Goal: Task Accomplishment & Management: Use online tool/utility

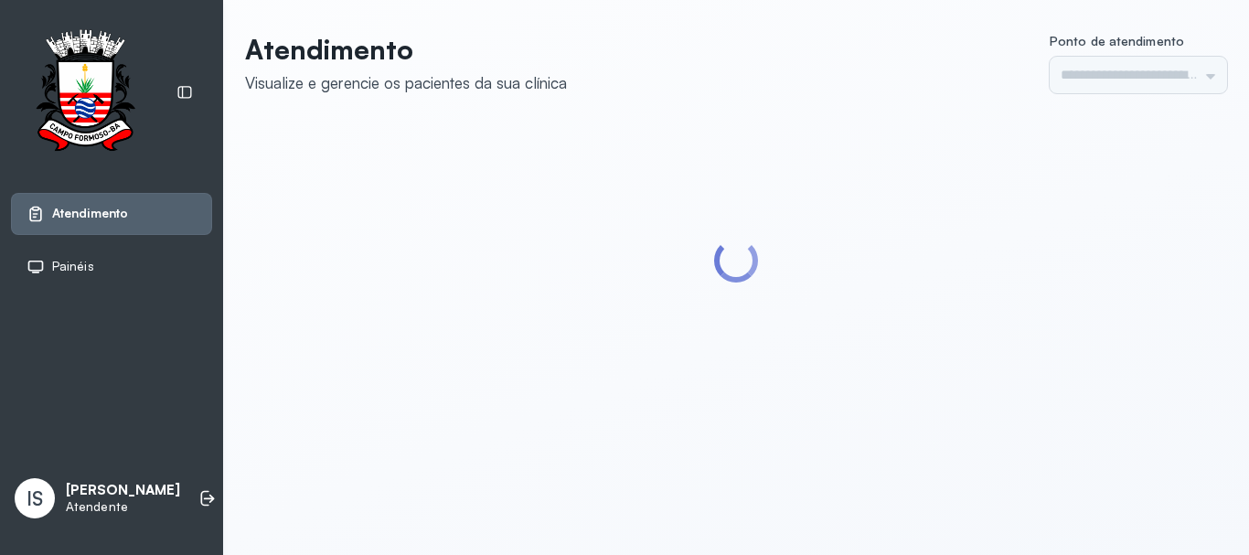
type input "******"
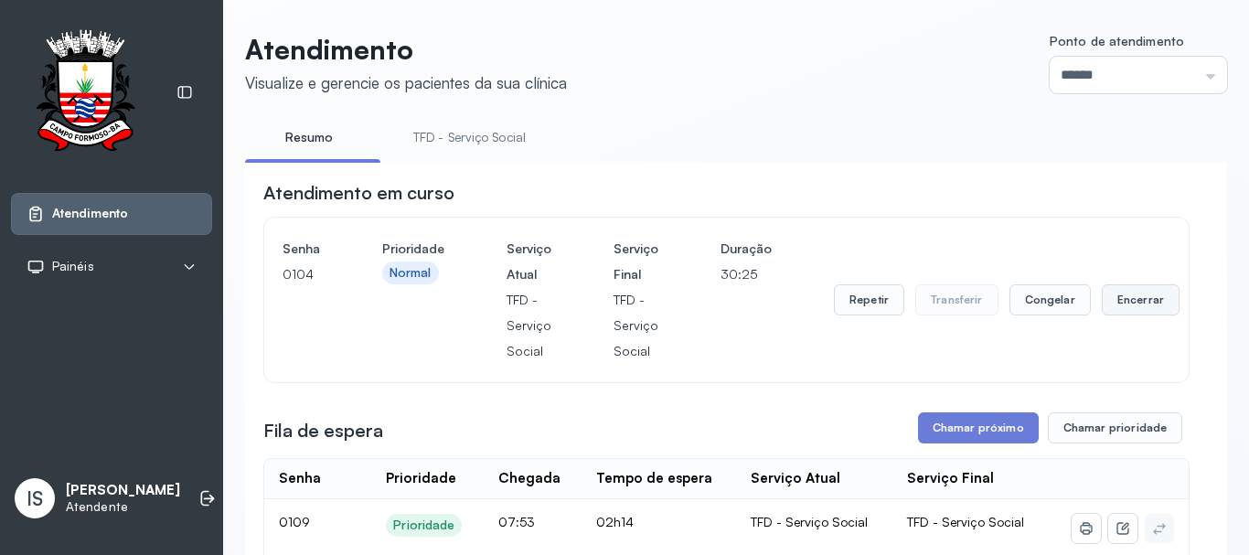
click at [1116, 297] on button "Encerrar" at bounding box center [1141, 299] width 78 height 31
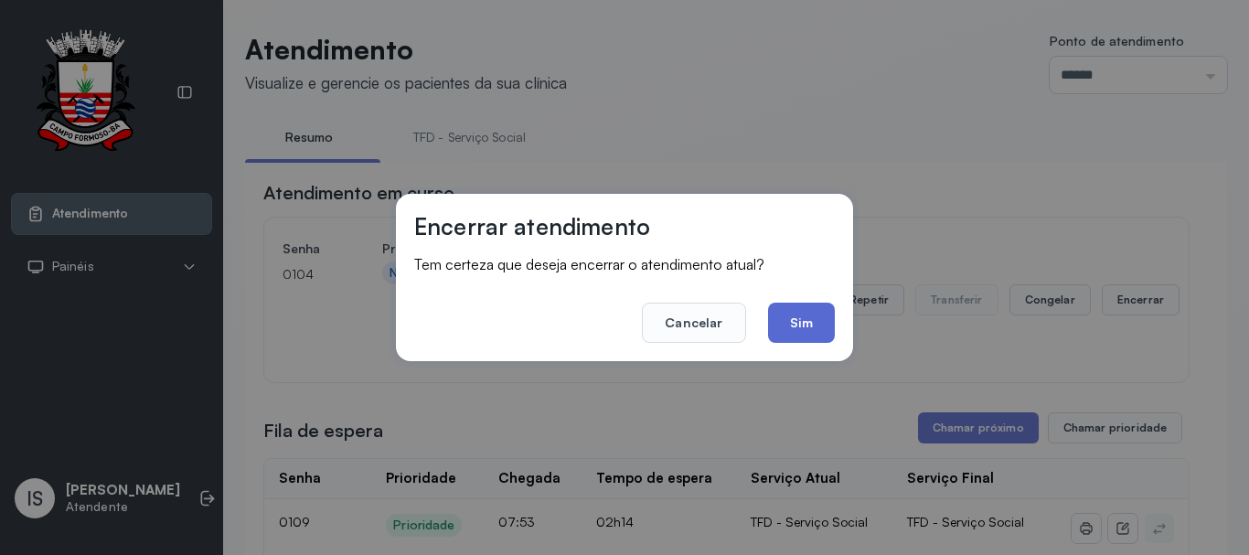
click at [803, 332] on button "Sim" at bounding box center [801, 323] width 67 height 40
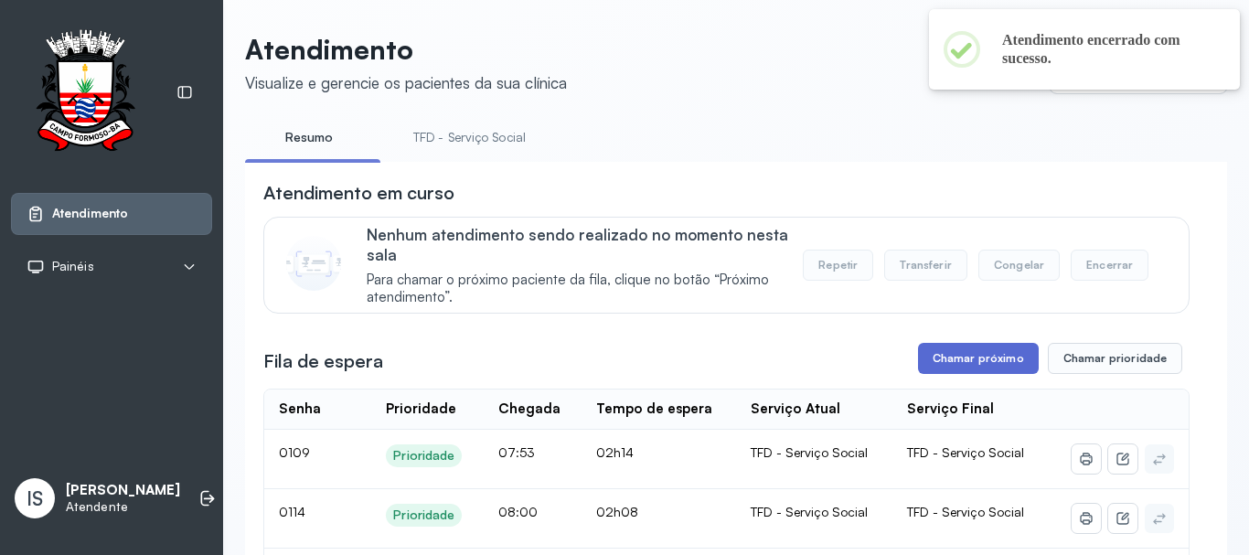
click at [950, 363] on button "Chamar próximo" at bounding box center [978, 358] width 121 height 31
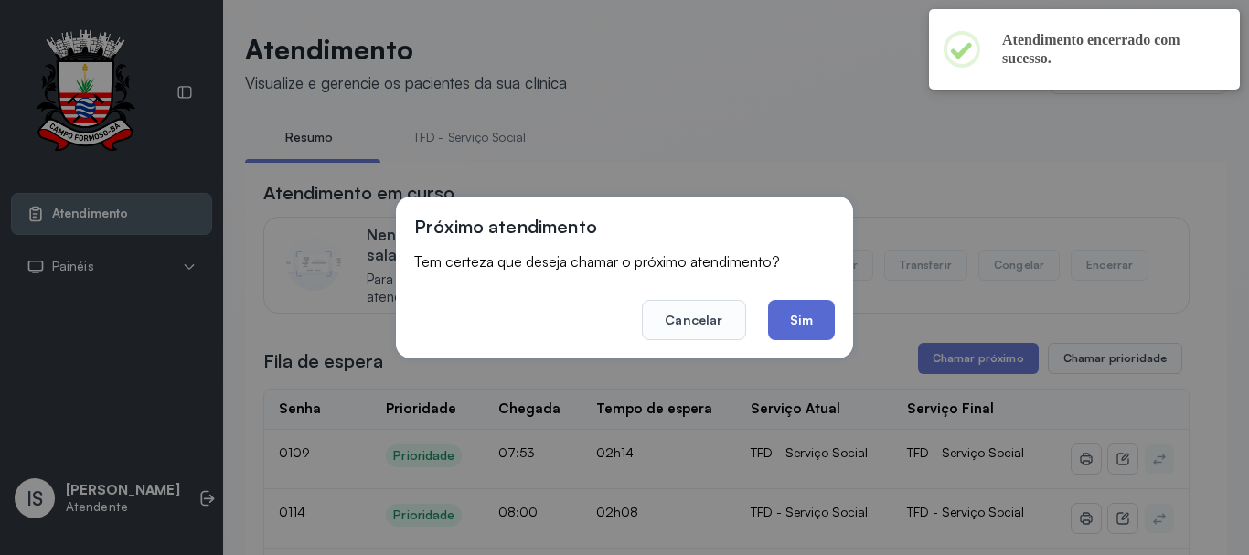
click at [802, 325] on button "Sim" at bounding box center [801, 320] width 67 height 40
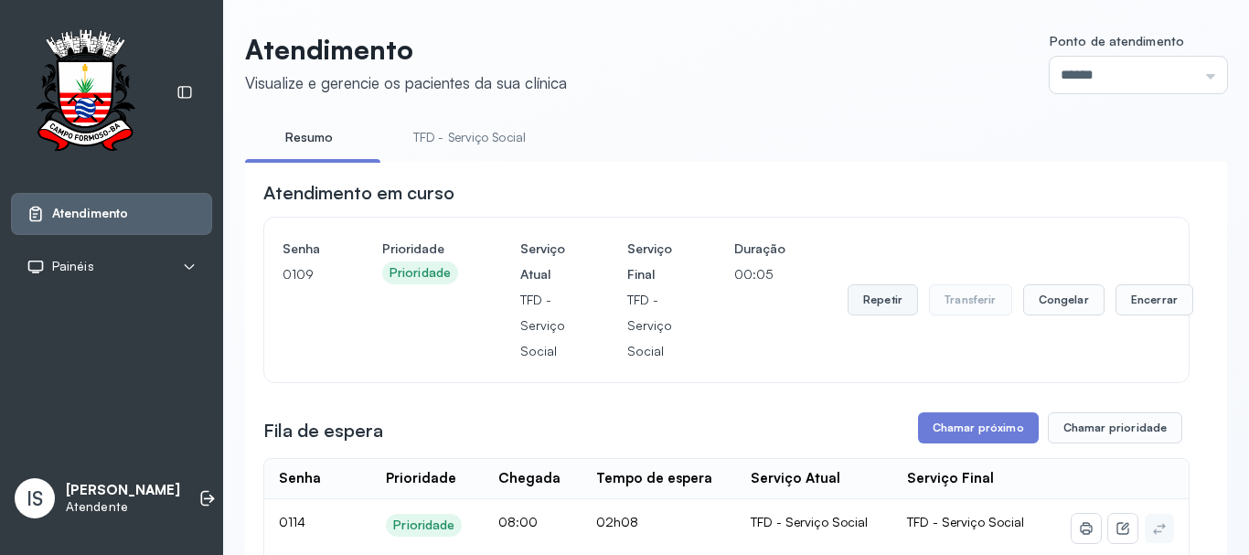
click at [874, 302] on button "Repetir" at bounding box center [882, 299] width 70 height 31
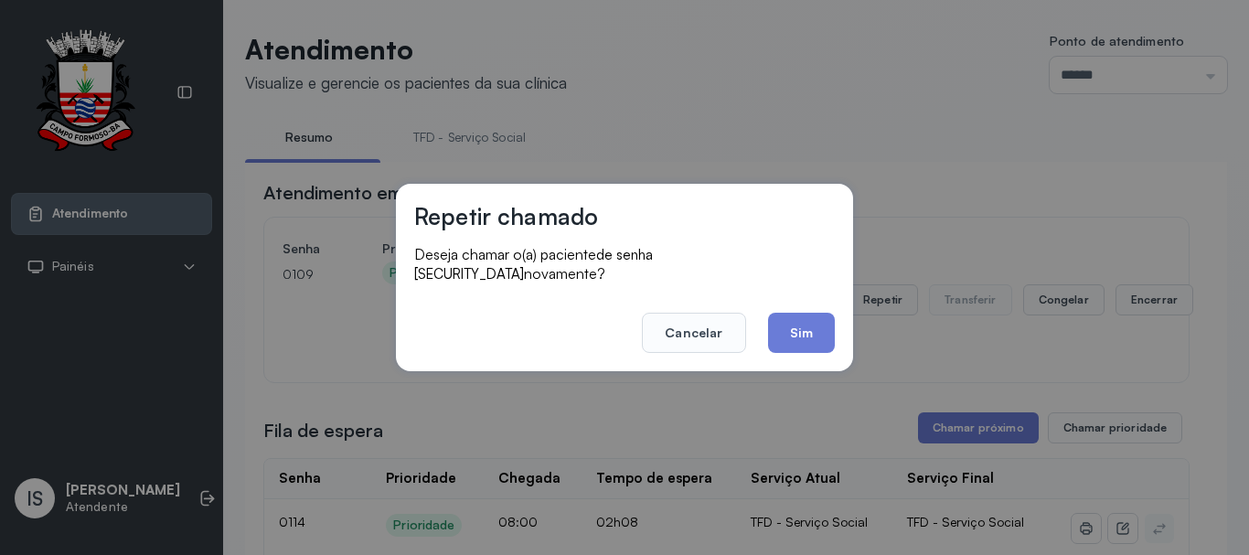
click at [804, 338] on button "Sim" at bounding box center [801, 333] width 67 height 40
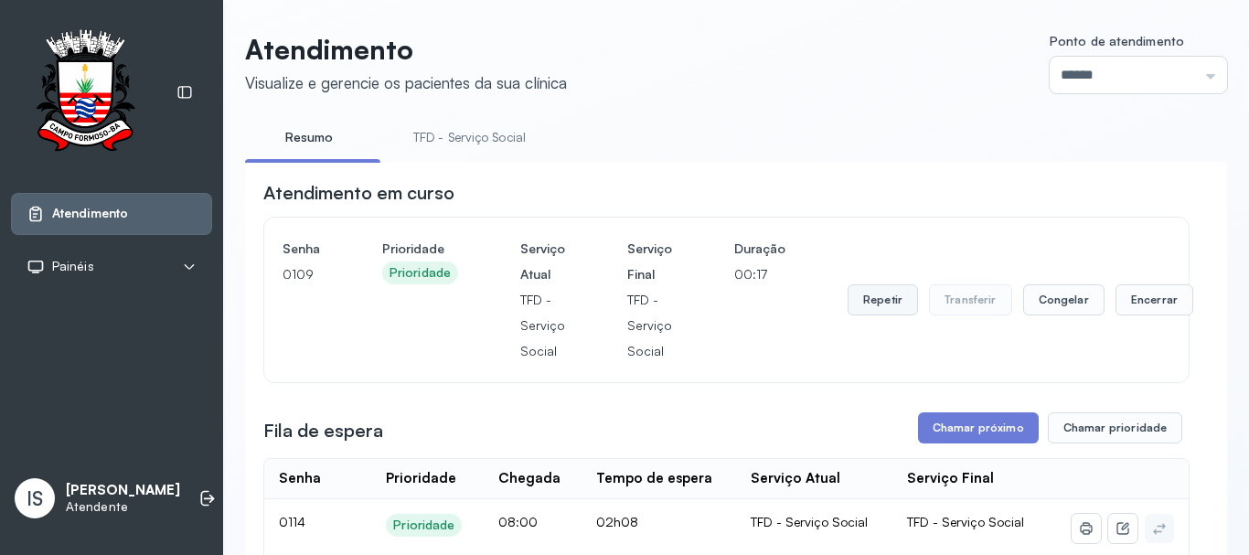
click at [881, 315] on button "Repetir" at bounding box center [882, 299] width 70 height 31
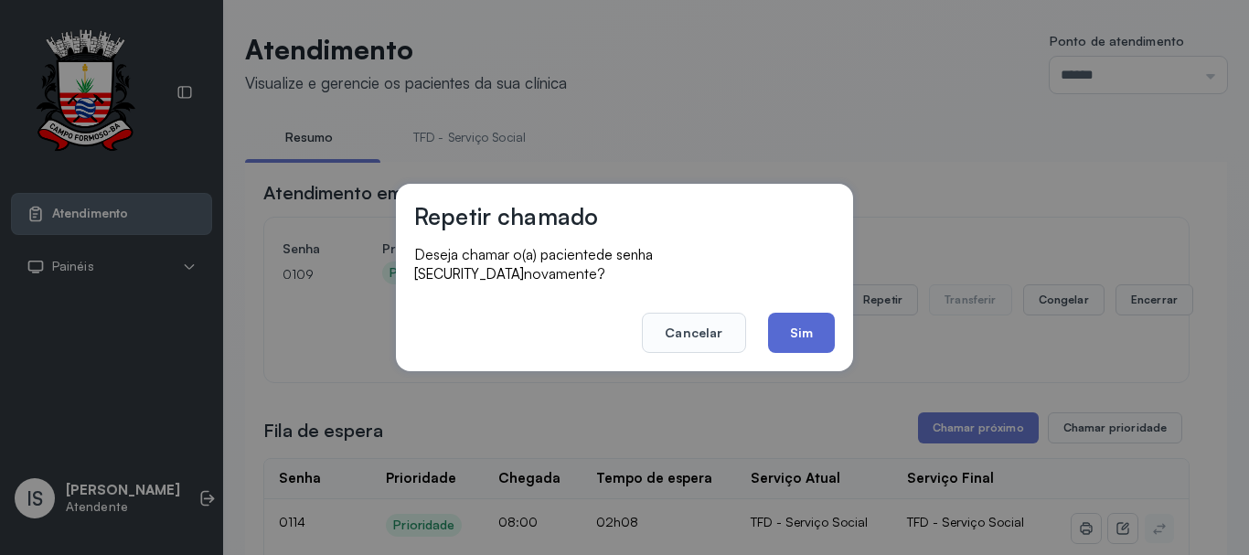
click at [788, 333] on button "Sim" at bounding box center [801, 333] width 67 height 40
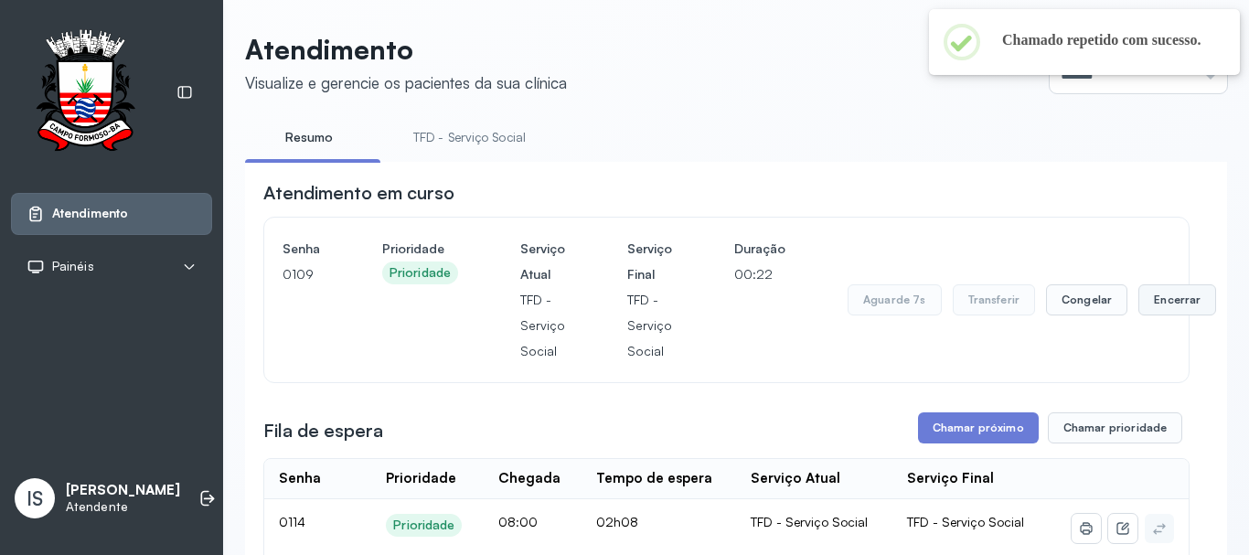
click at [1166, 314] on button "Encerrar" at bounding box center [1177, 299] width 78 height 31
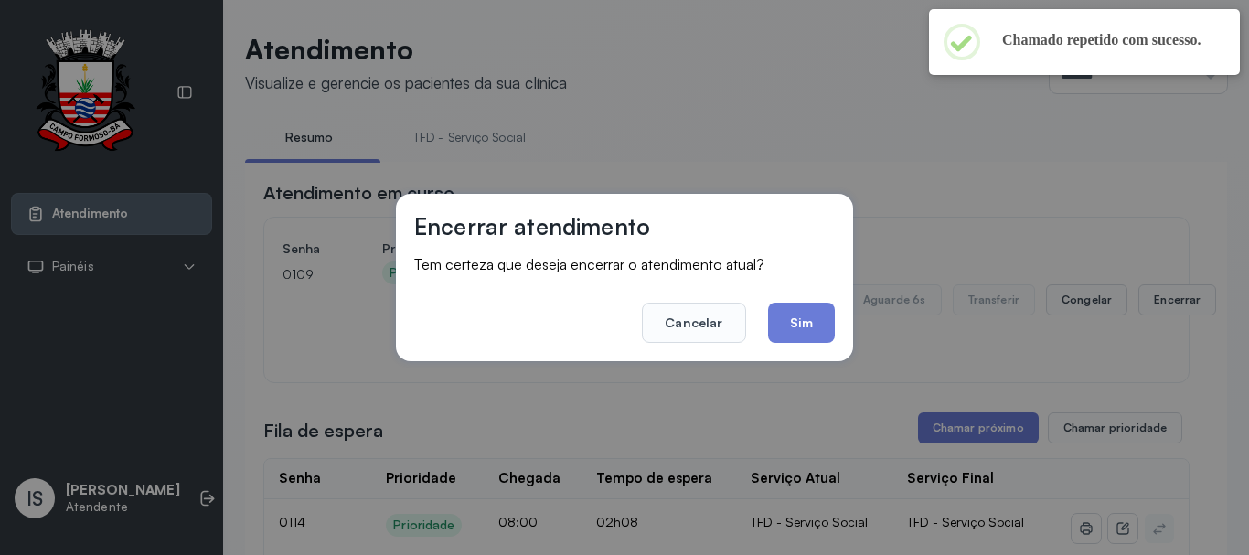
click at [777, 310] on button "Sim" at bounding box center [801, 323] width 67 height 40
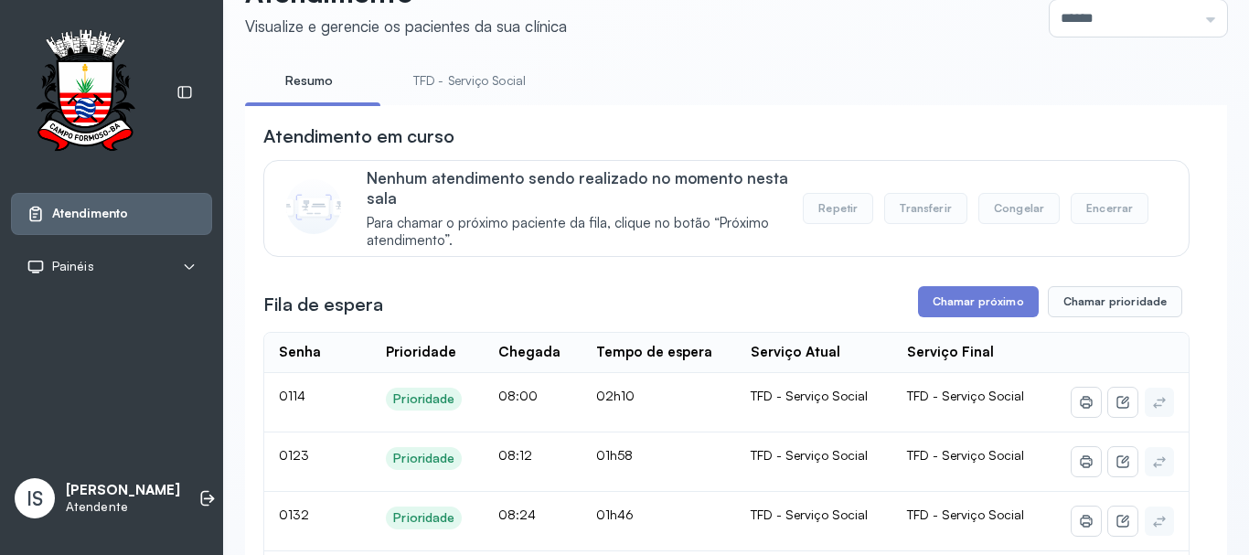
scroll to position [240, 0]
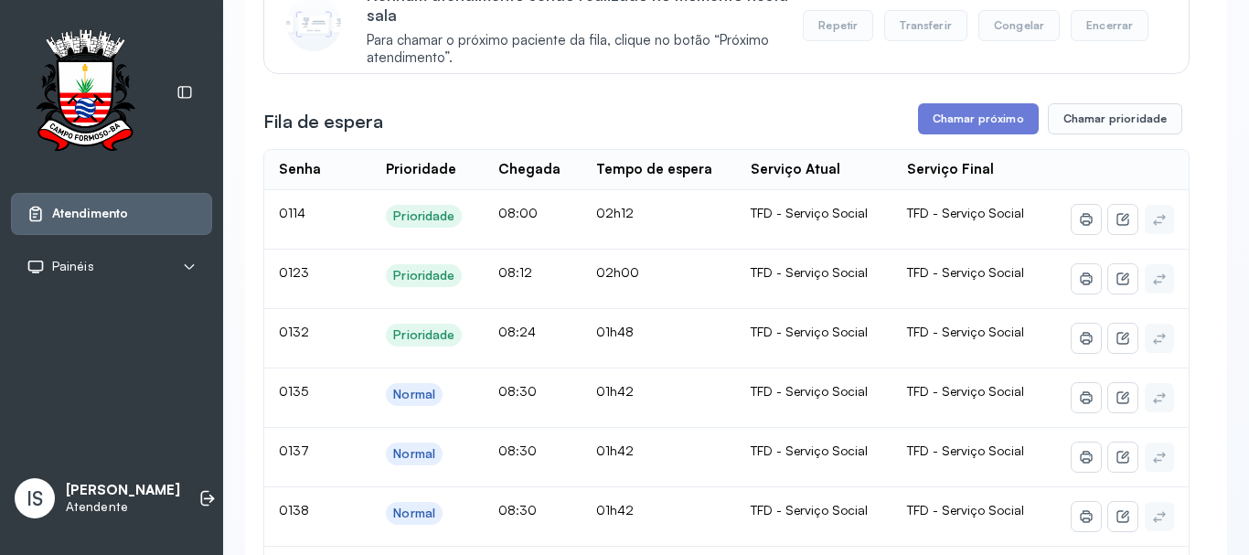
click at [751, 127] on div "Fila de espera Chamar próximo Chamar prioridade" at bounding box center [726, 118] width 926 height 31
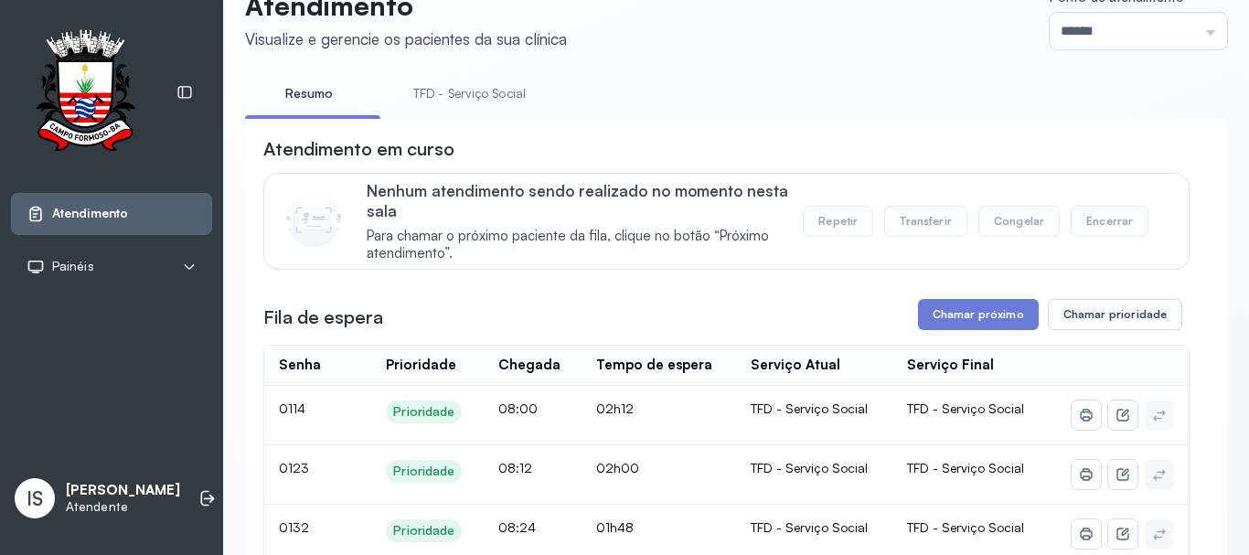
scroll to position [0, 0]
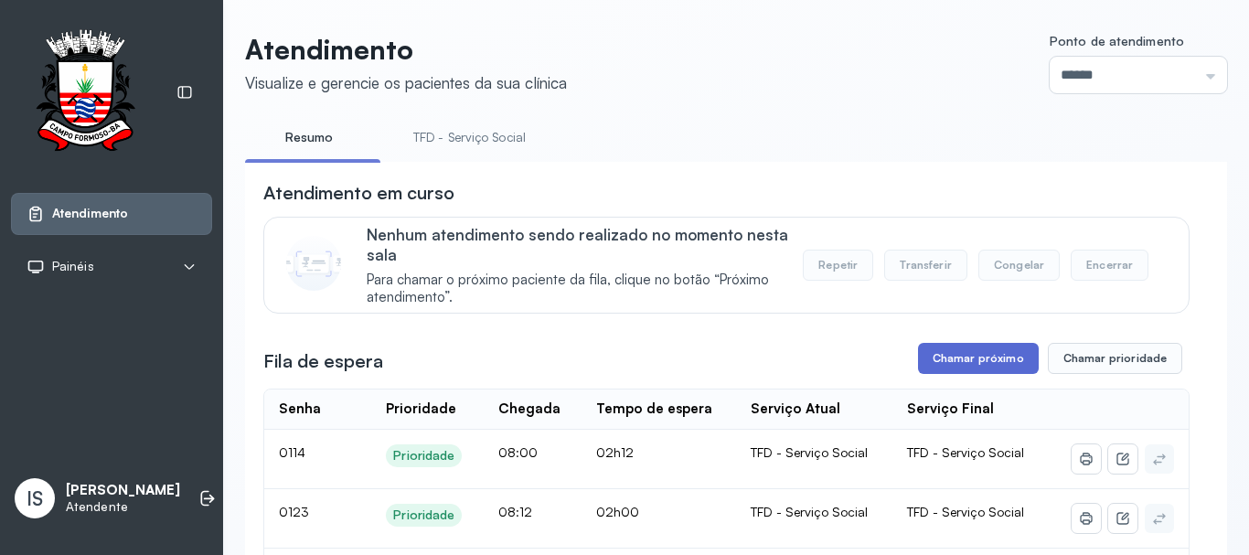
click at [977, 372] on button "Chamar próximo" at bounding box center [978, 358] width 121 height 31
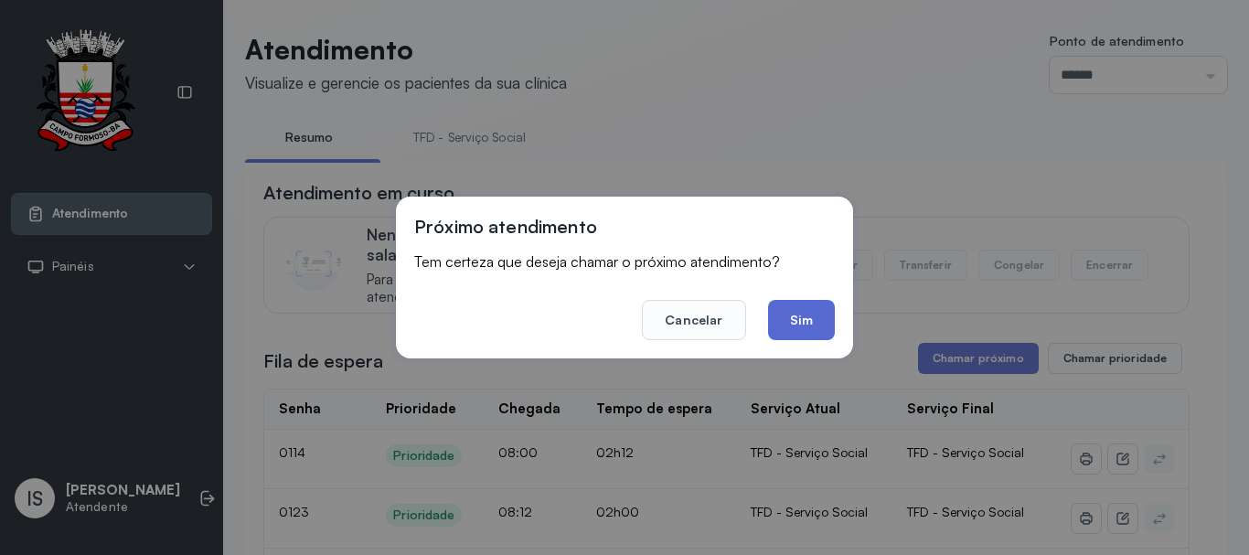
click at [799, 326] on button "Sim" at bounding box center [801, 320] width 67 height 40
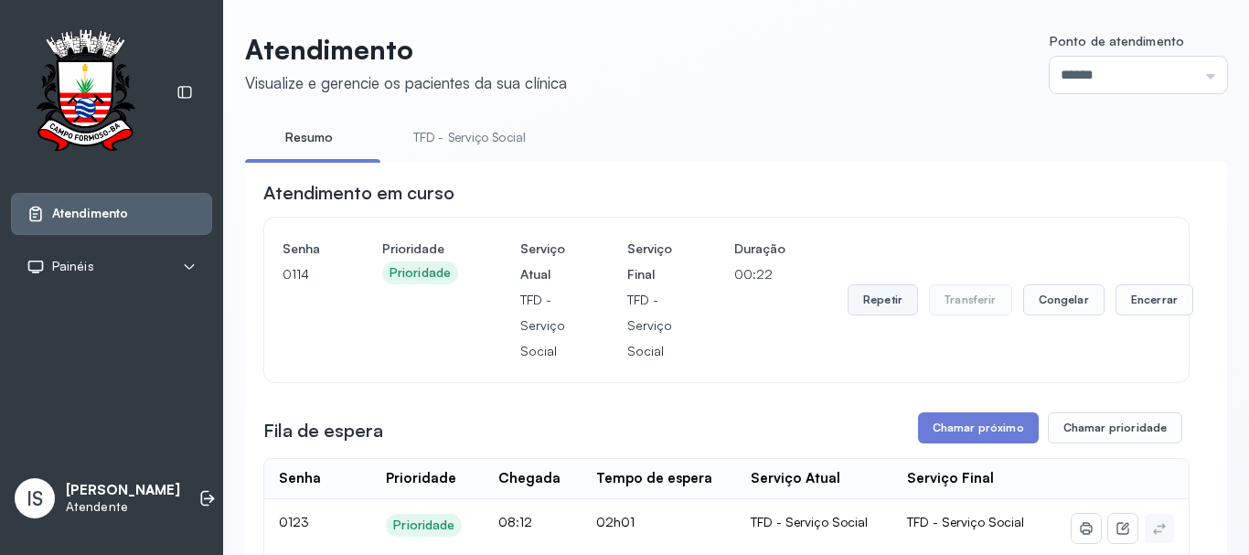
click at [877, 308] on button "Repetir" at bounding box center [882, 299] width 70 height 31
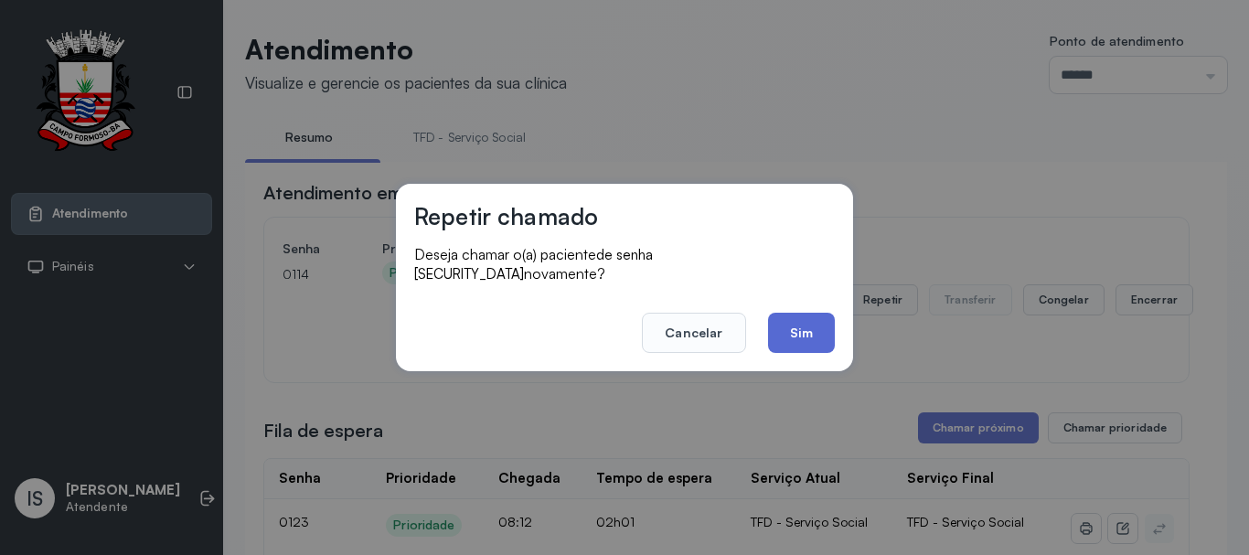
click at [800, 329] on button "Sim" at bounding box center [801, 333] width 67 height 40
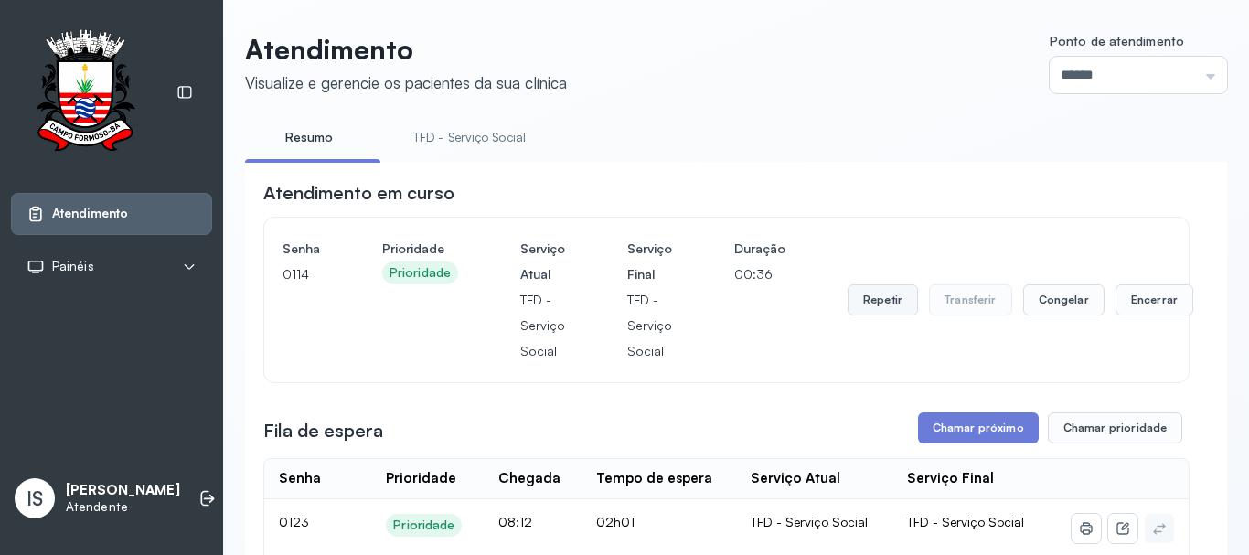
click at [879, 315] on button "Repetir" at bounding box center [882, 299] width 70 height 31
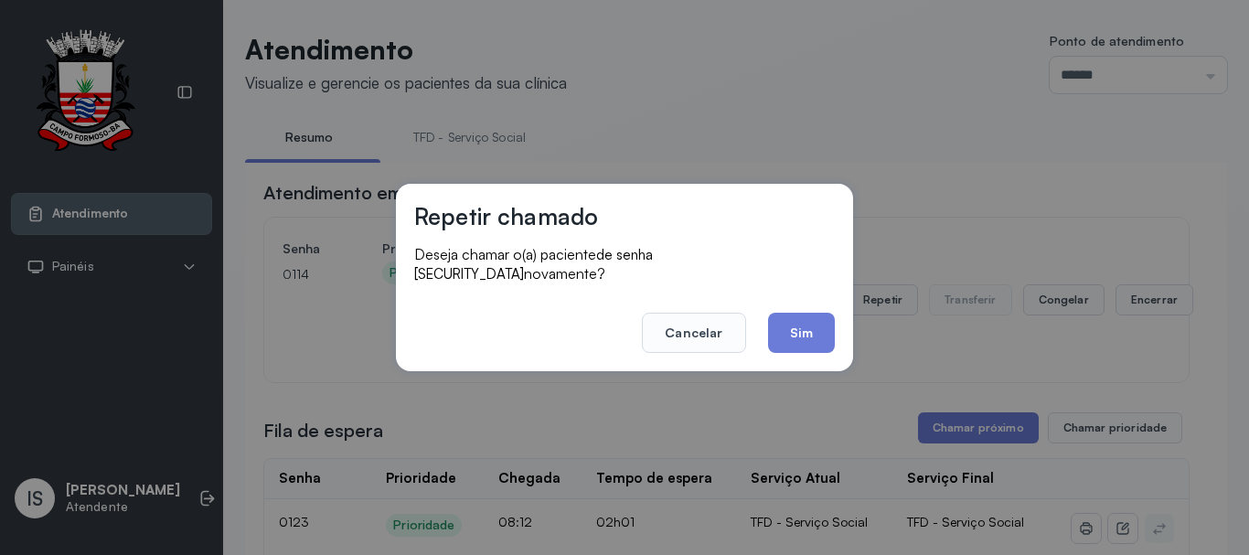
drag, startPoint x: 818, startPoint y: 325, endPoint x: 806, endPoint y: 319, distance: 13.5
click at [811, 320] on button "Sim" at bounding box center [801, 333] width 67 height 40
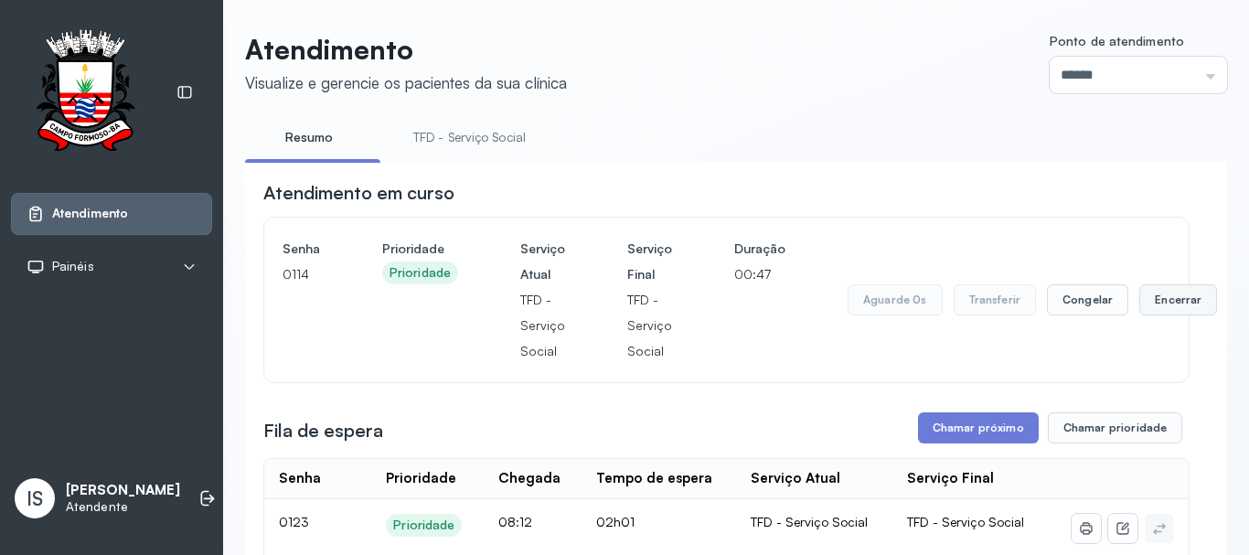
click at [1139, 306] on button "Encerrar" at bounding box center [1178, 299] width 78 height 31
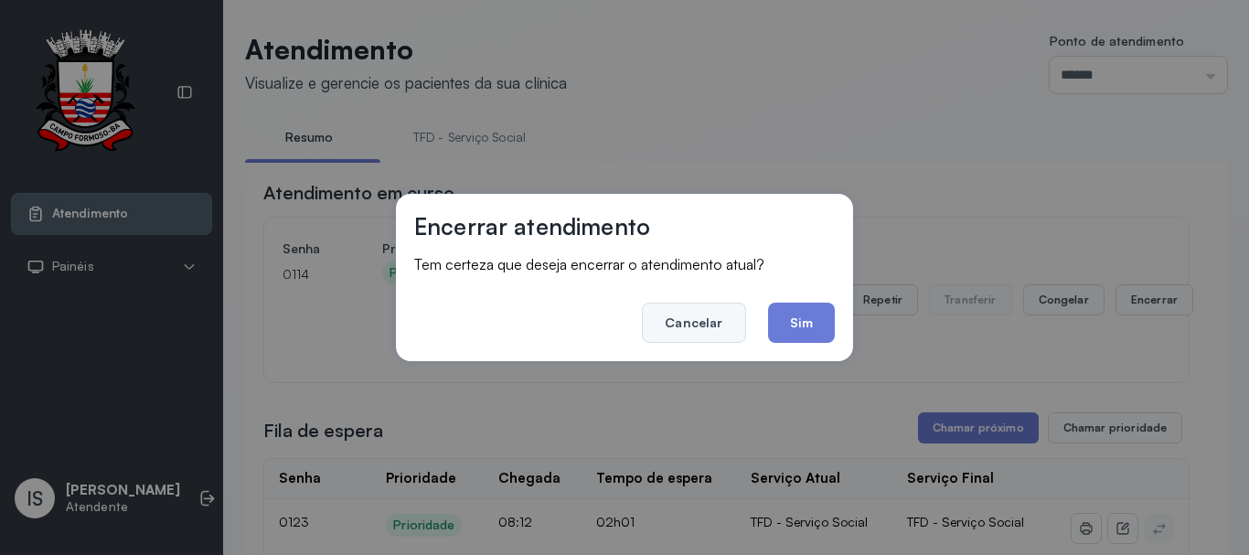
click at [735, 320] on button "Cancelar" at bounding box center [693, 323] width 103 height 40
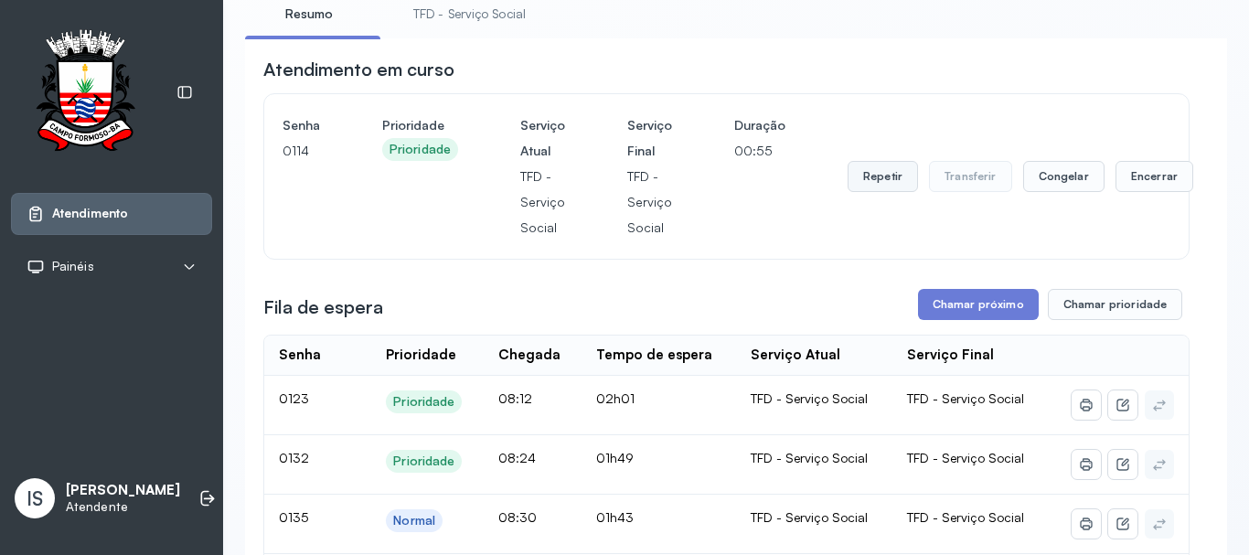
scroll to position [91, 0]
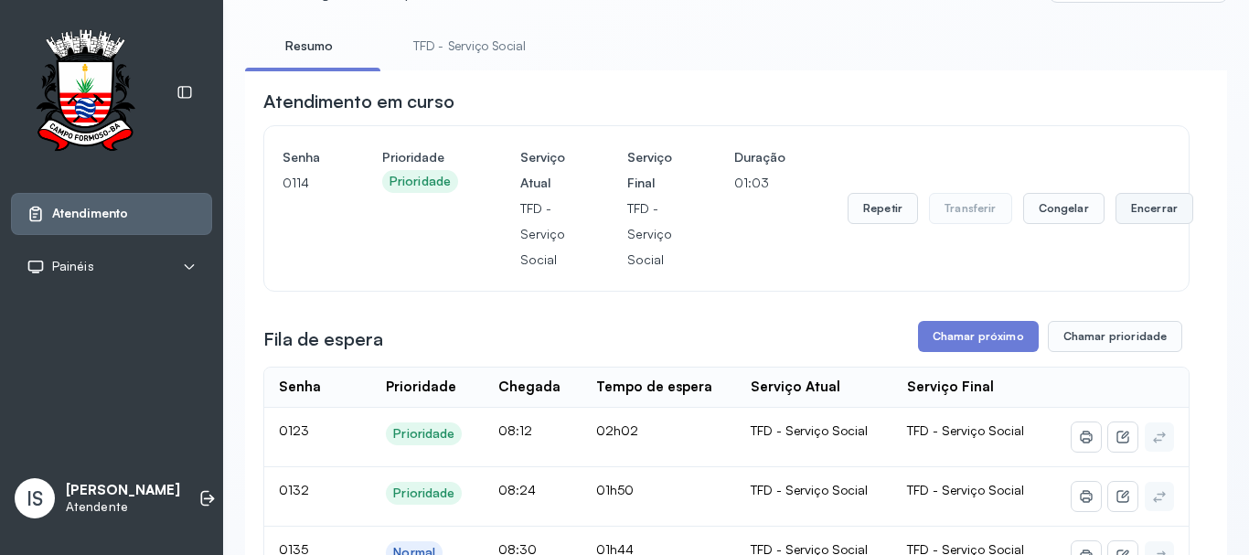
click at [1122, 211] on button "Encerrar" at bounding box center [1154, 208] width 78 height 31
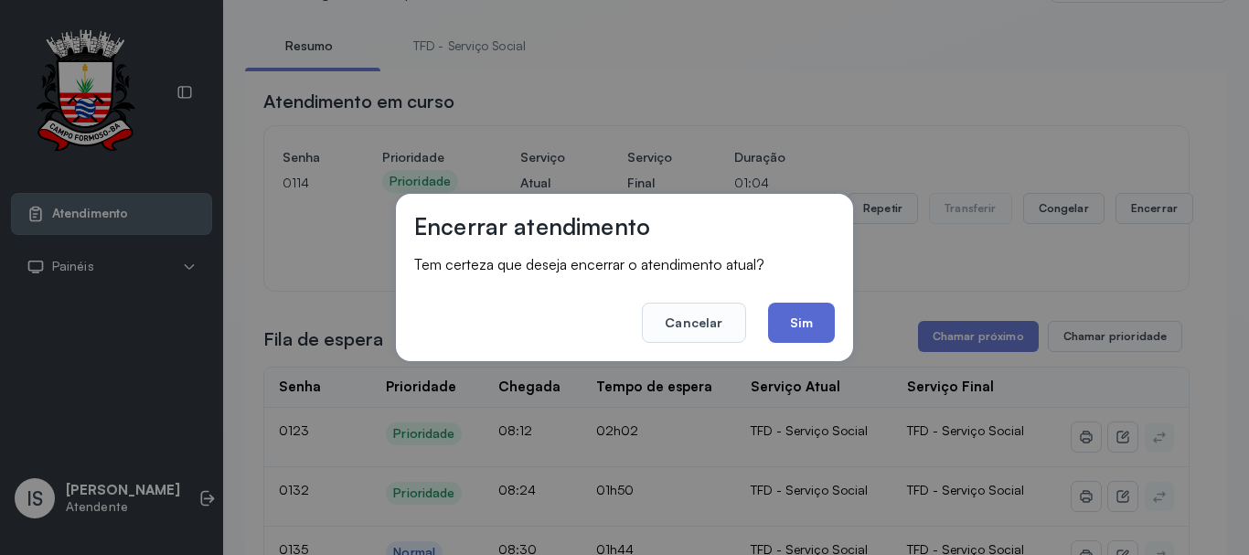
click at [813, 321] on button "Sim" at bounding box center [801, 323] width 67 height 40
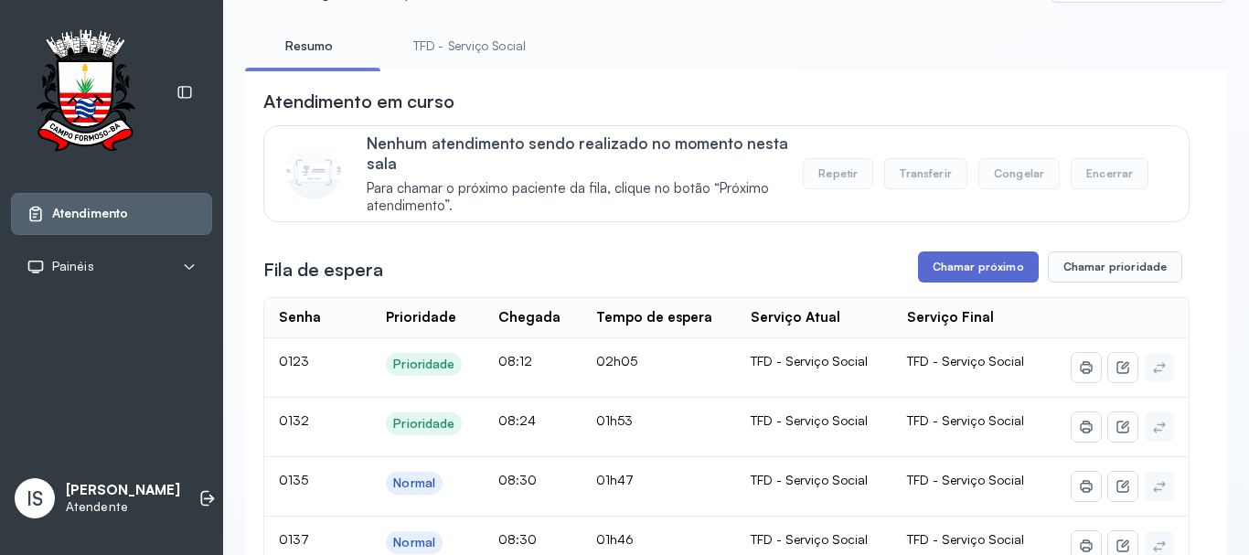
drag, startPoint x: 938, startPoint y: 265, endPoint x: 930, endPoint y: 259, distance: 10.4
click at [930, 259] on button "Chamar próximo" at bounding box center [978, 266] width 121 height 31
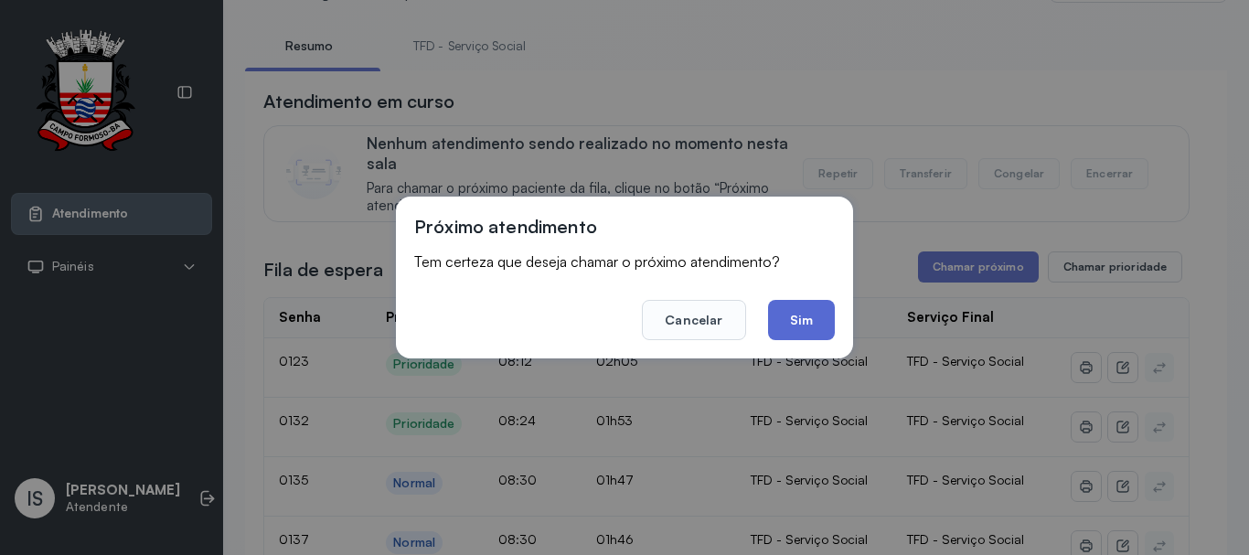
click at [797, 325] on button "Sim" at bounding box center [801, 320] width 67 height 40
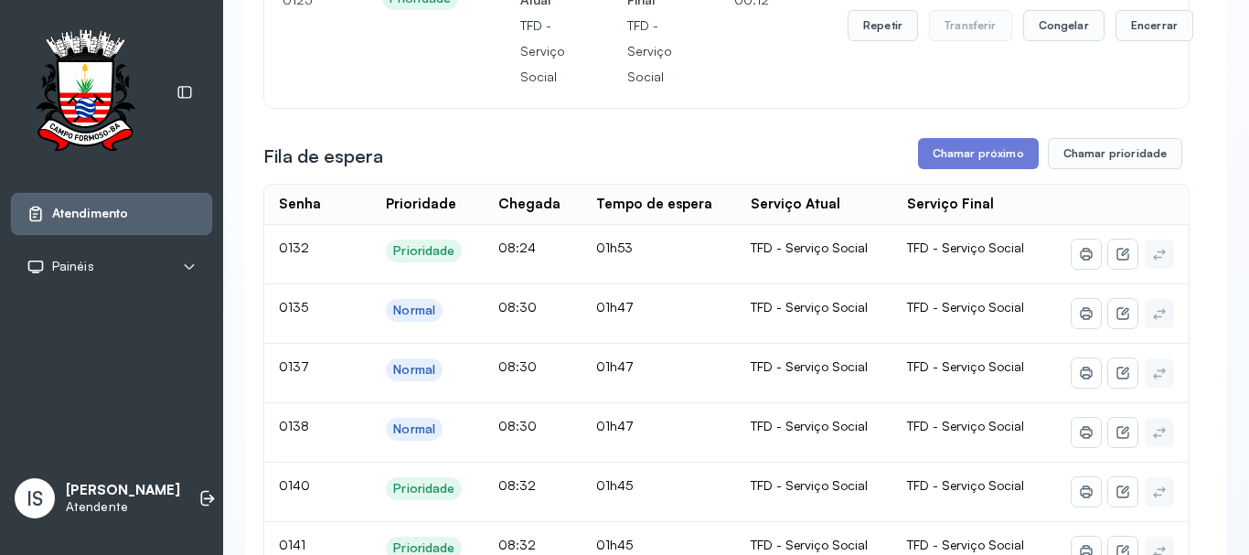
scroll to position [183, 0]
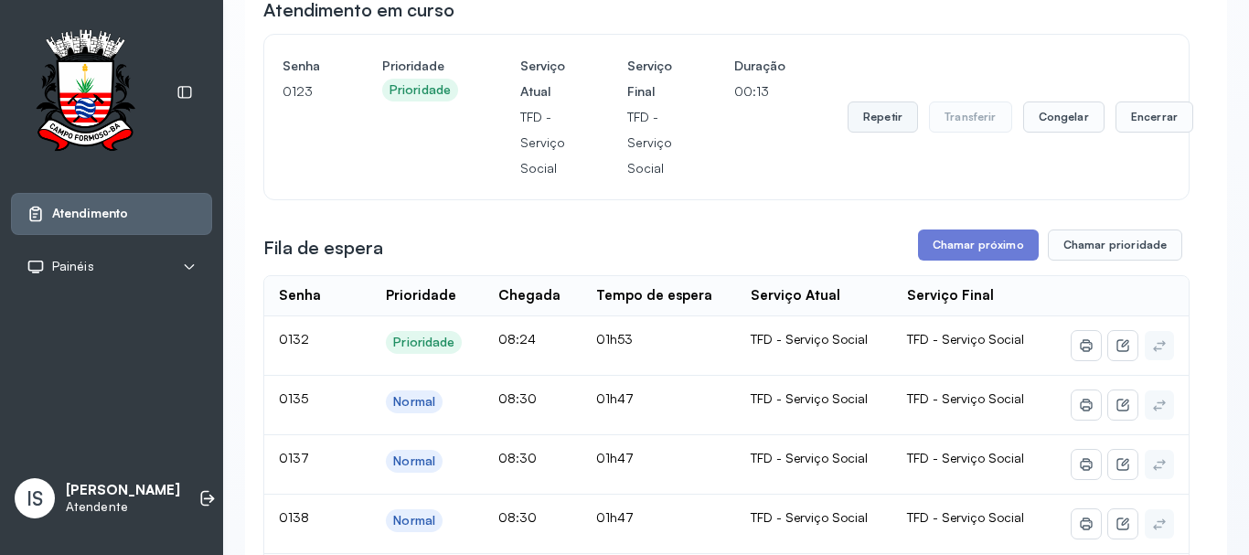
click at [872, 115] on button "Repetir" at bounding box center [882, 116] width 70 height 31
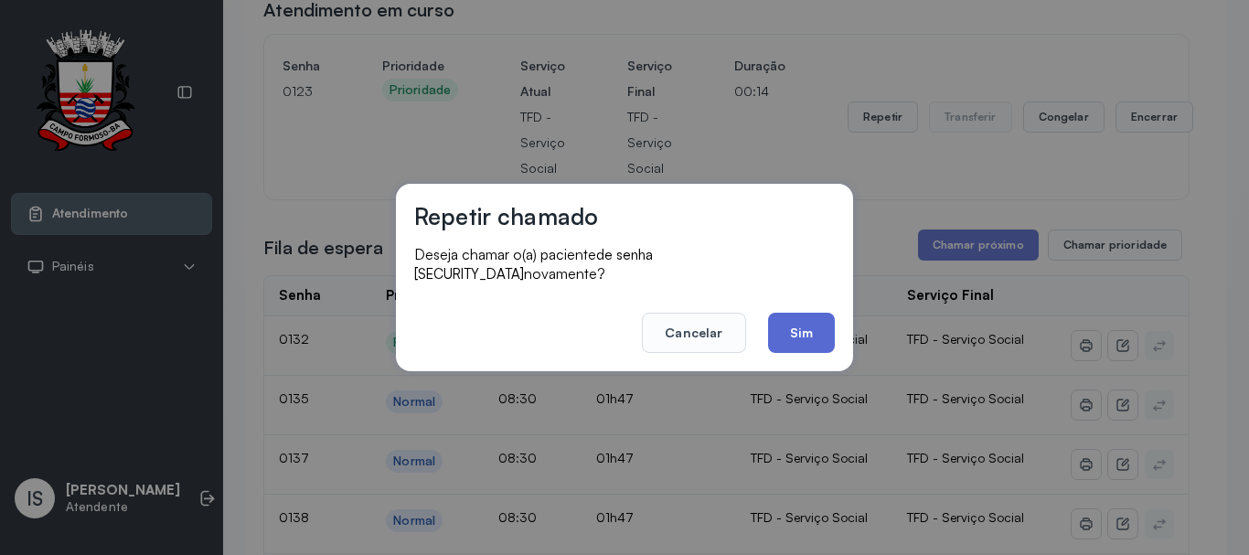
click at [792, 335] on button "Sim" at bounding box center [801, 333] width 67 height 40
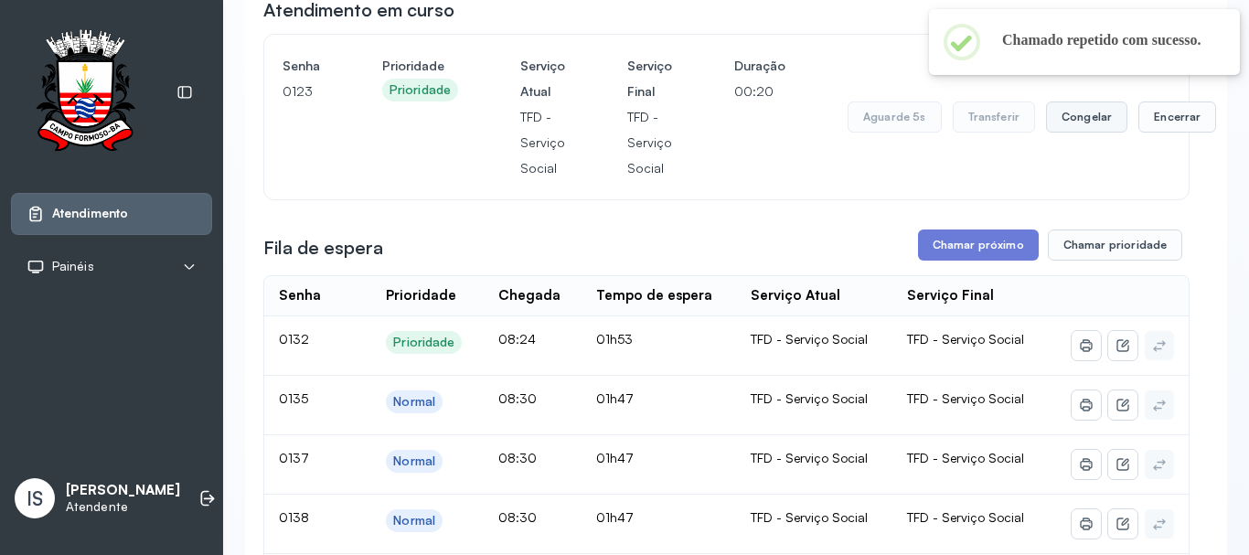
drag, startPoint x: 1210, startPoint y: 102, endPoint x: 1102, endPoint y: 114, distance: 108.5
click at [1102, 115] on button "Congelar" at bounding box center [1086, 116] width 81 height 31
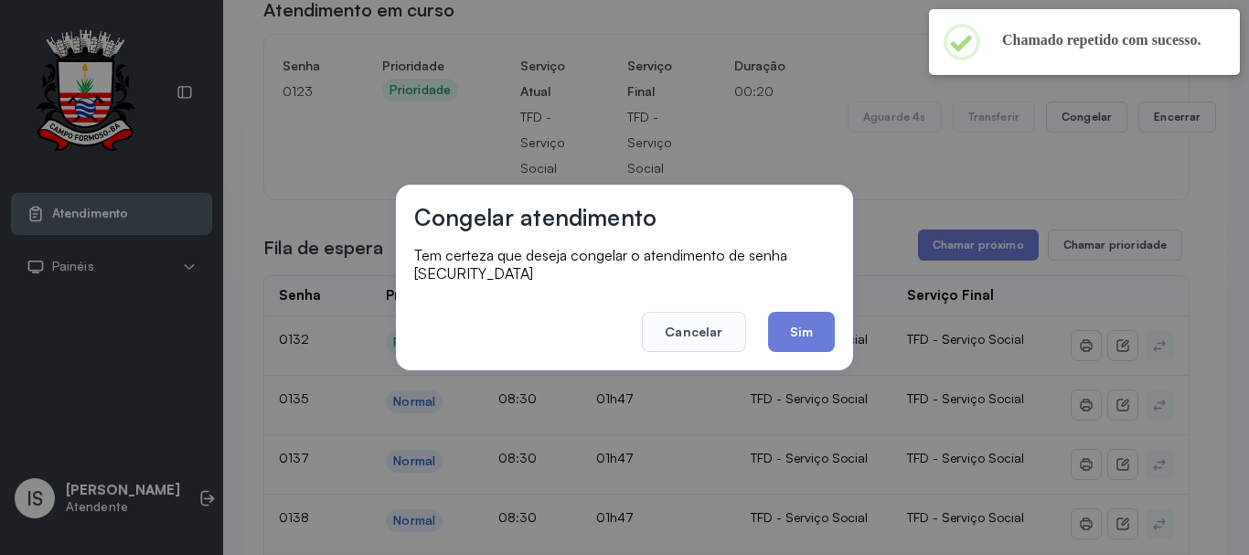
click at [1166, 119] on div "Congelar atendimento Tem certeza que deseja congelar o atendimento de senha 012…" at bounding box center [624, 277] width 1249 height 555
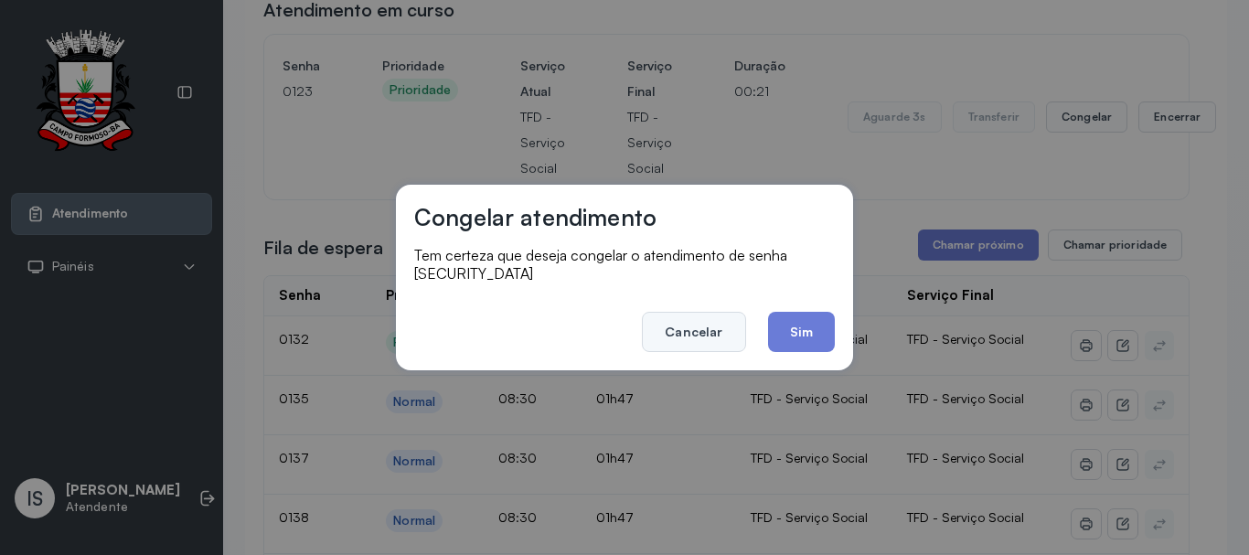
click at [683, 338] on button "Cancelar" at bounding box center [693, 332] width 103 height 40
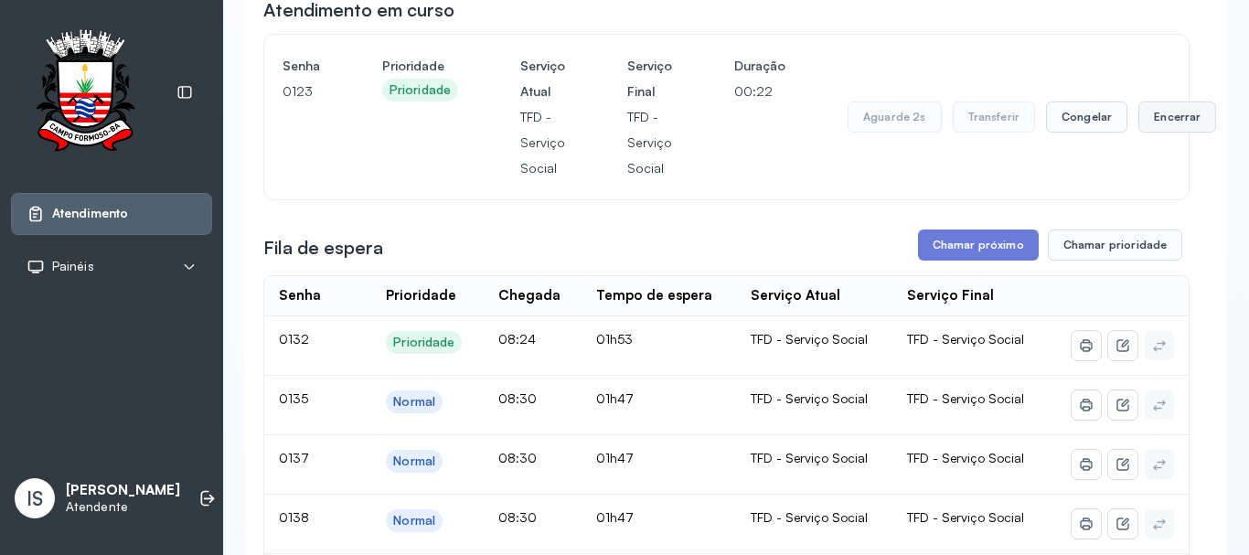
click at [1138, 115] on button "Encerrar" at bounding box center [1177, 116] width 78 height 31
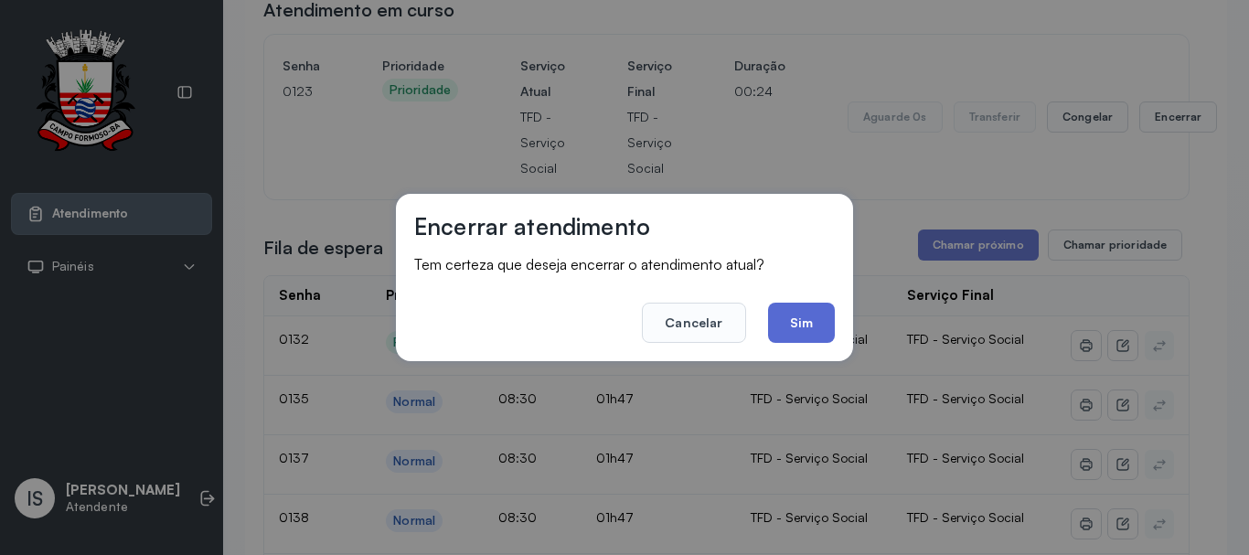
click at [805, 322] on button "Sim" at bounding box center [801, 323] width 67 height 40
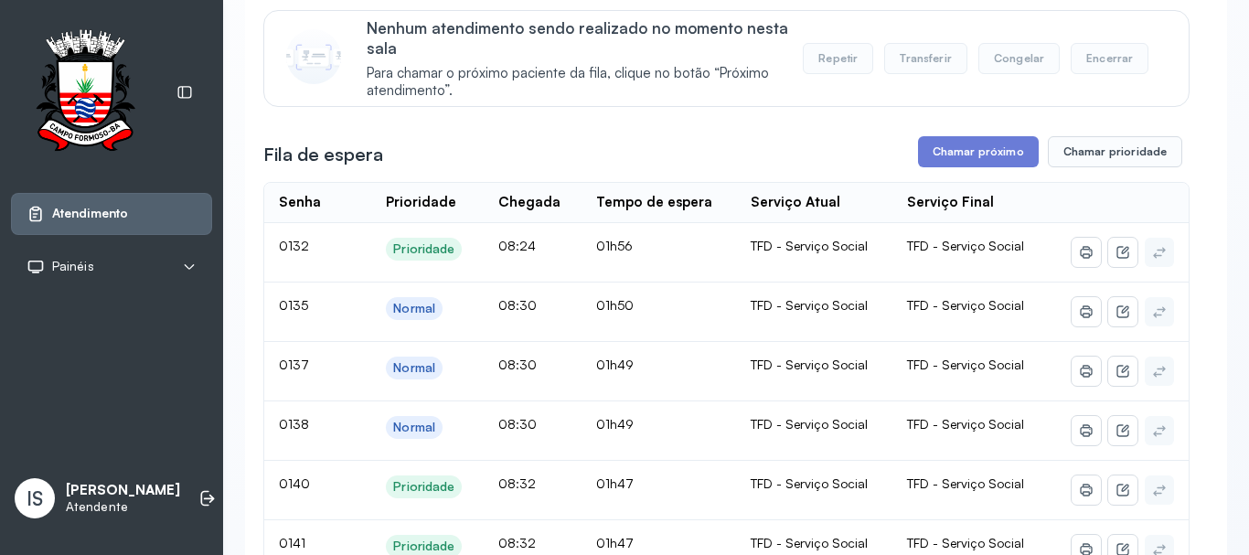
scroll to position [274, 0]
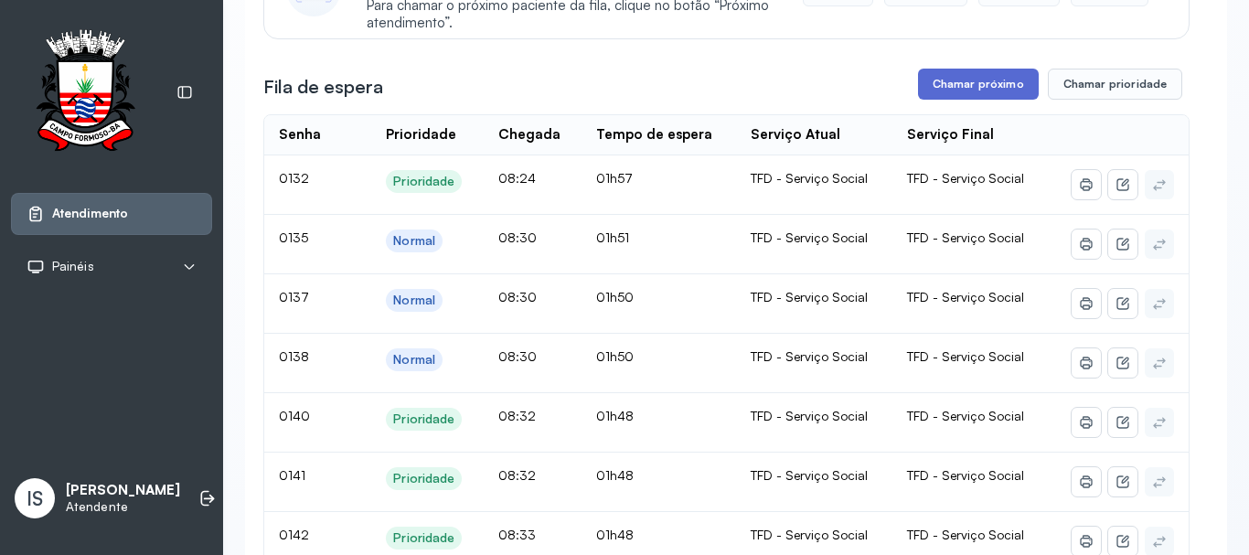
click at [959, 85] on button "Chamar próximo" at bounding box center [978, 84] width 121 height 31
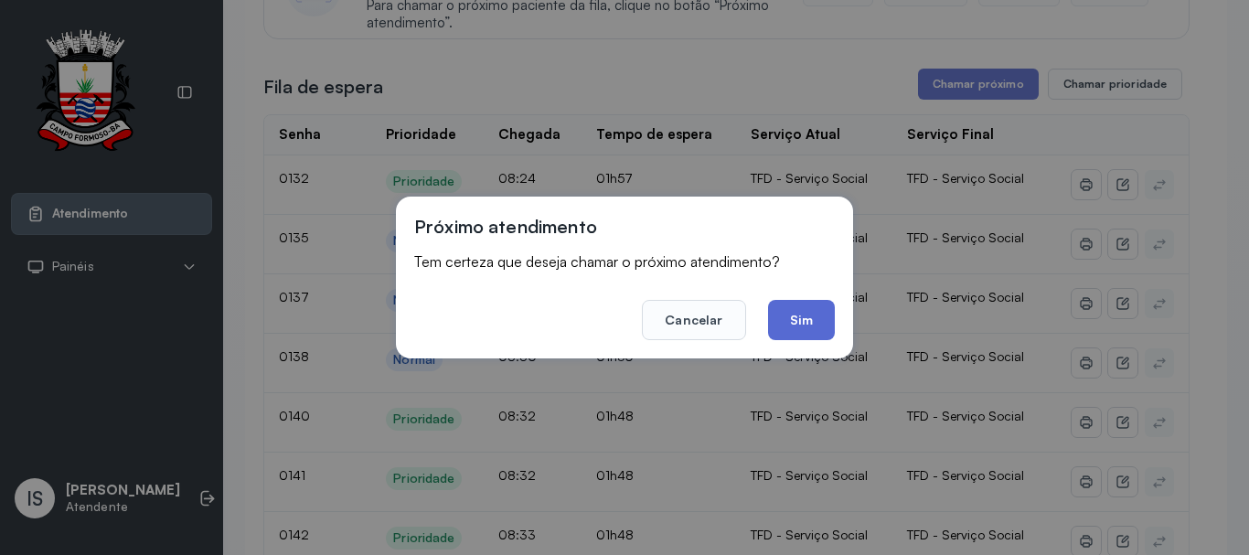
click at [787, 307] on button "Sim" at bounding box center [801, 320] width 67 height 40
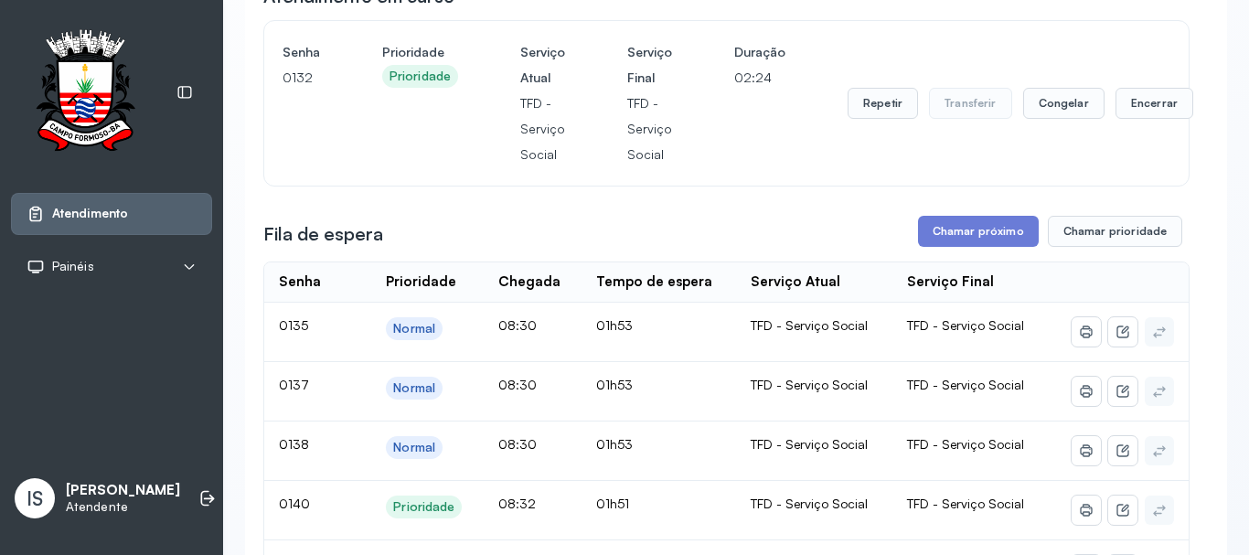
scroll to position [91, 0]
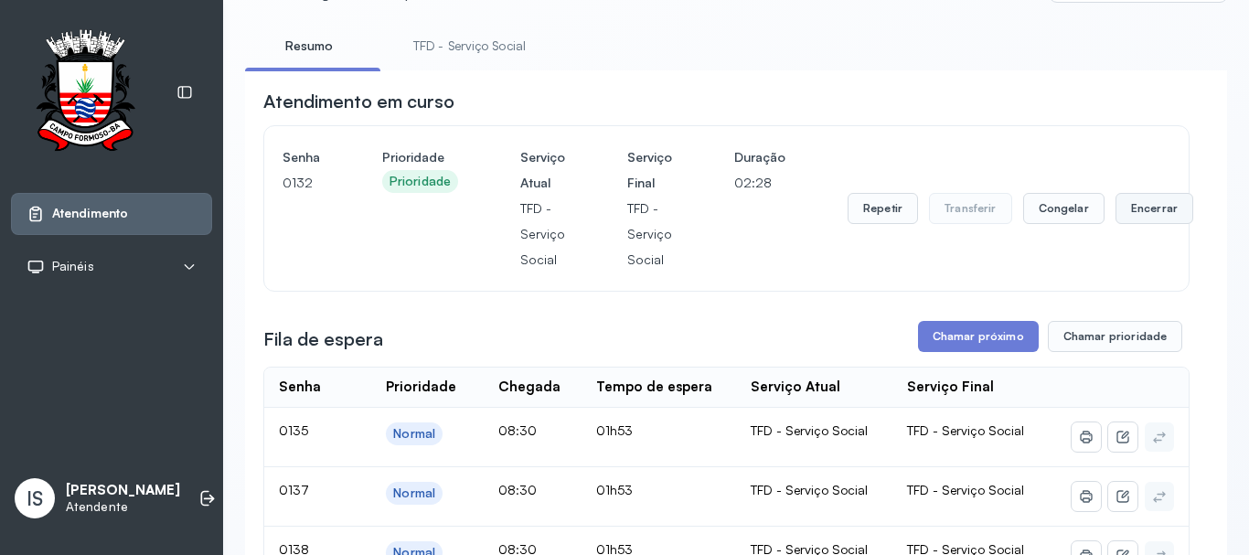
click at [1155, 218] on button "Encerrar" at bounding box center [1154, 208] width 78 height 31
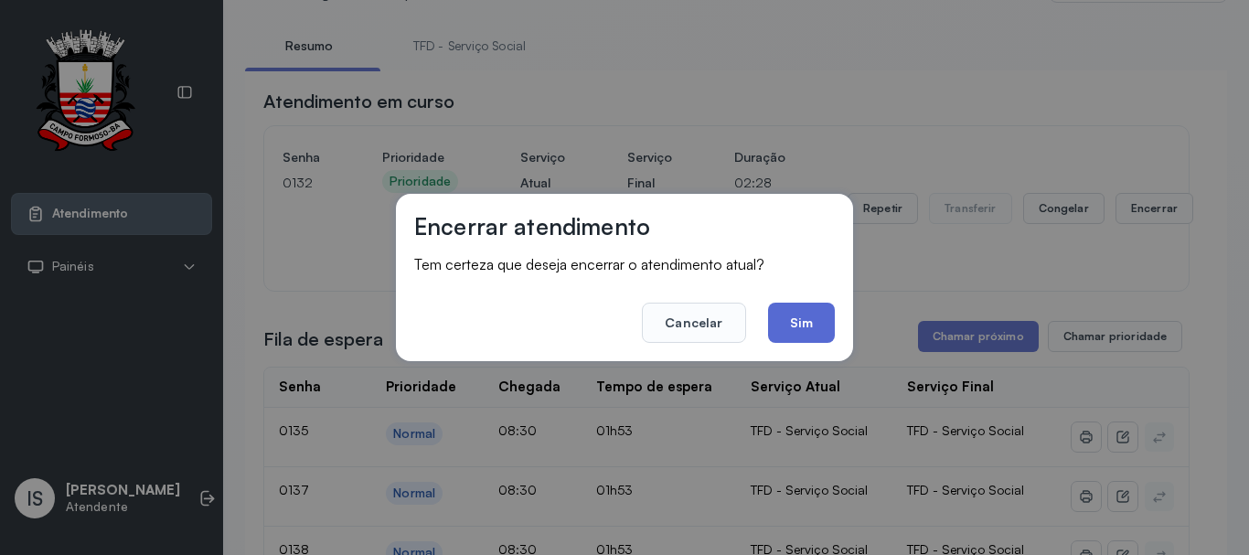
click at [806, 317] on button "Sim" at bounding box center [801, 323] width 67 height 40
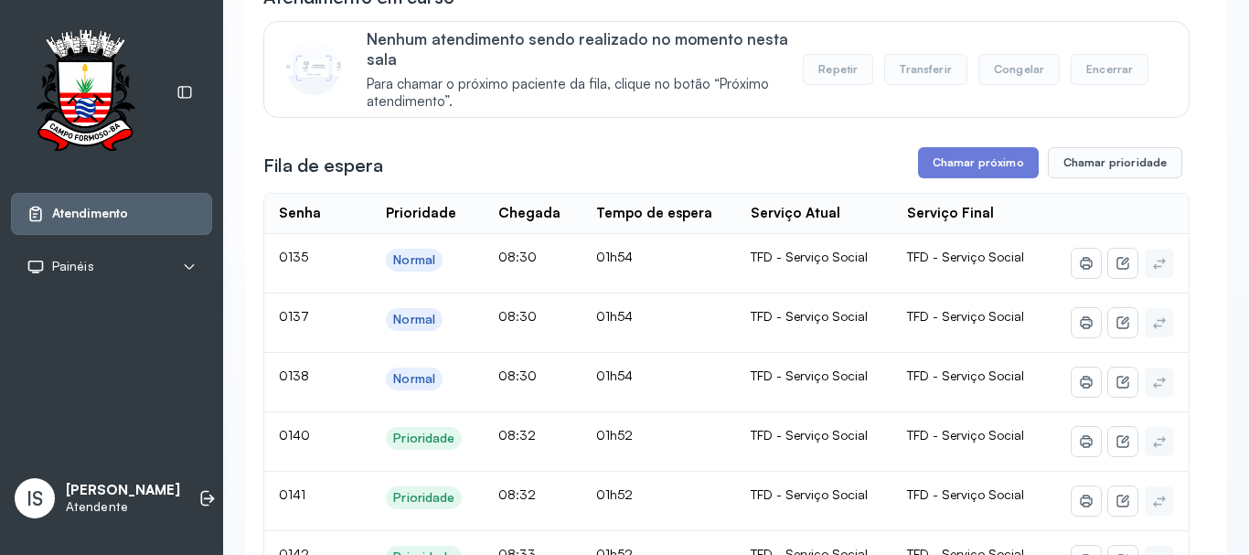
scroll to position [183, 0]
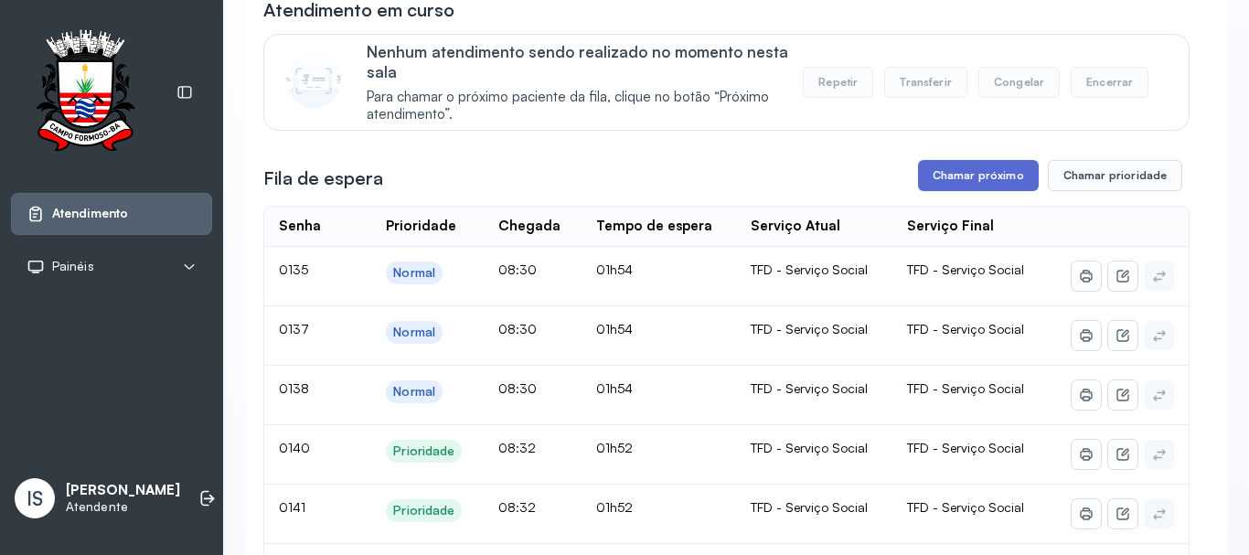
click at [954, 176] on button "Chamar próximo" at bounding box center [978, 175] width 121 height 31
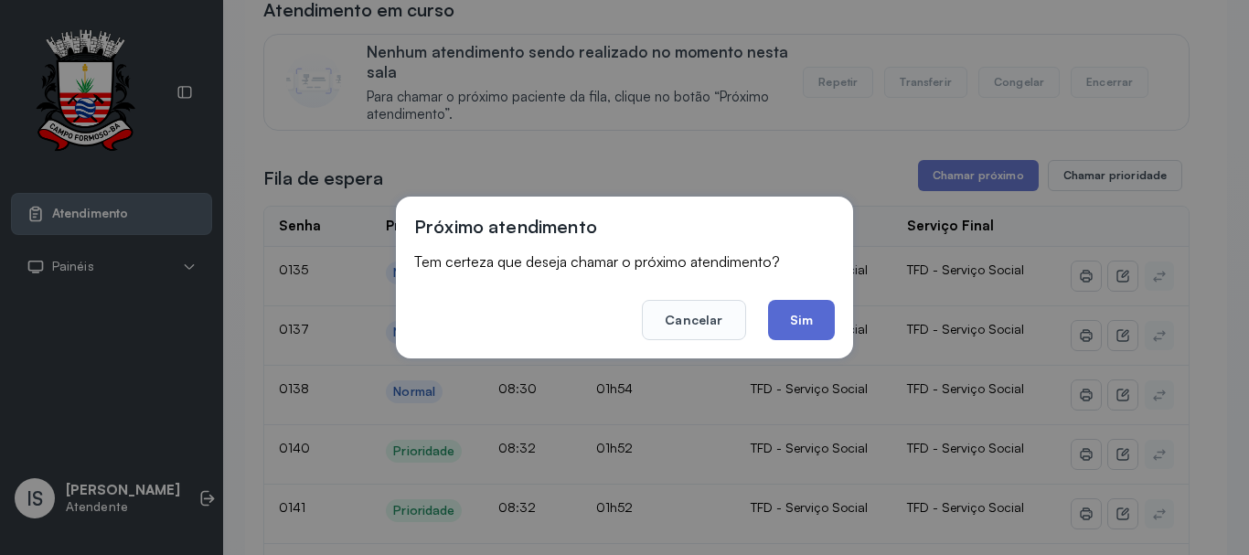
click at [801, 323] on button "Sim" at bounding box center [801, 320] width 67 height 40
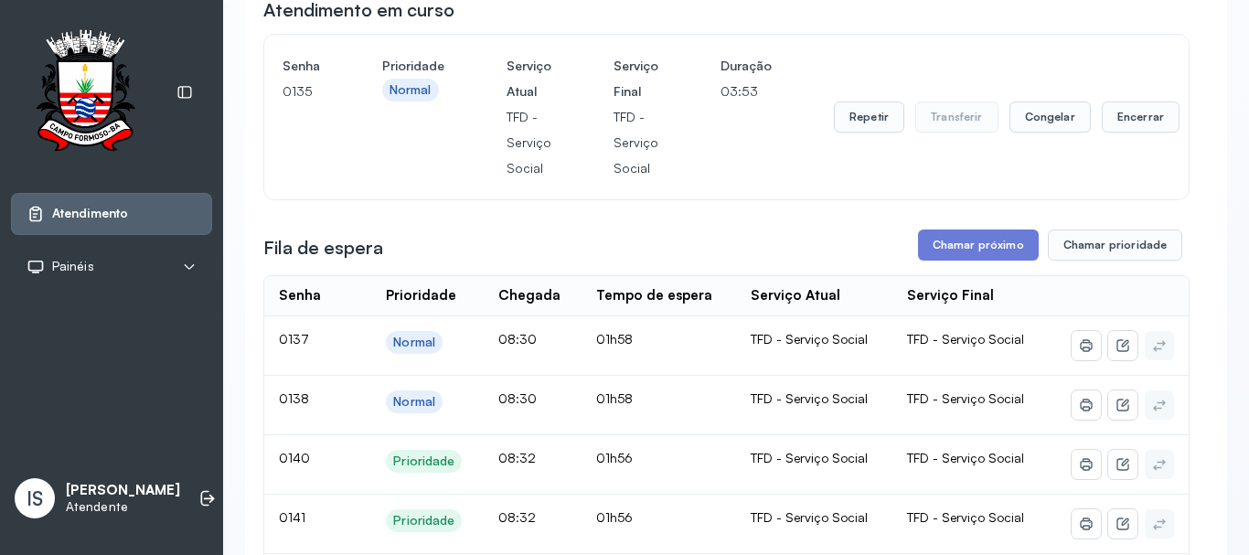
scroll to position [91, 0]
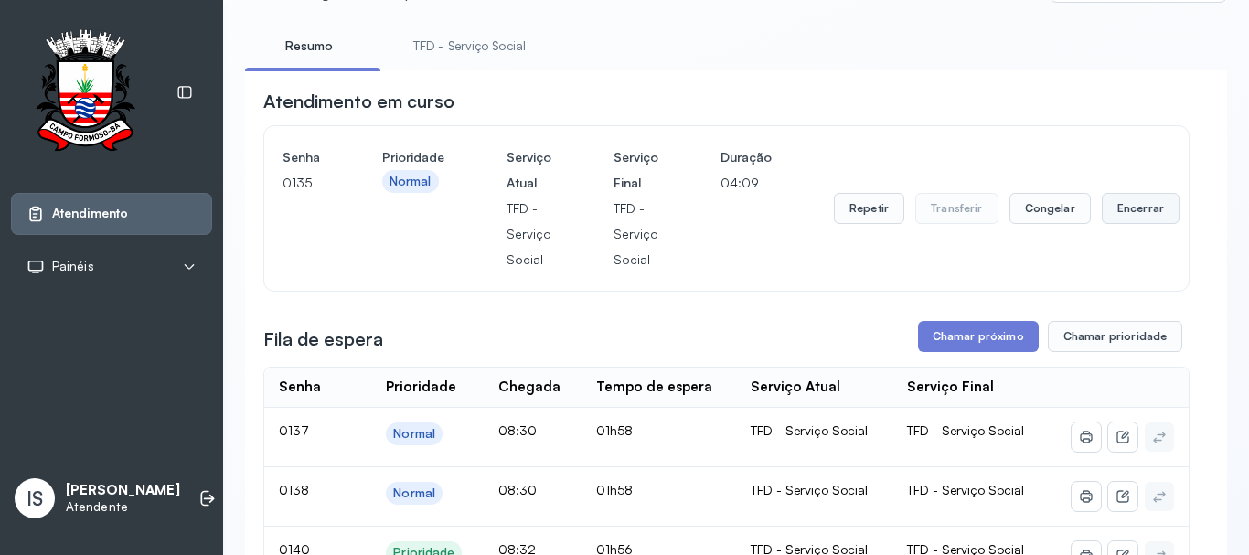
click at [1113, 208] on button "Encerrar" at bounding box center [1141, 208] width 78 height 31
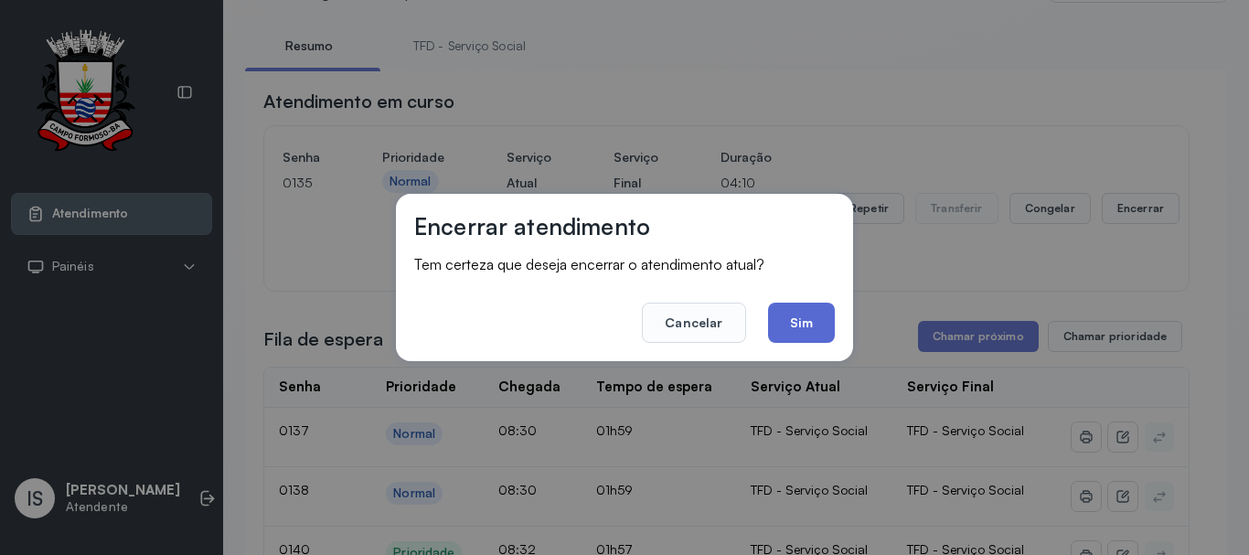
click at [817, 316] on button "Sim" at bounding box center [801, 323] width 67 height 40
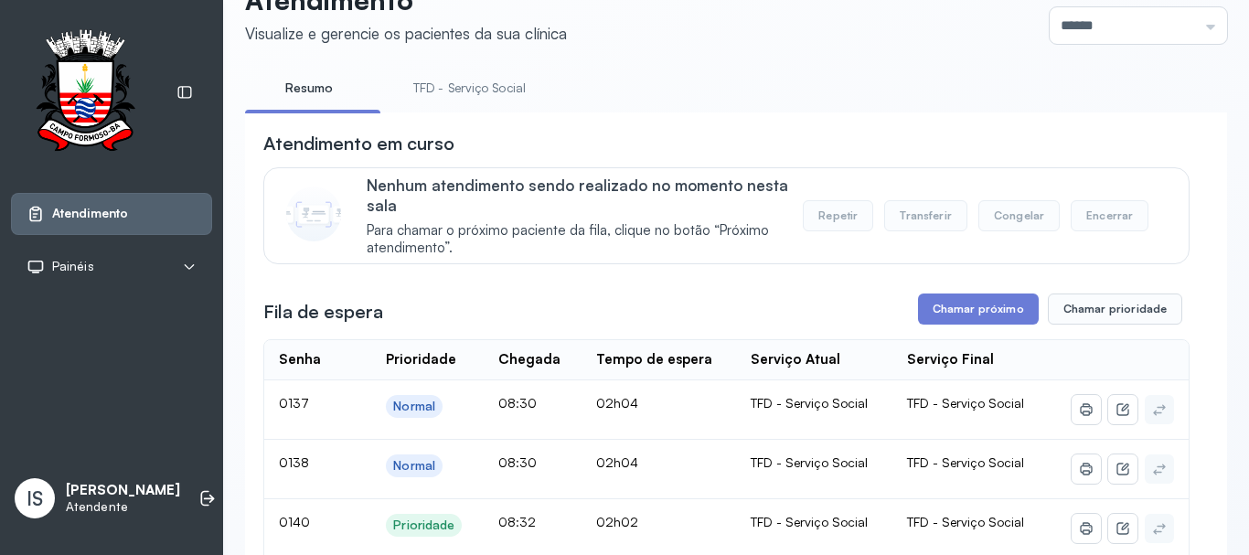
scroll to position [0, 0]
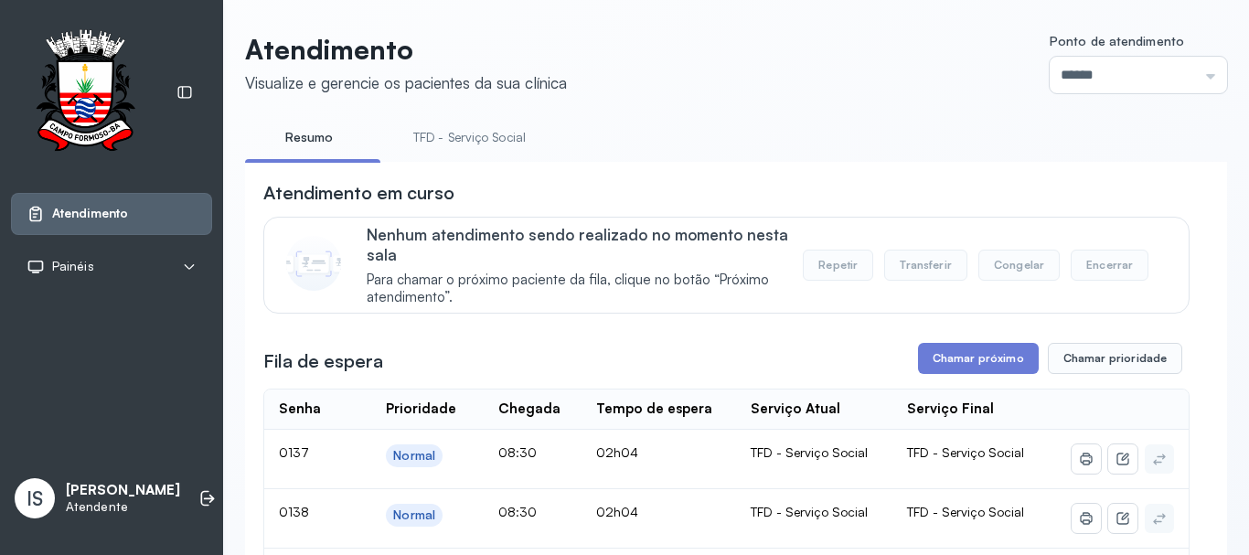
drag, startPoint x: 358, startPoint y: 105, endPoint x: 348, endPoint y: 51, distance: 54.9
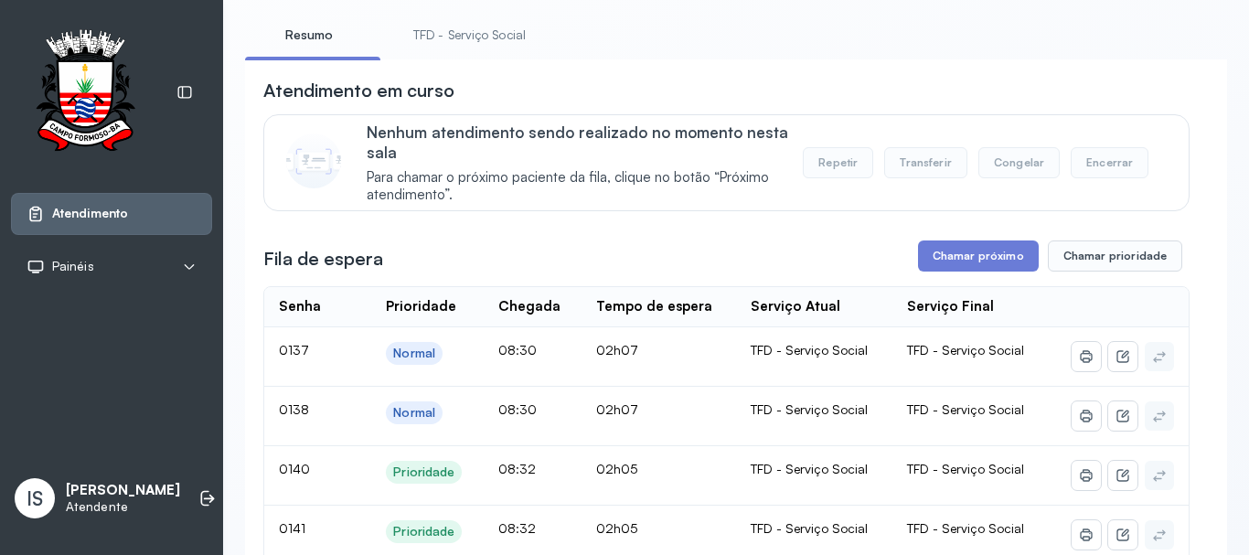
scroll to position [274, 0]
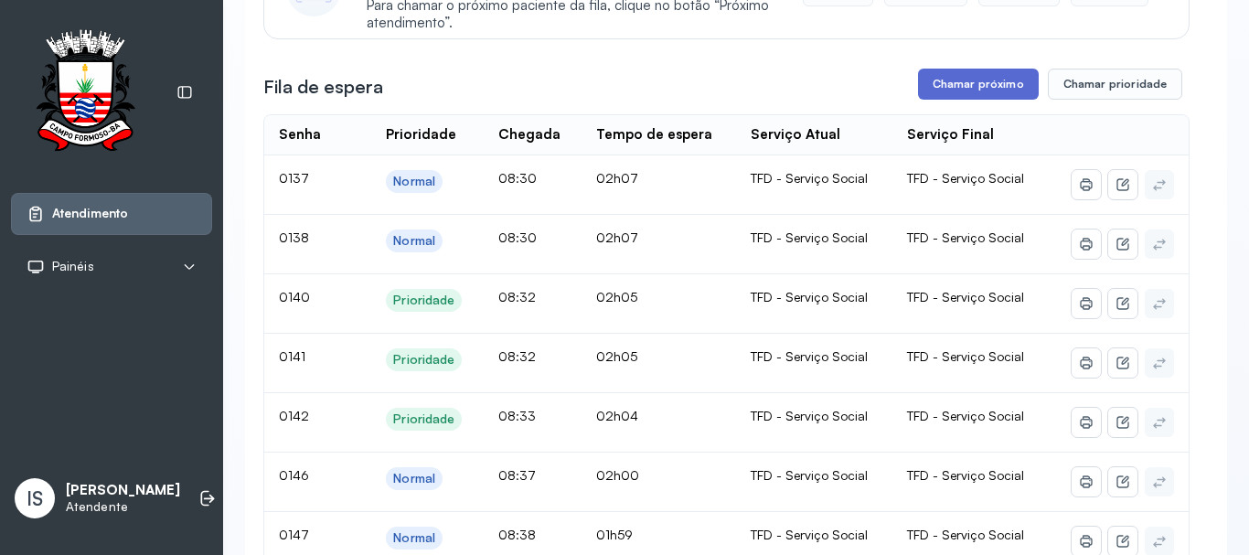
click at [940, 83] on button "Chamar próximo" at bounding box center [978, 84] width 121 height 31
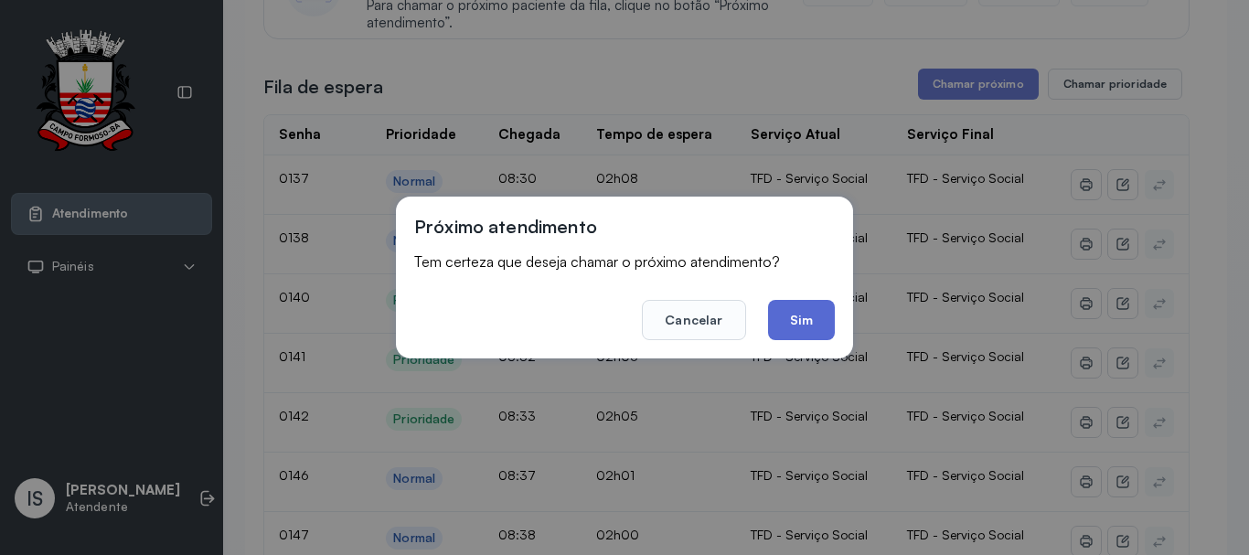
click at [811, 314] on button "Sim" at bounding box center [801, 320] width 67 height 40
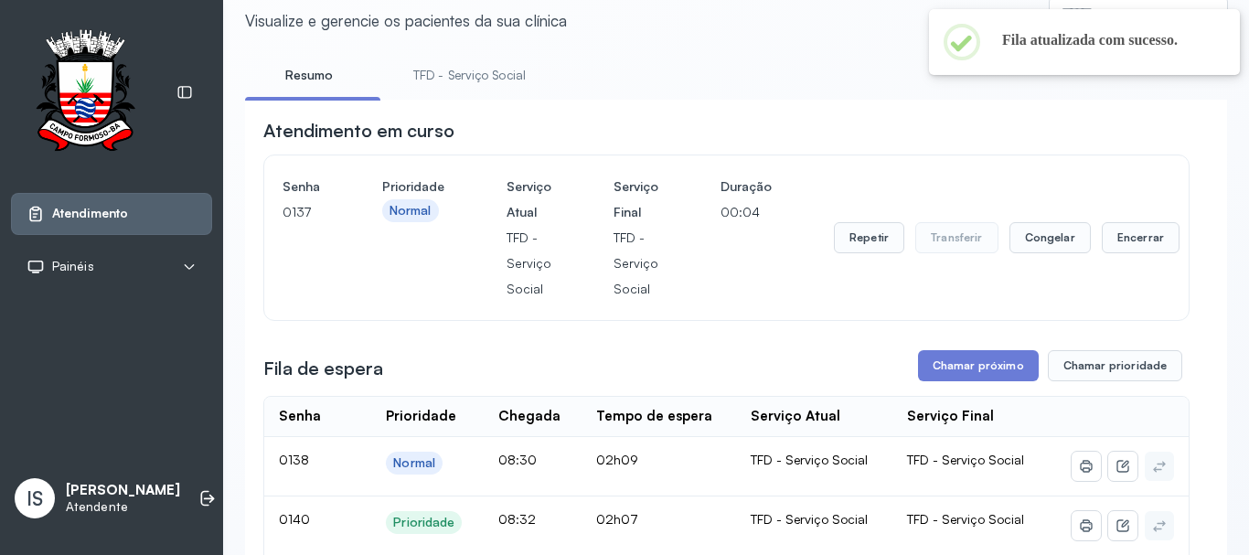
scroll to position [0, 0]
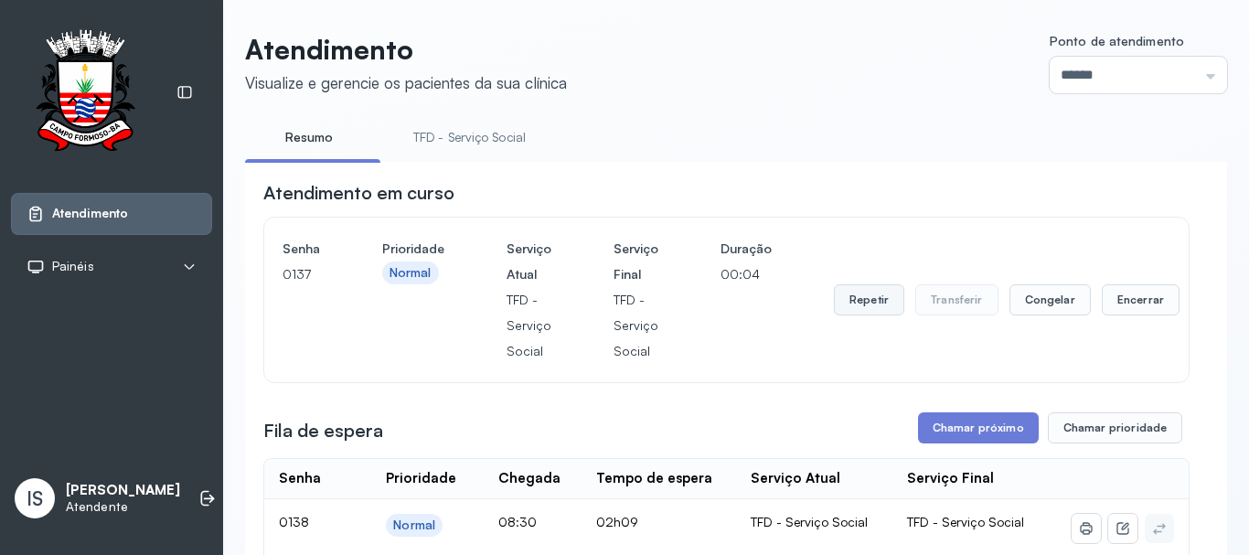
click at [835, 315] on button "Repetir" at bounding box center [869, 299] width 70 height 31
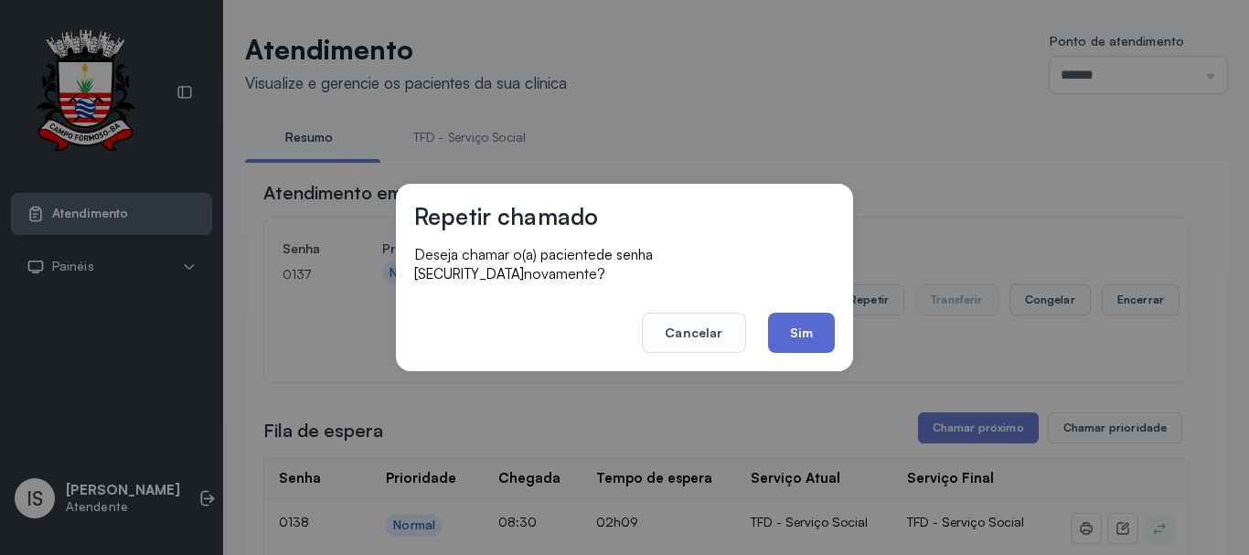
click at [793, 327] on button "Sim" at bounding box center [801, 333] width 67 height 40
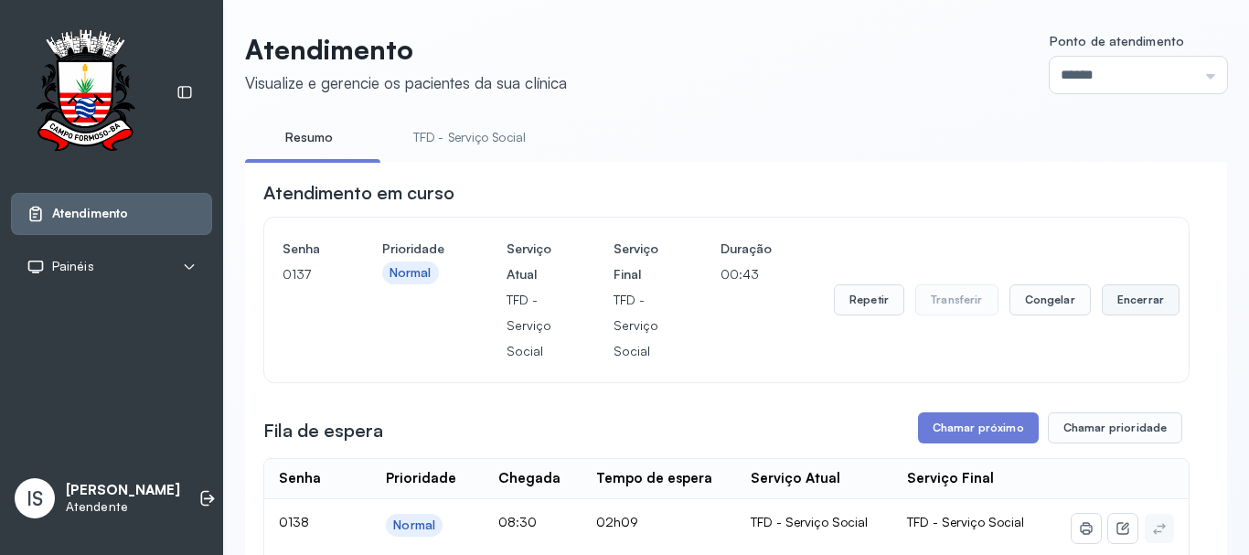
click at [1134, 307] on button "Encerrar" at bounding box center [1141, 299] width 78 height 31
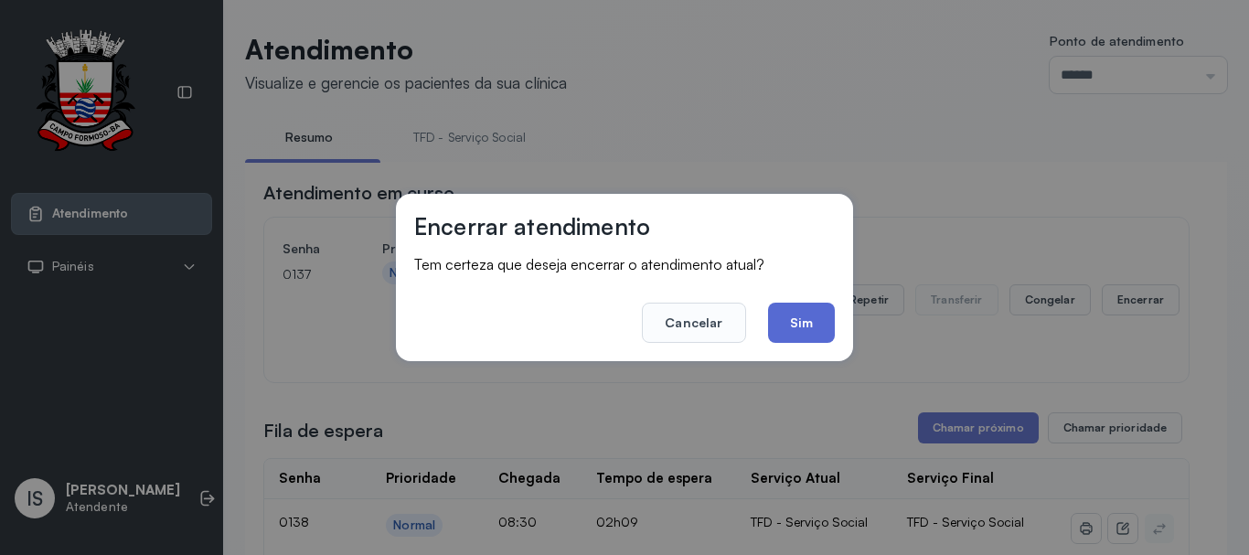
click at [815, 323] on button "Sim" at bounding box center [801, 323] width 67 height 40
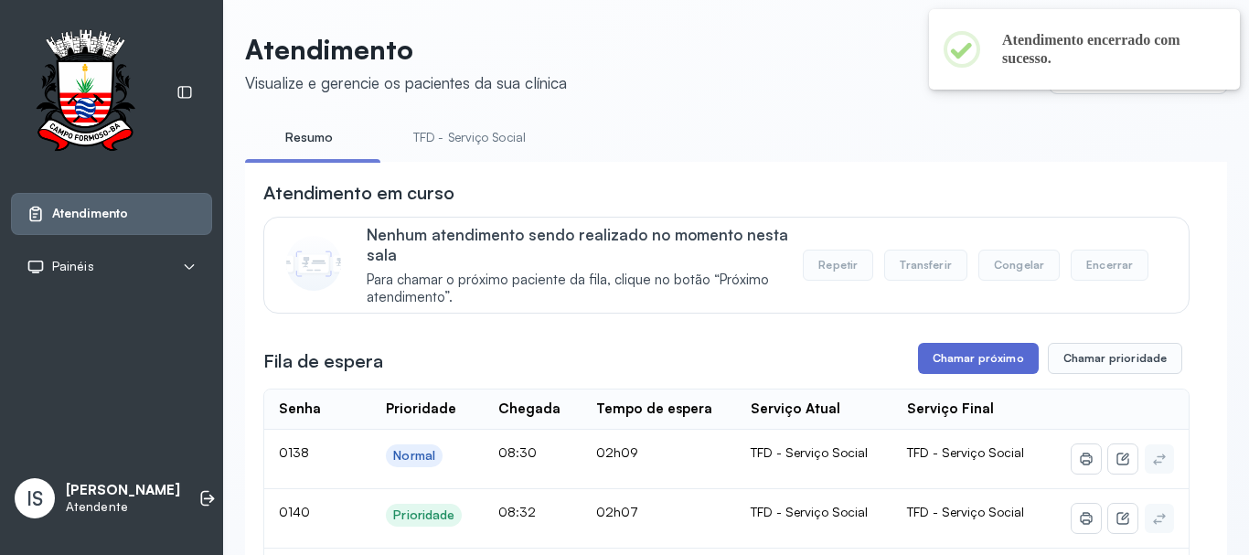
click at [963, 356] on button "Chamar próximo" at bounding box center [978, 358] width 121 height 31
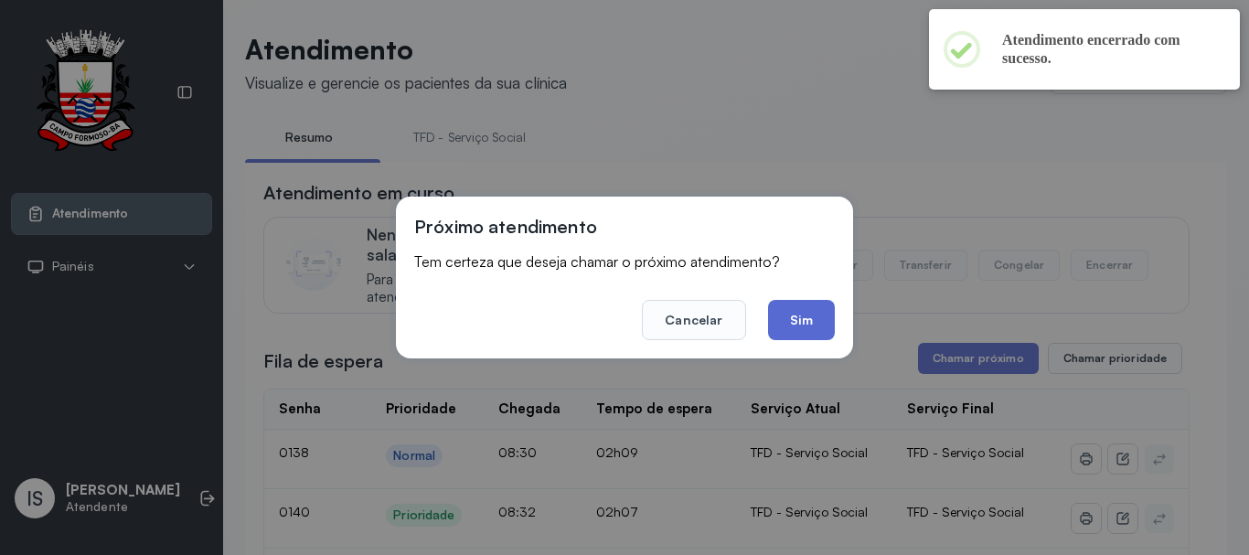
click at [797, 322] on button "Sim" at bounding box center [801, 320] width 67 height 40
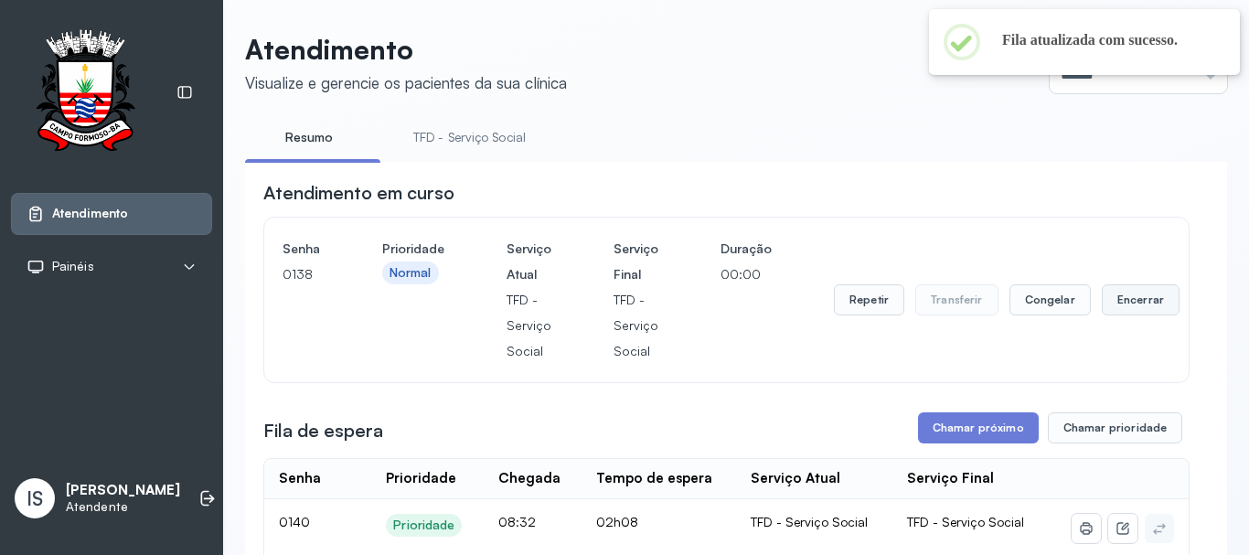
click at [1136, 314] on button "Encerrar" at bounding box center [1141, 299] width 78 height 31
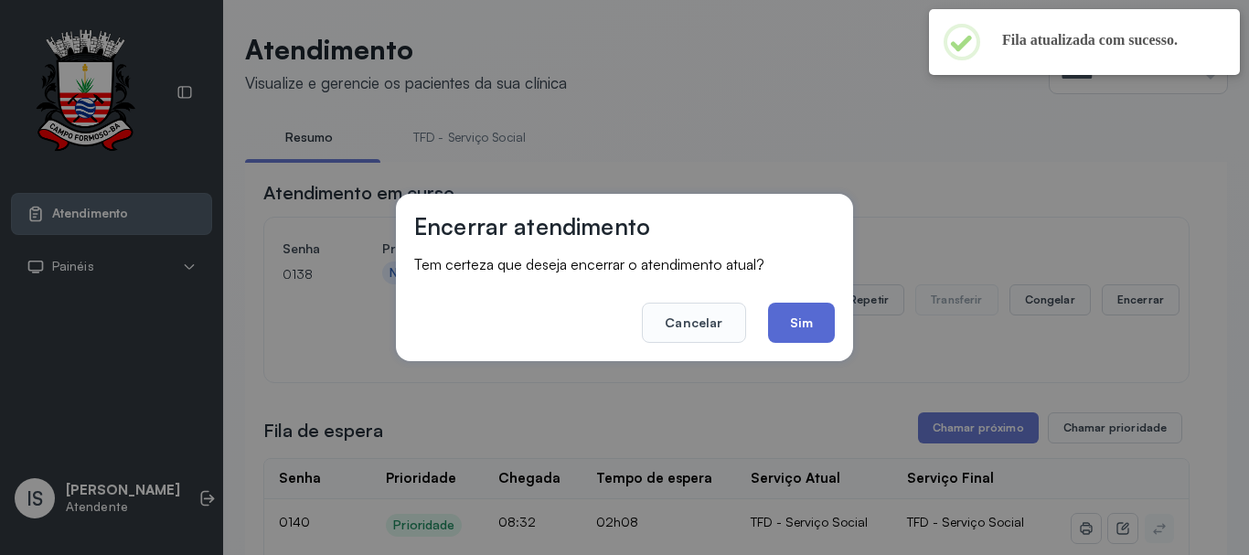
click at [801, 325] on button "Sim" at bounding box center [801, 323] width 67 height 40
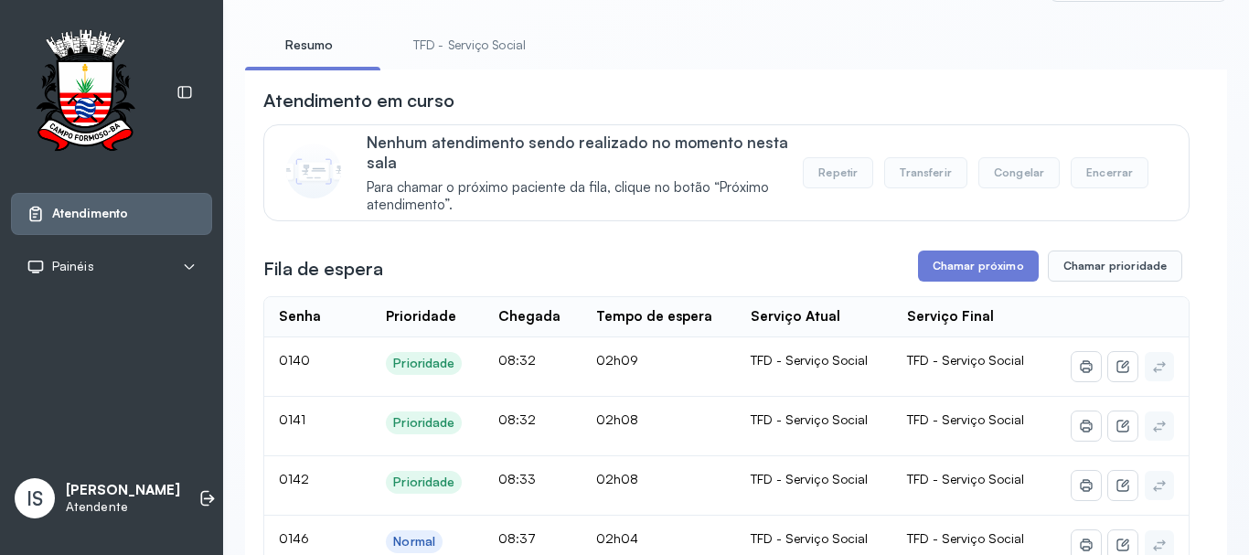
scroll to position [91, 0]
click at [443, 53] on link "TFD - Serviço Social" at bounding box center [469, 46] width 149 height 30
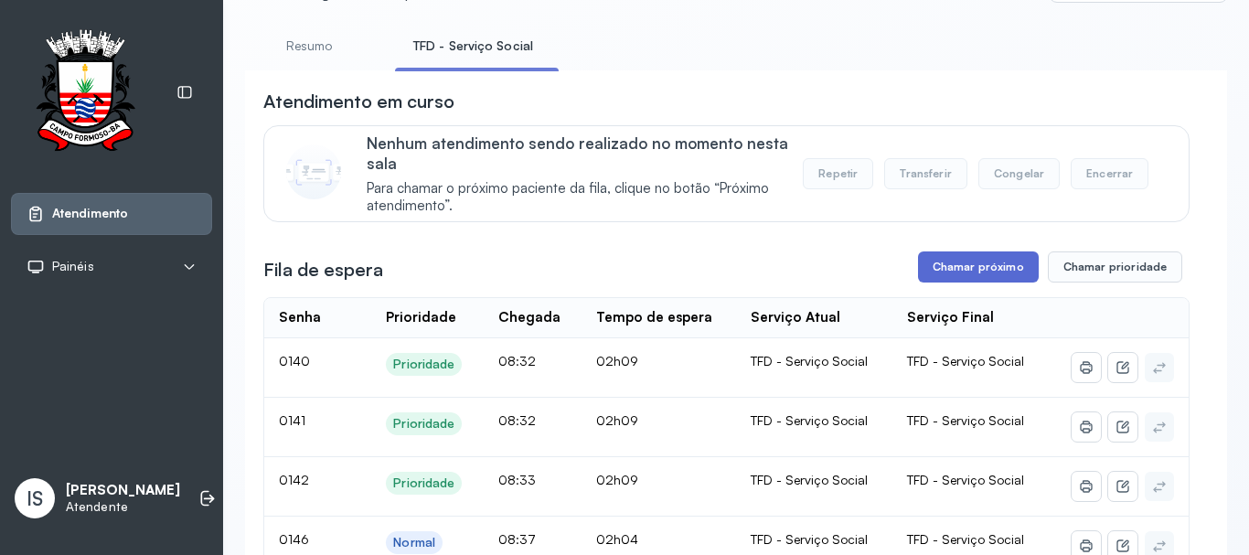
click at [989, 270] on button "Chamar próximo" at bounding box center [978, 266] width 121 height 31
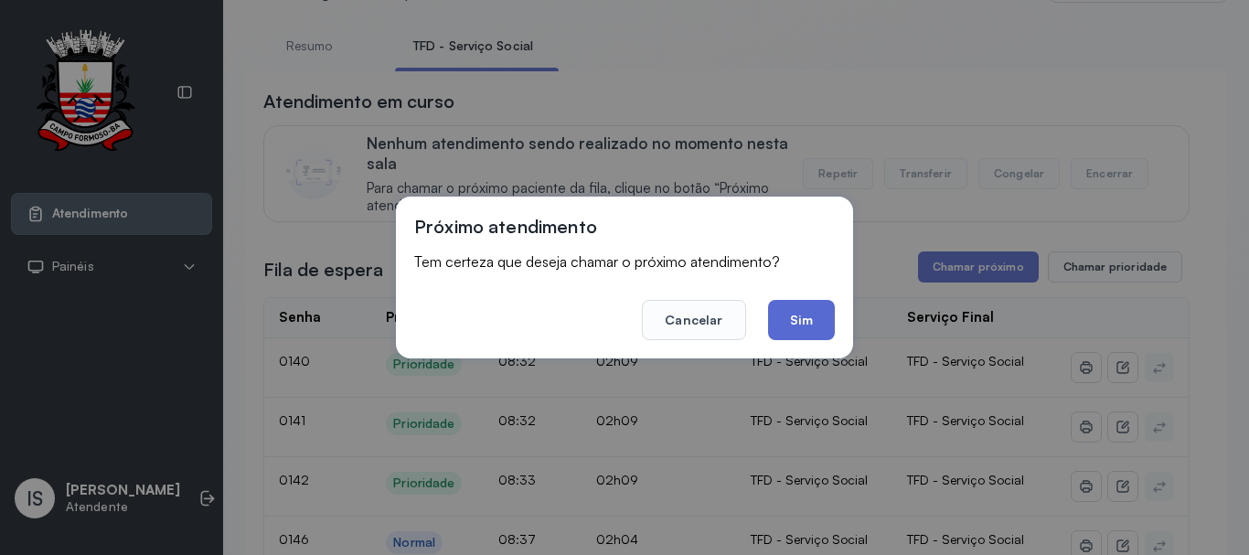
click at [778, 310] on button "Sim" at bounding box center [801, 320] width 67 height 40
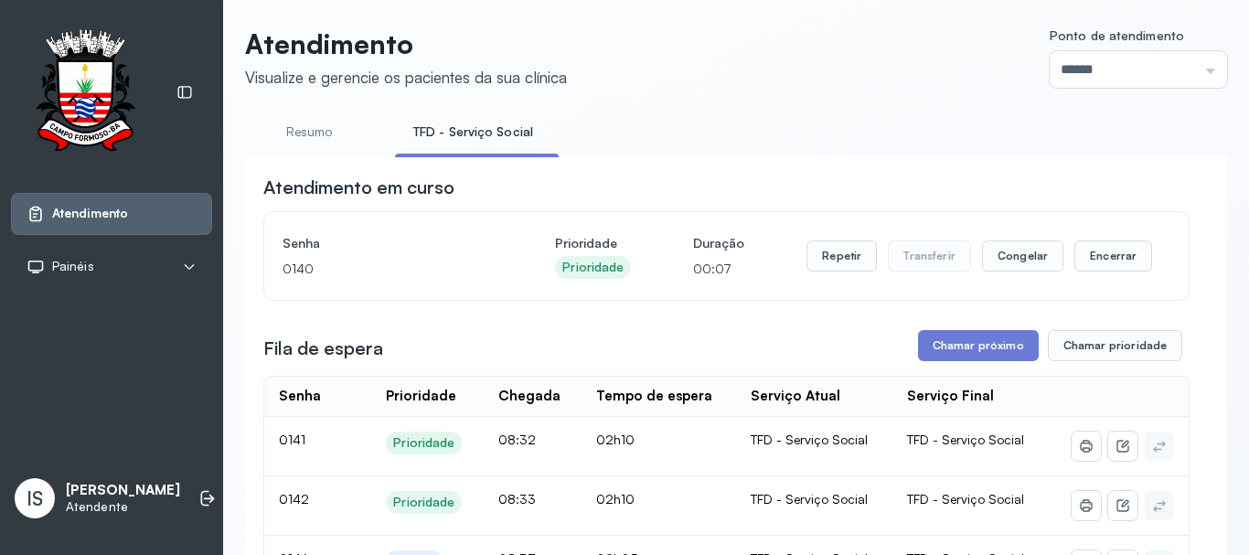
scroll to position [0, 0]
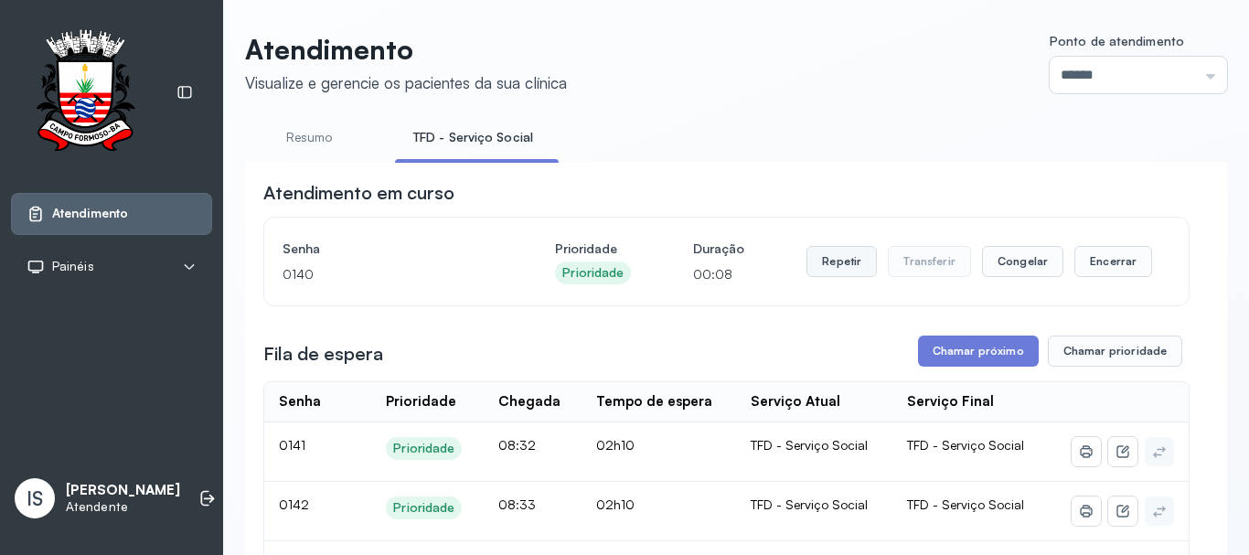
click at [831, 251] on button "Repetir" at bounding box center [841, 261] width 70 height 31
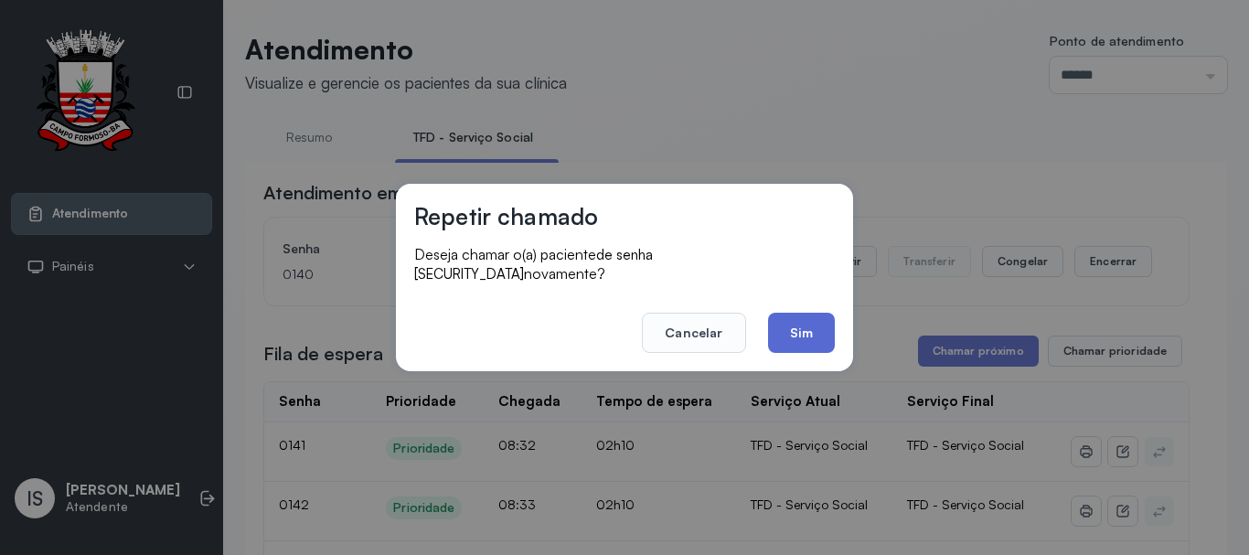
click at [793, 330] on button "Sim" at bounding box center [801, 333] width 67 height 40
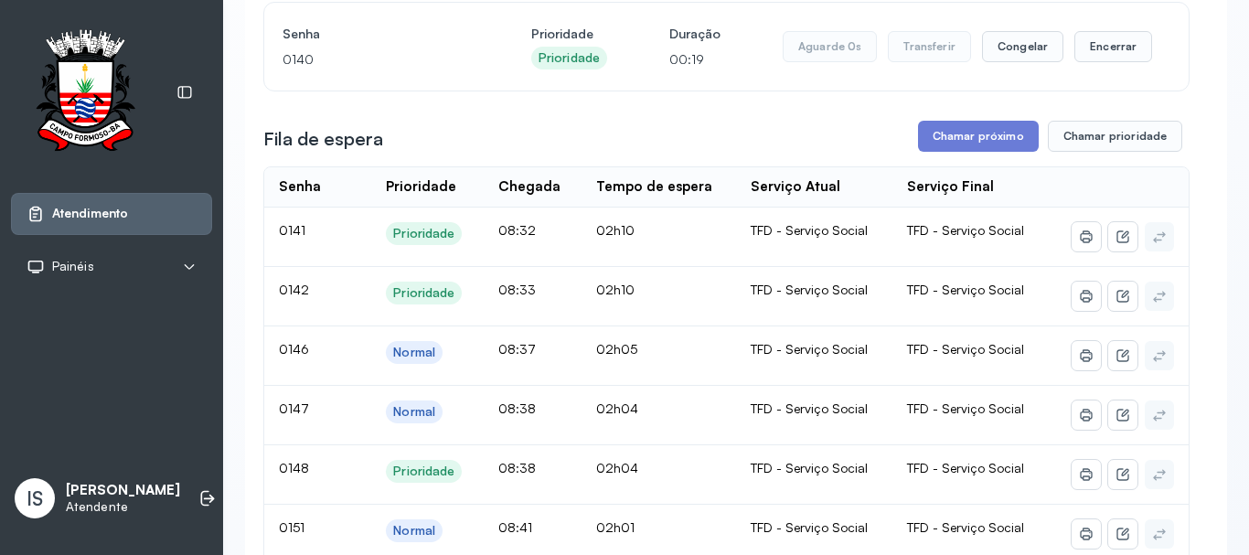
scroll to position [183, 0]
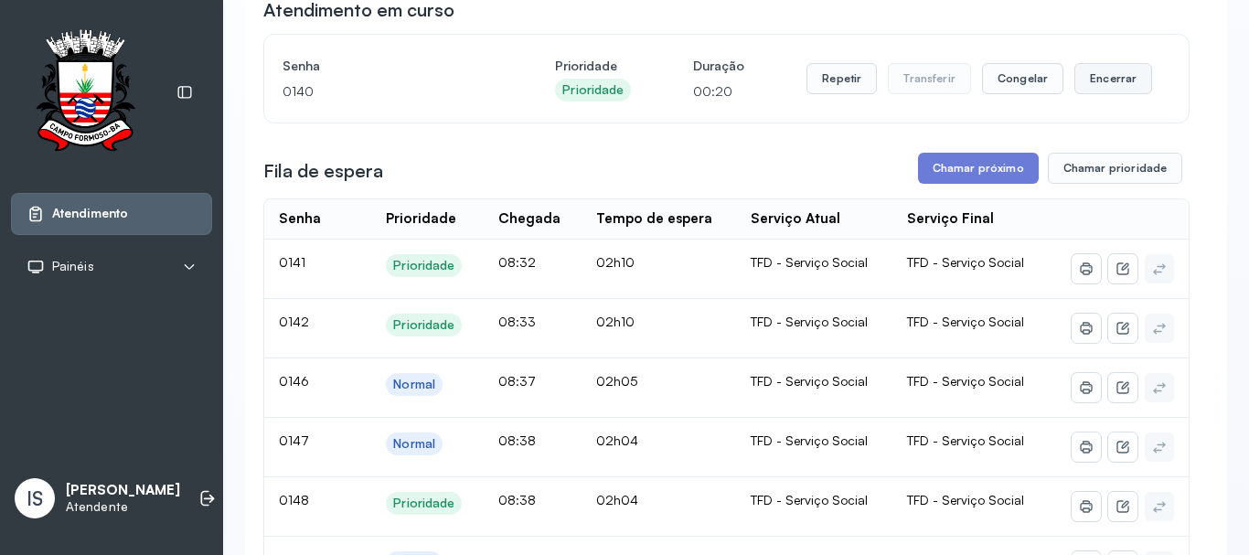
click at [1074, 80] on button "Encerrar" at bounding box center [1113, 78] width 78 height 31
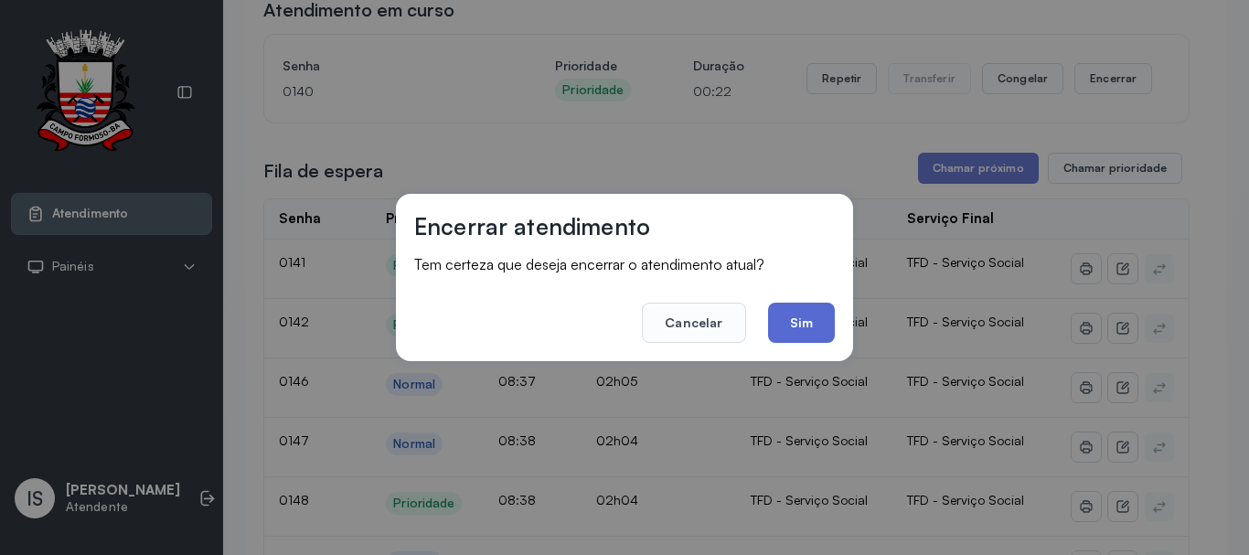
click at [792, 333] on button "Sim" at bounding box center [801, 323] width 67 height 40
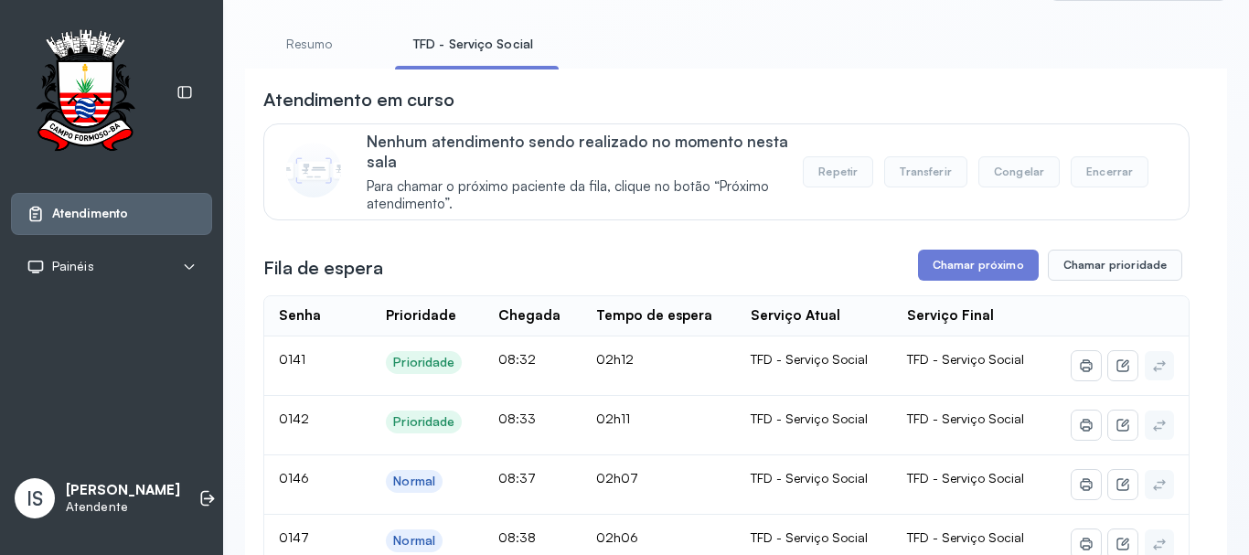
scroll to position [91, 0]
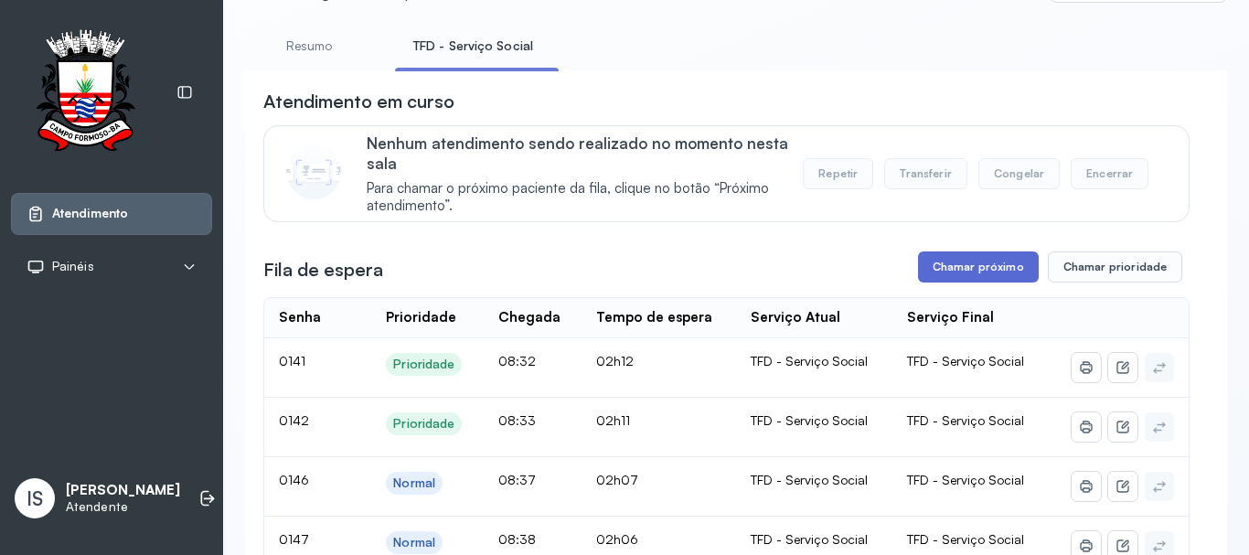
click at [957, 260] on button "Chamar próximo" at bounding box center [978, 266] width 121 height 31
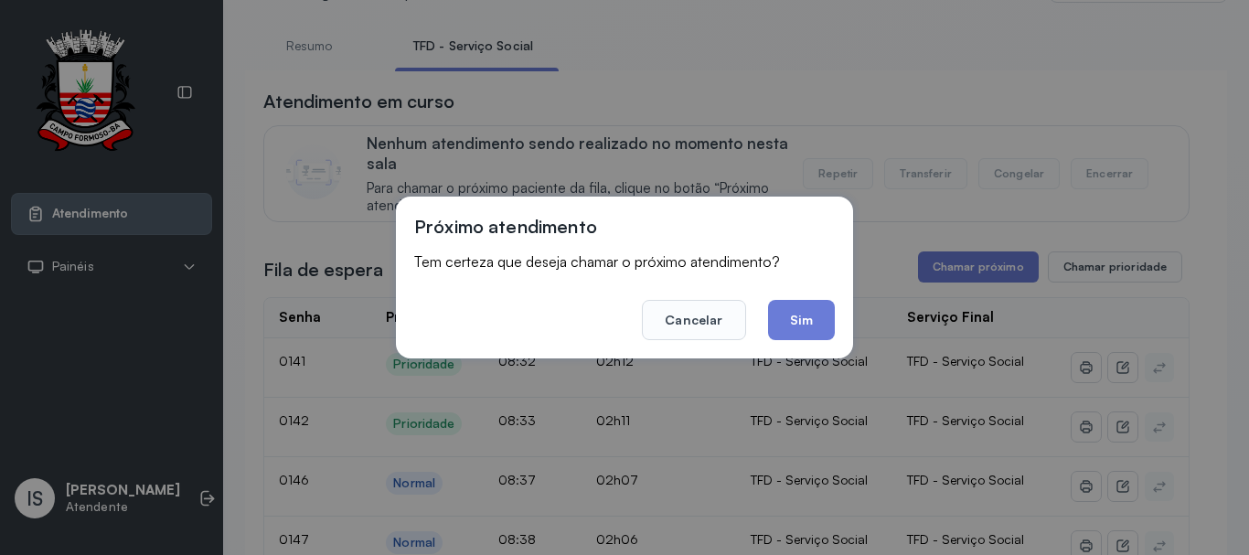
click at [761, 315] on footer "Cancelar Sim" at bounding box center [624, 307] width 421 height 66
click at [809, 306] on button "Sim" at bounding box center [801, 320] width 67 height 40
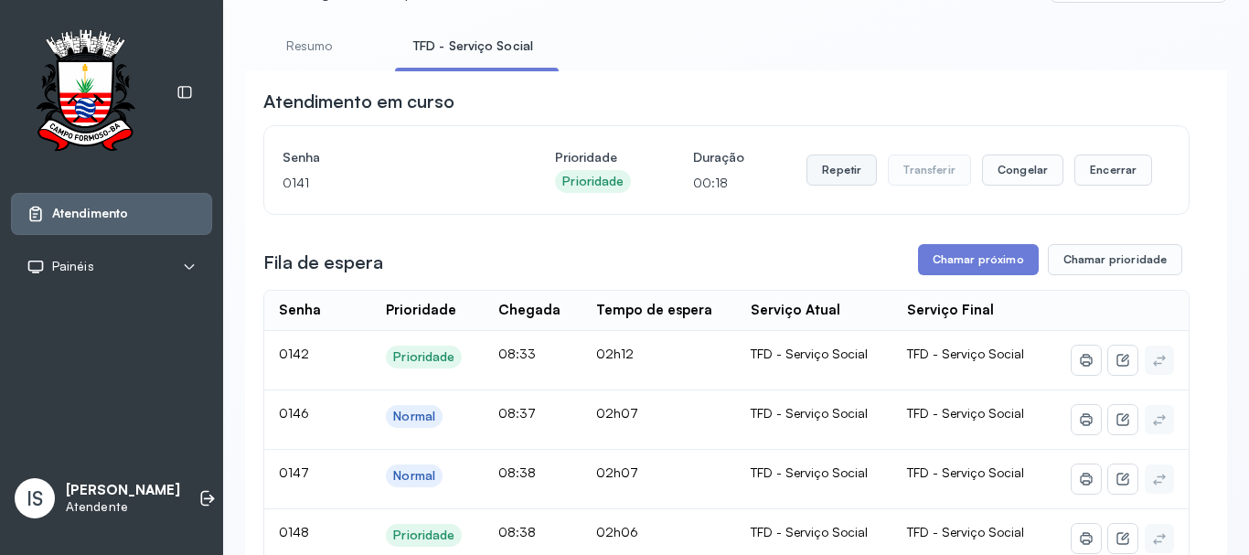
click at [806, 170] on button "Repetir" at bounding box center [841, 169] width 70 height 31
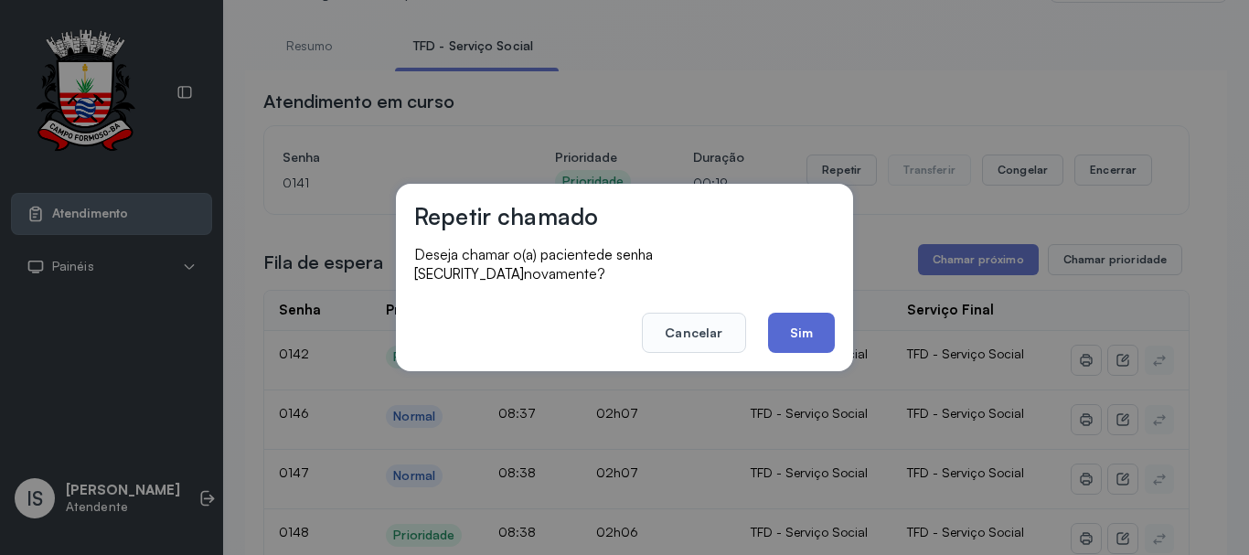
click at [787, 321] on button "Sim" at bounding box center [801, 333] width 67 height 40
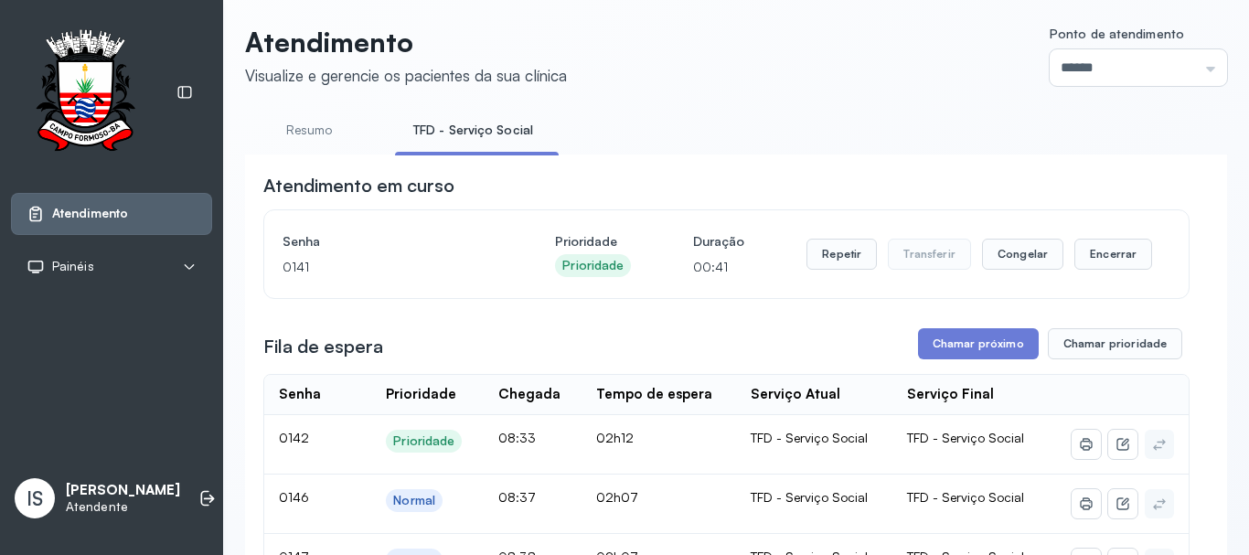
scroll to position [0, 0]
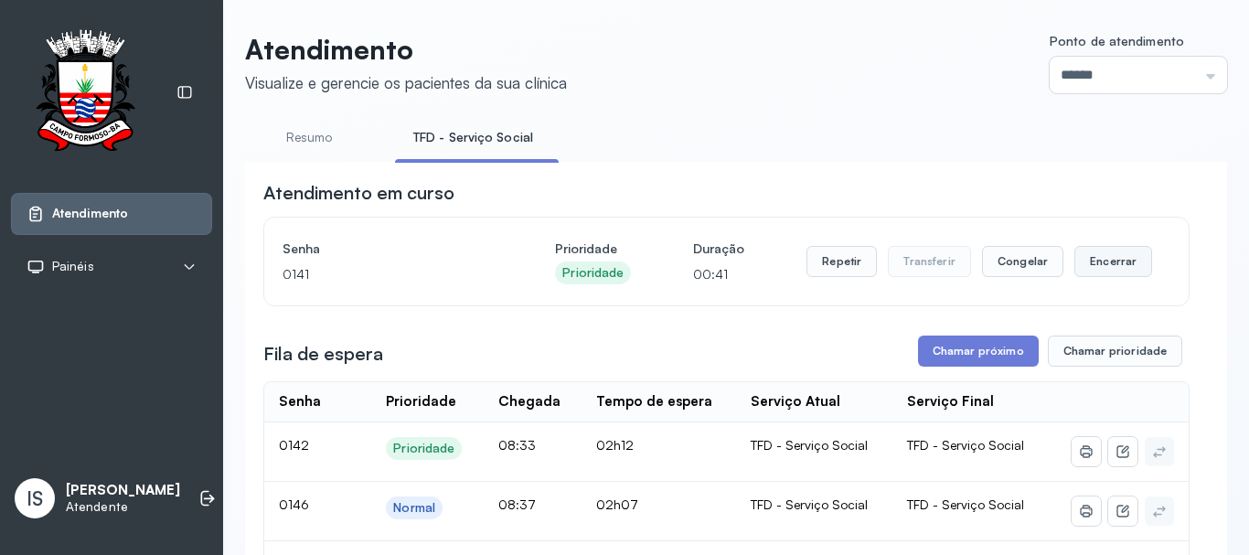
click at [1087, 256] on button "Encerrar" at bounding box center [1113, 261] width 78 height 31
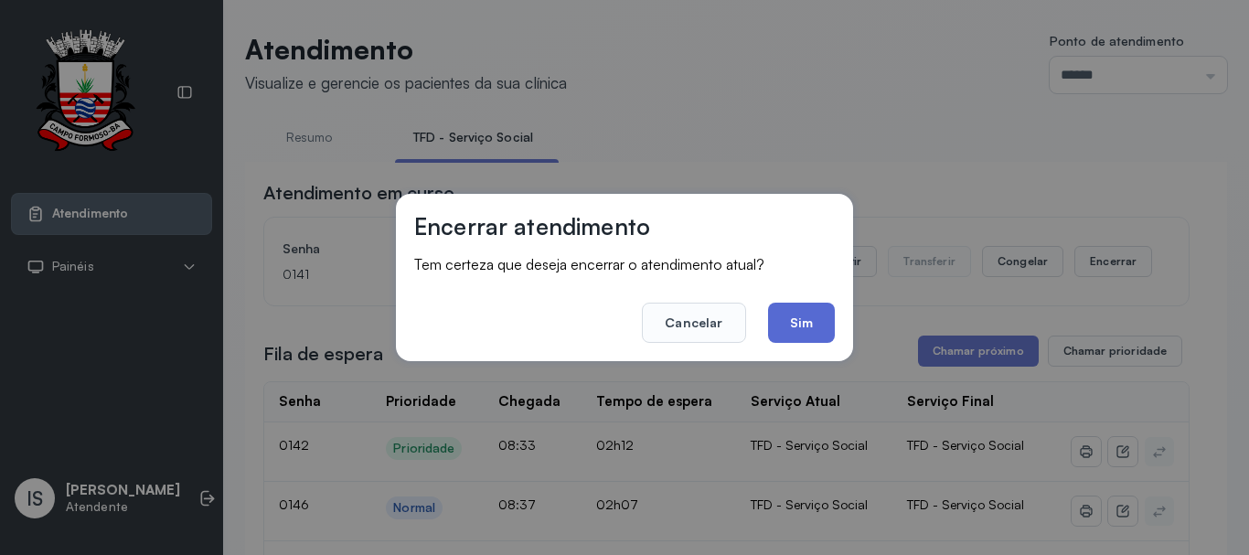
click at [818, 318] on button "Sim" at bounding box center [801, 323] width 67 height 40
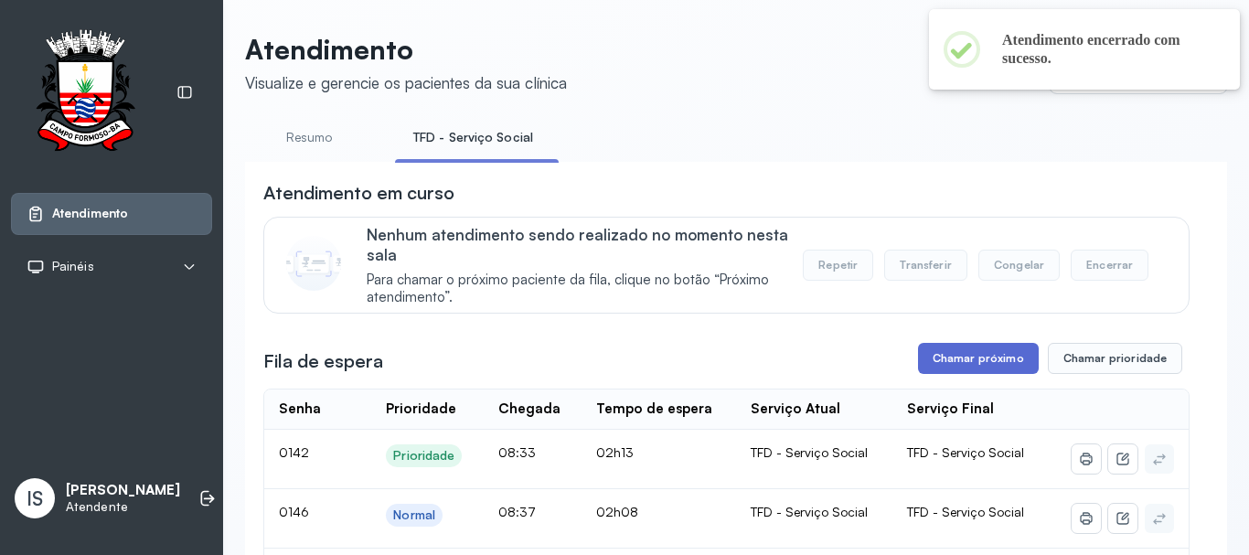
click at [932, 347] on button "Chamar próximo" at bounding box center [978, 358] width 121 height 31
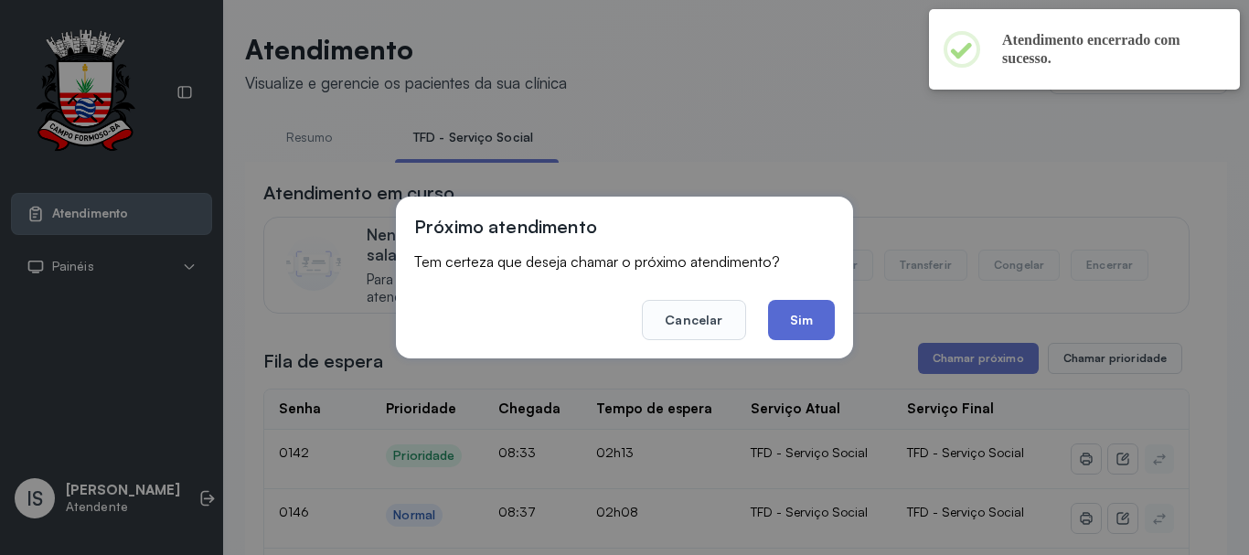
drag, startPoint x: 815, startPoint y: 319, endPoint x: 770, endPoint y: 332, distance: 46.6
click at [811, 319] on button "Sim" at bounding box center [801, 320] width 67 height 40
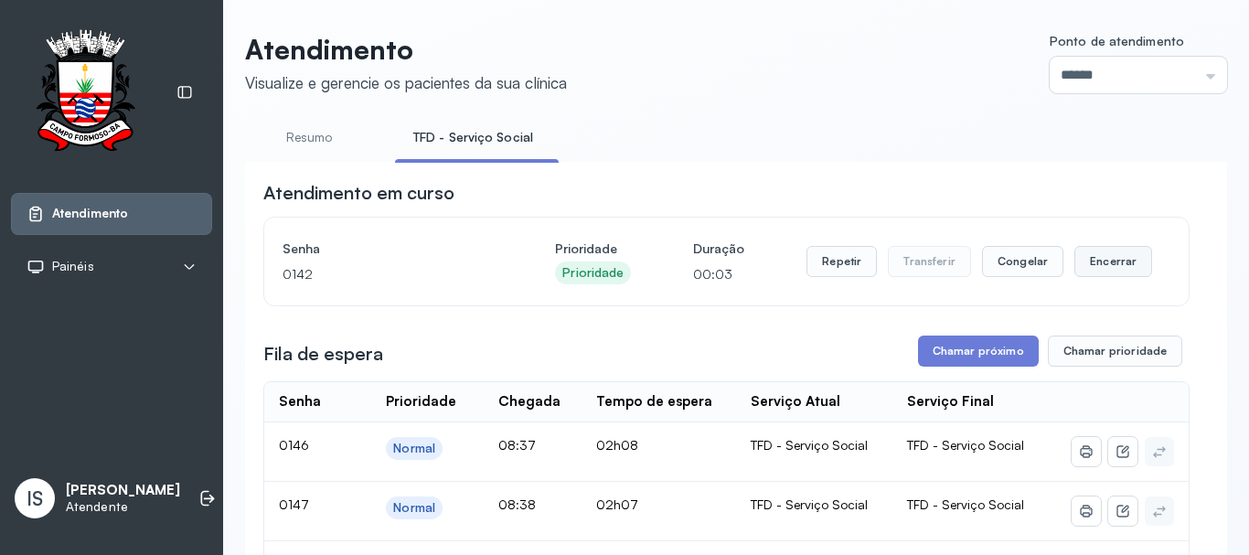
click at [1104, 269] on button "Encerrar" at bounding box center [1113, 261] width 78 height 31
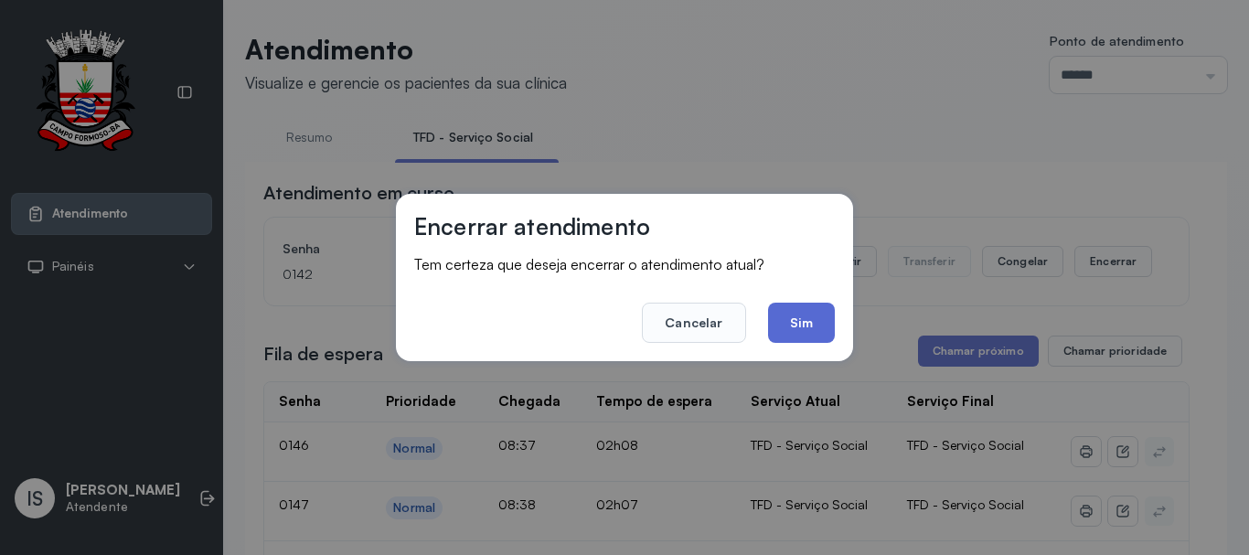
click at [802, 325] on button "Sim" at bounding box center [801, 323] width 67 height 40
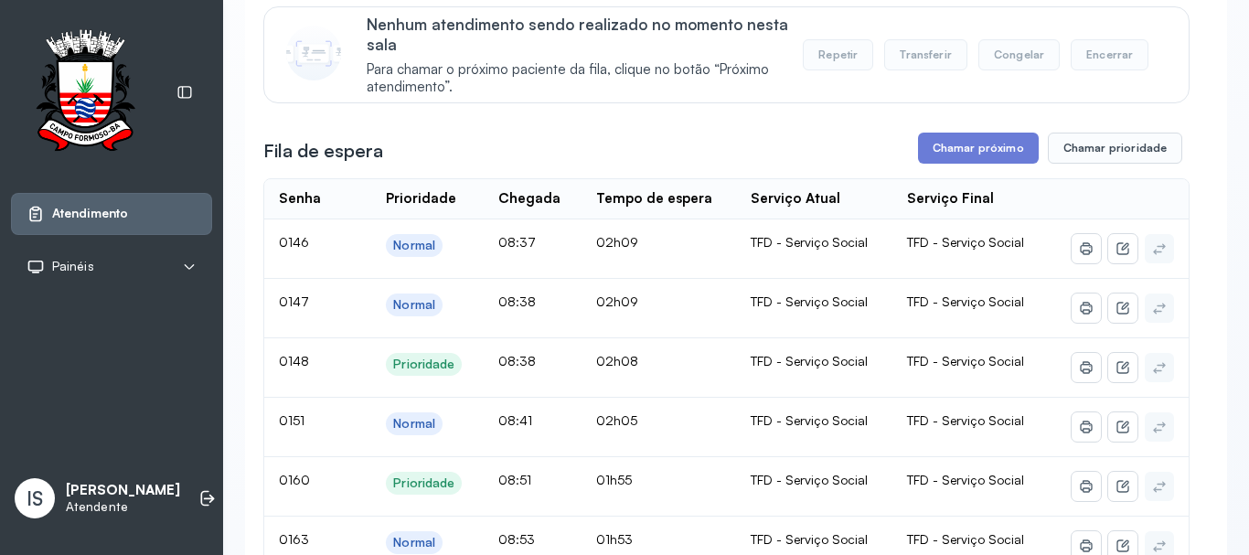
scroll to position [183, 0]
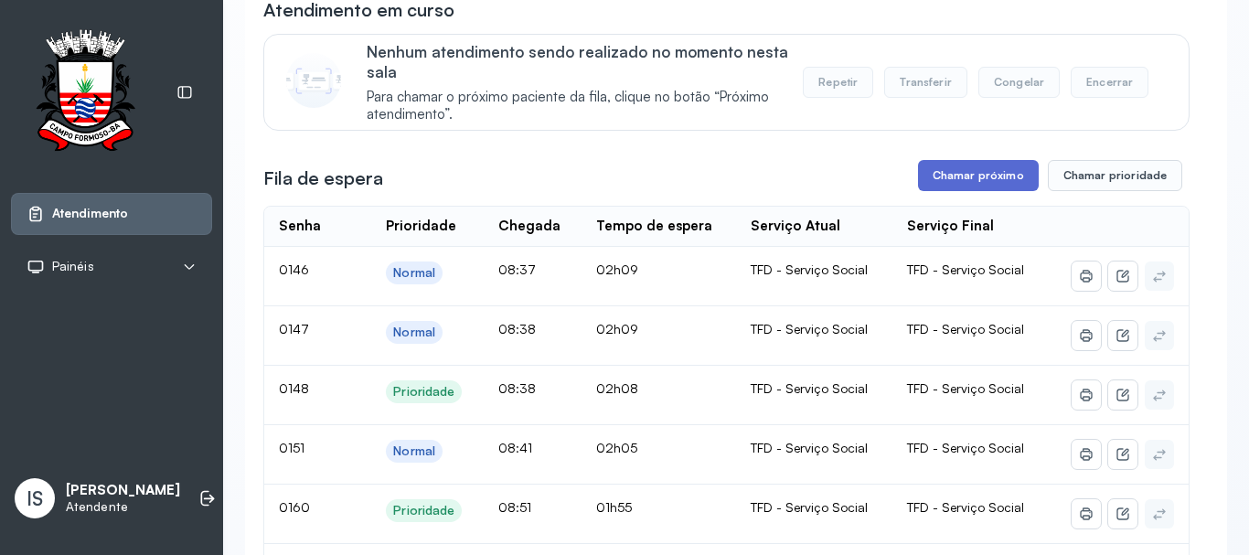
click at [954, 182] on button "Chamar próximo" at bounding box center [978, 175] width 121 height 31
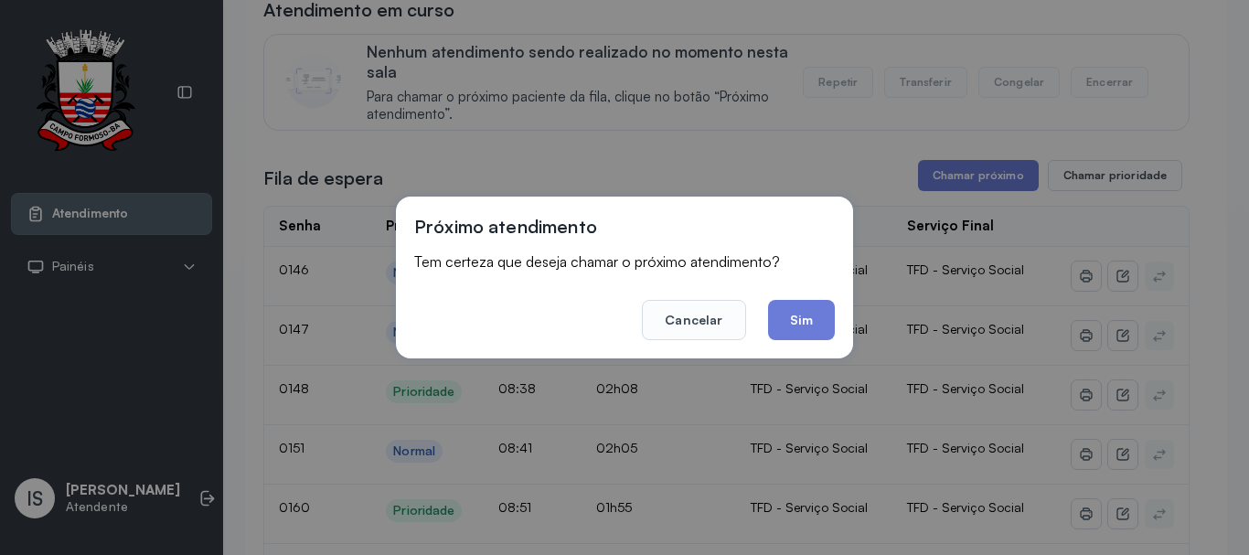
click at [809, 328] on button "Sim" at bounding box center [801, 320] width 67 height 40
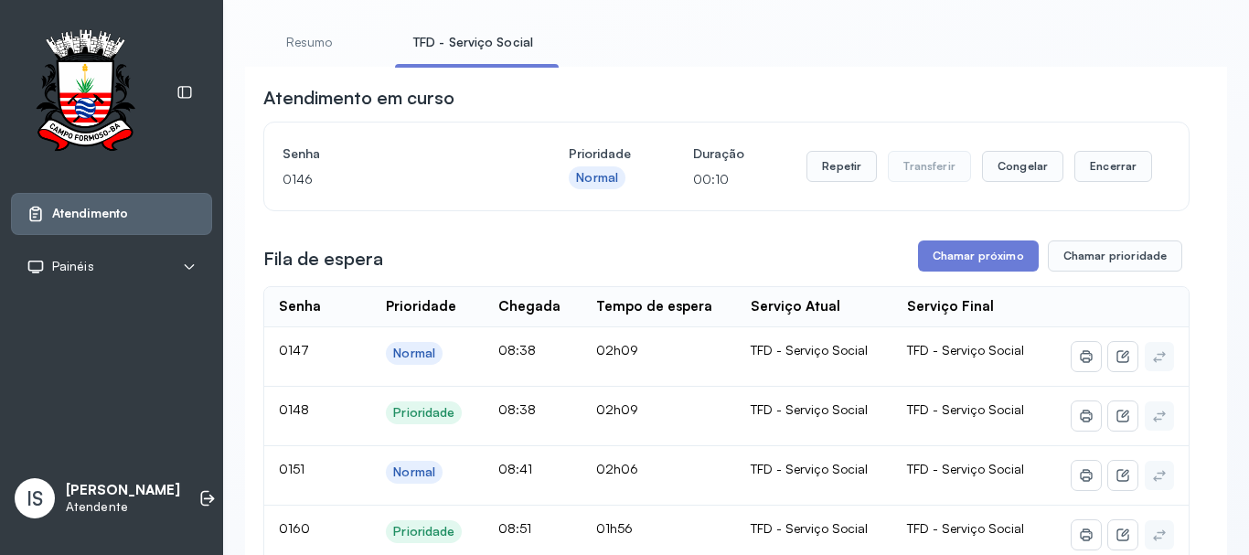
scroll to position [91, 0]
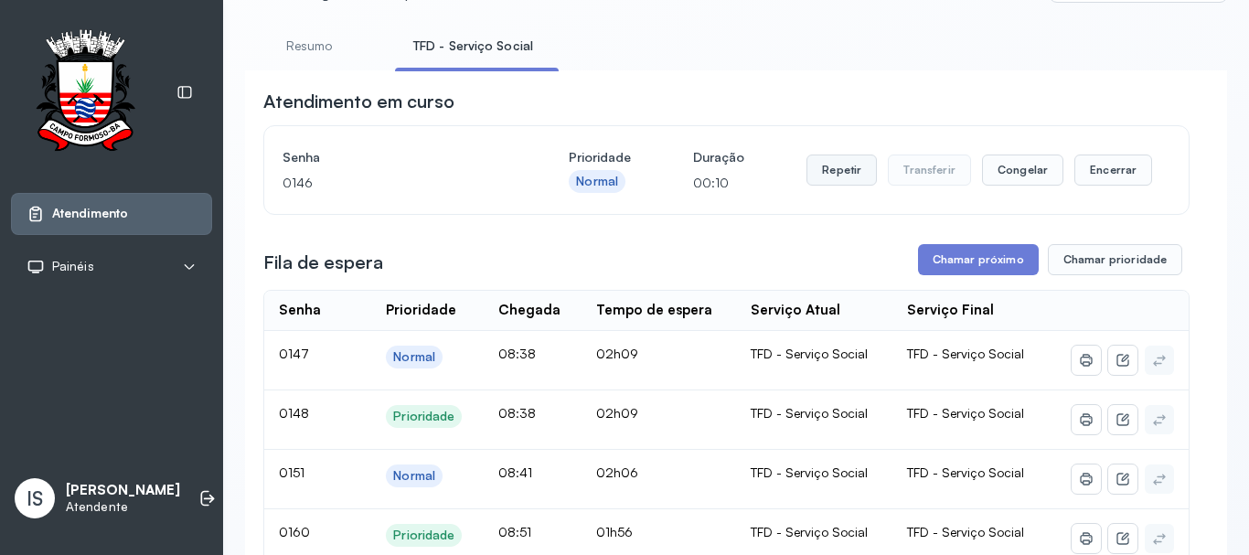
click at [839, 179] on button "Repetir" at bounding box center [841, 169] width 70 height 31
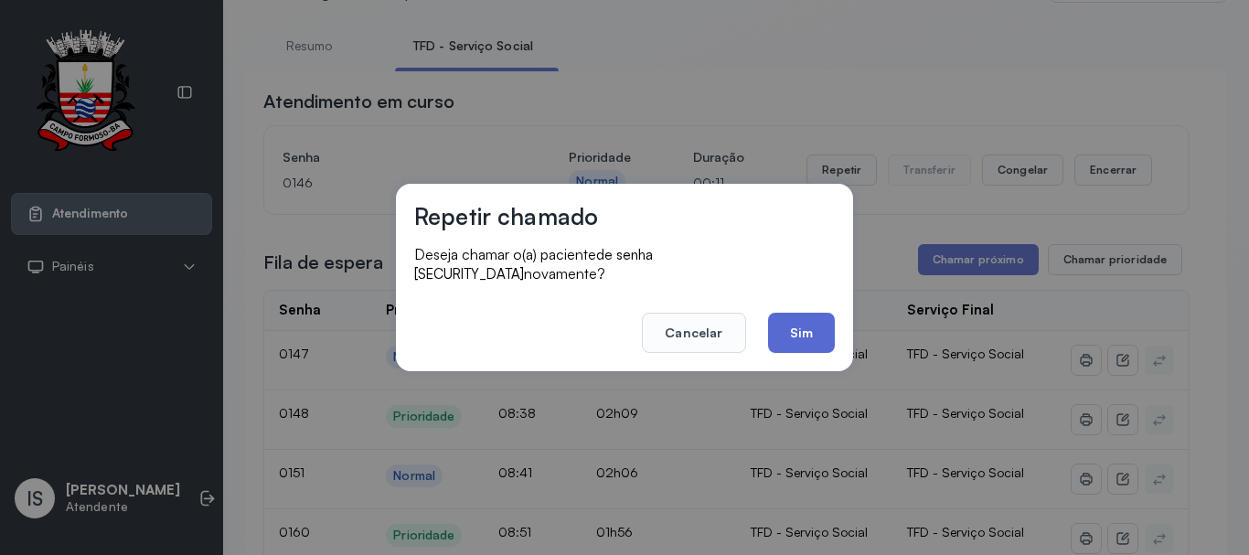
click at [783, 313] on button "Sim" at bounding box center [801, 333] width 67 height 40
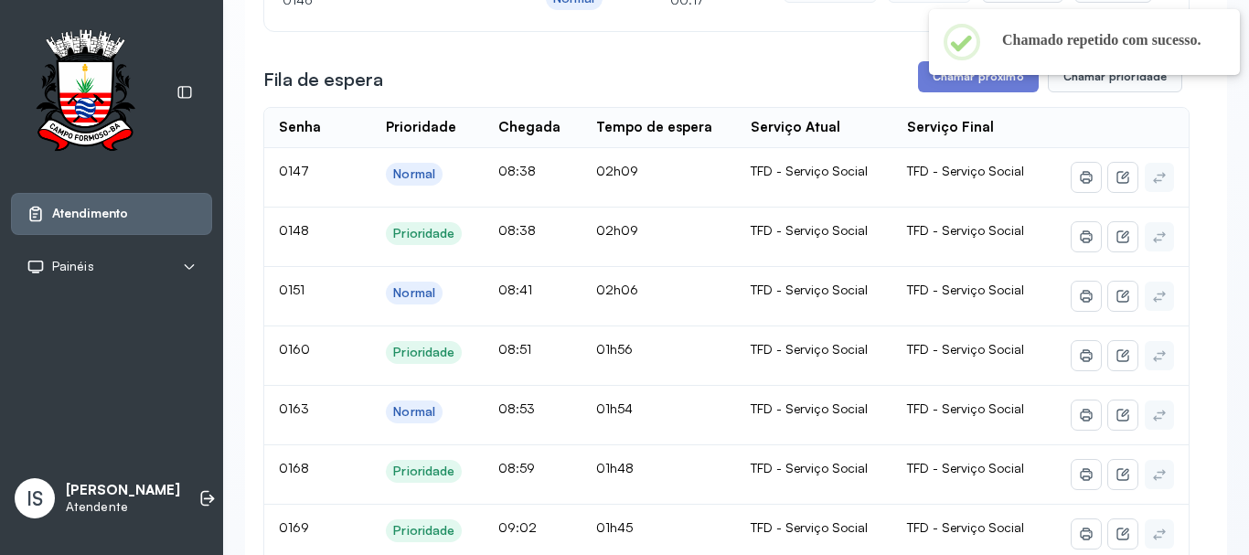
scroll to position [0, 0]
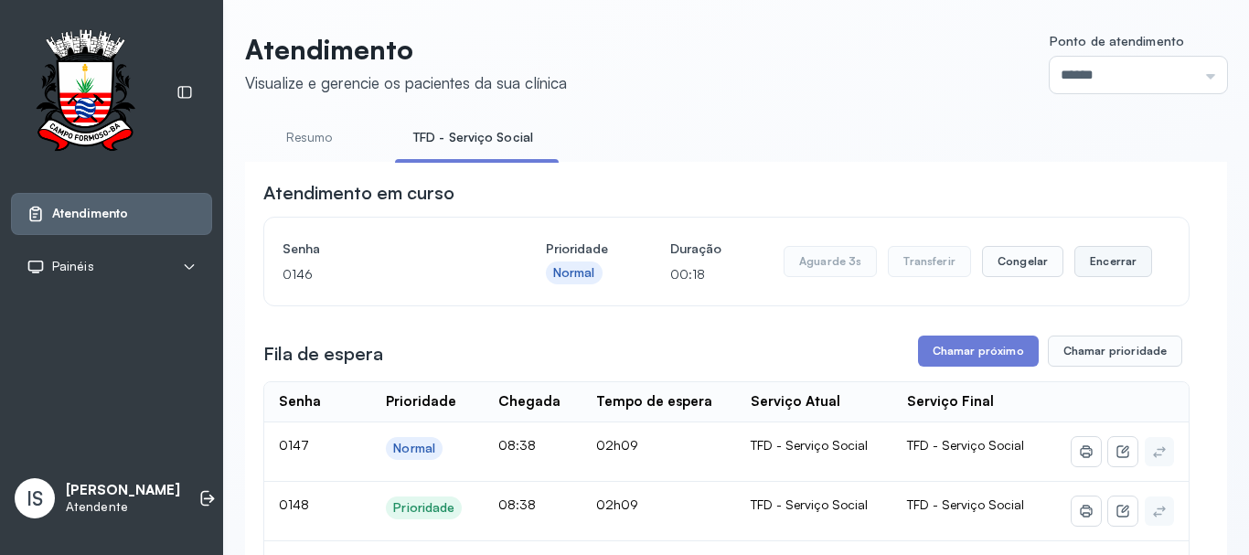
click at [1104, 262] on button "Encerrar" at bounding box center [1113, 261] width 78 height 31
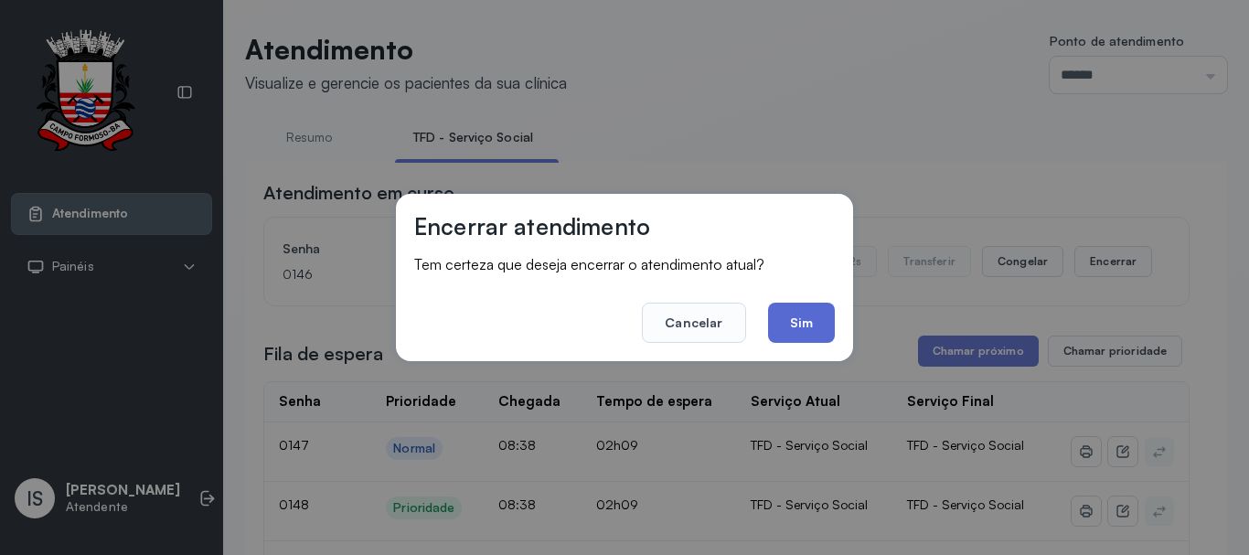
click at [813, 325] on button "Sim" at bounding box center [801, 323] width 67 height 40
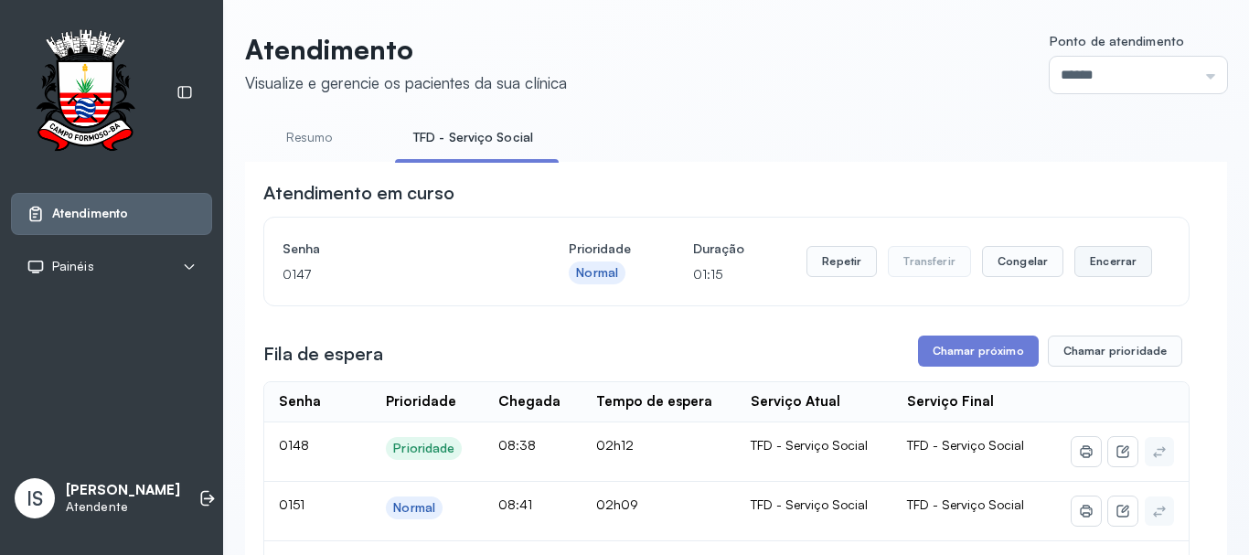
click at [1106, 262] on button "Encerrar" at bounding box center [1113, 261] width 78 height 31
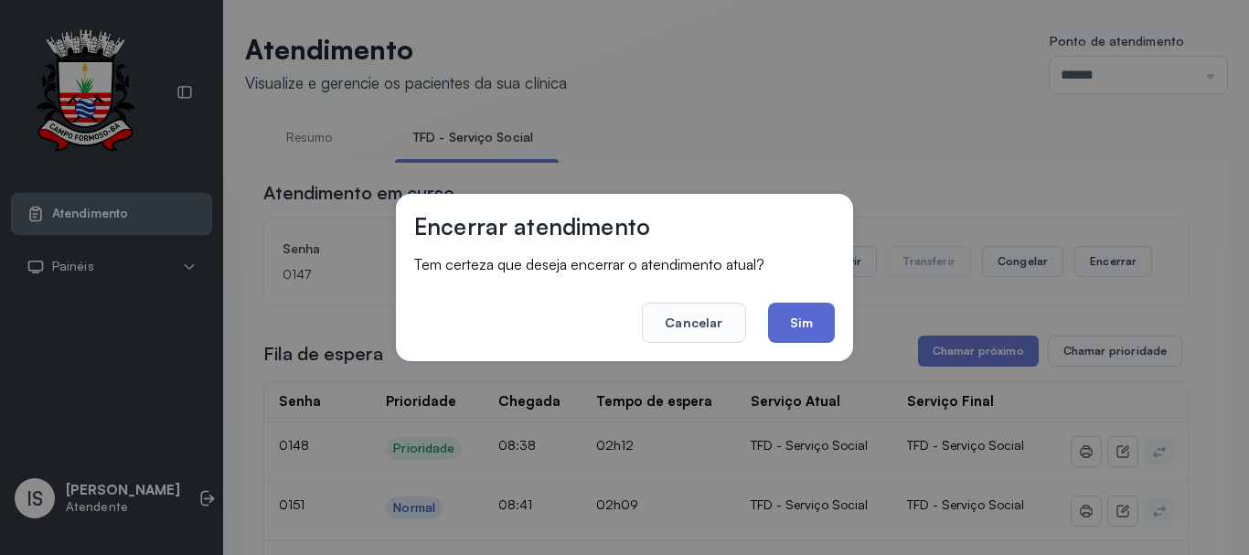
click at [793, 314] on button "Sim" at bounding box center [801, 323] width 67 height 40
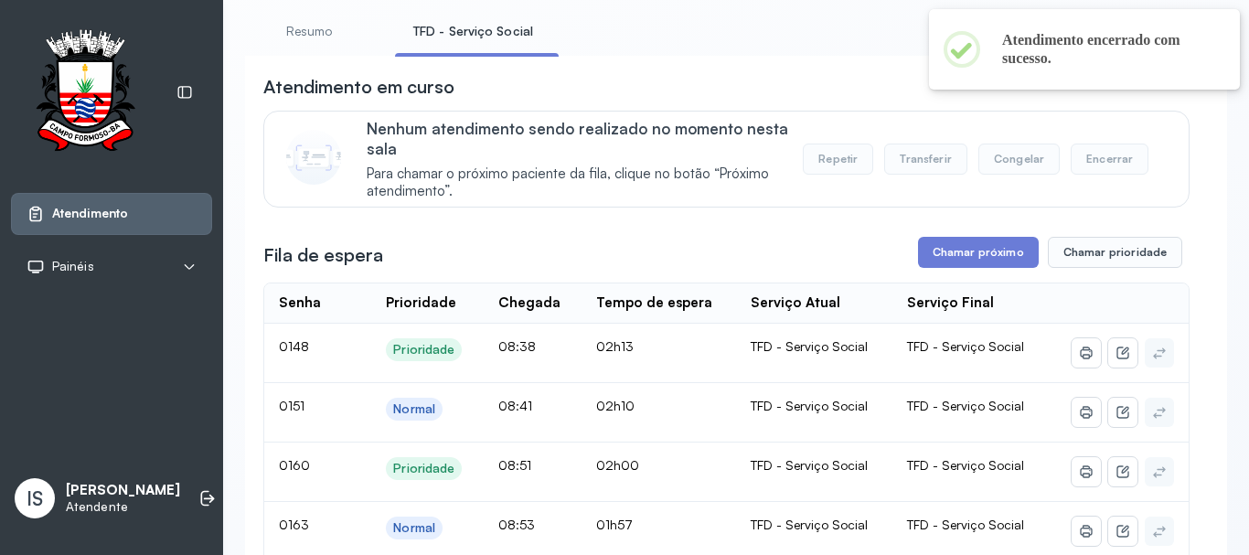
scroll to position [91, 0]
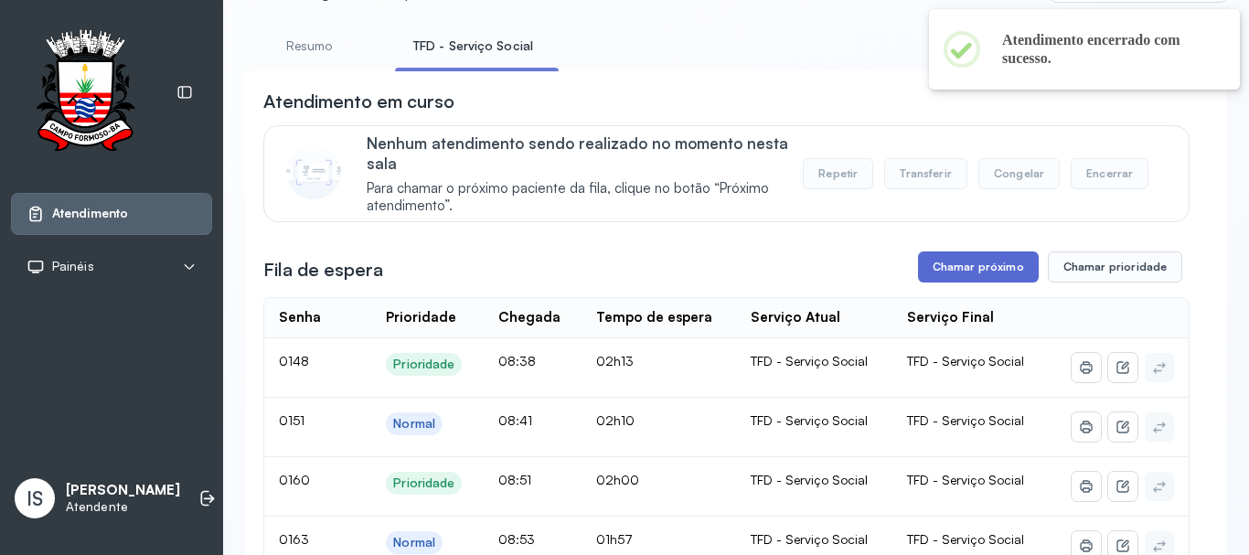
click at [965, 275] on button "Chamar próximo" at bounding box center [978, 266] width 121 height 31
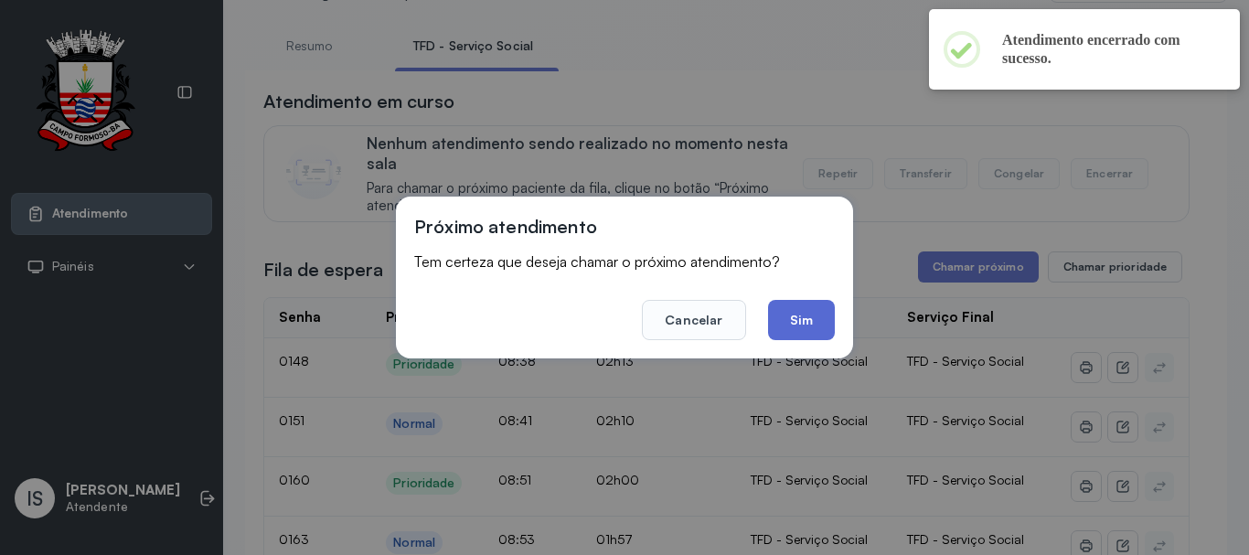
click at [816, 328] on button "Sim" at bounding box center [801, 320] width 67 height 40
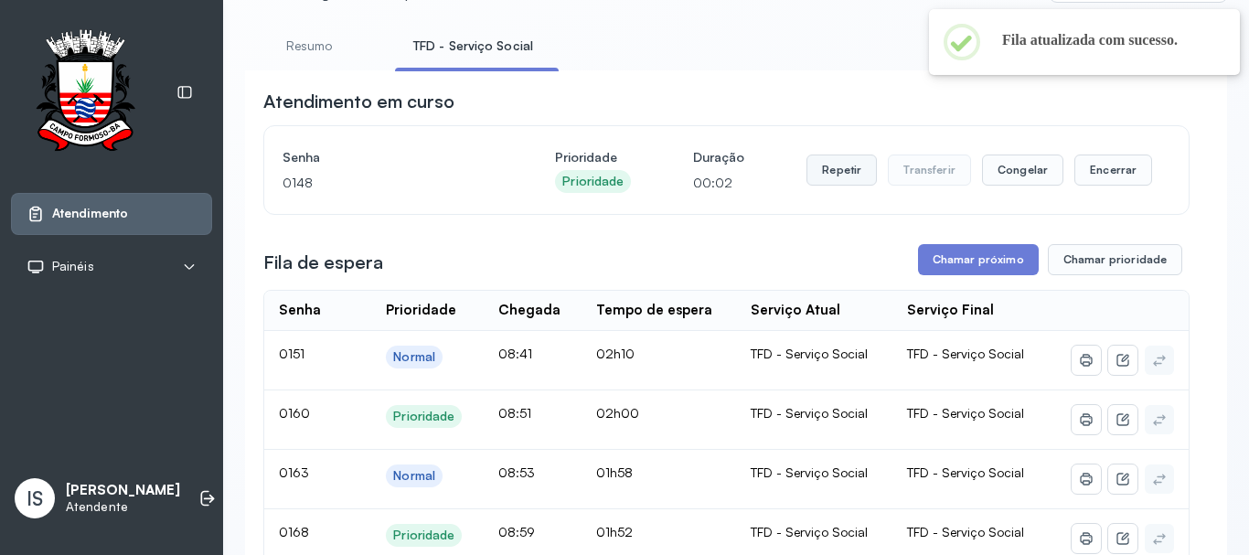
click at [825, 180] on button "Repetir" at bounding box center [841, 169] width 70 height 31
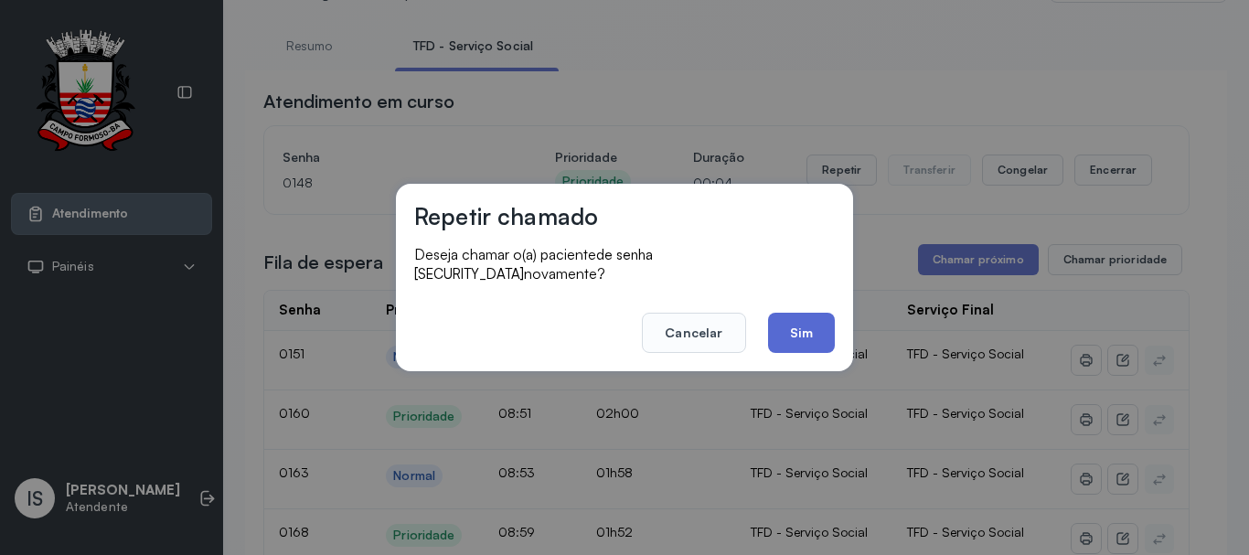
click at [786, 326] on button "Sim" at bounding box center [801, 333] width 67 height 40
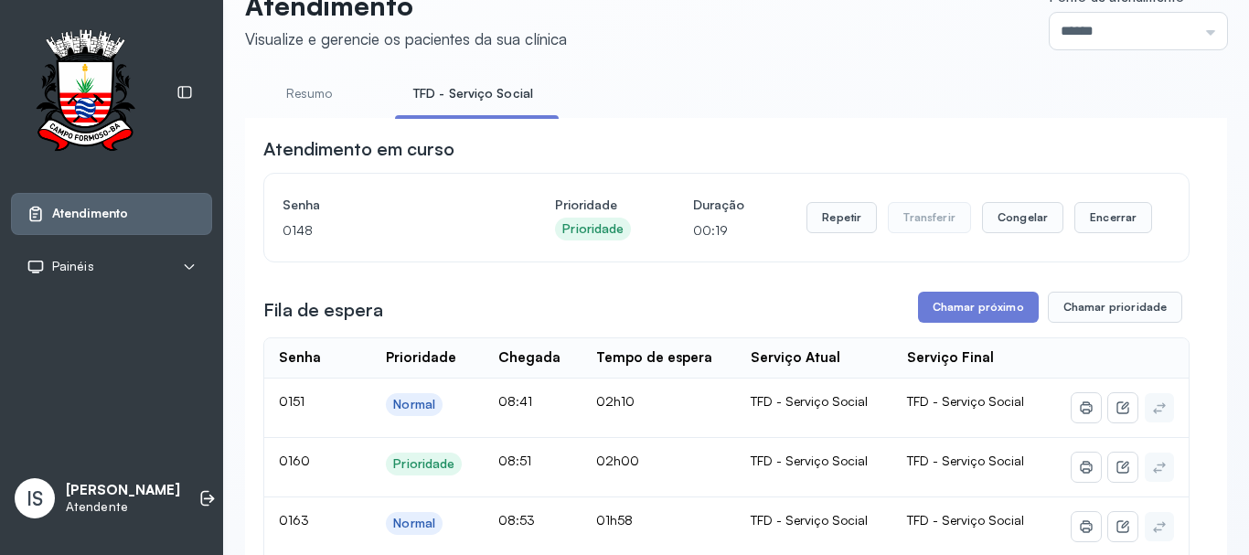
scroll to position [0, 0]
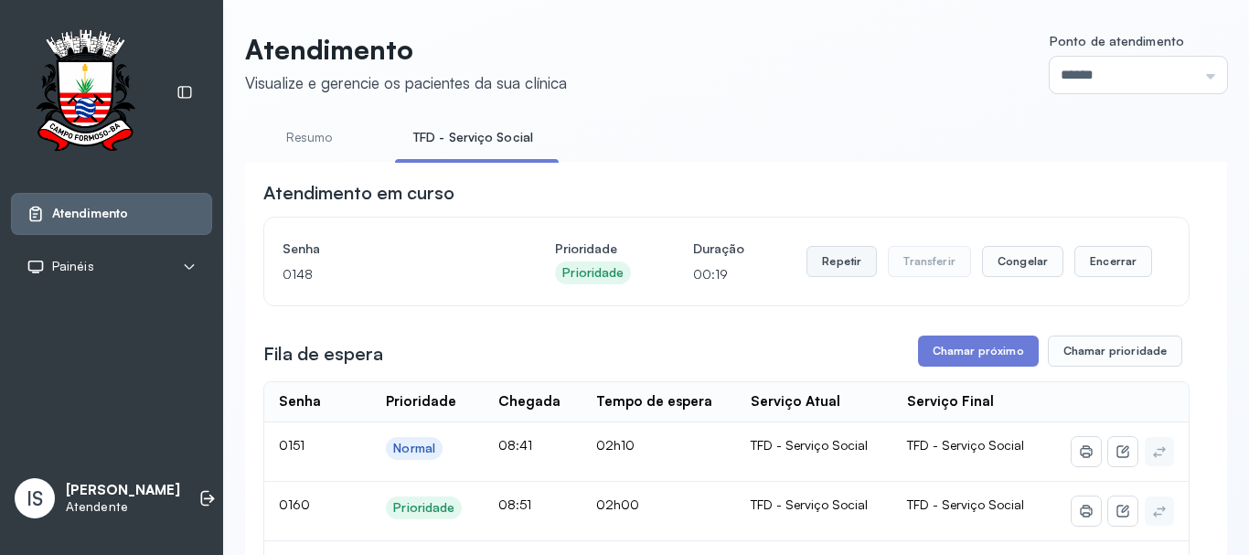
click at [815, 261] on button "Repetir" at bounding box center [841, 261] width 70 height 31
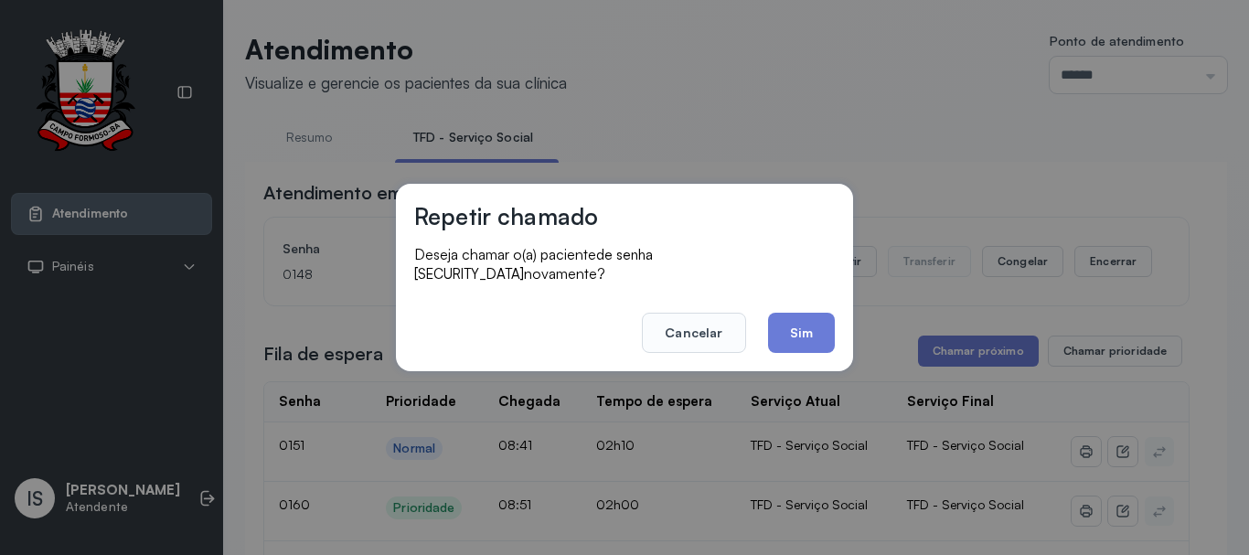
click at [799, 349] on div "Repetir chamado Deseja chamar o(a) paciente de senha 0148 novamente? Cancelar S…" at bounding box center [624, 277] width 457 height 187
click at [823, 326] on button "Sim" at bounding box center [801, 333] width 67 height 40
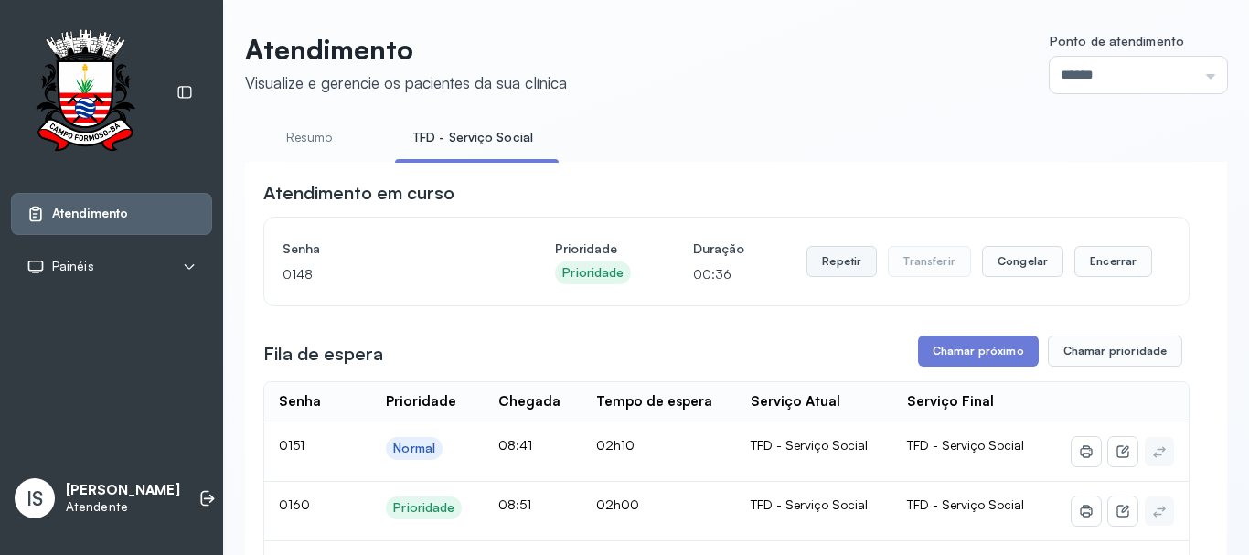
click at [812, 260] on button "Repetir" at bounding box center [841, 261] width 70 height 31
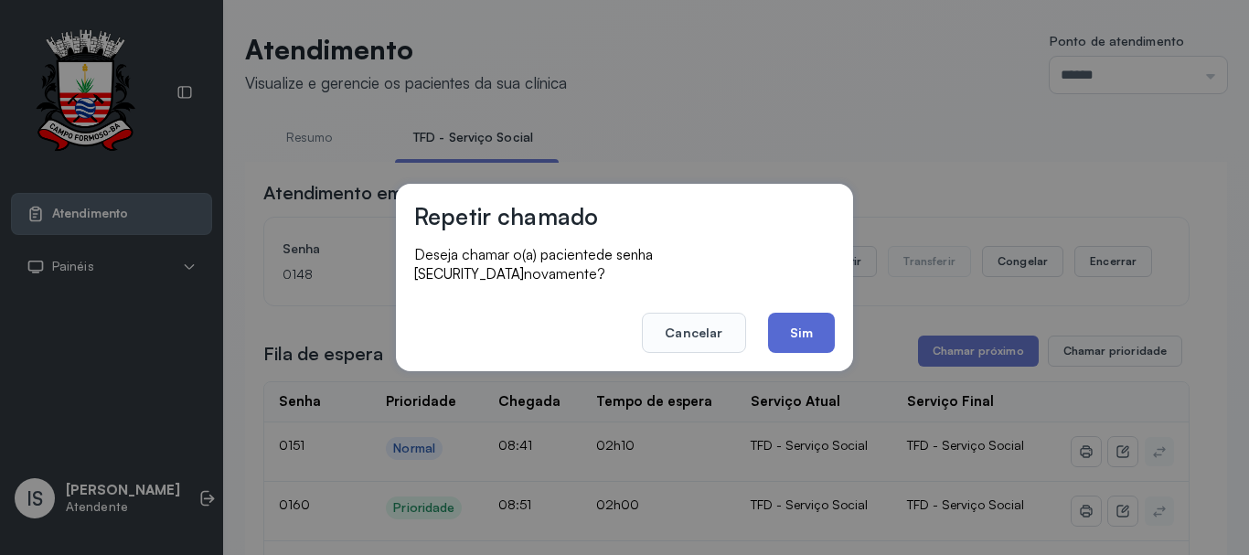
click at [794, 323] on button "Sim" at bounding box center [801, 333] width 67 height 40
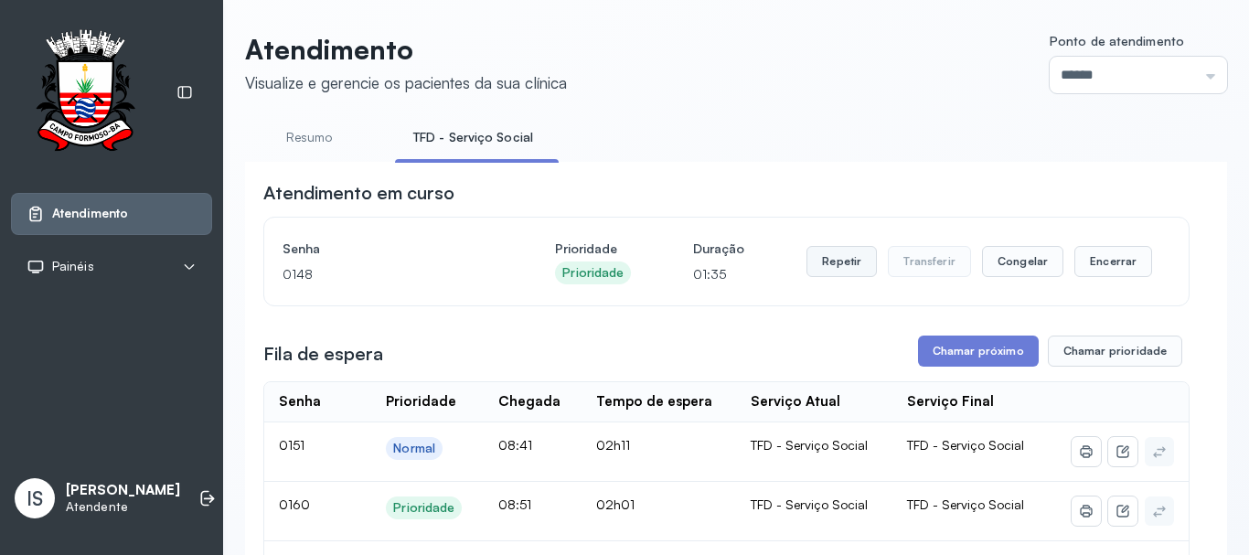
click at [851, 266] on button "Repetir" at bounding box center [841, 261] width 70 height 31
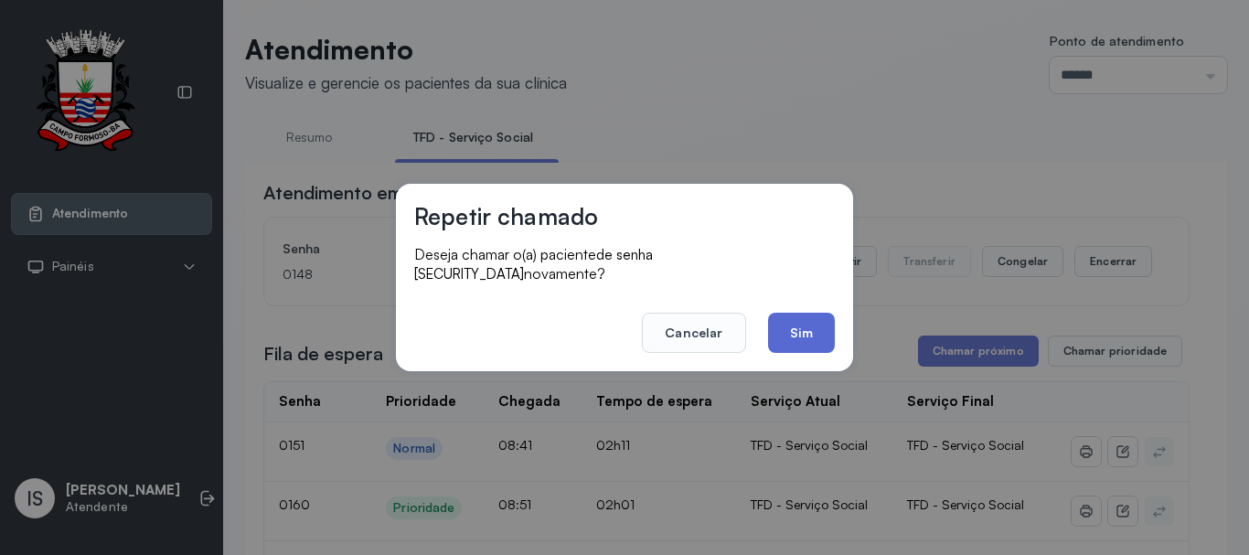
click at [795, 340] on button "Sim" at bounding box center [801, 333] width 67 height 40
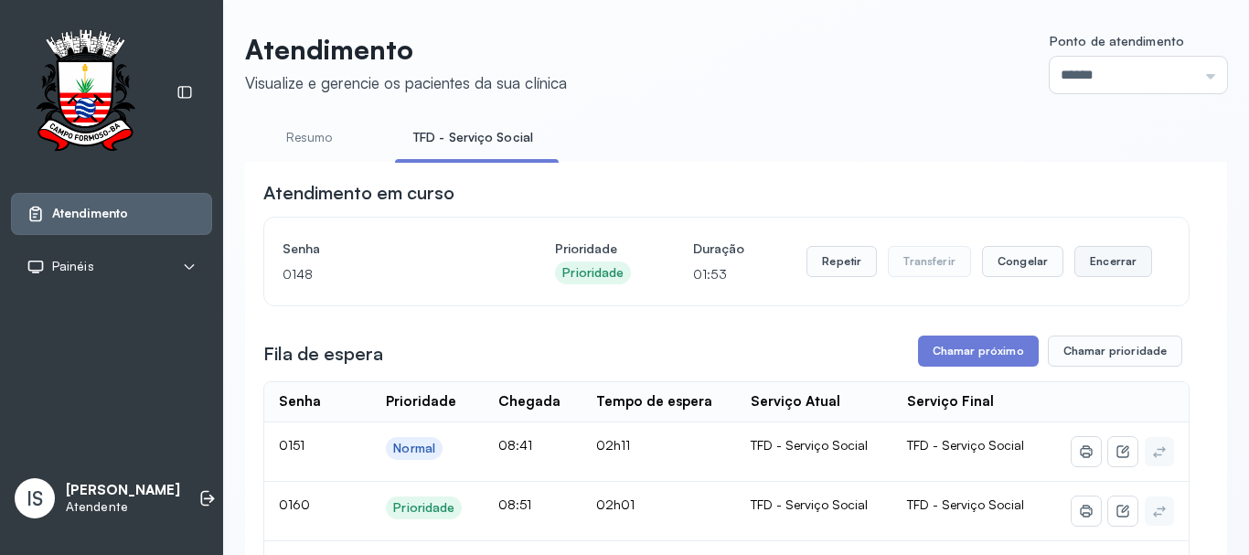
click at [1114, 277] on button "Encerrar" at bounding box center [1113, 261] width 78 height 31
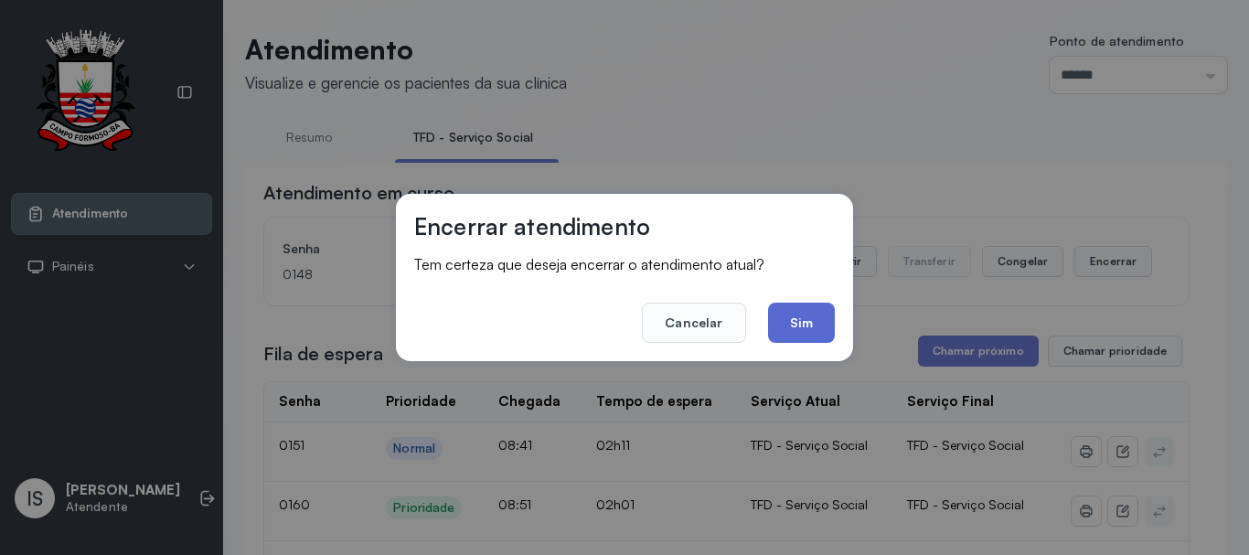
click at [823, 325] on button "Sim" at bounding box center [801, 323] width 67 height 40
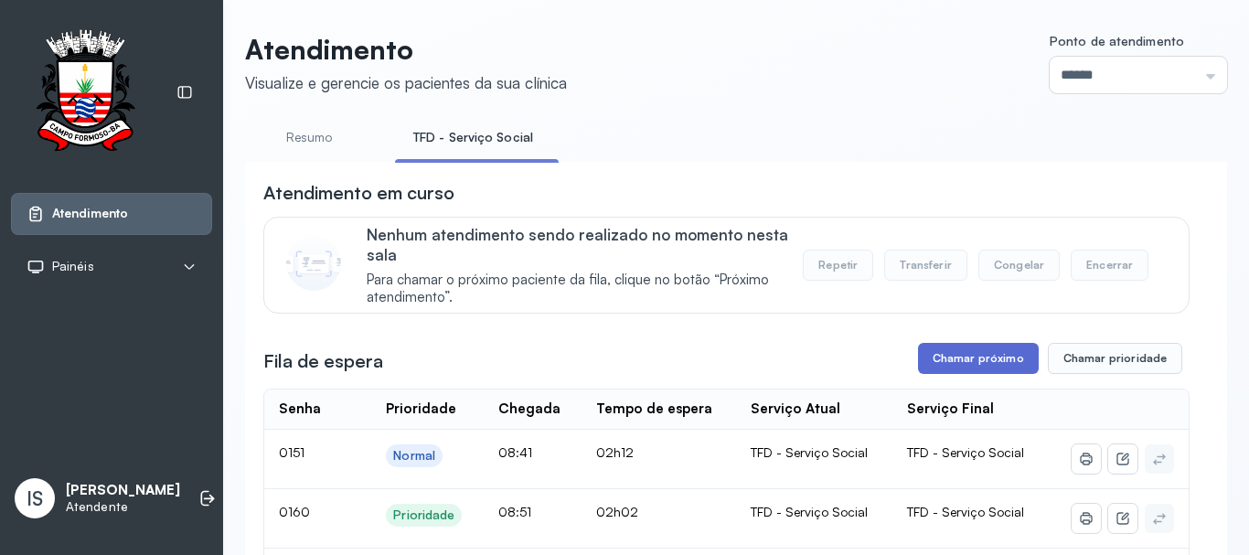
click at [954, 367] on button "Chamar próximo" at bounding box center [978, 358] width 121 height 31
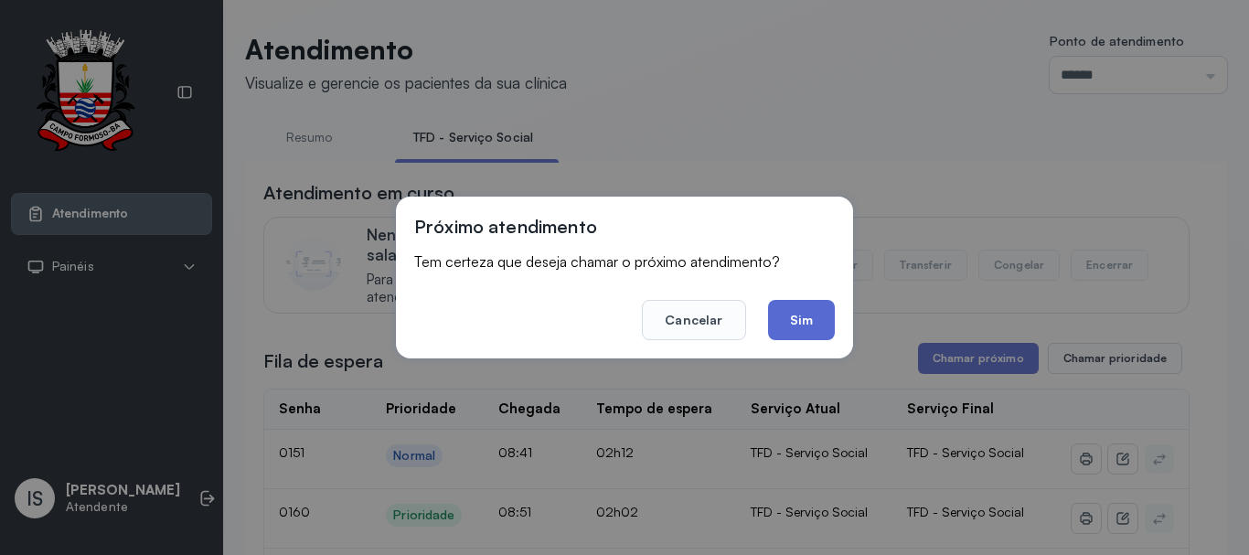
click at [808, 320] on button "Sim" at bounding box center [801, 320] width 67 height 40
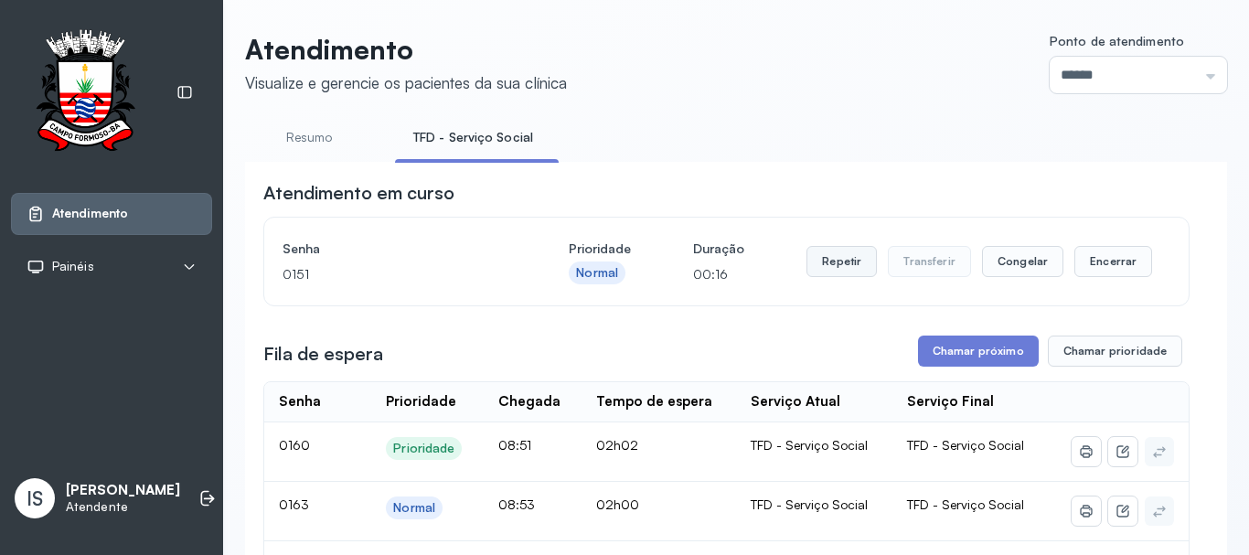
click at [851, 269] on button "Repetir" at bounding box center [841, 261] width 70 height 31
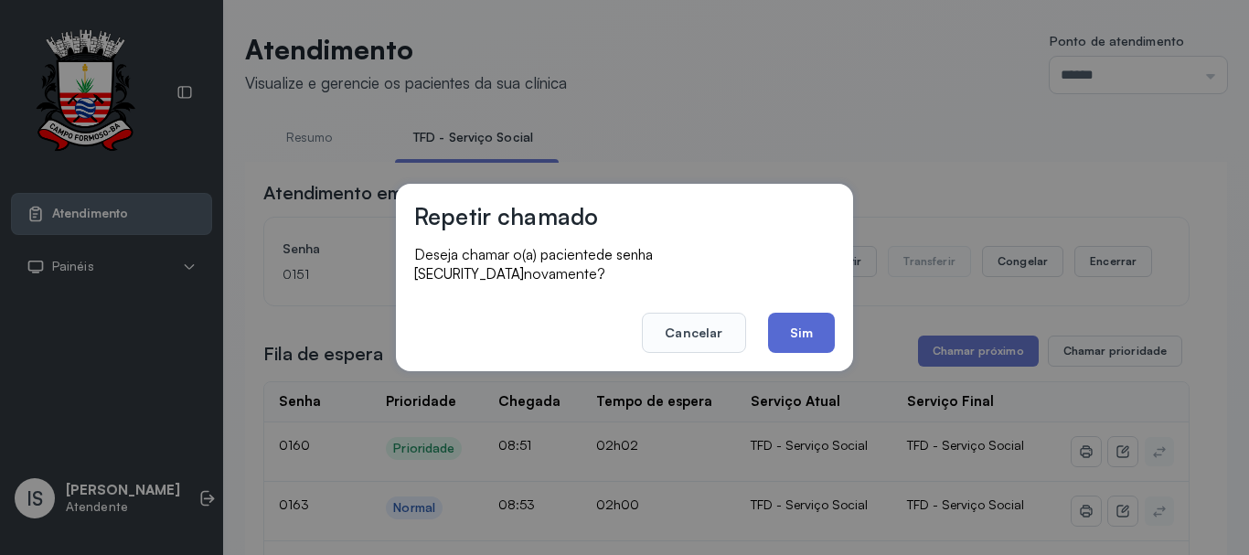
click at [783, 313] on button "Sim" at bounding box center [801, 333] width 67 height 40
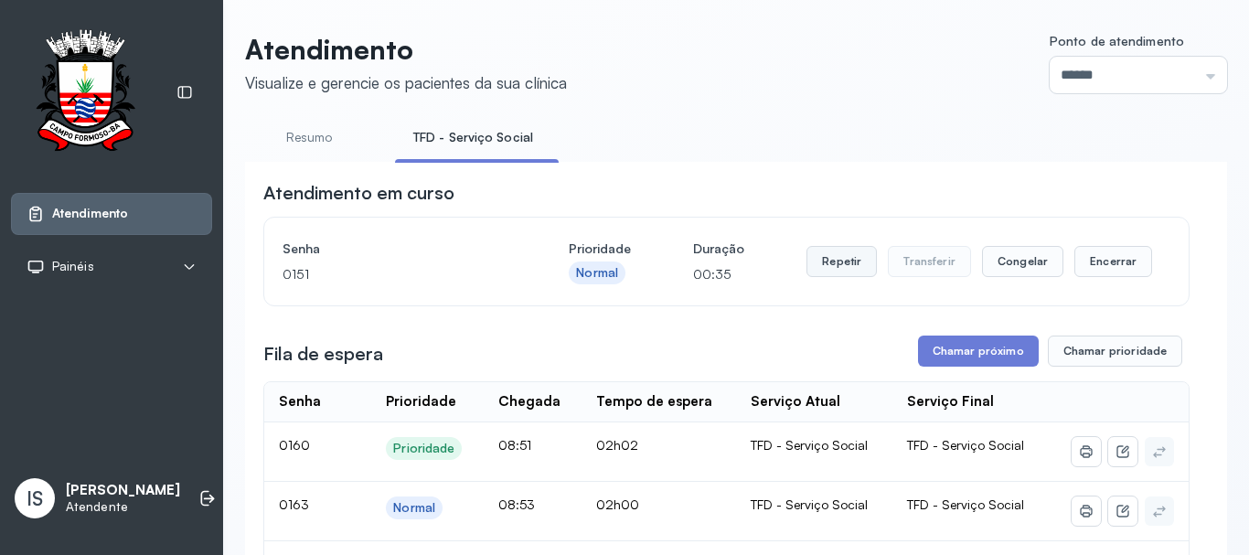
click at [842, 276] on button "Repetir" at bounding box center [841, 261] width 70 height 31
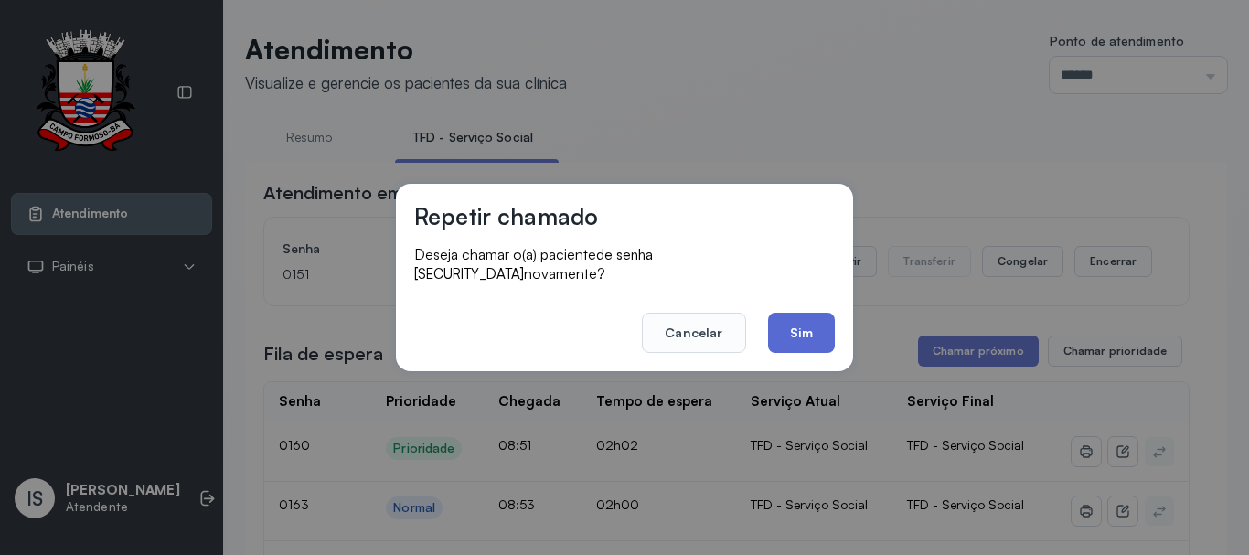
click at [795, 327] on button "Sim" at bounding box center [801, 333] width 67 height 40
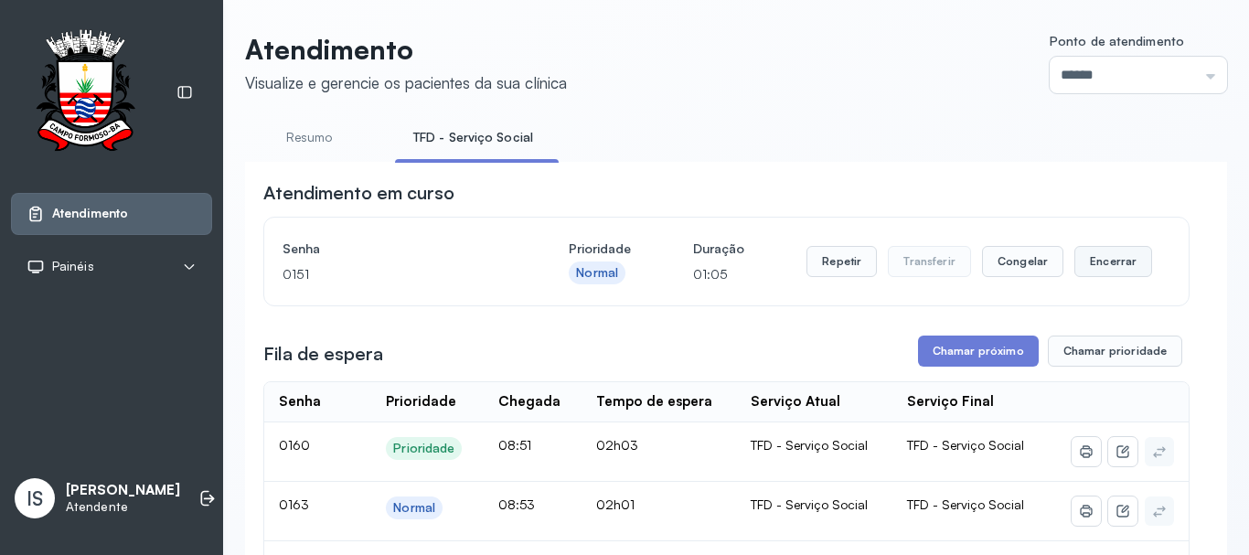
click at [1093, 271] on button "Encerrar" at bounding box center [1113, 261] width 78 height 31
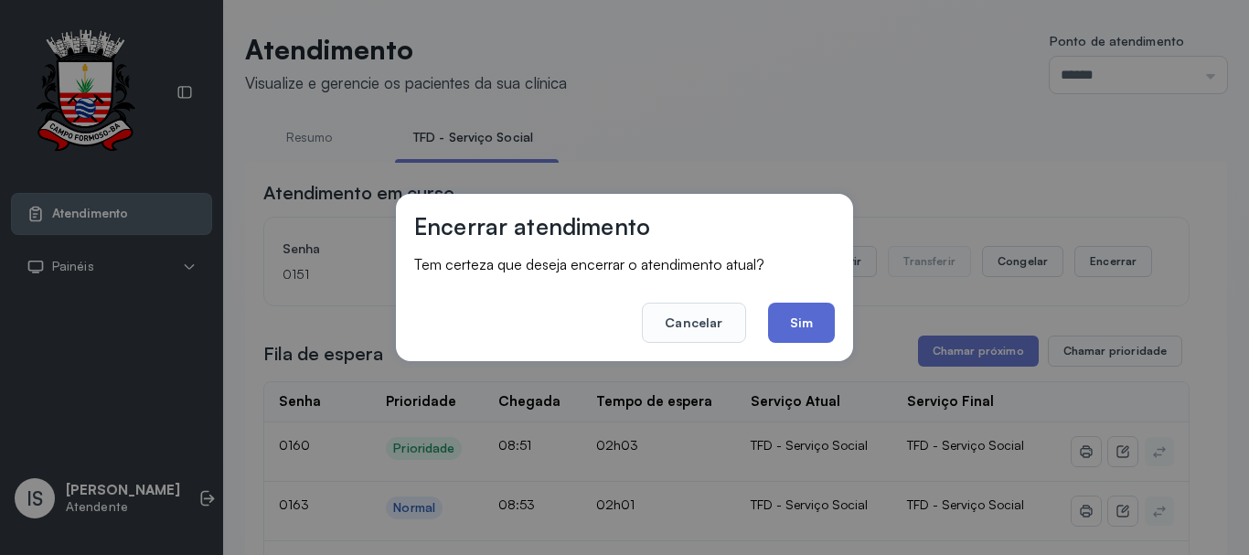
click at [807, 325] on button "Sim" at bounding box center [801, 323] width 67 height 40
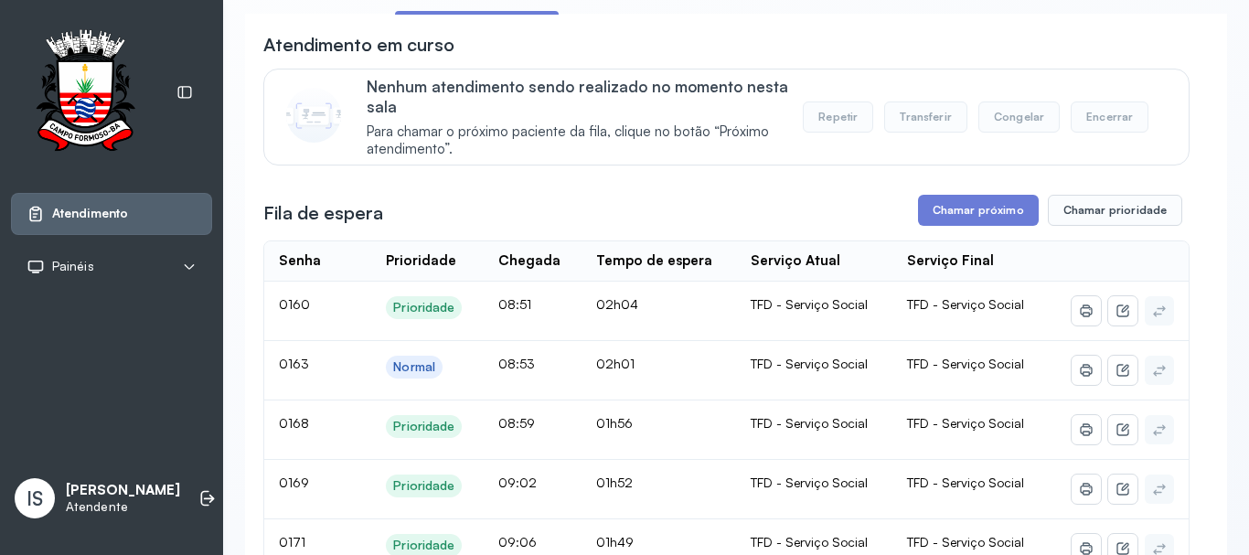
scroll to position [57, 0]
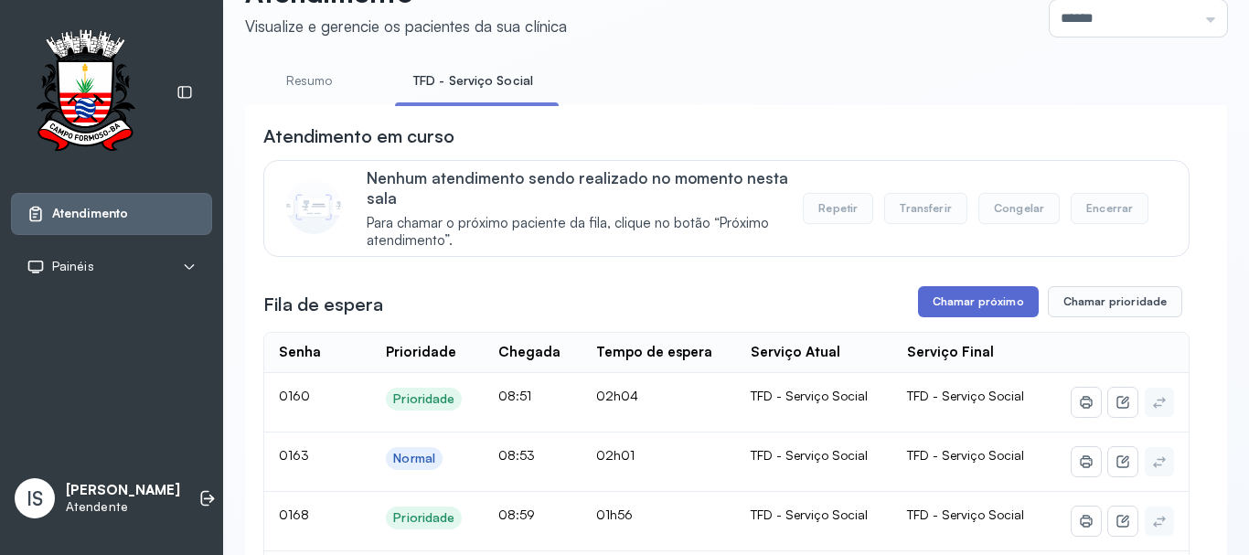
click at [936, 301] on button "Chamar próximo" at bounding box center [978, 301] width 121 height 31
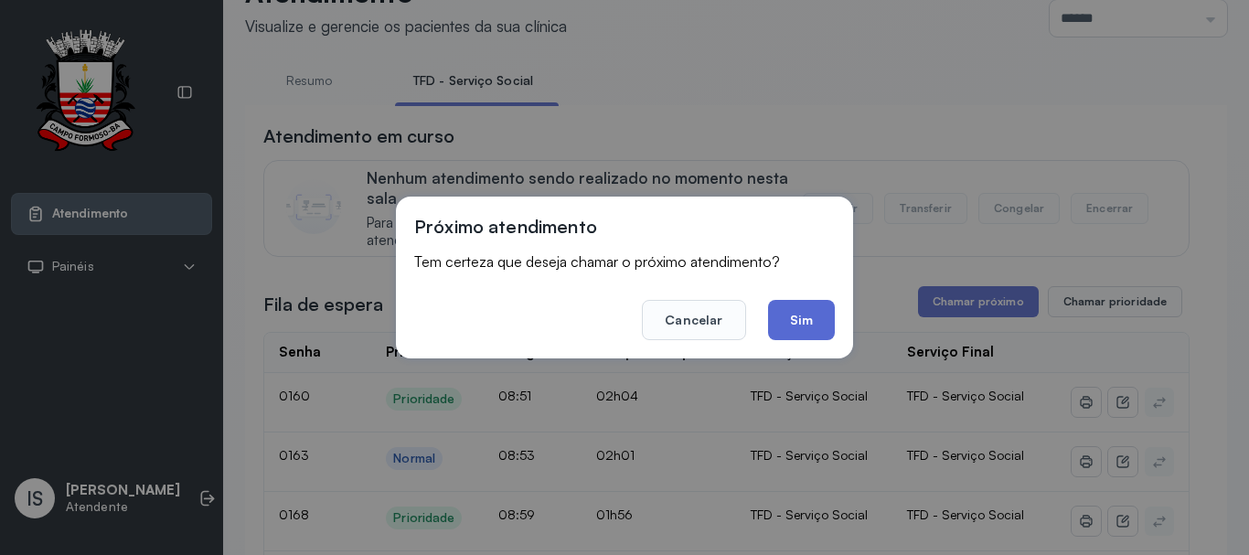
click at [815, 315] on button "Sim" at bounding box center [801, 320] width 67 height 40
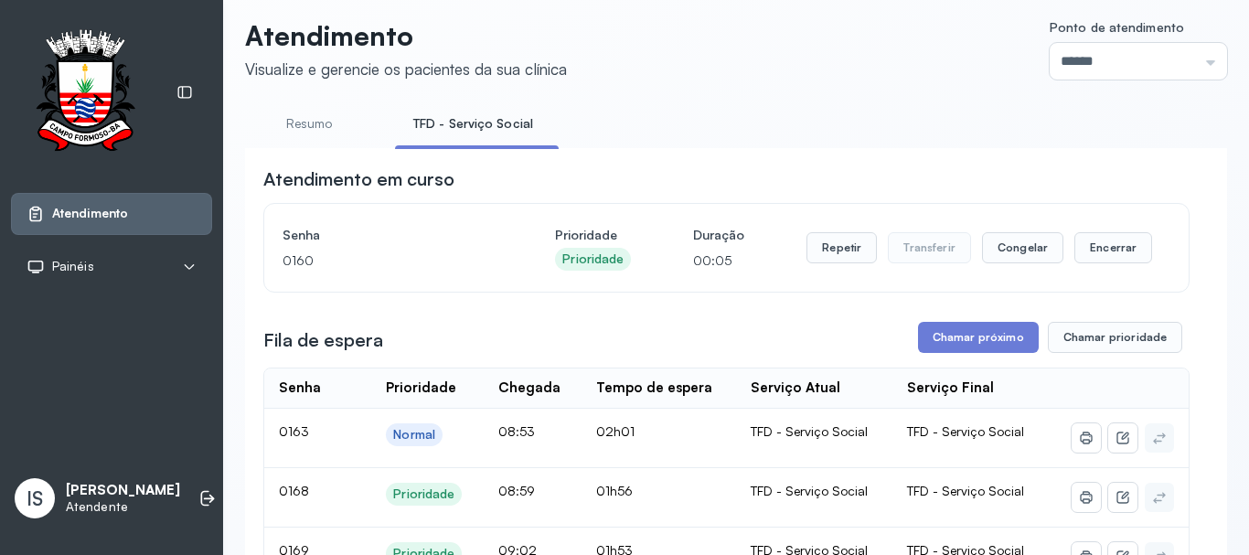
scroll to position [0, 0]
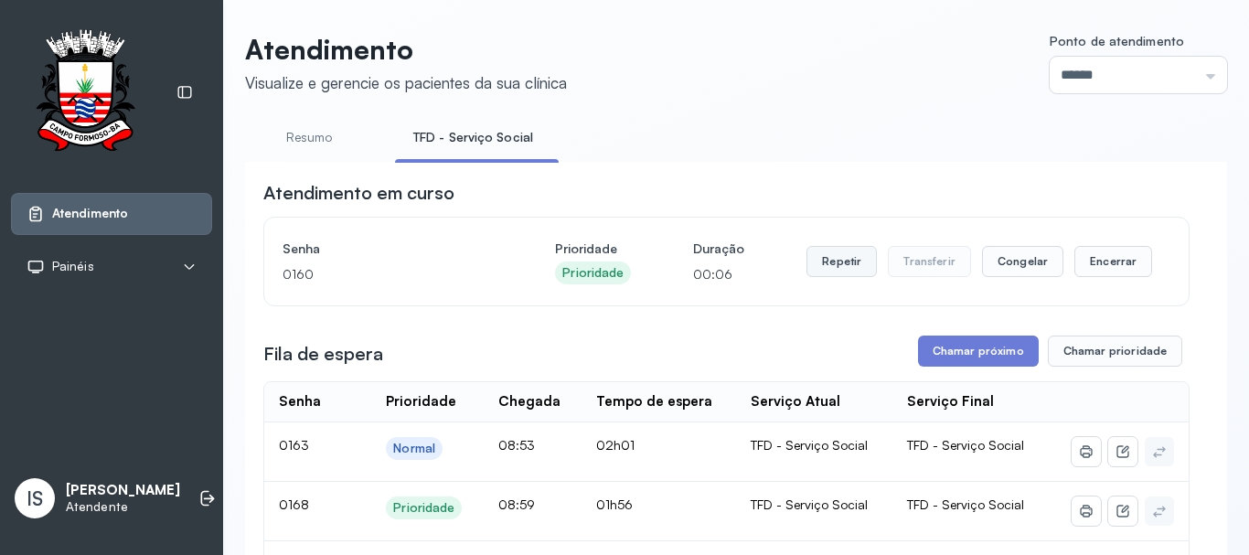
click at [846, 268] on button "Repetir" at bounding box center [841, 261] width 70 height 31
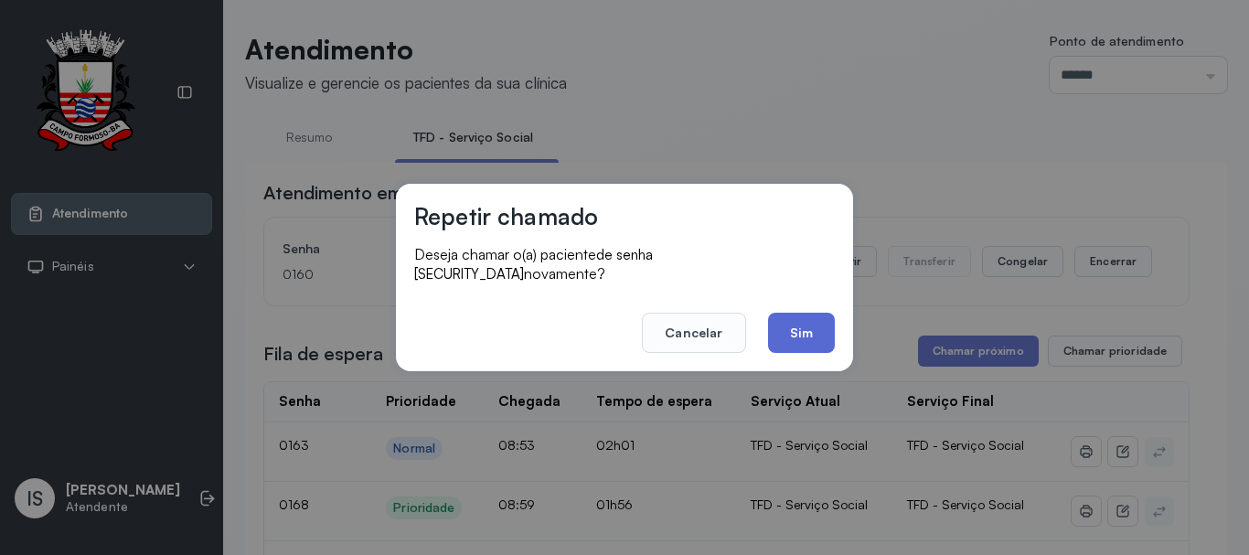
click at [813, 324] on button "Sim" at bounding box center [801, 333] width 67 height 40
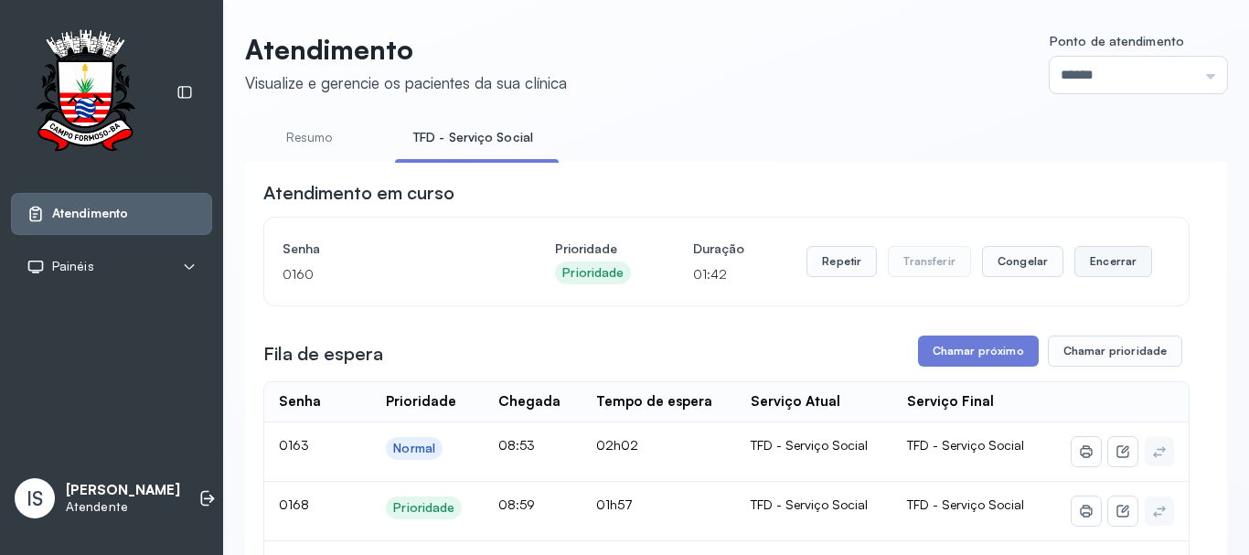
click at [1098, 271] on button "Encerrar" at bounding box center [1113, 261] width 78 height 31
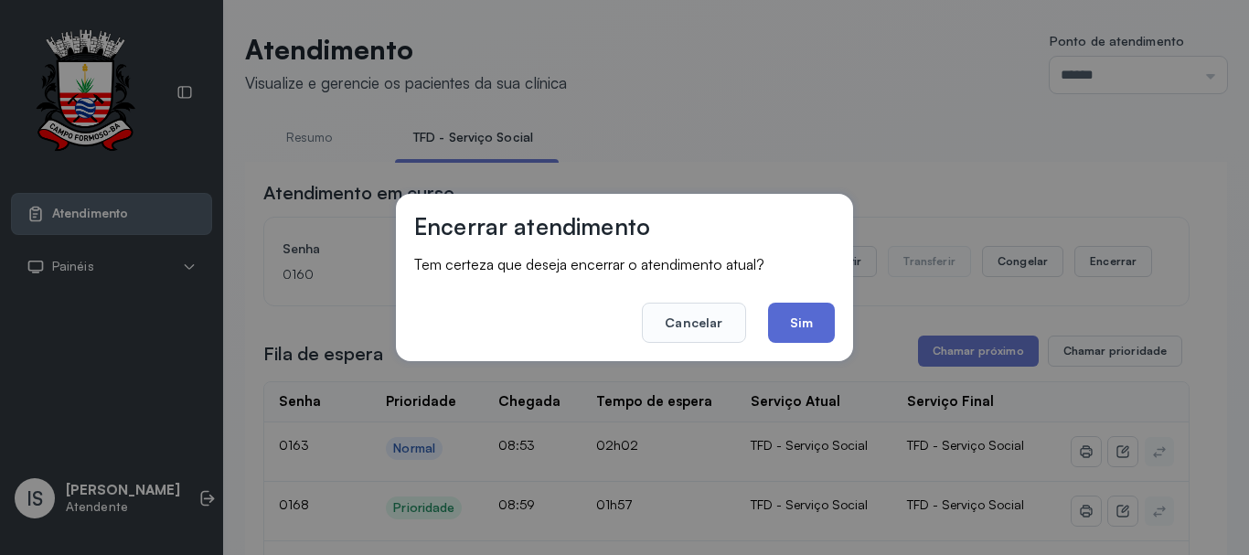
click at [816, 332] on button "Sim" at bounding box center [801, 323] width 67 height 40
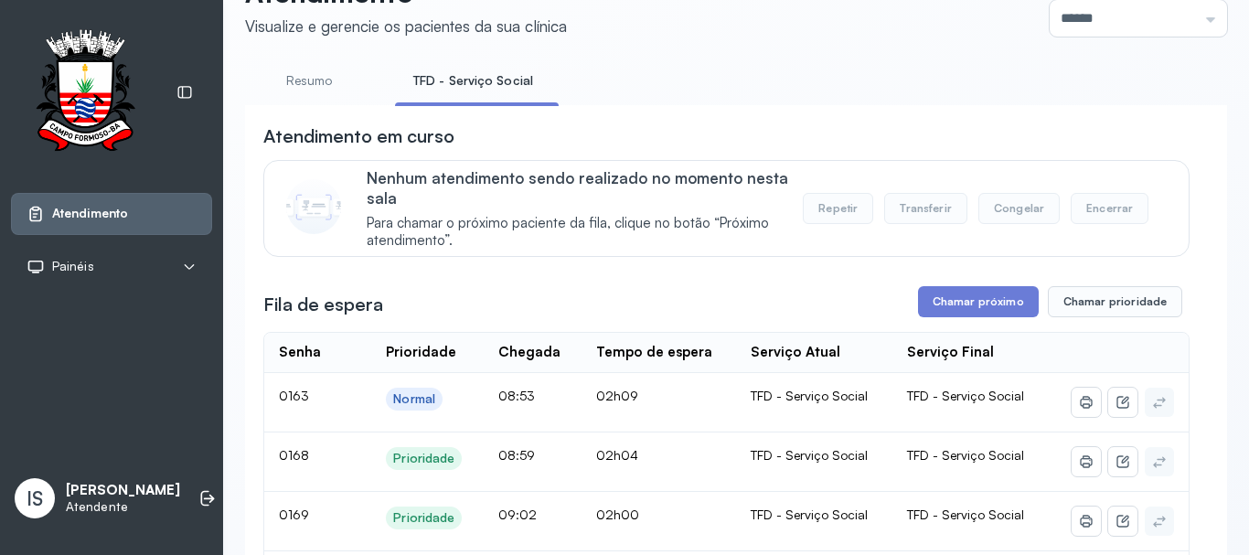
scroll to position [1737, 0]
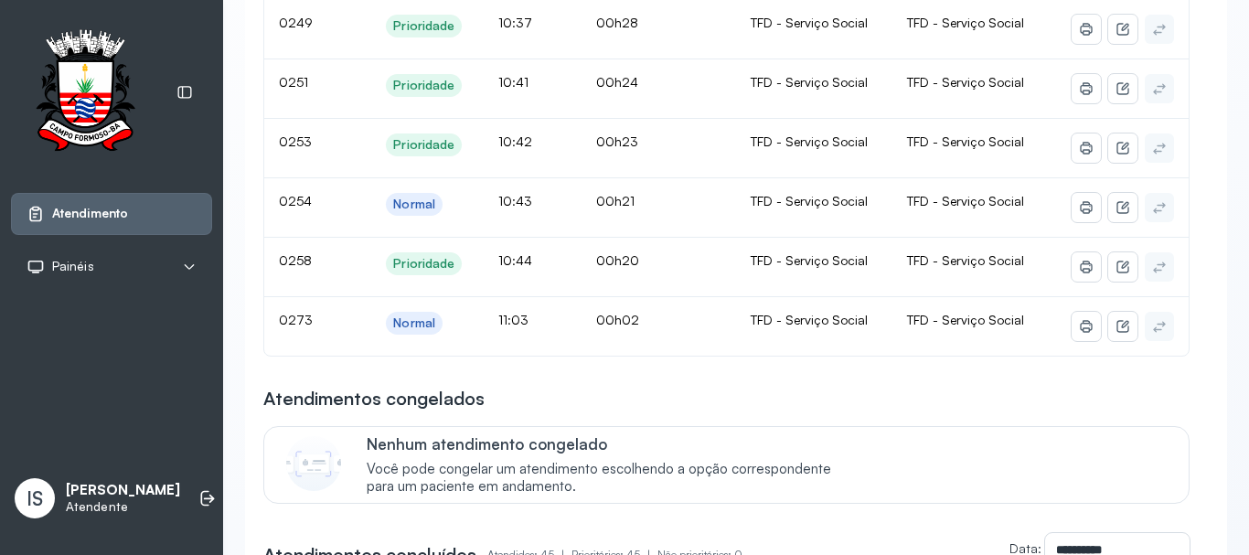
click at [862, 461] on div "Nenhum atendimento congelado Você pode congelar um atendimento escolhendo a opç…" at bounding box center [767, 464] width 800 height 61
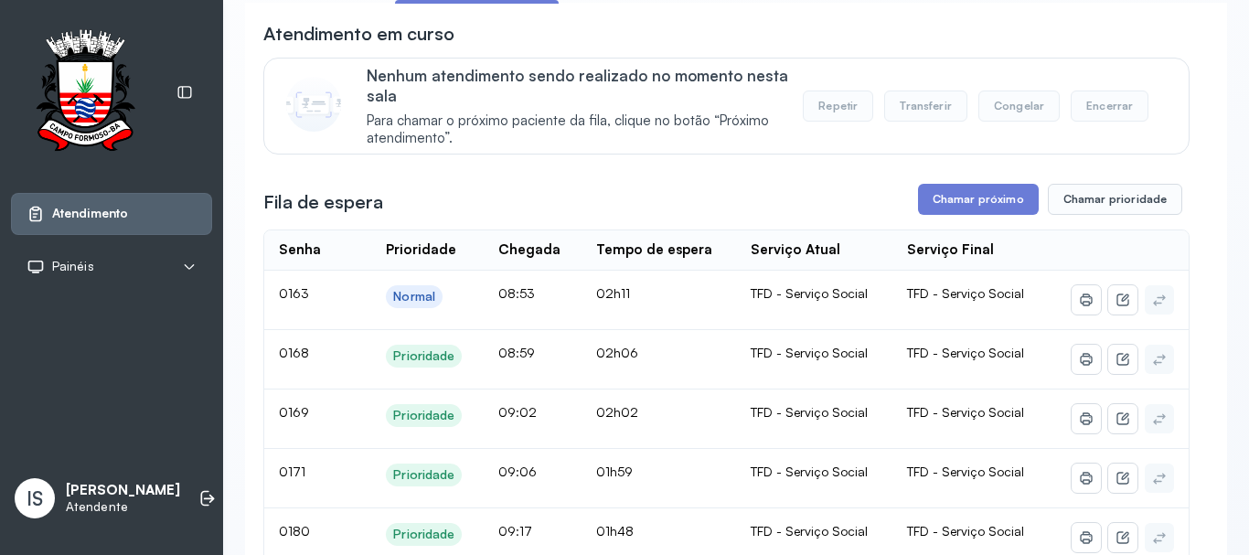
scroll to position [0, 0]
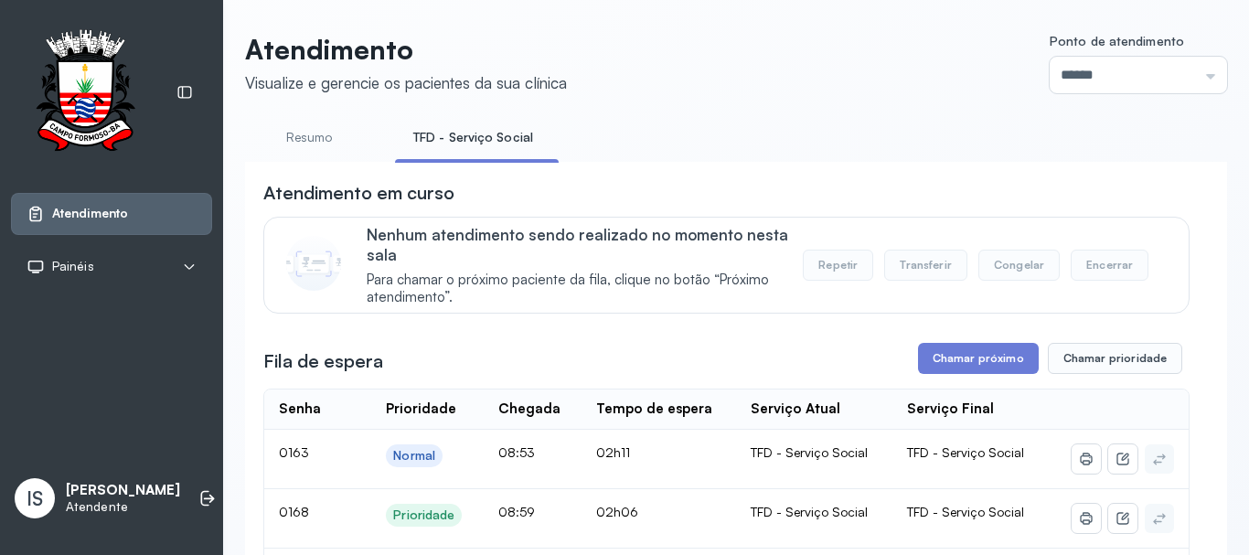
click at [996, 149] on ul "Resumo TFD - Serviço Social" at bounding box center [736, 142] width 982 height 41
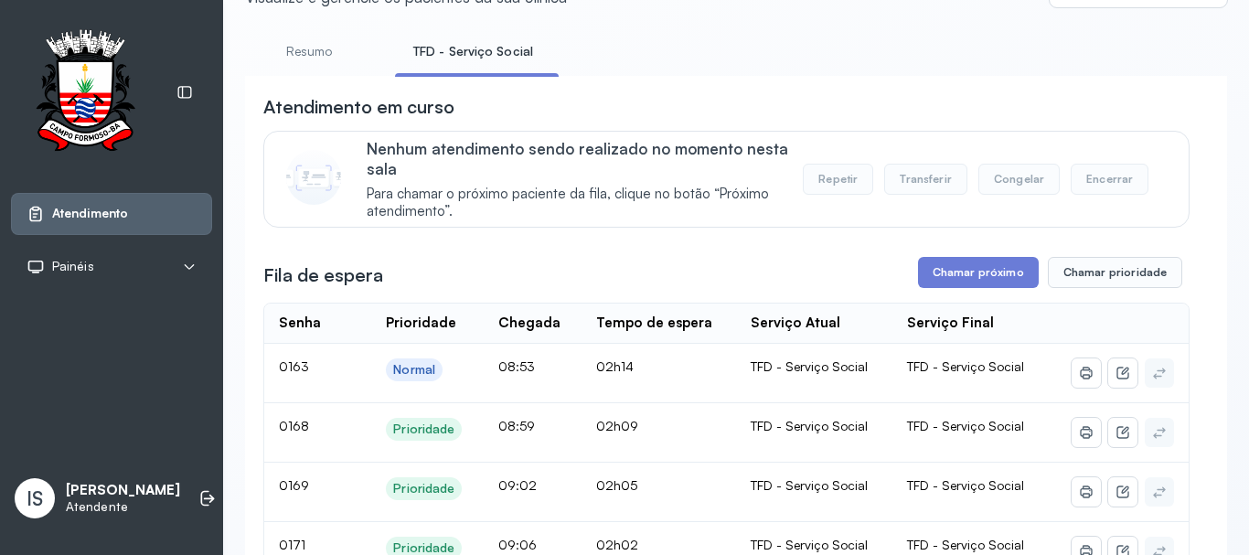
scroll to position [183, 0]
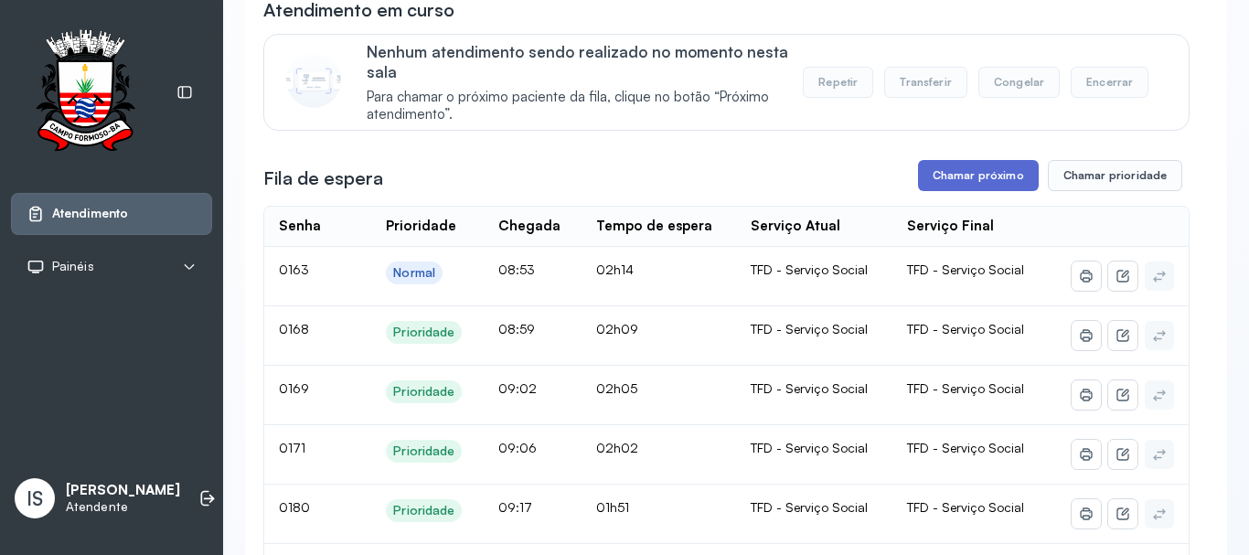
click at [957, 191] on button "Chamar próximo" at bounding box center [978, 175] width 121 height 31
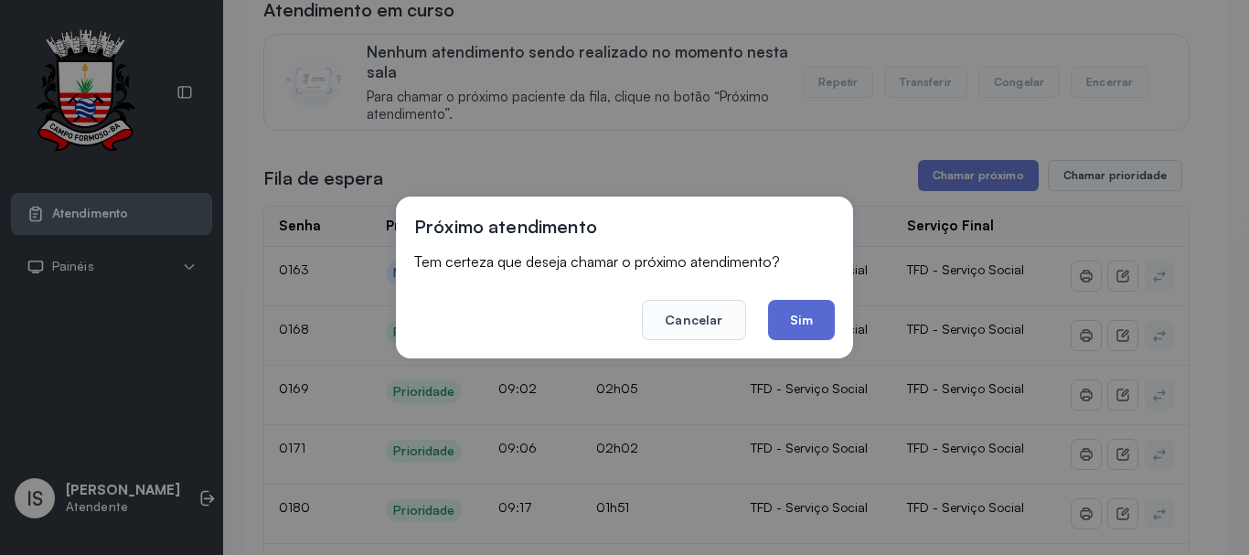
click at [799, 329] on button "Sim" at bounding box center [801, 320] width 67 height 40
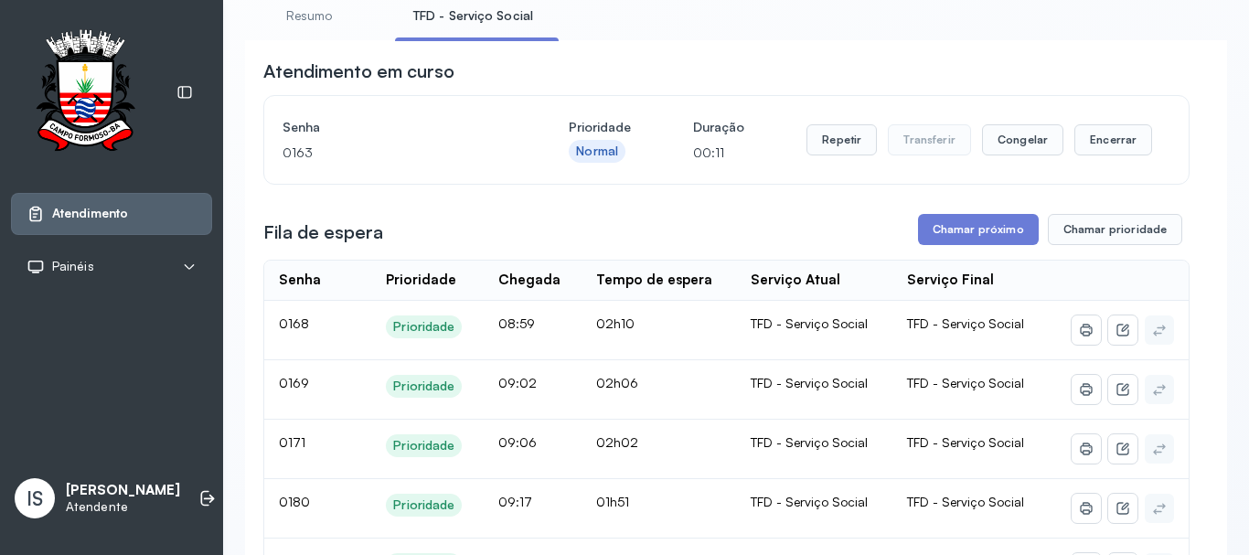
scroll to position [91, 0]
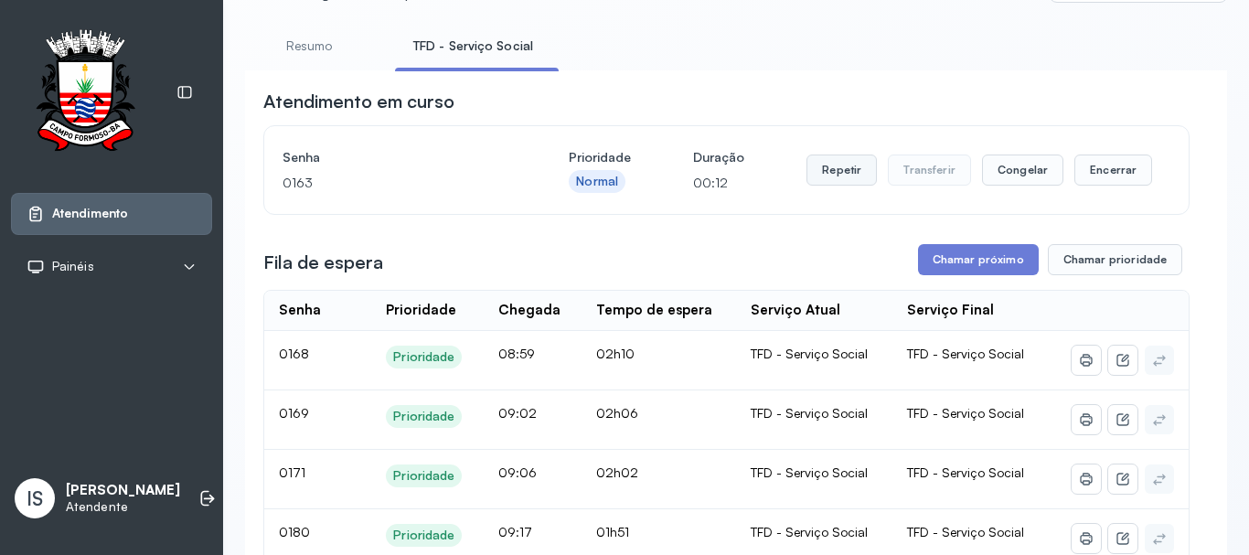
click at [859, 169] on button "Repetir" at bounding box center [841, 169] width 70 height 31
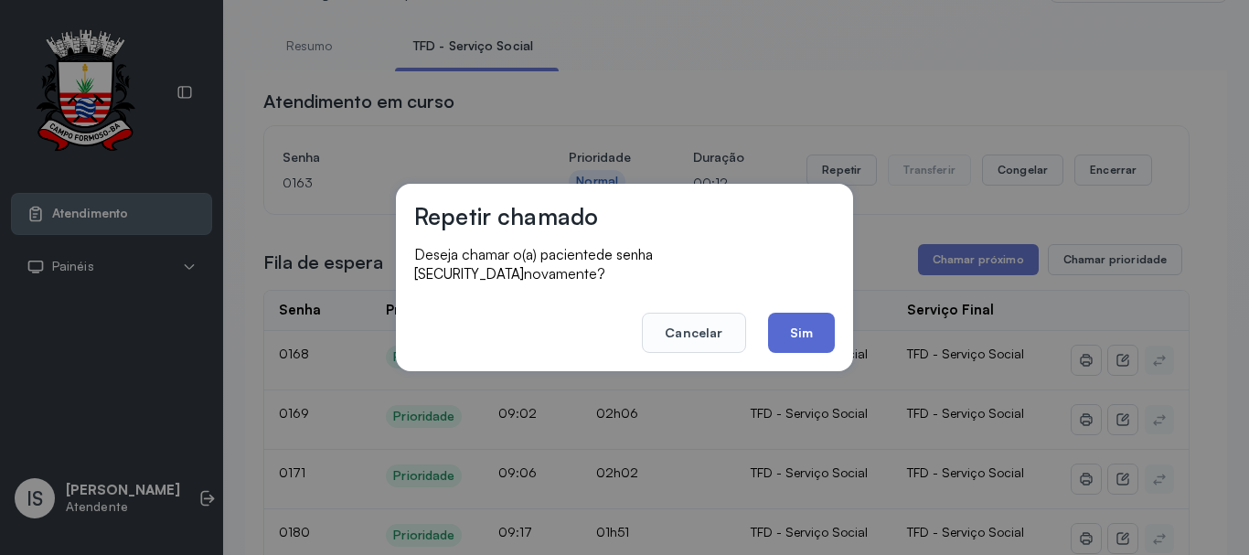
click at [799, 327] on button "Sim" at bounding box center [801, 333] width 67 height 40
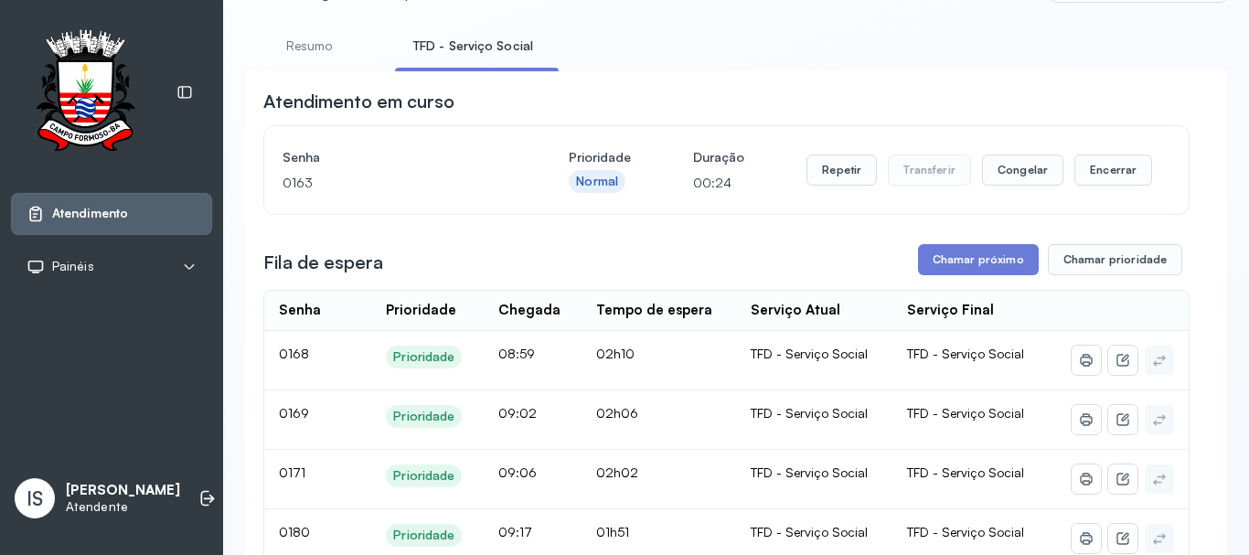
click at [852, 156] on div "Repetir Transferir Congelar Encerrar" at bounding box center [979, 169] width 346 height 51
click at [823, 178] on button "Repetir" at bounding box center [841, 169] width 70 height 31
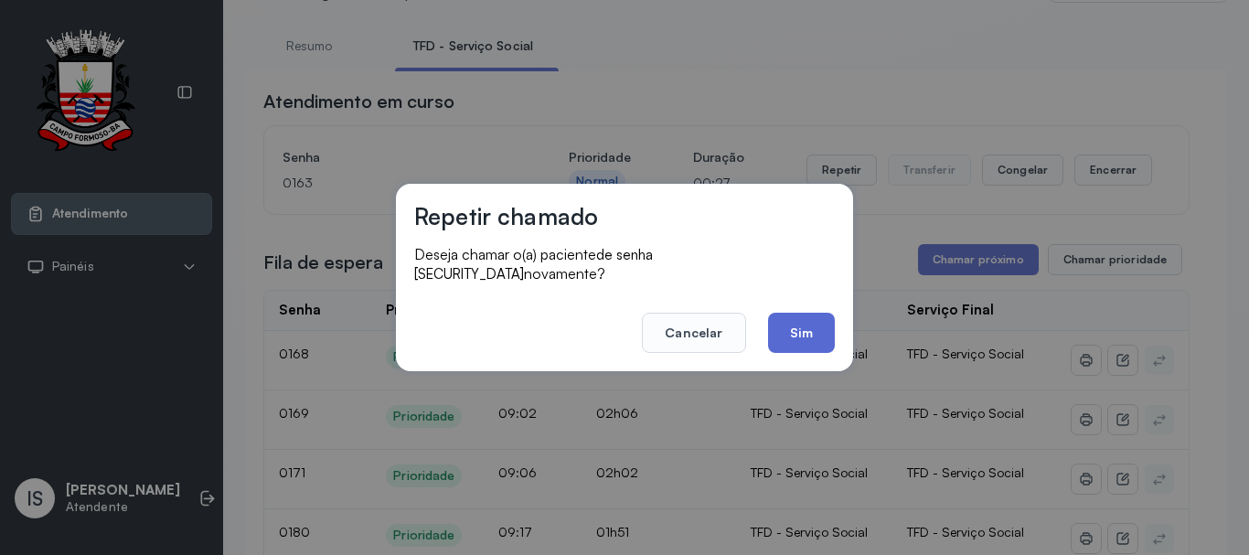
drag, startPoint x: 823, startPoint y: 346, endPoint x: 815, endPoint y: 341, distance: 9.9
click at [815, 342] on div "Repetir chamado Deseja chamar o(a) paciente de senha 0163 novamente? Cancelar S…" at bounding box center [624, 277] width 457 height 187
click at [814, 335] on button "Sim" at bounding box center [801, 333] width 67 height 40
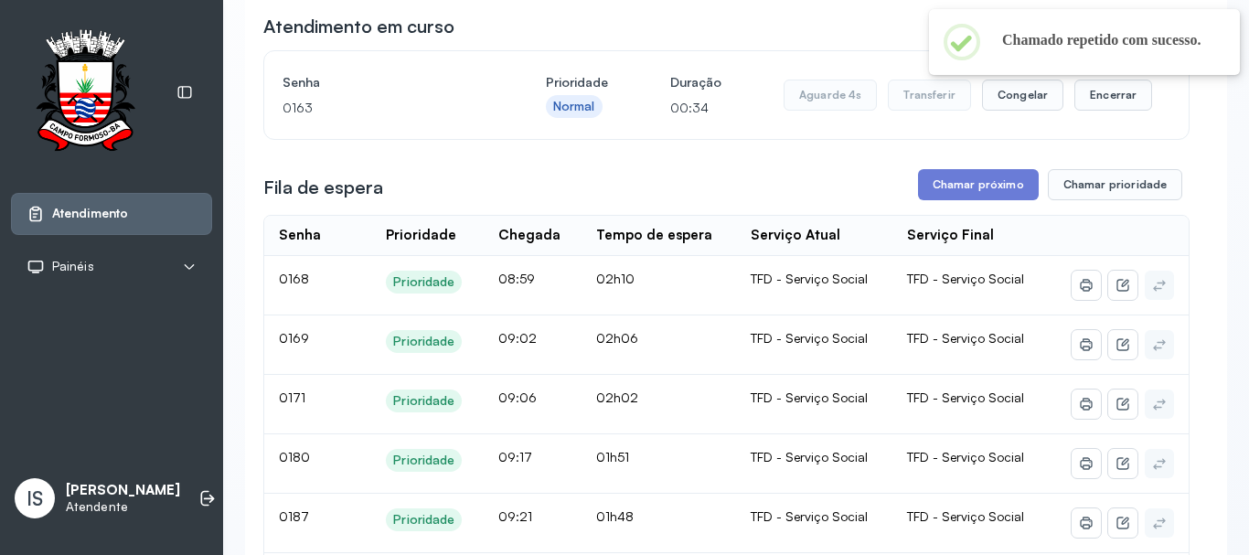
scroll to position [0, 0]
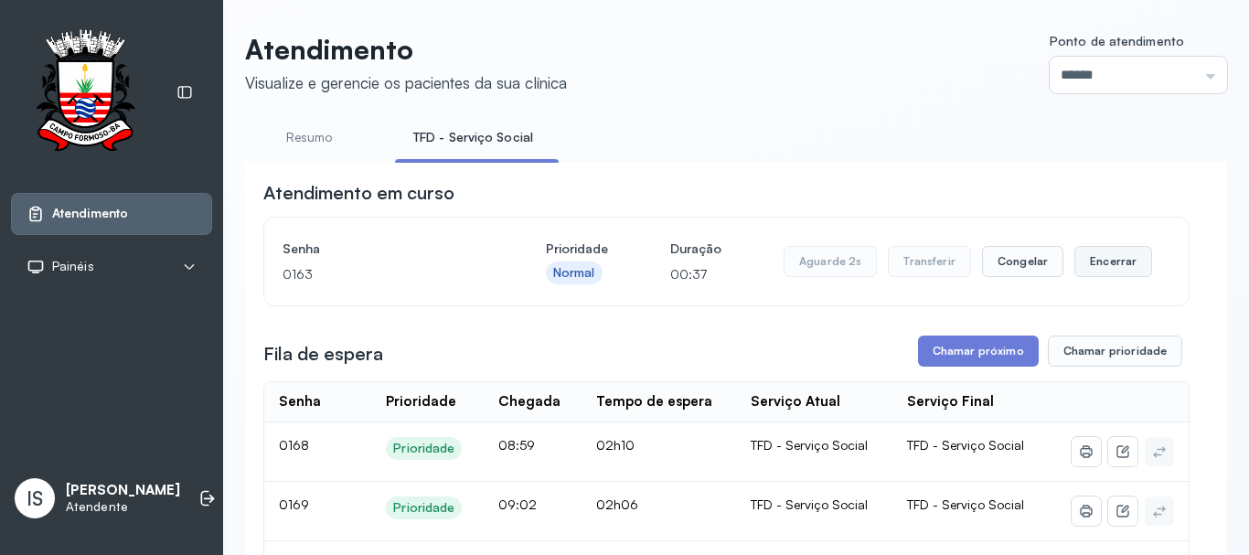
click at [1091, 272] on button "Encerrar" at bounding box center [1113, 261] width 78 height 31
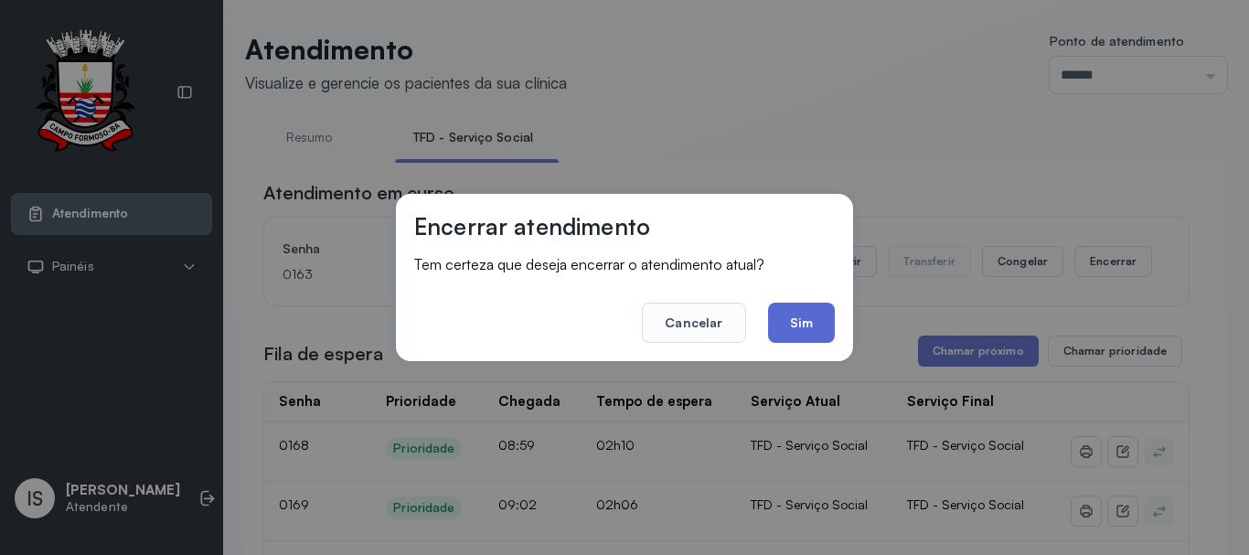
click at [793, 320] on button "Sim" at bounding box center [801, 323] width 67 height 40
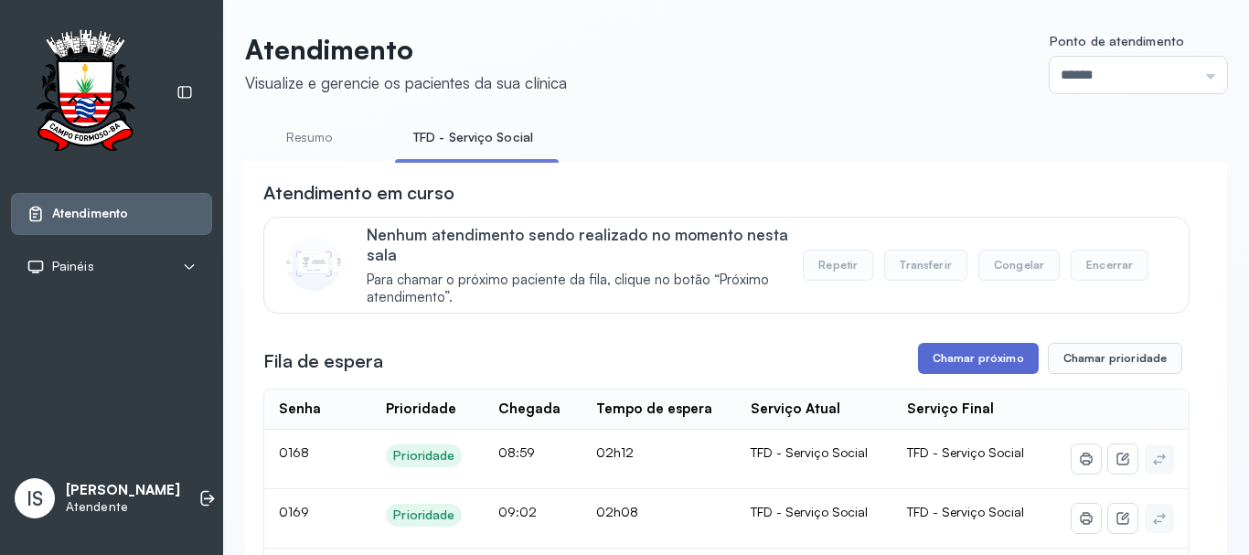
click at [956, 363] on button "Chamar próximo" at bounding box center [978, 358] width 121 height 31
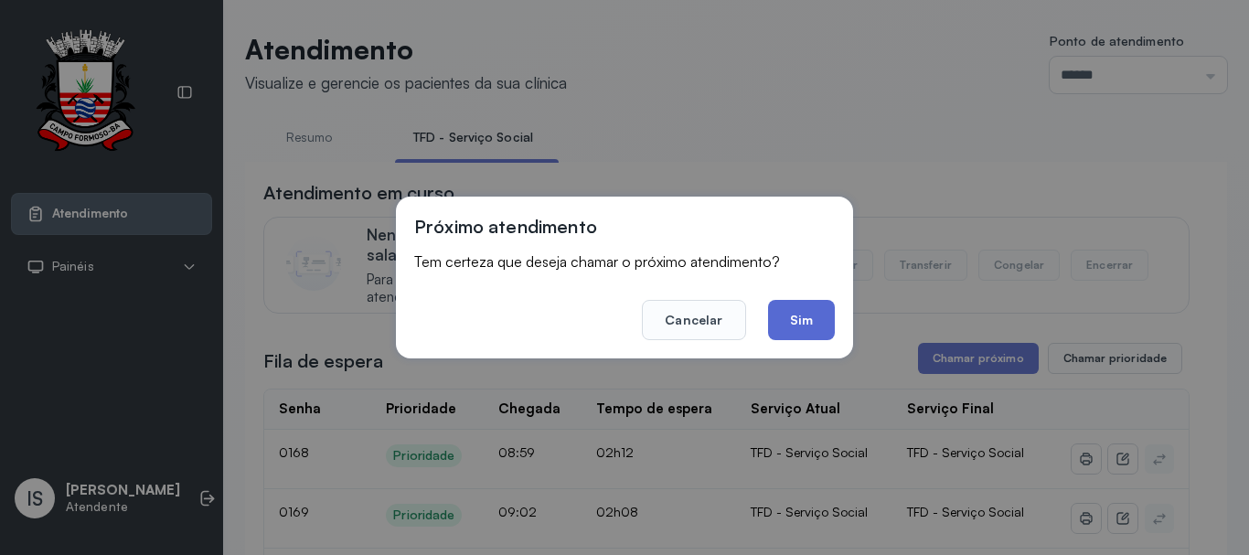
click at [802, 306] on button "Sim" at bounding box center [801, 320] width 67 height 40
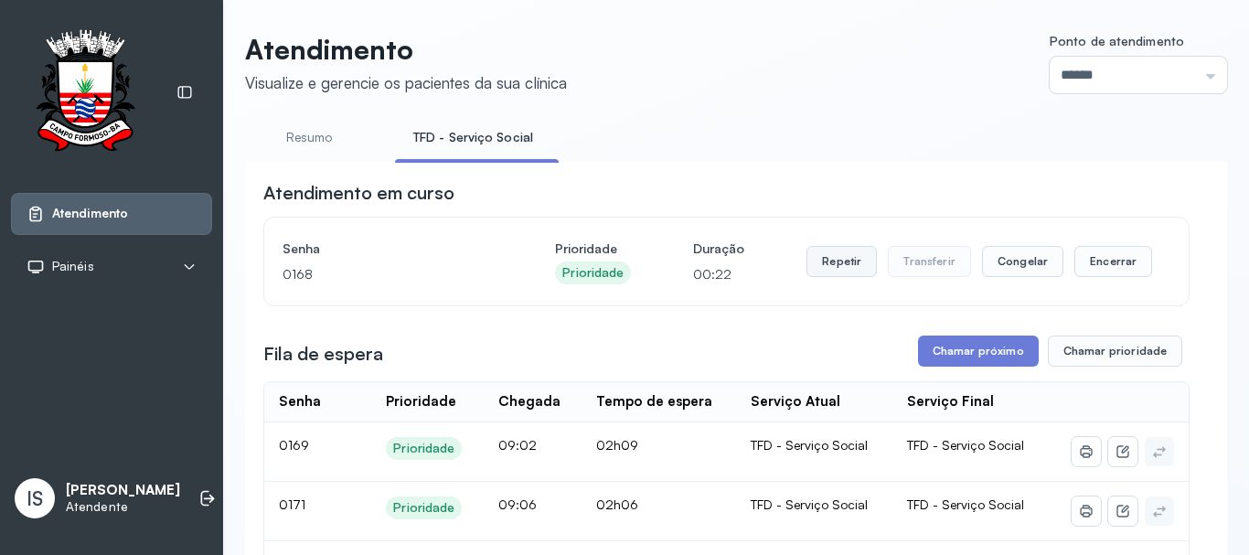
click at [830, 273] on button "Repetir" at bounding box center [841, 261] width 70 height 31
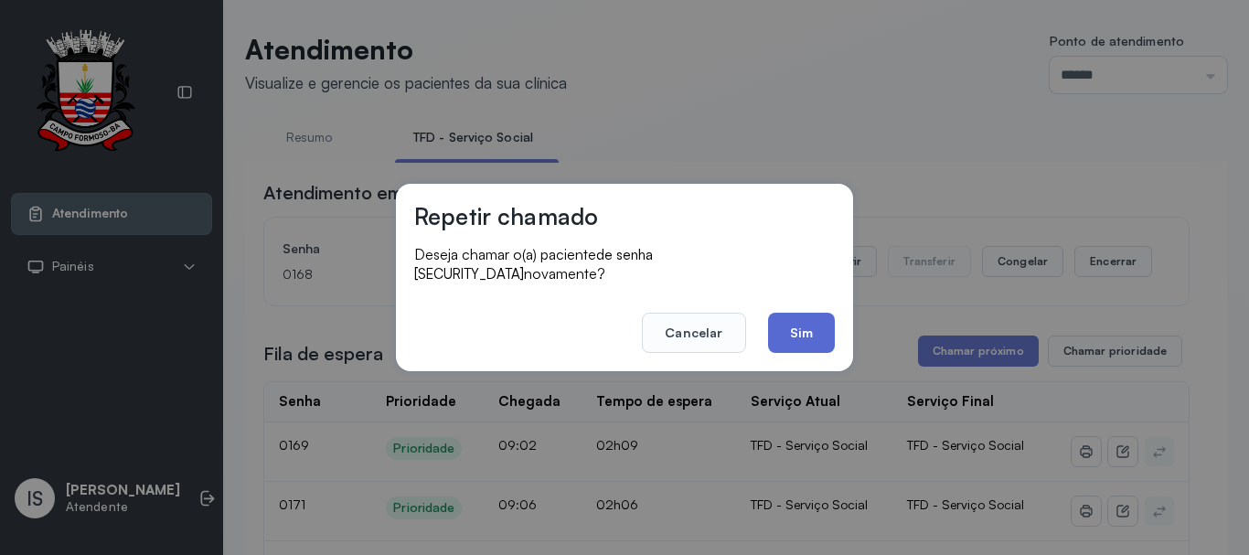
click at [793, 313] on button "Sim" at bounding box center [801, 333] width 67 height 40
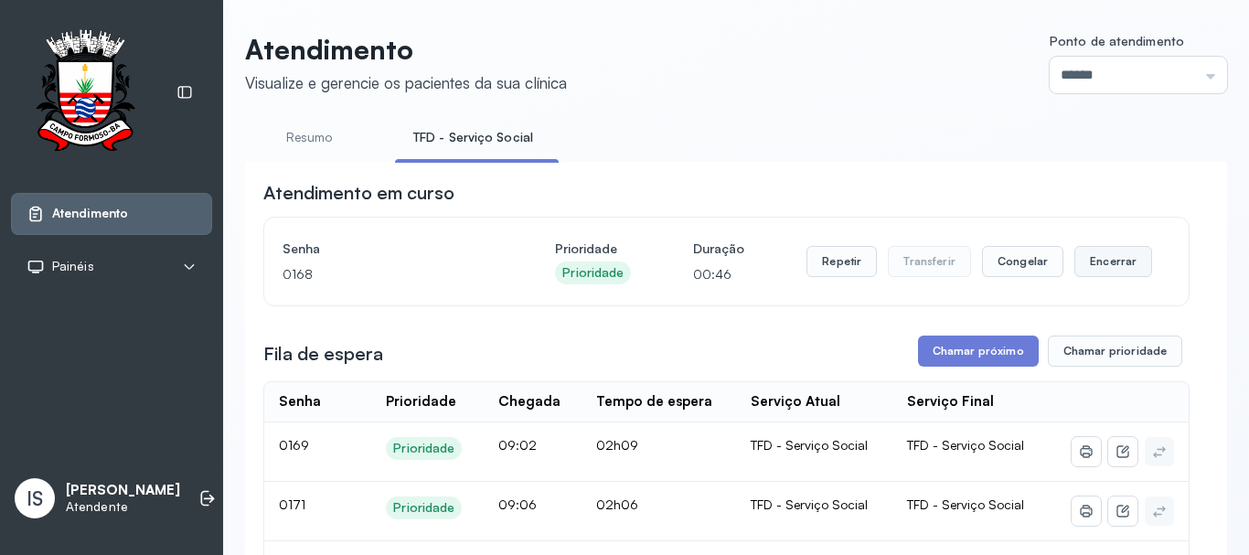
click at [1103, 270] on button "Encerrar" at bounding box center [1113, 261] width 78 height 31
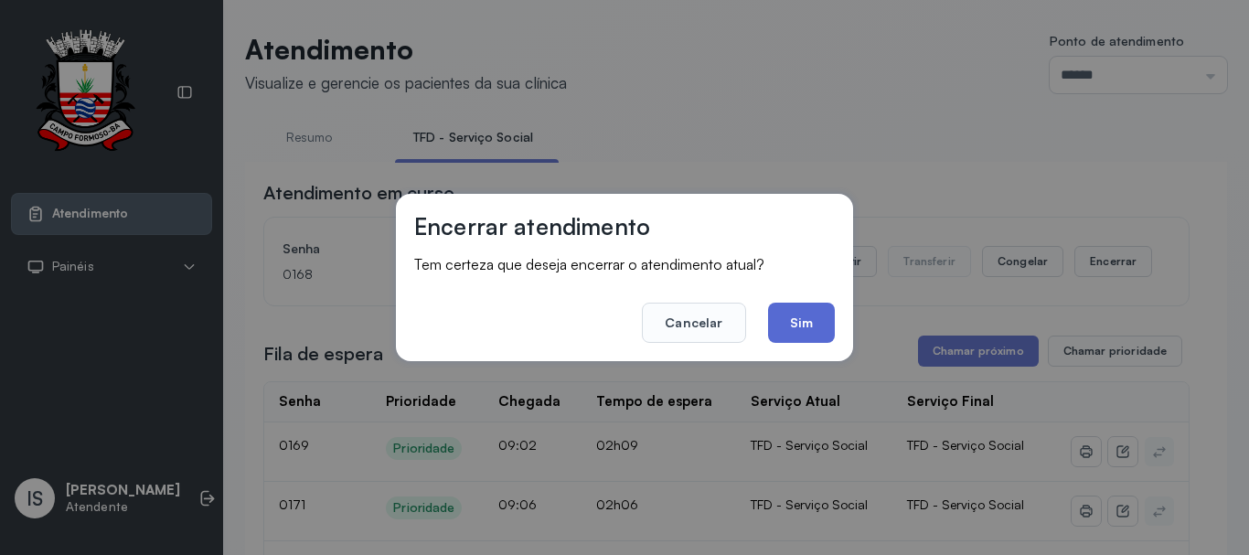
click at [805, 324] on button "Sim" at bounding box center [801, 323] width 67 height 40
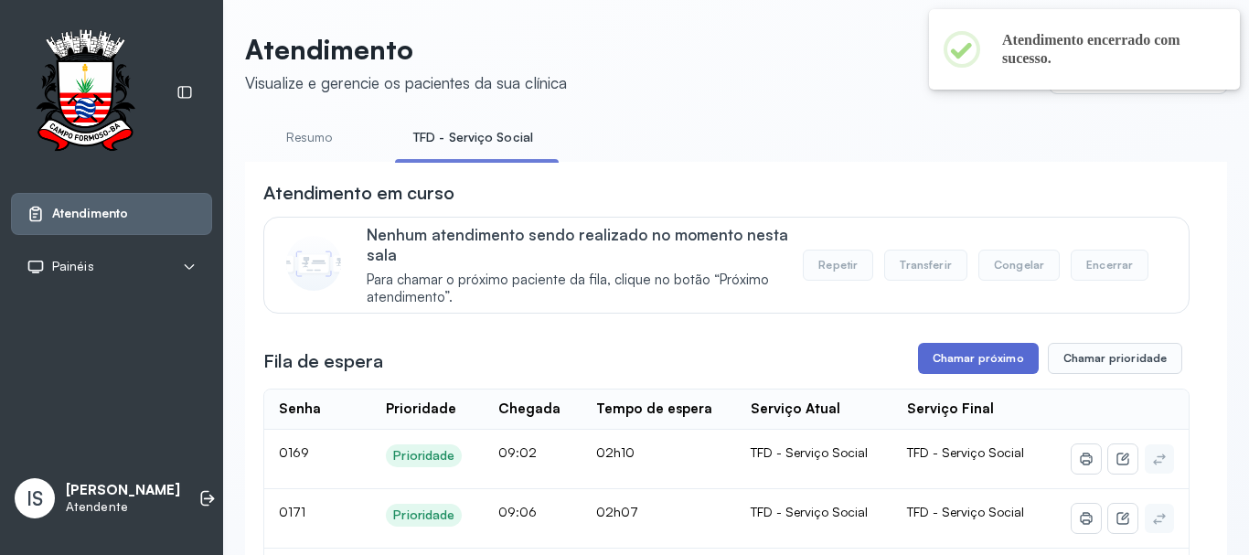
click at [950, 367] on button "Chamar próximo" at bounding box center [978, 358] width 121 height 31
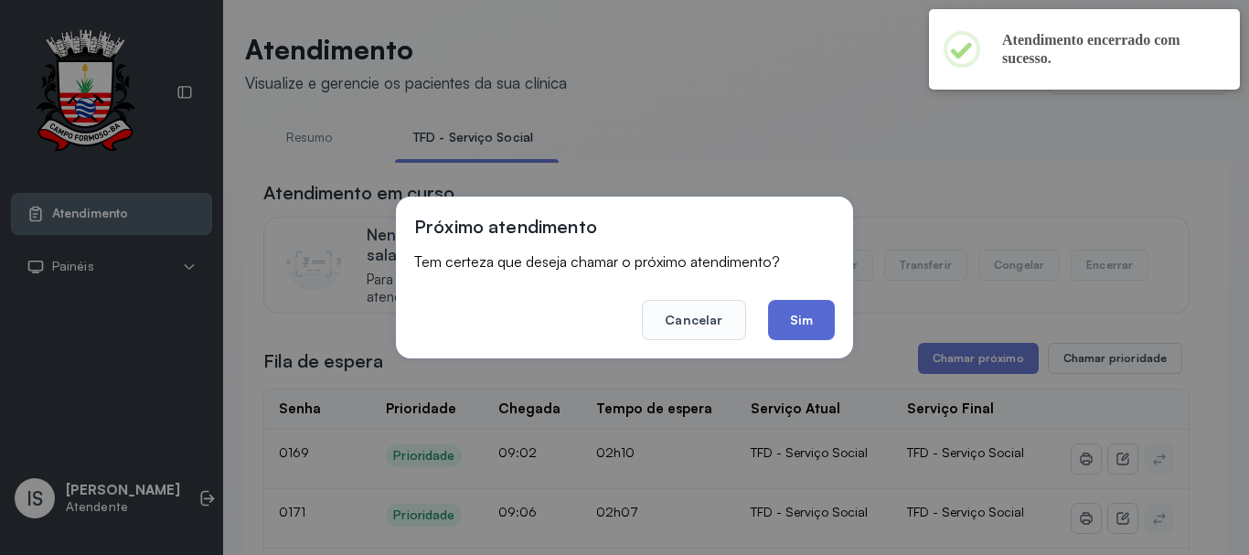
click at [796, 314] on button "Sim" at bounding box center [801, 320] width 67 height 40
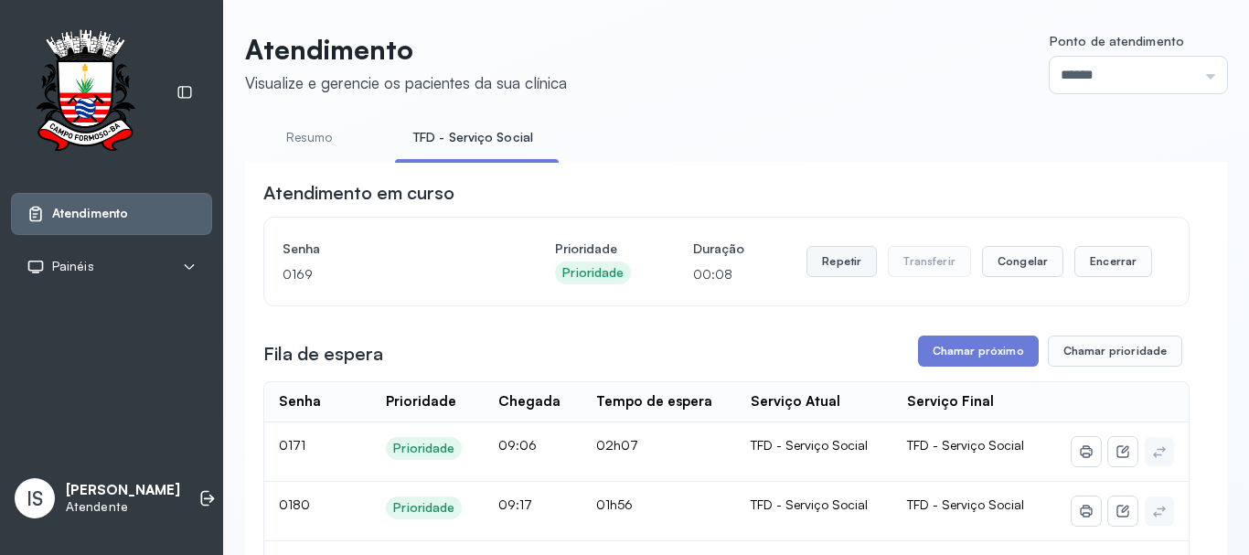
click at [824, 274] on button "Repetir" at bounding box center [841, 261] width 70 height 31
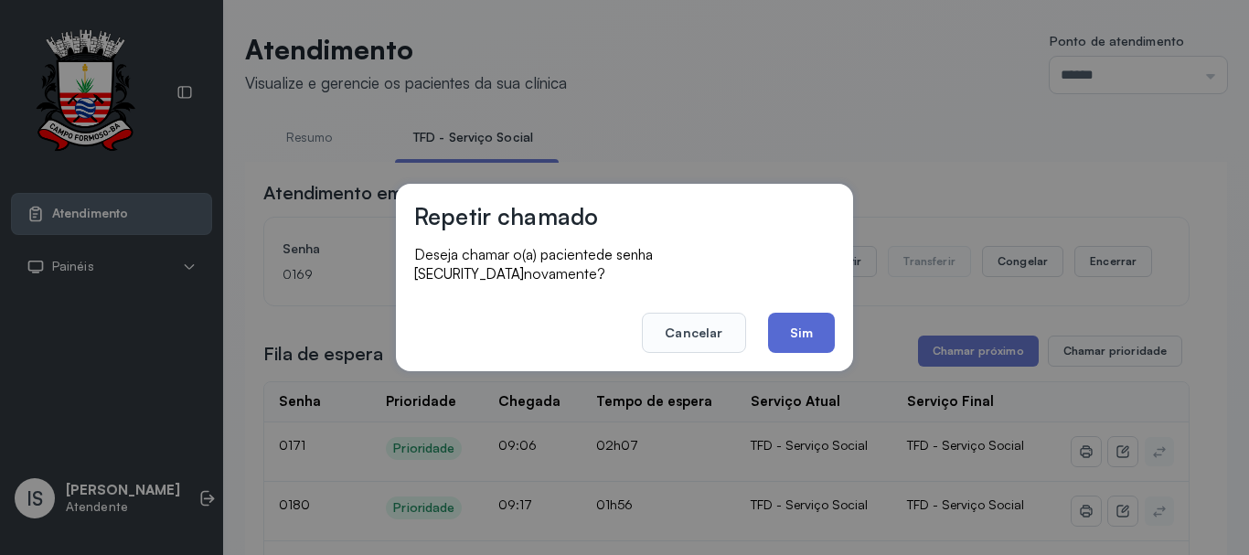
click at [812, 330] on button "Sim" at bounding box center [801, 333] width 67 height 40
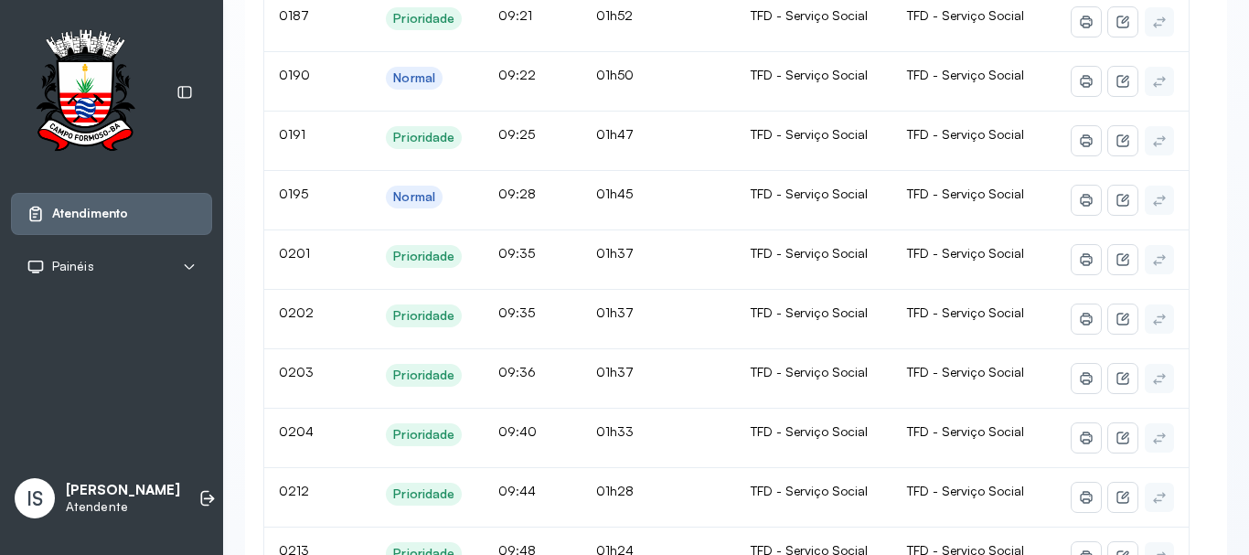
scroll to position [183, 0]
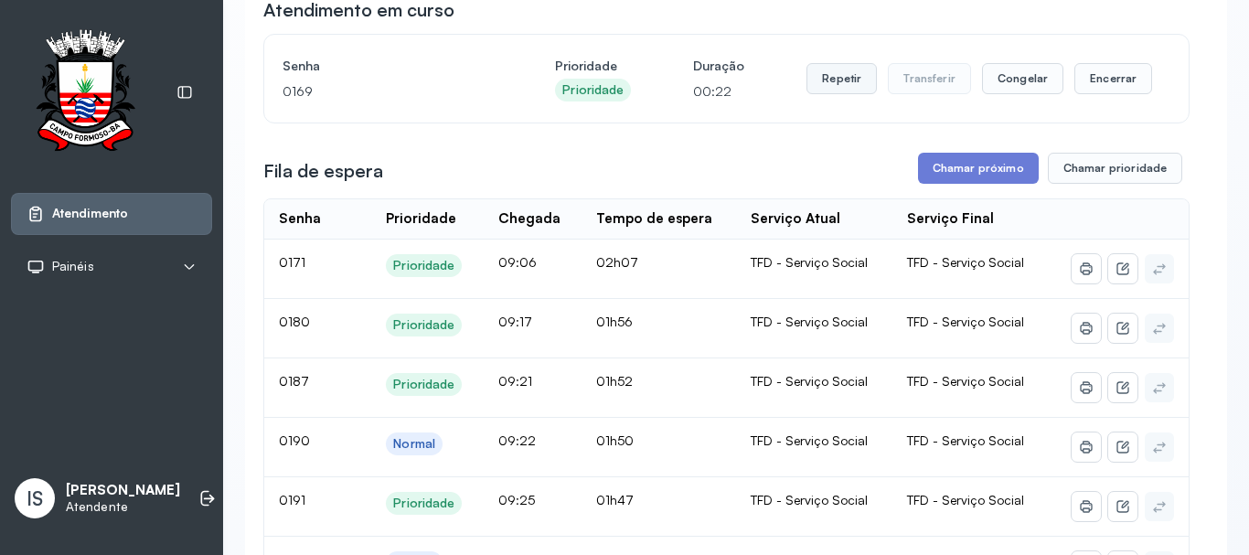
click at [826, 80] on button "Repetir" at bounding box center [841, 78] width 70 height 31
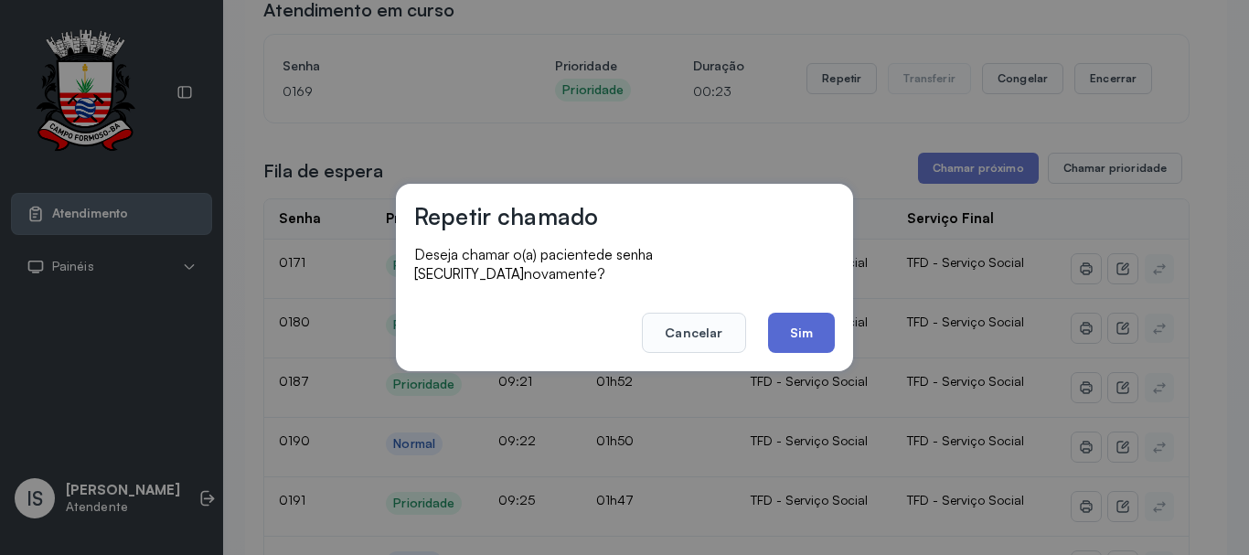
click at [790, 313] on button "Sim" at bounding box center [801, 333] width 67 height 40
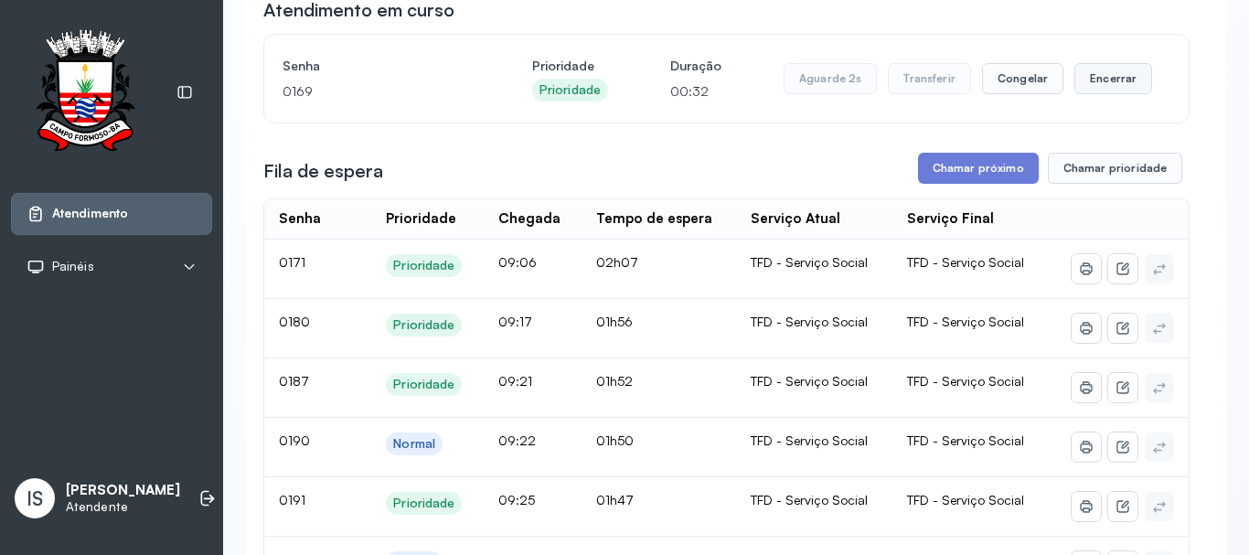
click at [1091, 73] on button "Encerrar" at bounding box center [1113, 78] width 78 height 31
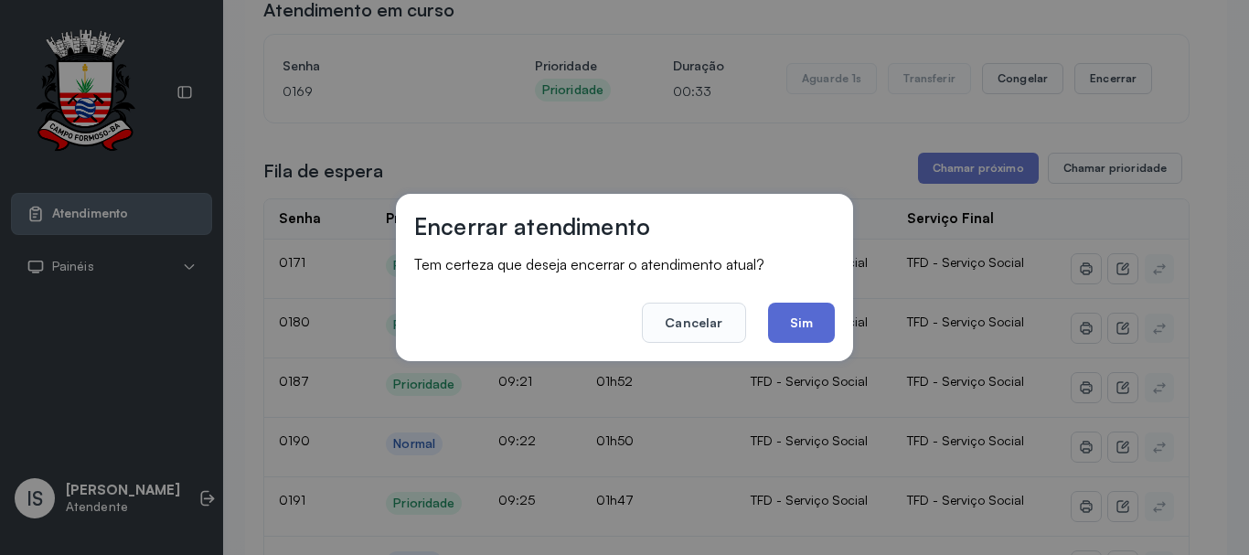
click at [811, 324] on button "Sim" at bounding box center [801, 323] width 67 height 40
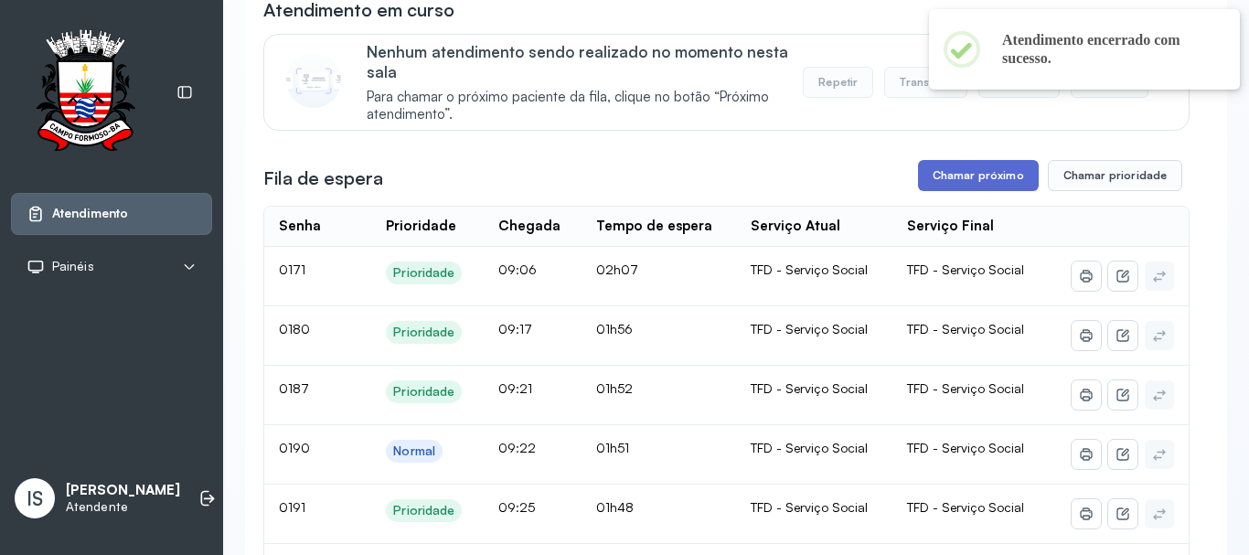
click at [923, 191] on button "Chamar próximo" at bounding box center [978, 175] width 121 height 31
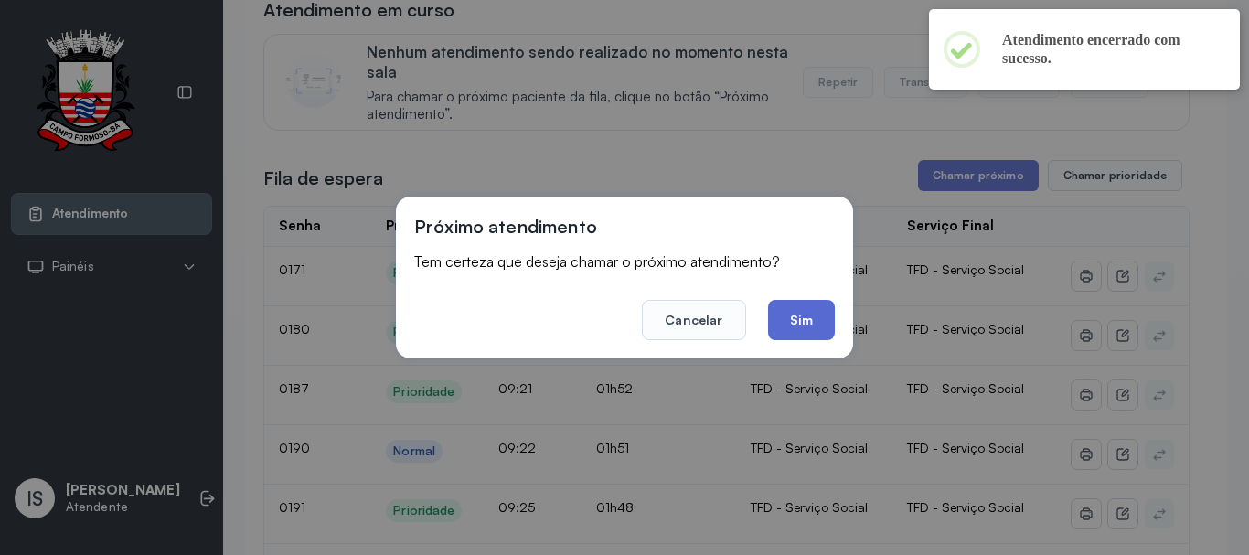
click at [794, 318] on button "Sim" at bounding box center [801, 320] width 67 height 40
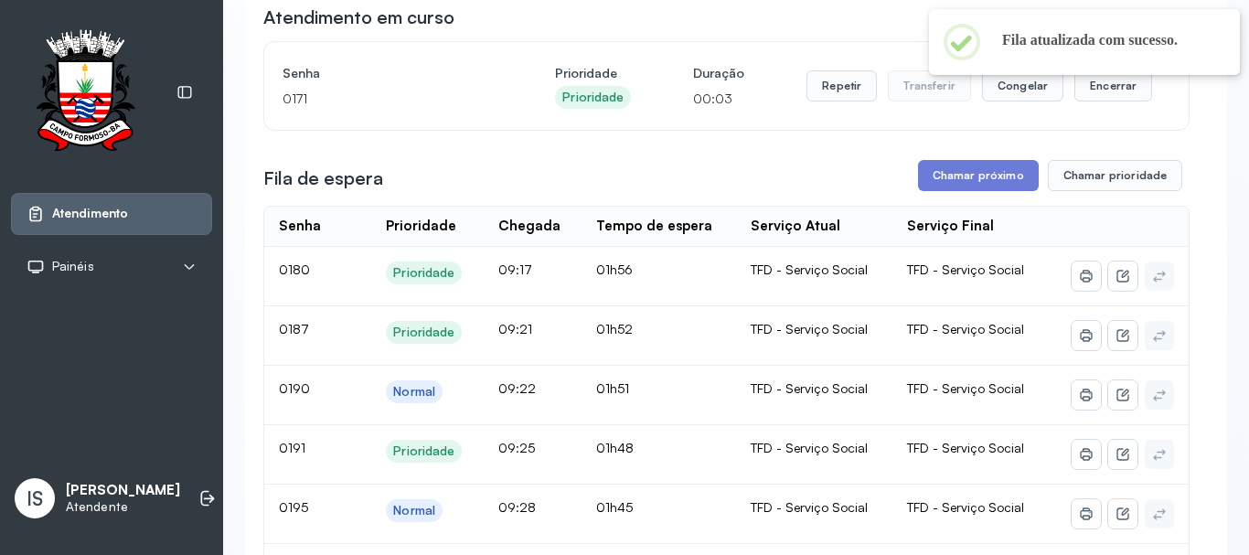
scroll to position [0, 0]
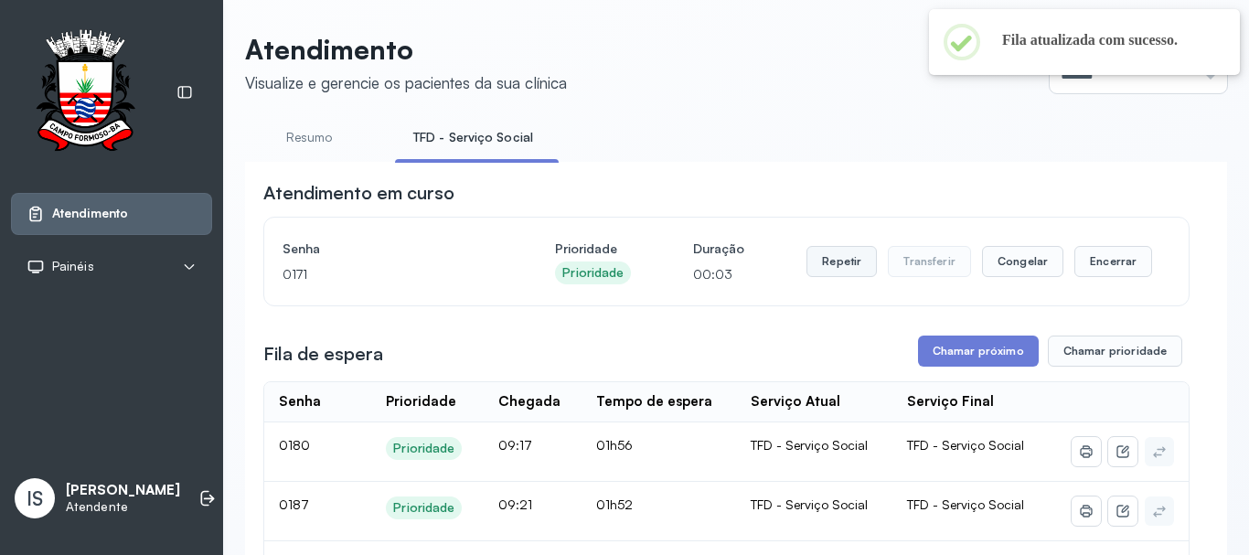
click at [849, 263] on button "Repetir" at bounding box center [841, 261] width 70 height 31
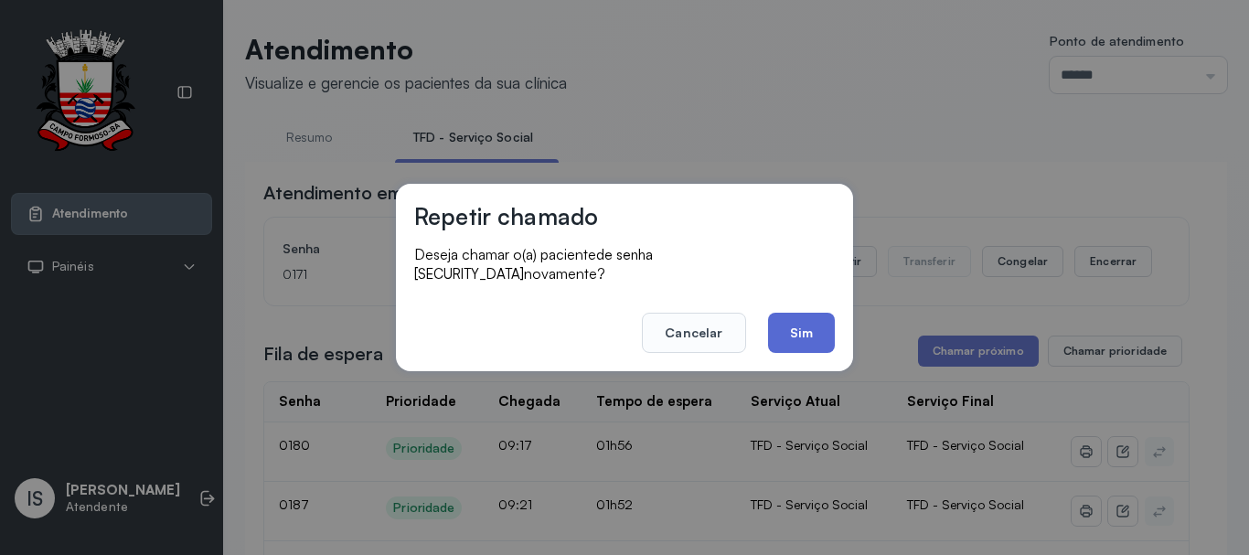
drag, startPoint x: 798, startPoint y: 336, endPoint x: 799, endPoint y: 322, distance: 14.7
click at [799, 329] on button "Sim" at bounding box center [801, 333] width 67 height 40
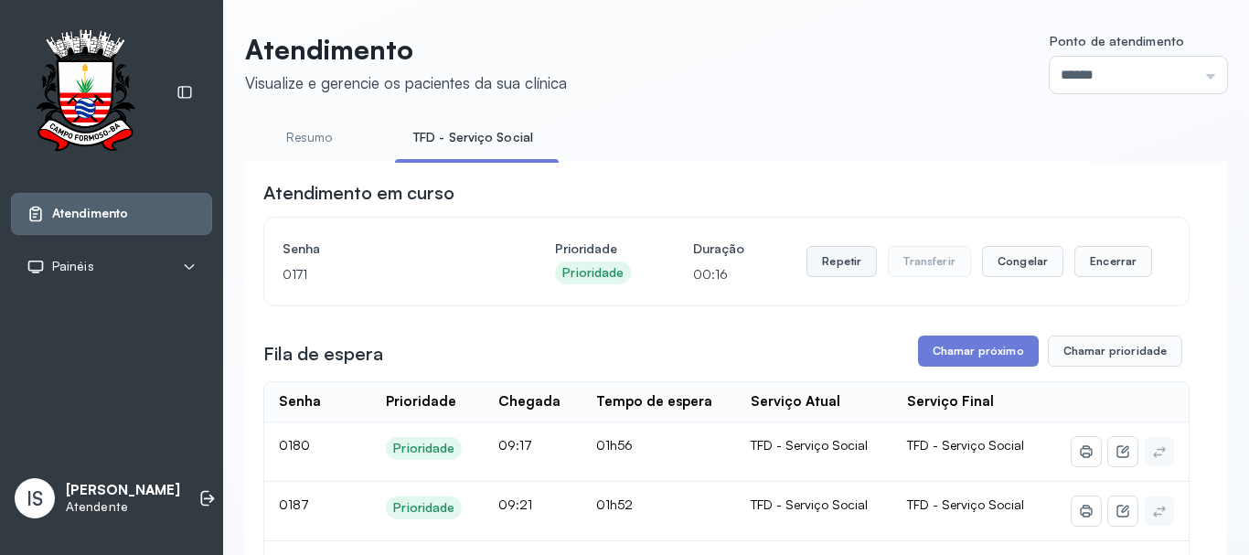
click at [834, 272] on button "Repetir" at bounding box center [841, 261] width 70 height 31
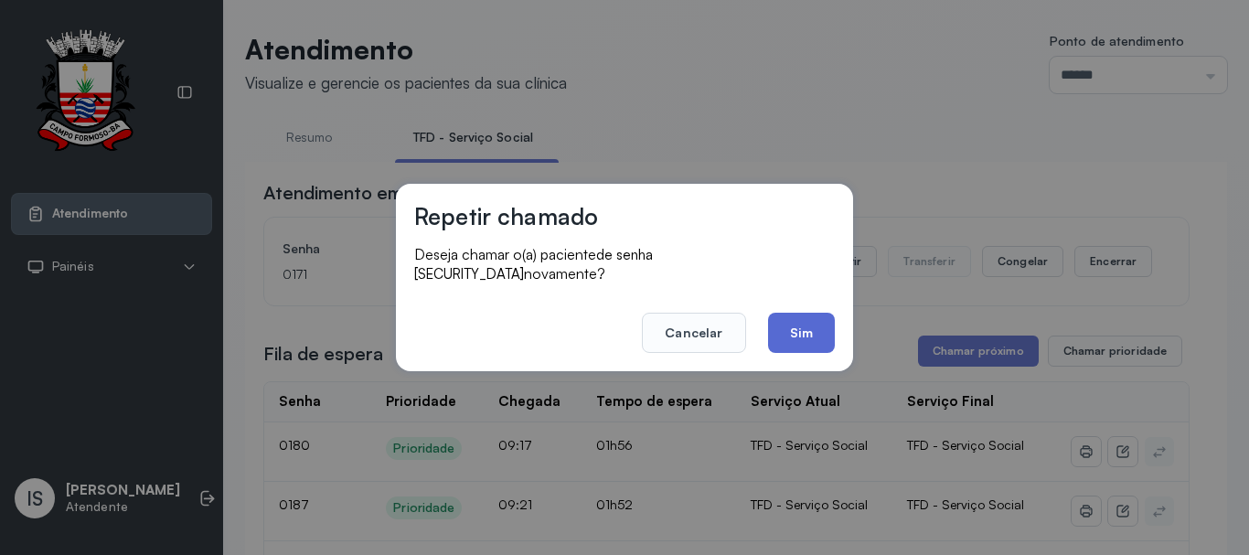
click at [807, 329] on button "Sim" at bounding box center [801, 333] width 67 height 40
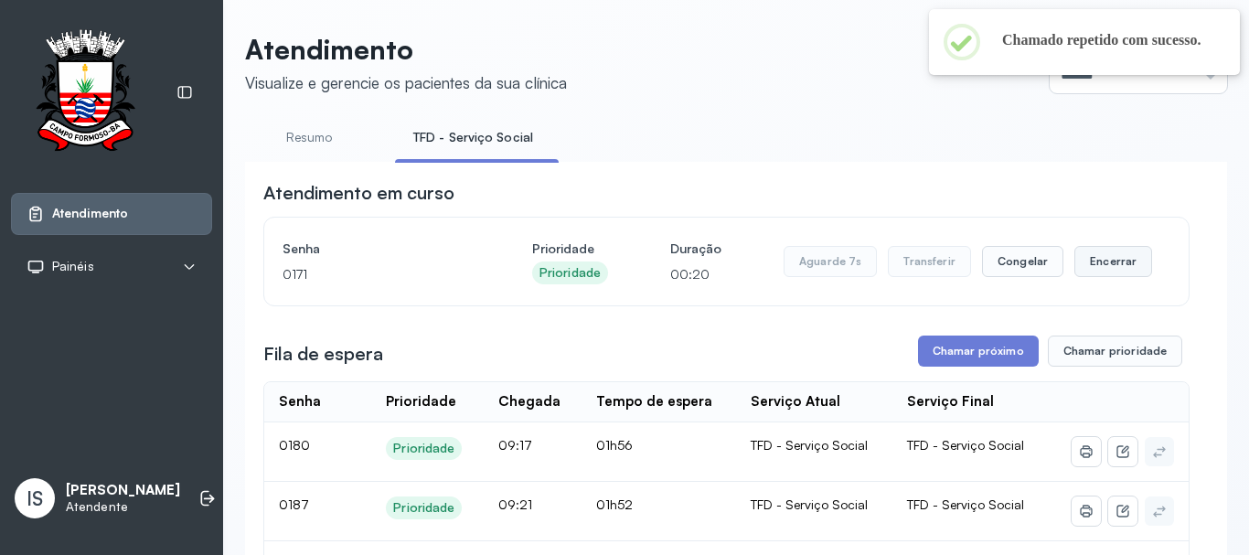
click at [1094, 271] on button "Encerrar" at bounding box center [1113, 261] width 78 height 31
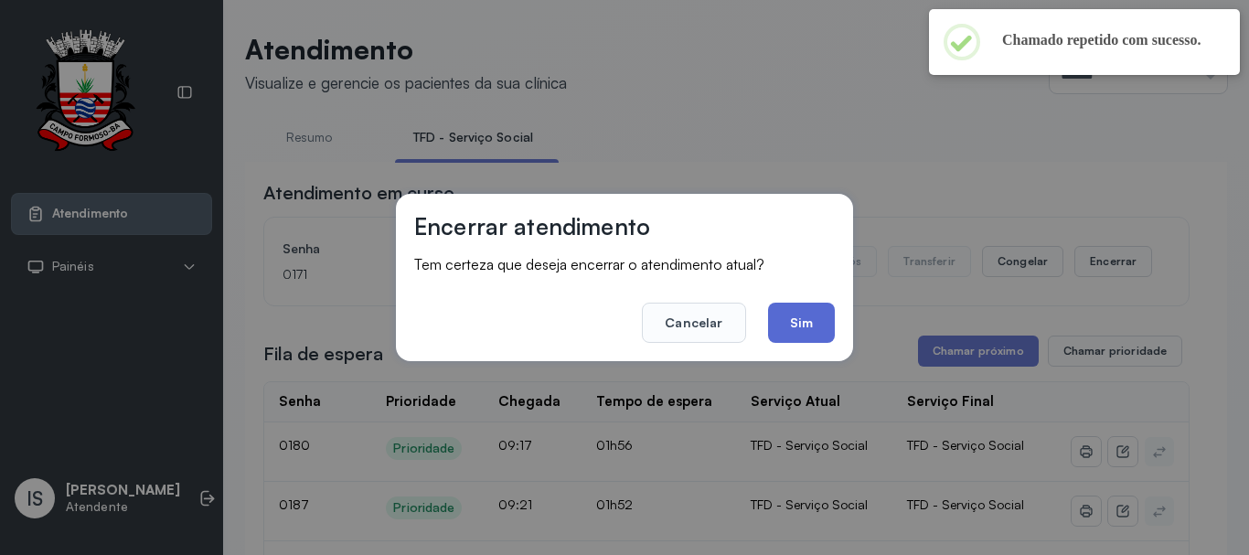
click at [799, 319] on button "Sim" at bounding box center [801, 323] width 67 height 40
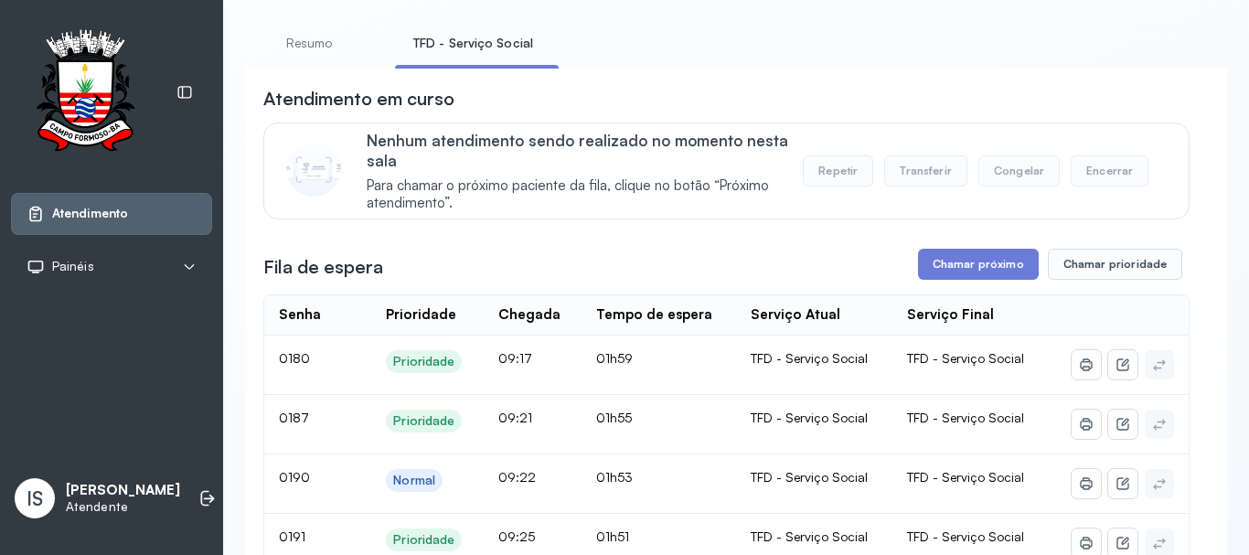
scroll to position [91, 0]
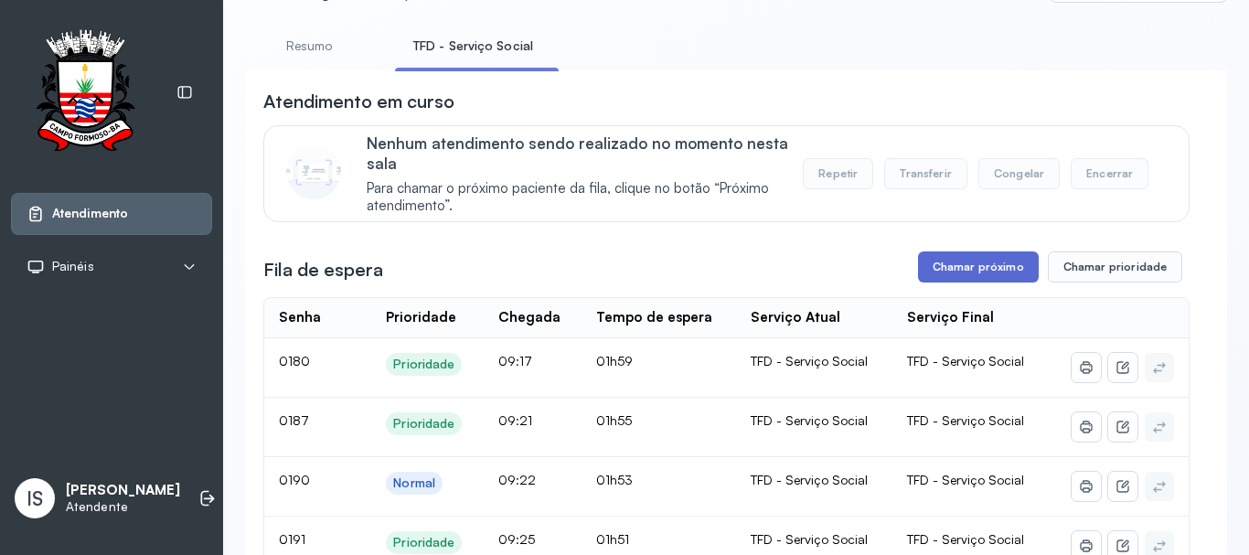
click at [939, 271] on button "Chamar próximo" at bounding box center [978, 266] width 121 height 31
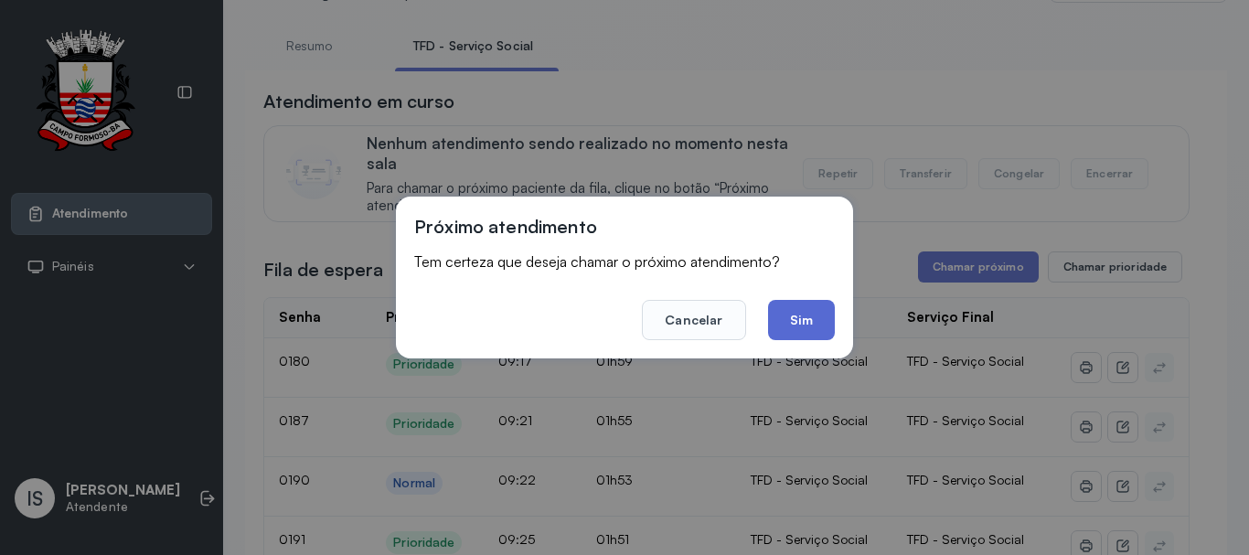
click at [829, 307] on button "Sim" at bounding box center [801, 320] width 67 height 40
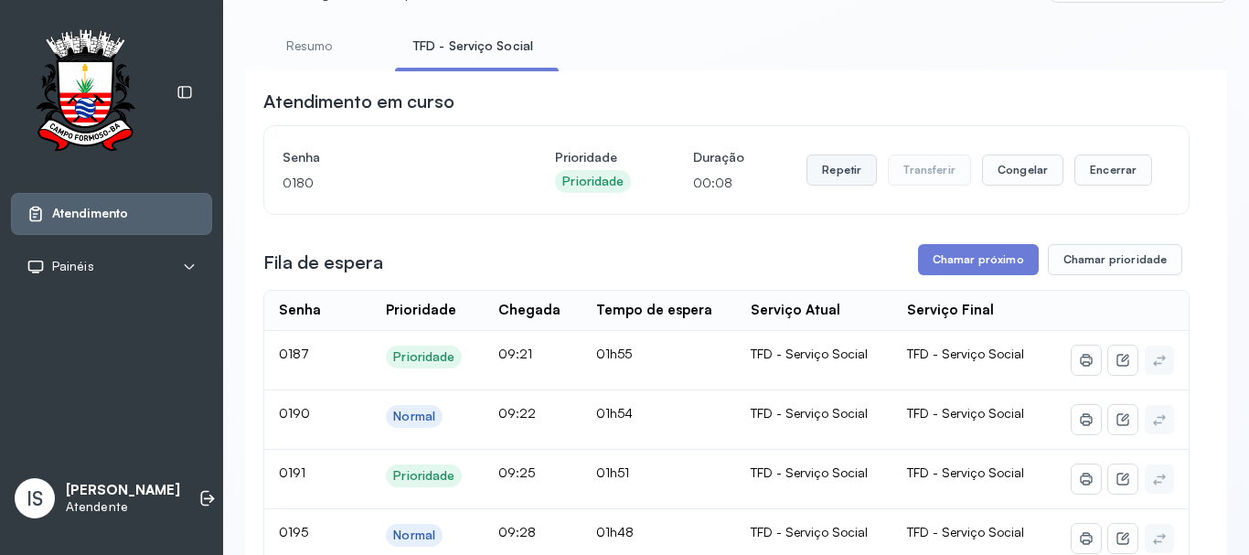
click at [831, 165] on button "Repetir" at bounding box center [841, 169] width 70 height 31
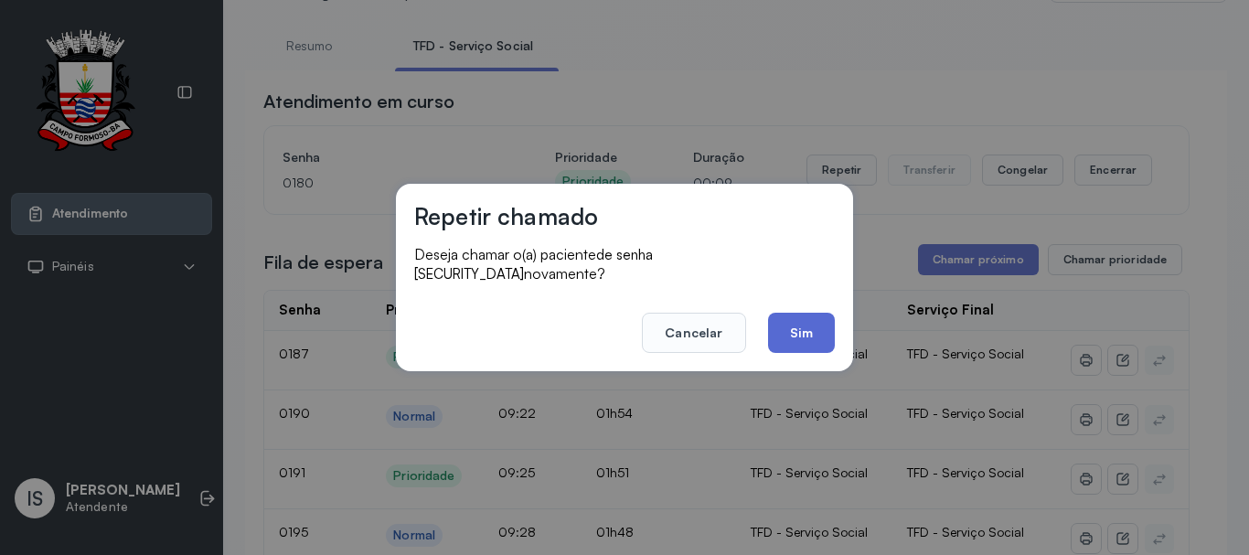
click at [786, 324] on button "Sim" at bounding box center [801, 333] width 67 height 40
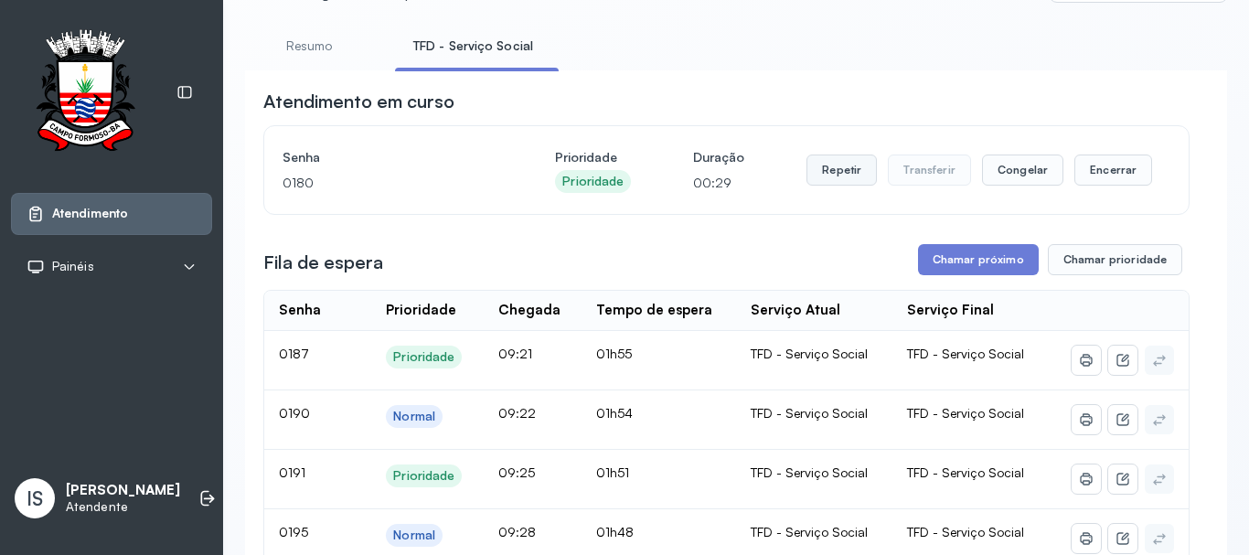
click at [811, 173] on button "Repetir" at bounding box center [841, 169] width 70 height 31
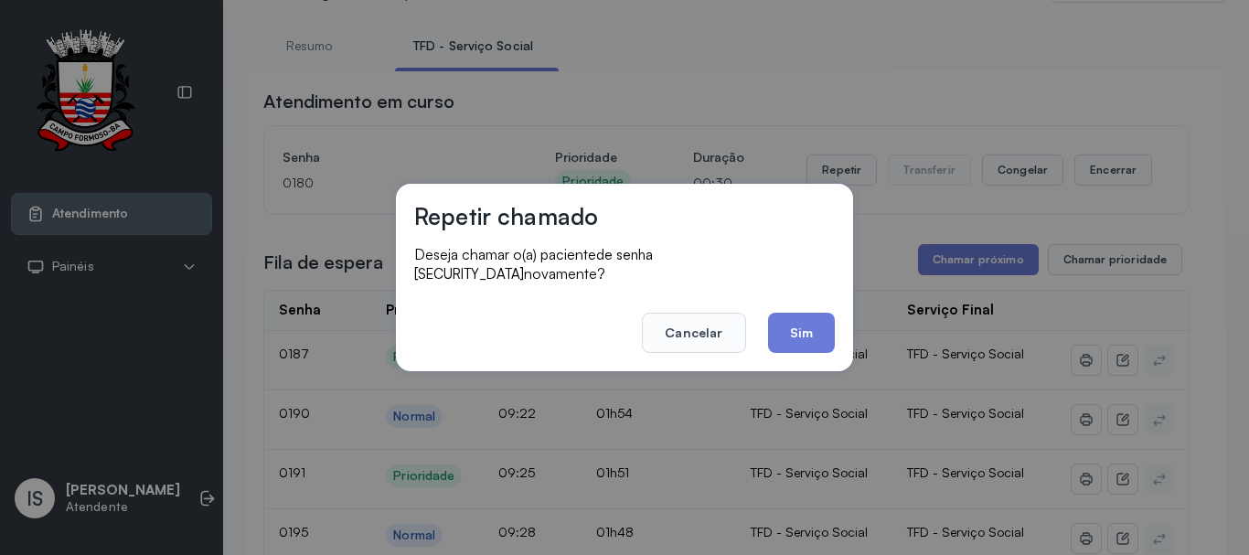
click at [804, 335] on button "Sim" at bounding box center [801, 333] width 67 height 40
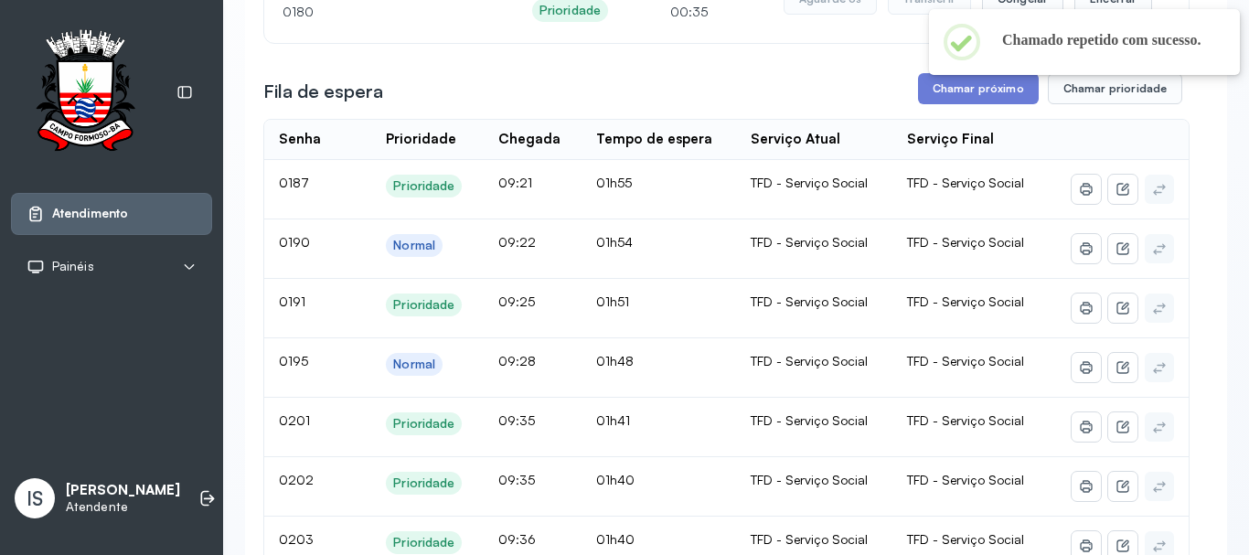
scroll to position [0, 0]
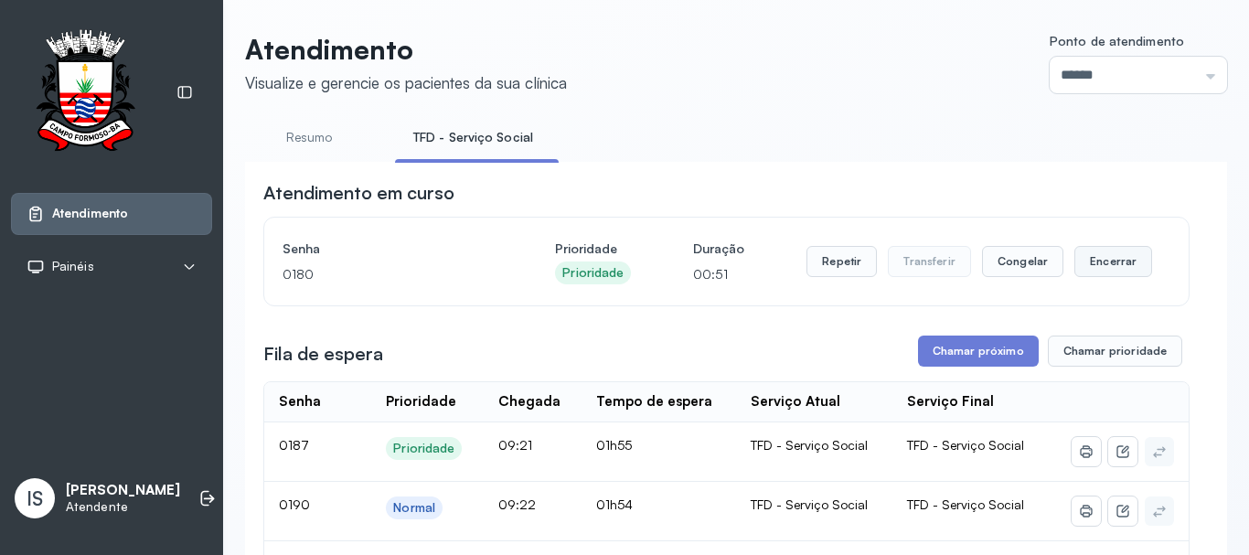
click at [1079, 270] on button "Encerrar" at bounding box center [1113, 261] width 78 height 31
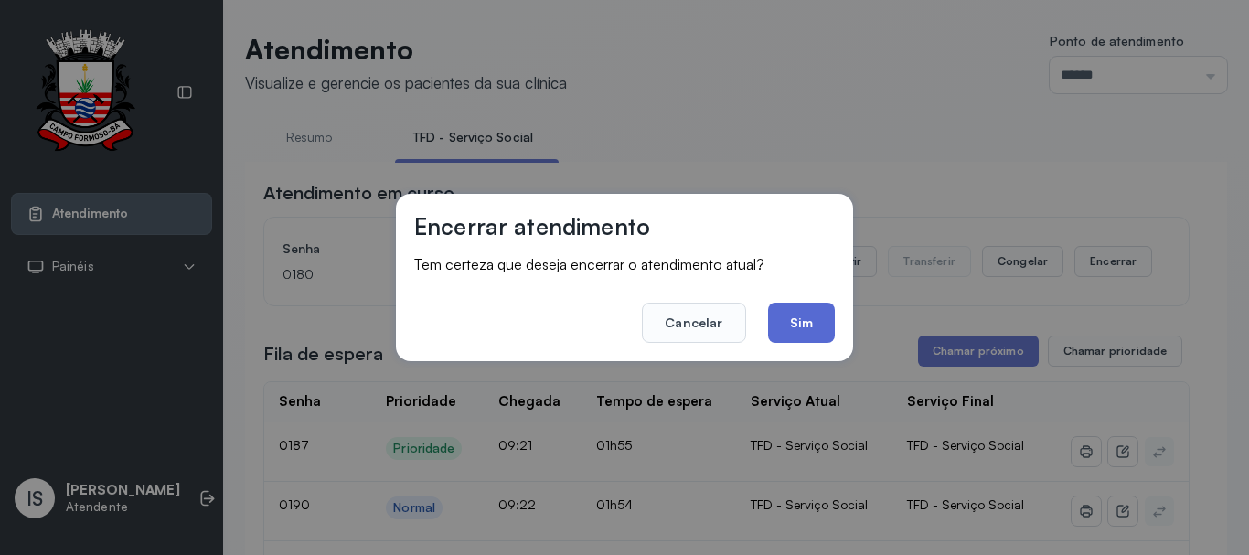
click at [824, 325] on button "Sim" at bounding box center [801, 323] width 67 height 40
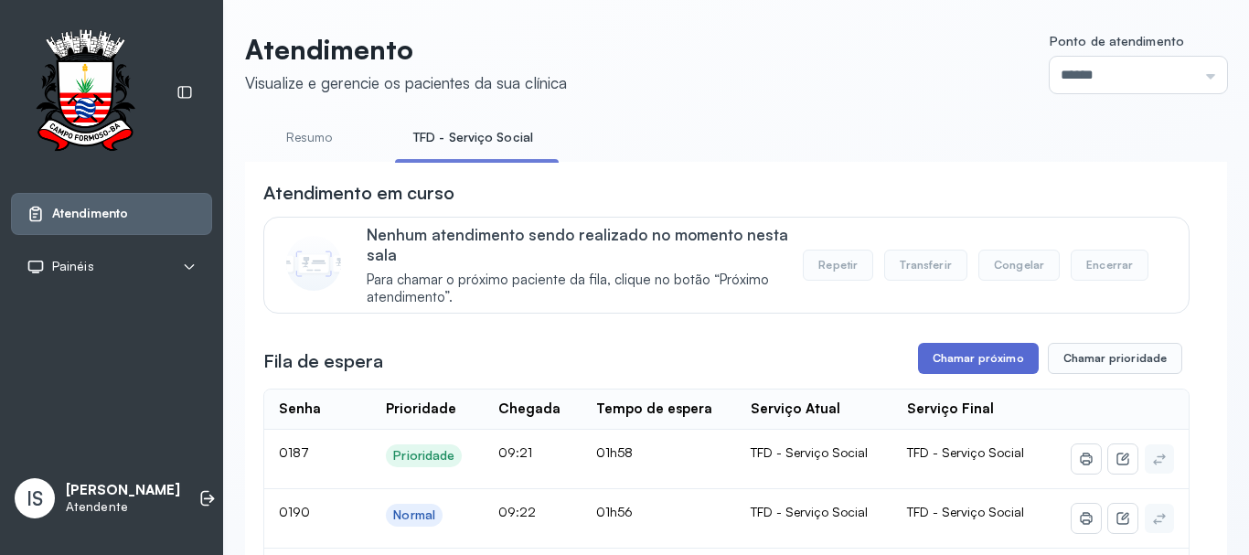
click at [936, 355] on button "Chamar próximo" at bounding box center [978, 358] width 121 height 31
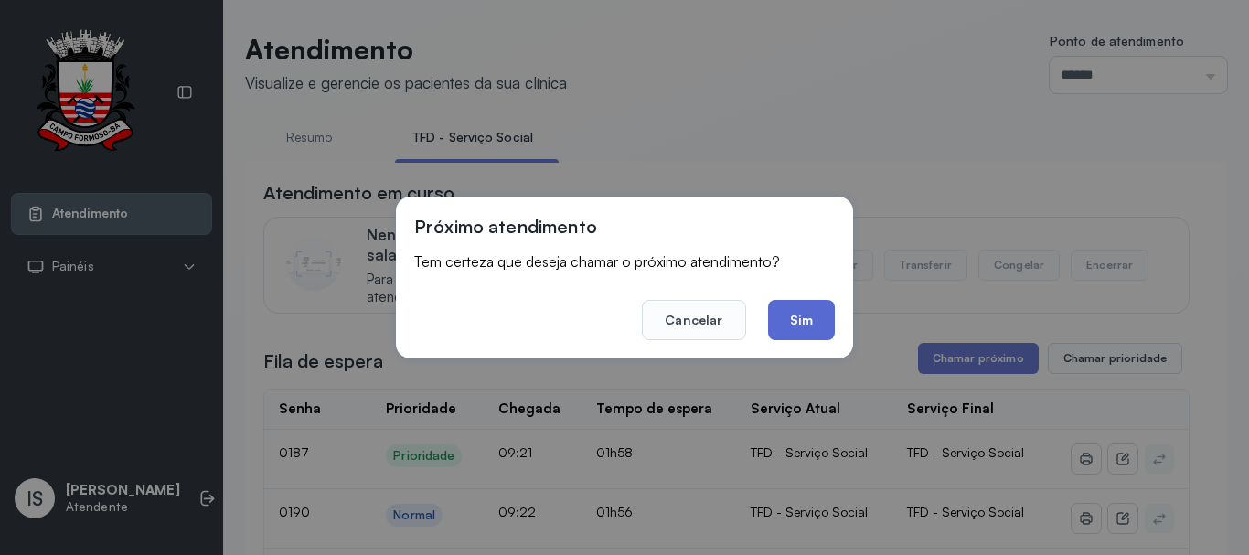
click at [825, 310] on button "Sim" at bounding box center [801, 320] width 67 height 40
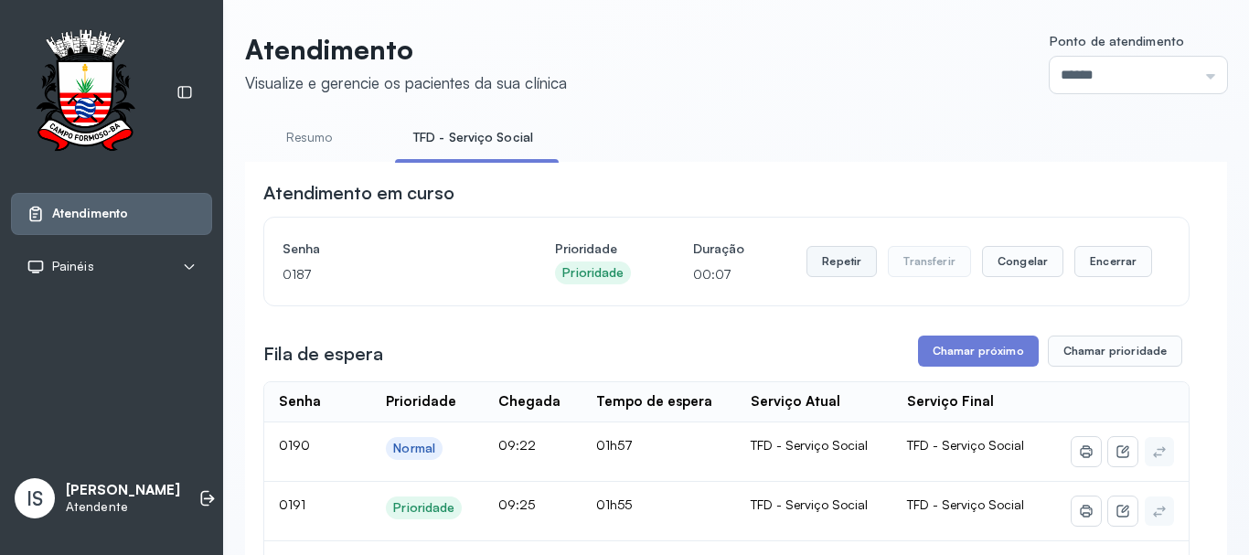
click at [858, 261] on button "Repetir" at bounding box center [841, 261] width 70 height 31
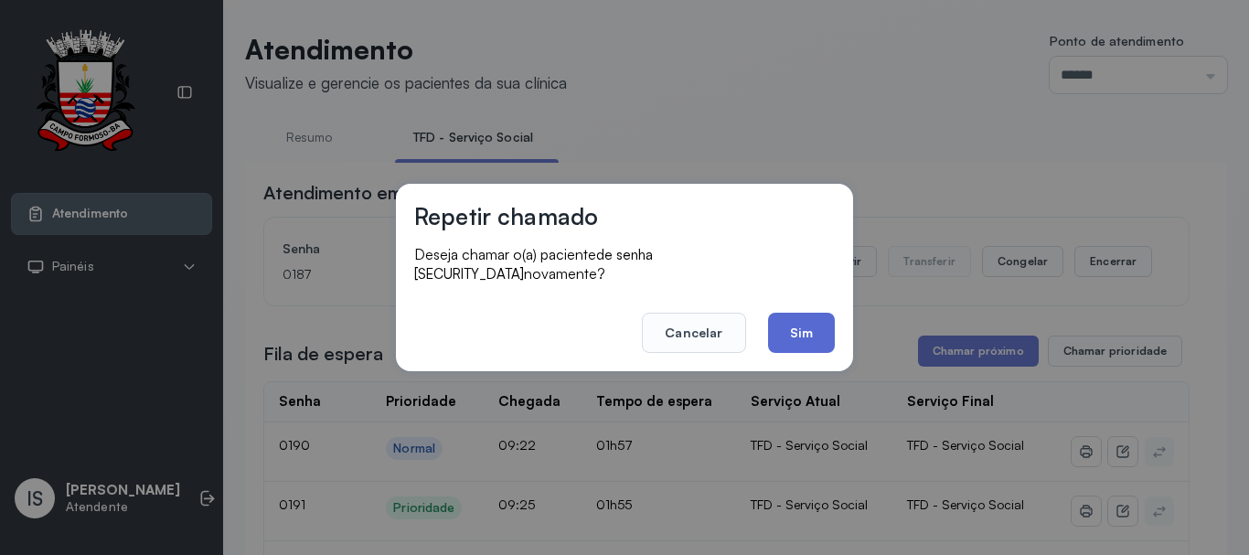
click at [807, 334] on button "Sim" at bounding box center [801, 333] width 67 height 40
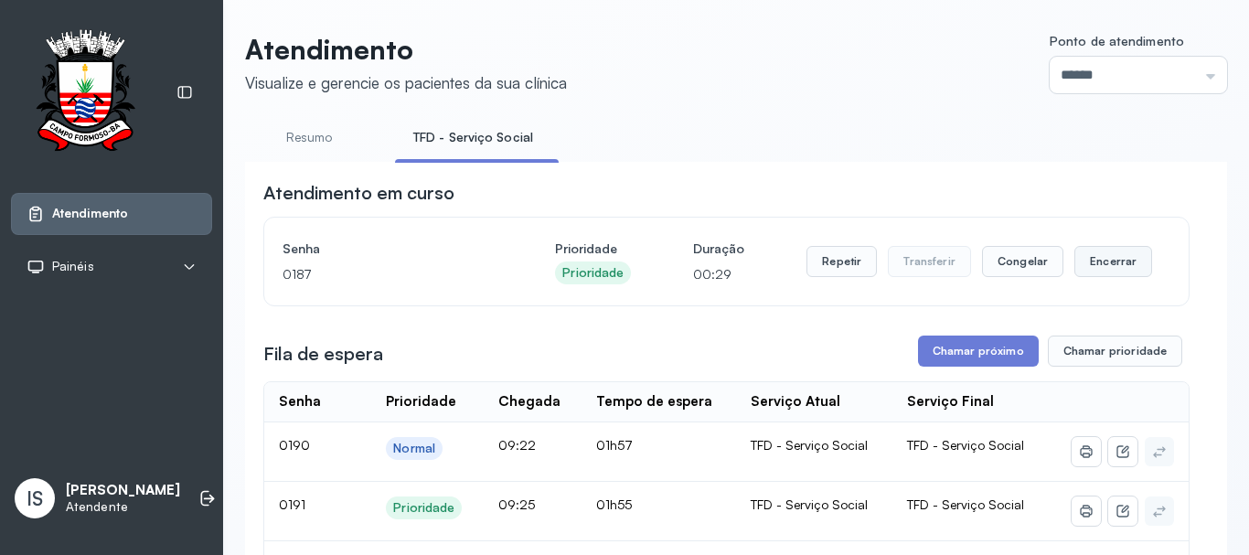
click at [1134, 274] on button "Encerrar" at bounding box center [1113, 261] width 78 height 31
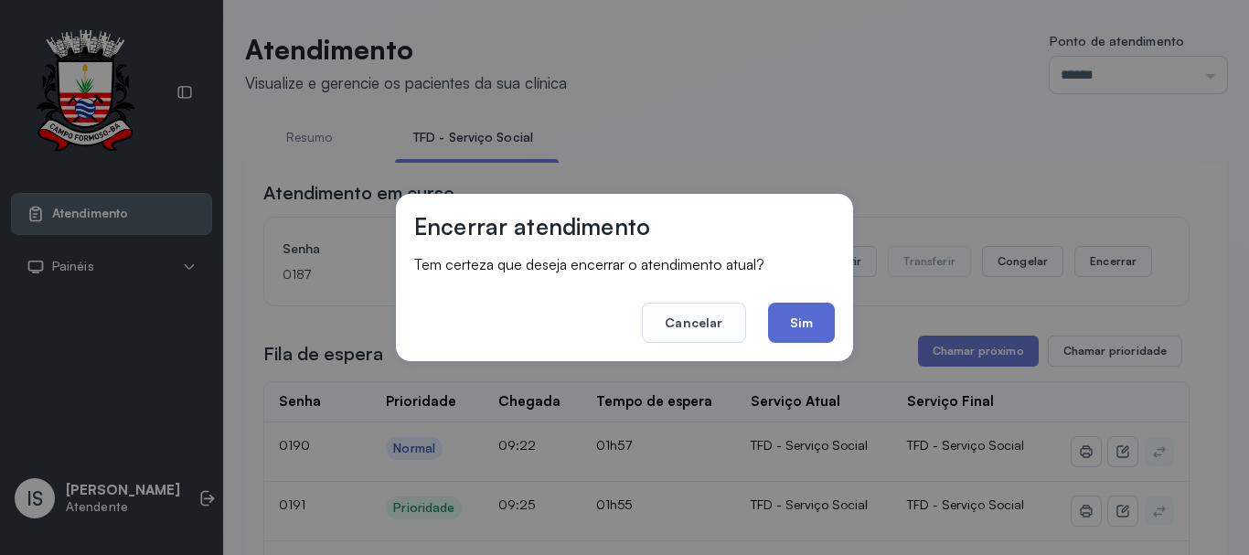
click at [806, 322] on button "Sim" at bounding box center [801, 323] width 67 height 40
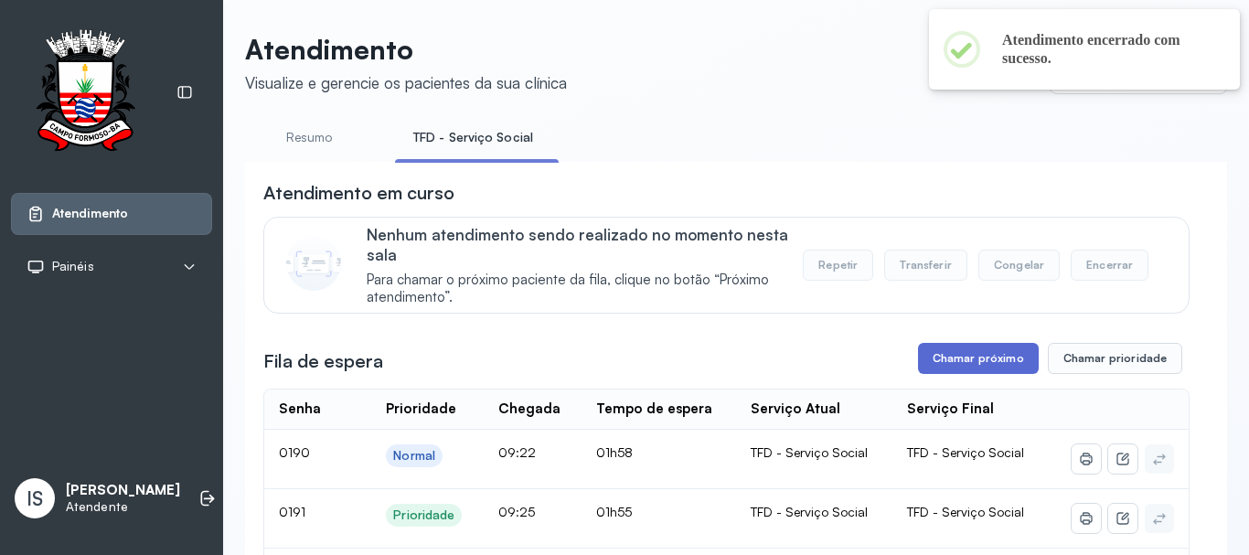
click at [947, 360] on button "Chamar próximo" at bounding box center [978, 358] width 121 height 31
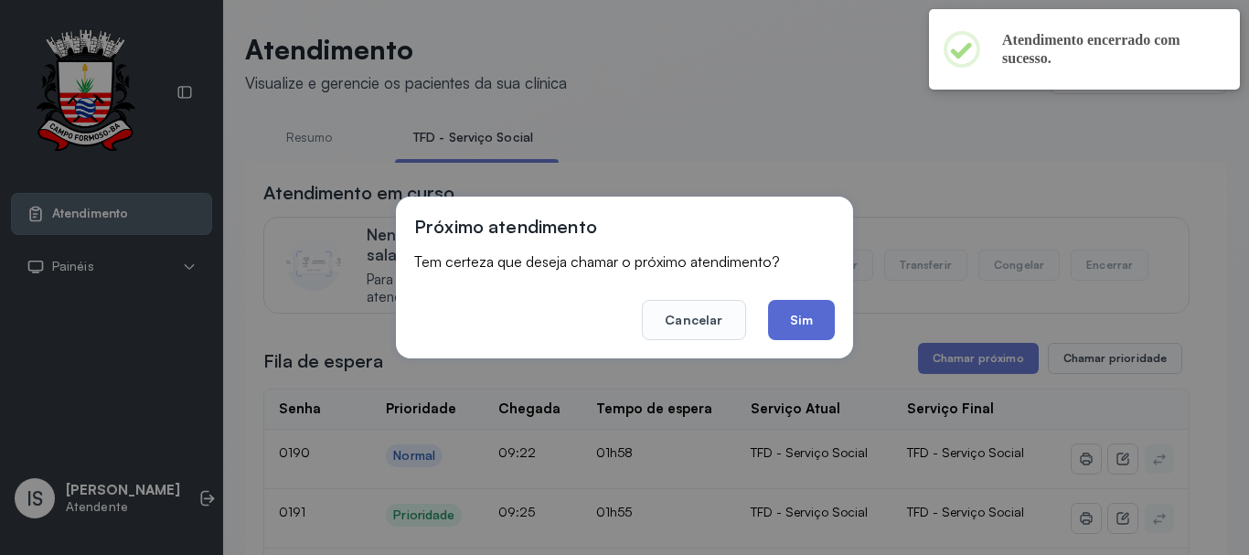
click at [825, 325] on button "Sim" at bounding box center [801, 320] width 67 height 40
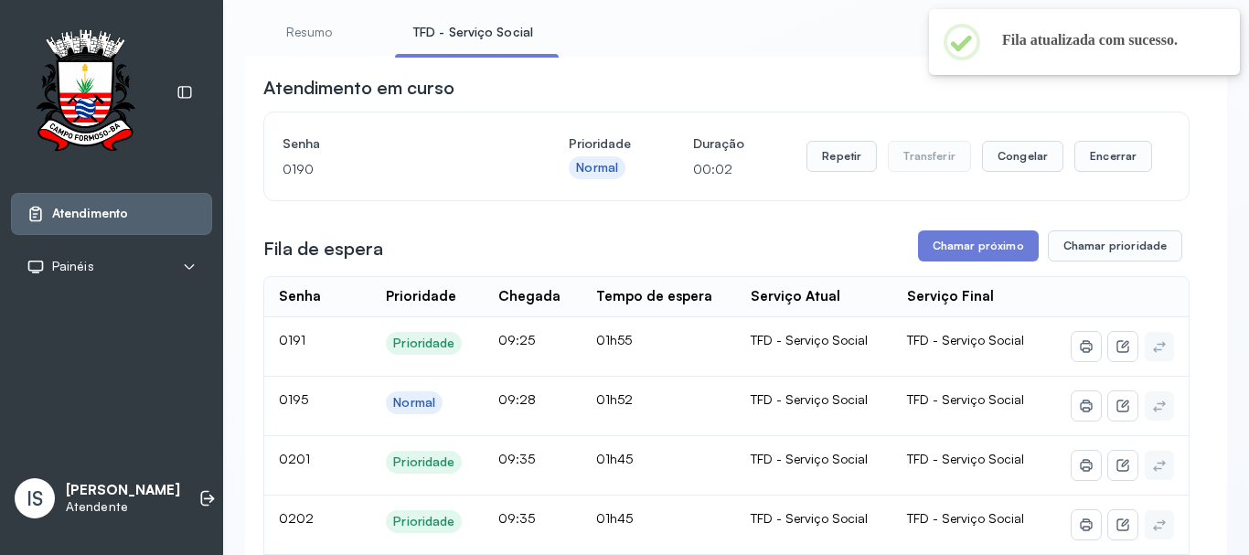
scroll to position [91, 0]
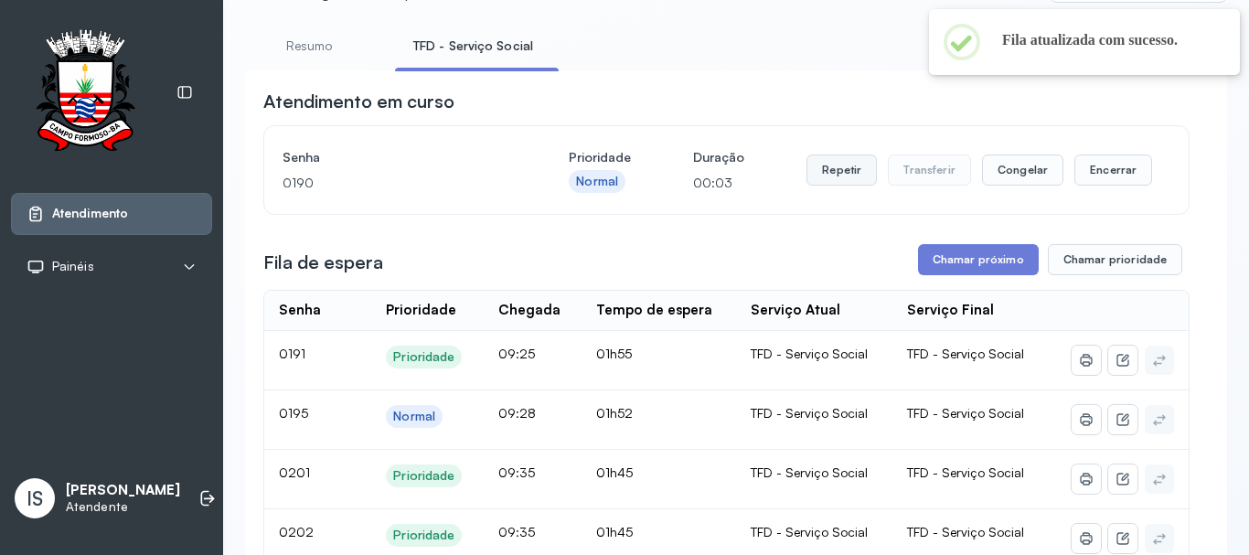
click at [823, 176] on button "Repetir" at bounding box center [841, 169] width 70 height 31
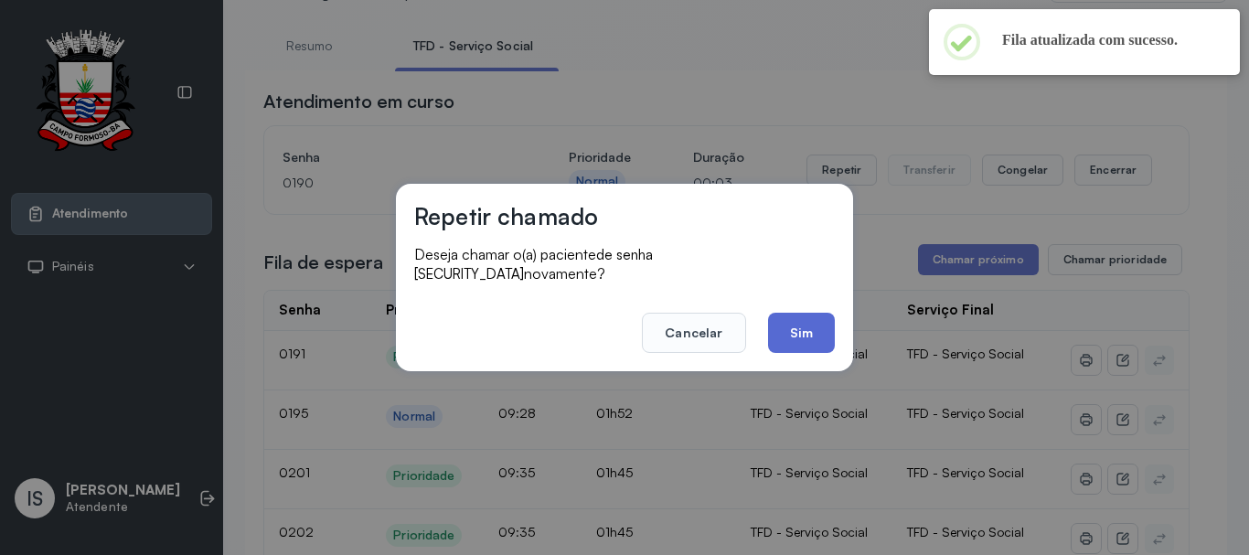
click at [781, 321] on button "Sim" at bounding box center [801, 333] width 67 height 40
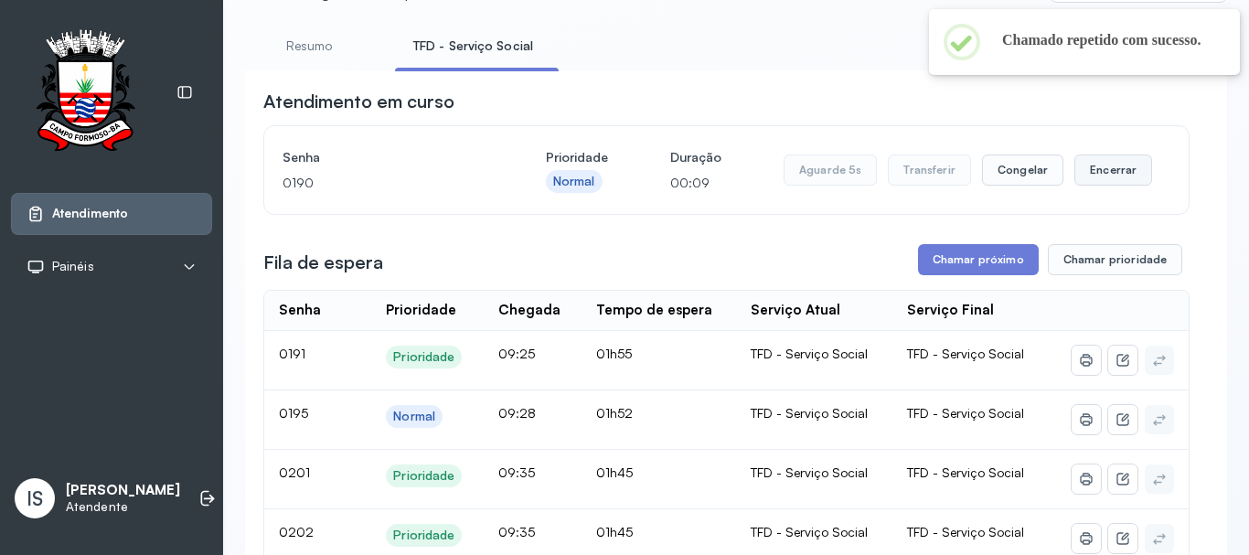
click at [1090, 185] on button "Encerrar" at bounding box center [1113, 169] width 78 height 31
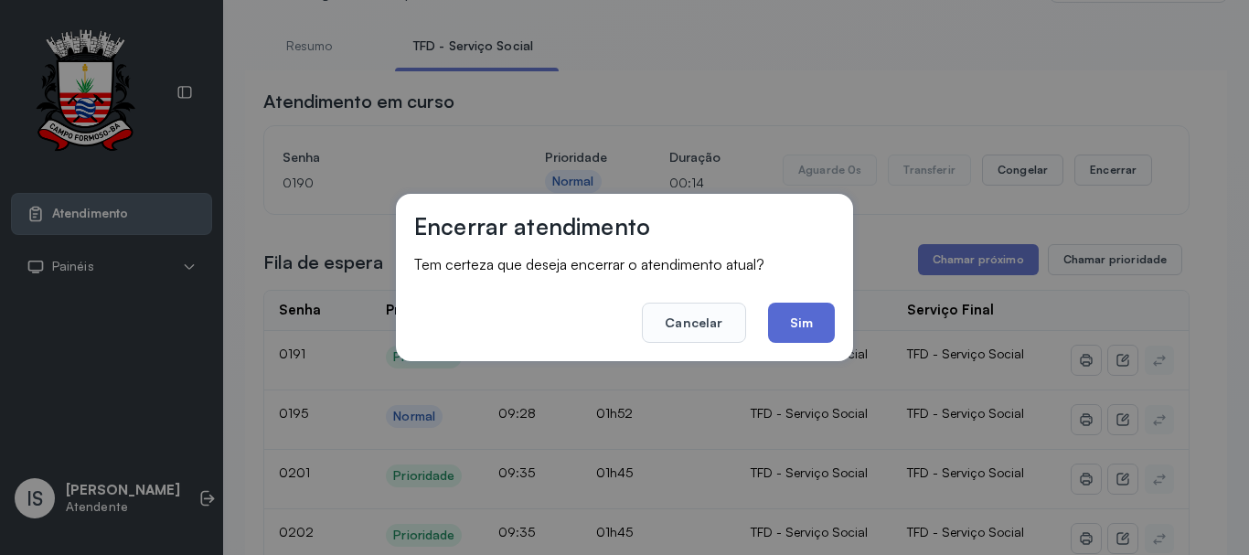
click at [794, 332] on button "Sim" at bounding box center [801, 323] width 67 height 40
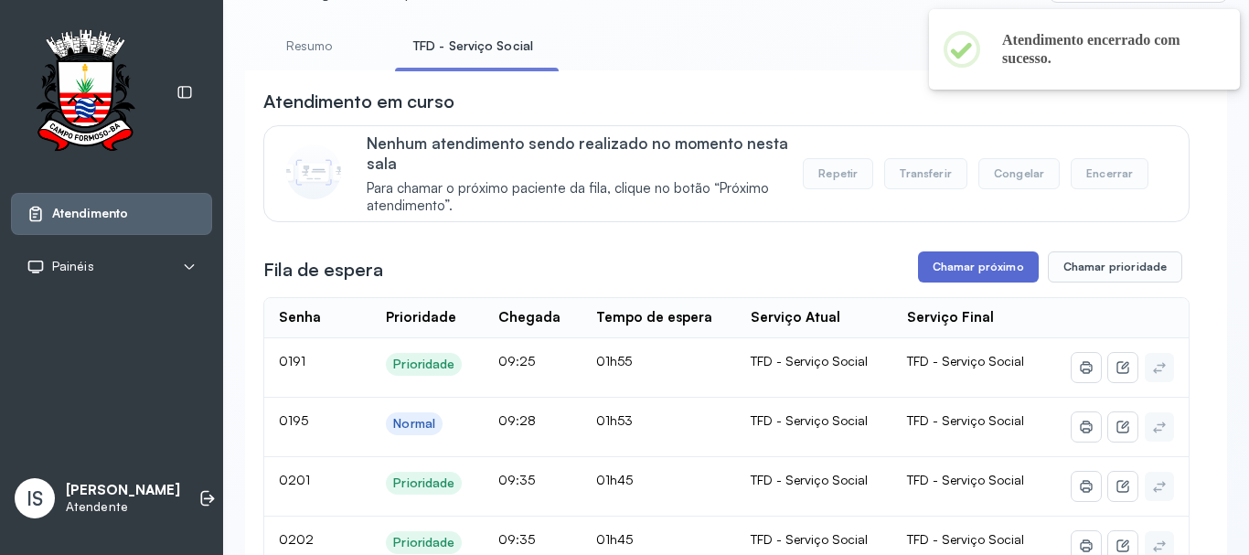
click at [934, 272] on button "Chamar próximo" at bounding box center [978, 266] width 121 height 31
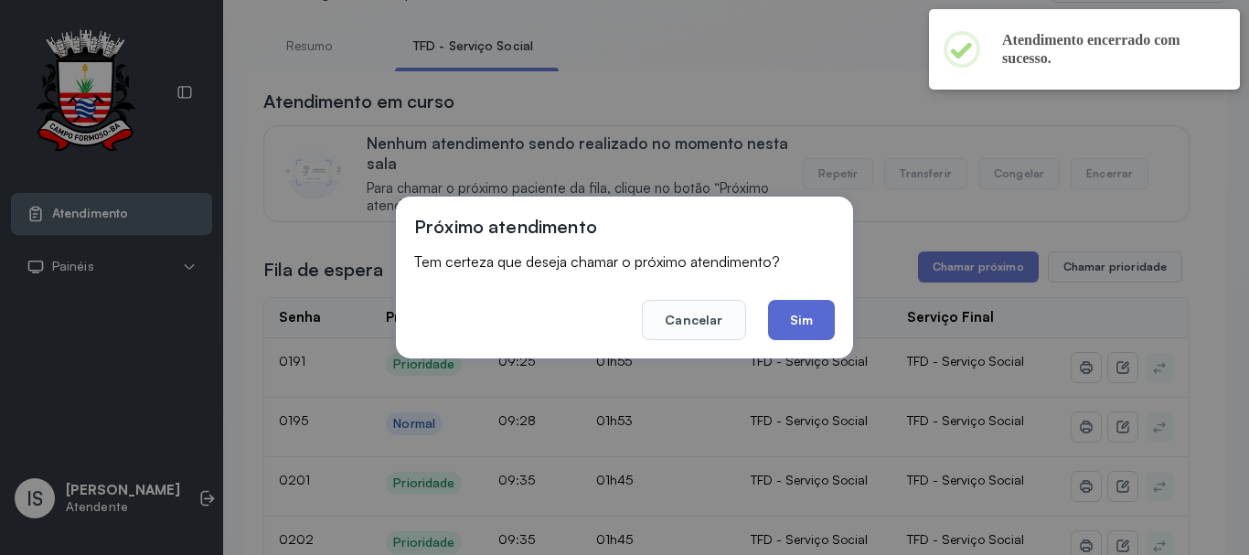
click at [825, 325] on button "Sim" at bounding box center [801, 320] width 67 height 40
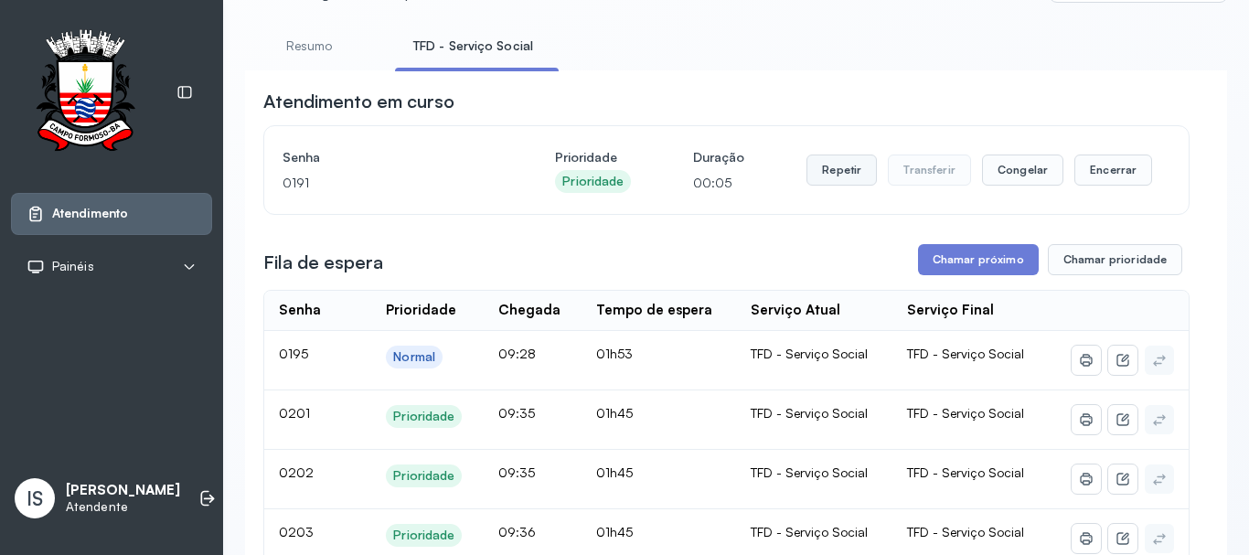
click at [849, 186] on button "Repetir" at bounding box center [841, 169] width 70 height 31
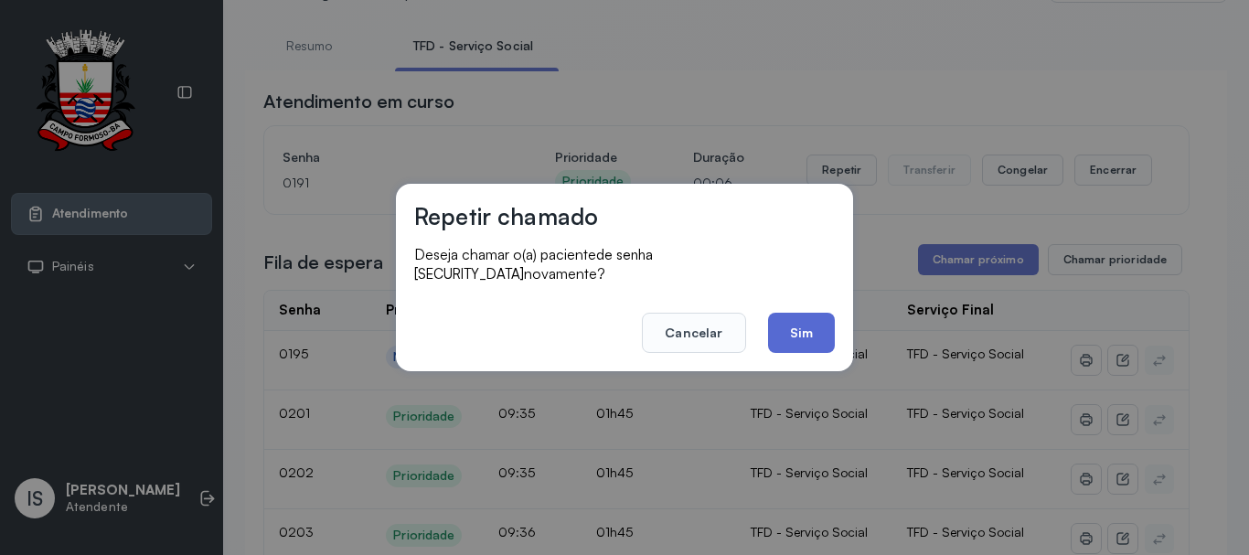
click at [794, 323] on button "Sim" at bounding box center [801, 333] width 67 height 40
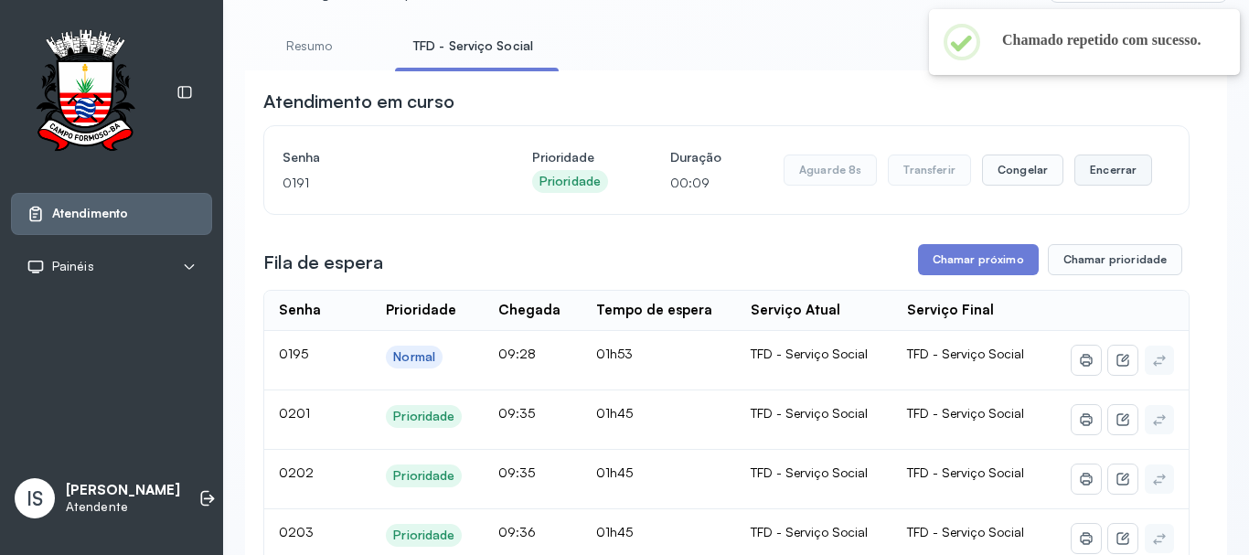
click at [1101, 184] on button "Encerrar" at bounding box center [1113, 169] width 78 height 31
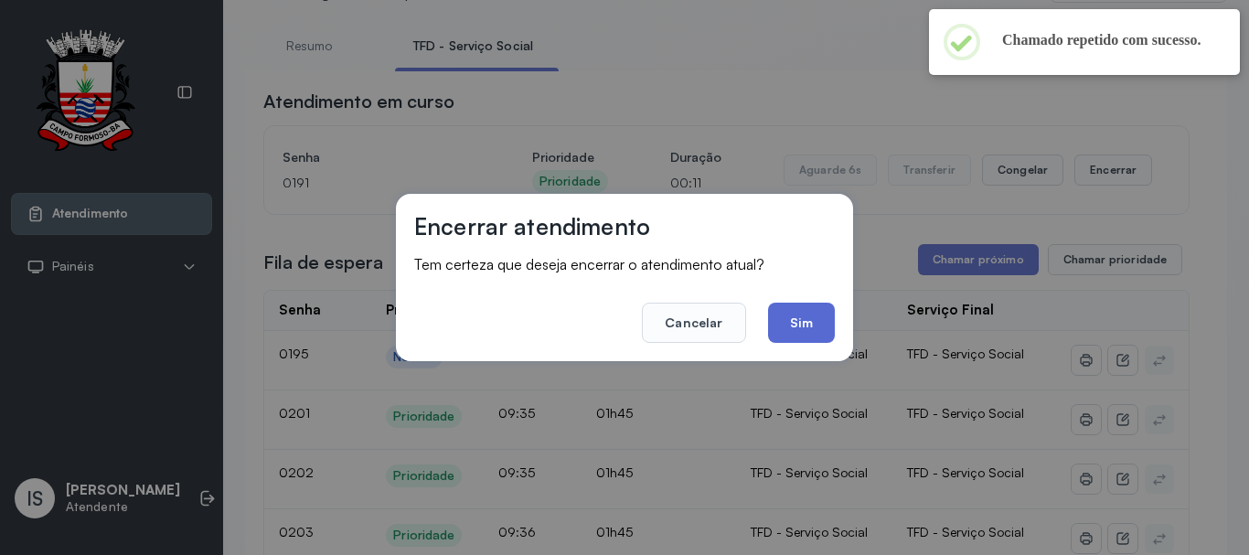
click at [812, 332] on button "Sim" at bounding box center [801, 323] width 67 height 40
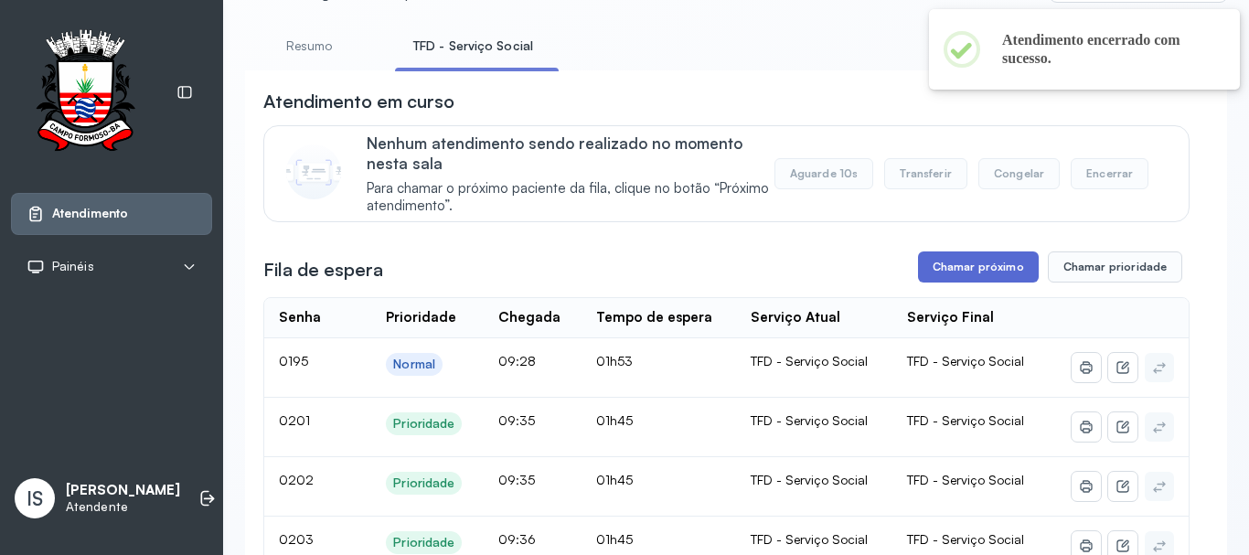
click at [936, 281] on button "Chamar próximo" at bounding box center [978, 266] width 121 height 31
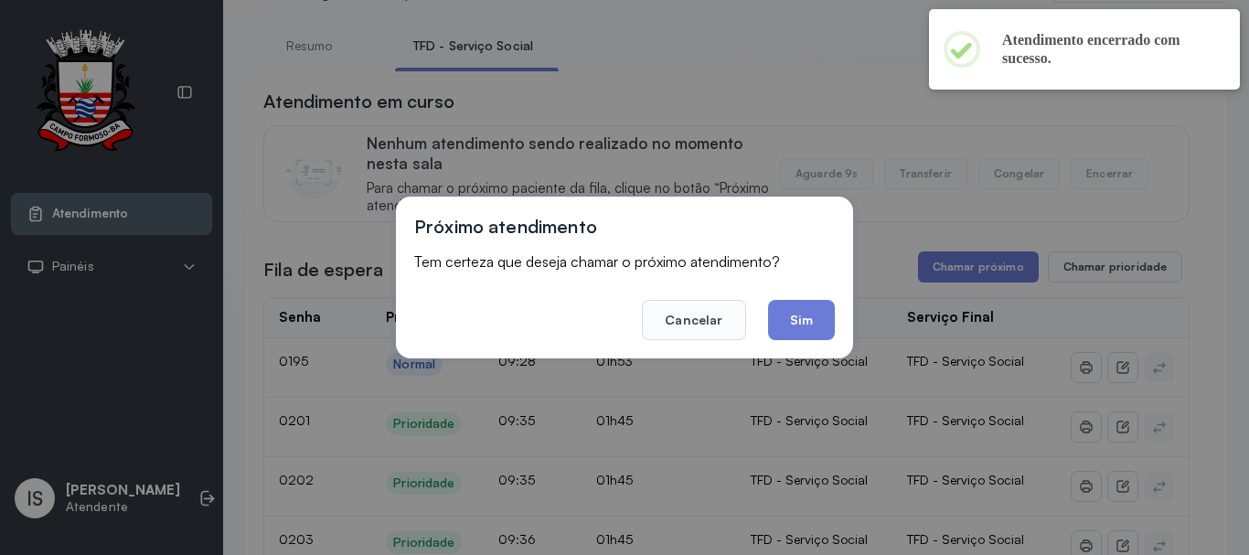
click at [808, 322] on button "Sim" at bounding box center [801, 320] width 67 height 40
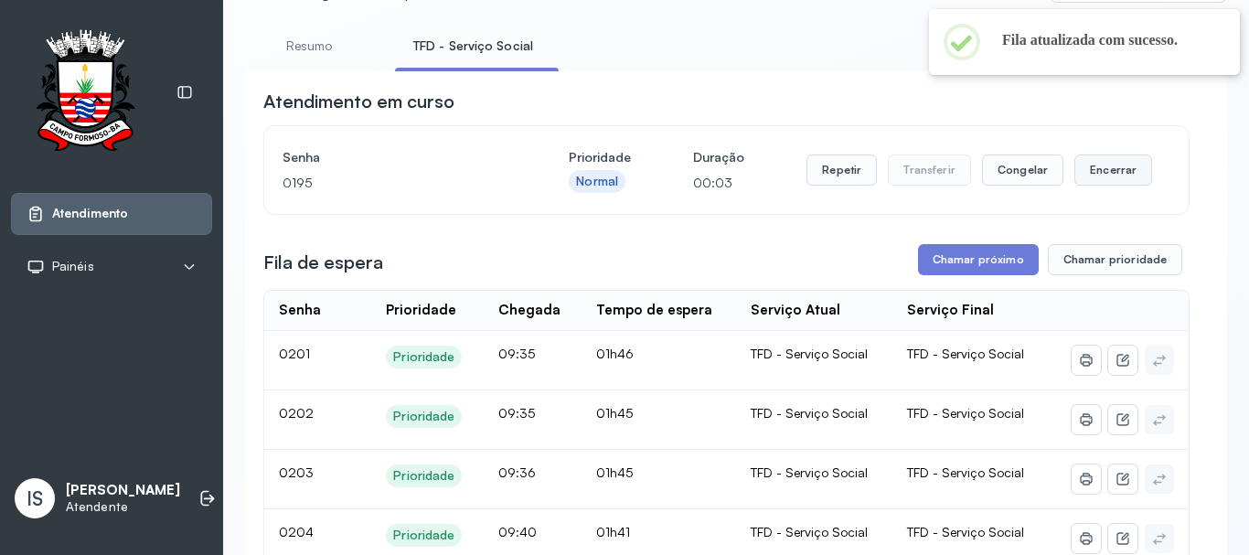
click at [1113, 186] on button "Encerrar" at bounding box center [1113, 169] width 78 height 31
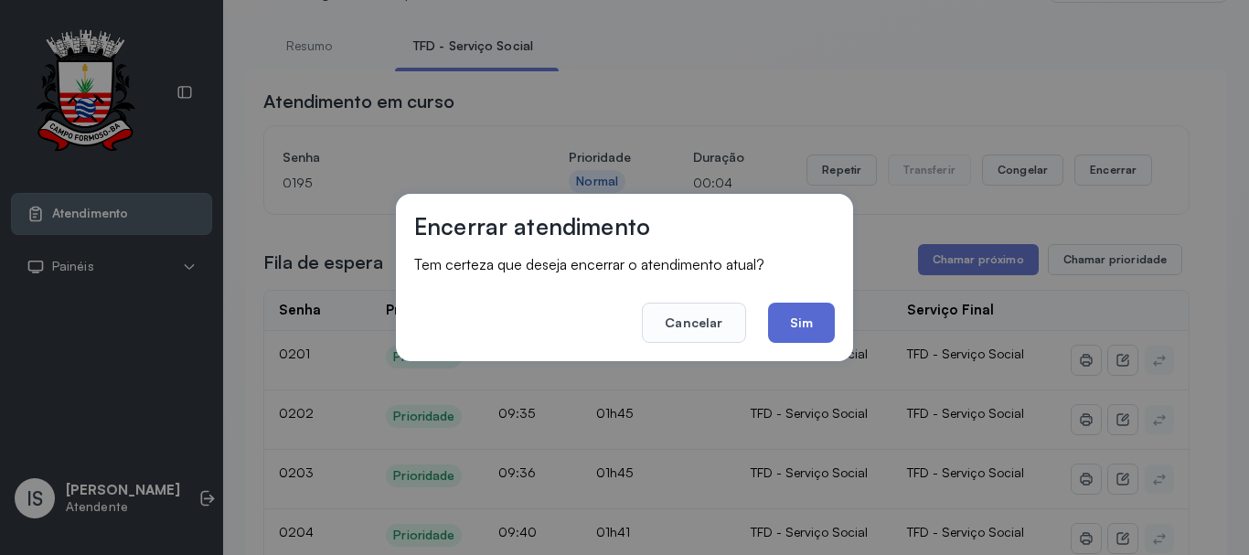
click at [816, 330] on button "Sim" at bounding box center [801, 323] width 67 height 40
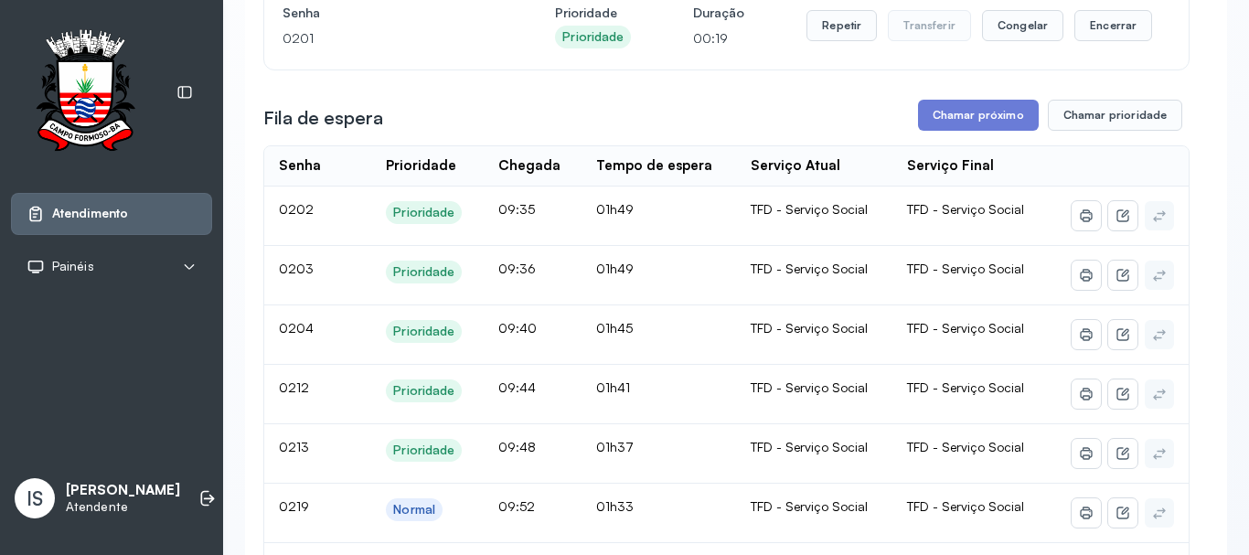
scroll to position [183, 0]
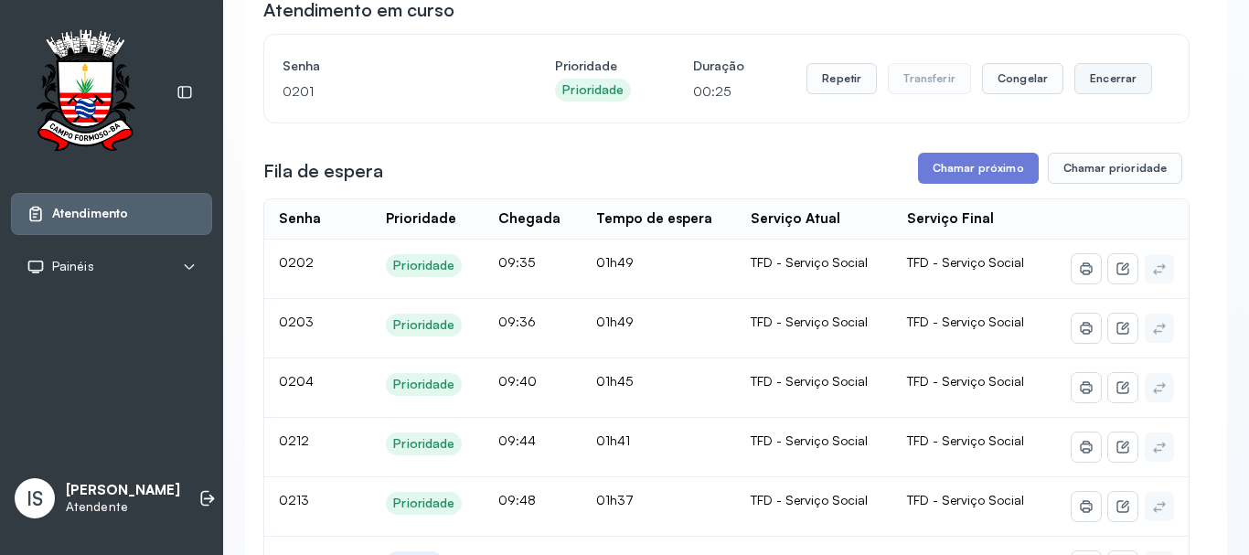
click at [1102, 83] on button "Encerrar" at bounding box center [1113, 78] width 78 height 31
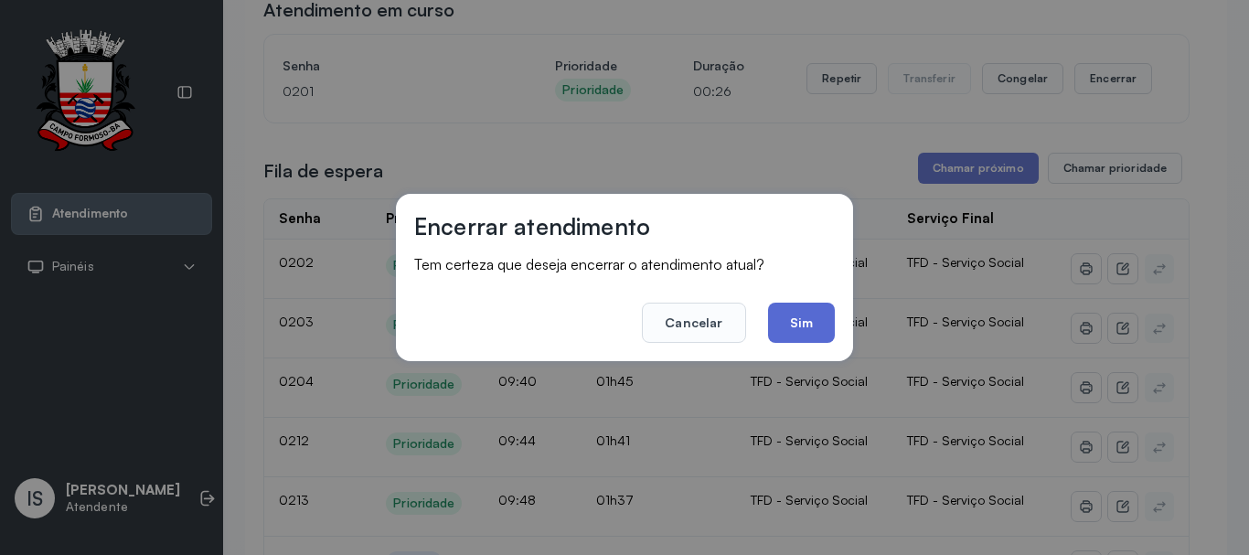
click at [799, 310] on button "Sim" at bounding box center [801, 323] width 67 height 40
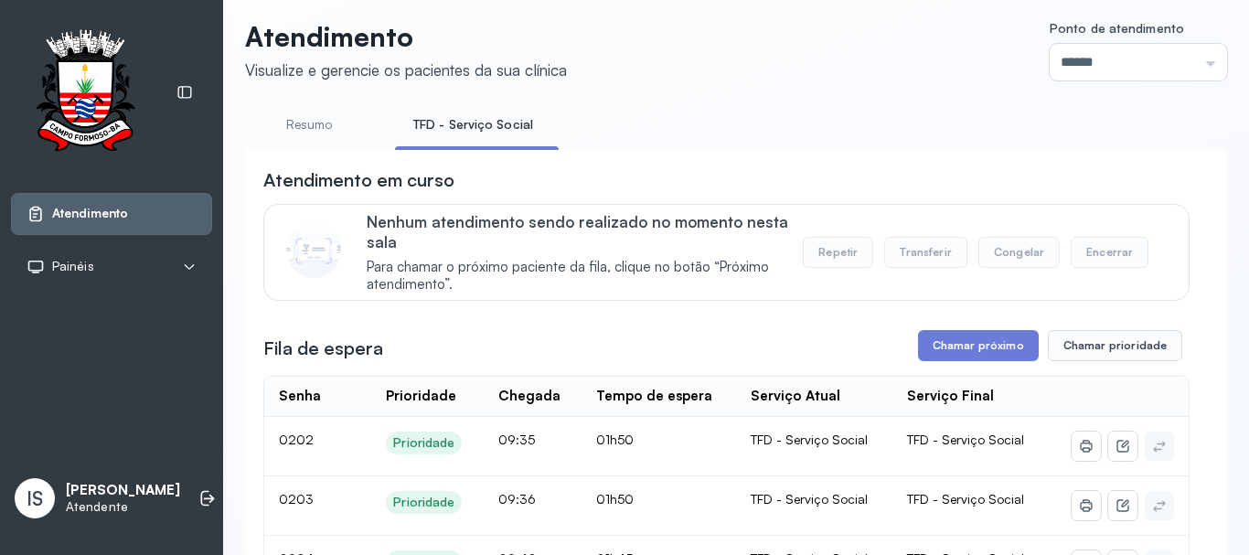
scroll to position [0, 0]
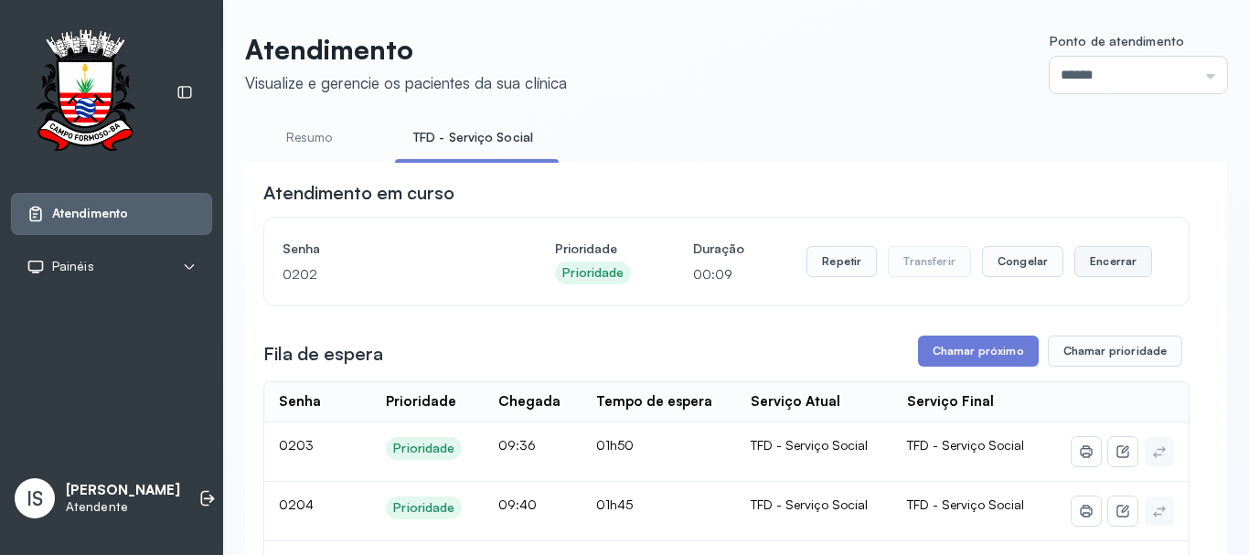
click at [1094, 264] on button "Encerrar" at bounding box center [1113, 261] width 78 height 31
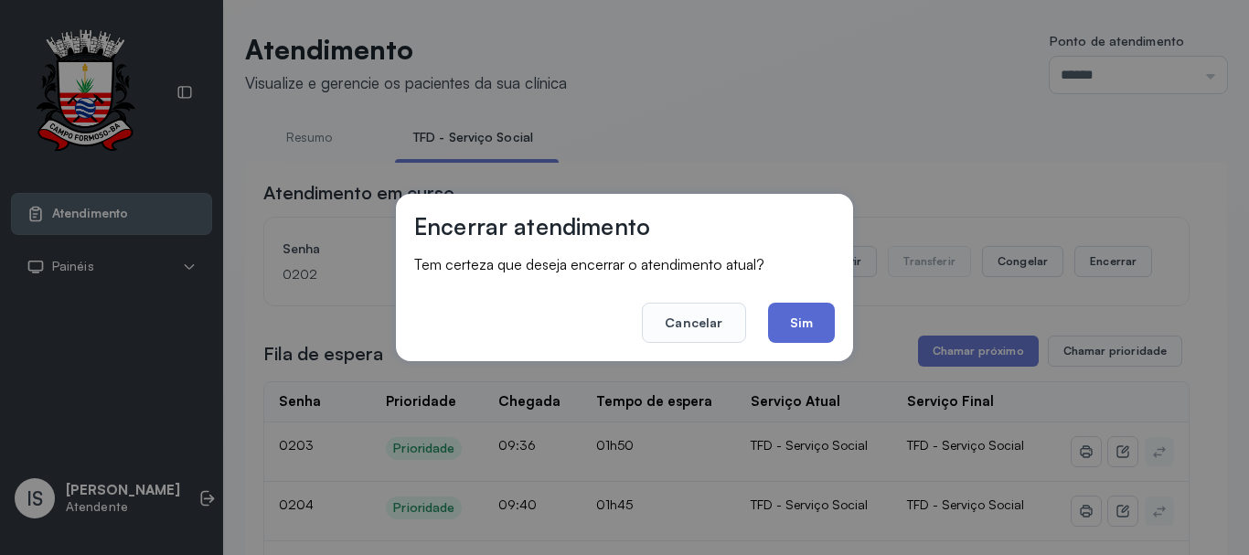
click at [807, 321] on button "Sim" at bounding box center [801, 323] width 67 height 40
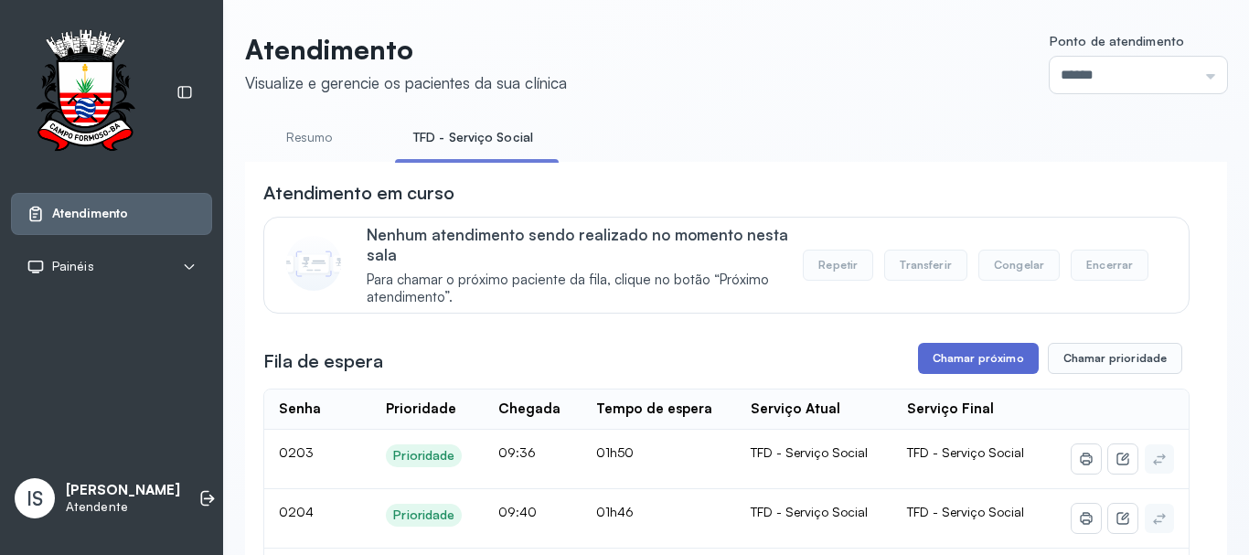
click at [944, 369] on button "Chamar próximo" at bounding box center [978, 358] width 121 height 31
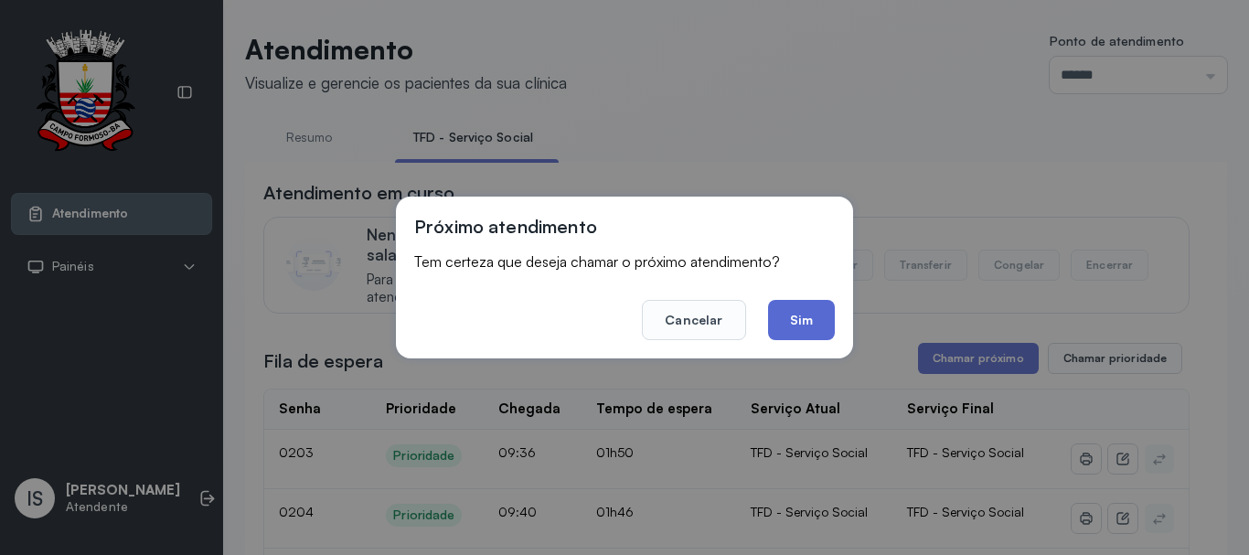
click at [820, 329] on button "Sim" at bounding box center [801, 320] width 67 height 40
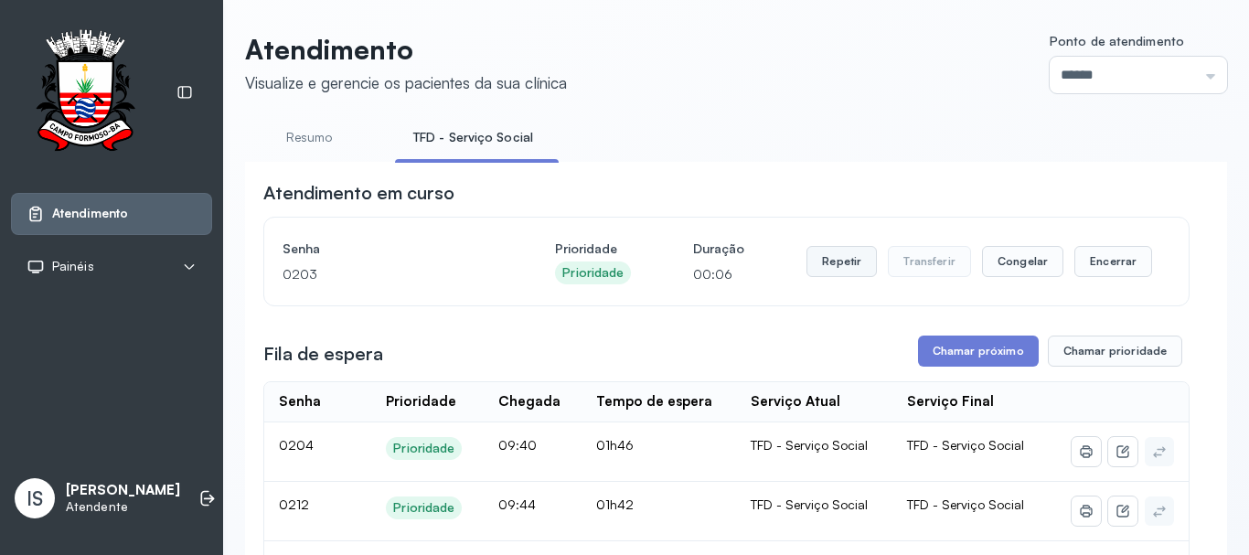
click at [826, 265] on button "Repetir" at bounding box center [841, 261] width 70 height 31
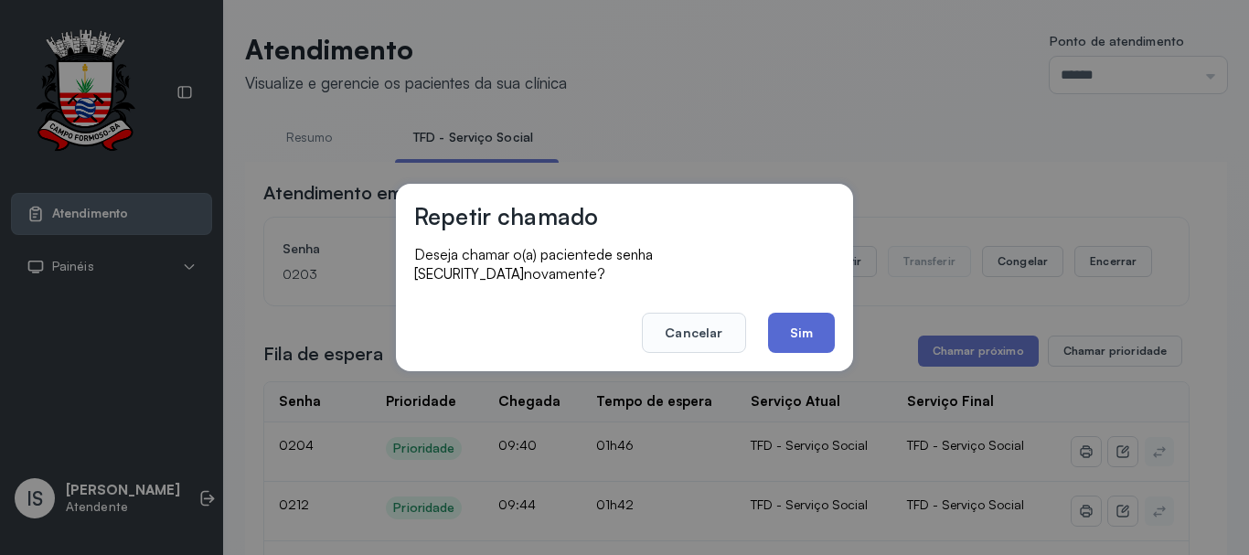
click at [794, 335] on button "Sim" at bounding box center [801, 333] width 67 height 40
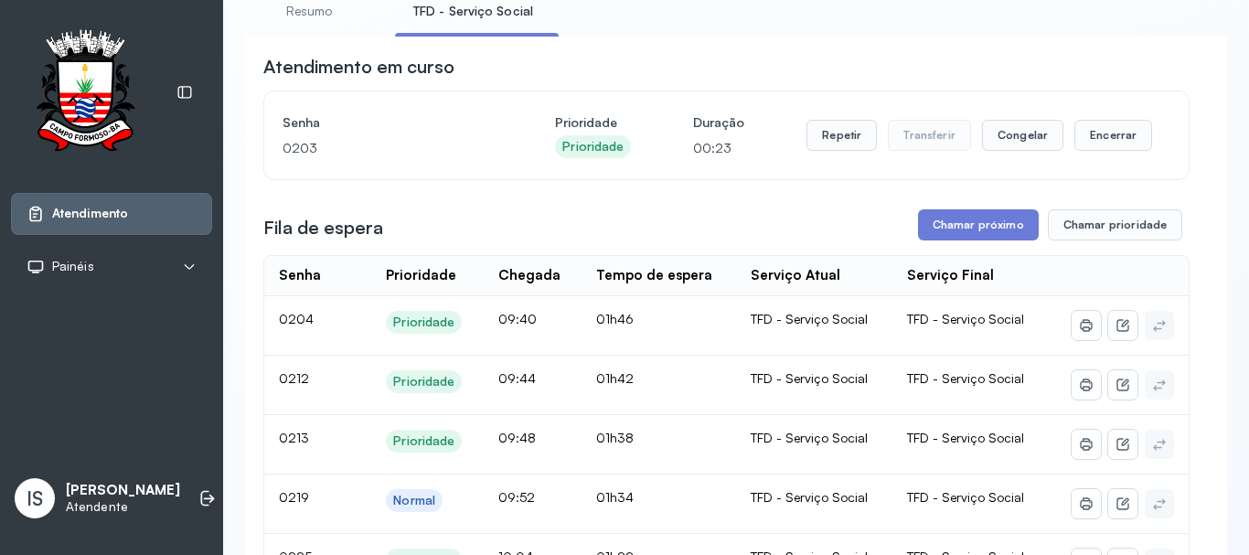
scroll to position [91, 0]
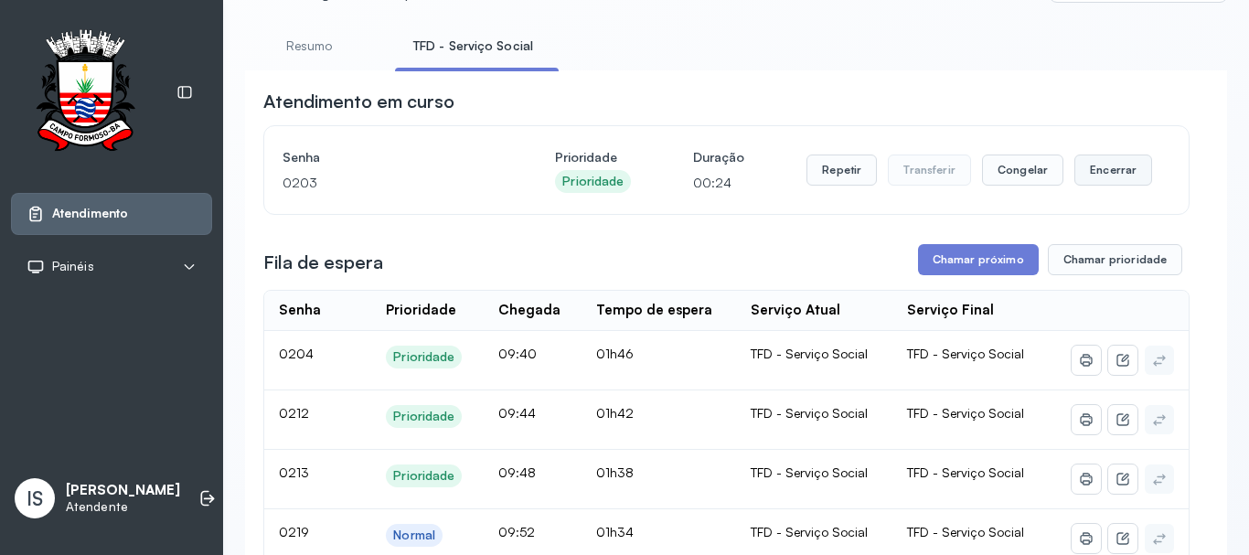
click at [1088, 174] on button "Encerrar" at bounding box center [1113, 169] width 78 height 31
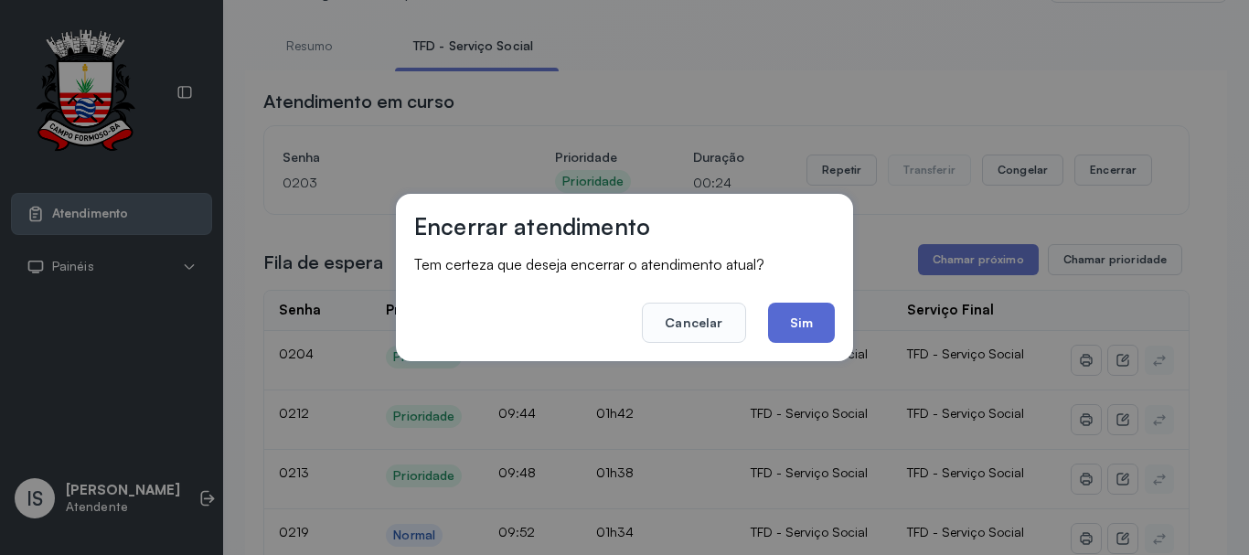
click at [798, 327] on button "Sim" at bounding box center [801, 323] width 67 height 40
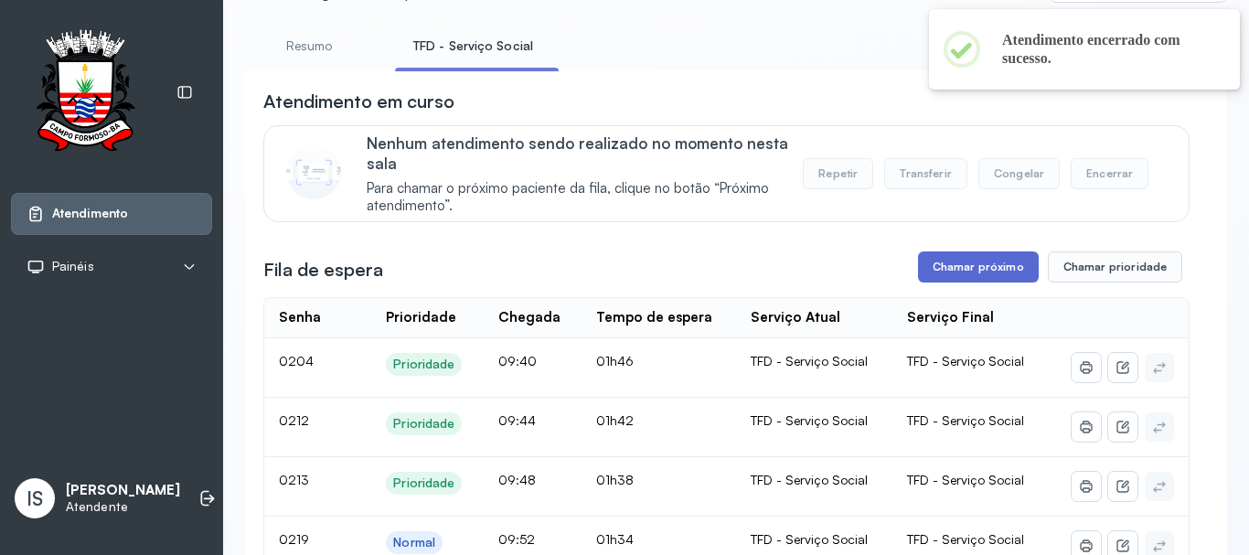
click at [937, 274] on button "Chamar próximo" at bounding box center [978, 266] width 121 height 31
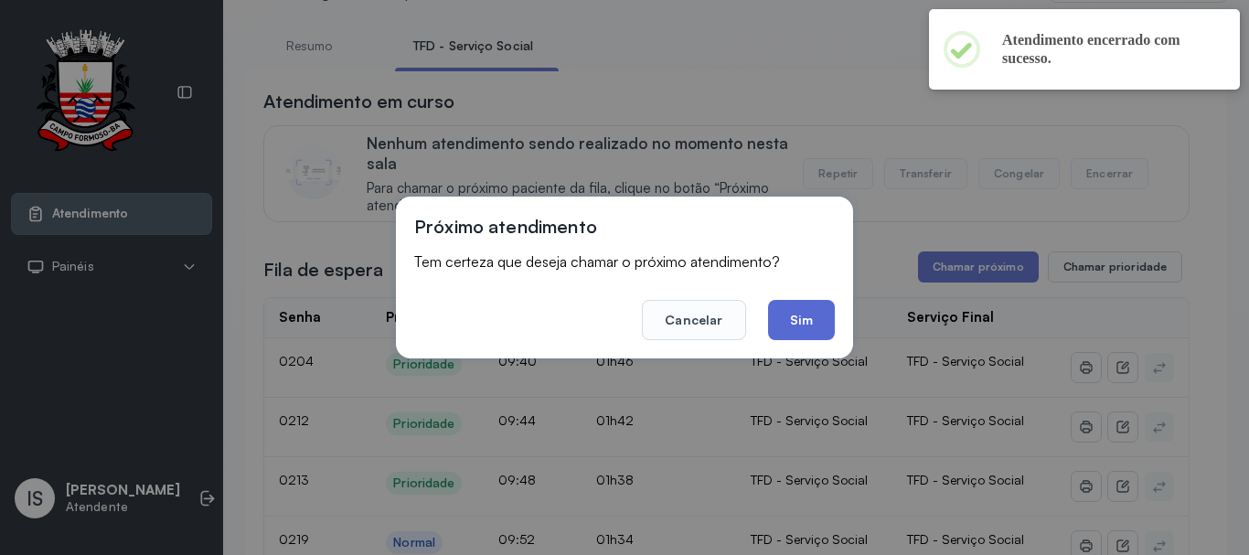
click at [808, 335] on button "Sim" at bounding box center [801, 320] width 67 height 40
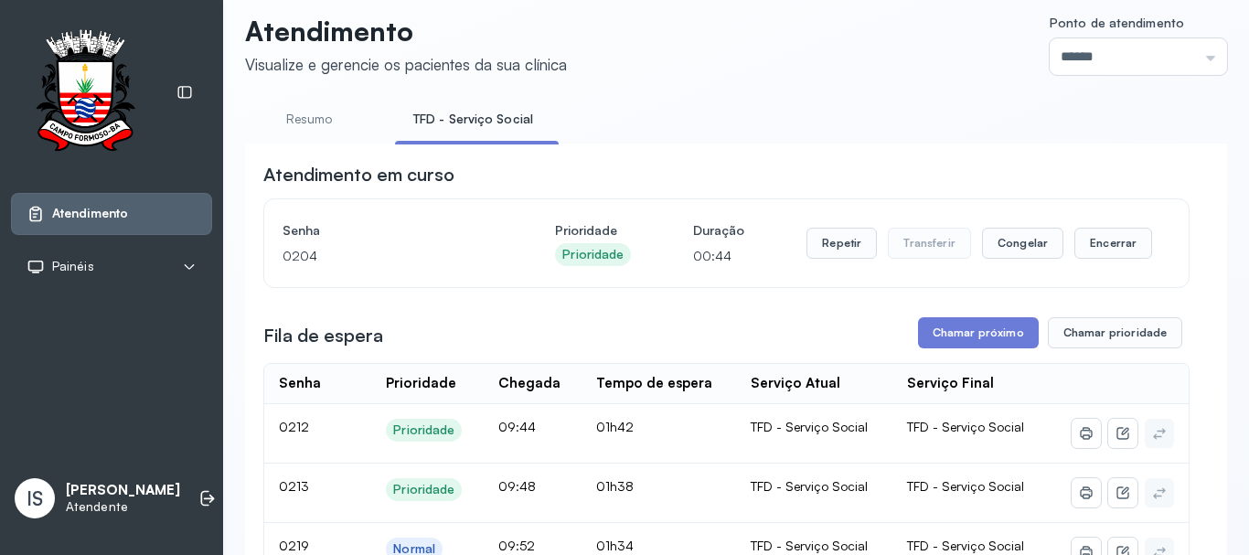
scroll to position [0, 0]
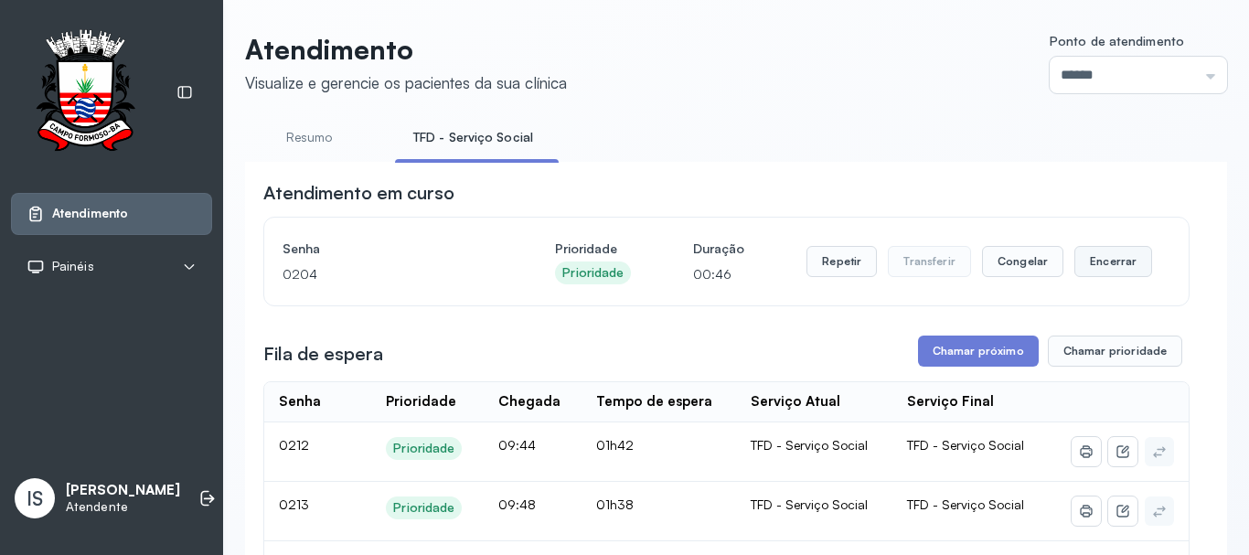
click at [1105, 270] on button "Encerrar" at bounding box center [1113, 261] width 78 height 31
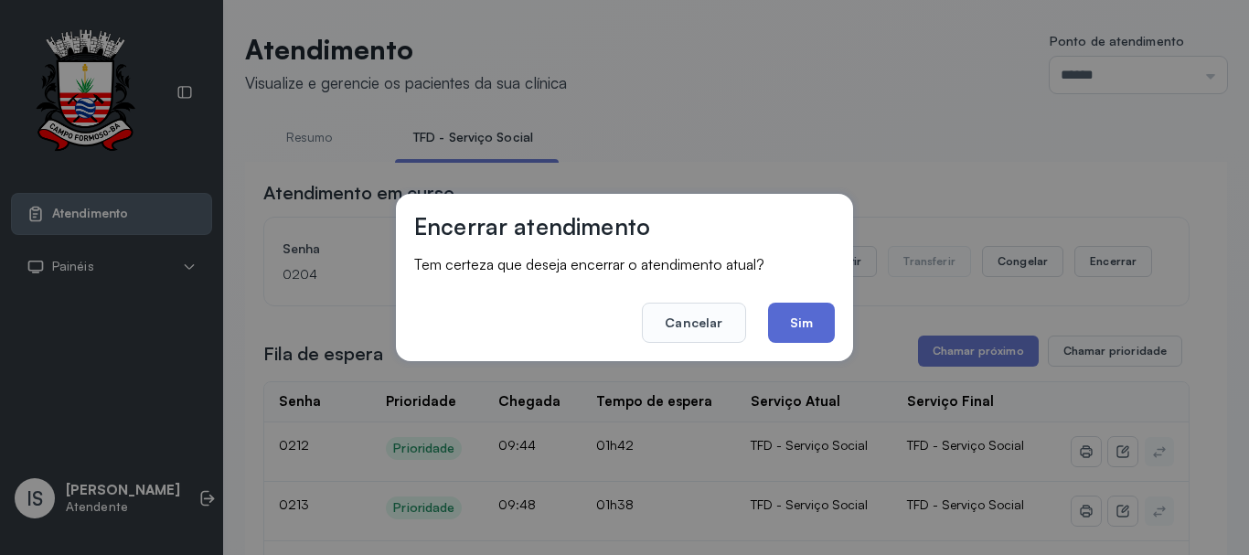
click at [818, 327] on button "Sim" at bounding box center [801, 323] width 67 height 40
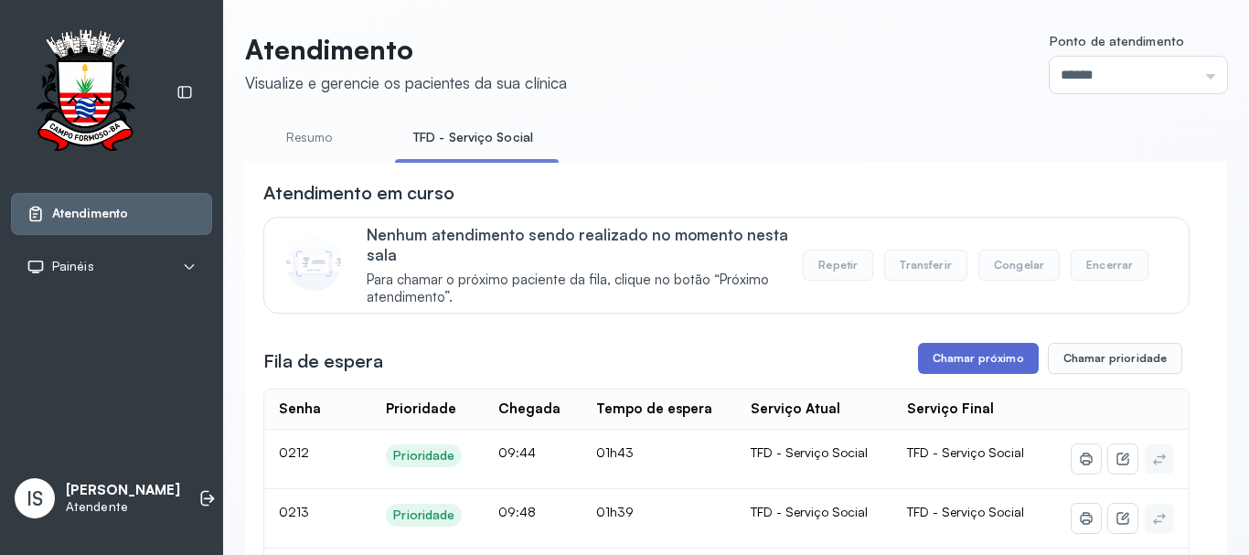
click at [919, 368] on button "Chamar próximo" at bounding box center [978, 358] width 121 height 31
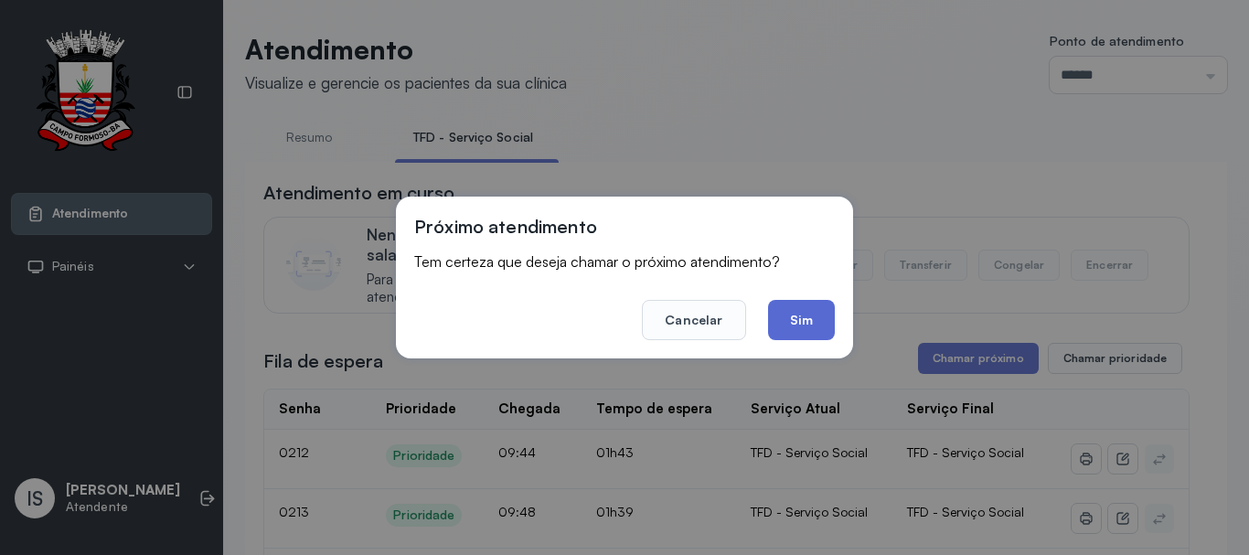
click at [804, 330] on button "Sim" at bounding box center [801, 320] width 67 height 40
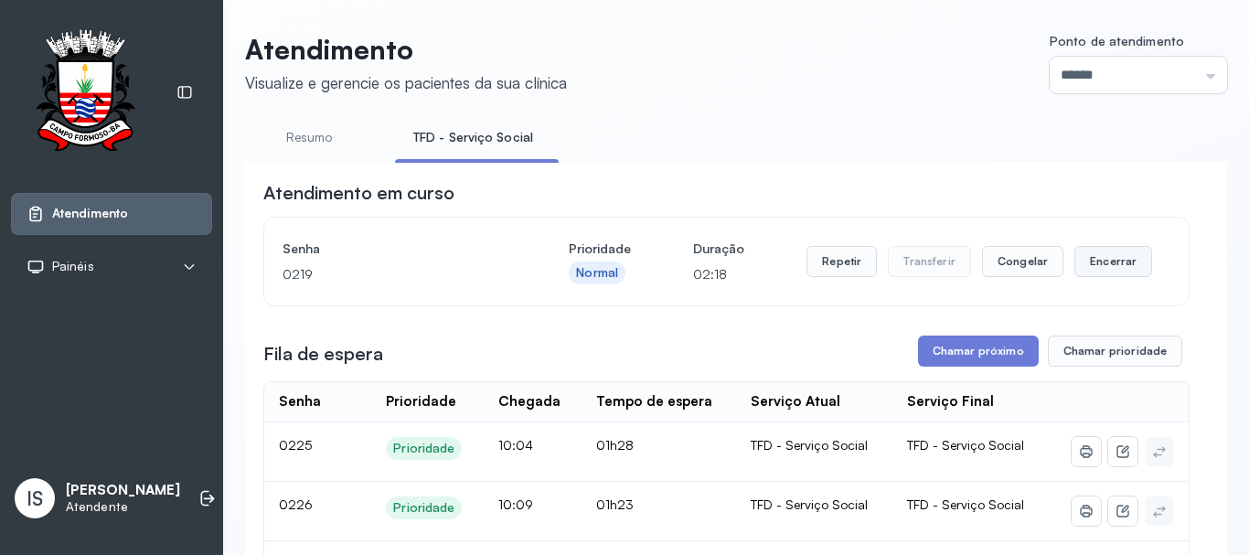
click at [1086, 259] on button "Encerrar" at bounding box center [1113, 261] width 78 height 31
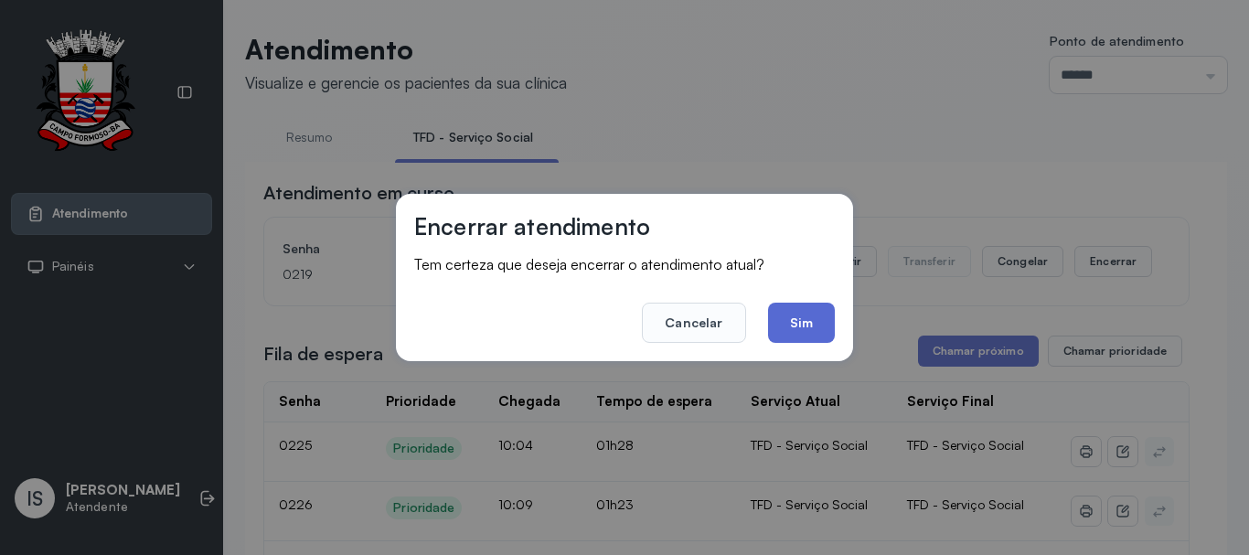
click at [823, 314] on button "Sim" at bounding box center [801, 323] width 67 height 40
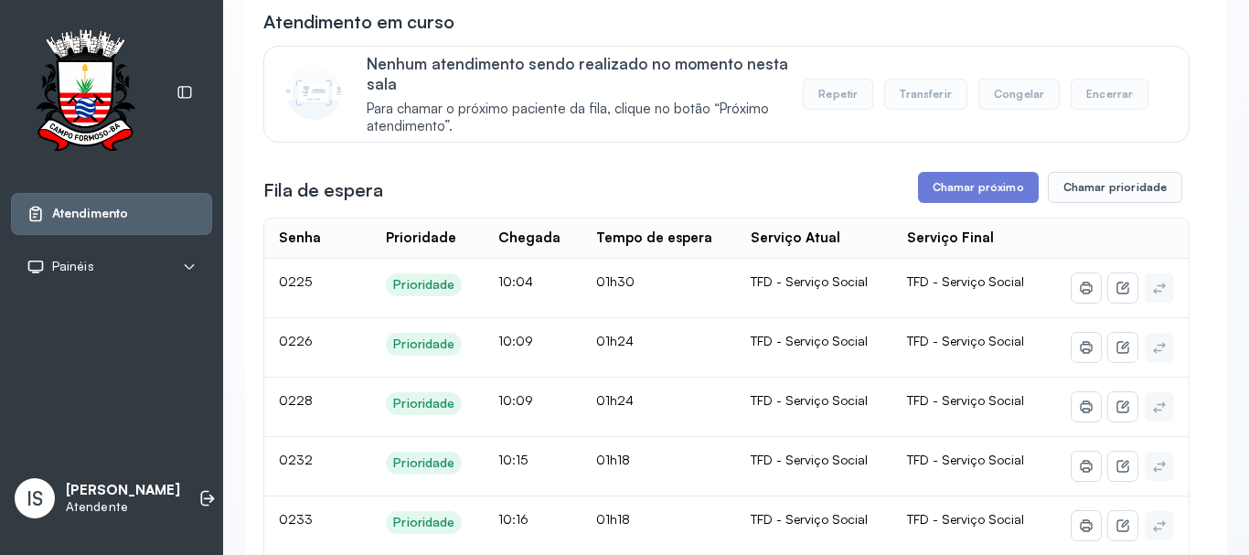
scroll to position [146, 0]
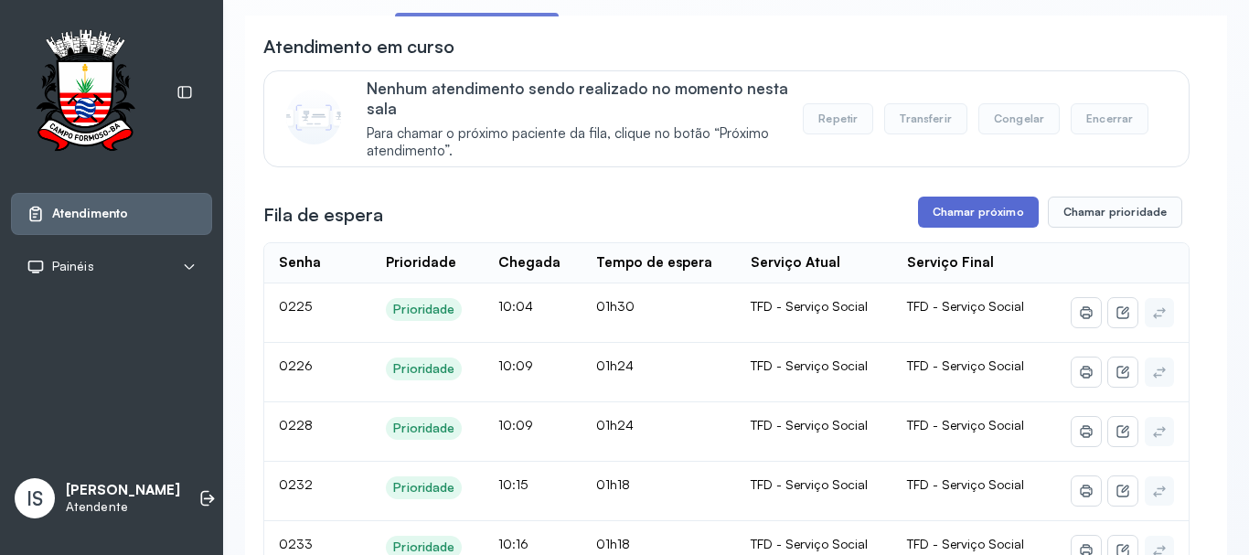
click at [932, 228] on button "Chamar próximo" at bounding box center [978, 212] width 121 height 31
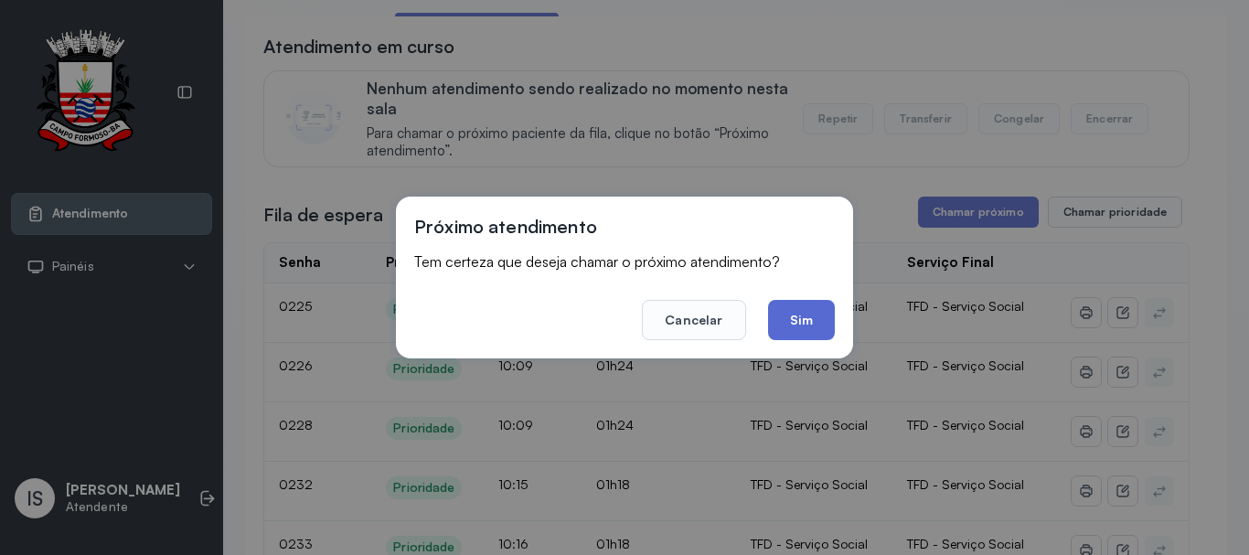
click at [812, 311] on button "Sim" at bounding box center [801, 320] width 67 height 40
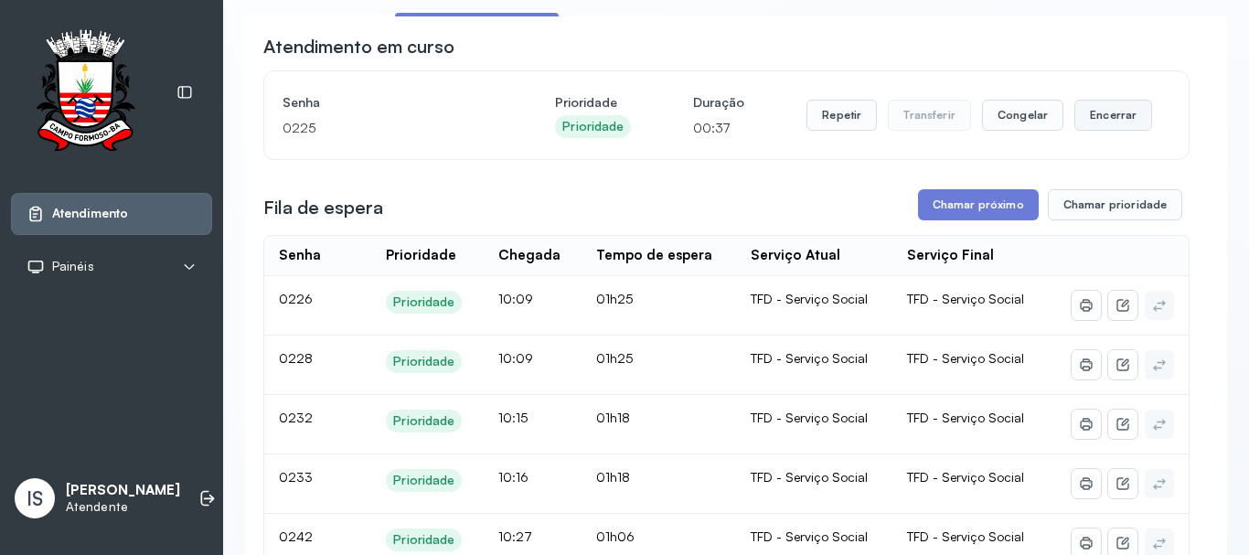
click at [1094, 122] on button "Encerrar" at bounding box center [1113, 115] width 78 height 31
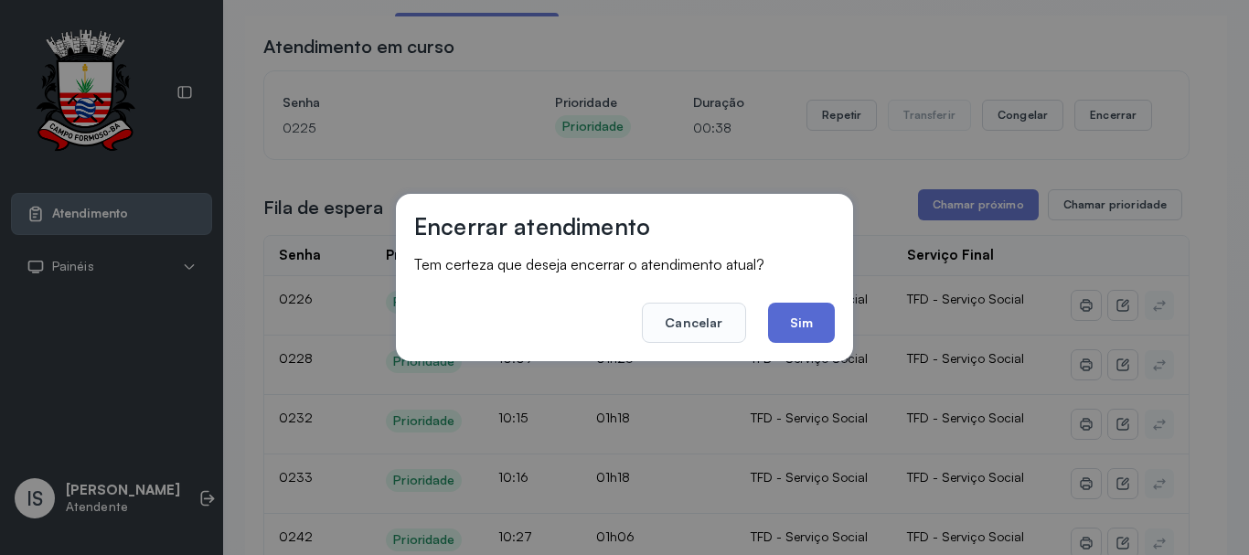
click at [778, 323] on button "Sim" at bounding box center [801, 323] width 67 height 40
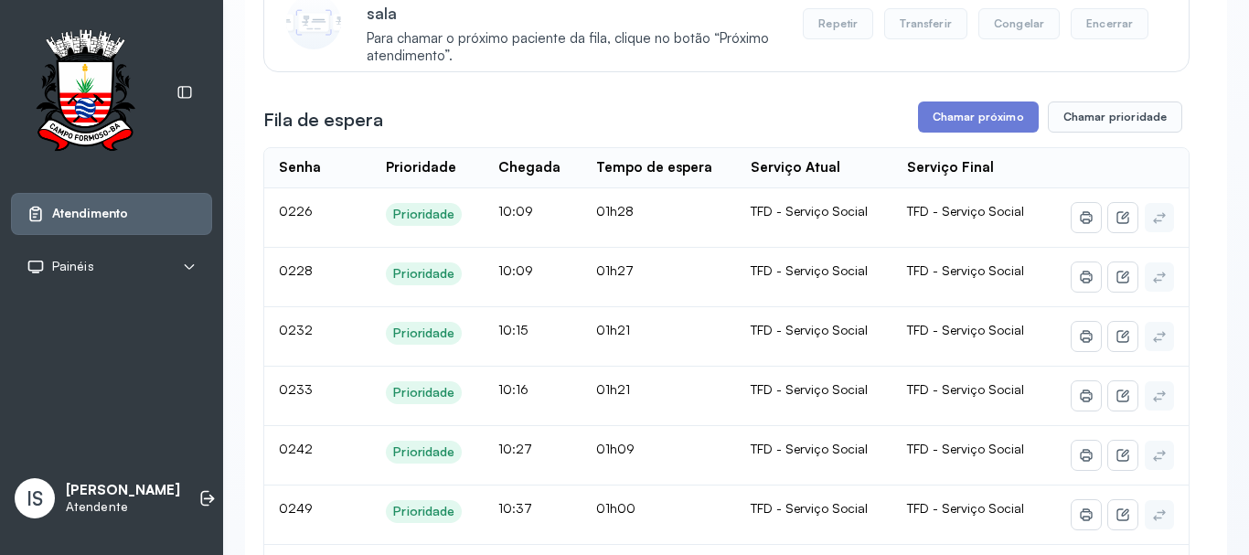
scroll to position [238, 0]
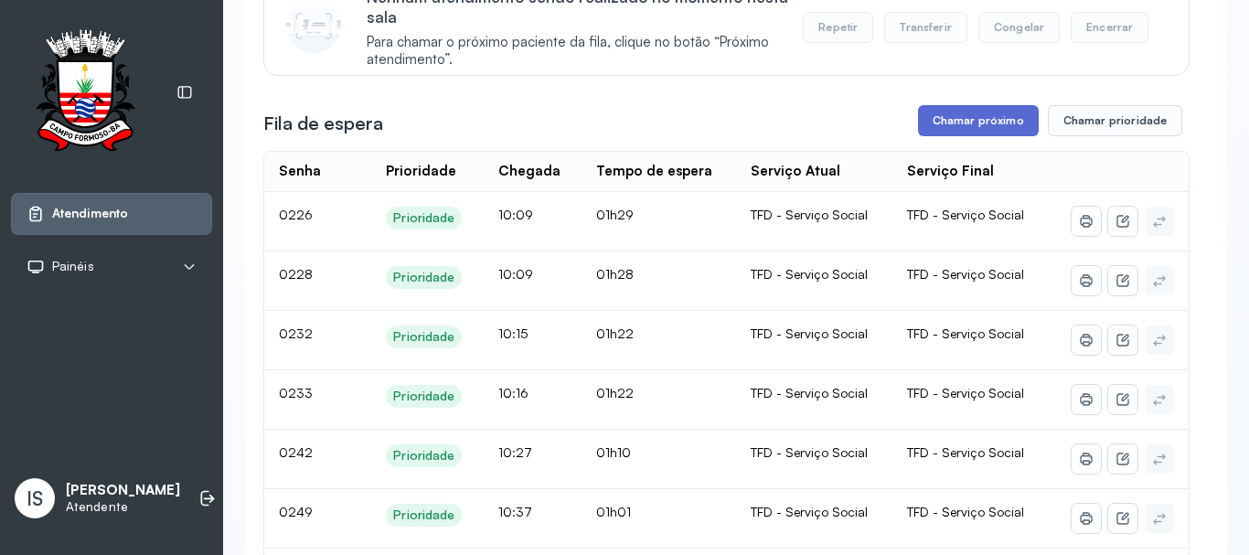
click at [979, 126] on button "Chamar próximo" at bounding box center [978, 120] width 121 height 31
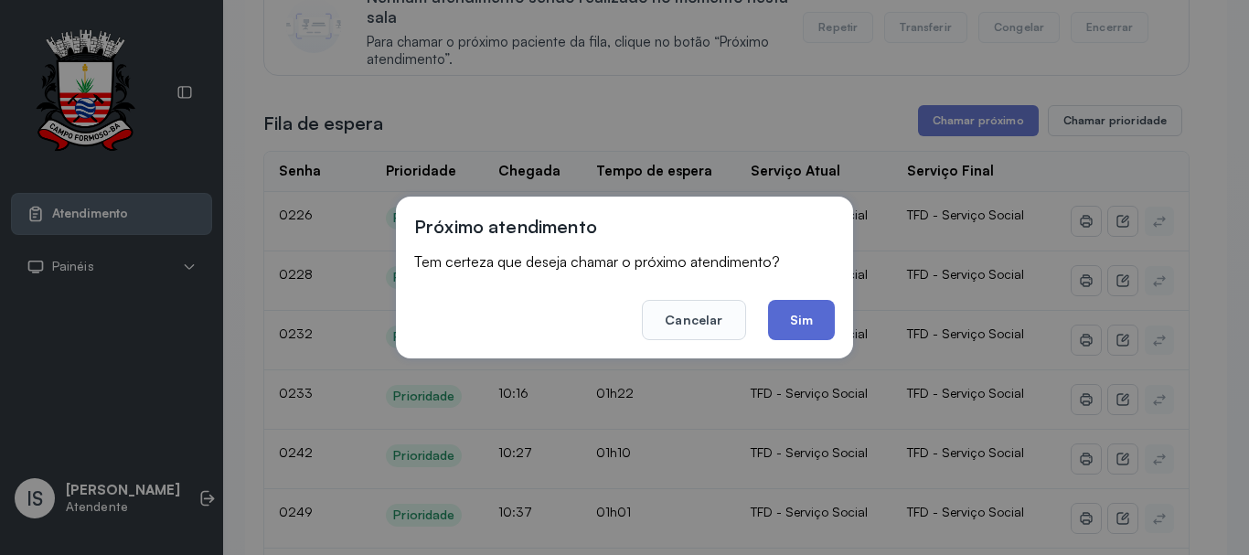
click at [804, 331] on button "Sim" at bounding box center [801, 320] width 67 height 40
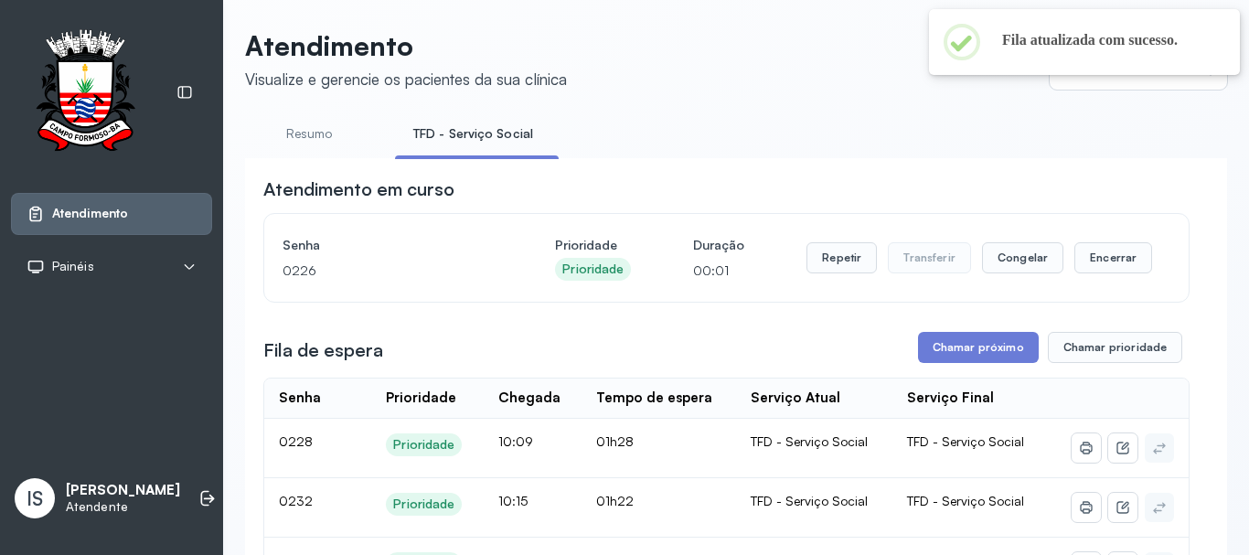
scroll to position [0, 0]
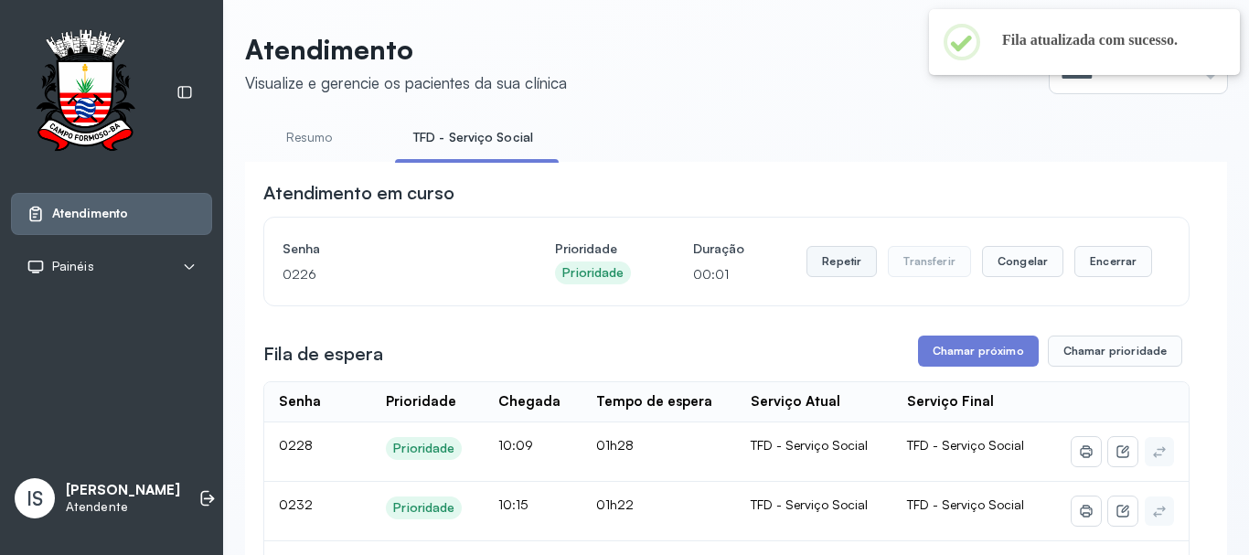
click at [825, 265] on button "Repetir" at bounding box center [841, 261] width 70 height 31
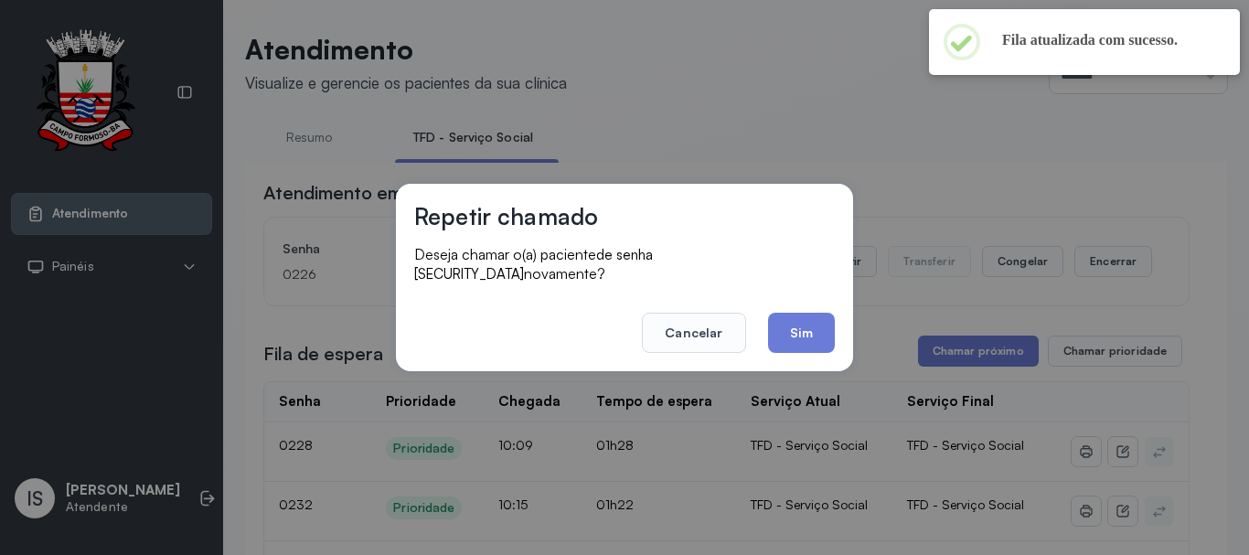
click at [760, 338] on footer "Cancelar Sim" at bounding box center [624, 320] width 421 height 66
drag, startPoint x: 793, startPoint y: 323, endPoint x: 792, endPoint y: 299, distance: 23.8
click at [792, 313] on button "Sim" at bounding box center [801, 333] width 67 height 40
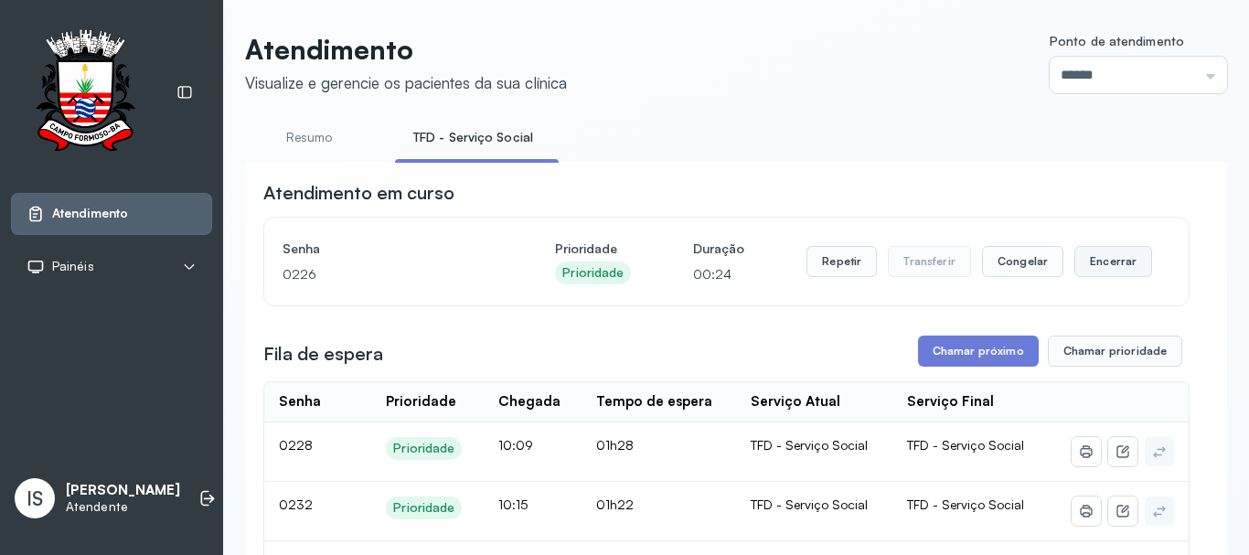
click at [1101, 270] on button "Encerrar" at bounding box center [1113, 261] width 78 height 31
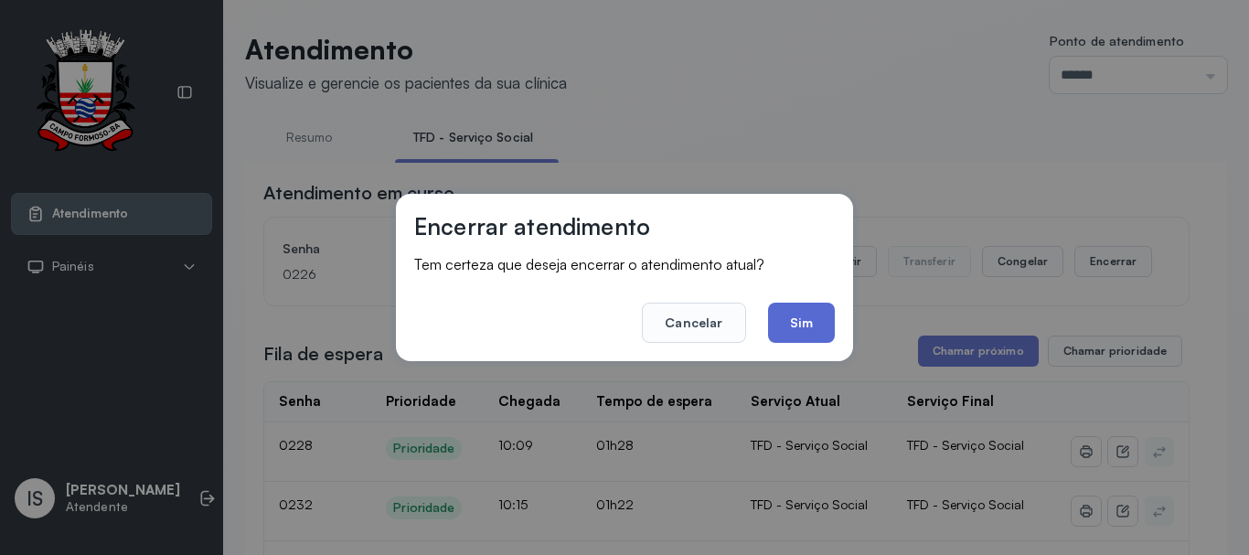
click at [794, 320] on button "Sim" at bounding box center [801, 323] width 67 height 40
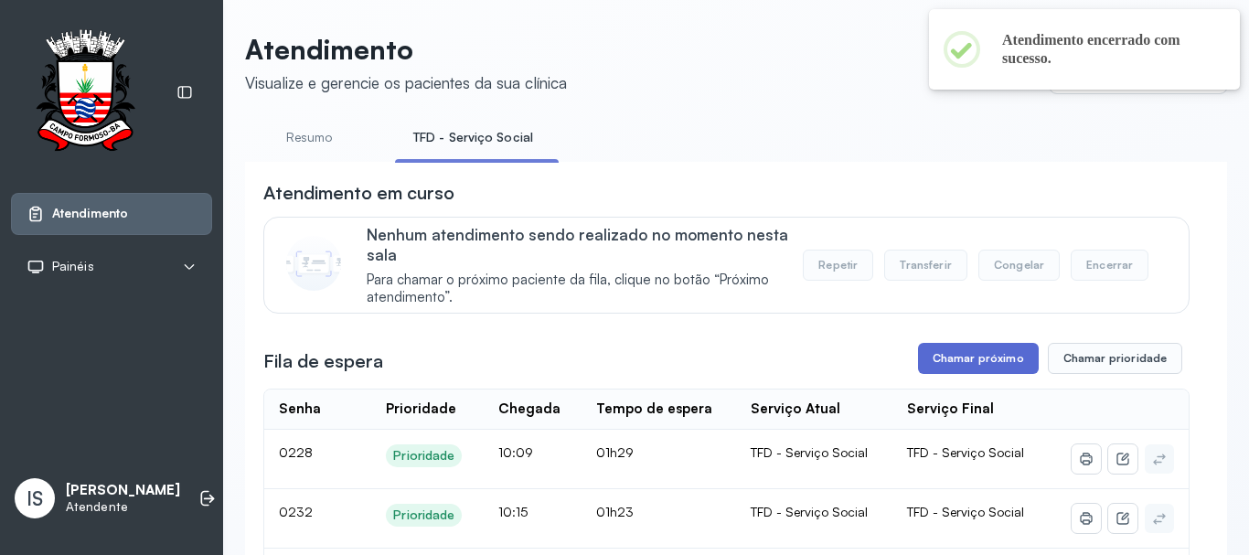
click at [948, 361] on button "Chamar próximo" at bounding box center [978, 358] width 121 height 31
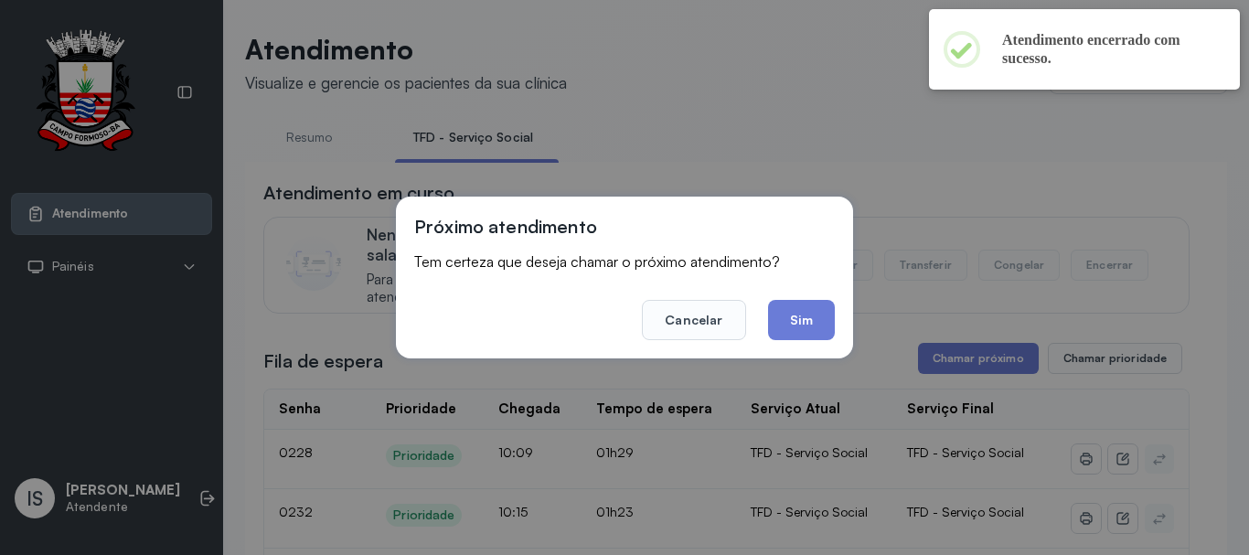
click at [795, 303] on button "Sim" at bounding box center [801, 320] width 67 height 40
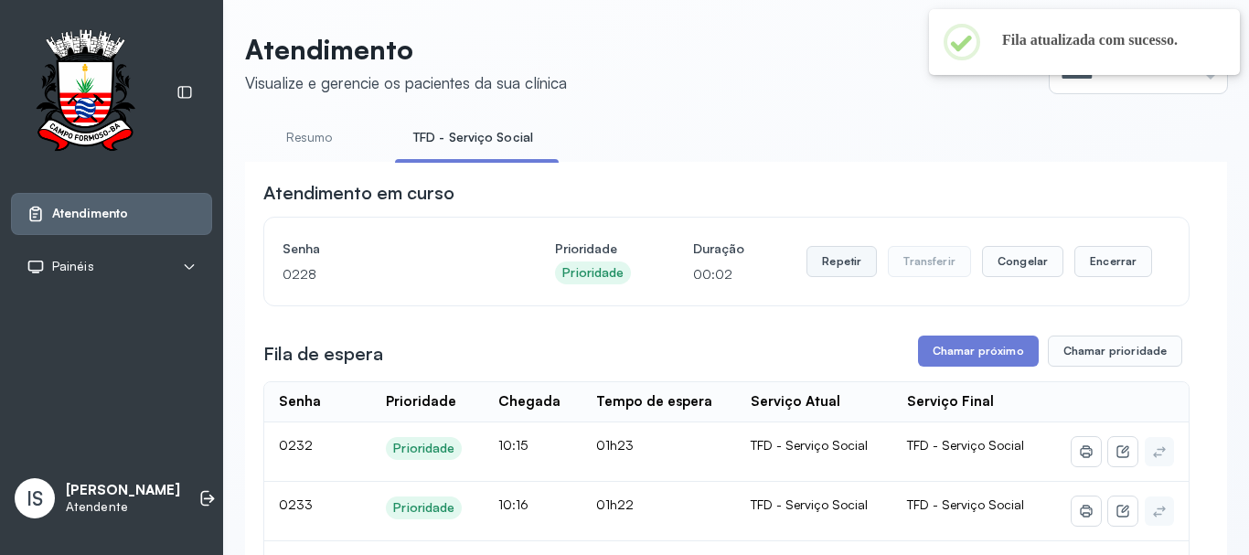
click at [825, 258] on button "Repetir" at bounding box center [841, 261] width 70 height 31
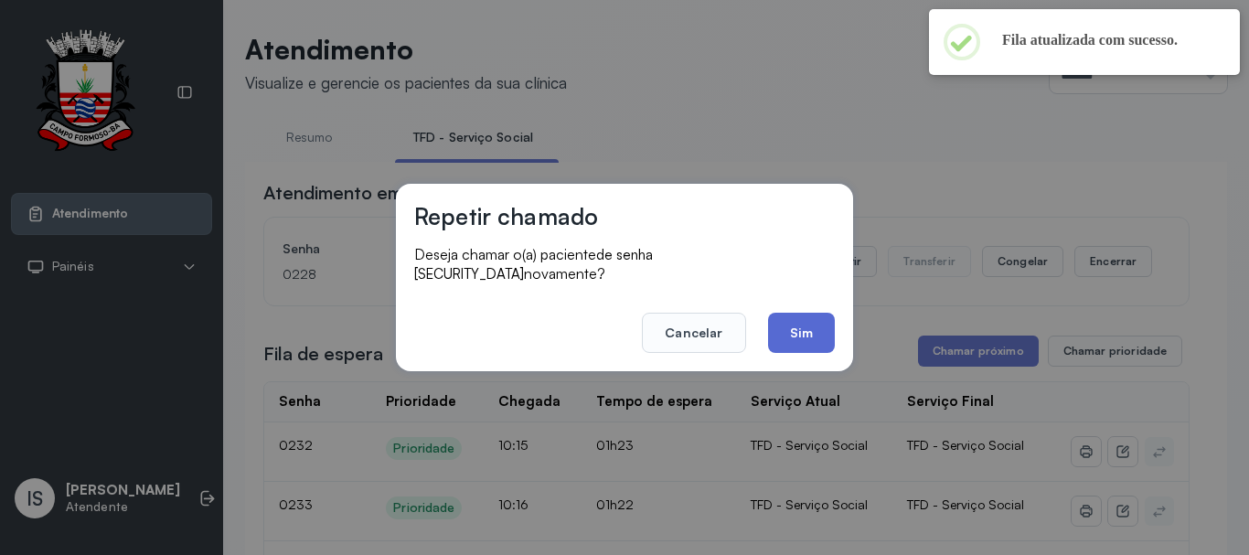
click at [808, 326] on button "Sim" at bounding box center [801, 333] width 67 height 40
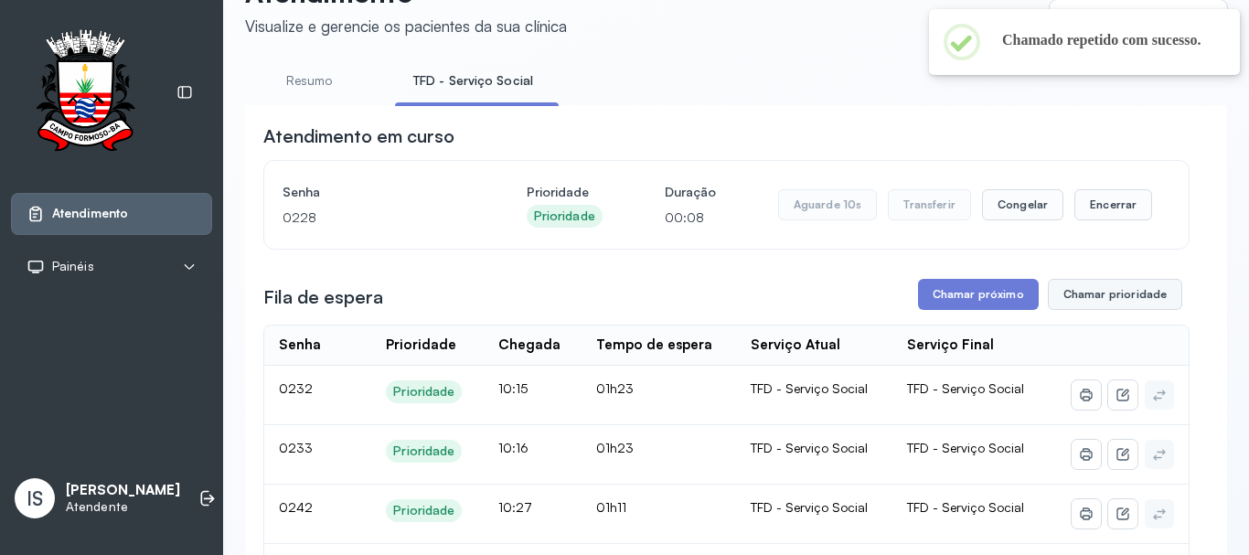
scroll to position [183, 0]
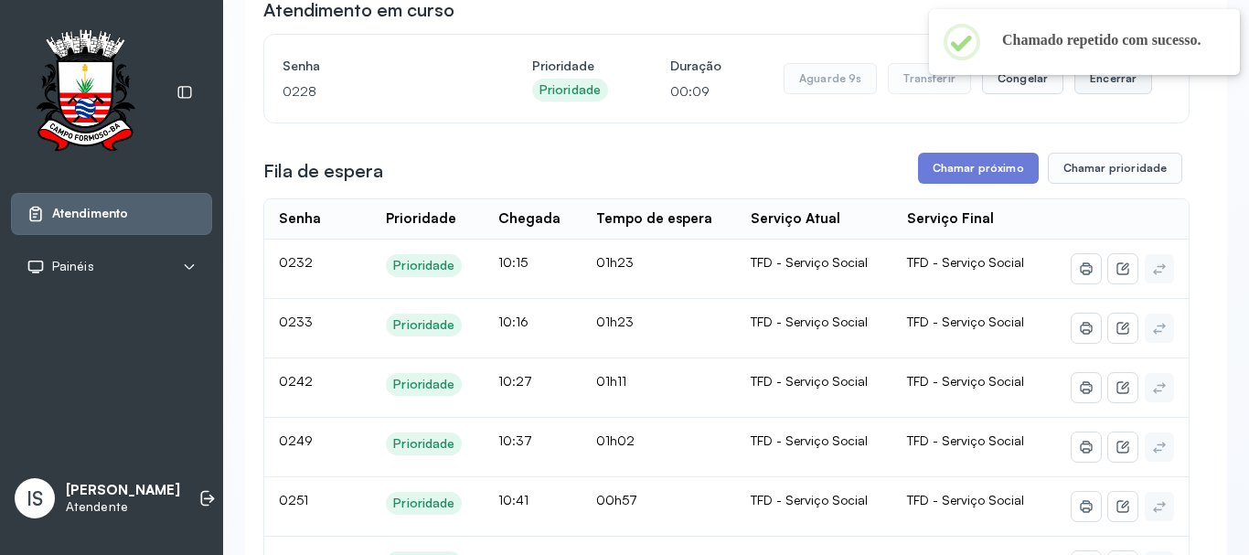
click at [1089, 94] on button "Encerrar" at bounding box center [1113, 78] width 78 height 31
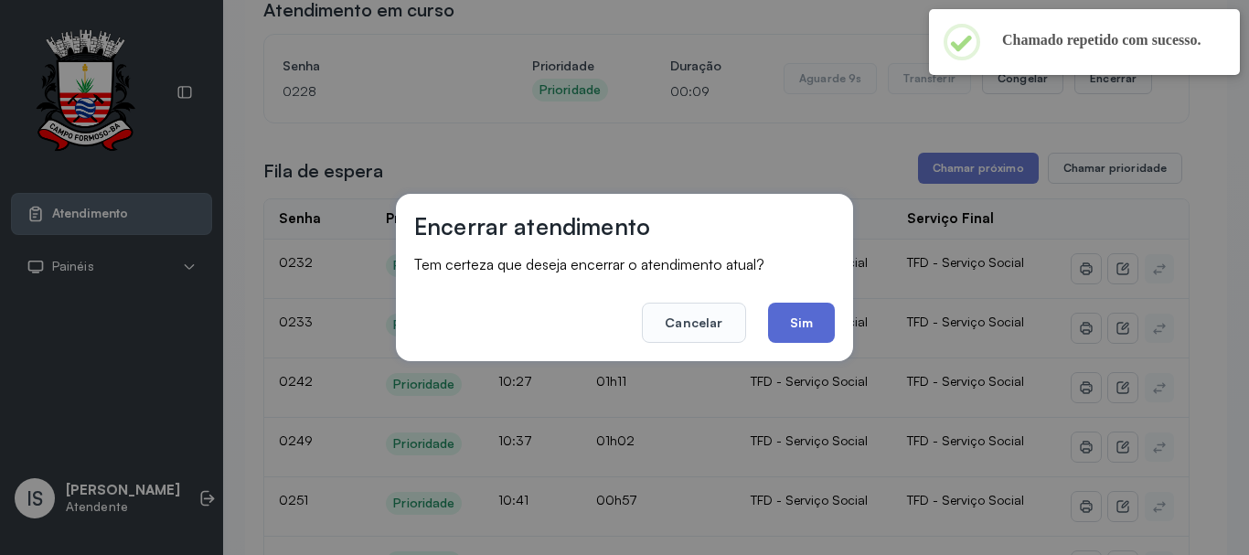
click at [794, 330] on button "Sim" at bounding box center [801, 323] width 67 height 40
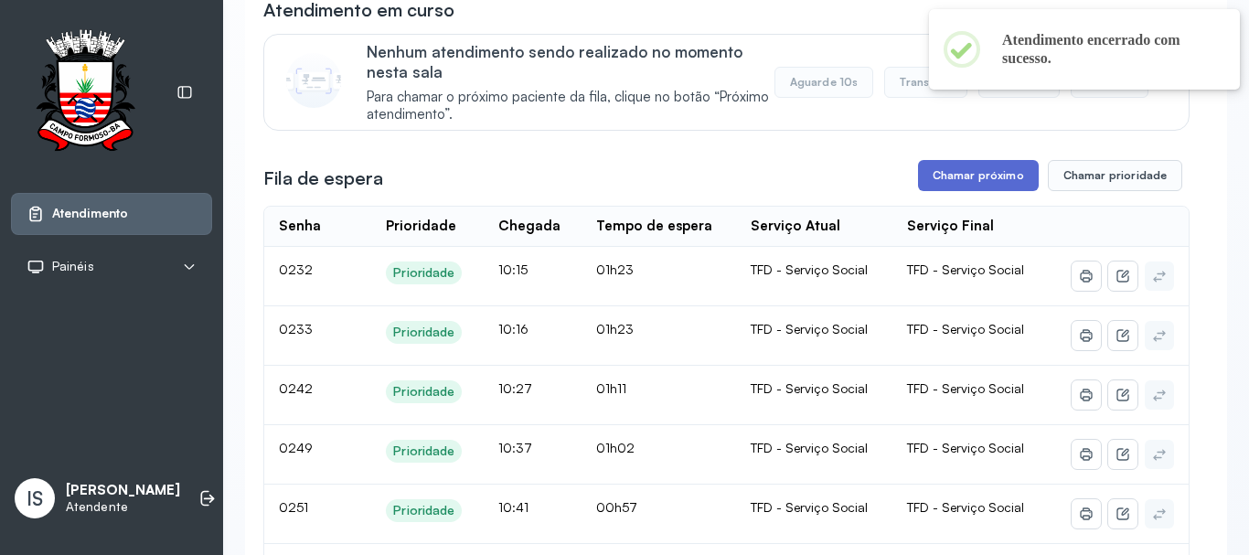
click at [963, 170] on button "Chamar próximo" at bounding box center [978, 175] width 121 height 31
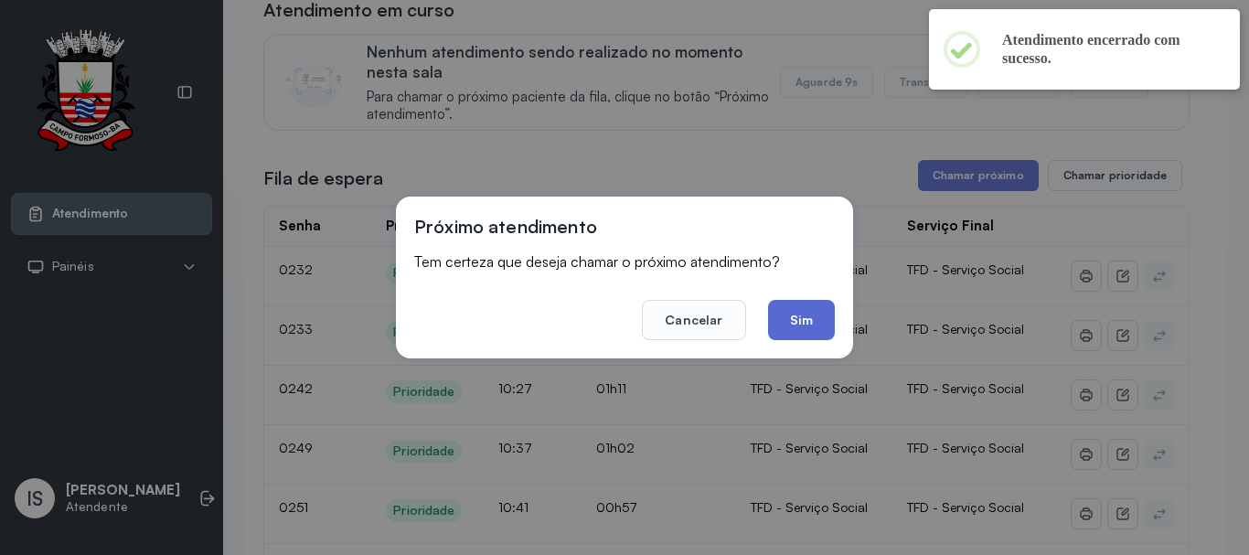
click at [794, 319] on button "Sim" at bounding box center [801, 320] width 67 height 40
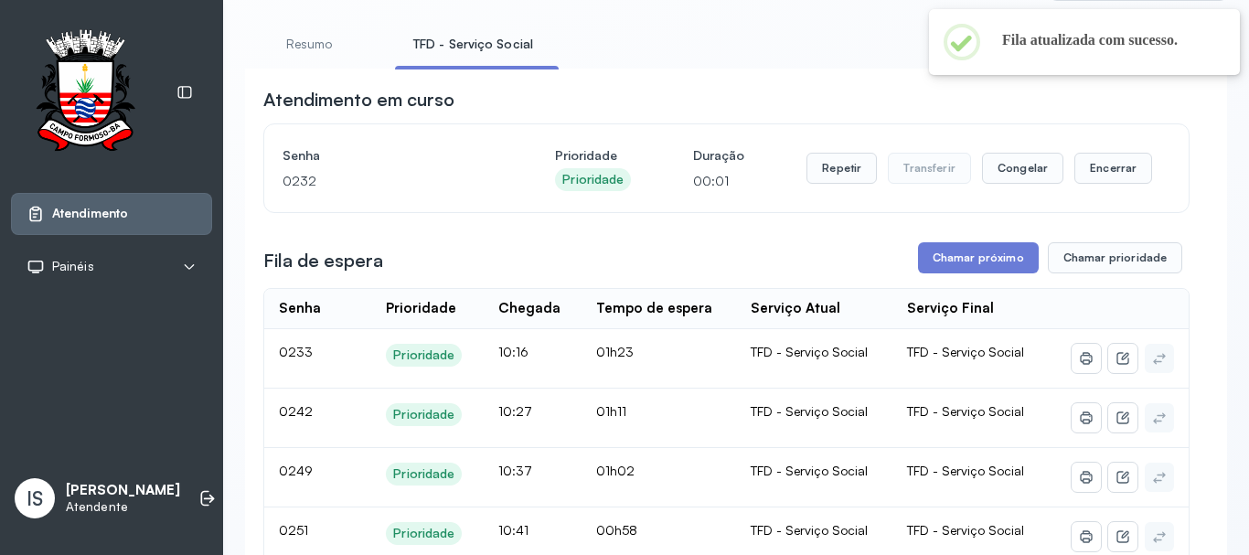
scroll to position [91, 0]
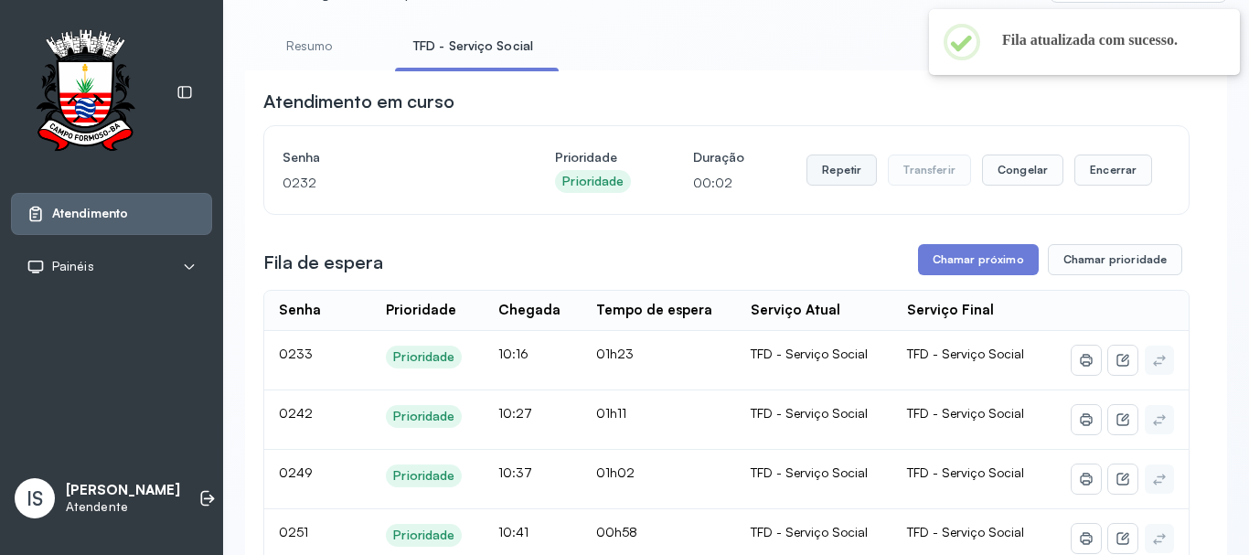
click at [860, 186] on button "Repetir" at bounding box center [841, 169] width 70 height 31
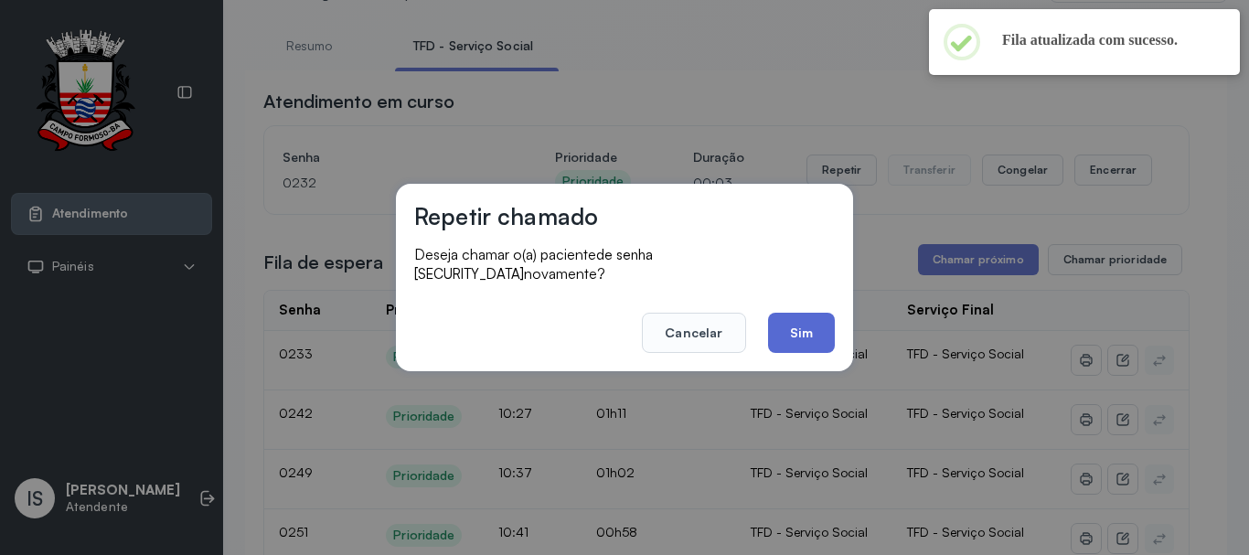
click at [811, 315] on button "Sim" at bounding box center [801, 333] width 67 height 40
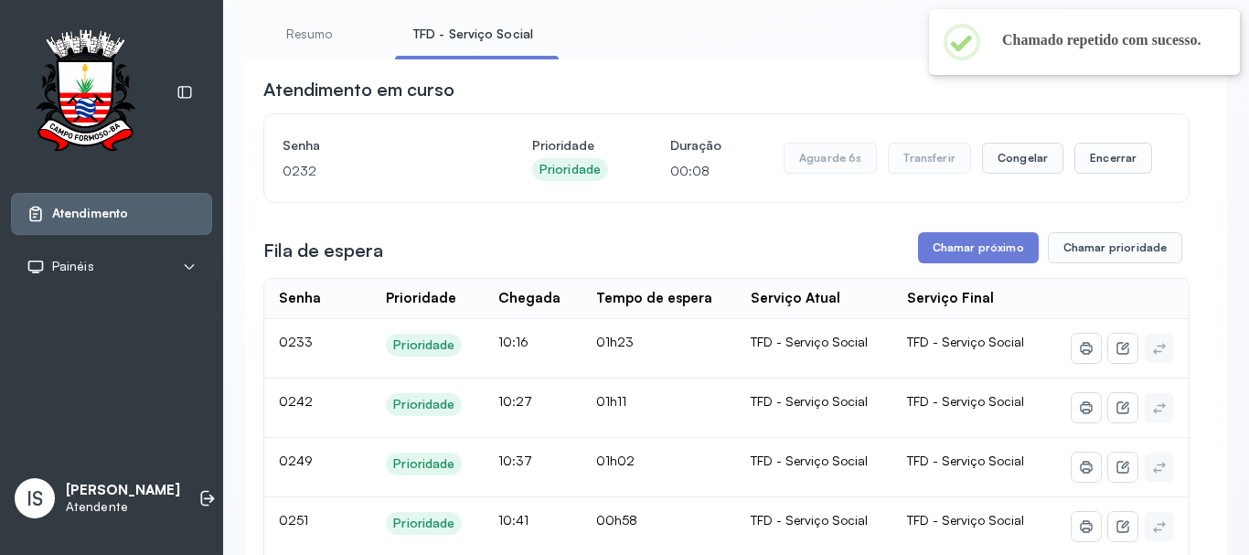
scroll to position [0, 0]
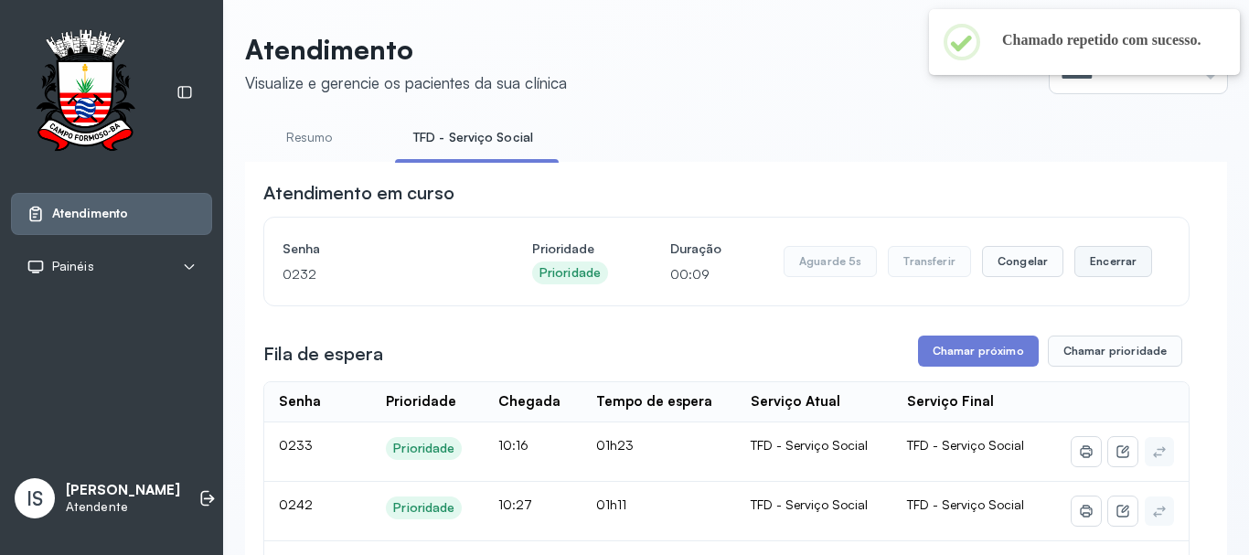
click at [1087, 265] on button "Encerrar" at bounding box center [1113, 261] width 78 height 31
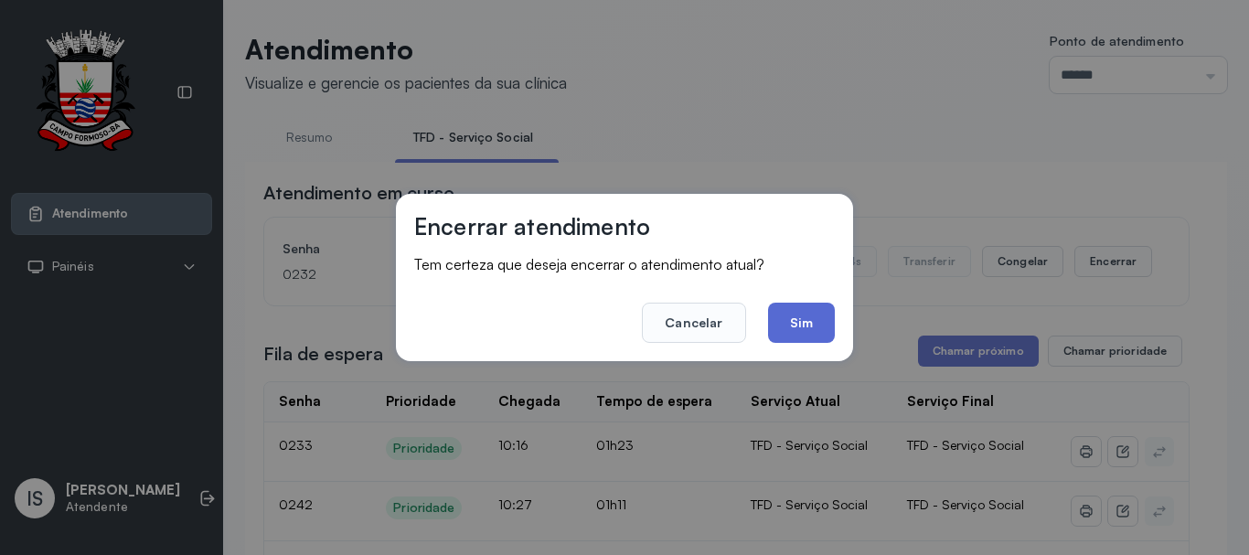
click at [804, 325] on button "Sim" at bounding box center [801, 323] width 67 height 40
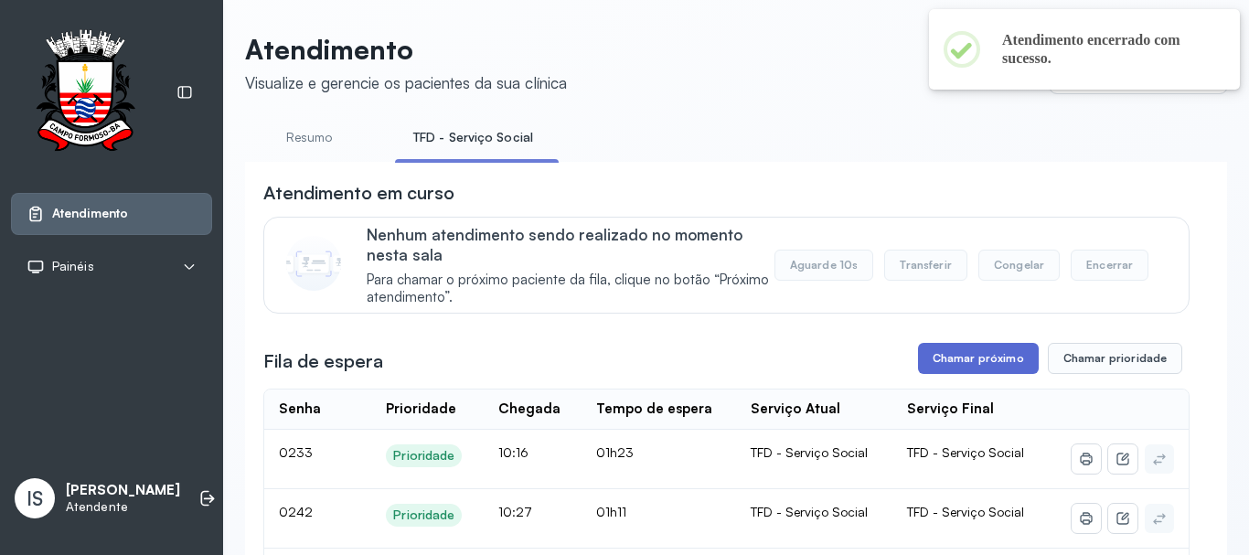
click at [942, 369] on button "Chamar próximo" at bounding box center [978, 358] width 121 height 31
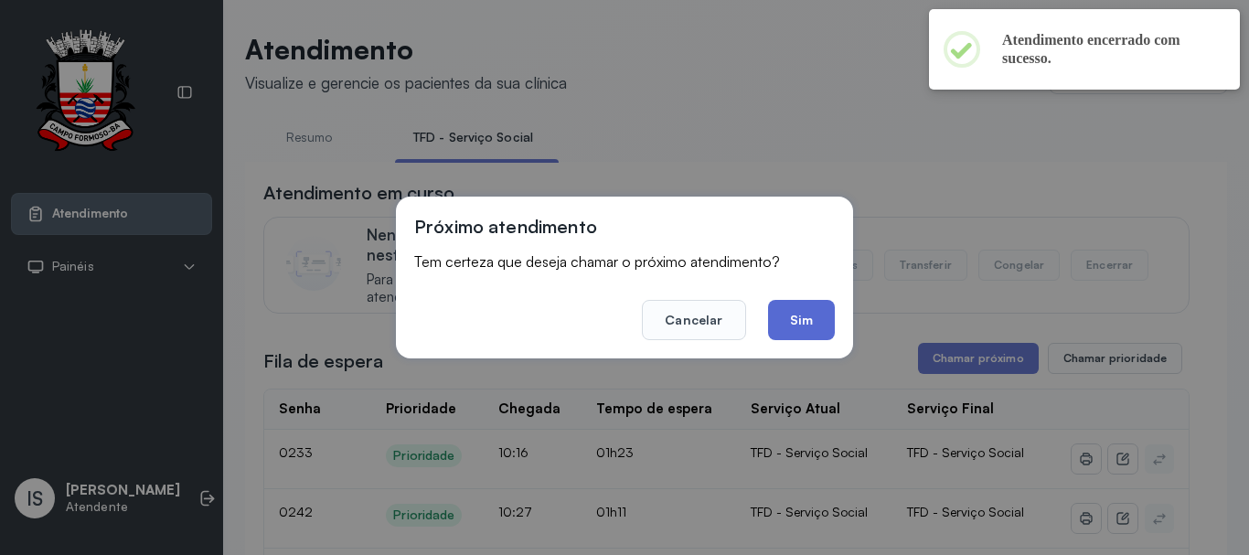
click at [807, 318] on button "Sim" at bounding box center [801, 320] width 67 height 40
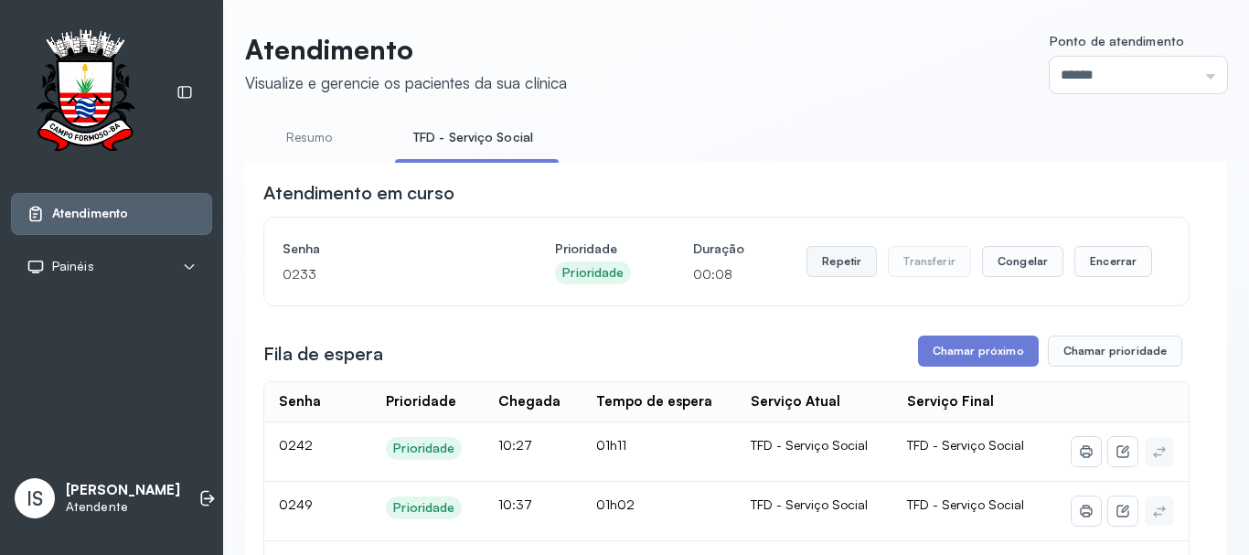
click at [831, 275] on button "Repetir" at bounding box center [841, 261] width 70 height 31
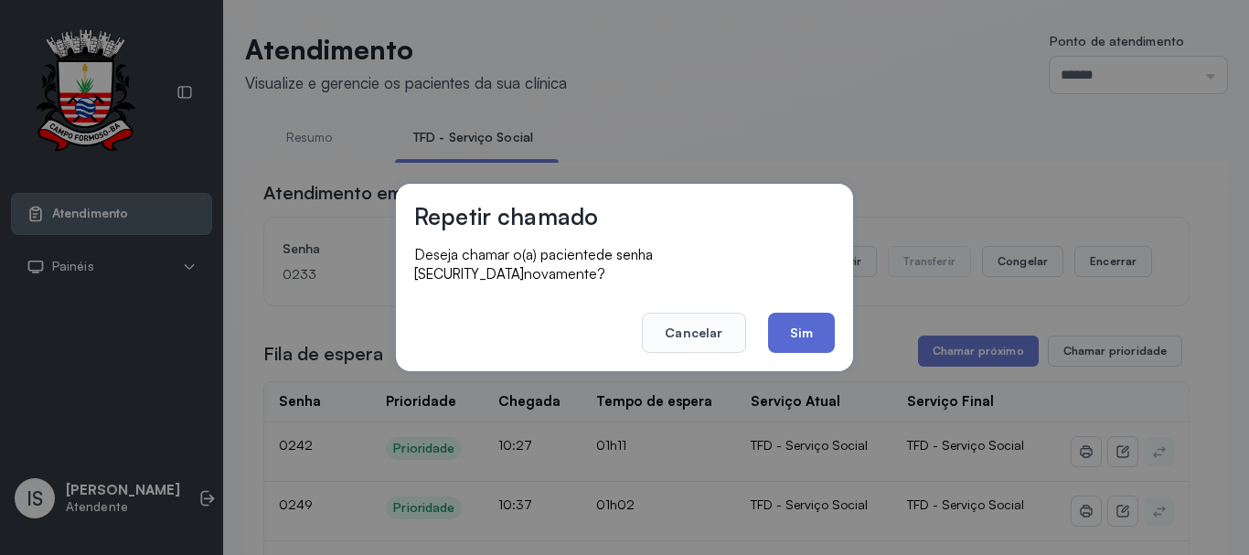
click at [811, 328] on button "Sim" at bounding box center [801, 333] width 67 height 40
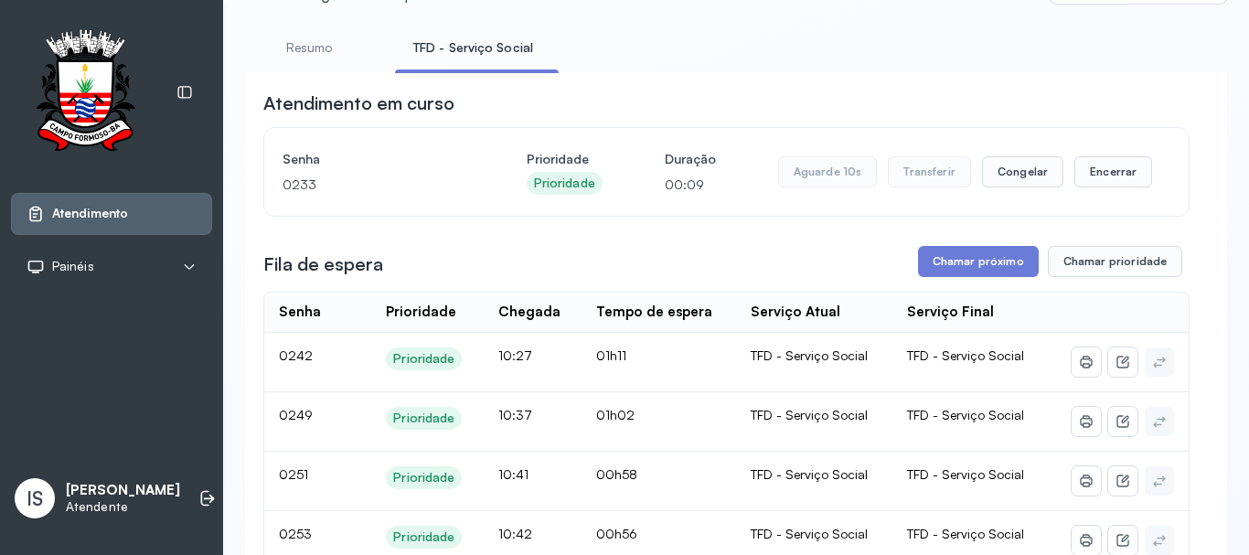
scroll to position [183, 0]
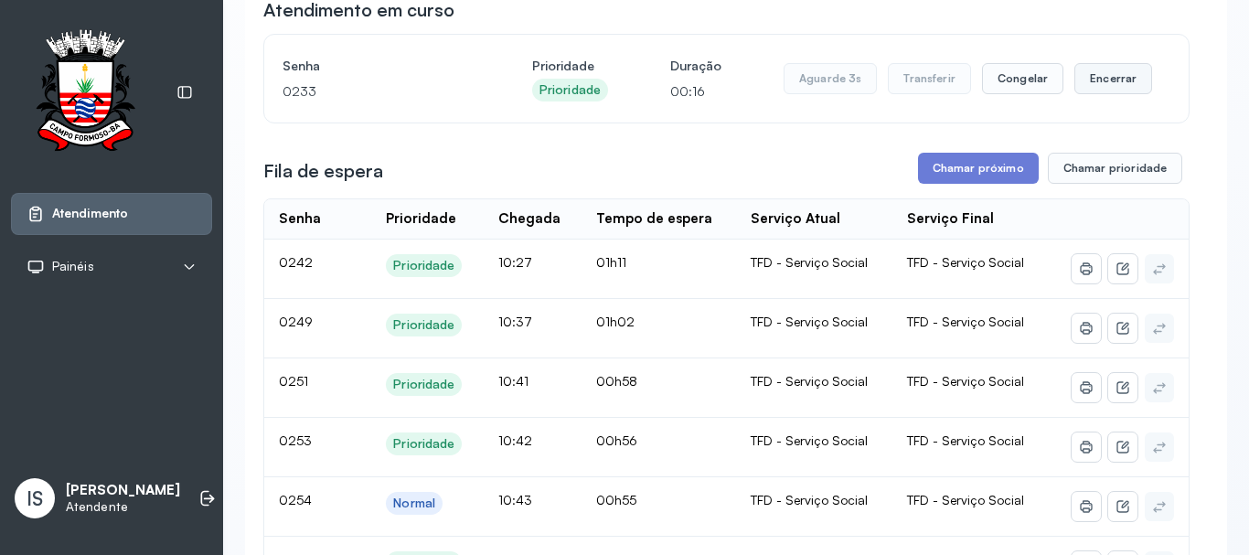
click at [1101, 91] on button "Encerrar" at bounding box center [1113, 78] width 78 height 31
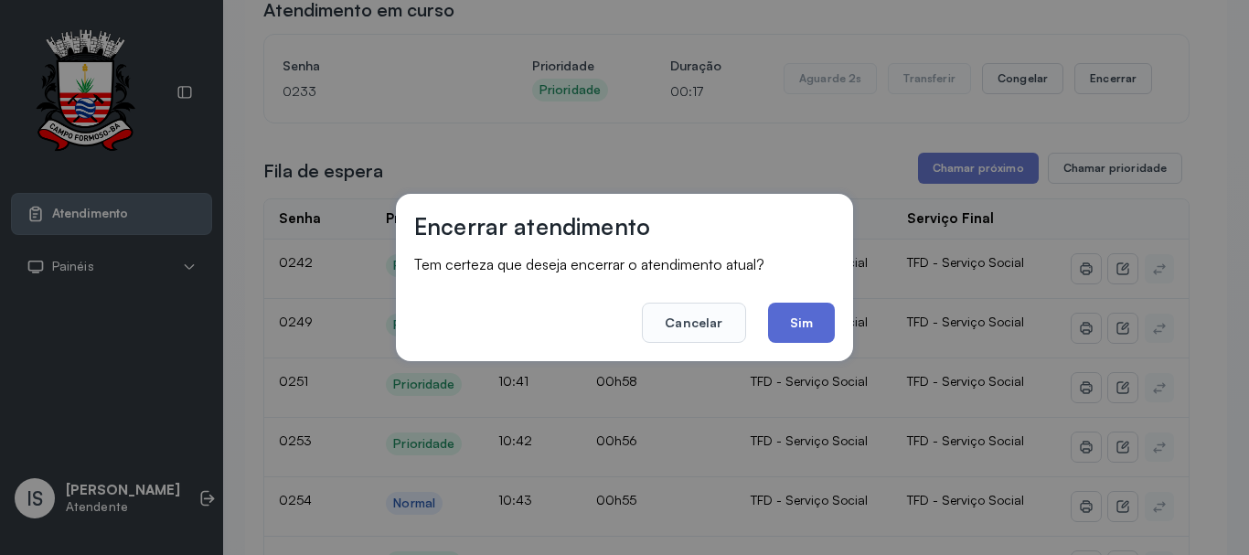
click at [815, 320] on button "Sim" at bounding box center [801, 323] width 67 height 40
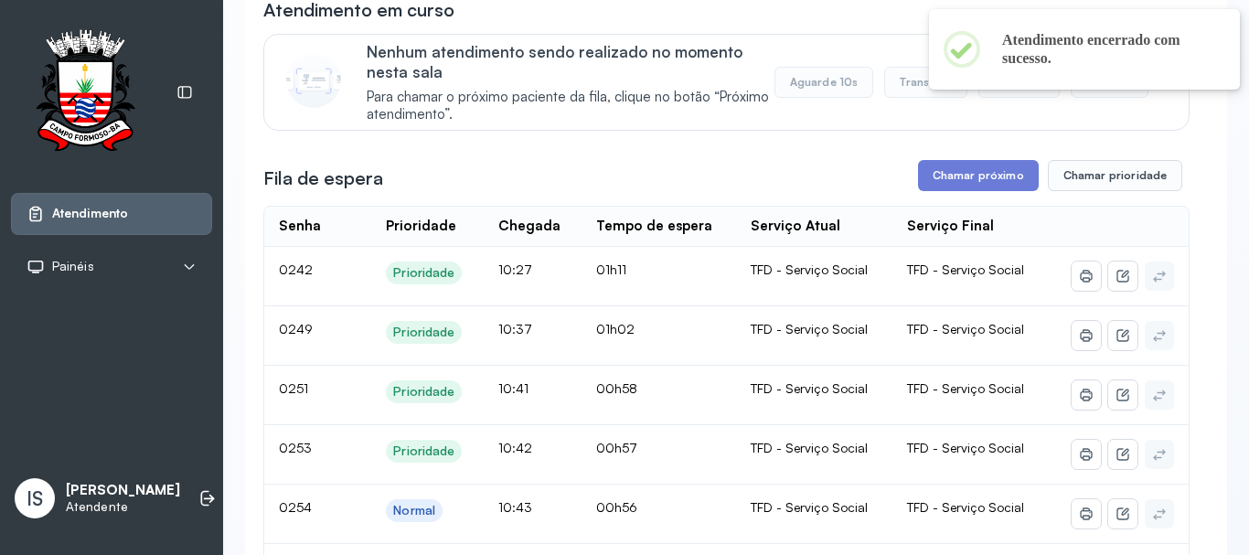
click at [966, 184] on button "Chamar próximo" at bounding box center [978, 175] width 121 height 31
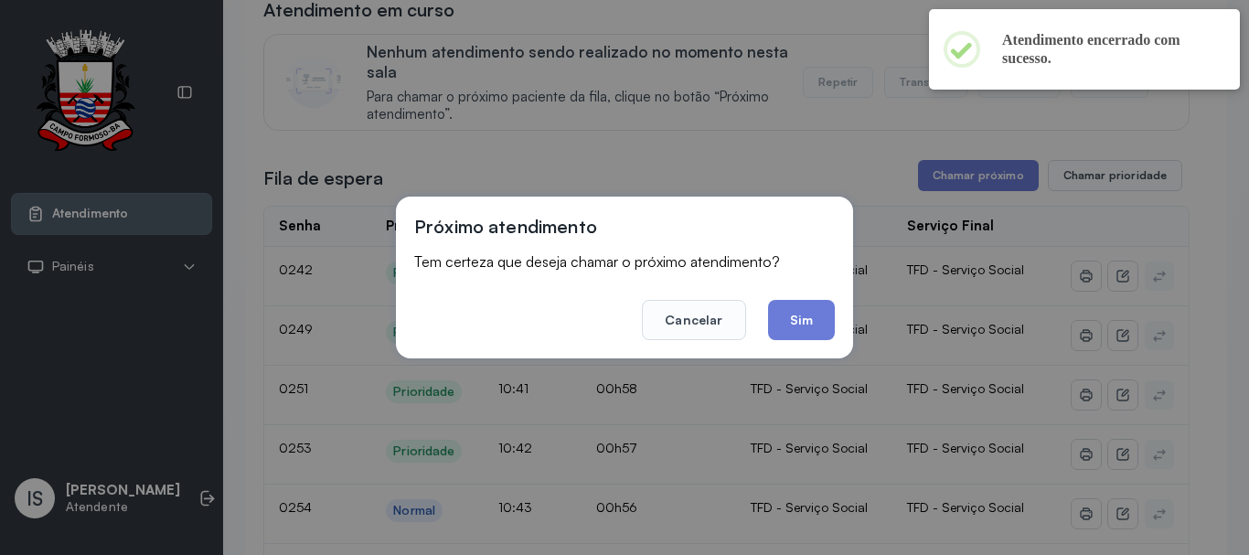
drag, startPoint x: 805, startPoint y: 311, endPoint x: 796, endPoint y: 308, distance: 9.5
click at [803, 311] on button "Sim" at bounding box center [801, 320] width 67 height 40
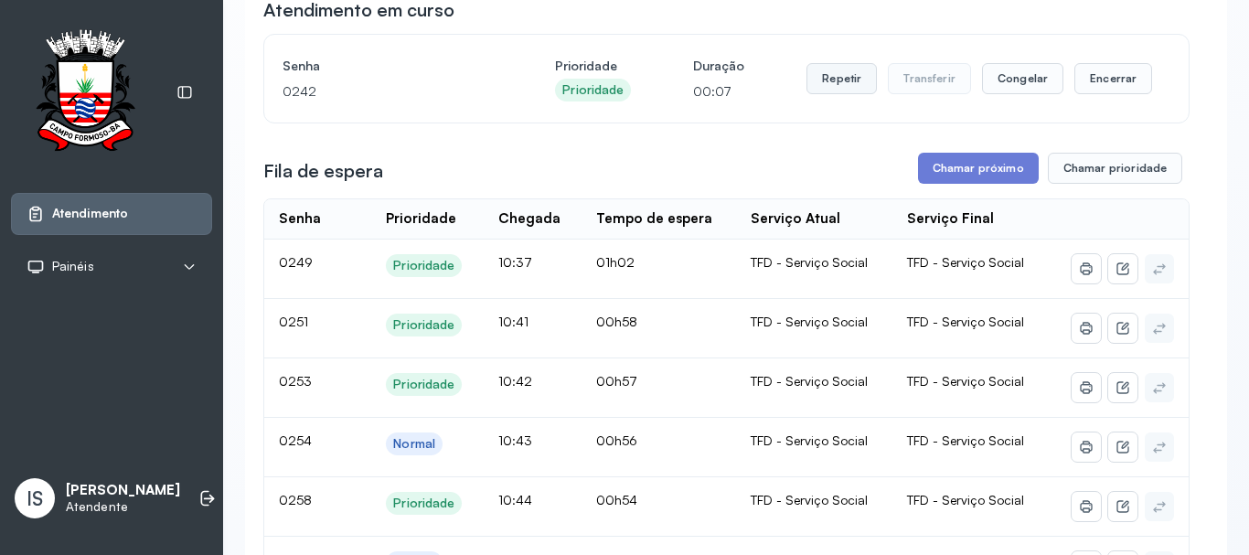
click at [809, 94] on button "Repetir" at bounding box center [841, 78] width 70 height 31
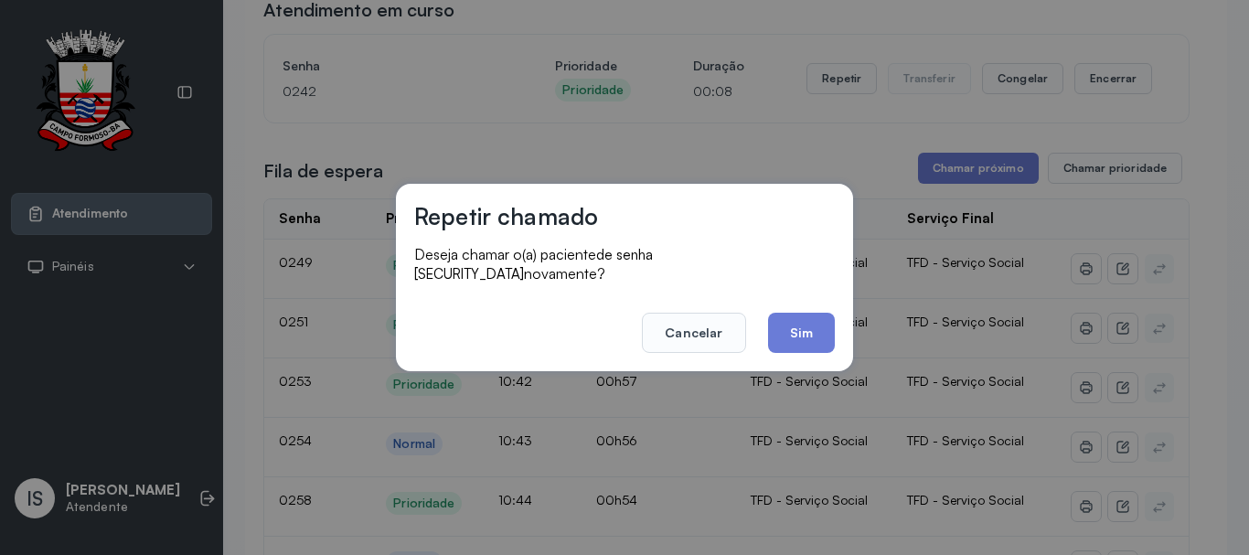
click at [828, 95] on div "Repetir chamado Deseja chamar o(a) paciente de senha 0242 novamente? Cancelar S…" at bounding box center [624, 277] width 1249 height 555
click at [812, 322] on button "Sim" at bounding box center [801, 333] width 67 height 40
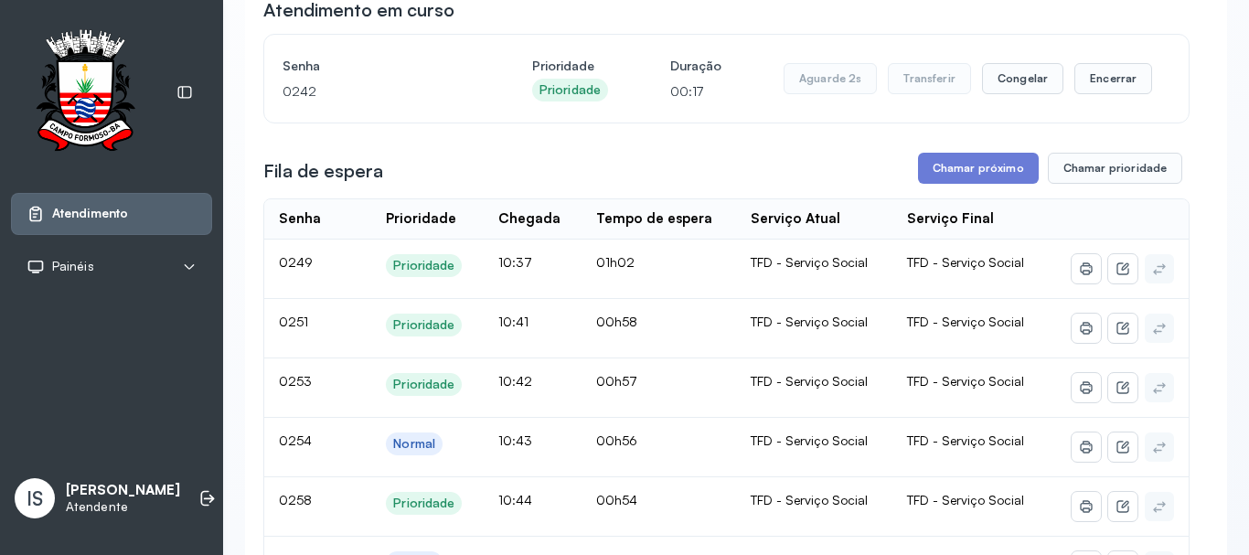
scroll to position [0, 0]
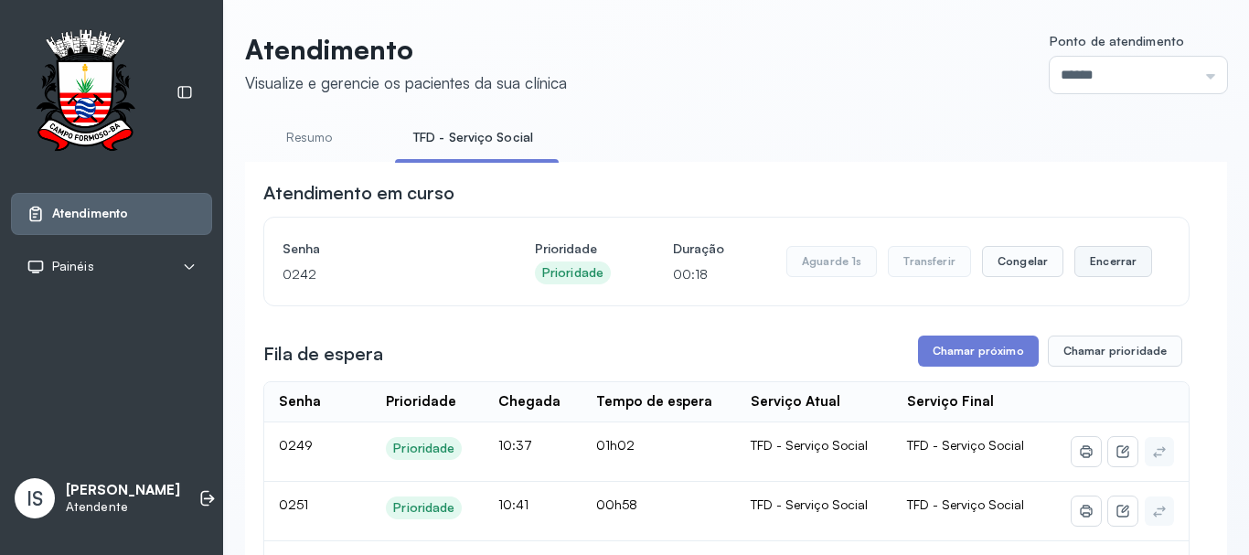
click at [1095, 272] on button "Encerrar" at bounding box center [1113, 261] width 78 height 31
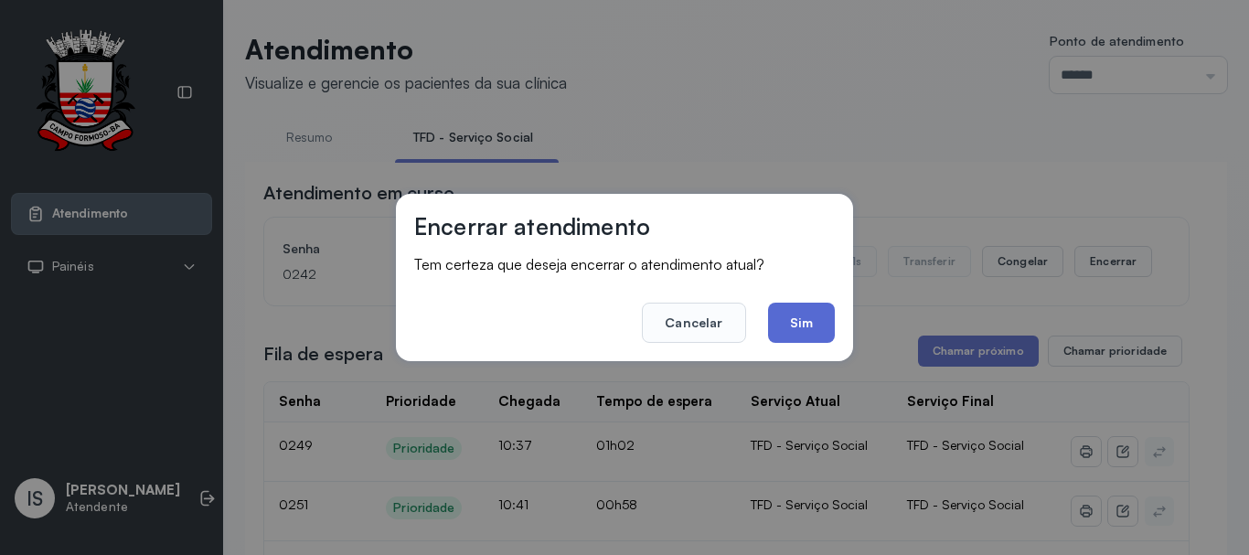
click at [819, 332] on button "Sim" at bounding box center [801, 323] width 67 height 40
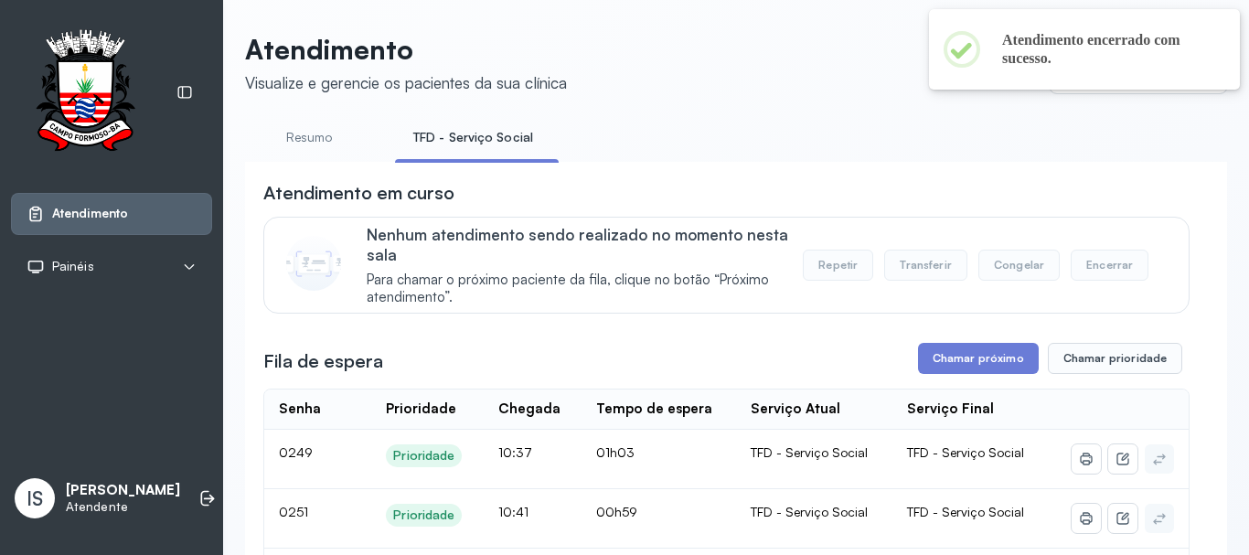
click at [911, 352] on div "Fila de espera Chamar próximo Chamar prioridade" at bounding box center [726, 358] width 926 height 31
click at [919, 362] on button "Chamar próximo" at bounding box center [978, 358] width 121 height 31
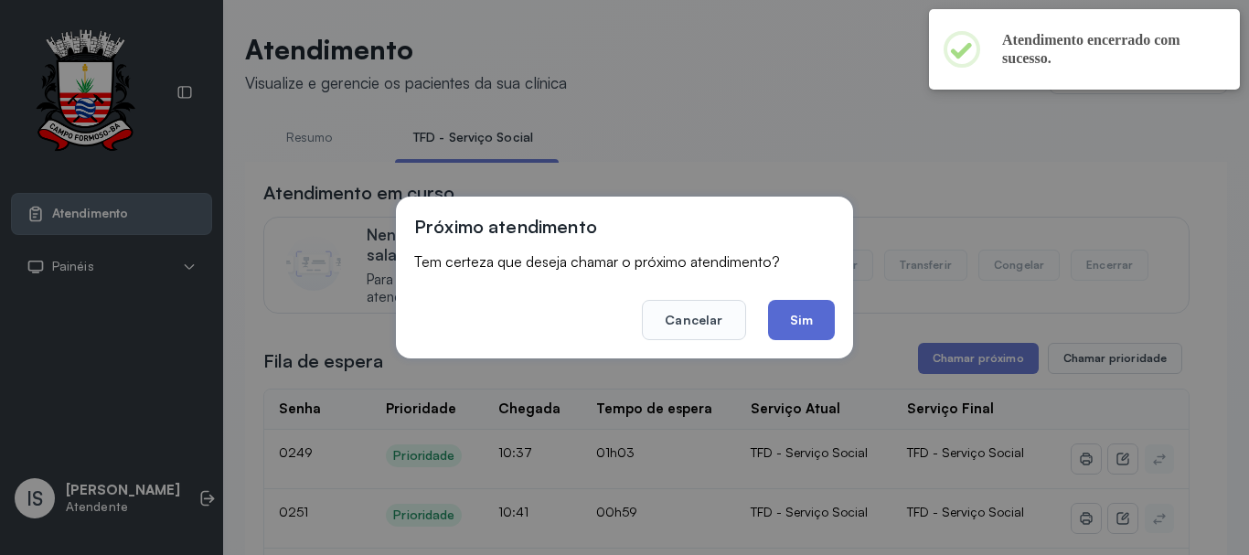
click at [824, 333] on button "Sim" at bounding box center [801, 320] width 67 height 40
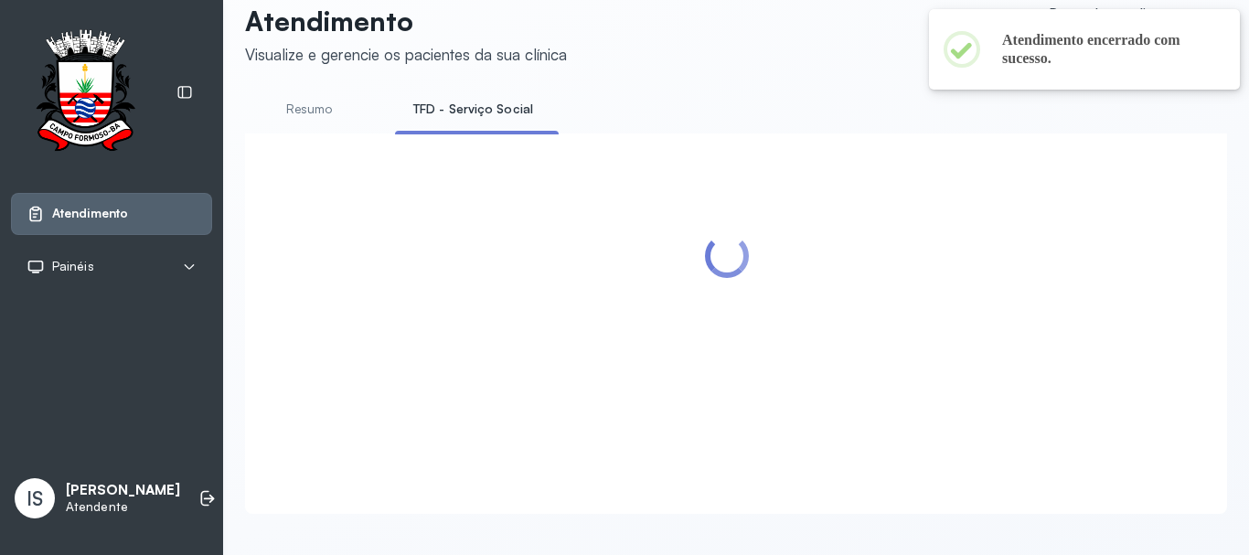
scroll to position [57, 0]
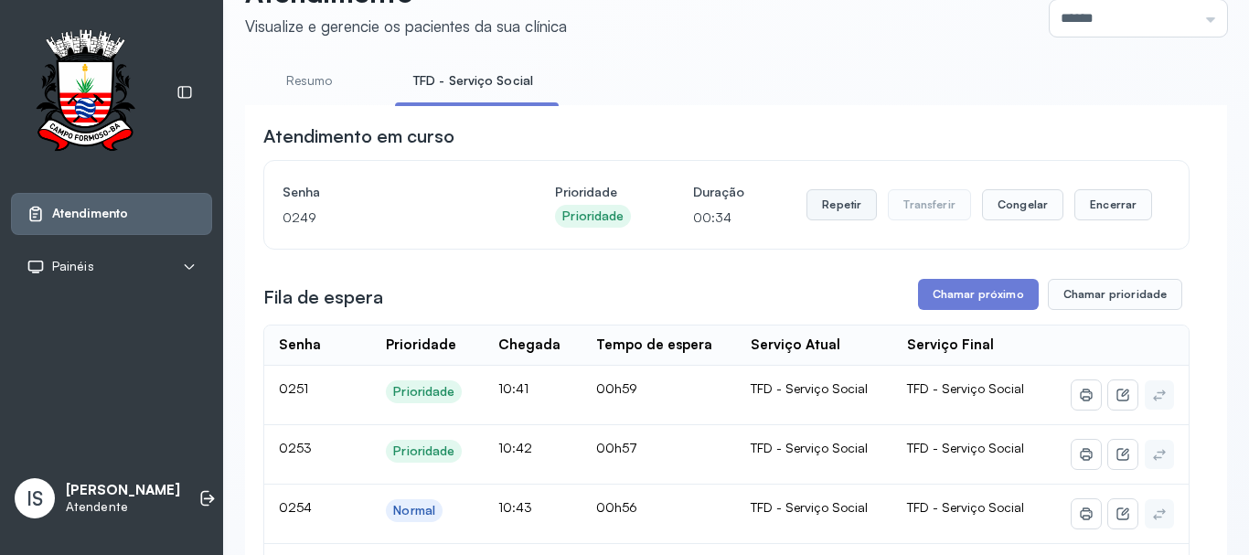
click at [840, 214] on button "Repetir" at bounding box center [841, 204] width 70 height 31
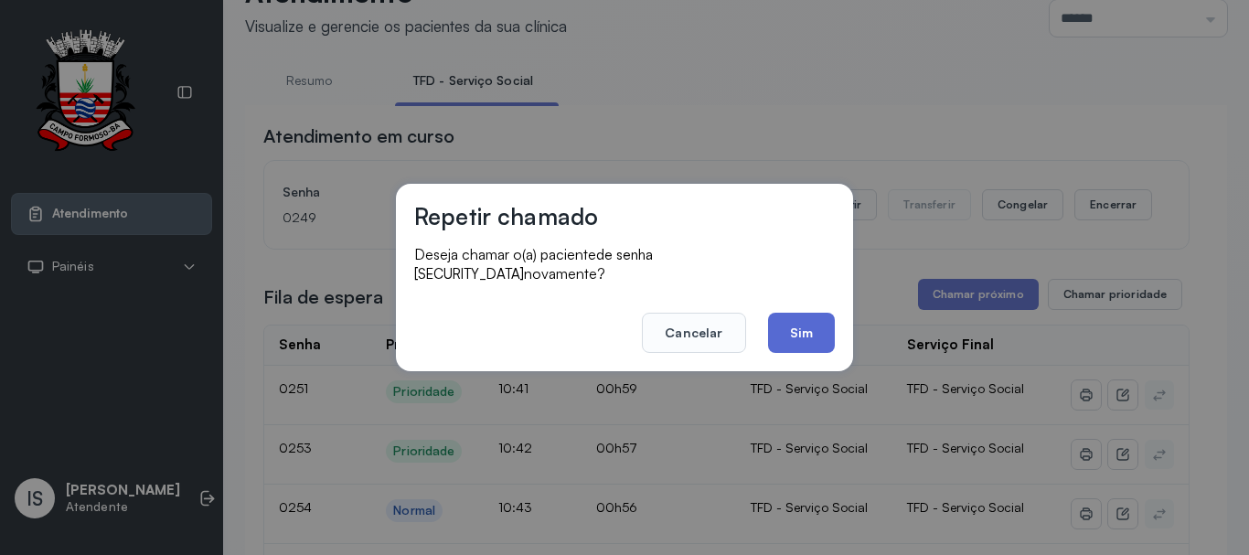
click at [795, 324] on button "Sim" at bounding box center [801, 333] width 67 height 40
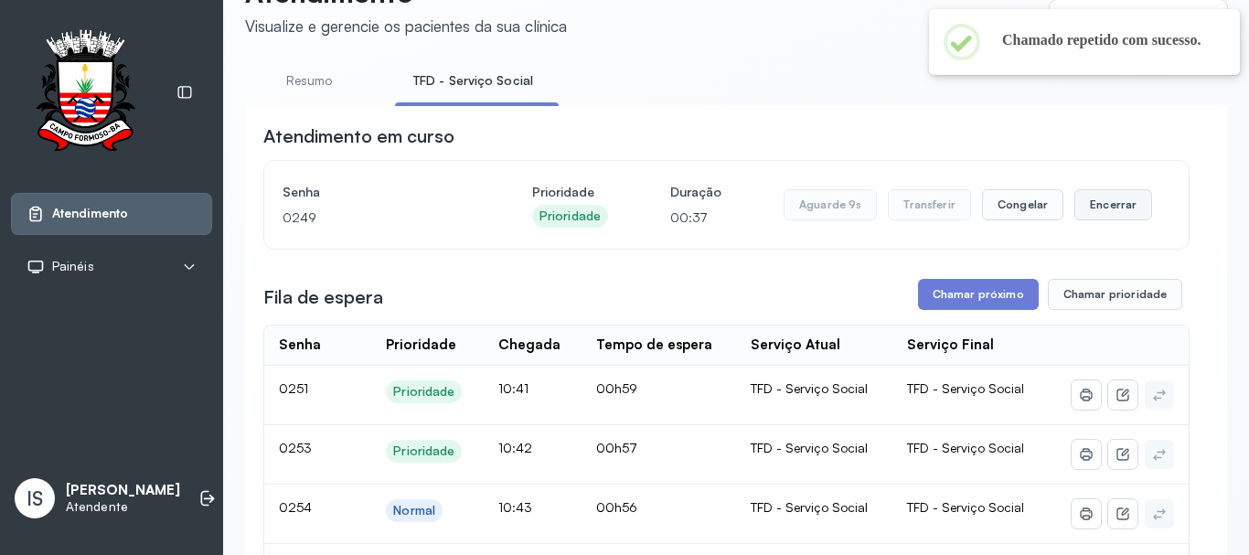
click at [1094, 220] on button "Encerrar" at bounding box center [1113, 204] width 78 height 31
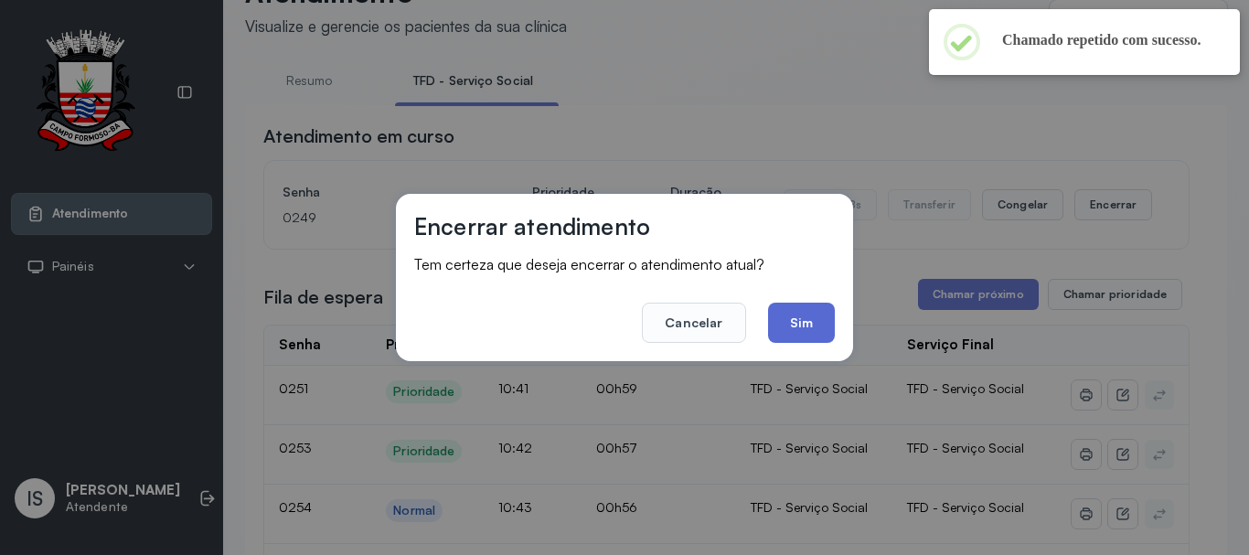
click at [802, 335] on button "Sim" at bounding box center [801, 323] width 67 height 40
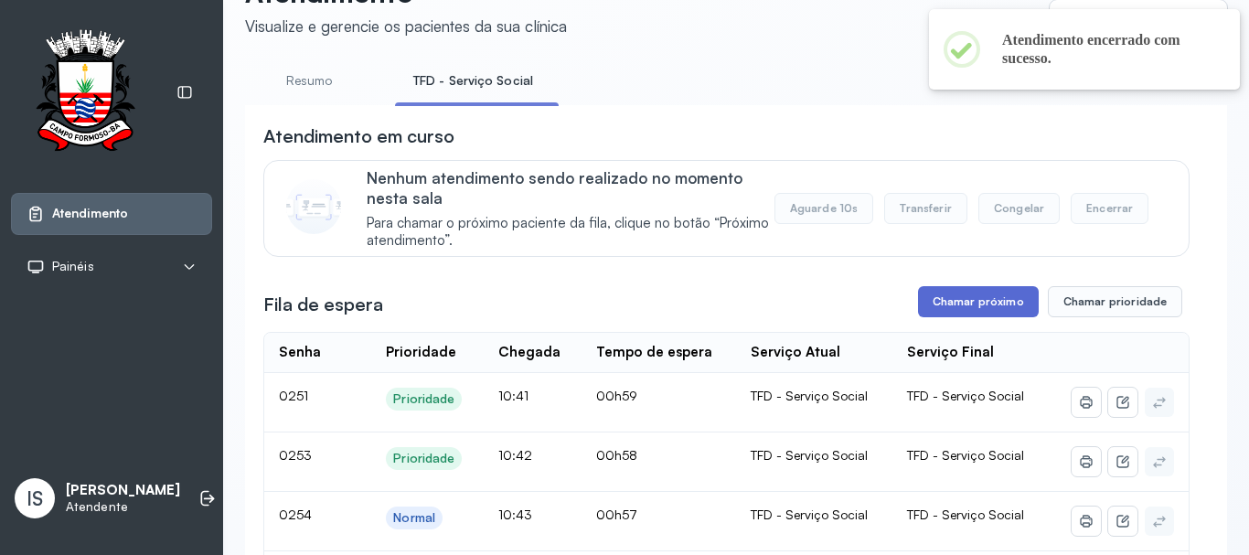
click at [939, 291] on button "Chamar próximo" at bounding box center [978, 301] width 121 height 31
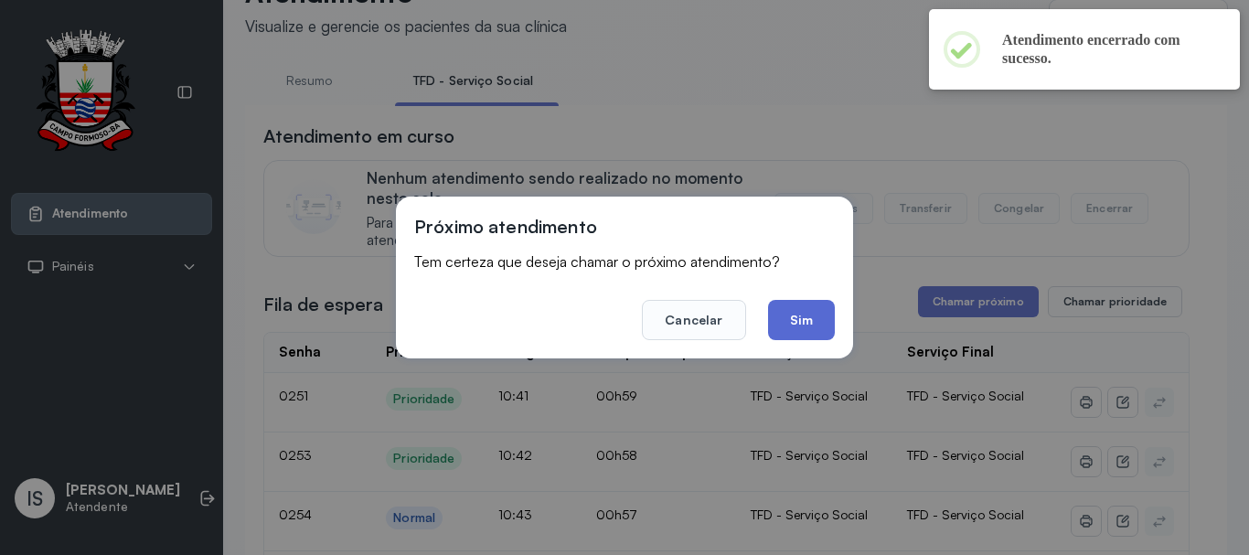
click at [788, 330] on div "Próximo atendimento Tem certeza que deseja chamar o próximo atendimento? Cancel…" at bounding box center [624, 278] width 457 height 162
click at [792, 314] on button "Sim" at bounding box center [801, 320] width 67 height 40
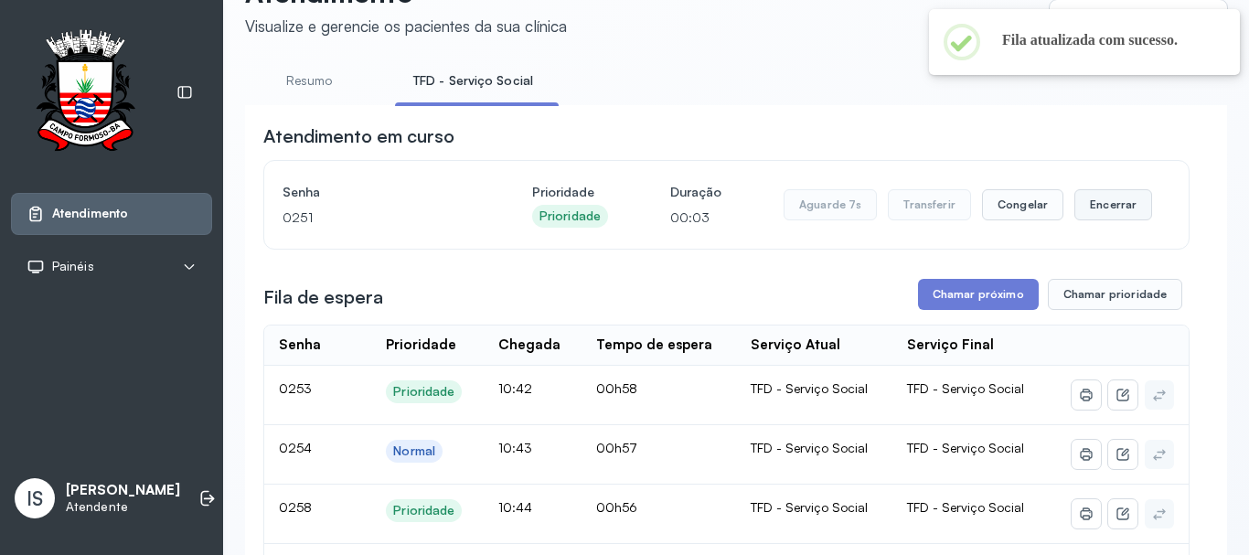
click at [1103, 203] on button "Encerrar" at bounding box center [1113, 204] width 78 height 31
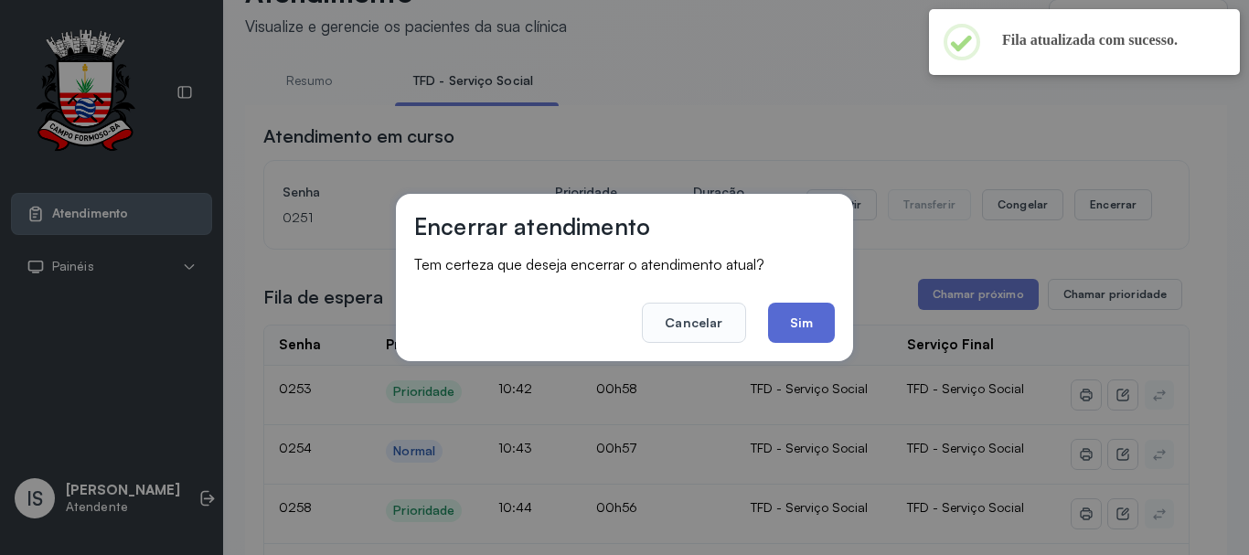
drag, startPoint x: 811, startPoint y: 339, endPoint x: 811, endPoint y: 321, distance: 18.3
click at [811, 336] on button "Sim" at bounding box center [801, 323] width 67 height 40
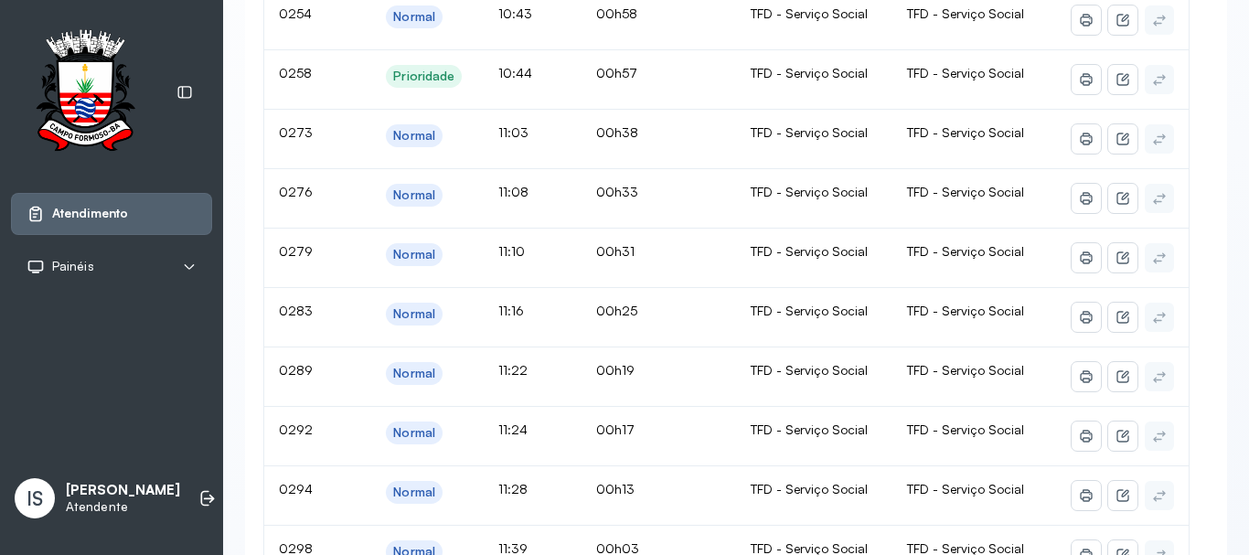
scroll to position [514, 0]
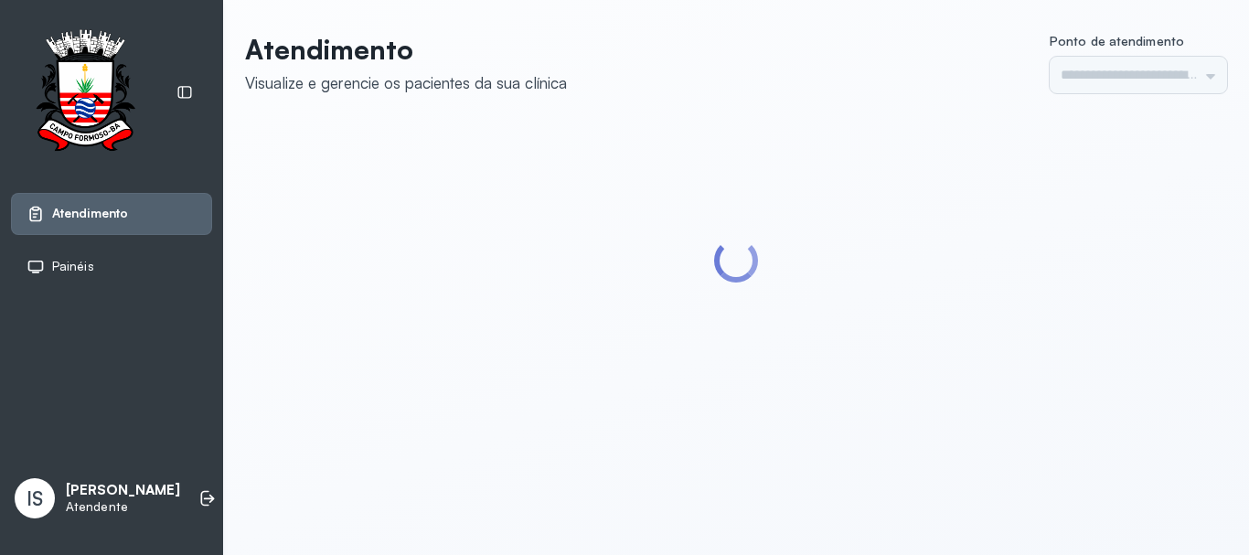
type input "******"
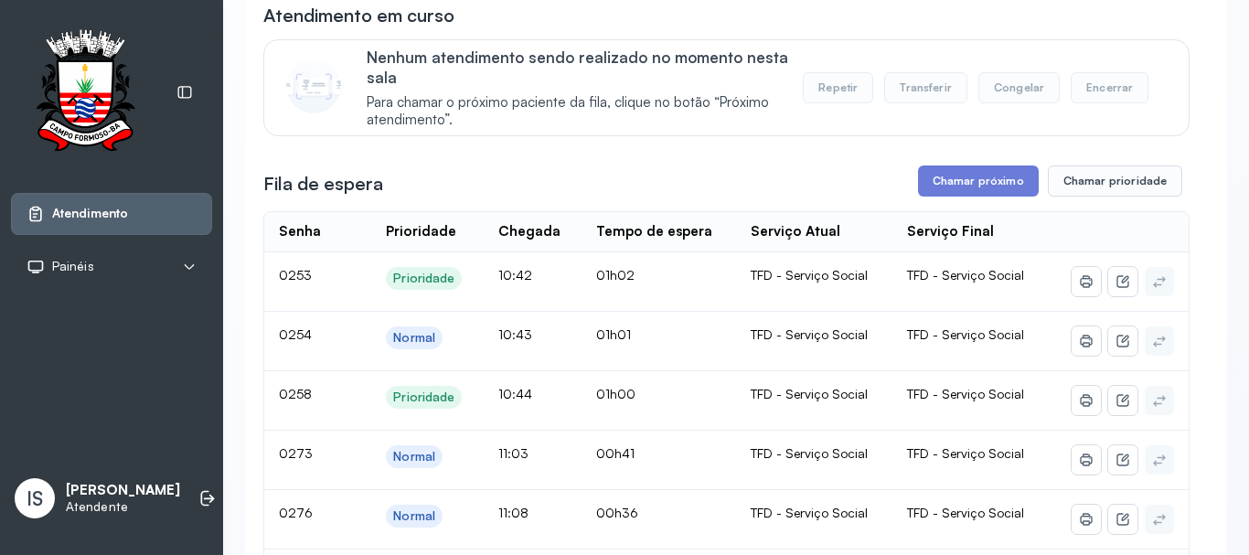
scroll to position [148, 0]
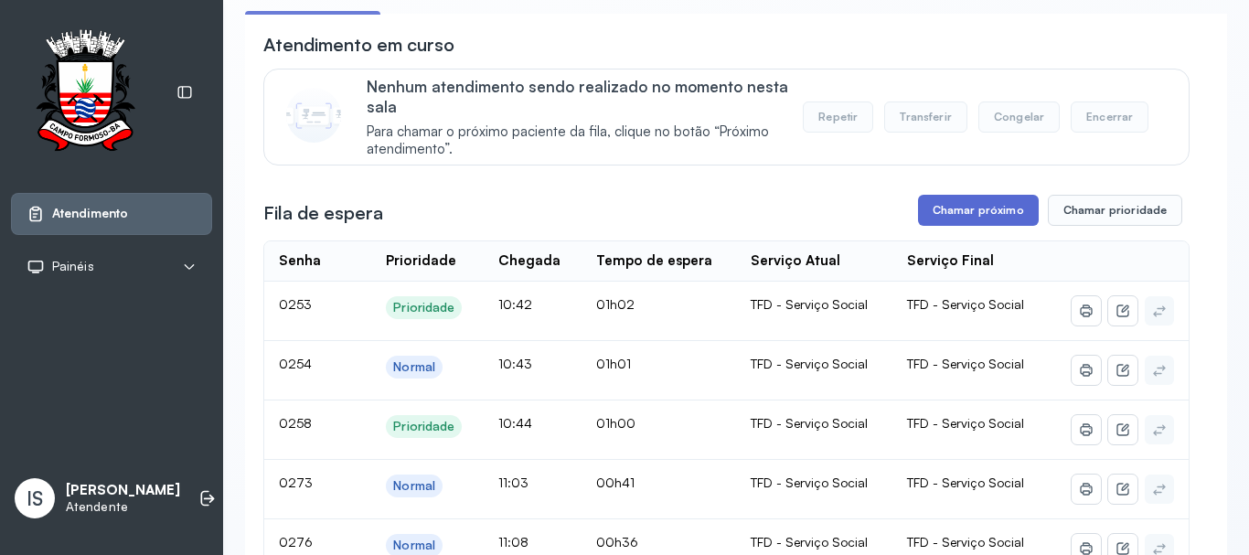
click at [934, 207] on button "Chamar próximo" at bounding box center [978, 210] width 121 height 31
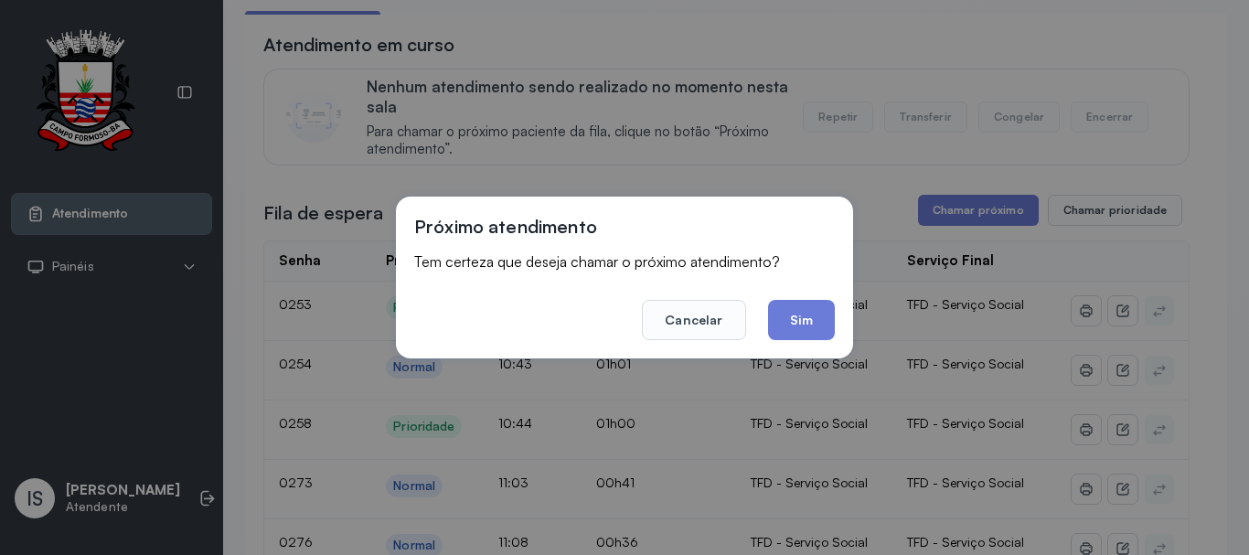
drag, startPoint x: 811, startPoint y: 311, endPoint x: 813, endPoint y: 296, distance: 14.7
click at [811, 313] on button "Sim" at bounding box center [801, 320] width 67 height 40
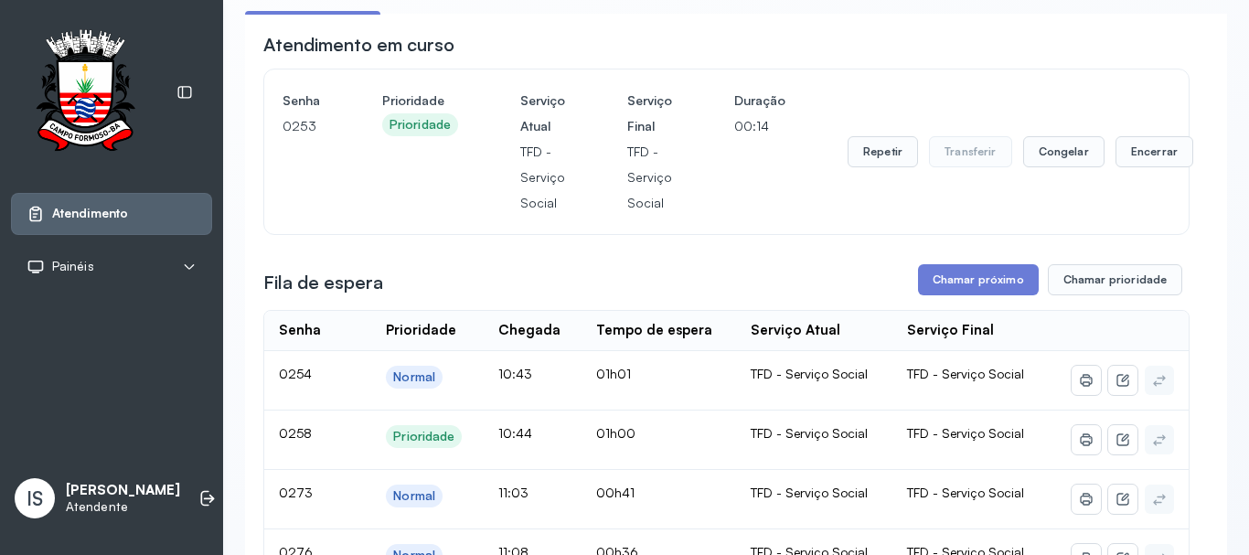
click at [1126, 133] on div "Repetir Transferir Congelar Encerrar" at bounding box center [1020, 152] width 346 height 128
click at [1126, 156] on button "Encerrar" at bounding box center [1154, 151] width 78 height 31
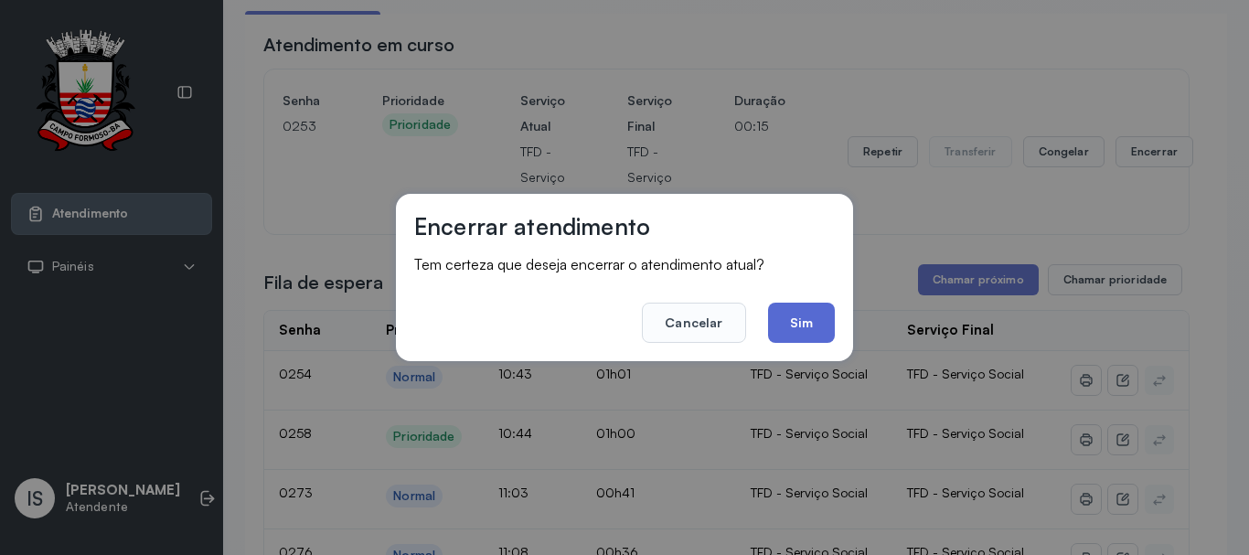
click at [792, 322] on button "Sim" at bounding box center [801, 323] width 67 height 40
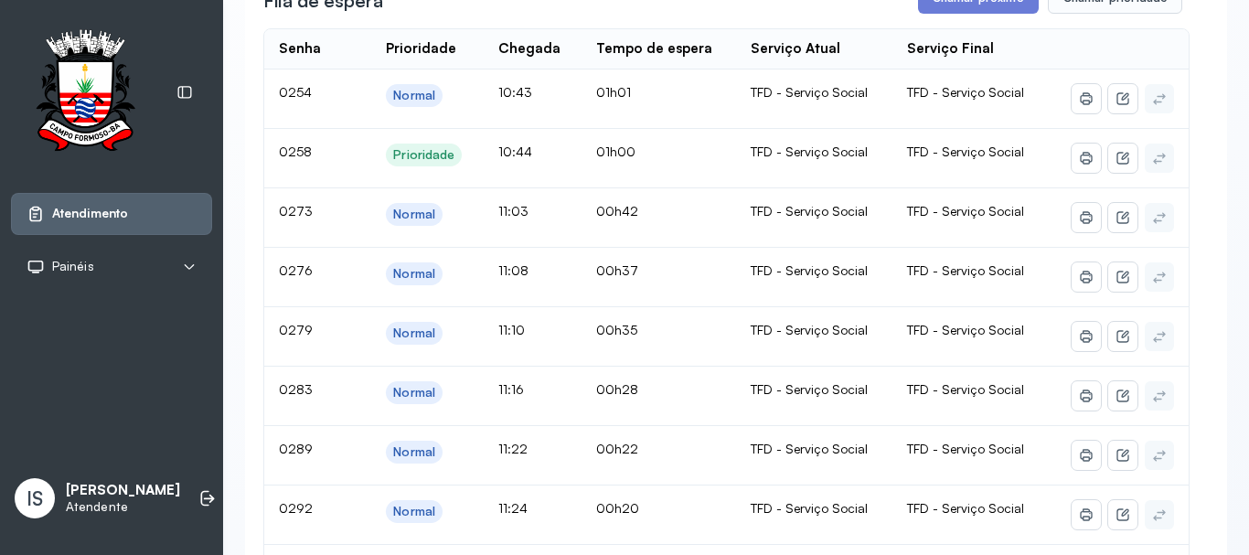
scroll to position [331, 0]
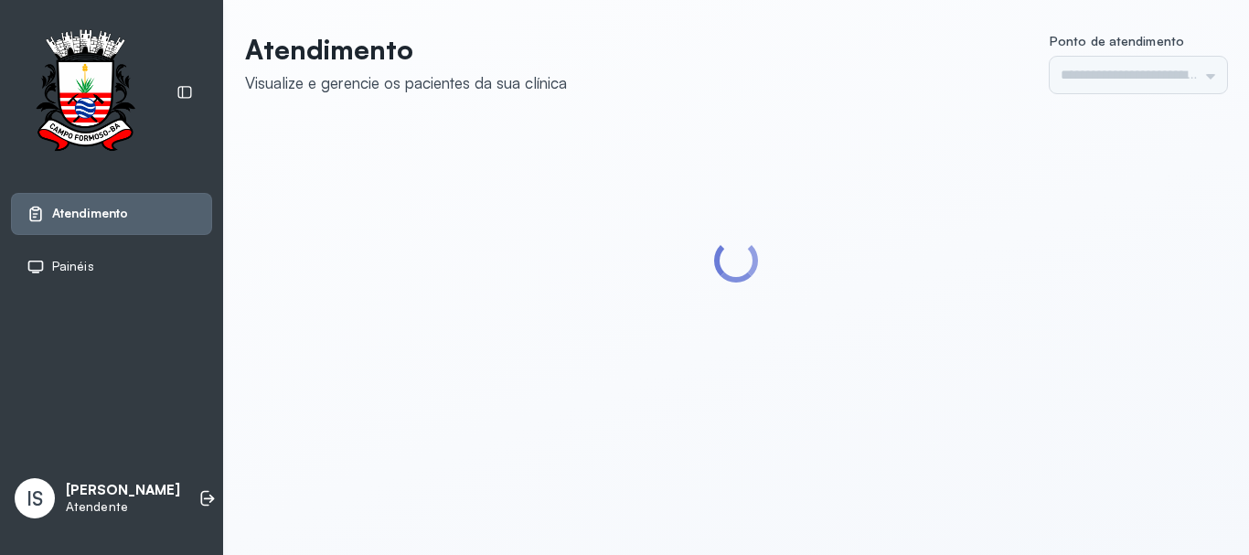
type input "******"
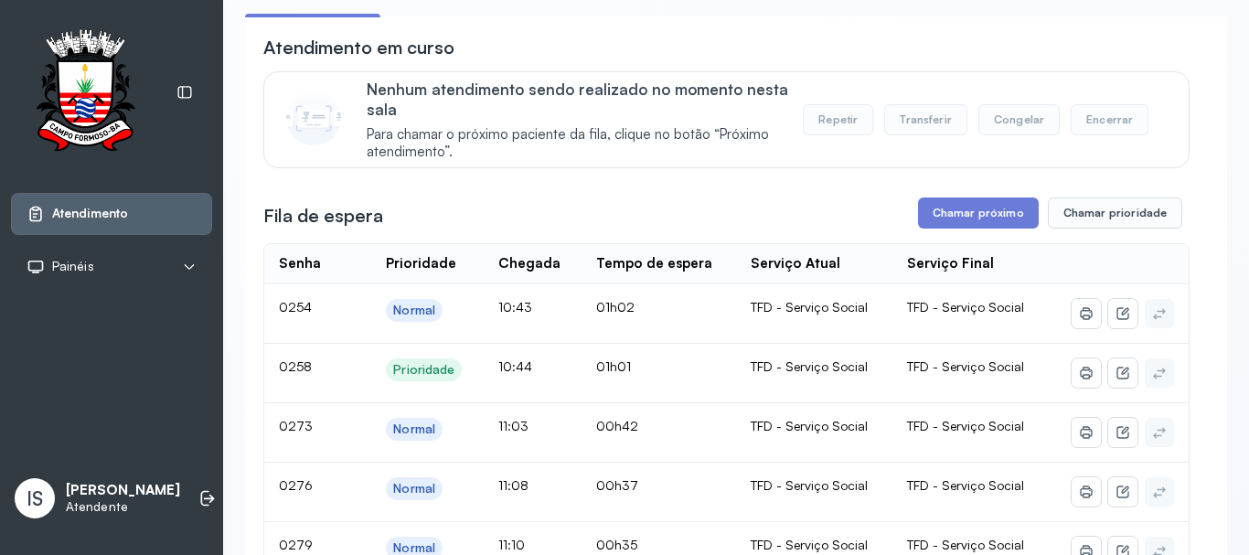
scroll to position [91, 0]
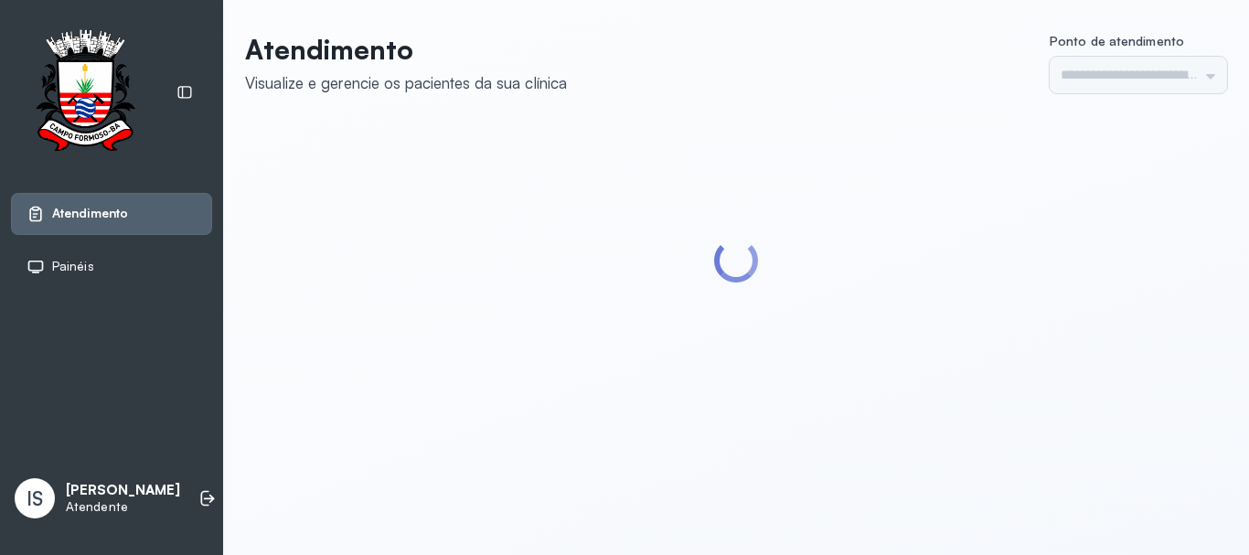
type input "******"
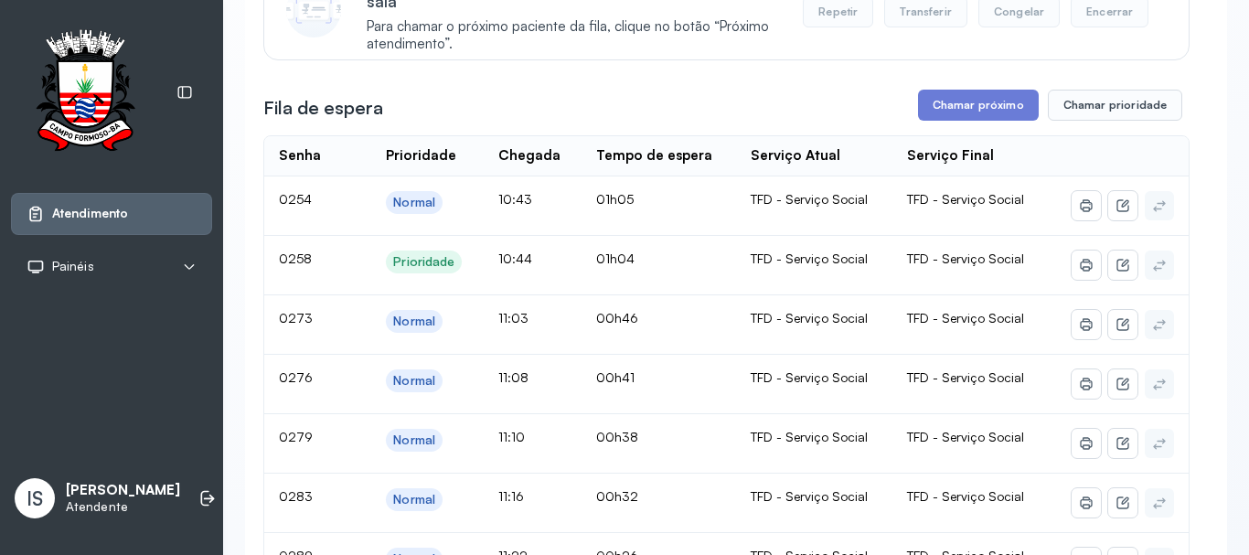
scroll to position [183, 0]
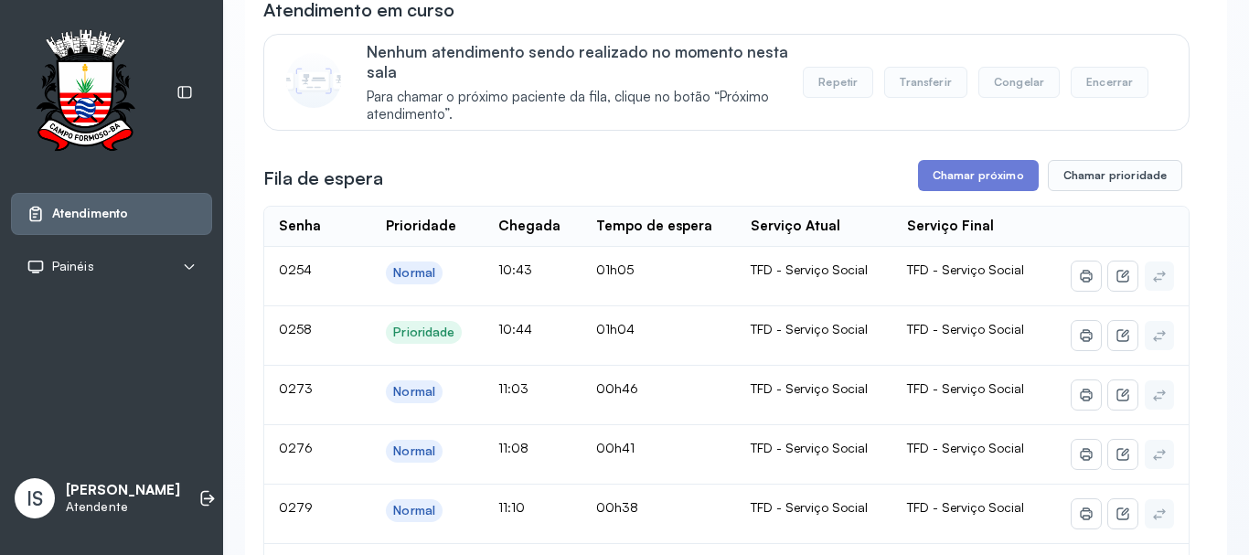
click at [901, 181] on div "Fila de espera Chamar próximo Chamar prioridade" at bounding box center [726, 175] width 926 height 31
click at [906, 186] on div "Fila de espera Chamar próximo Chamar prioridade" at bounding box center [726, 175] width 926 height 31
click at [922, 181] on button "Chamar próximo" at bounding box center [978, 175] width 121 height 31
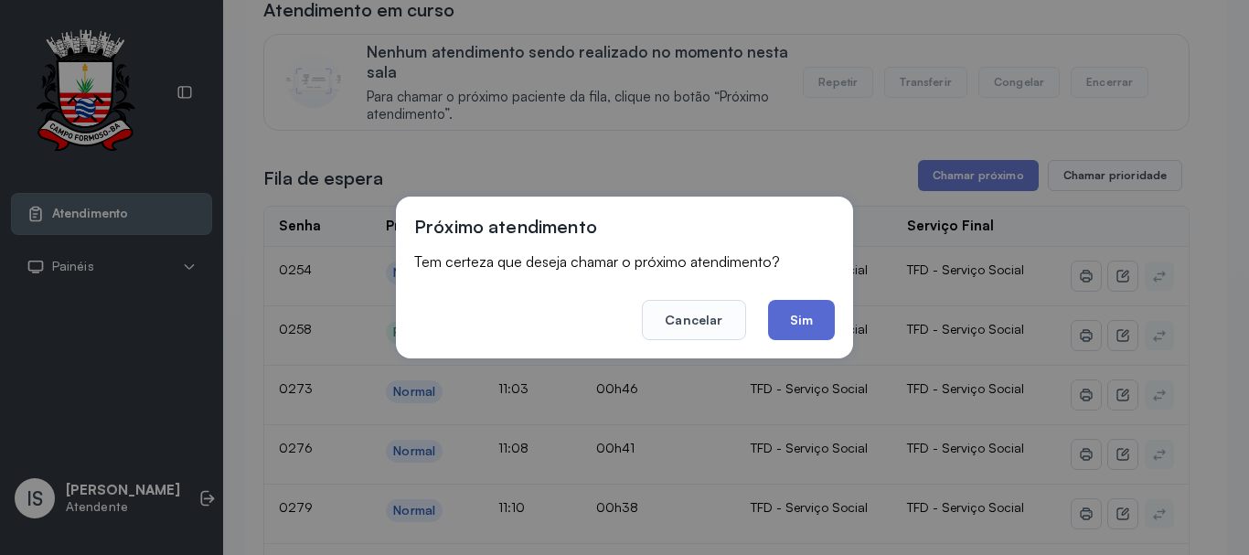
click at [818, 335] on button "Sim" at bounding box center [801, 320] width 67 height 40
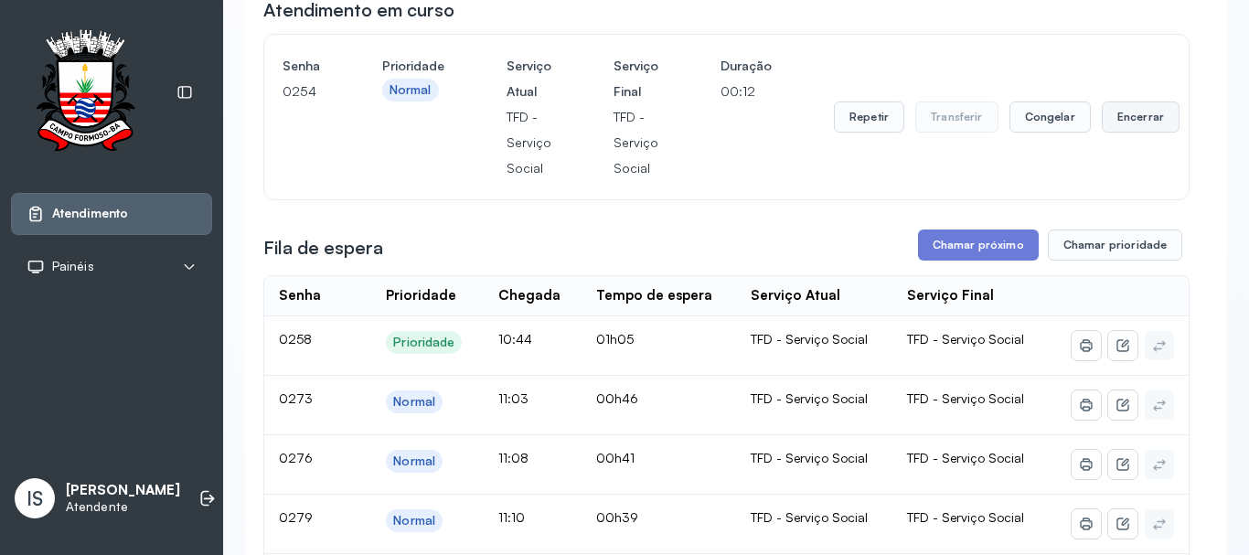
click at [1138, 129] on button "Encerrar" at bounding box center [1141, 116] width 78 height 31
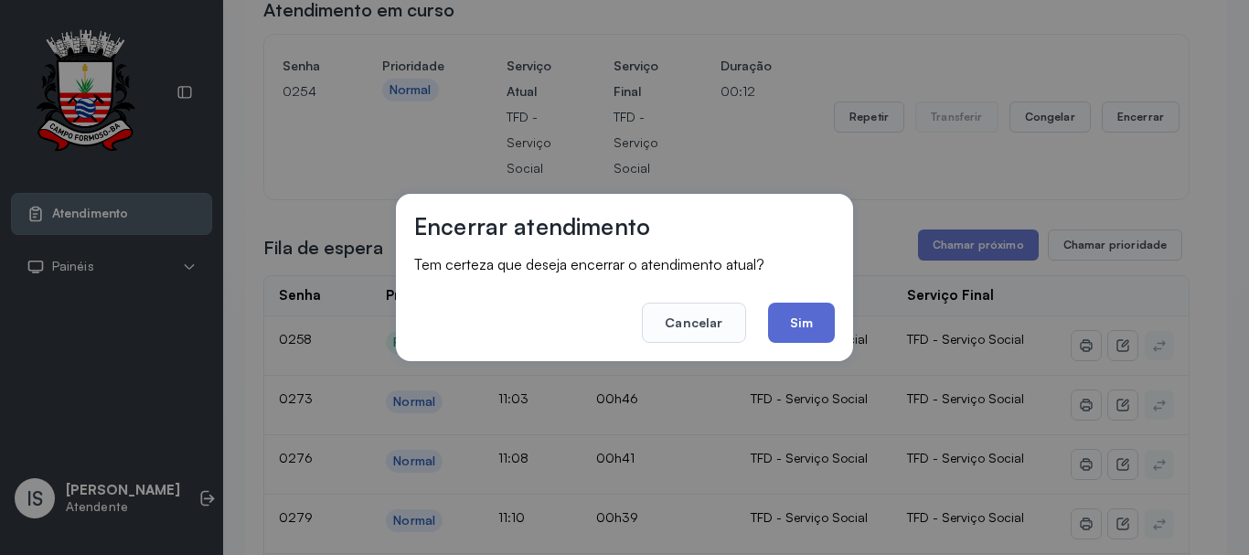
click at [811, 324] on button "Sim" at bounding box center [801, 323] width 67 height 40
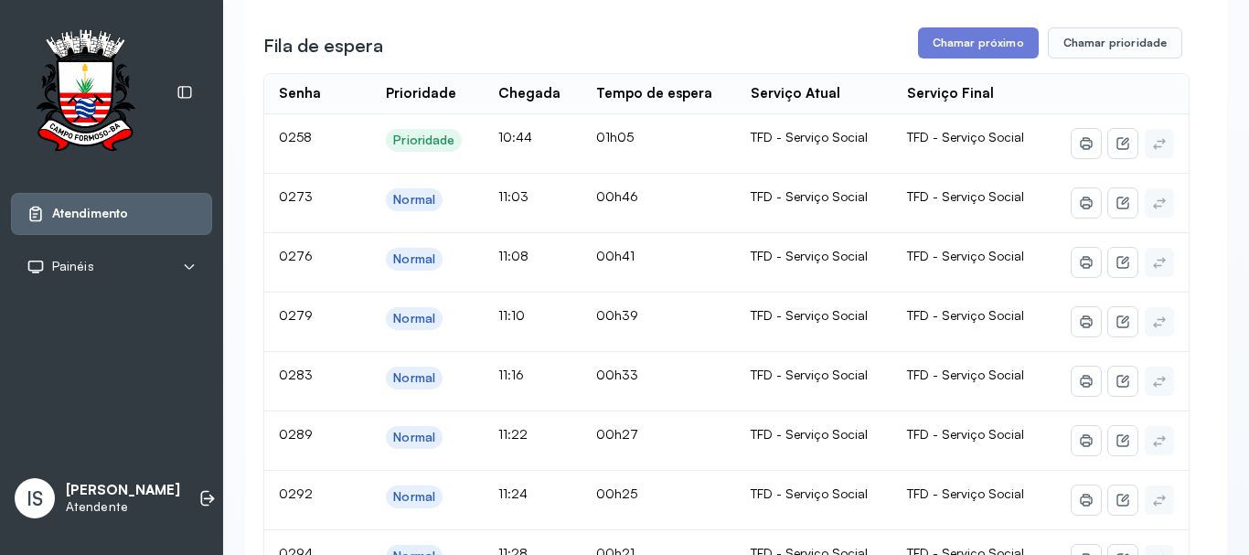
scroll to position [274, 0]
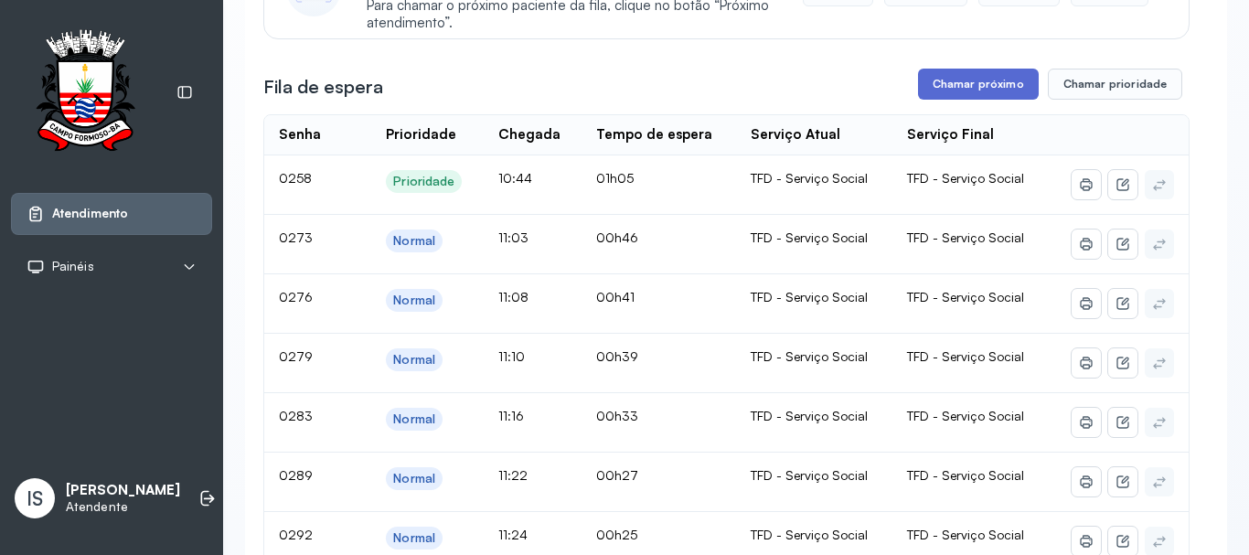
click at [979, 82] on button "Chamar próximo" at bounding box center [978, 84] width 121 height 31
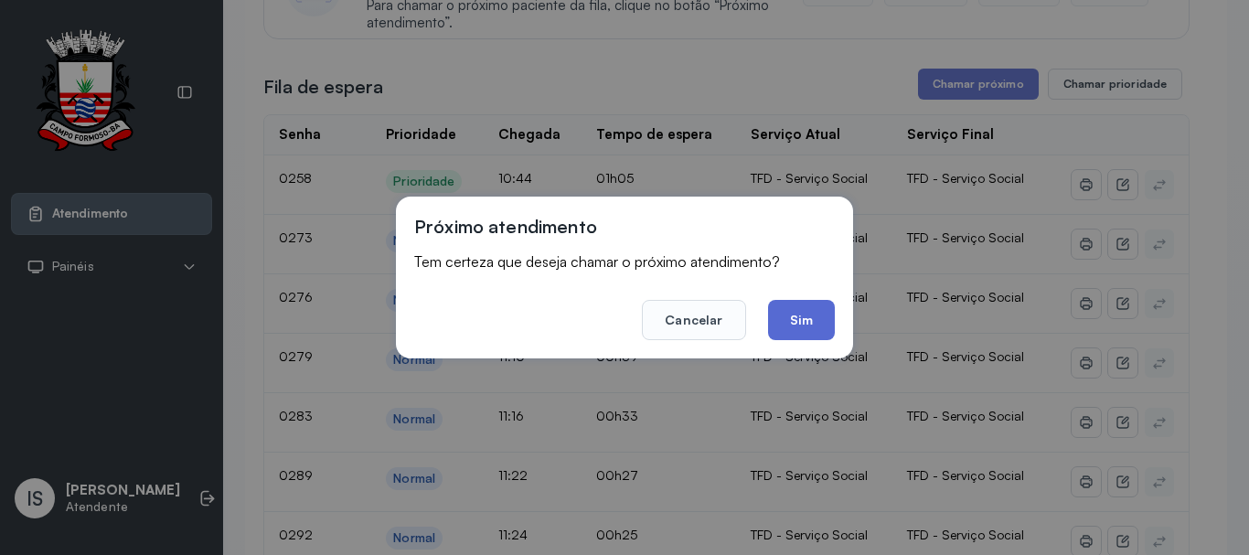
click at [791, 320] on button "Sim" at bounding box center [801, 320] width 67 height 40
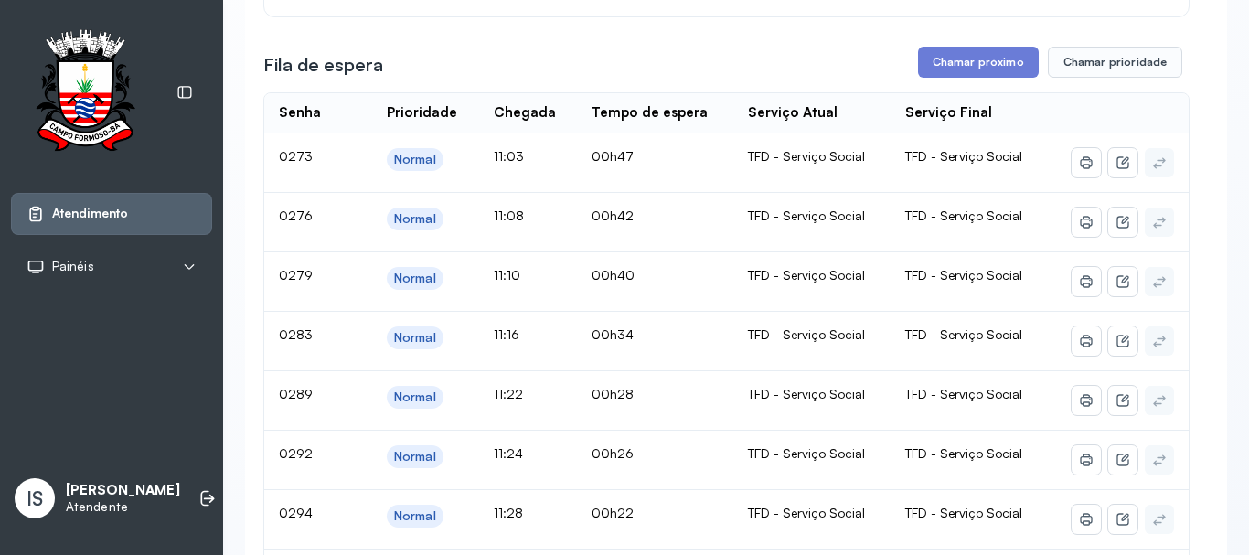
scroll to position [183, 0]
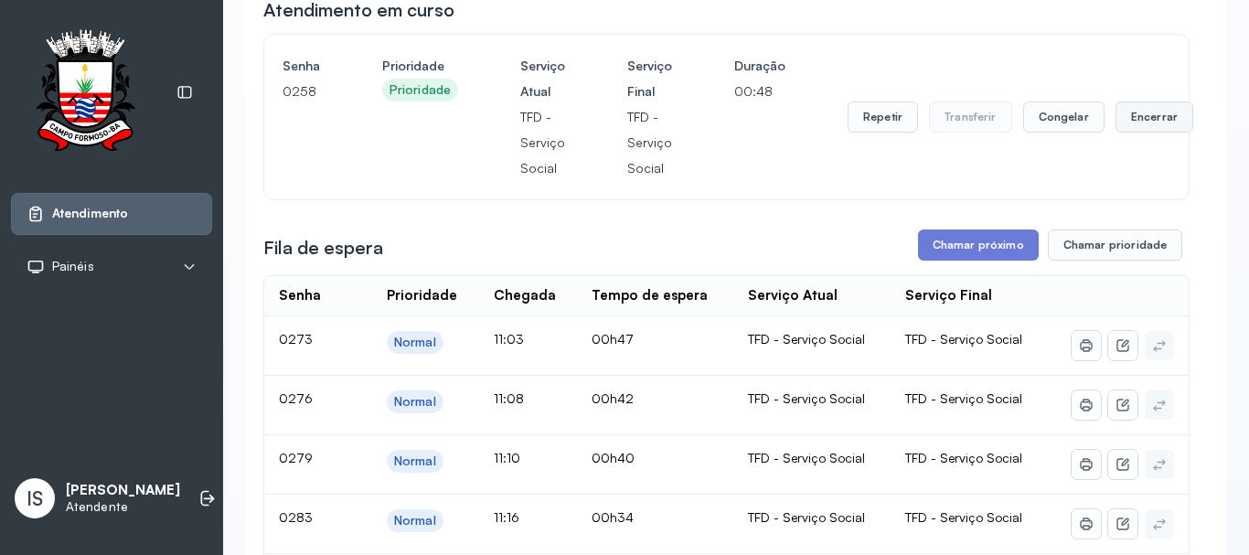
click at [1134, 132] on button "Encerrar" at bounding box center [1154, 116] width 78 height 31
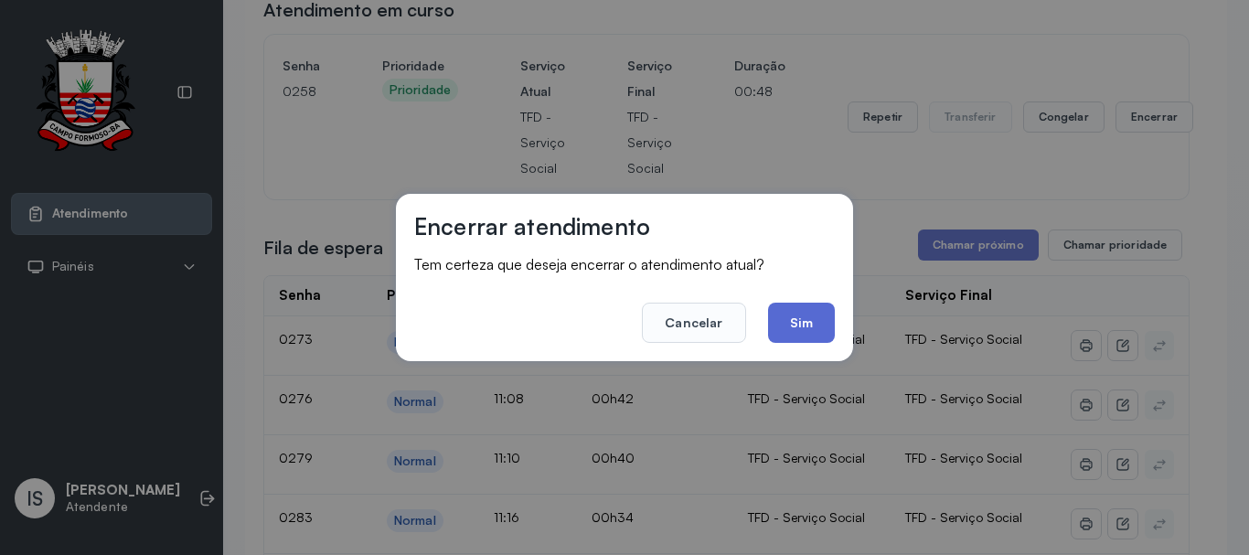
click at [808, 327] on button "Sim" at bounding box center [801, 323] width 67 height 40
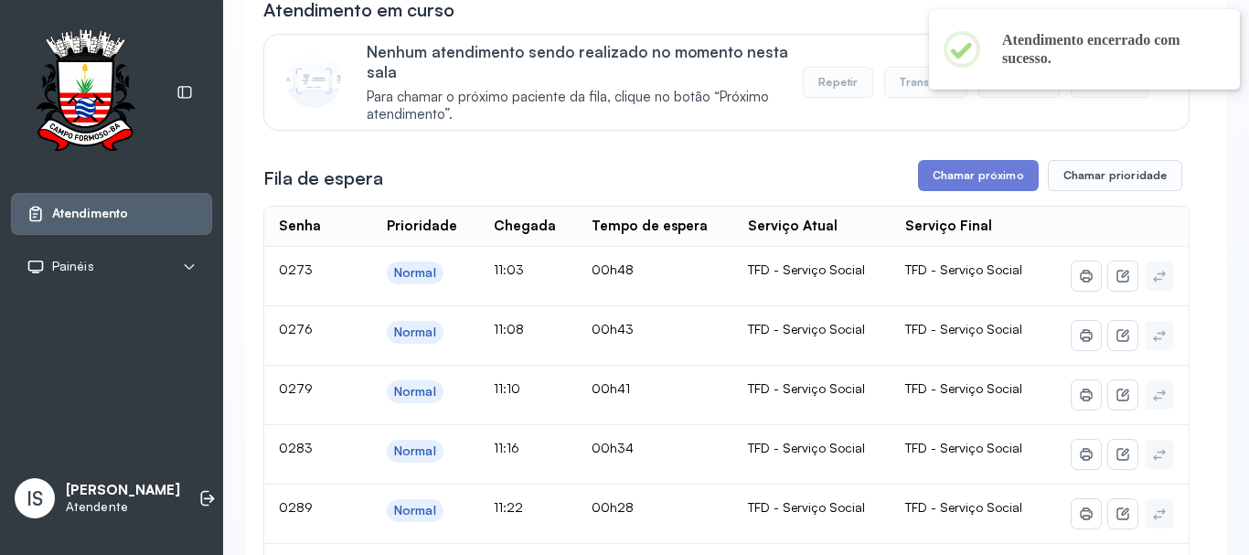
click at [959, 177] on button "Chamar próximo" at bounding box center [978, 175] width 121 height 31
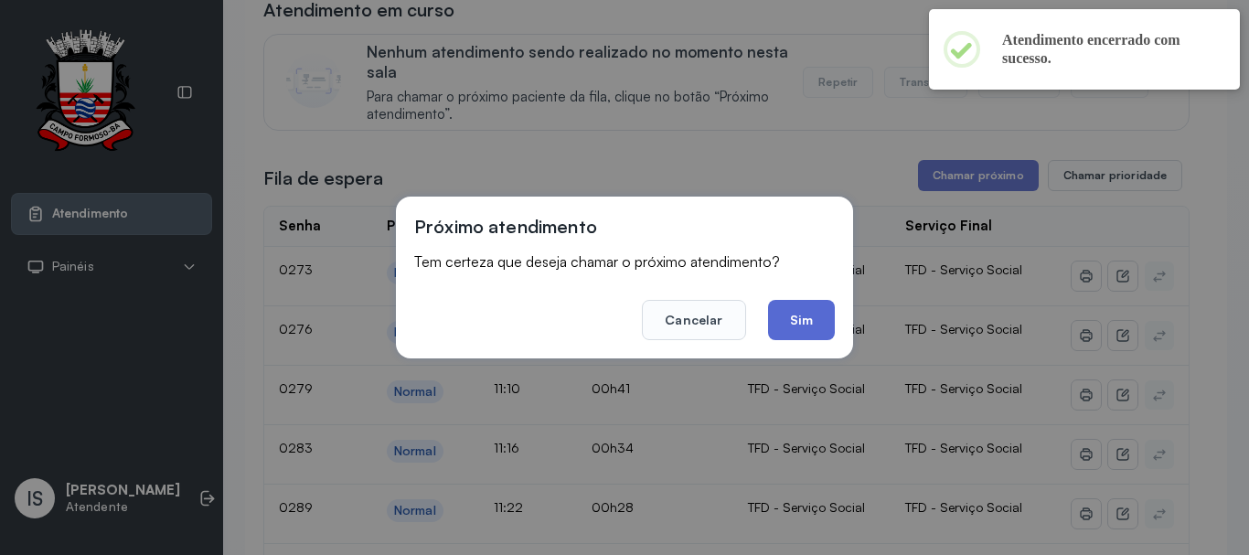
click at [813, 314] on button "Sim" at bounding box center [801, 320] width 67 height 40
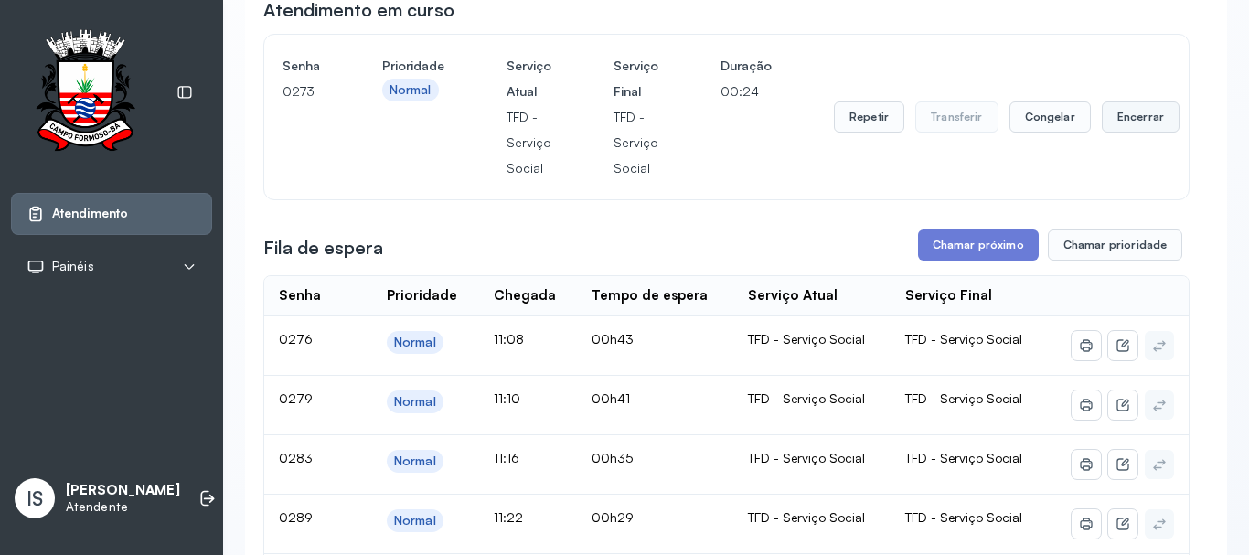
click at [1102, 125] on button "Encerrar" at bounding box center [1141, 116] width 78 height 31
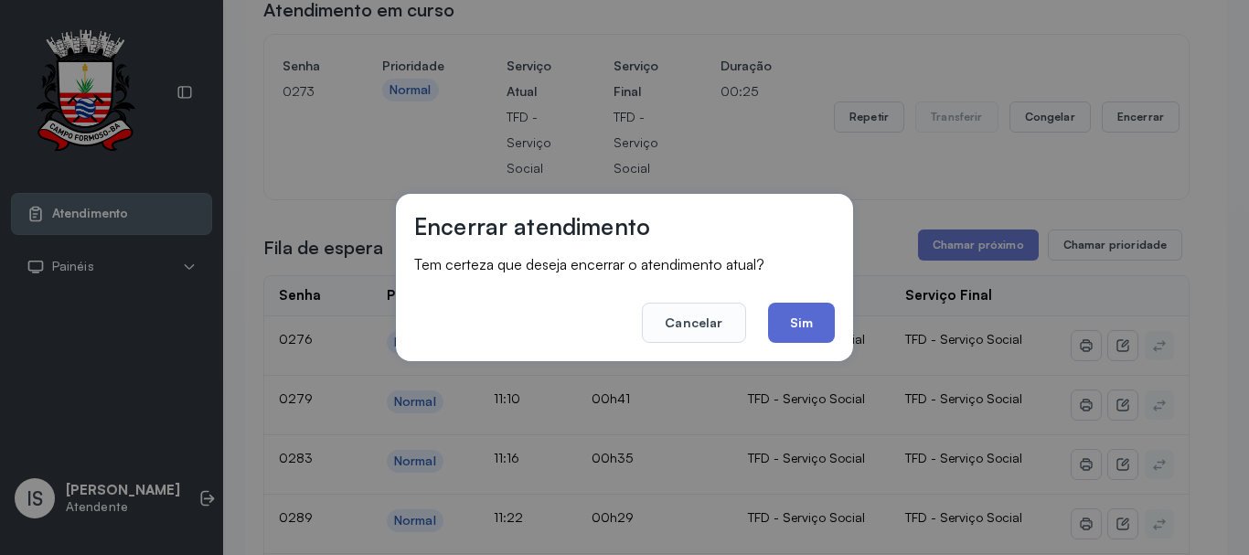
click at [822, 315] on button "Sim" at bounding box center [801, 323] width 67 height 40
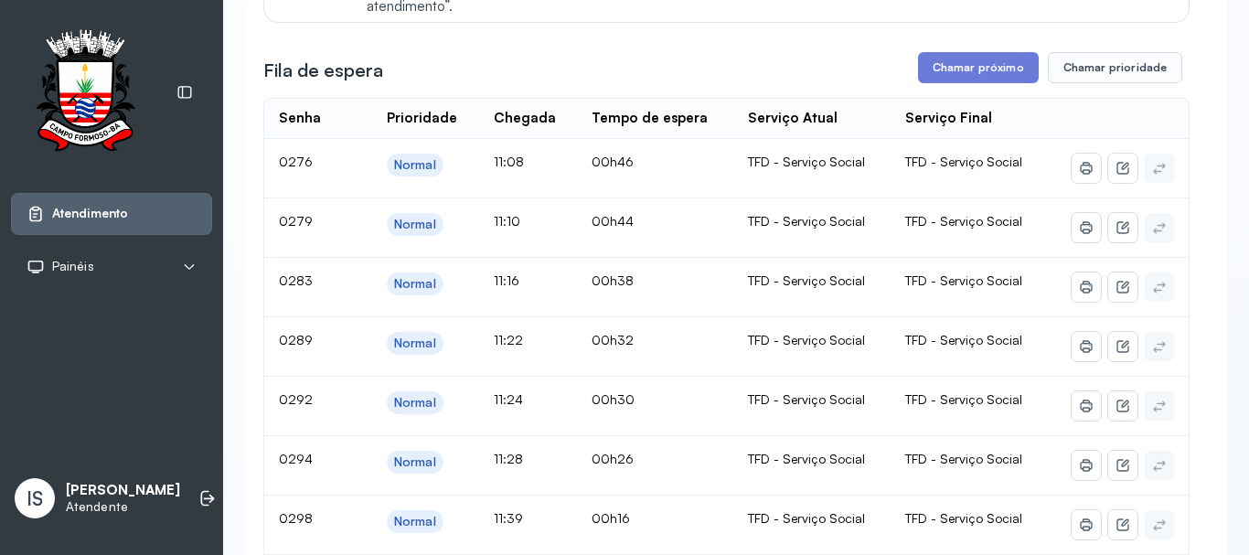
scroll to position [274, 0]
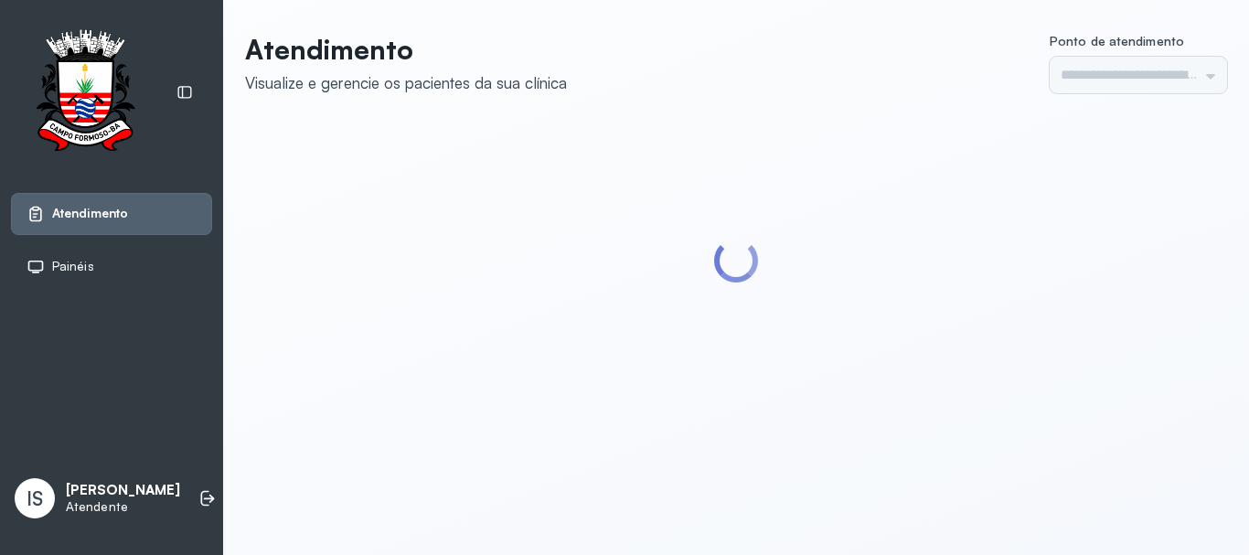
type input "******"
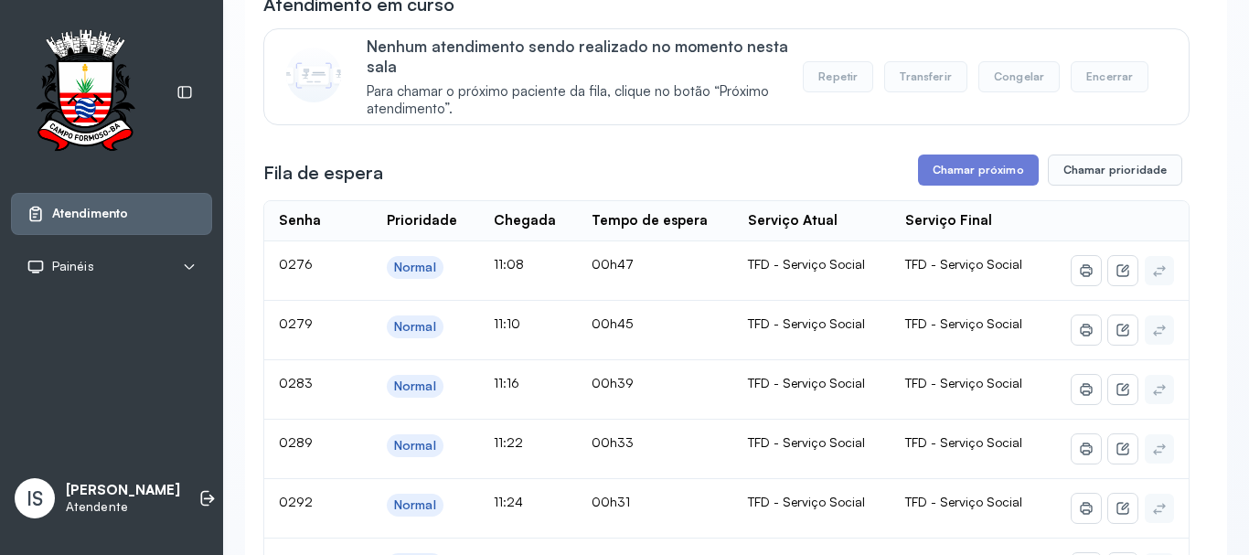
scroll to position [183, 0]
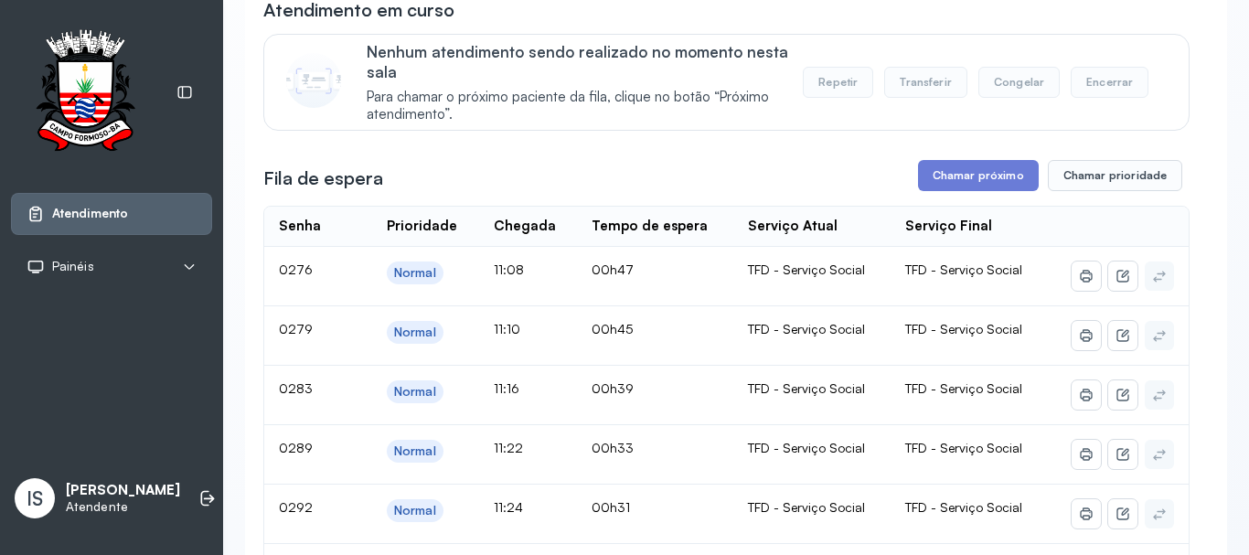
click at [922, 178] on button "Chamar próximo" at bounding box center [978, 175] width 121 height 31
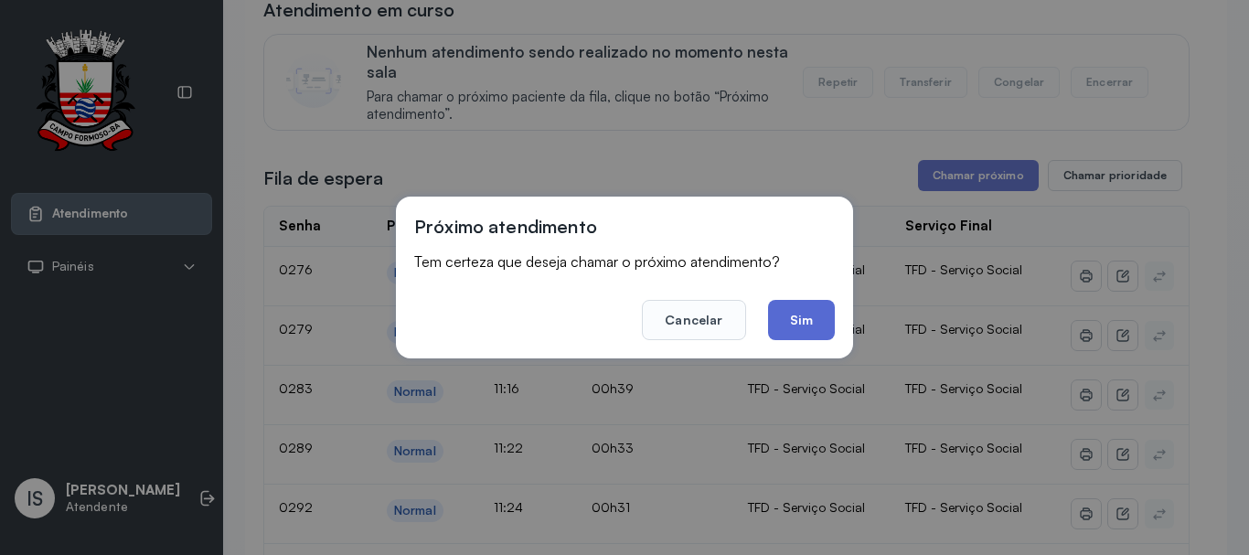
click at [824, 324] on button "Sim" at bounding box center [801, 320] width 67 height 40
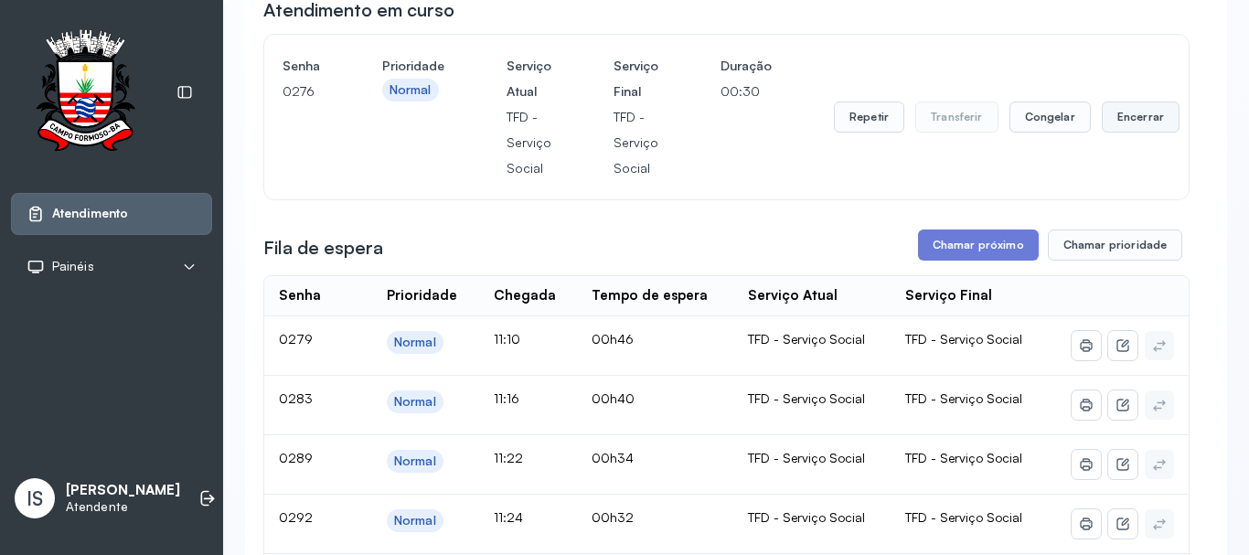
click at [1109, 129] on button "Encerrar" at bounding box center [1141, 116] width 78 height 31
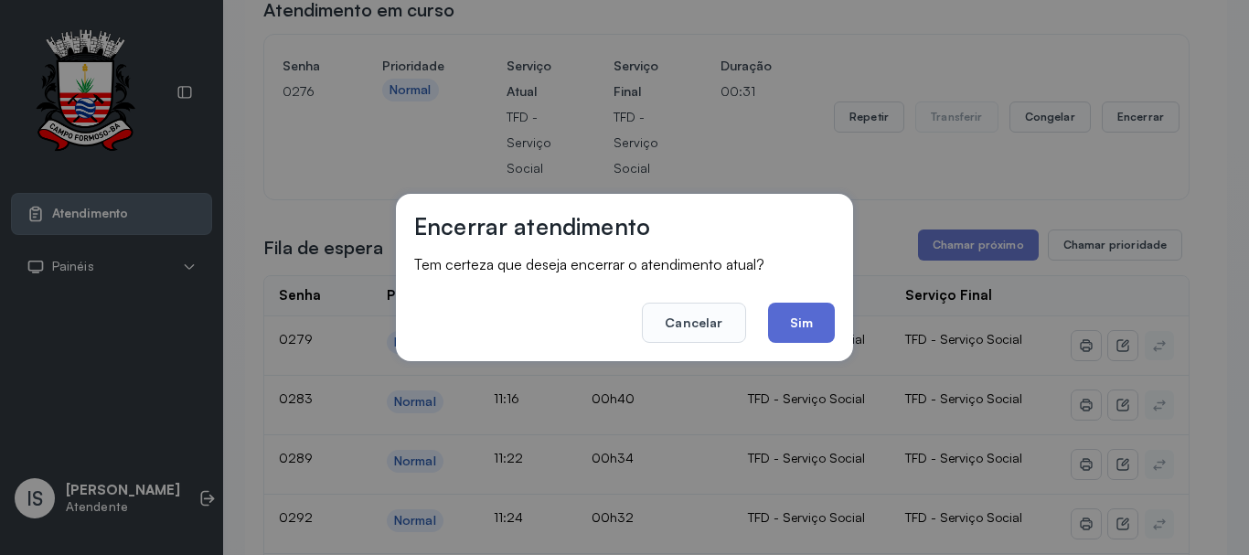
click at [804, 339] on button "Sim" at bounding box center [801, 323] width 67 height 40
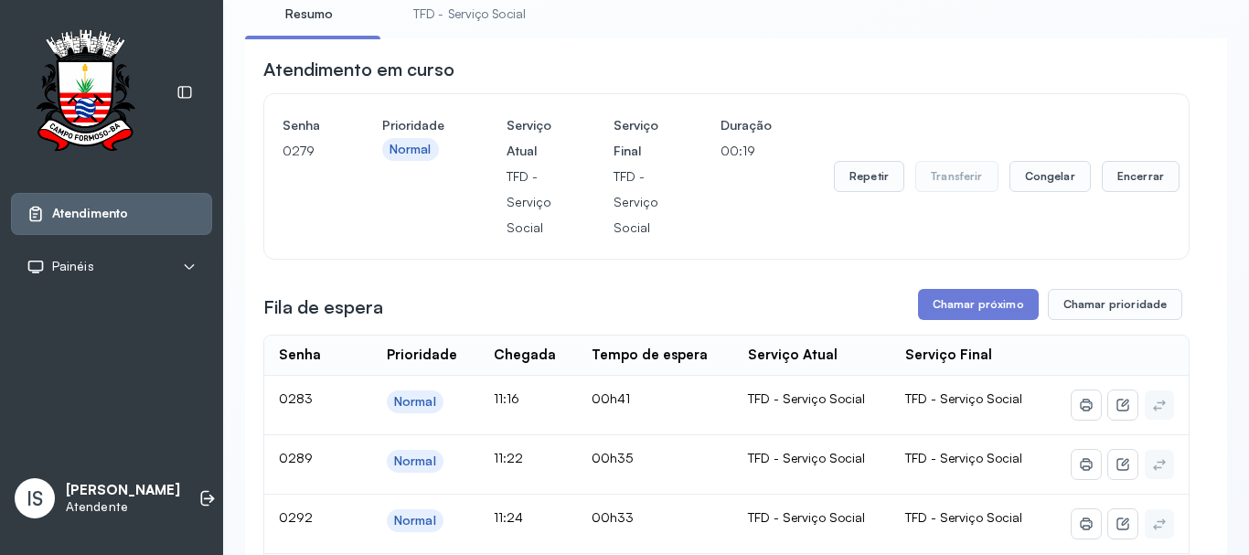
scroll to position [91, 0]
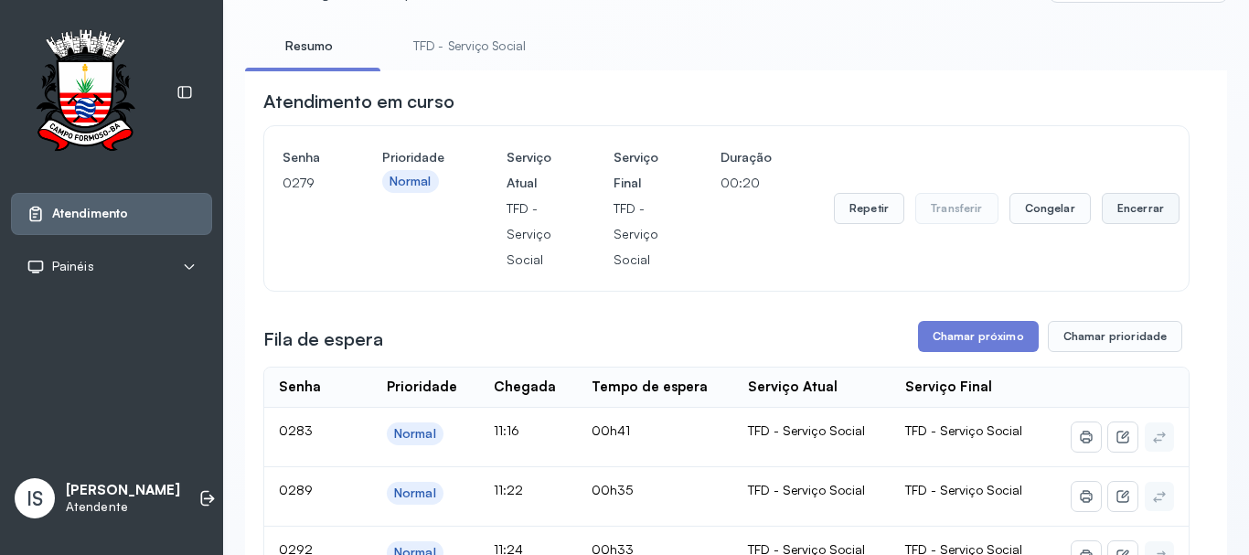
click at [1115, 204] on button "Encerrar" at bounding box center [1141, 208] width 78 height 31
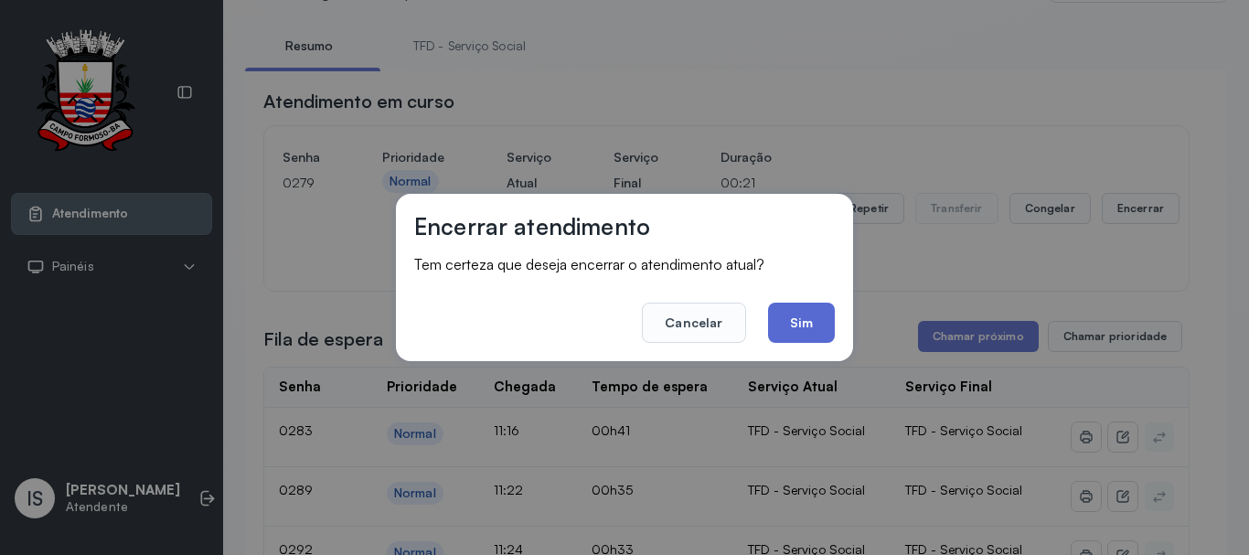
click at [789, 327] on button "Sim" at bounding box center [801, 323] width 67 height 40
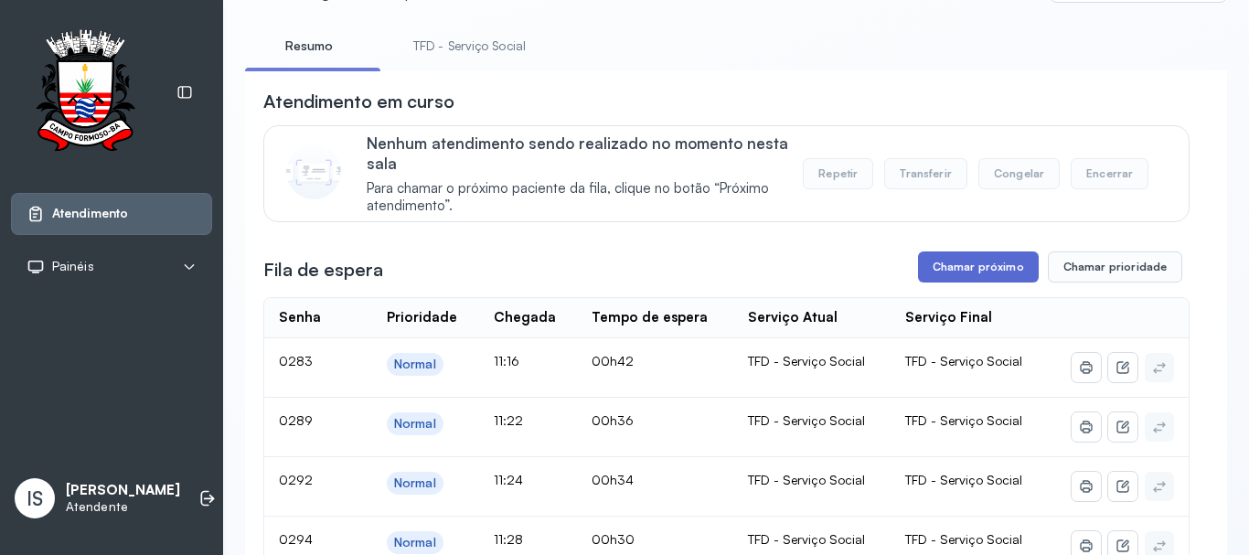
click at [969, 273] on button "Chamar próximo" at bounding box center [978, 266] width 121 height 31
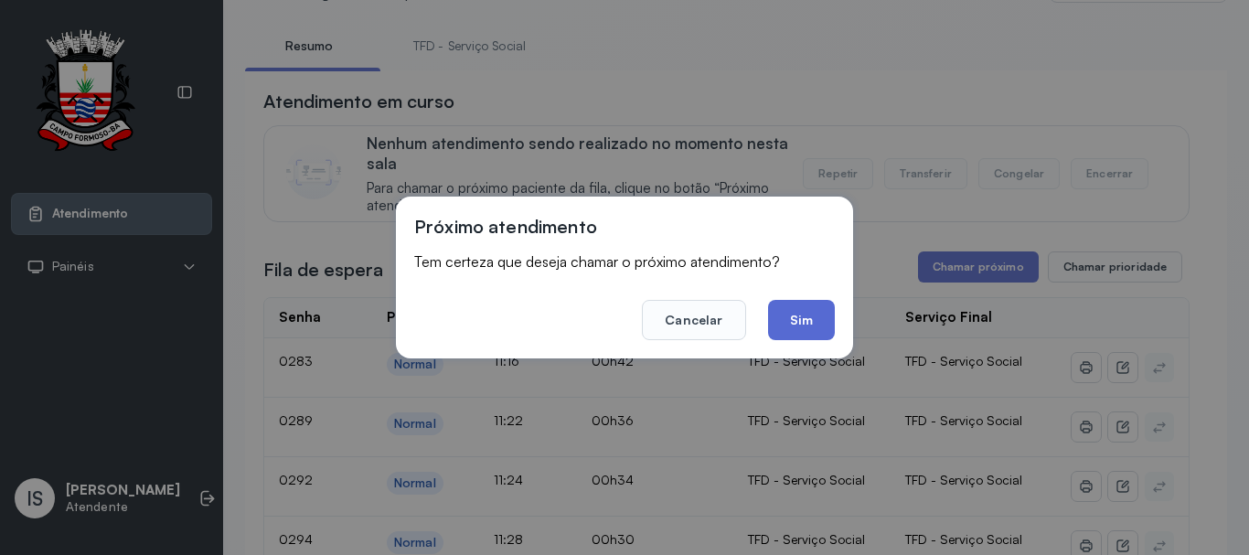
click at [817, 305] on button "Sim" at bounding box center [801, 320] width 67 height 40
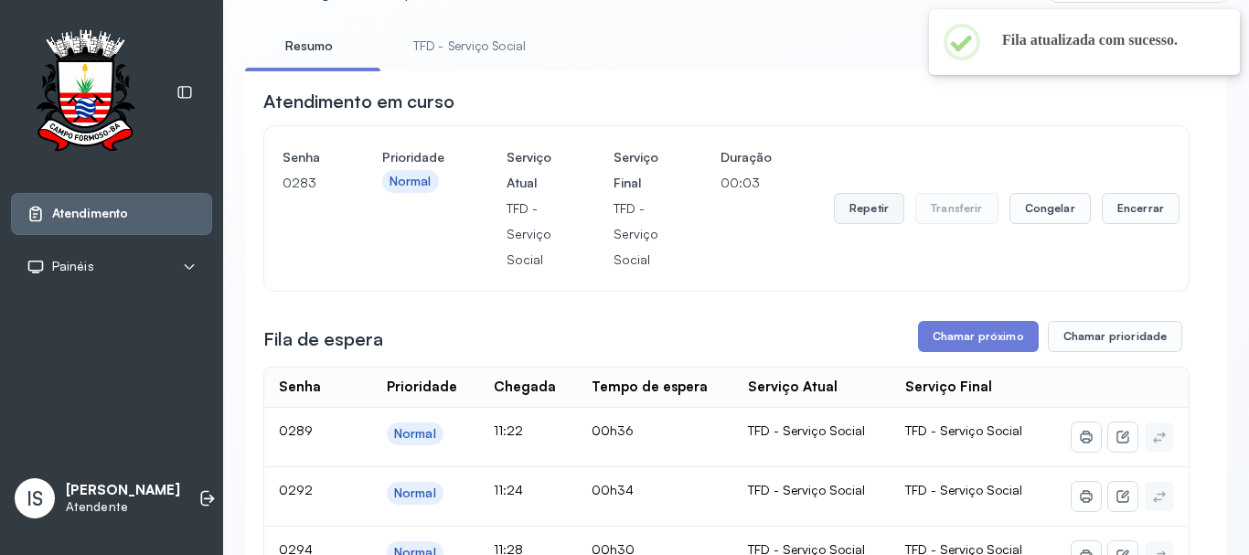
click at [868, 224] on button "Repetir" at bounding box center [869, 208] width 70 height 31
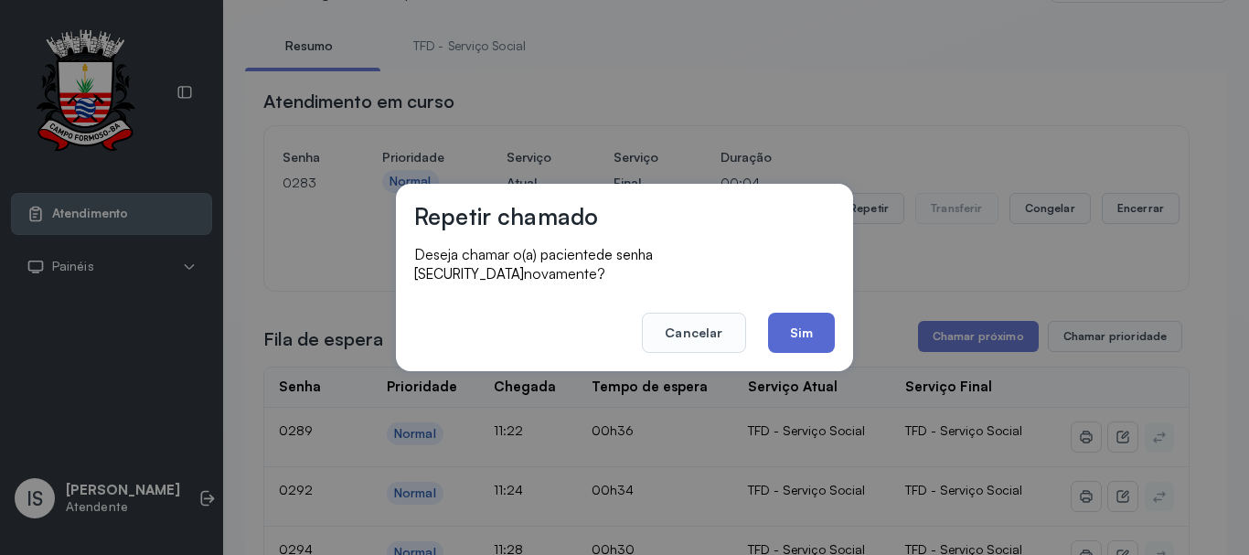
click at [826, 338] on button "Sim" at bounding box center [801, 333] width 67 height 40
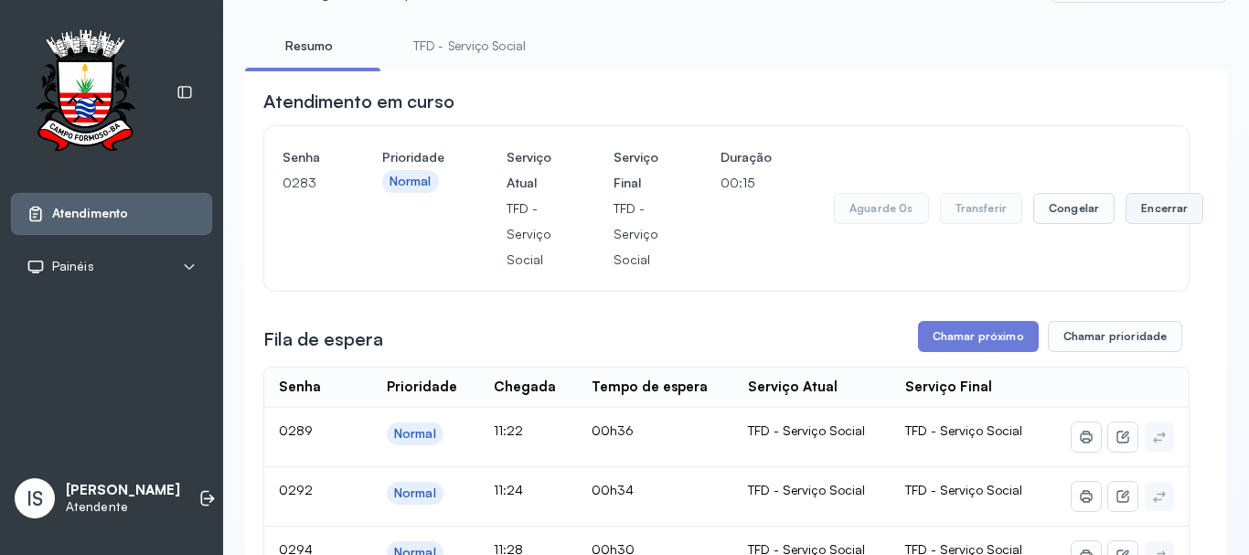
click at [1144, 216] on button "Encerrar" at bounding box center [1164, 208] width 78 height 31
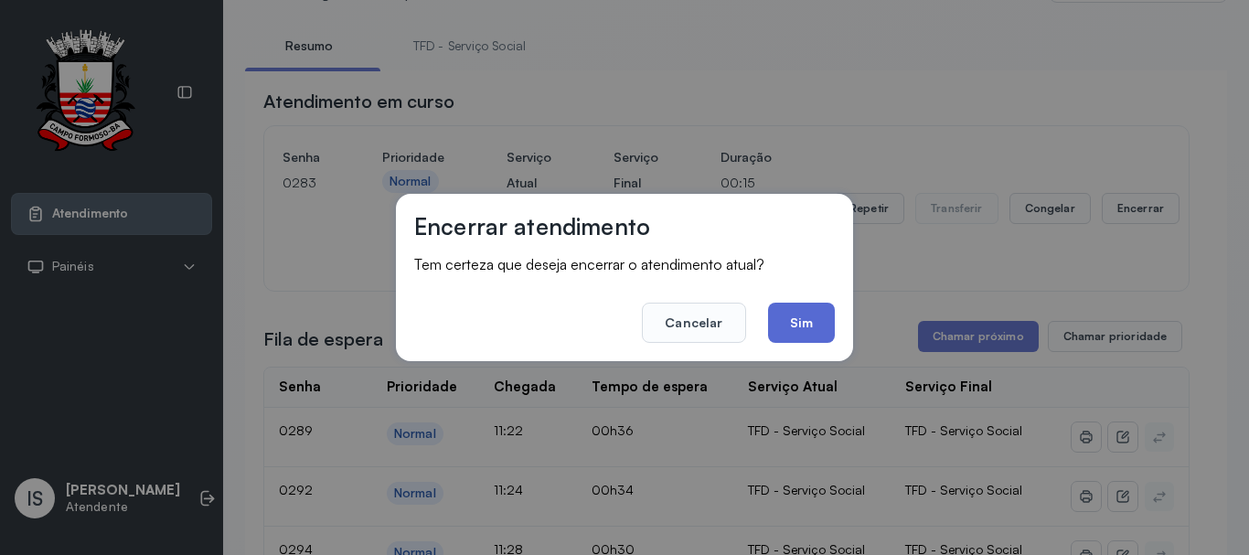
click at [789, 335] on button "Sim" at bounding box center [801, 323] width 67 height 40
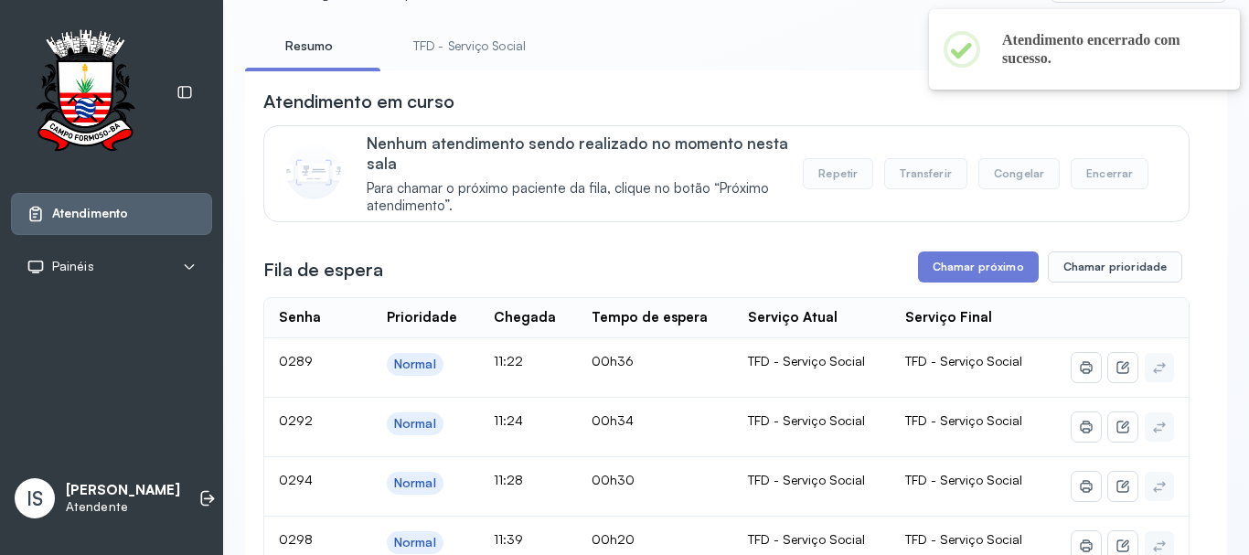
click at [946, 275] on button "Chamar próximo" at bounding box center [978, 266] width 121 height 31
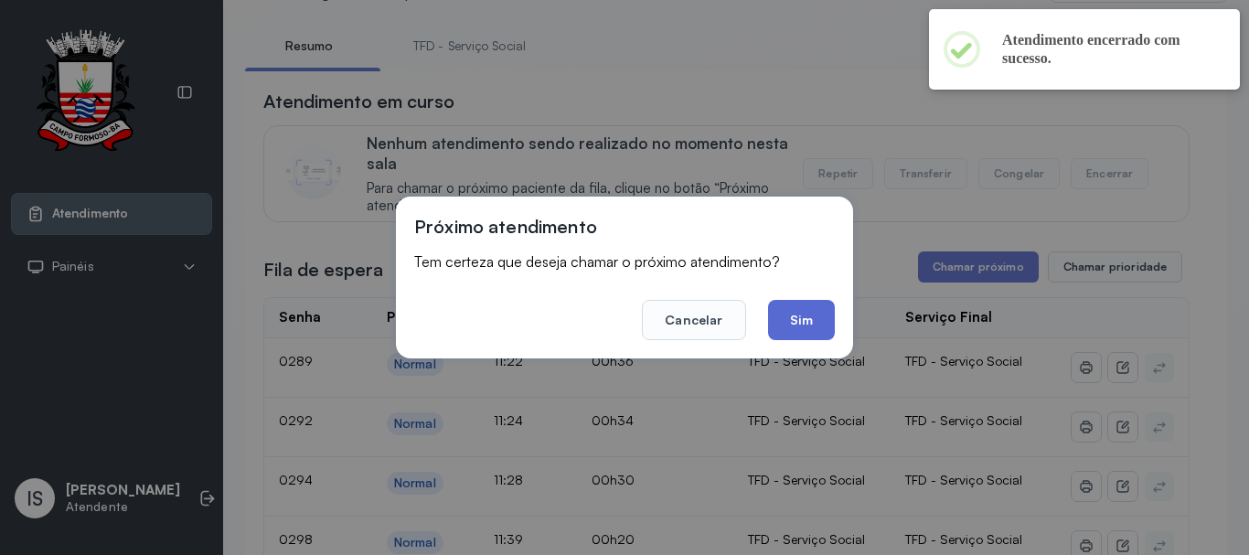
click at [829, 321] on button "Sim" at bounding box center [801, 320] width 67 height 40
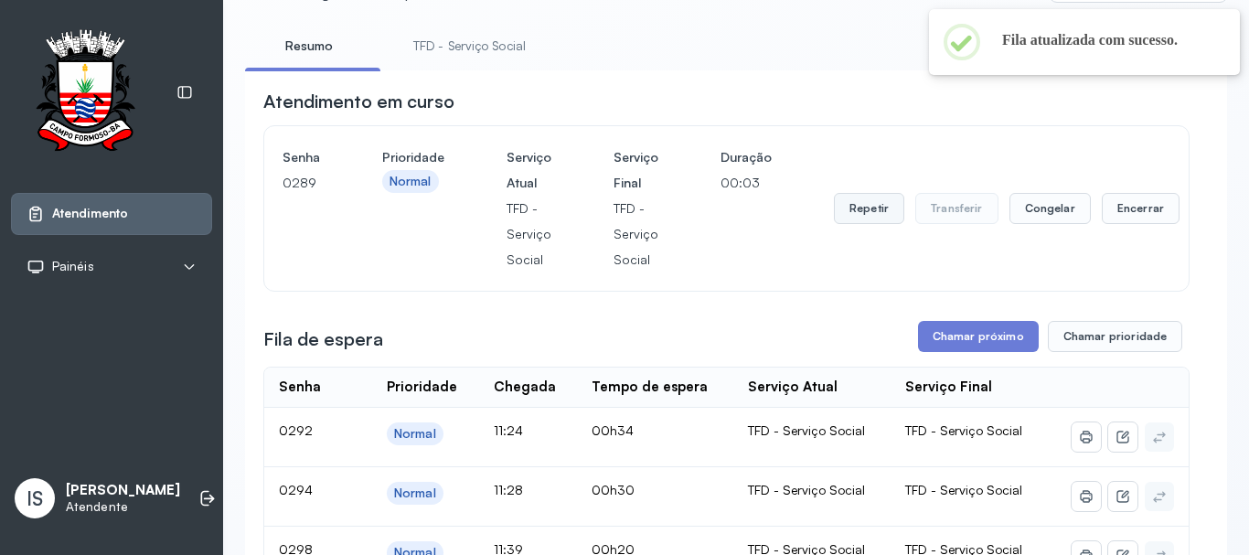
click at [860, 207] on button "Repetir" at bounding box center [869, 208] width 70 height 31
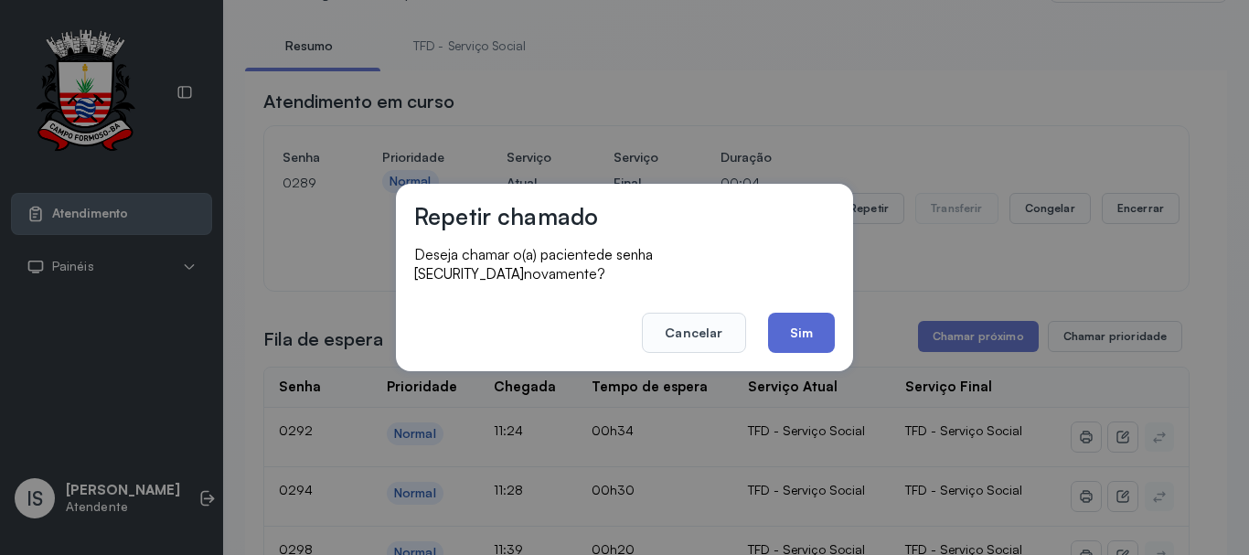
click at [781, 328] on button "Sim" at bounding box center [801, 333] width 67 height 40
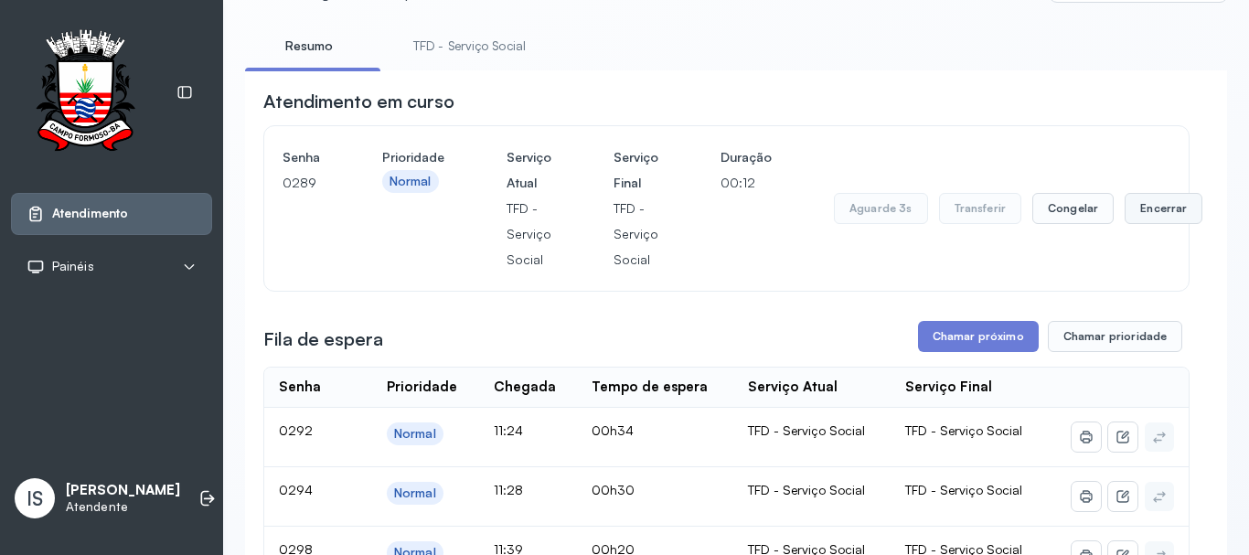
click at [1132, 214] on button "Encerrar" at bounding box center [1163, 208] width 78 height 31
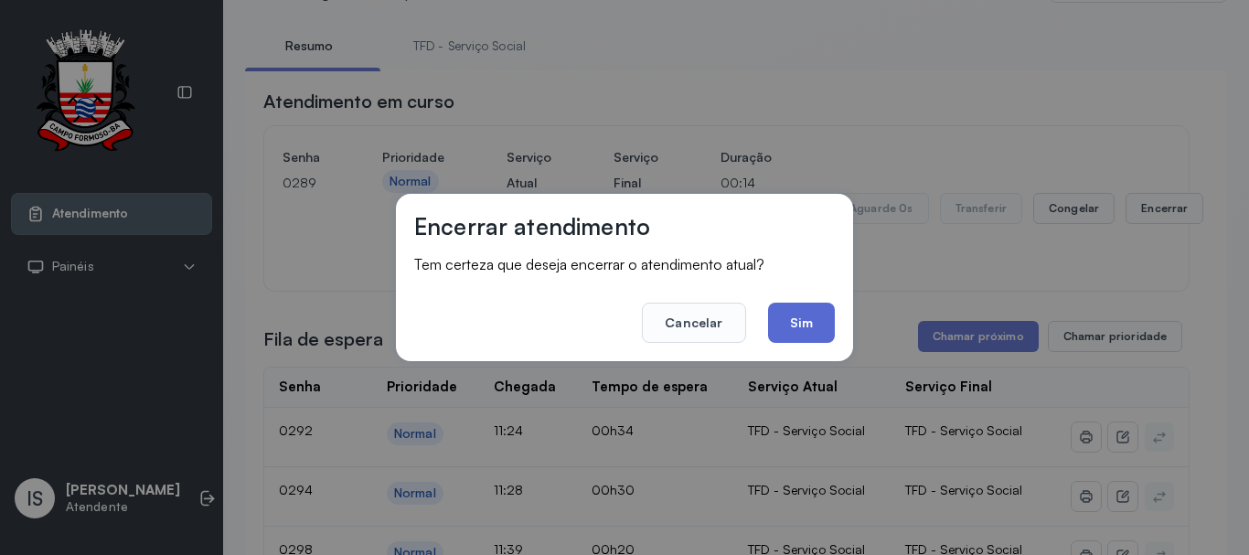
click at [772, 342] on button "Sim" at bounding box center [801, 323] width 67 height 40
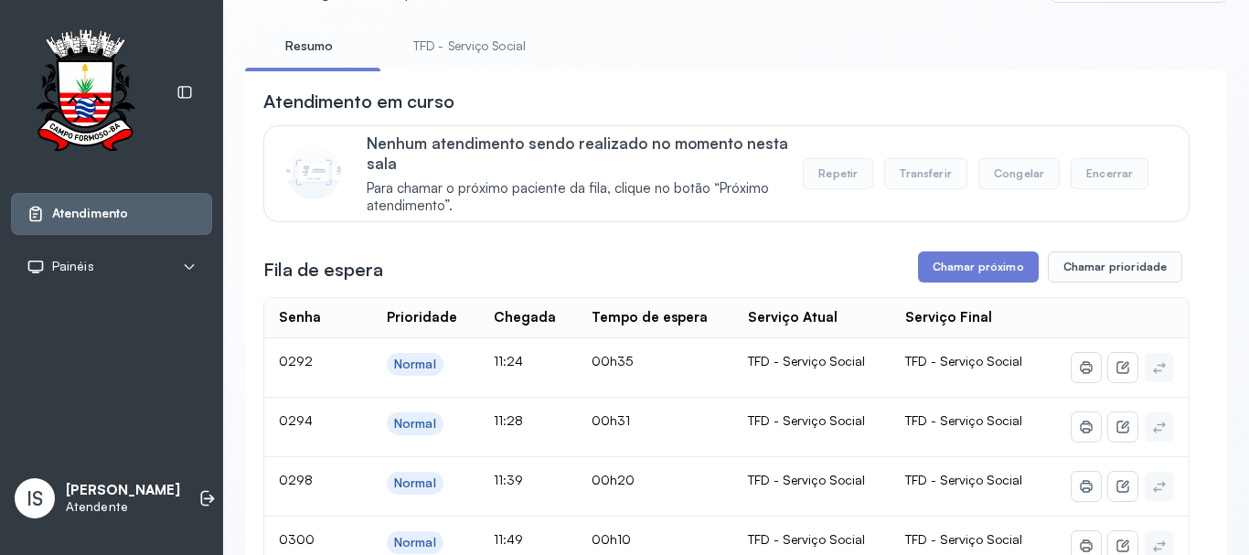
click at [479, 38] on link "TFD - Serviço Social" at bounding box center [469, 46] width 149 height 30
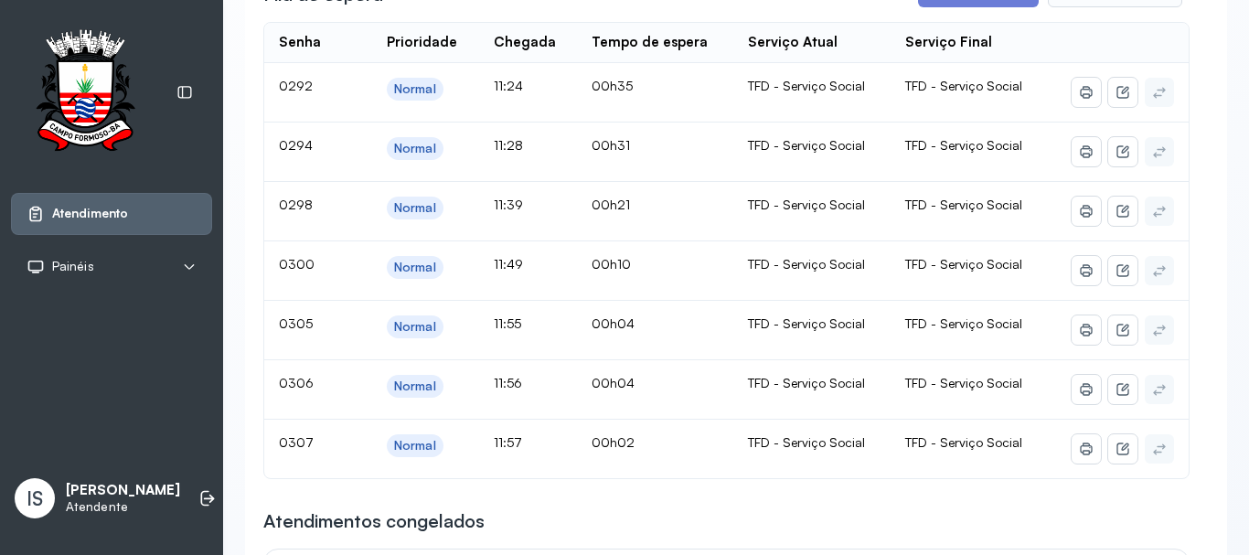
scroll to position [366, 0]
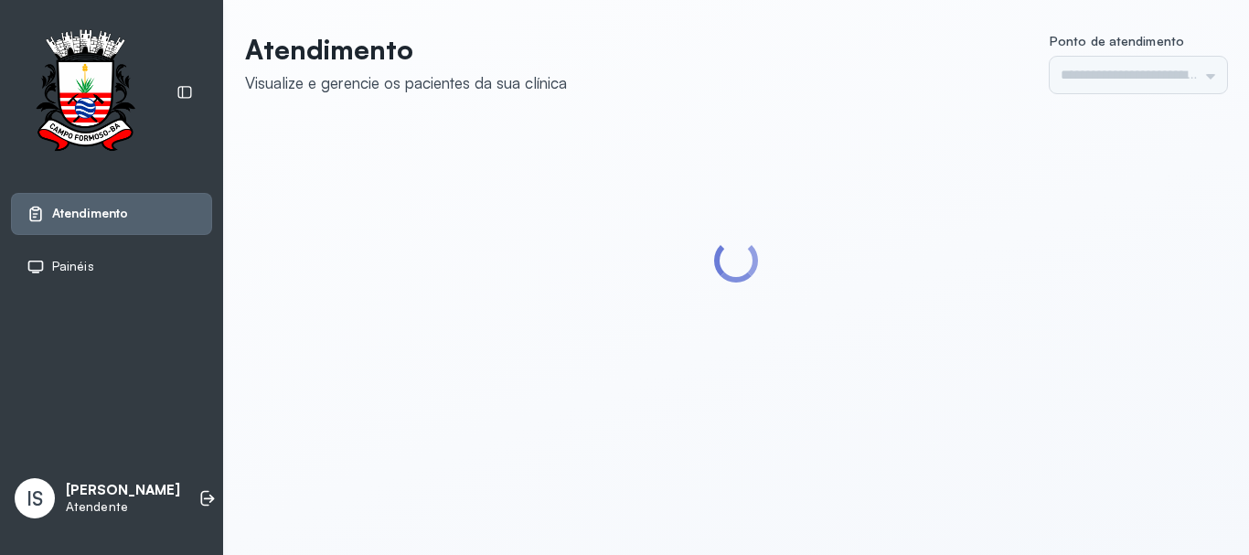
type input "******"
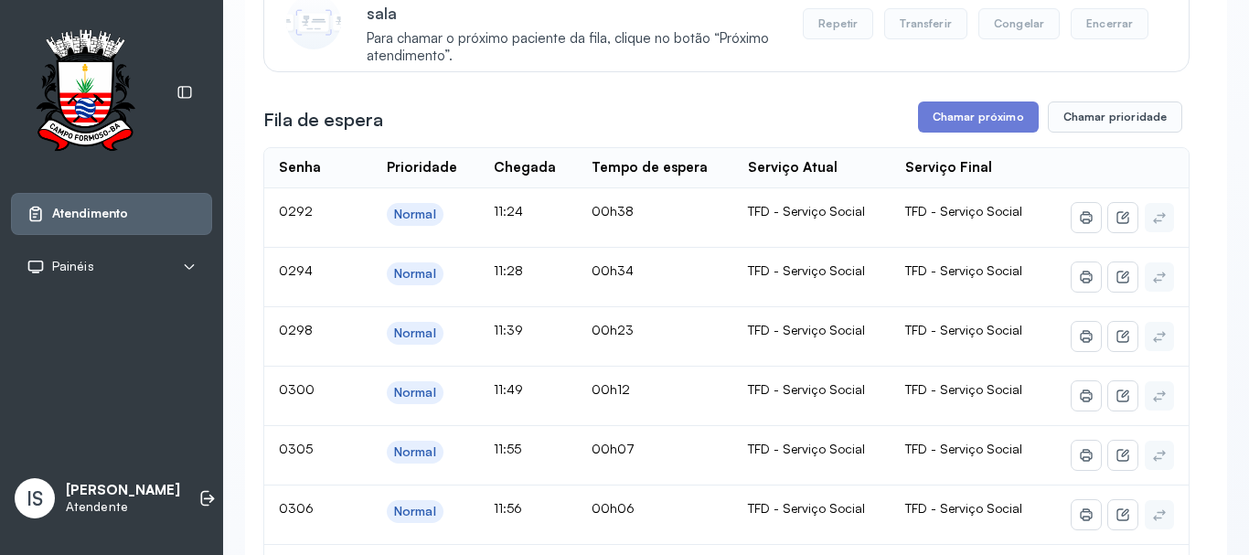
scroll to position [240, 0]
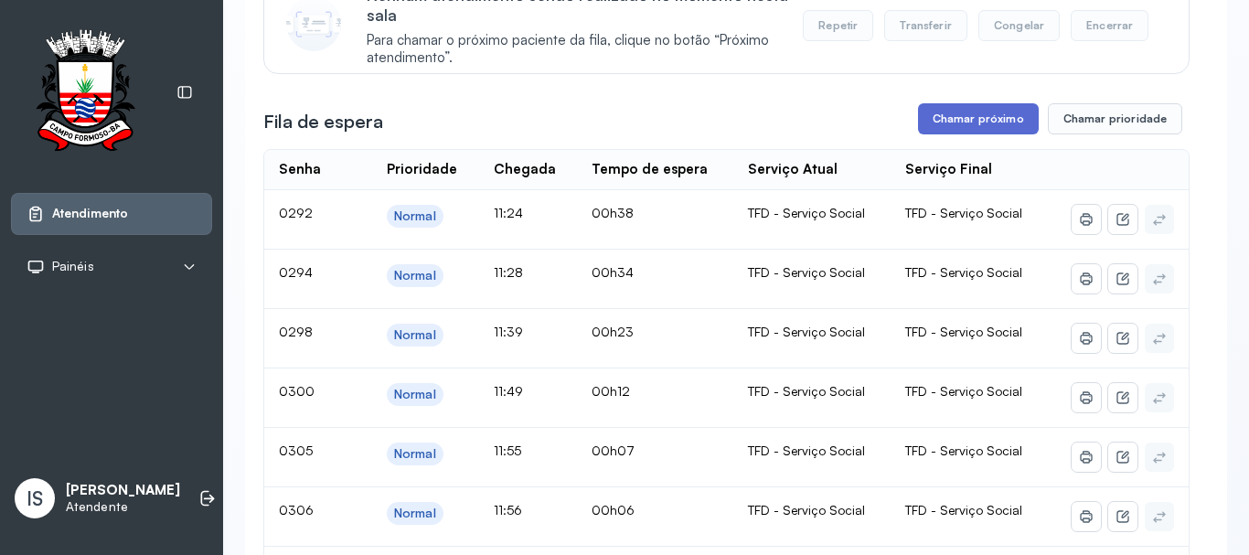
click at [939, 117] on button "Chamar próximo" at bounding box center [978, 118] width 121 height 31
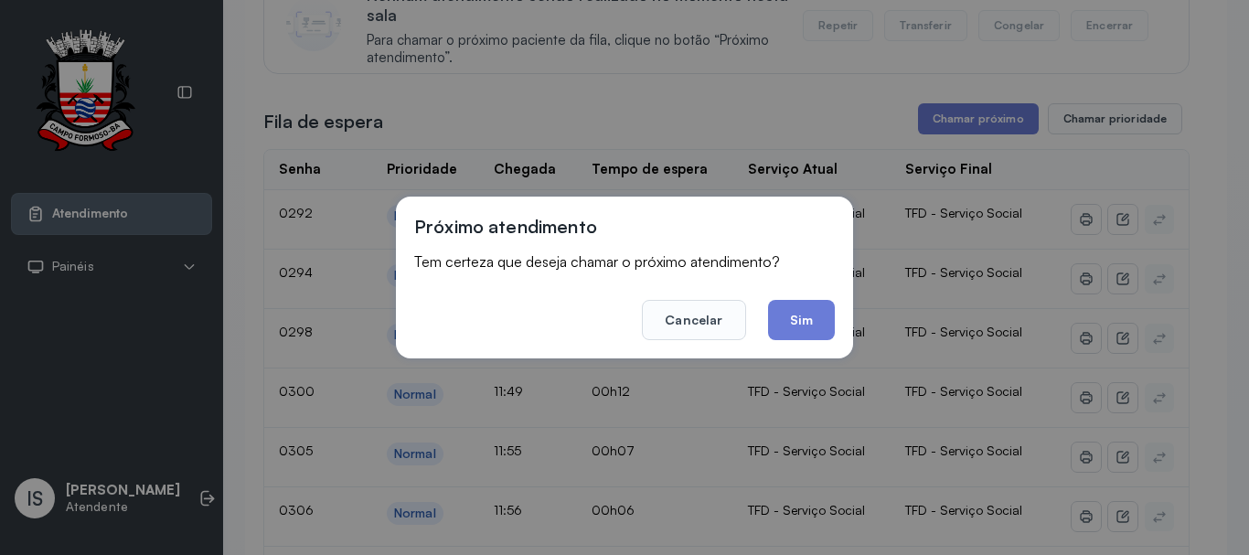
click at [791, 318] on button "Sim" at bounding box center [801, 320] width 67 height 40
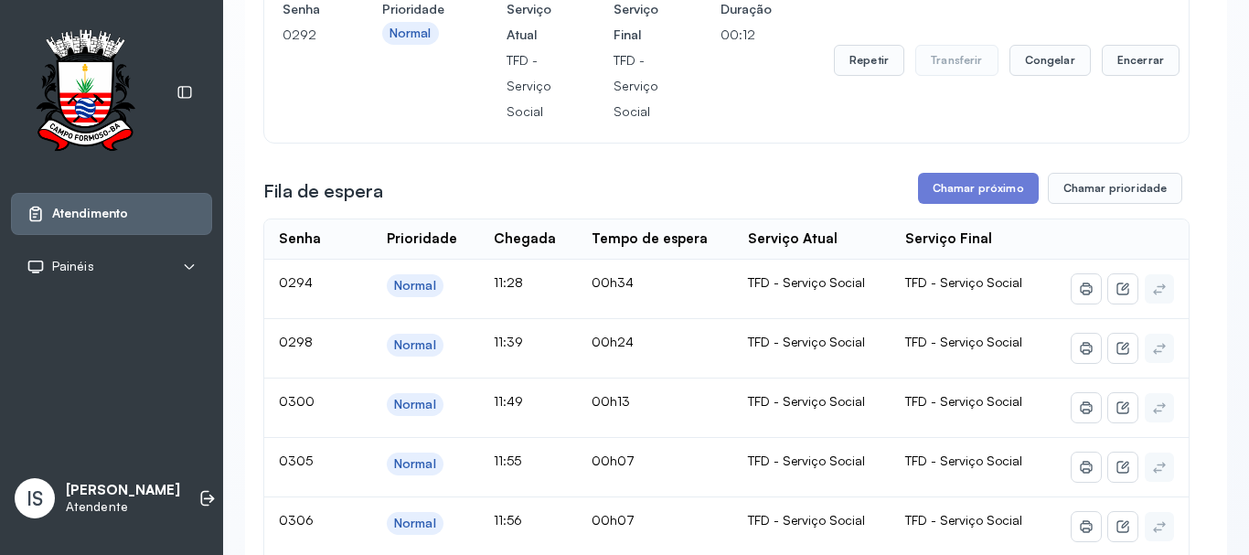
scroll to position [148, 0]
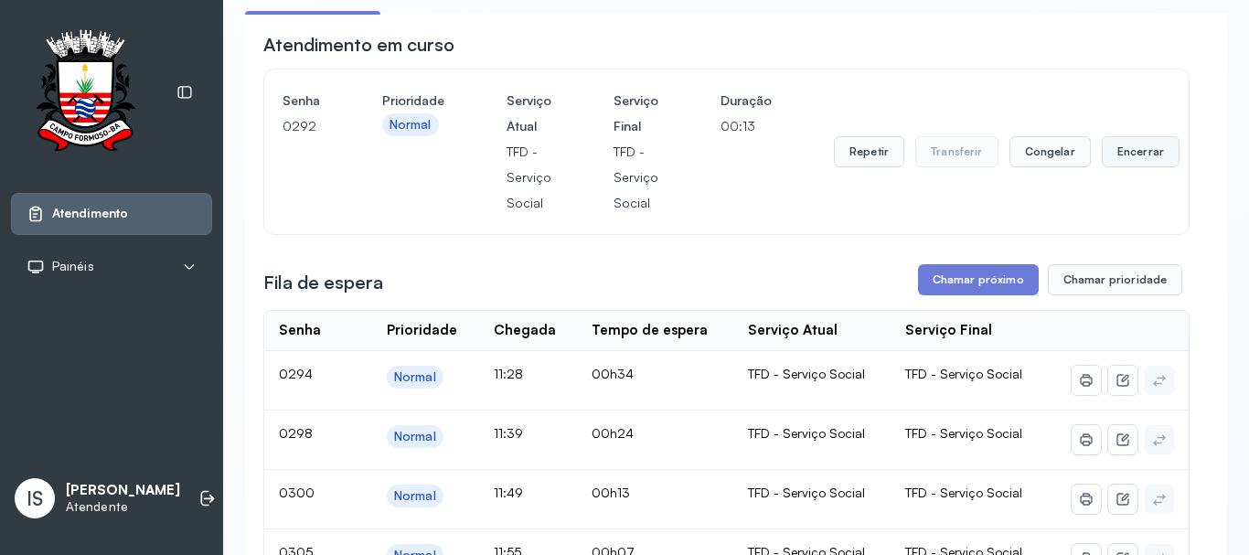
click at [1141, 149] on button "Encerrar" at bounding box center [1141, 151] width 78 height 31
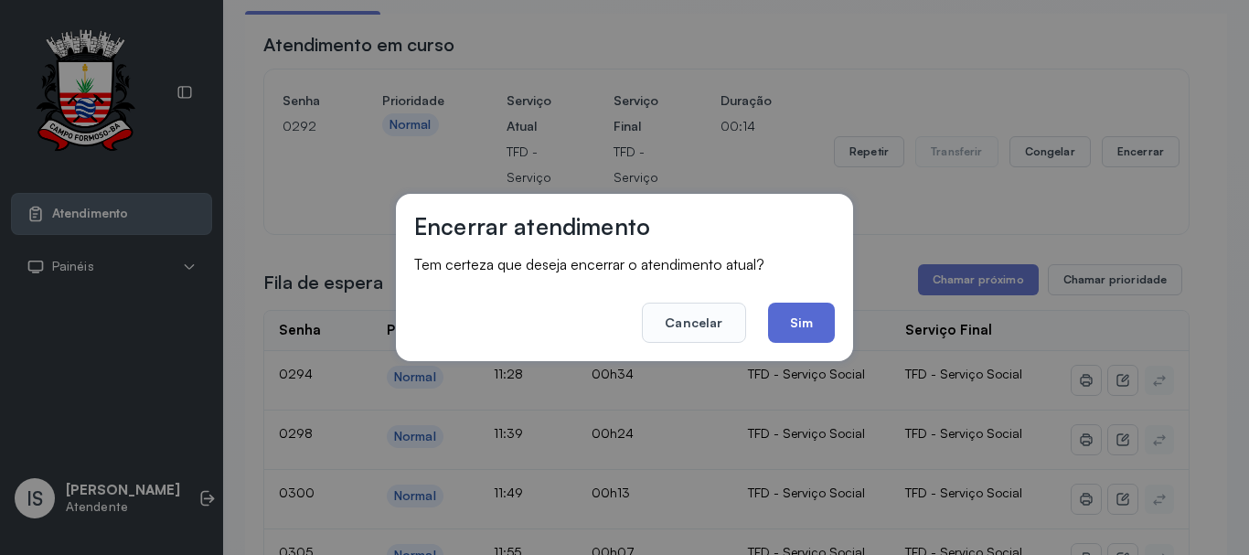
click at [783, 335] on button "Sim" at bounding box center [801, 323] width 67 height 40
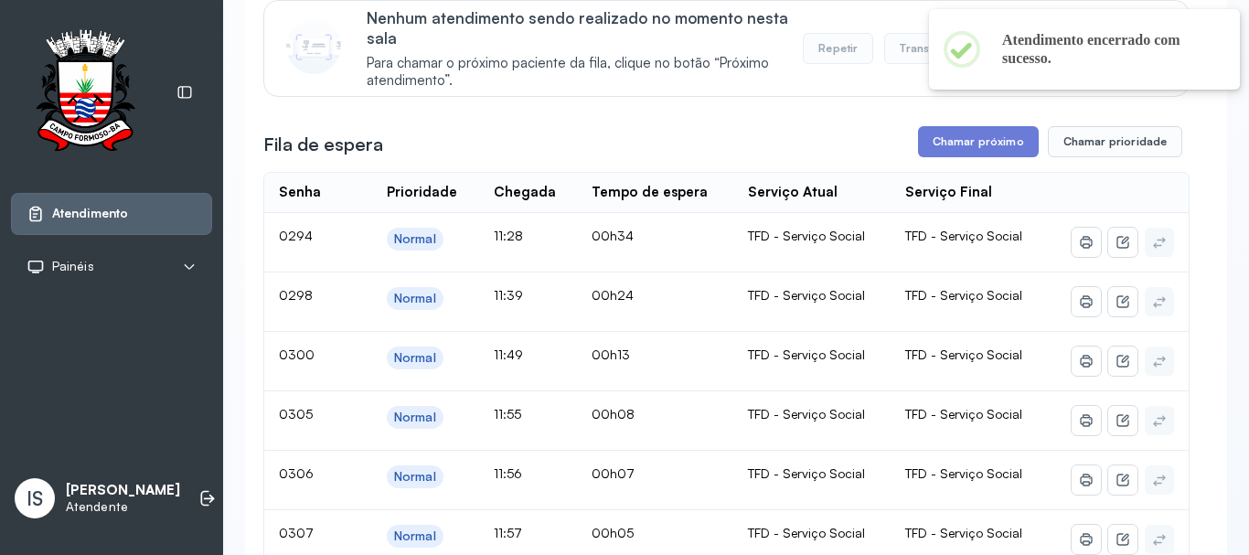
scroll to position [331, 0]
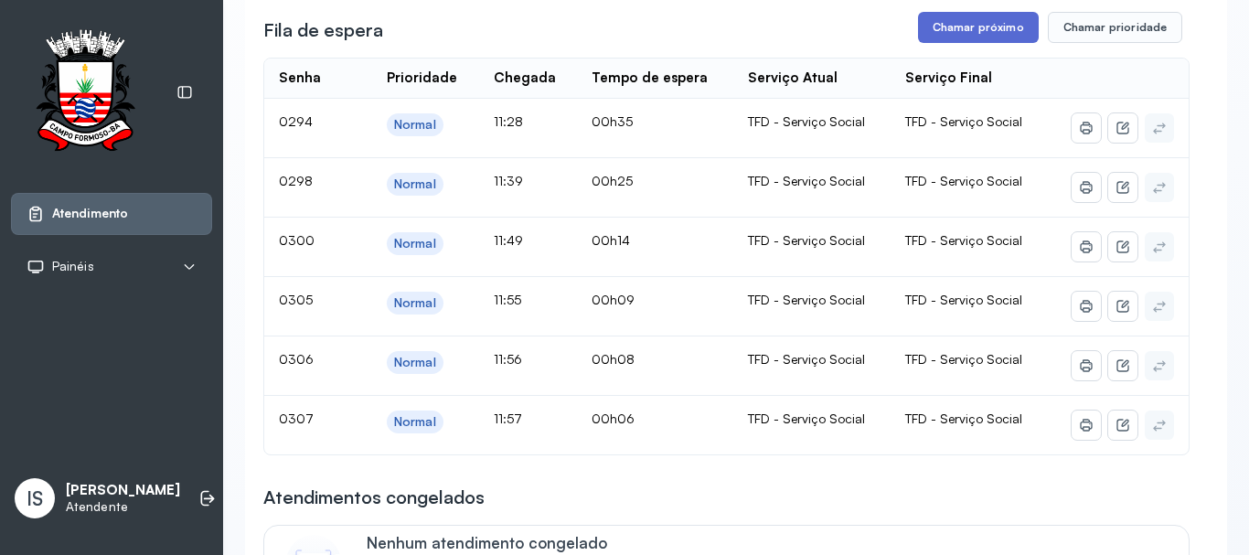
click at [980, 32] on button "Chamar próximo" at bounding box center [978, 27] width 121 height 31
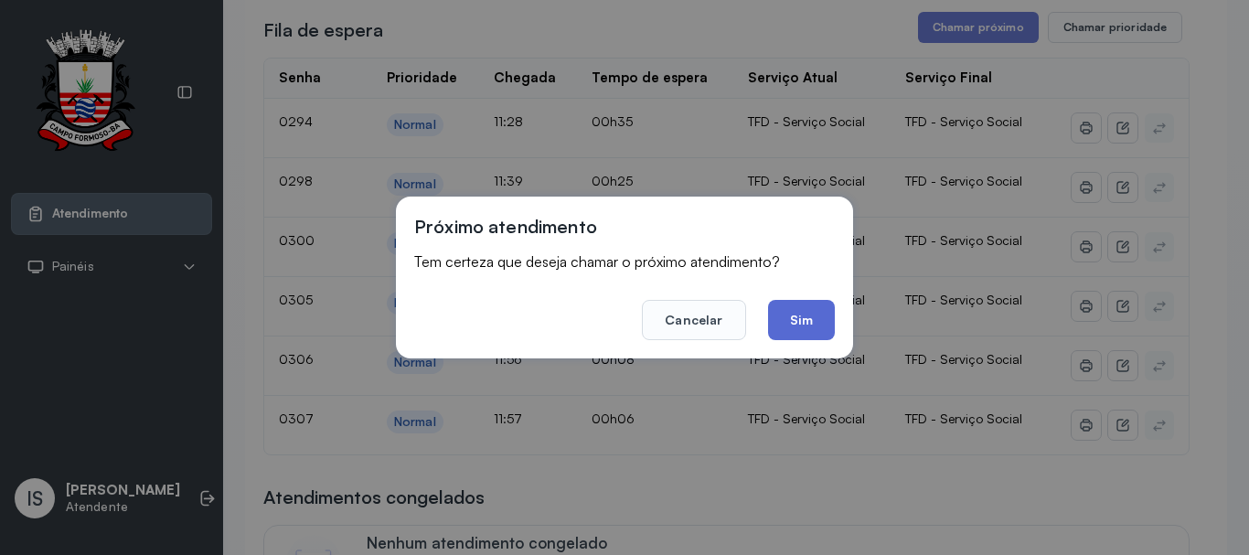
click at [784, 330] on button "Sim" at bounding box center [801, 320] width 67 height 40
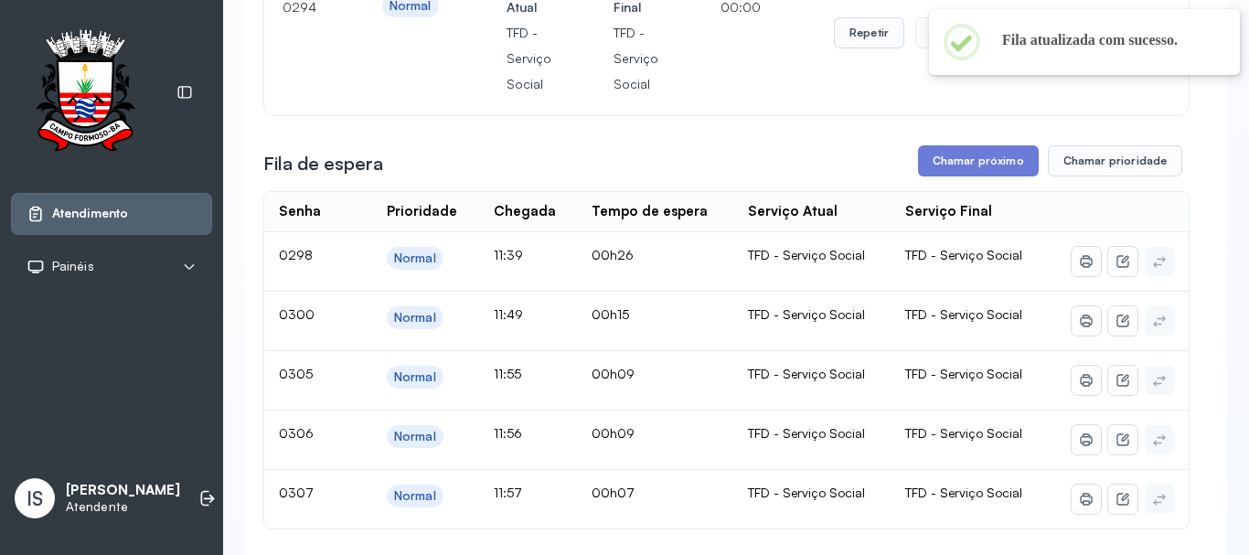
scroll to position [240, 0]
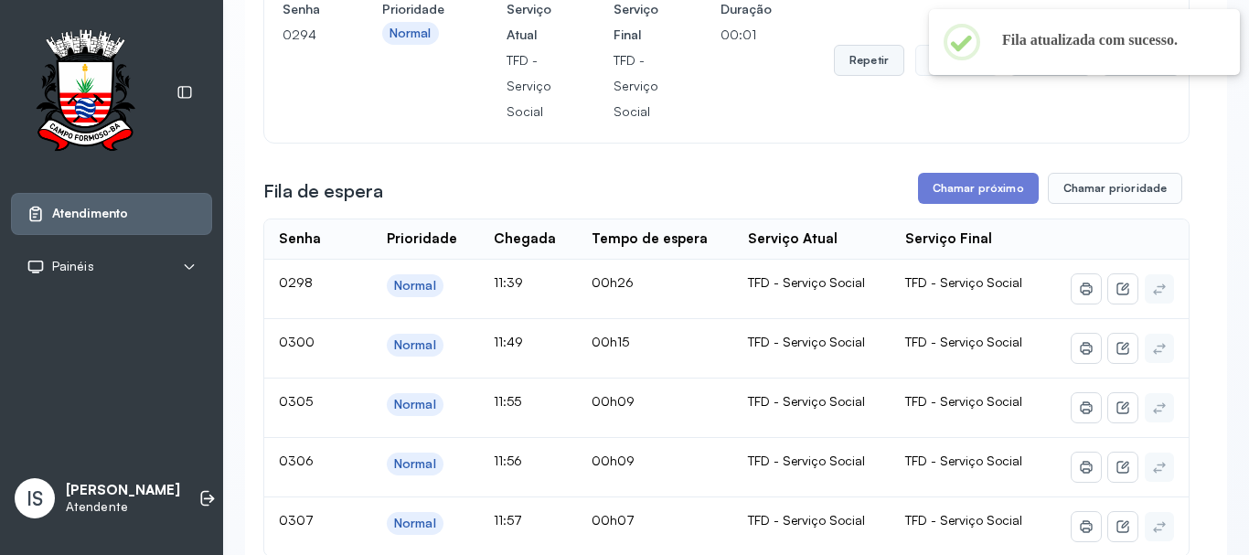
click at [872, 75] on button "Repetir" at bounding box center [869, 60] width 70 height 31
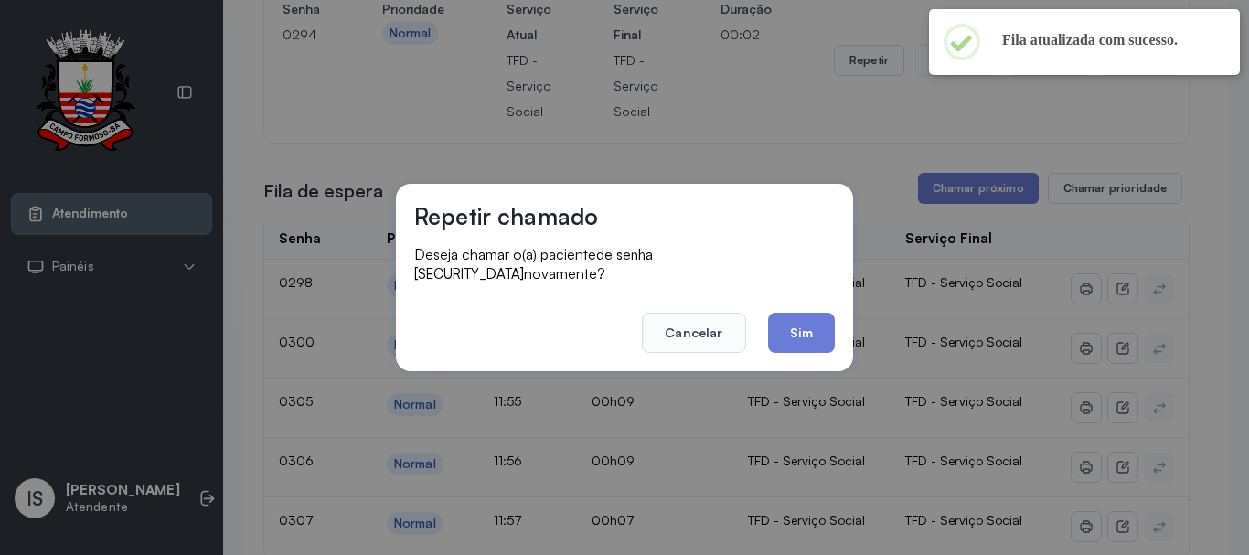
drag, startPoint x: 822, startPoint y: 321, endPoint x: 821, endPoint y: 306, distance: 14.7
click at [822, 317] on button "Sim" at bounding box center [801, 333] width 67 height 40
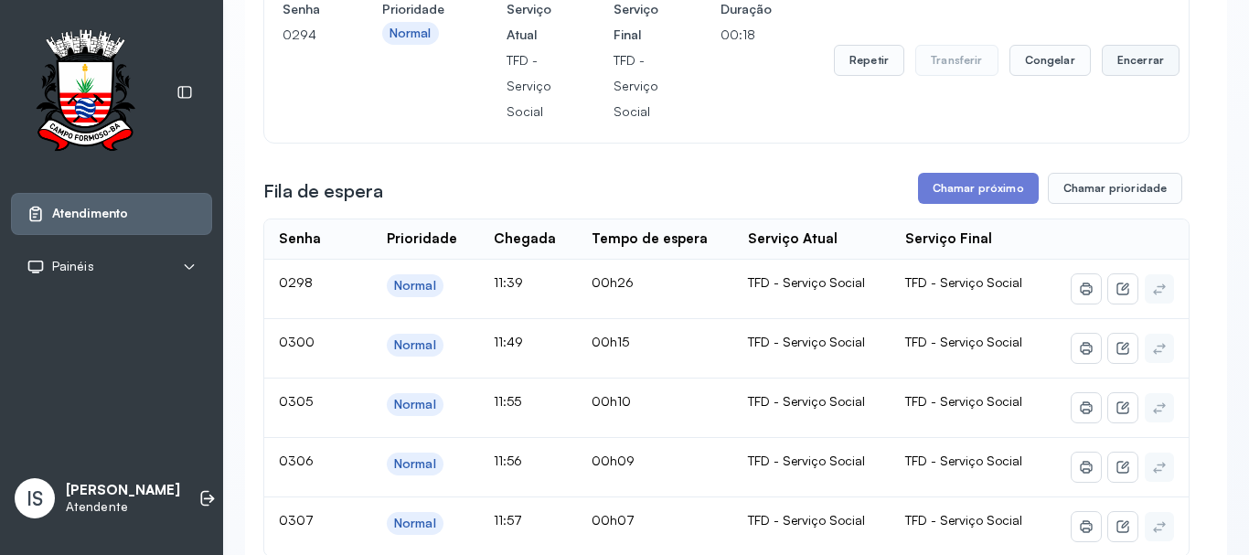
click at [1107, 76] on button "Encerrar" at bounding box center [1141, 60] width 78 height 31
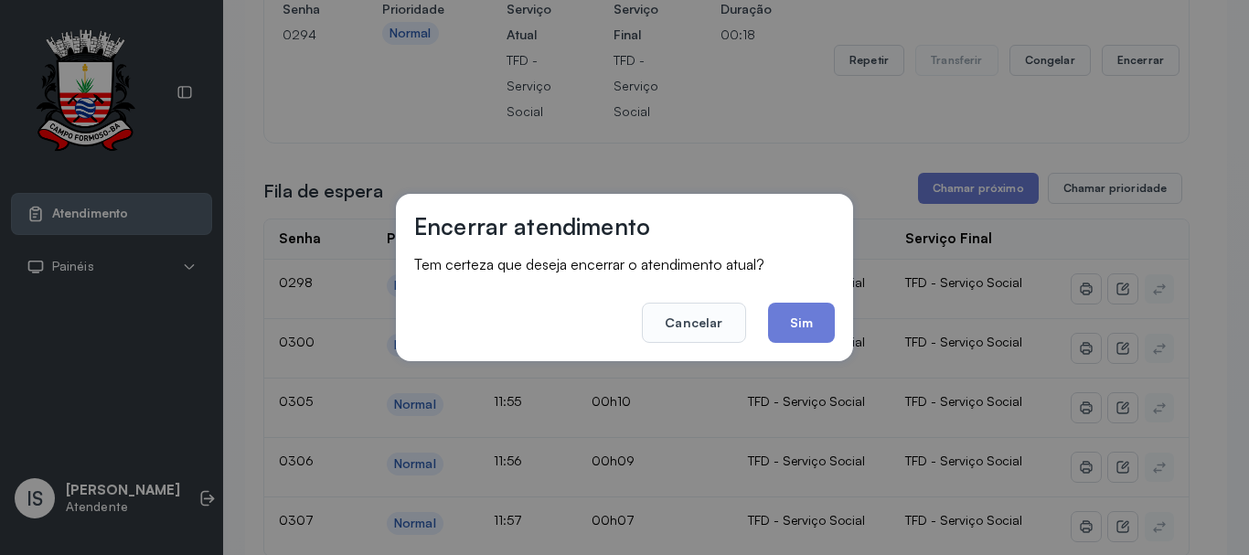
drag, startPoint x: 785, startPoint y: 329, endPoint x: 786, endPoint y: 306, distance: 22.9
click at [786, 321] on button "Sim" at bounding box center [801, 323] width 67 height 40
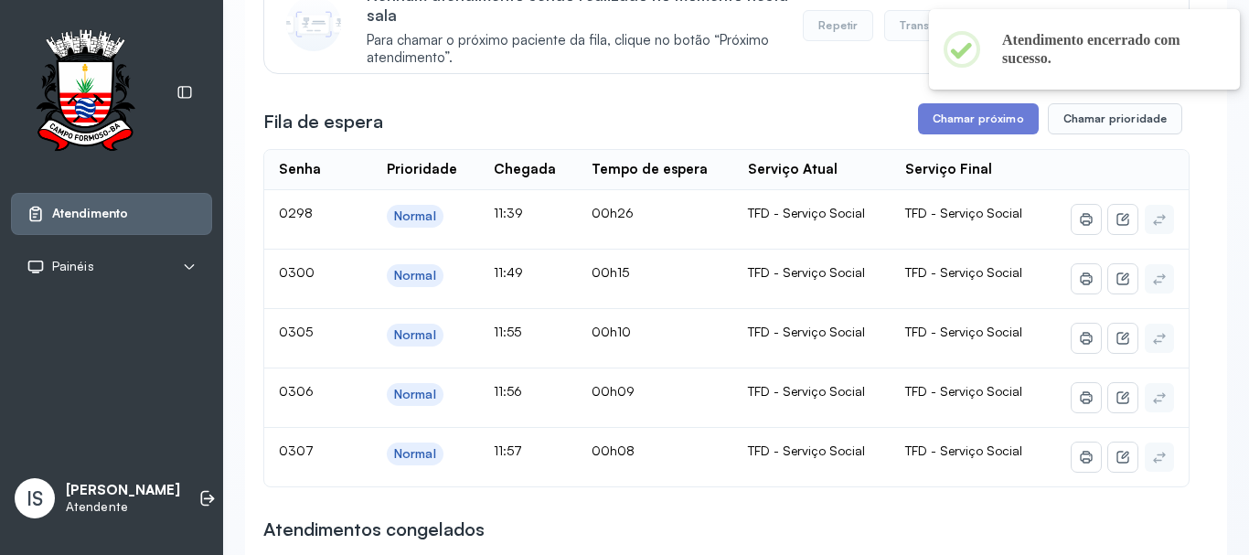
scroll to position [331, 0]
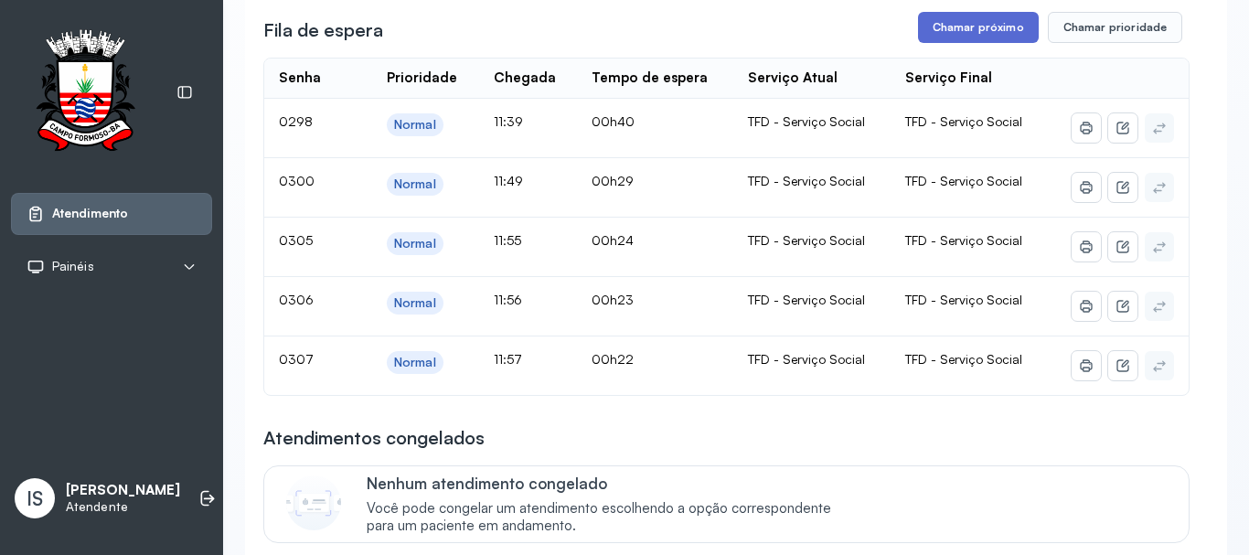
click at [946, 32] on button "Chamar próximo" at bounding box center [978, 27] width 121 height 31
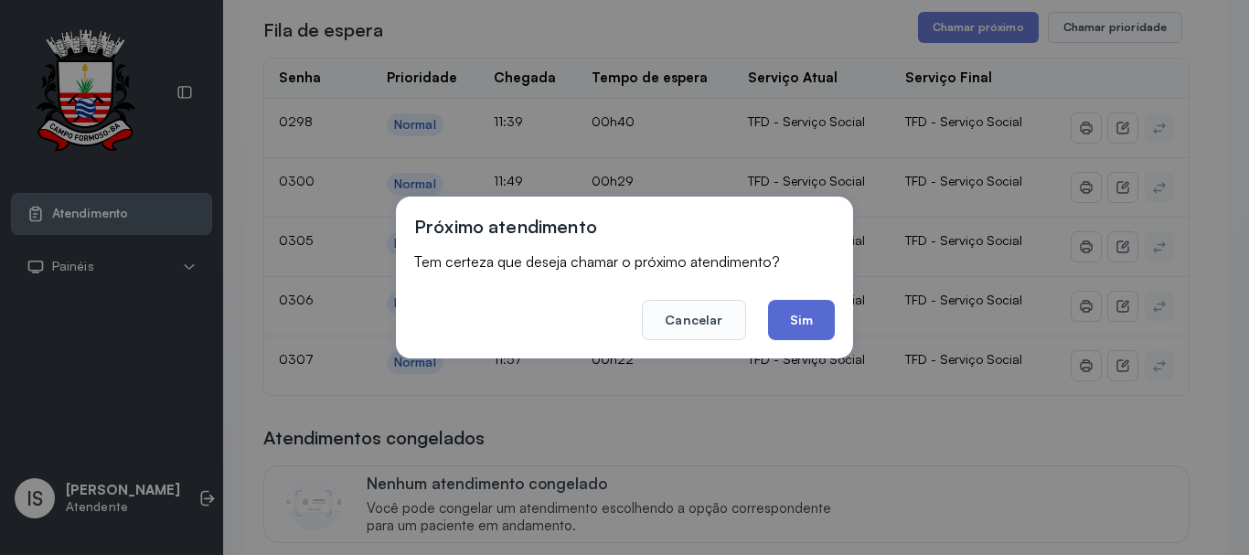
click at [786, 331] on button "Sim" at bounding box center [801, 320] width 67 height 40
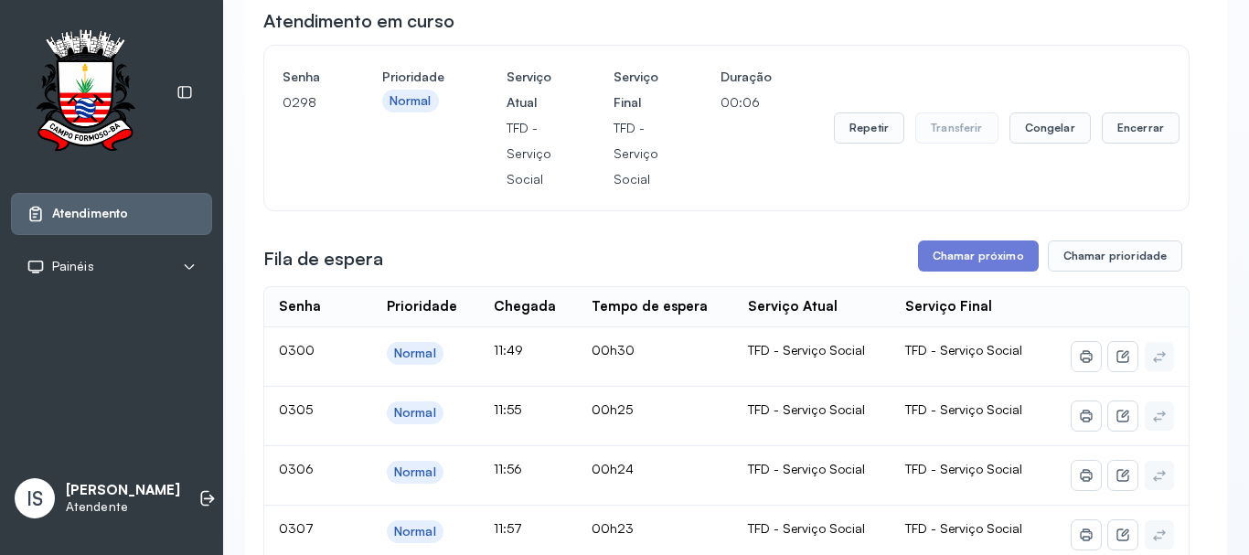
scroll to position [148, 0]
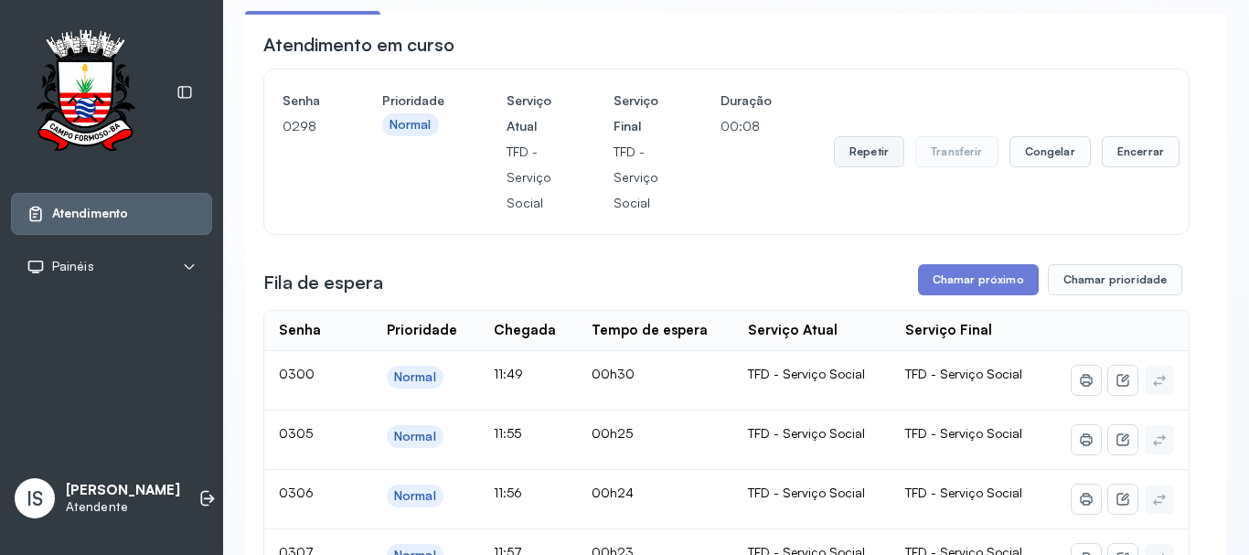
click at [881, 165] on button "Repetir" at bounding box center [869, 151] width 70 height 31
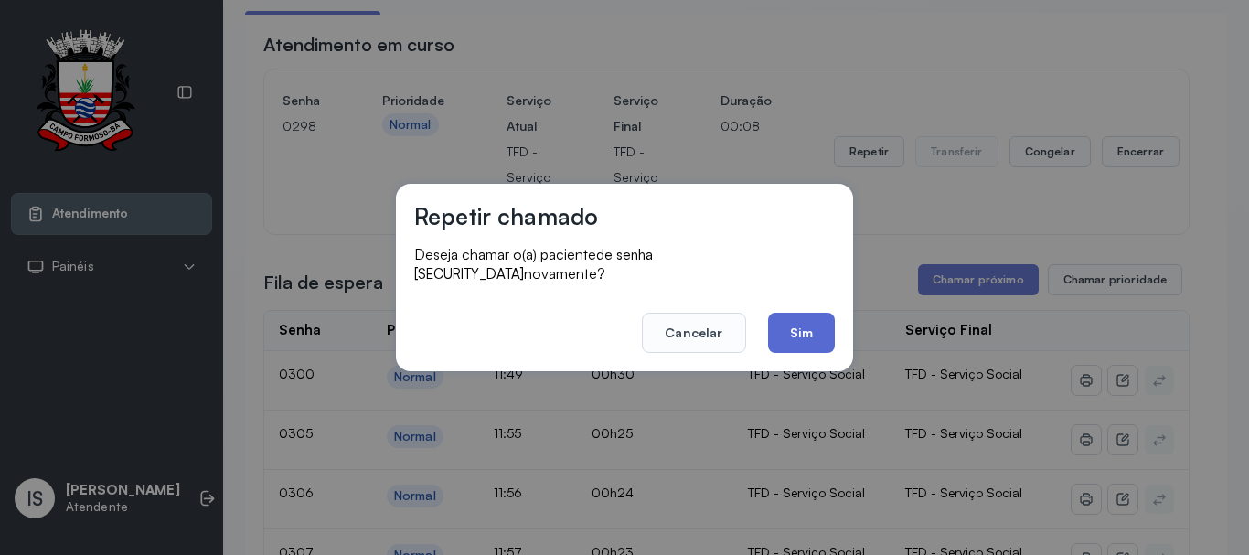
click at [815, 337] on button "Sim" at bounding box center [801, 333] width 67 height 40
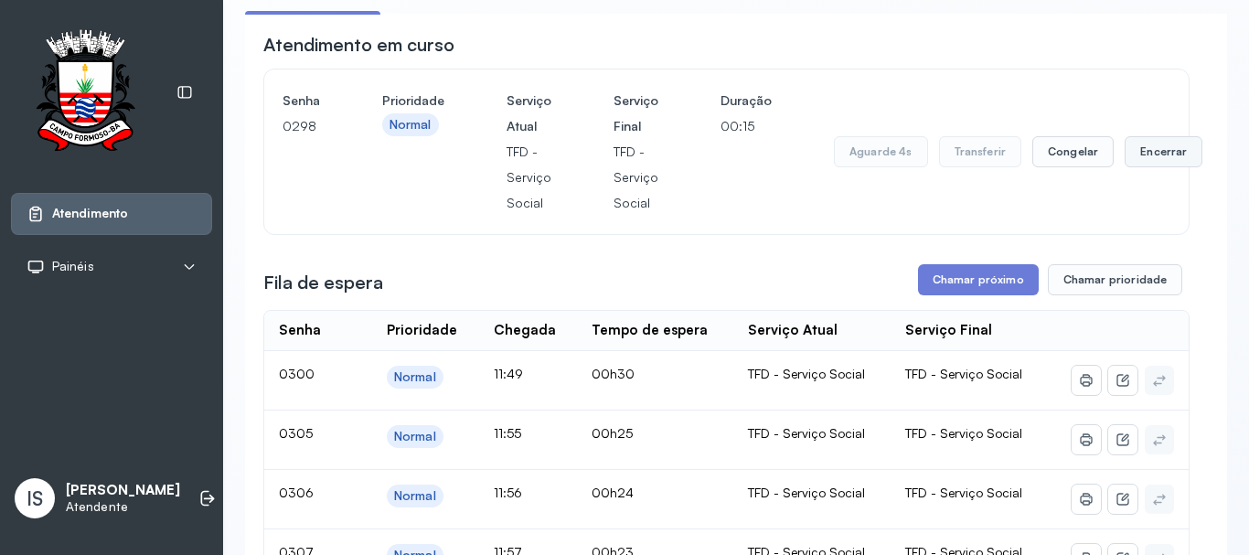
click at [1158, 156] on button "Encerrar" at bounding box center [1163, 151] width 78 height 31
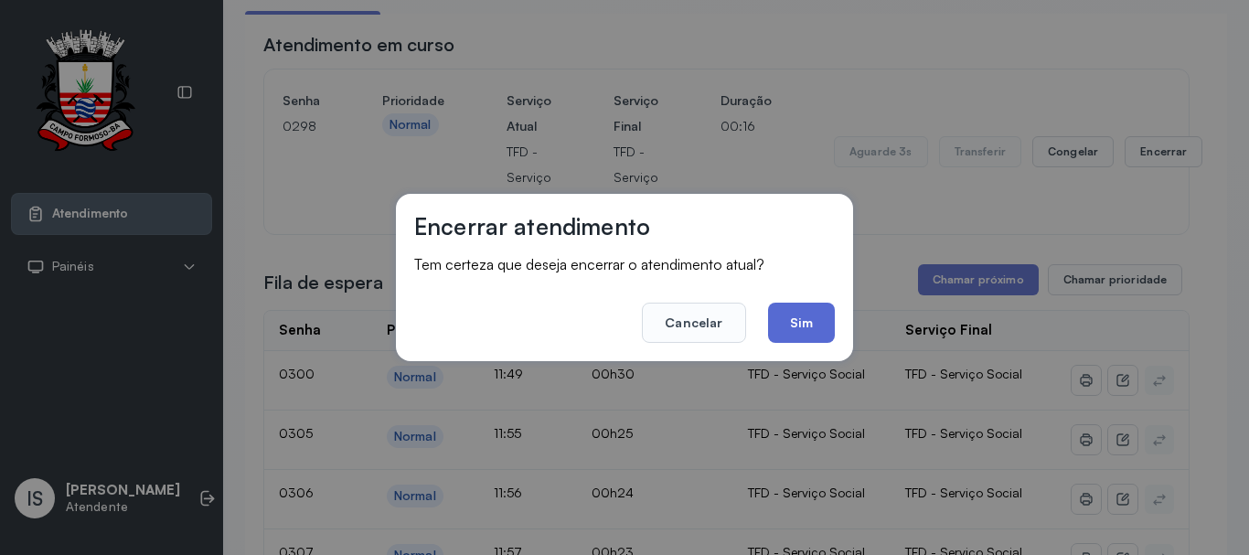
click at [799, 325] on button "Sim" at bounding box center [801, 323] width 67 height 40
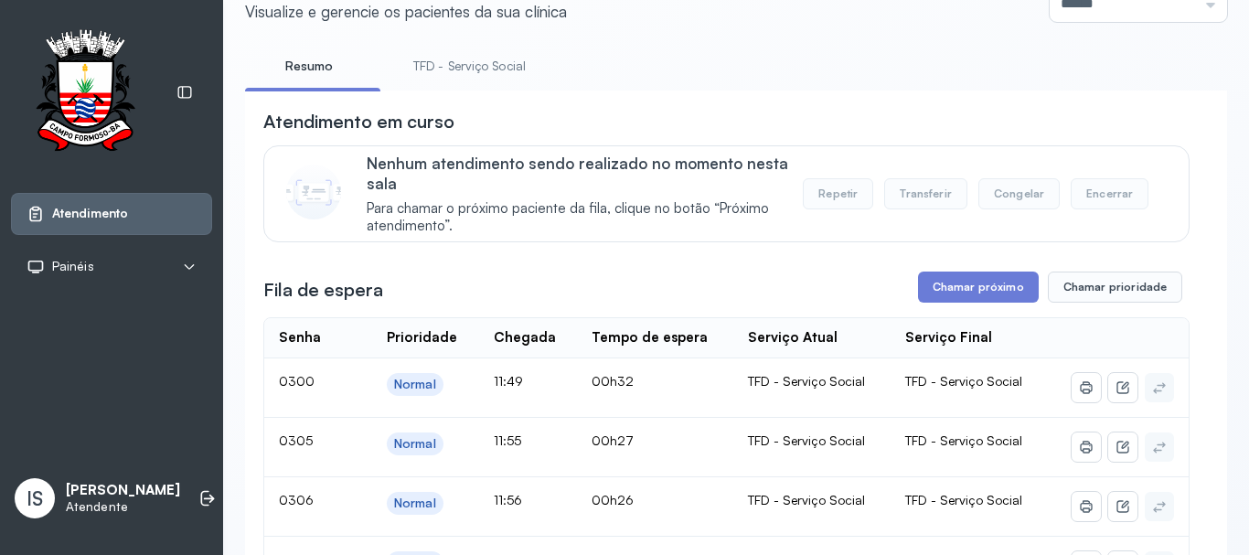
scroll to position [57, 0]
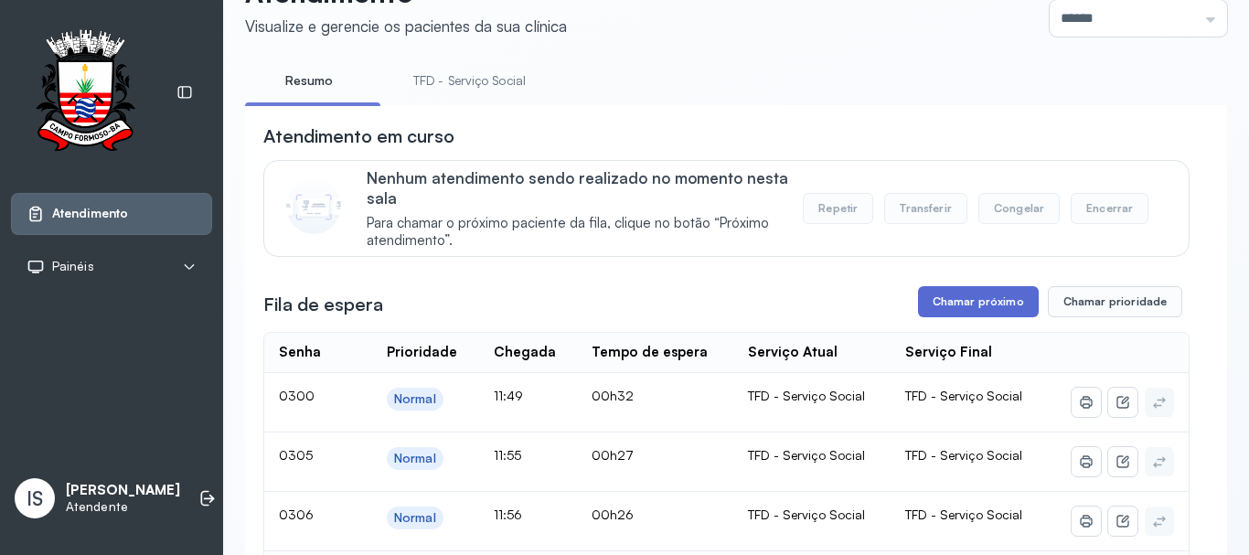
click at [980, 304] on button "Chamar próximo" at bounding box center [978, 301] width 121 height 31
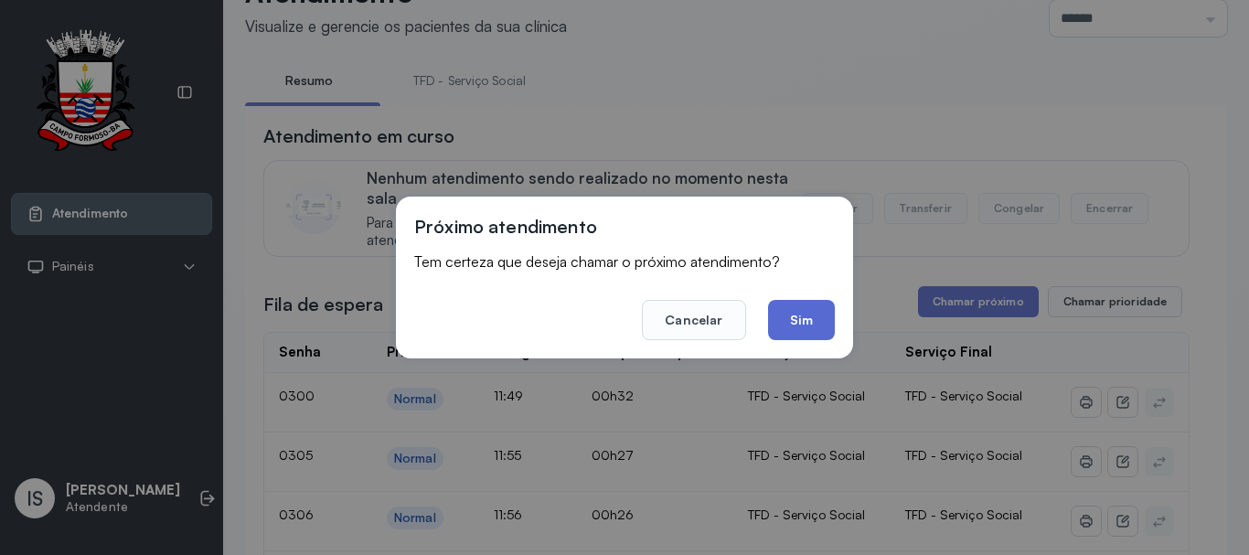
click at [794, 333] on button "Sim" at bounding box center [801, 320] width 67 height 40
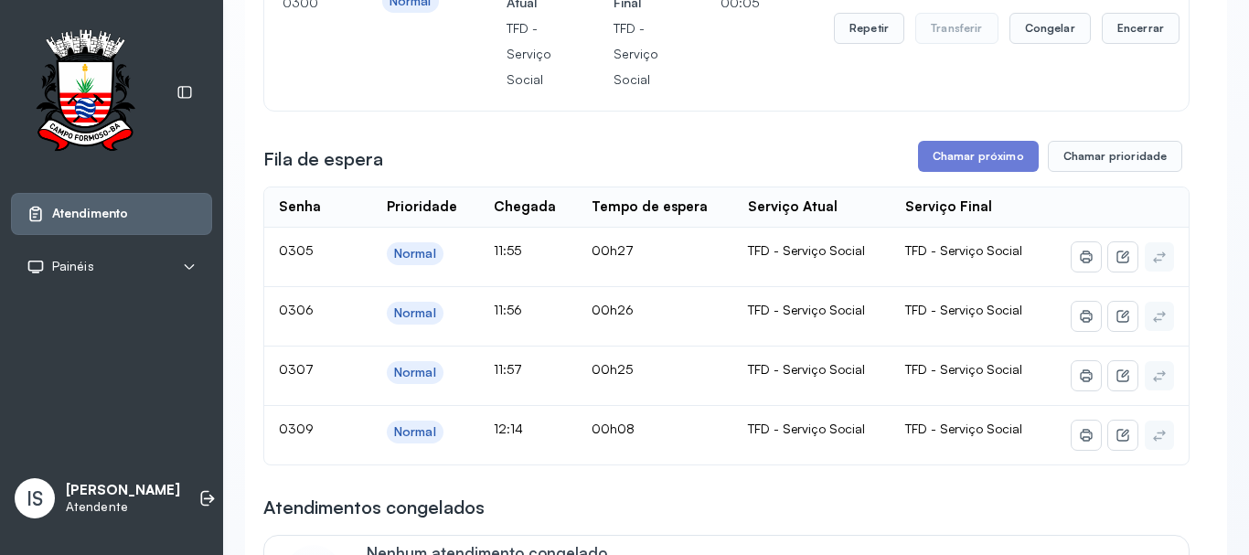
scroll to position [240, 0]
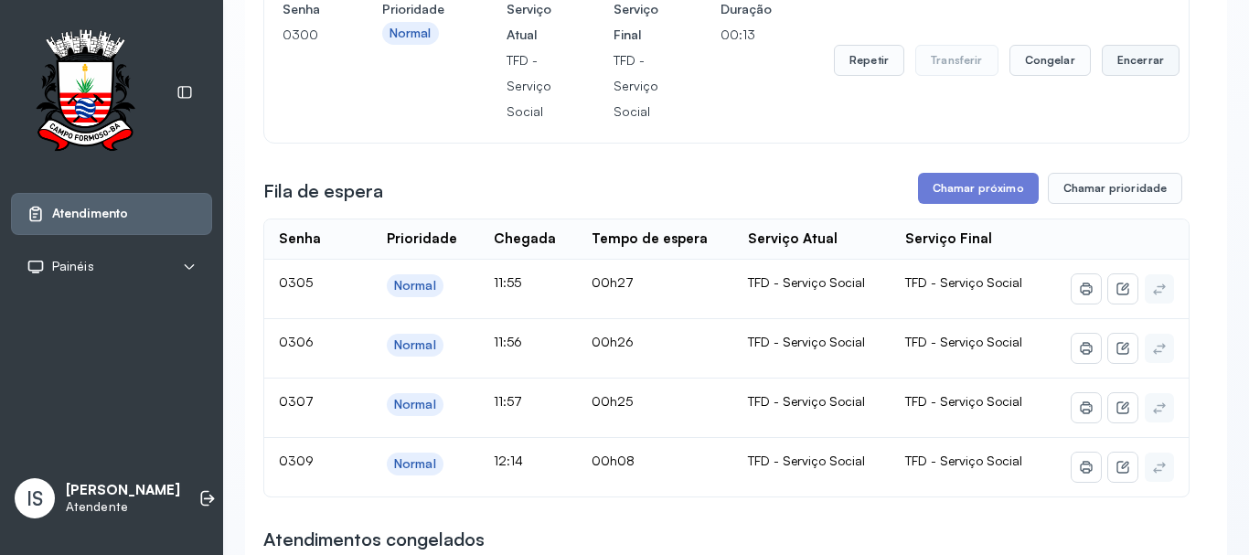
click at [1102, 57] on button "Encerrar" at bounding box center [1141, 60] width 78 height 31
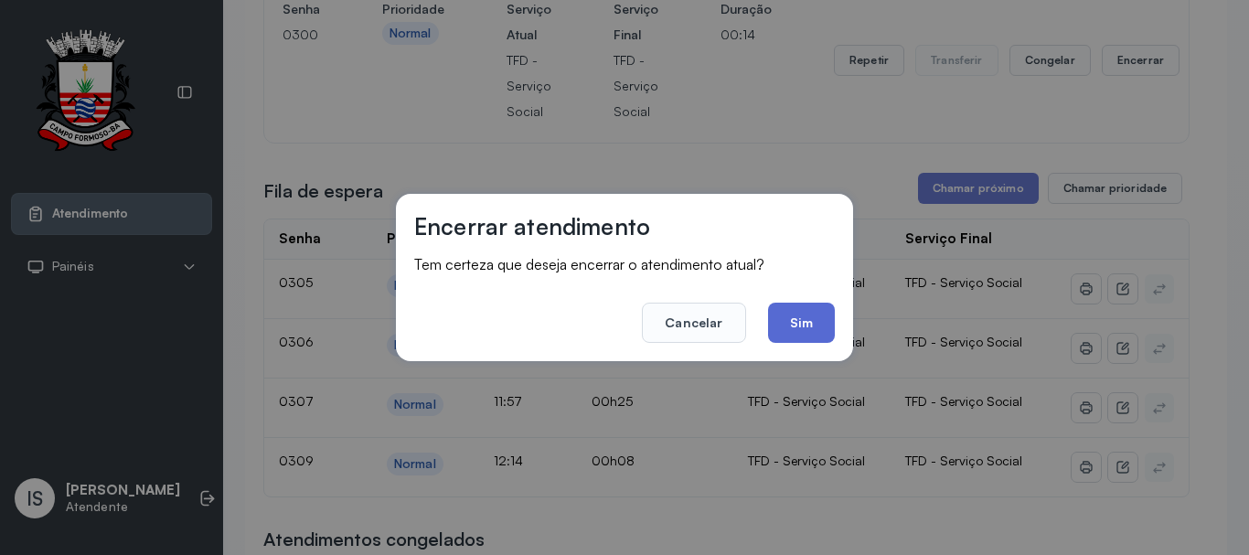
click at [796, 332] on button "Sim" at bounding box center [801, 323] width 67 height 40
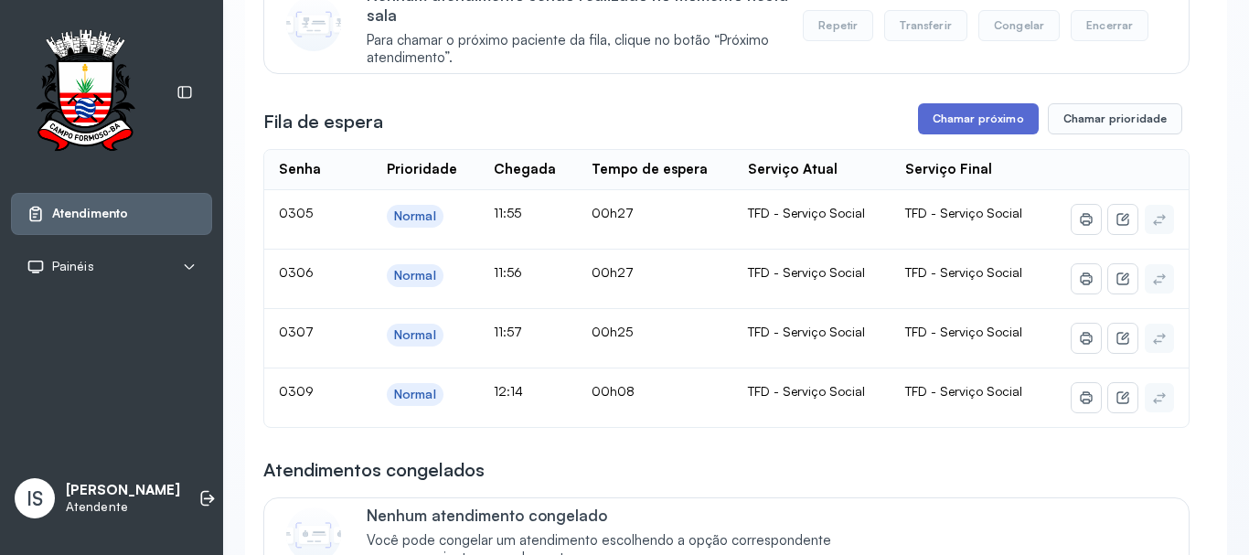
click at [951, 134] on button "Chamar próximo" at bounding box center [978, 118] width 121 height 31
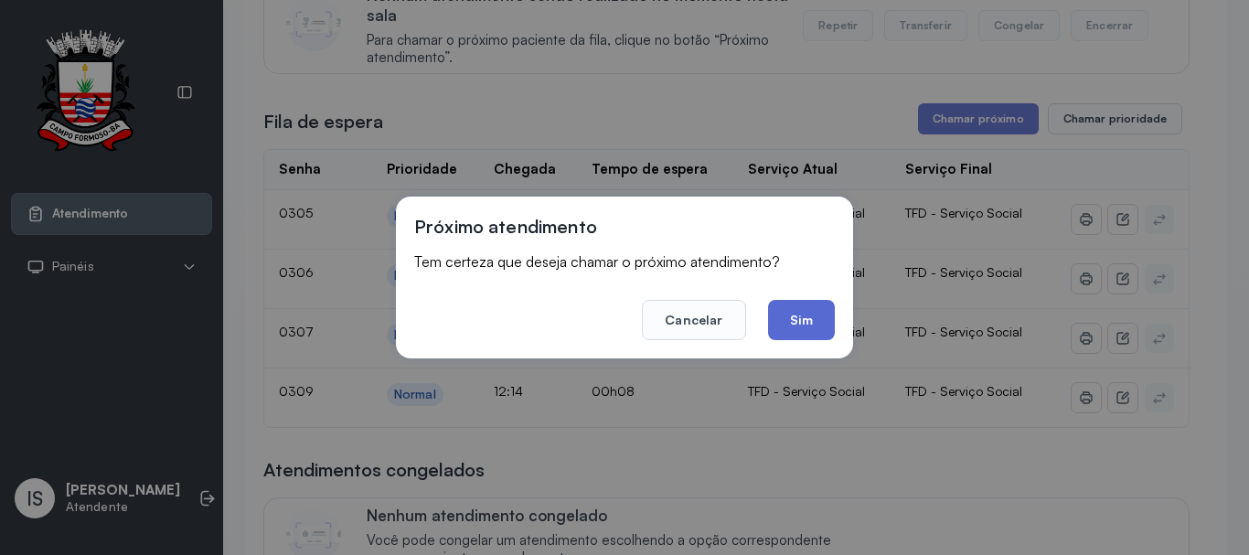
click at [804, 316] on button "Sim" at bounding box center [801, 320] width 67 height 40
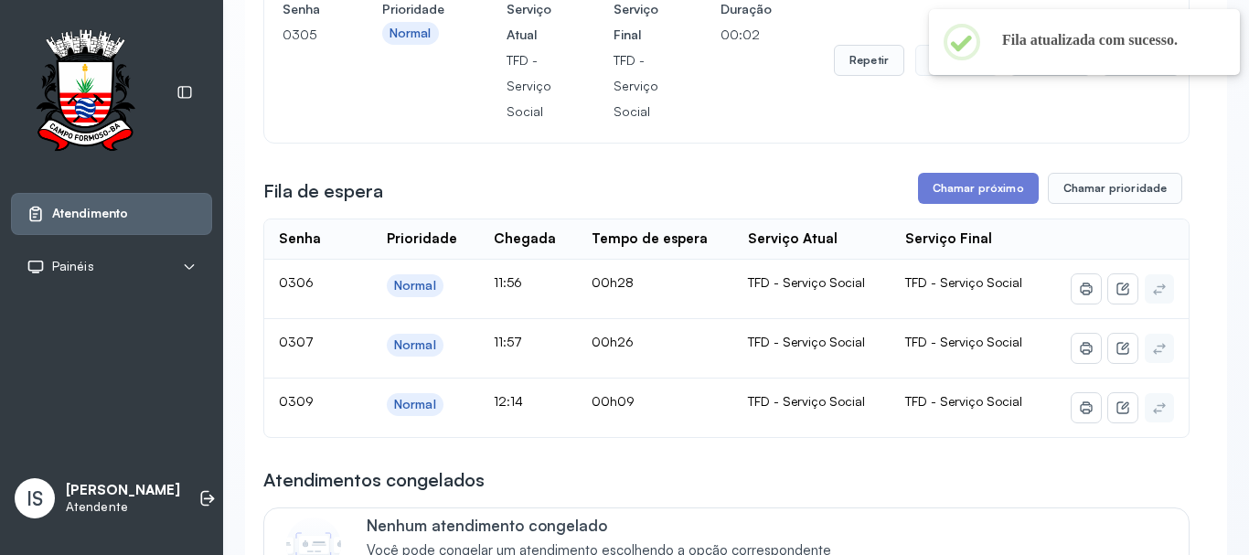
scroll to position [148, 0]
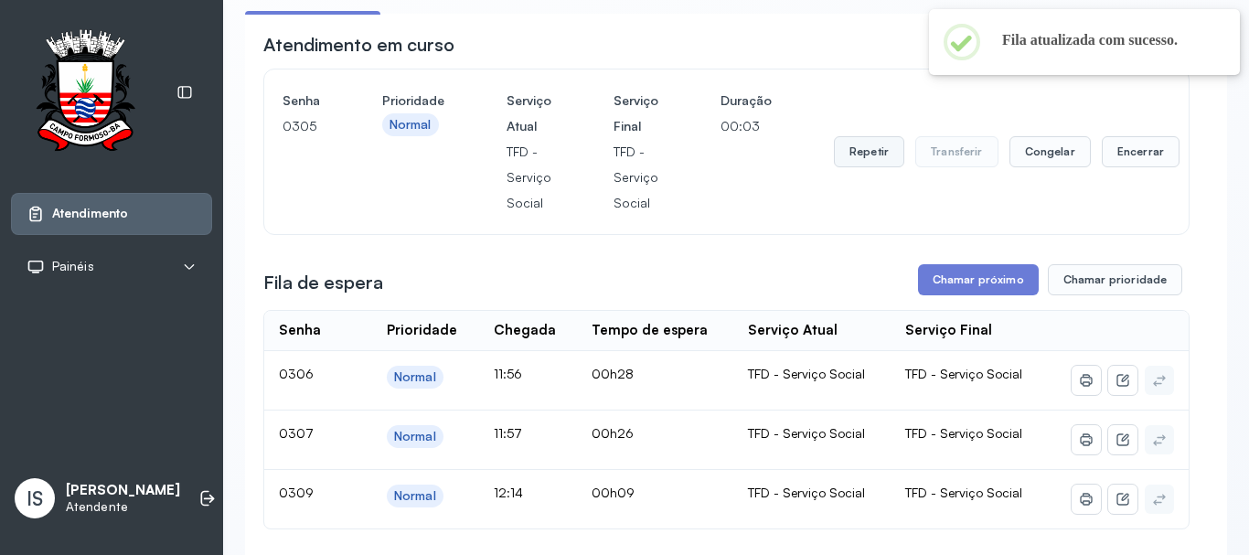
click at [866, 163] on button "Repetir" at bounding box center [869, 151] width 70 height 31
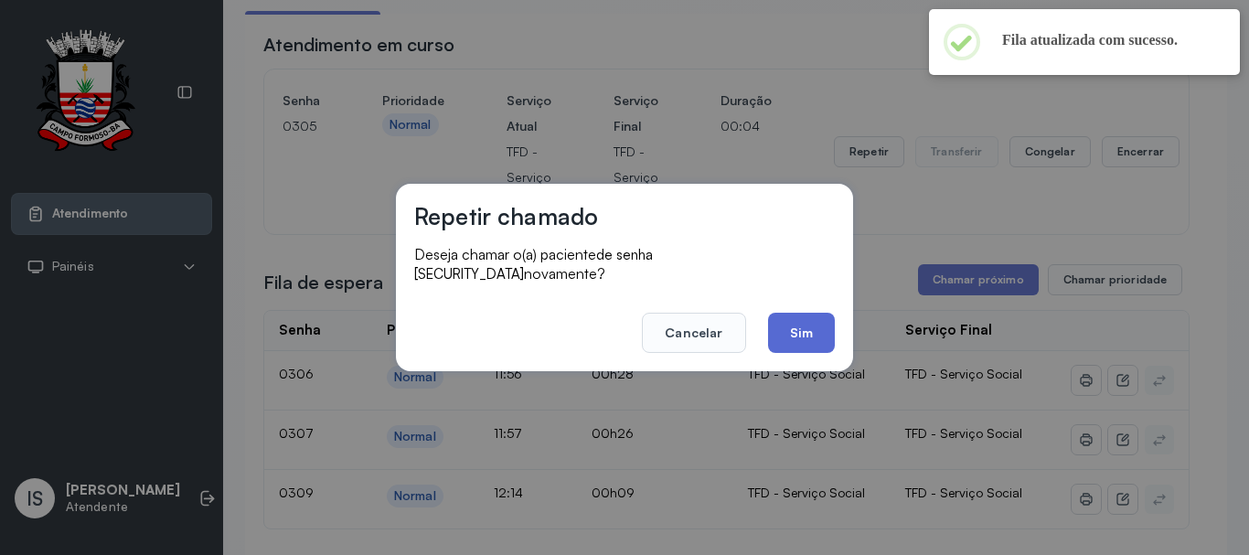
click at [799, 314] on button "Sim" at bounding box center [801, 333] width 67 height 40
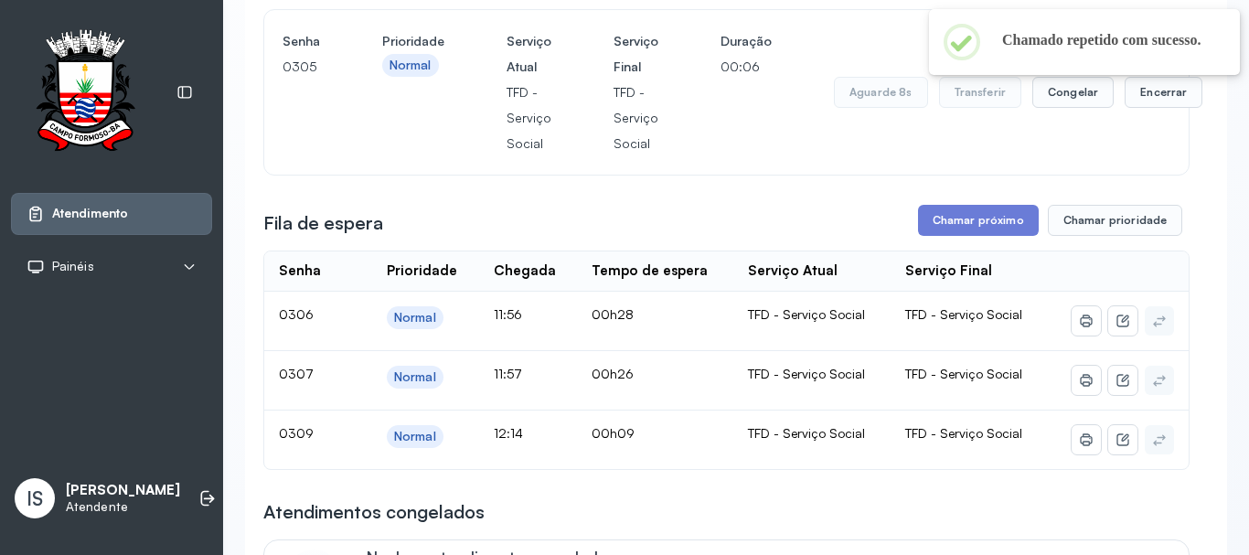
scroll to position [240, 0]
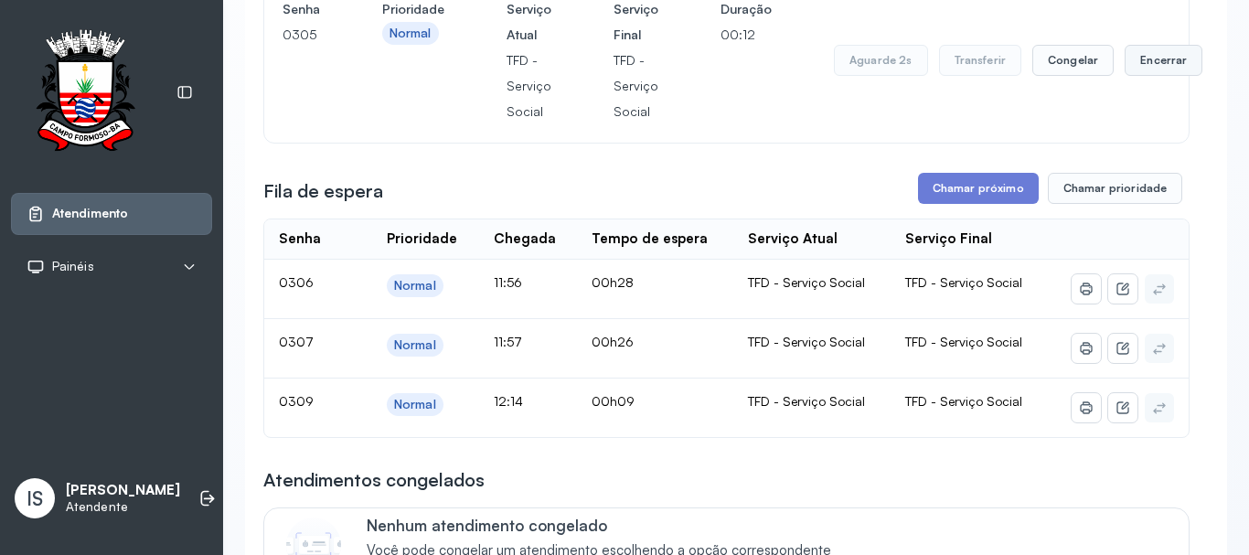
click at [1147, 71] on button "Encerrar" at bounding box center [1163, 60] width 78 height 31
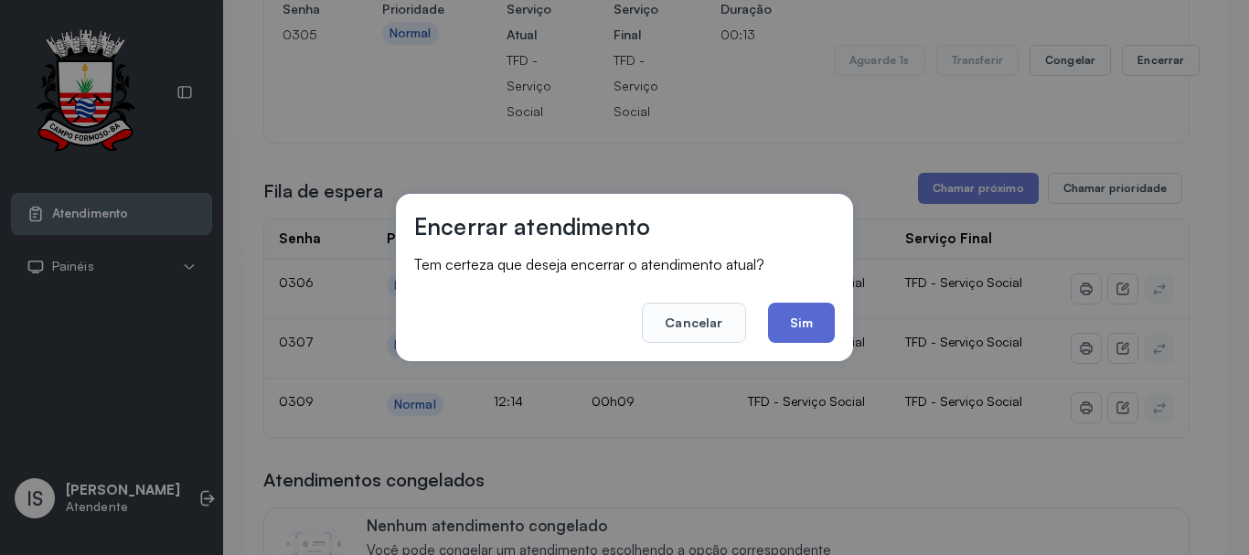
click at [782, 325] on button "Sim" at bounding box center [801, 323] width 67 height 40
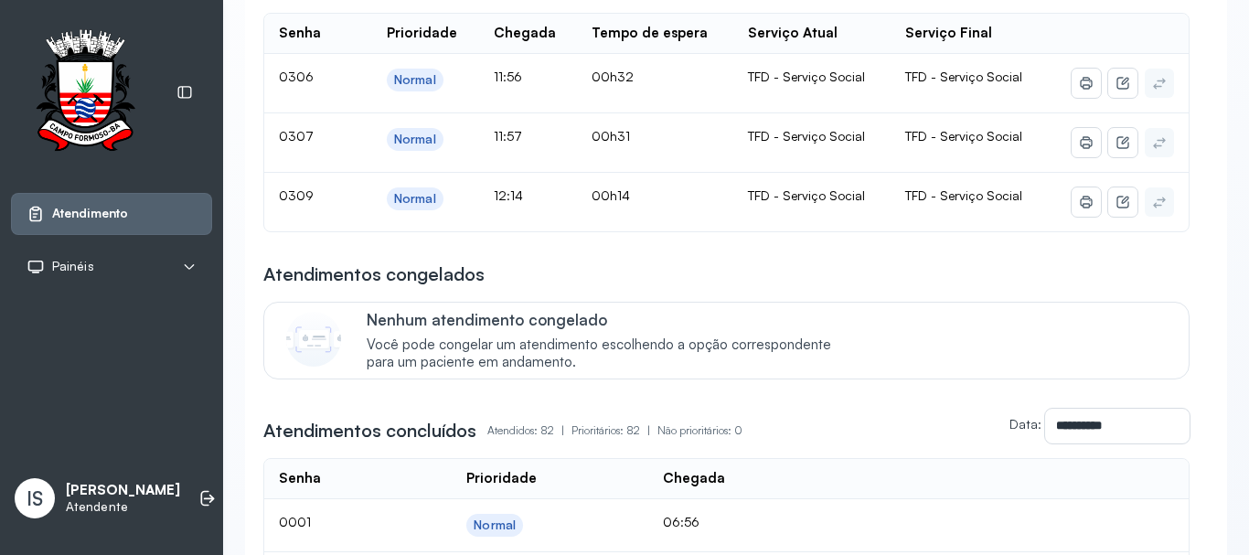
scroll to position [256, 0]
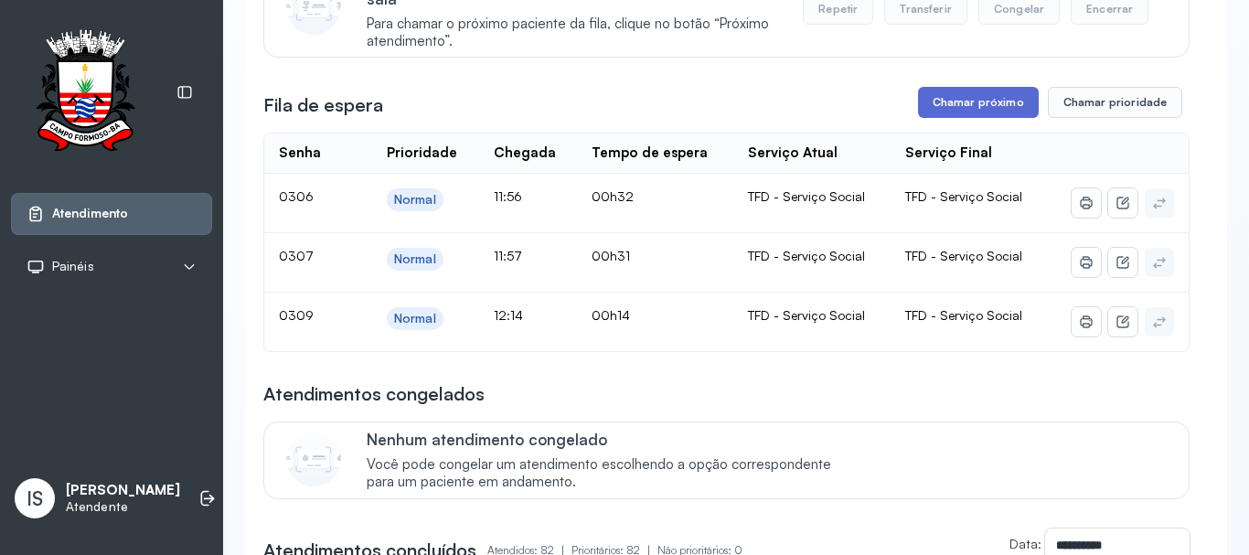
click at [964, 110] on button "Chamar próximo" at bounding box center [978, 102] width 121 height 31
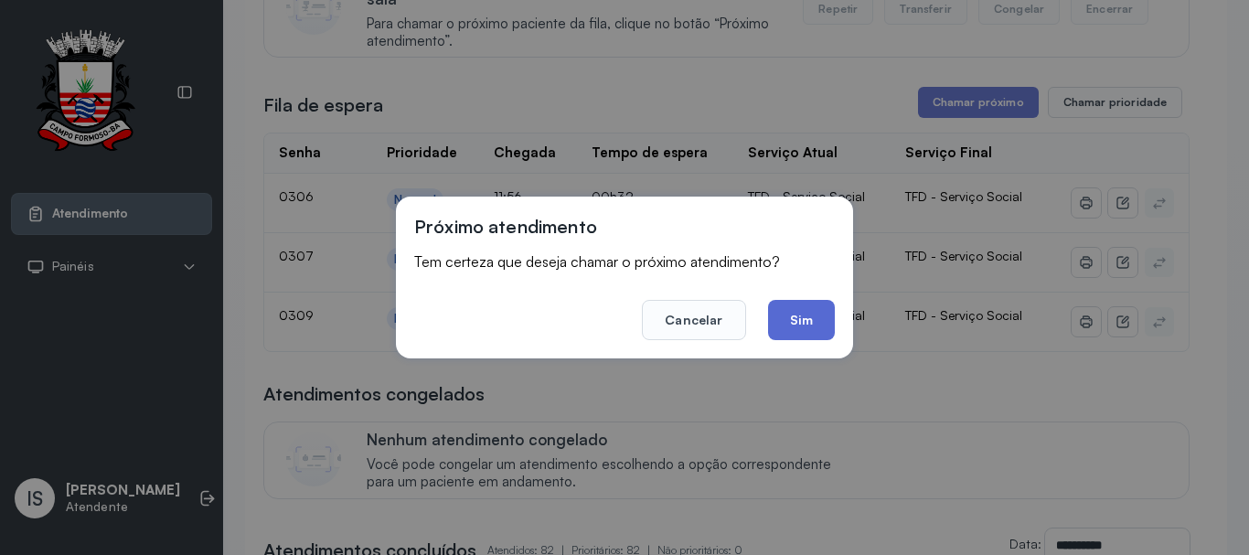
drag, startPoint x: 834, startPoint y: 296, endPoint x: 817, endPoint y: 330, distance: 37.6
click at [825, 318] on footer "Cancelar Sim" at bounding box center [624, 307] width 421 height 66
click at [817, 330] on button "Sim" at bounding box center [801, 320] width 67 height 40
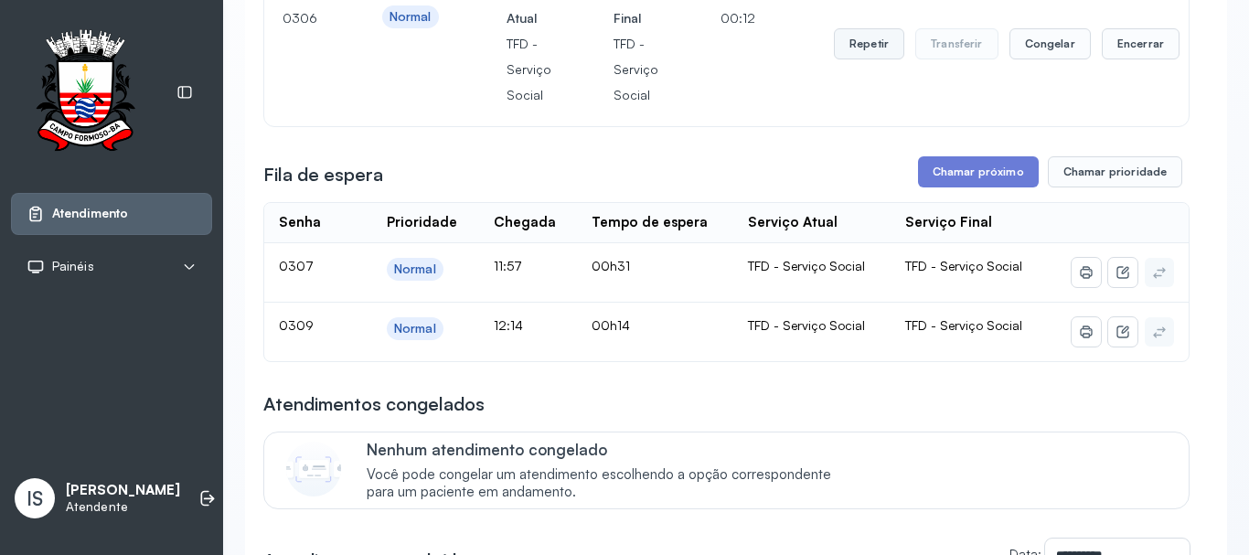
click at [873, 63] on div "Repetir Transferir Congelar Encerrar" at bounding box center [1007, 44] width 346 height 128
click at [869, 59] on button "Repetir" at bounding box center [869, 43] width 70 height 31
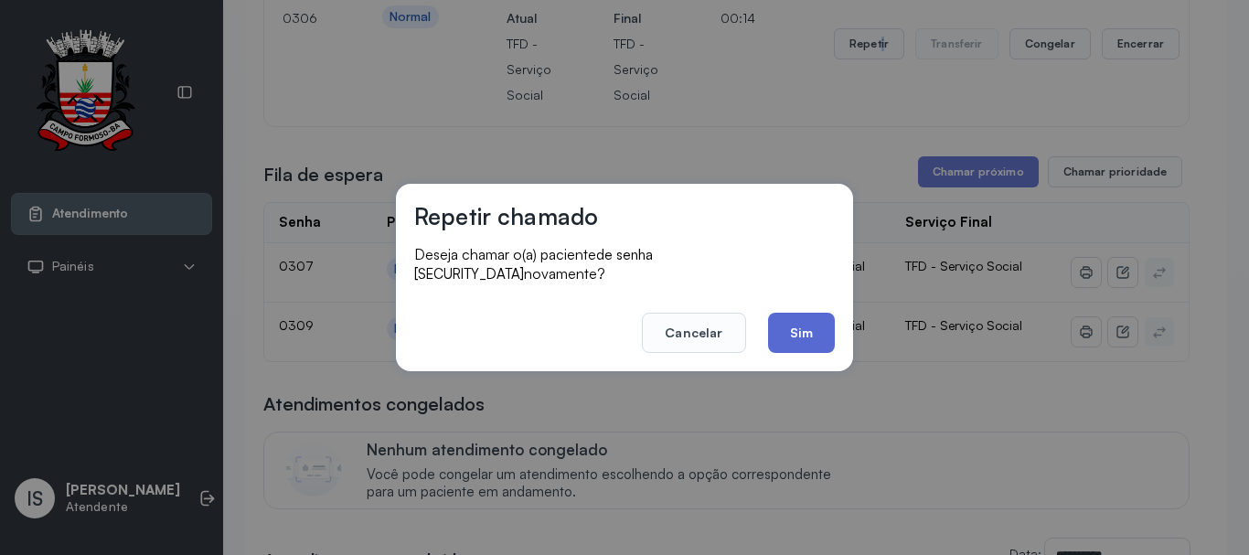
click at [818, 313] on button "Sim" at bounding box center [801, 333] width 67 height 40
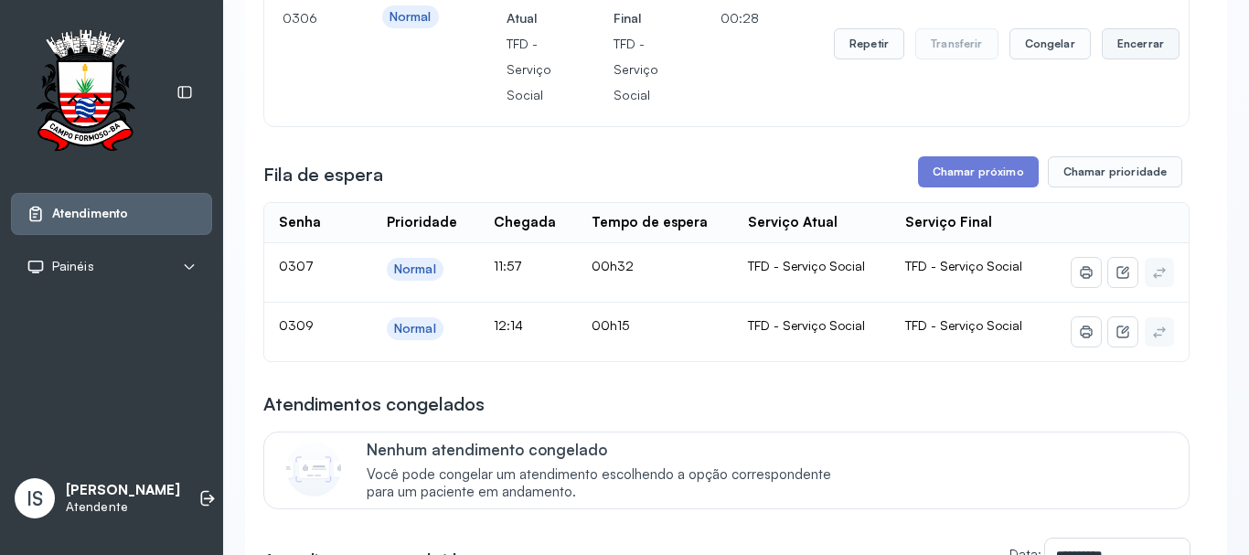
click at [1113, 46] on button "Encerrar" at bounding box center [1141, 43] width 78 height 31
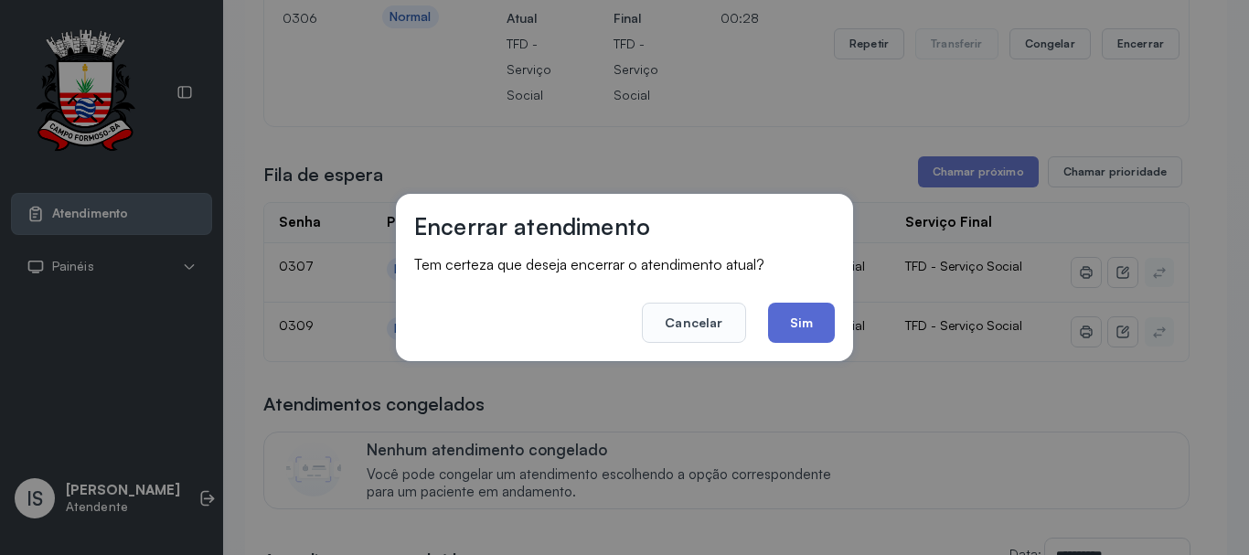
click at [827, 332] on button "Sim" at bounding box center [801, 323] width 67 height 40
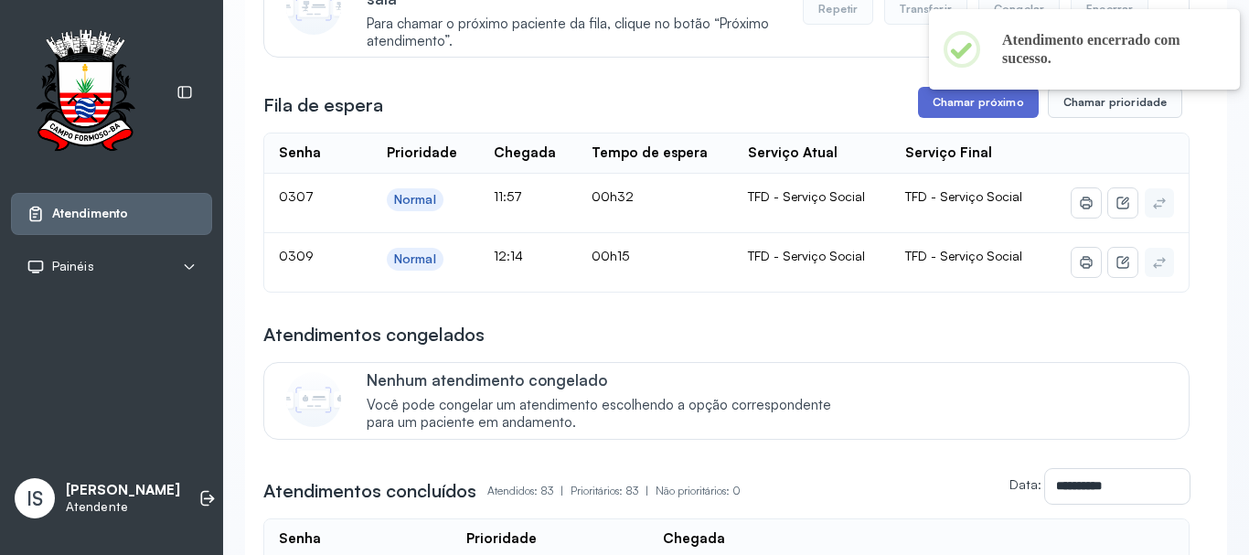
click at [942, 94] on body "**********" at bounding box center [624, 277] width 1249 height 555
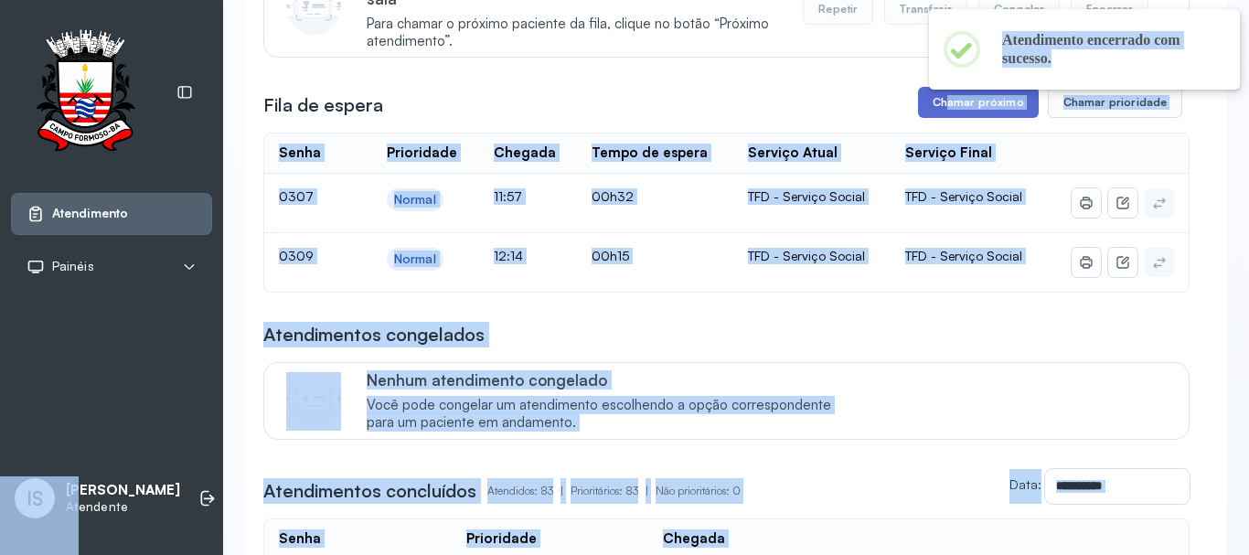
click at [942, 96] on button "Chamar próximo" at bounding box center [978, 102] width 121 height 31
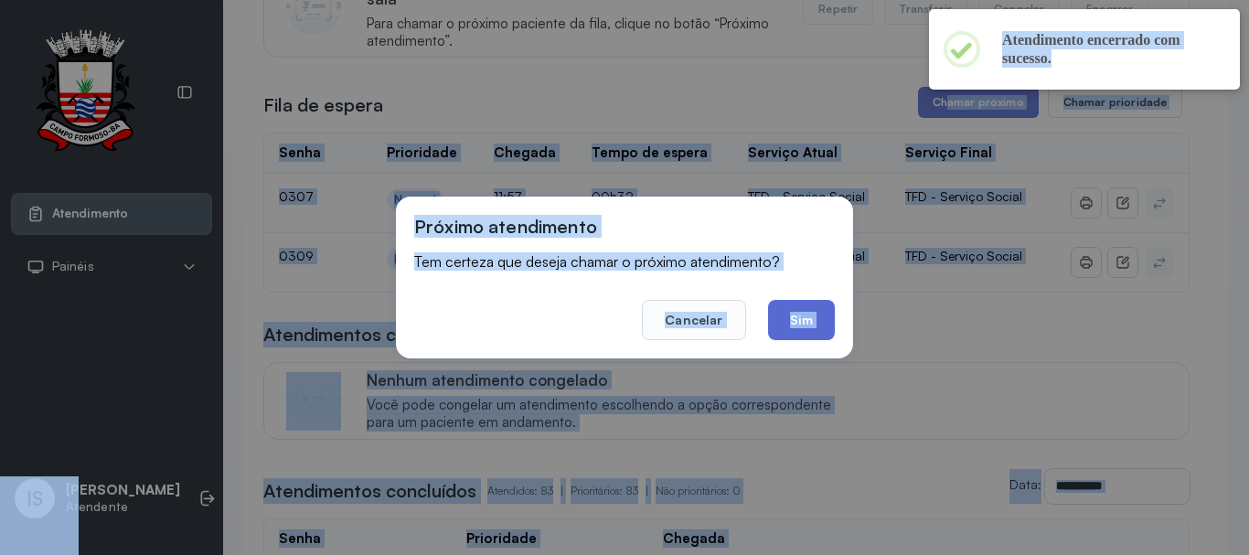
click at [804, 312] on button "Sim" at bounding box center [801, 320] width 67 height 40
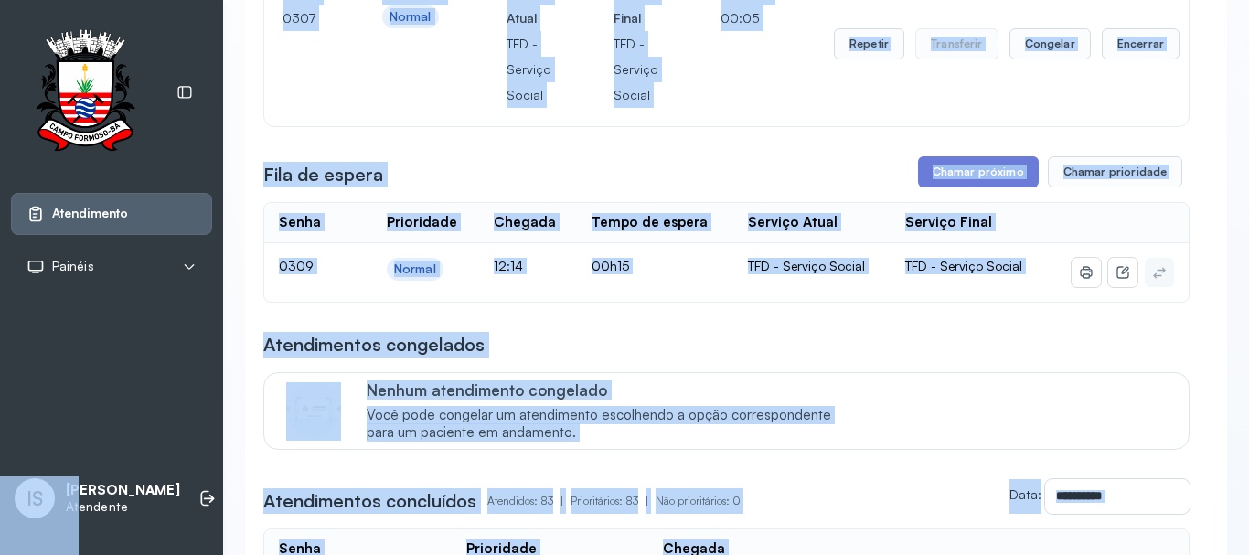
click at [770, 95] on div "Senha 0307 Prioridade Normal Serviço Atual TFD - Serviço Social Serviço Final T…" at bounding box center [726, 44] width 888 height 128
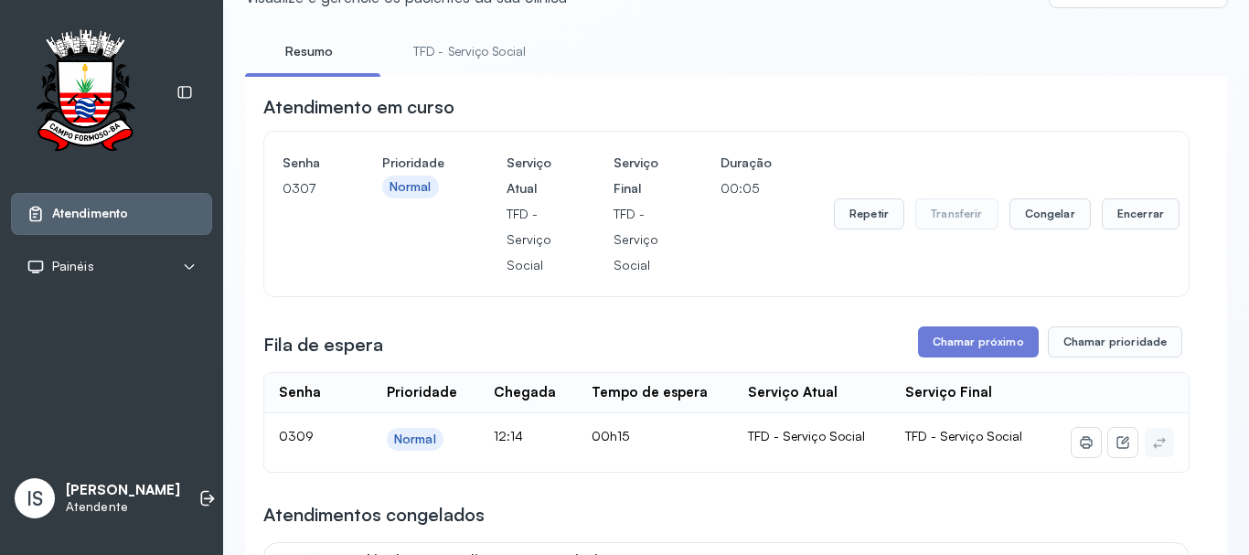
scroll to position [73, 0]
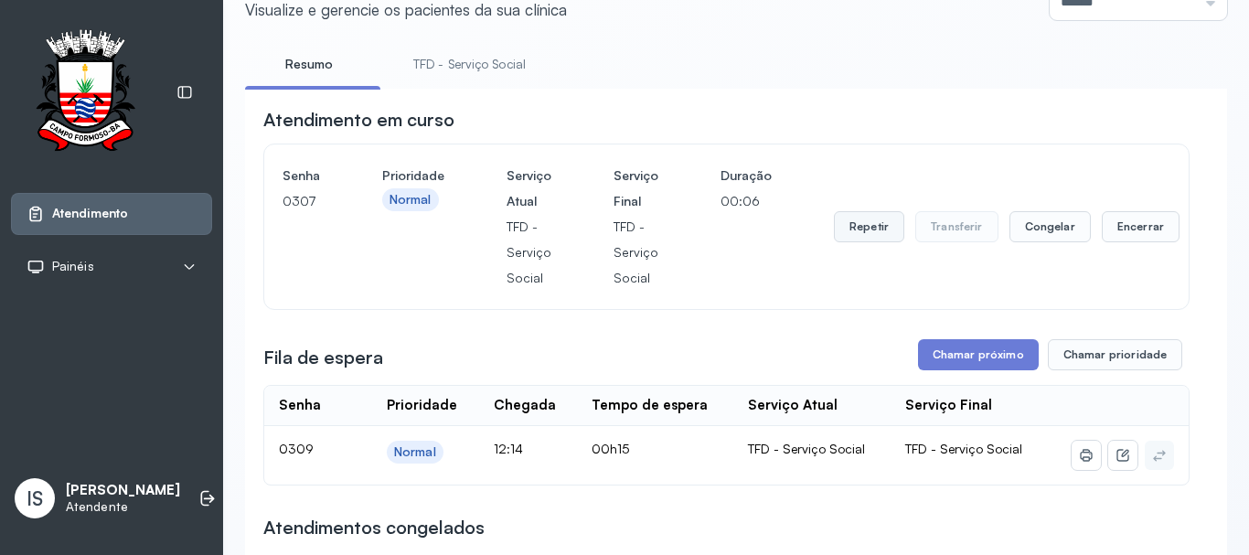
click at [859, 227] on button "Repetir" at bounding box center [869, 226] width 70 height 31
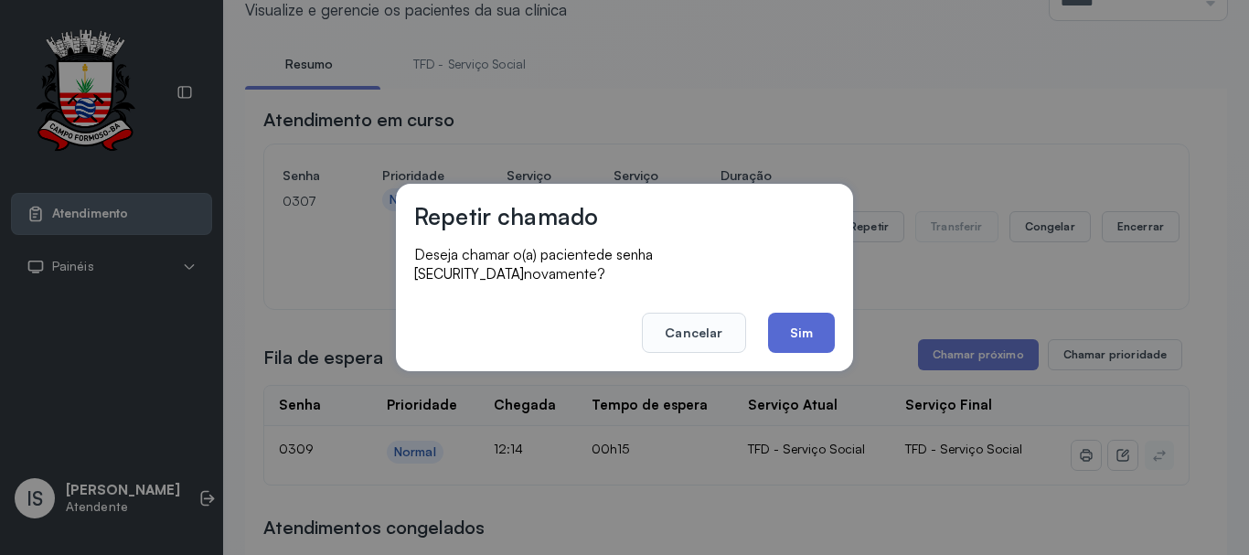
click at [782, 322] on button "Sim" at bounding box center [801, 333] width 67 height 40
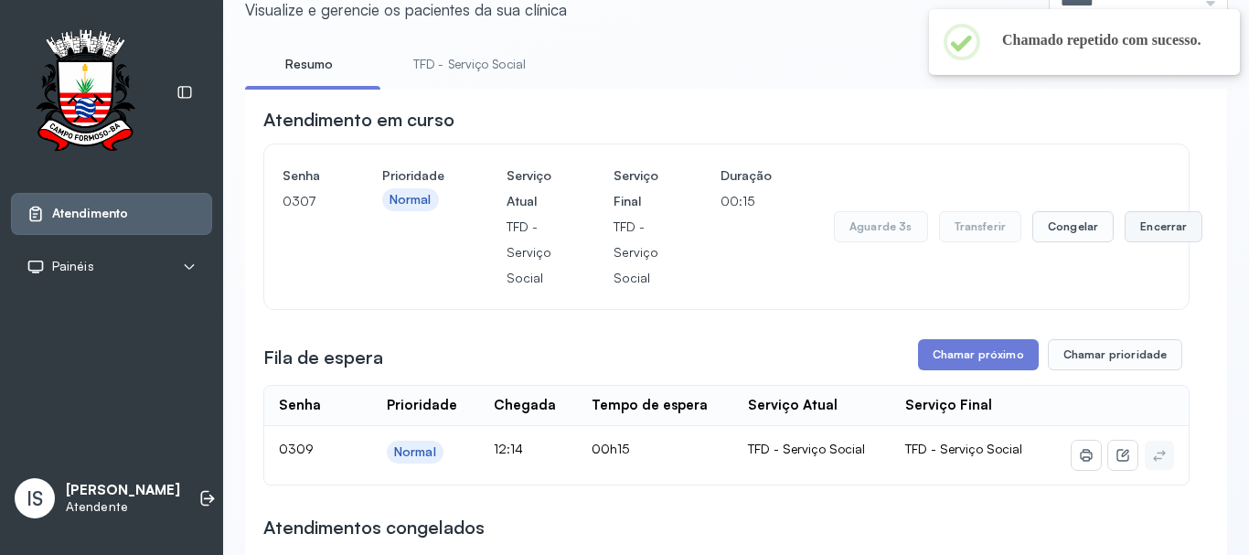
click at [1161, 240] on button "Encerrar" at bounding box center [1163, 226] width 78 height 31
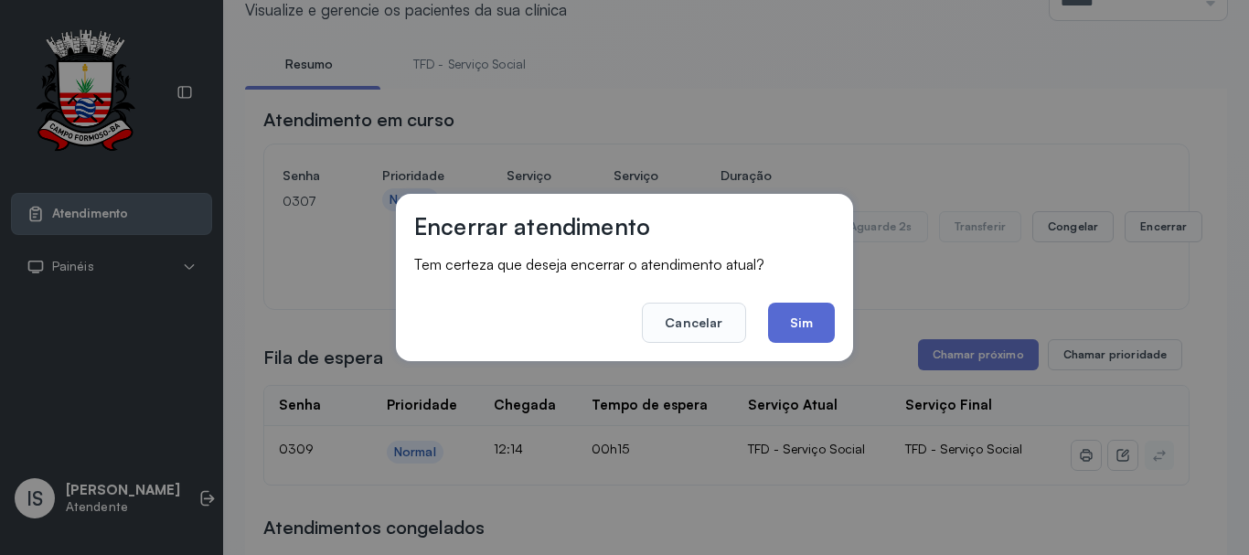
click at [813, 334] on button "Sim" at bounding box center [801, 323] width 67 height 40
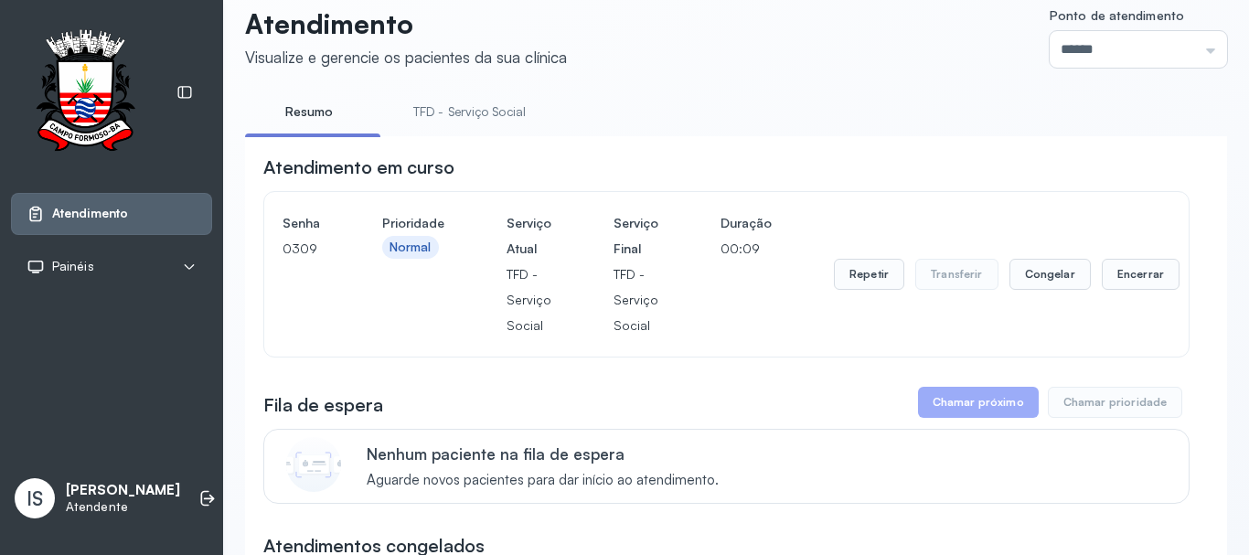
scroll to position [0, 0]
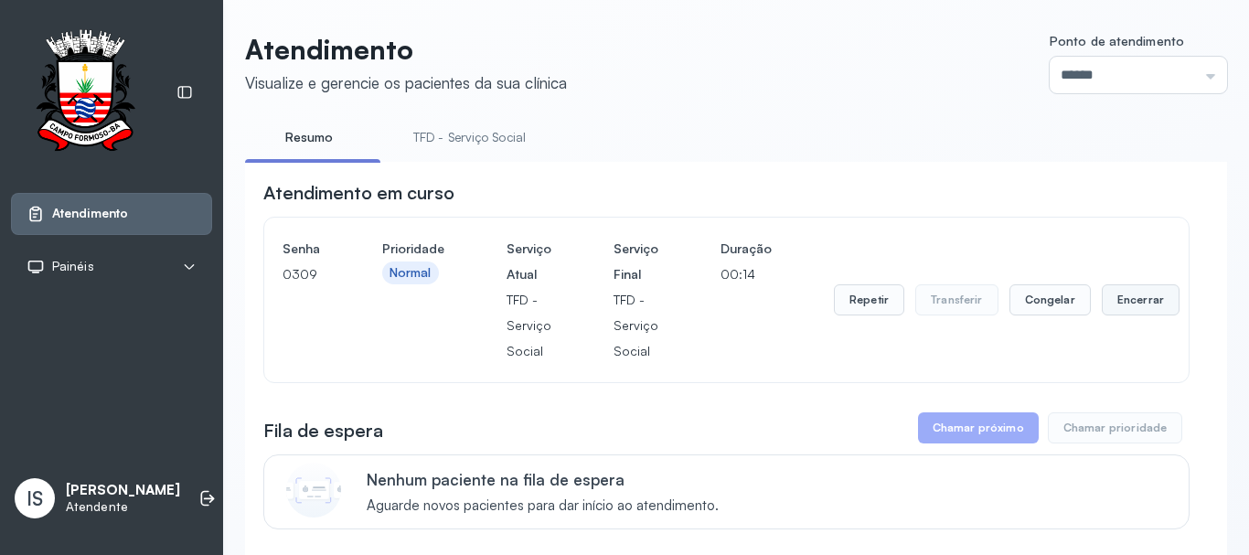
click at [1105, 306] on button "Encerrar" at bounding box center [1141, 299] width 78 height 31
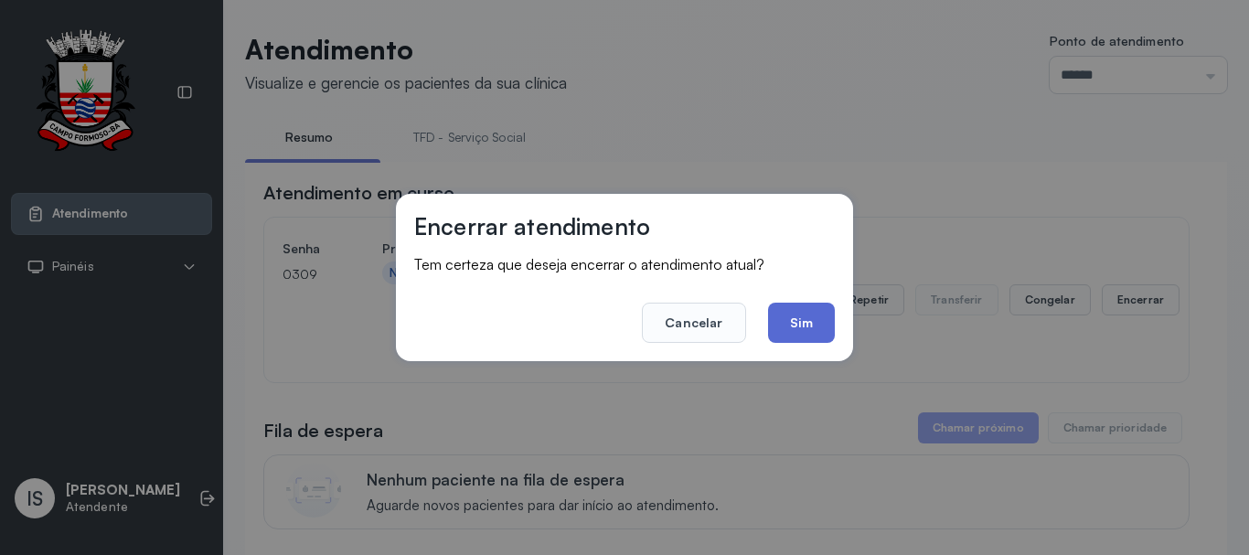
click at [818, 326] on button "Sim" at bounding box center [801, 323] width 67 height 40
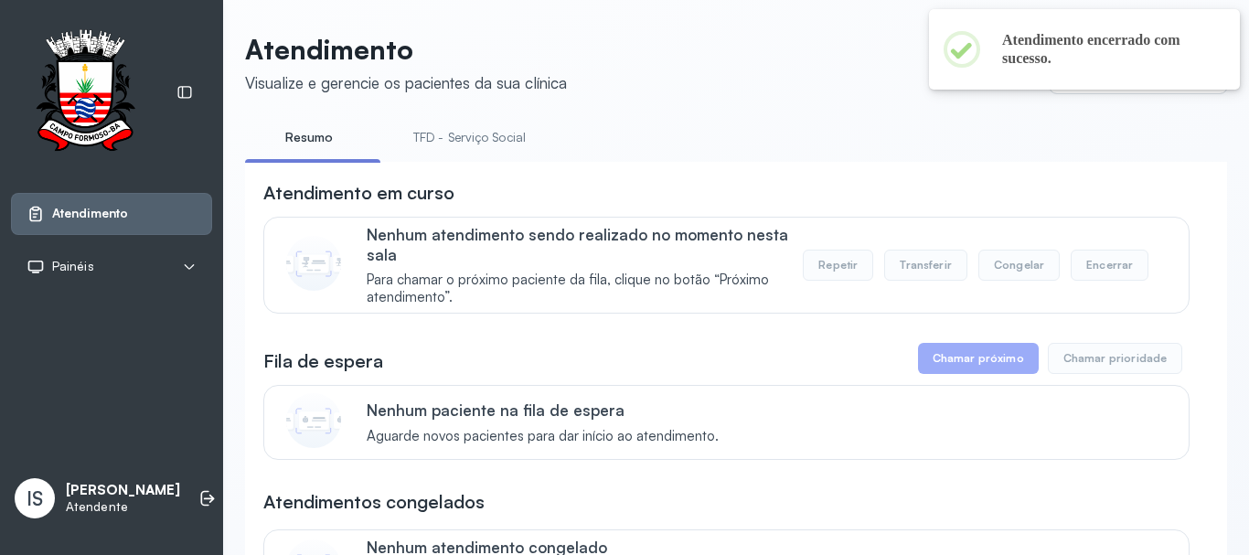
click at [476, 135] on link "TFD - Serviço Social" at bounding box center [469, 137] width 149 height 30
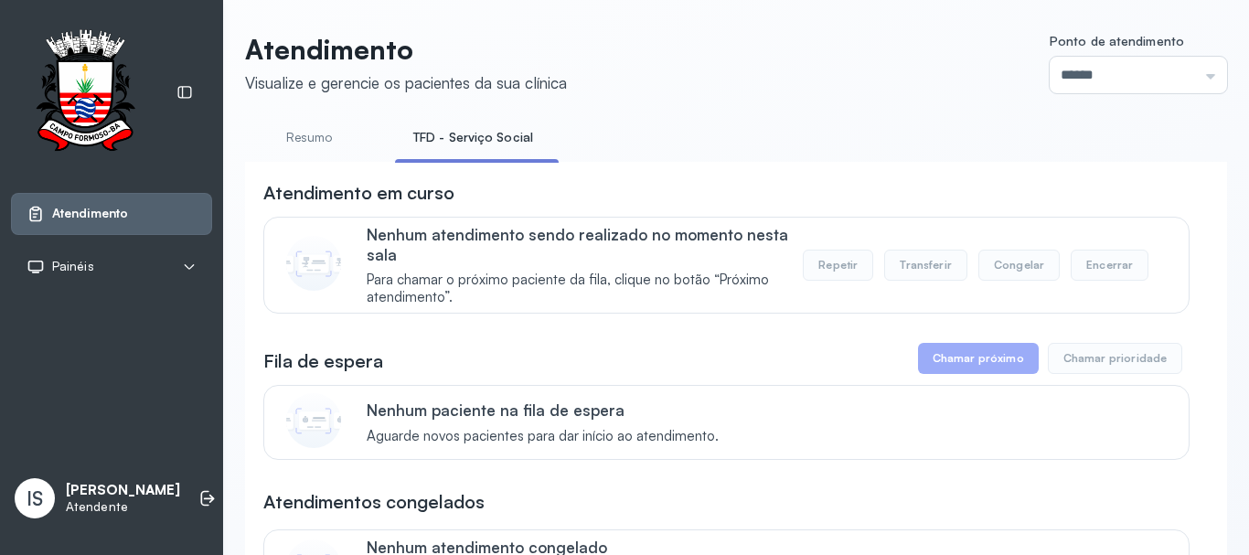
click at [338, 157] on li "Resumo" at bounding box center [312, 142] width 135 height 41
click at [314, 141] on link "Resumo" at bounding box center [309, 137] width 128 height 30
click at [419, 141] on link "TFD - Serviço Social" at bounding box center [469, 137] width 149 height 30
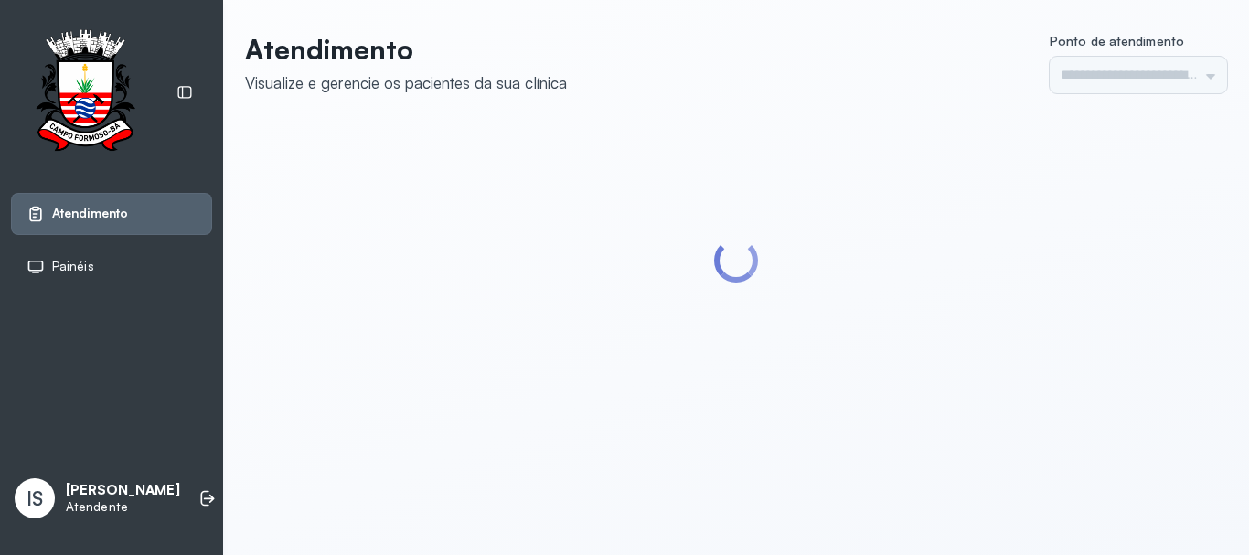
type input "******"
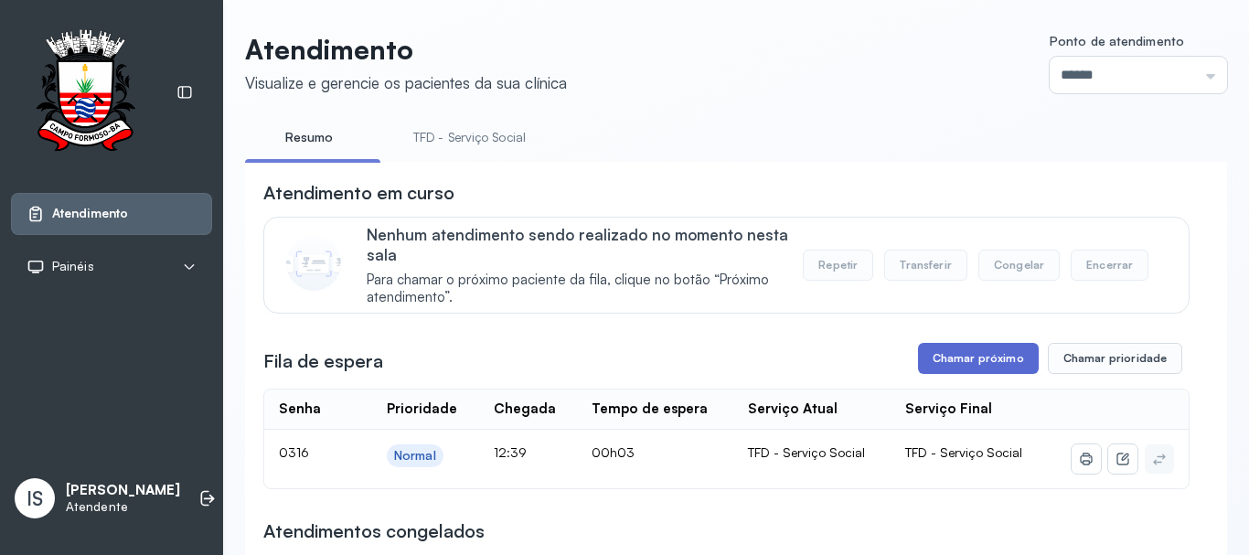
click at [948, 355] on button "Chamar próximo" at bounding box center [978, 358] width 121 height 31
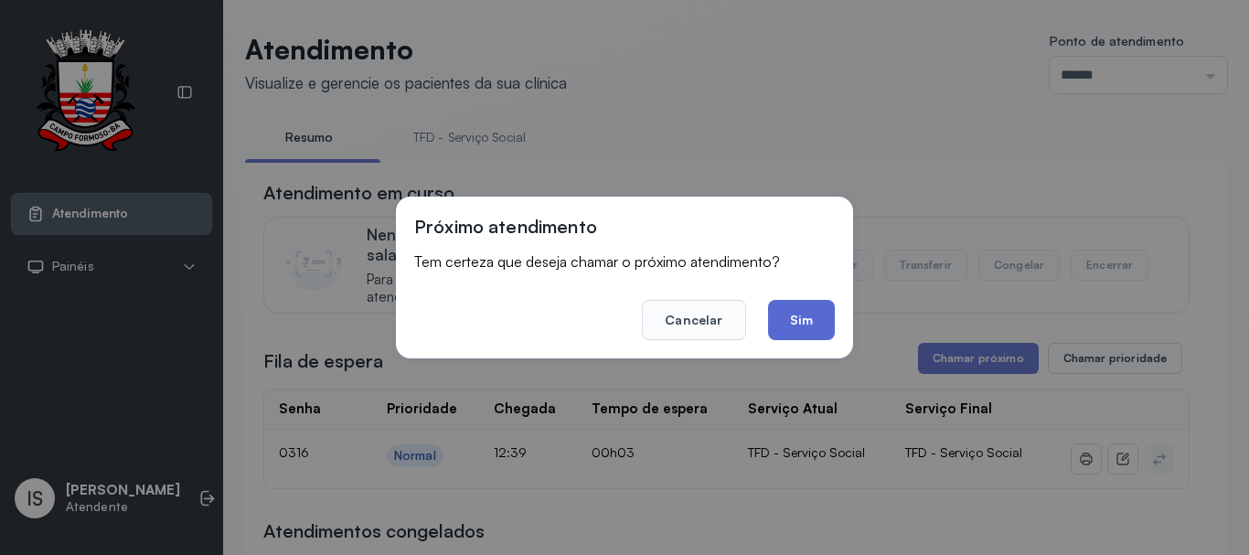
click at [807, 322] on button "Sim" at bounding box center [801, 320] width 67 height 40
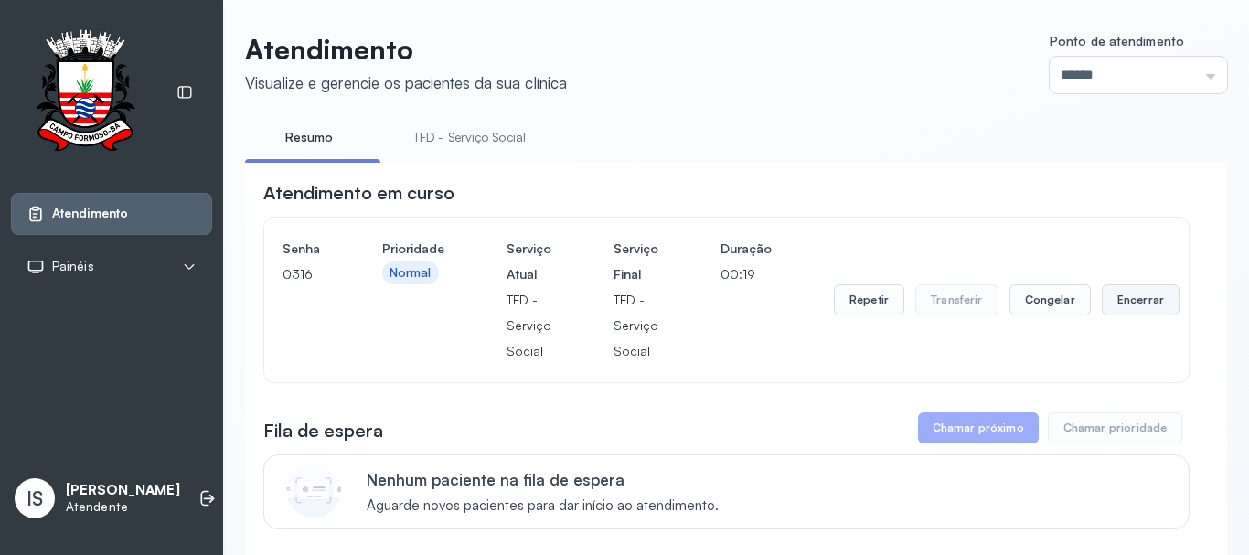
click at [1122, 303] on button "Encerrar" at bounding box center [1141, 299] width 78 height 31
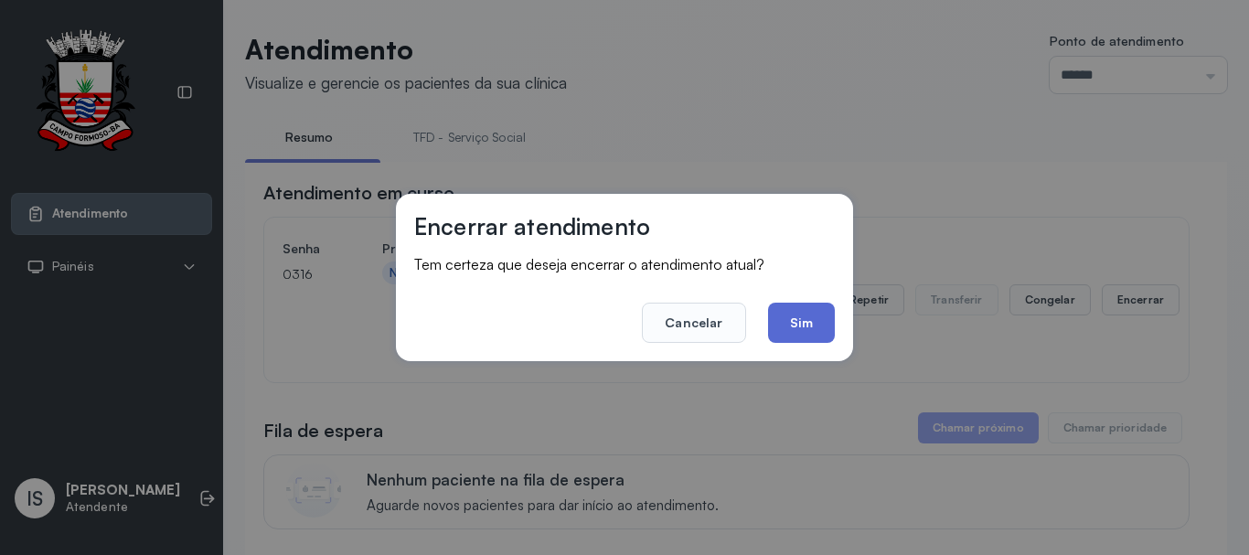
click at [805, 321] on button "Sim" at bounding box center [801, 323] width 67 height 40
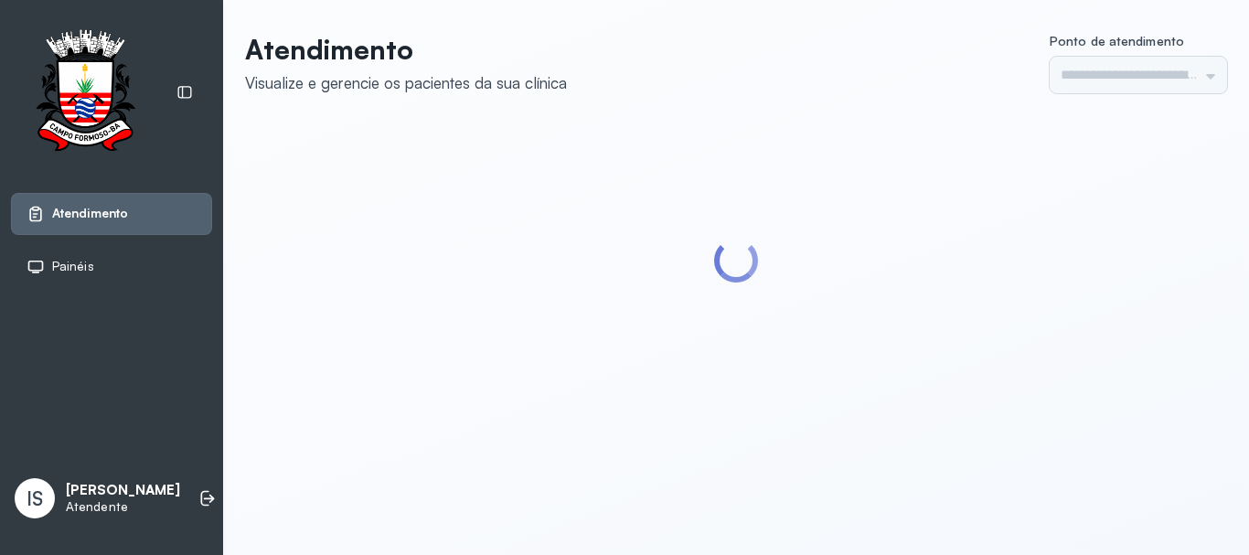
type input "******"
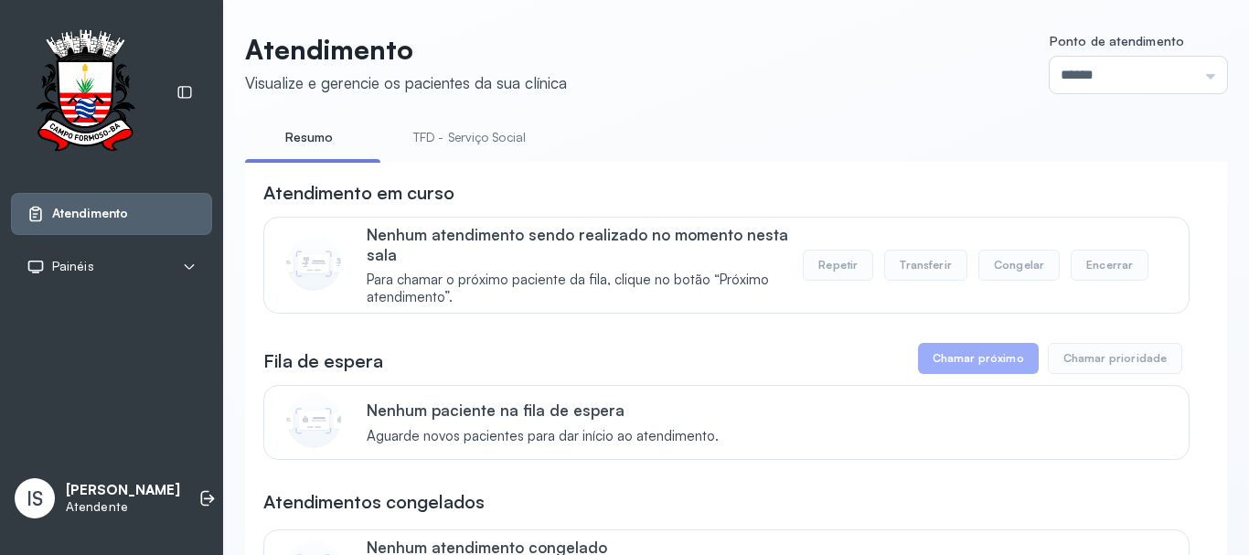
click at [511, 151] on link "TFD - Serviço Social" at bounding box center [469, 137] width 149 height 30
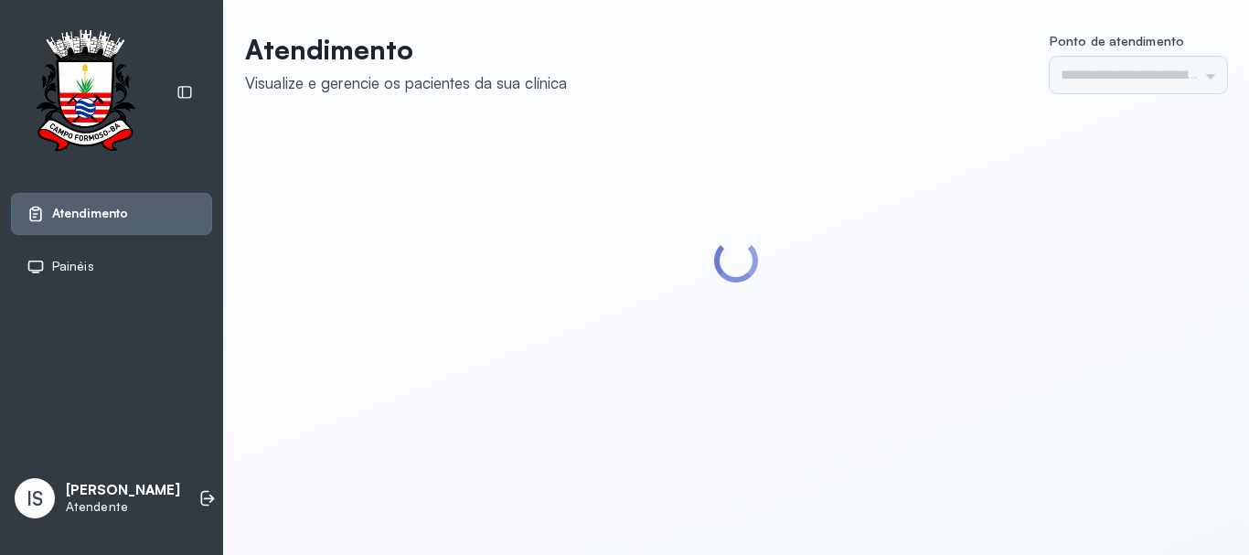
type input "******"
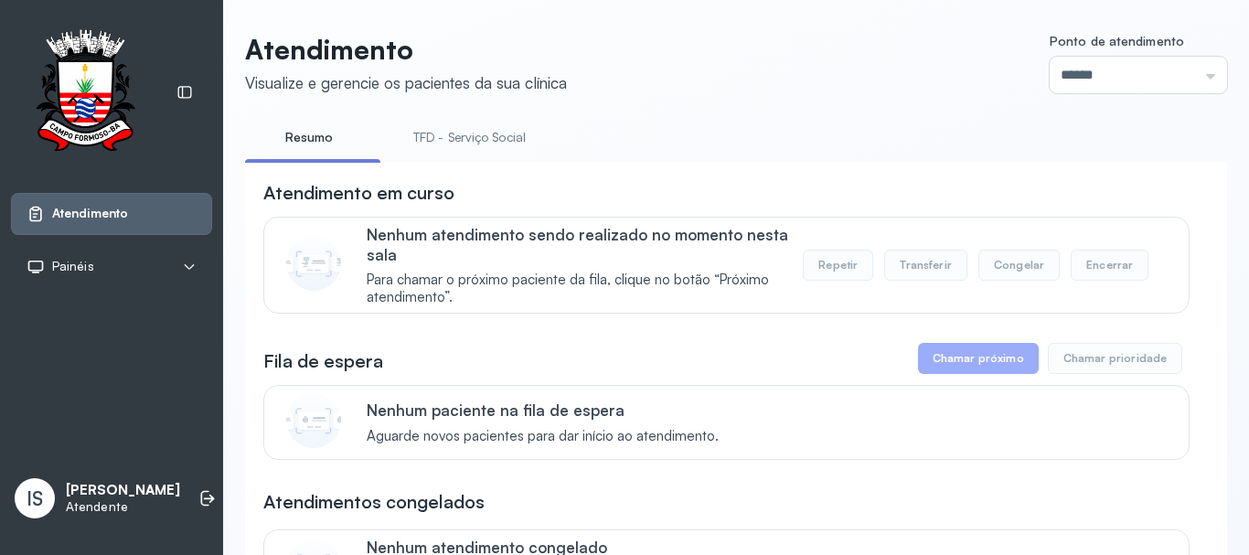
click at [465, 135] on link "TFD - Serviço Social" at bounding box center [469, 137] width 149 height 30
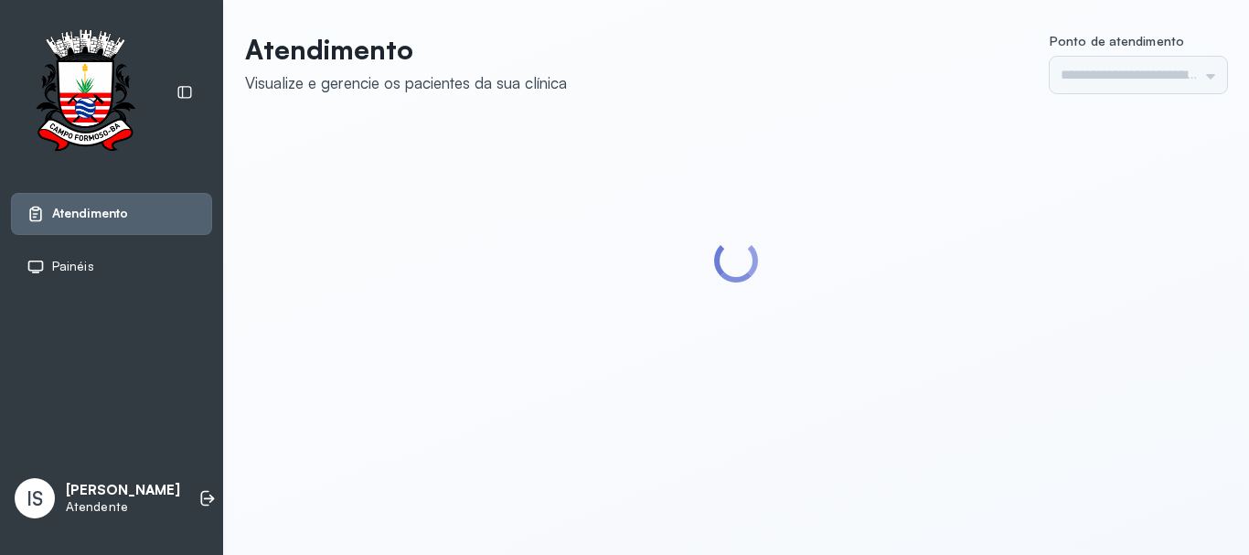
type input "******"
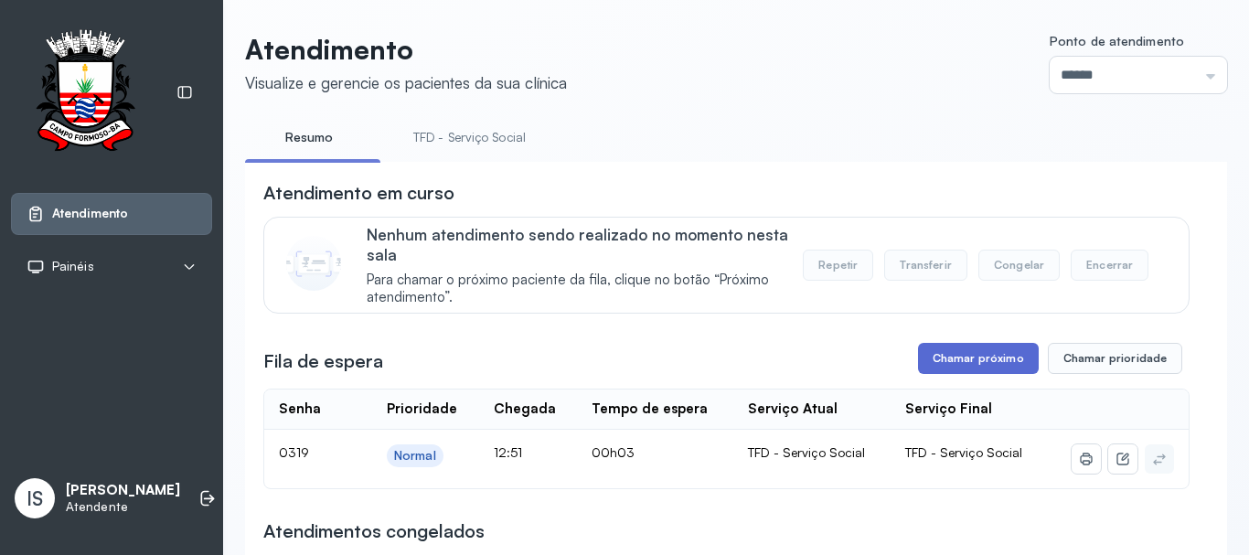
click at [982, 374] on button "Chamar próximo" at bounding box center [978, 358] width 121 height 31
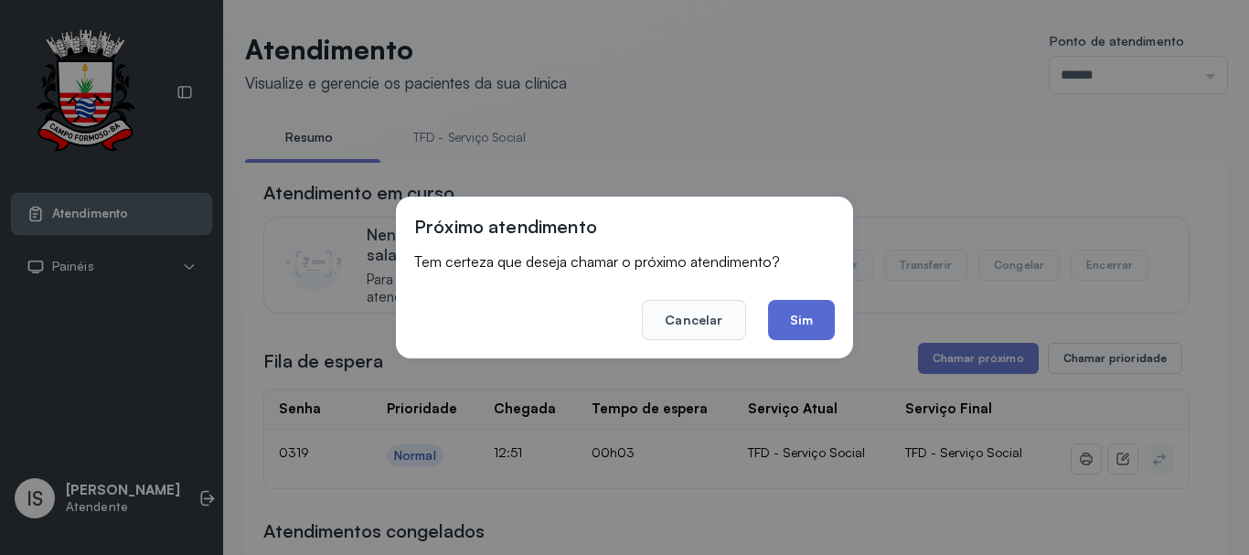
click at [815, 319] on button "Sim" at bounding box center [801, 320] width 67 height 40
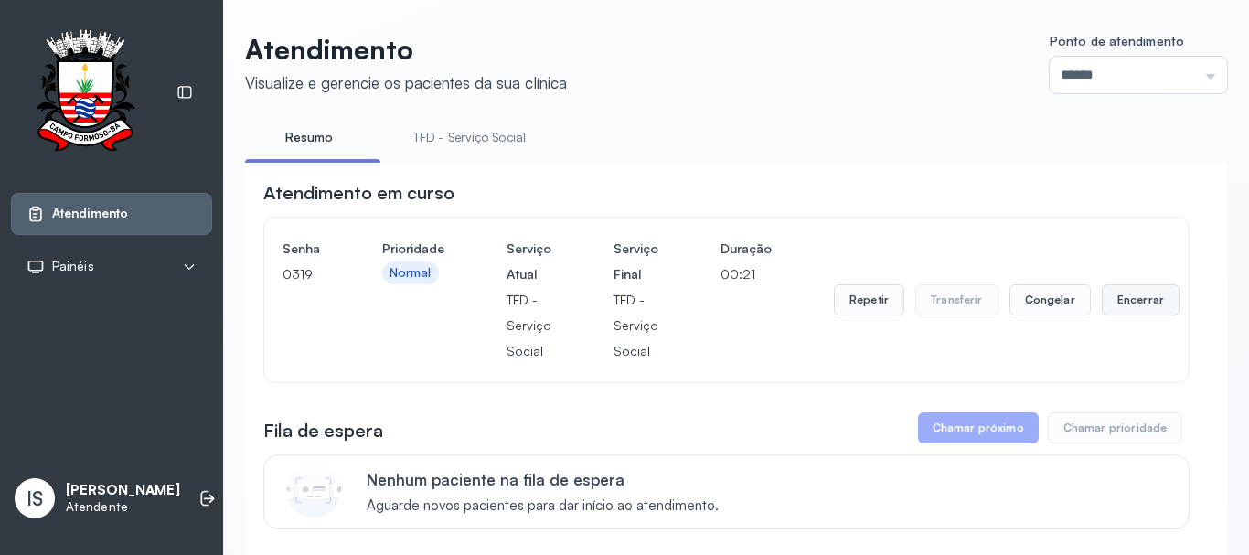
click at [1145, 305] on button "Encerrar" at bounding box center [1141, 299] width 78 height 31
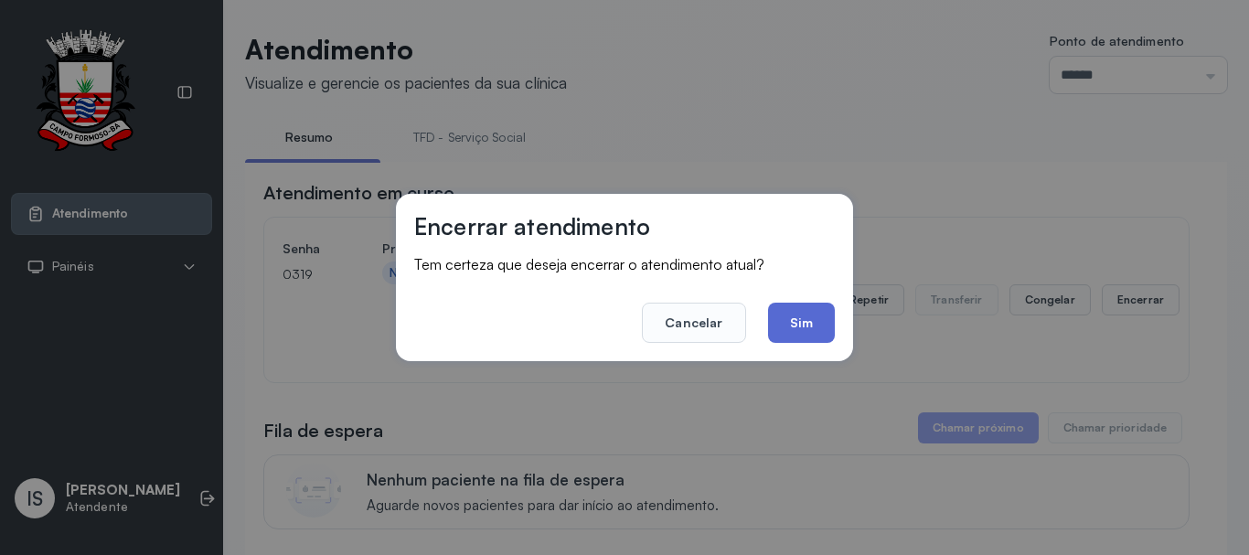
click at [808, 311] on button "Sim" at bounding box center [801, 323] width 67 height 40
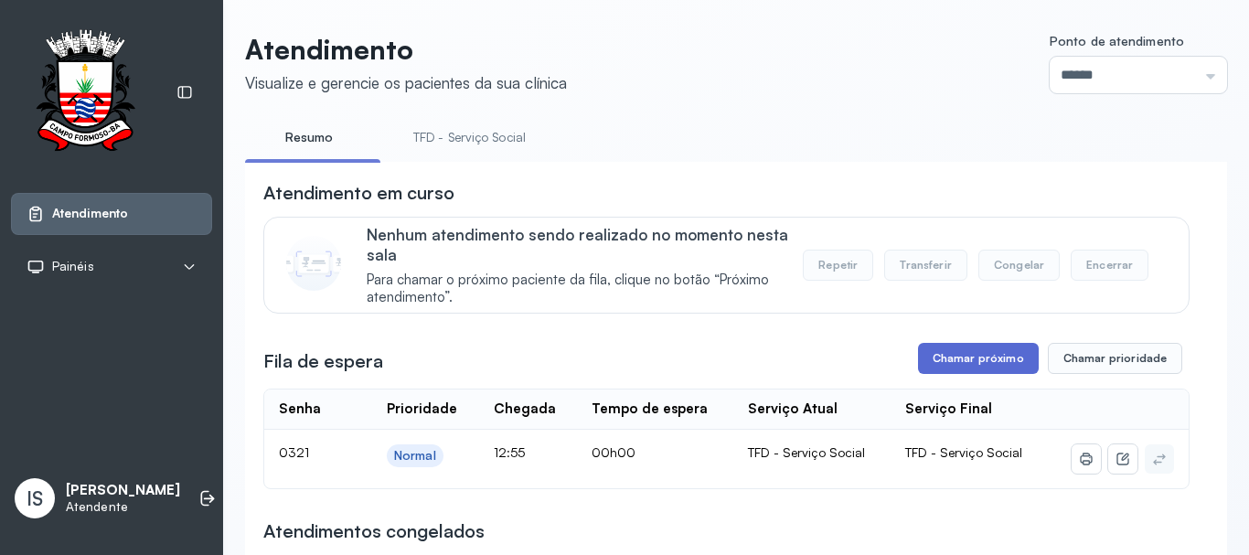
click at [935, 367] on button "Chamar próximo" at bounding box center [978, 358] width 121 height 31
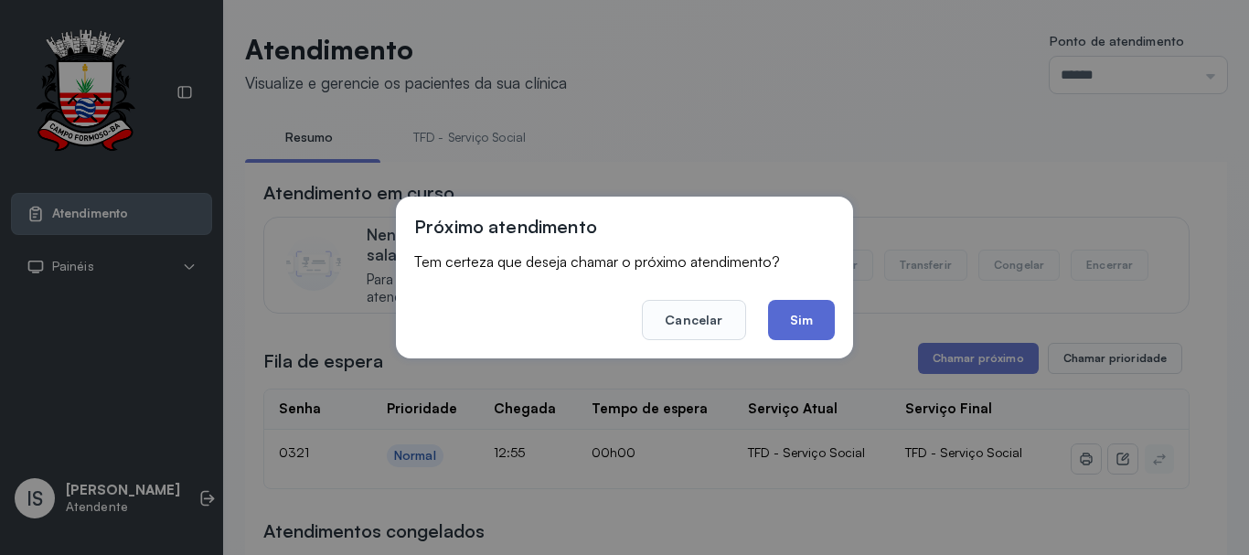
click at [788, 327] on button "Sim" at bounding box center [801, 320] width 67 height 40
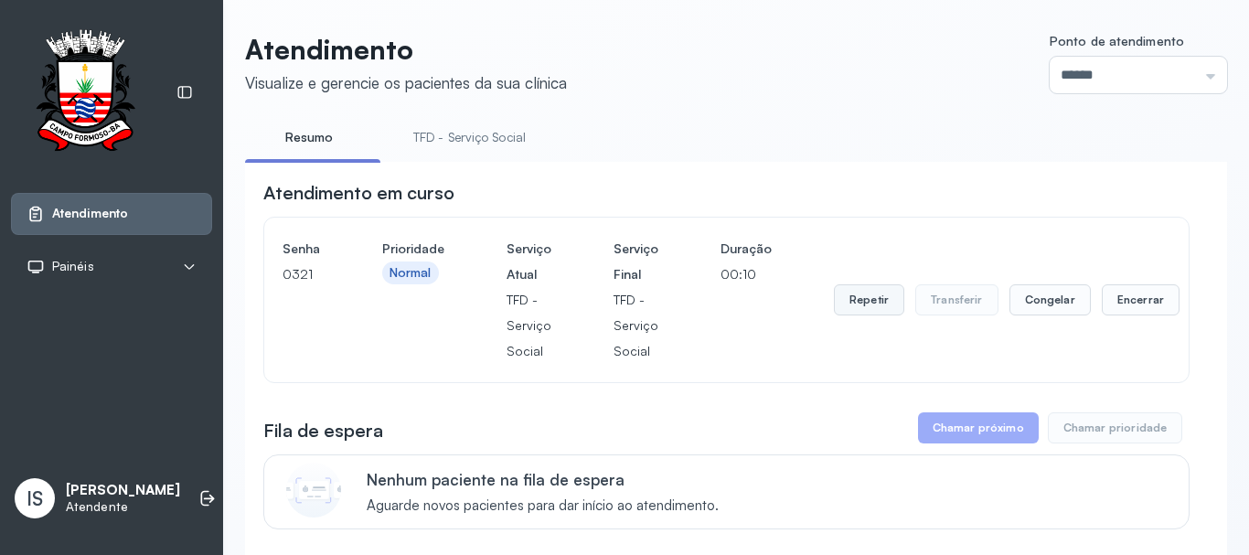
click at [862, 309] on button "Repetir" at bounding box center [869, 299] width 70 height 31
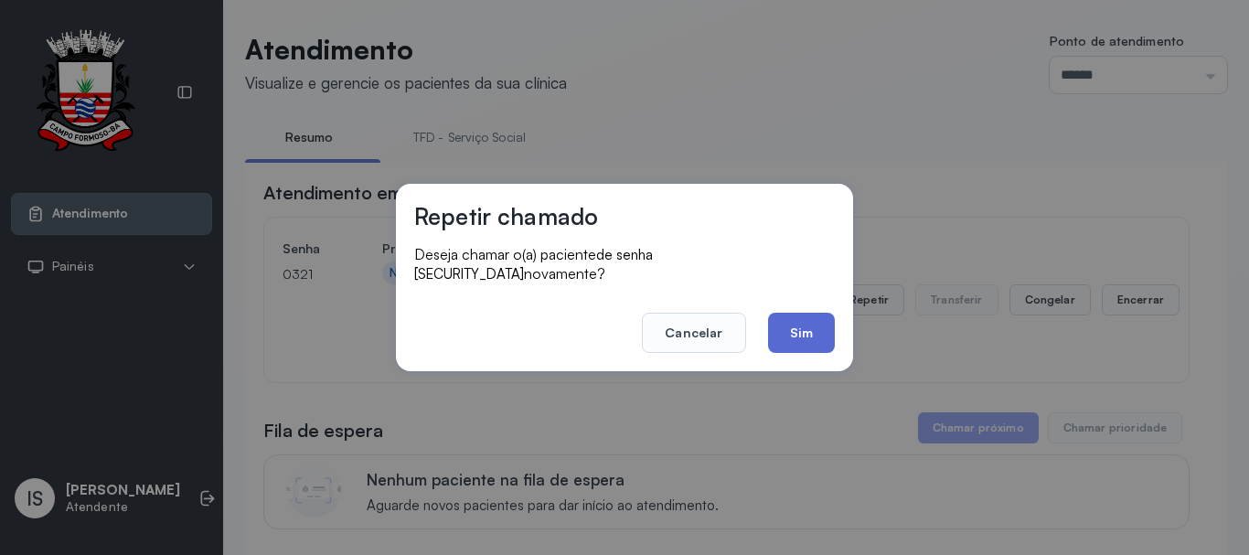
click at [790, 313] on button "Sim" at bounding box center [801, 333] width 67 height 40
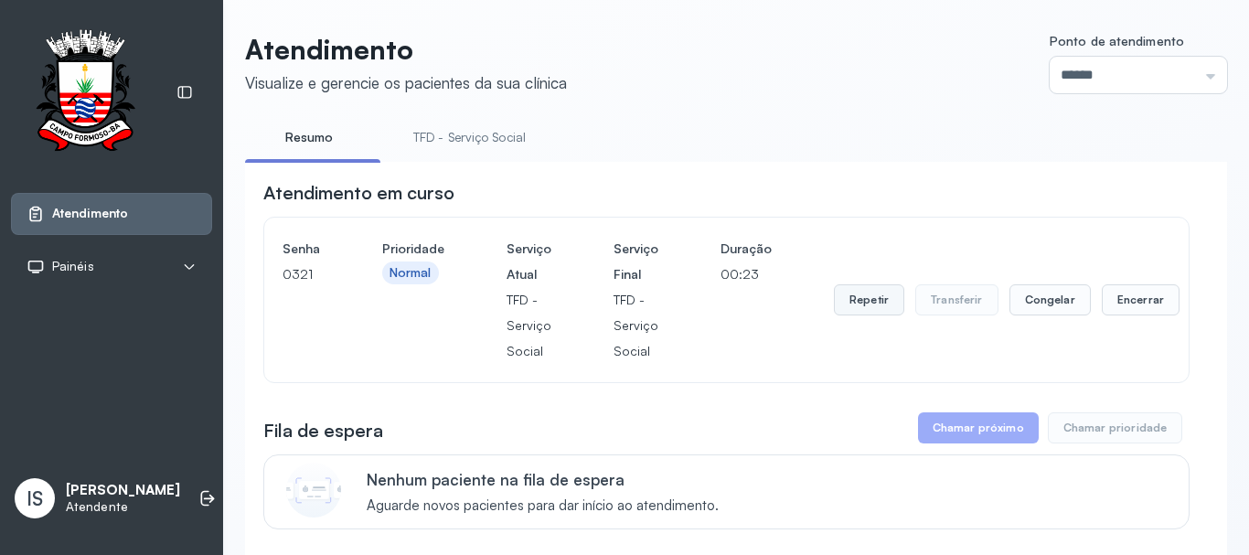
click at [861, 303] on button "Repetir" at bounding box center [869, 299] width 70 height 31
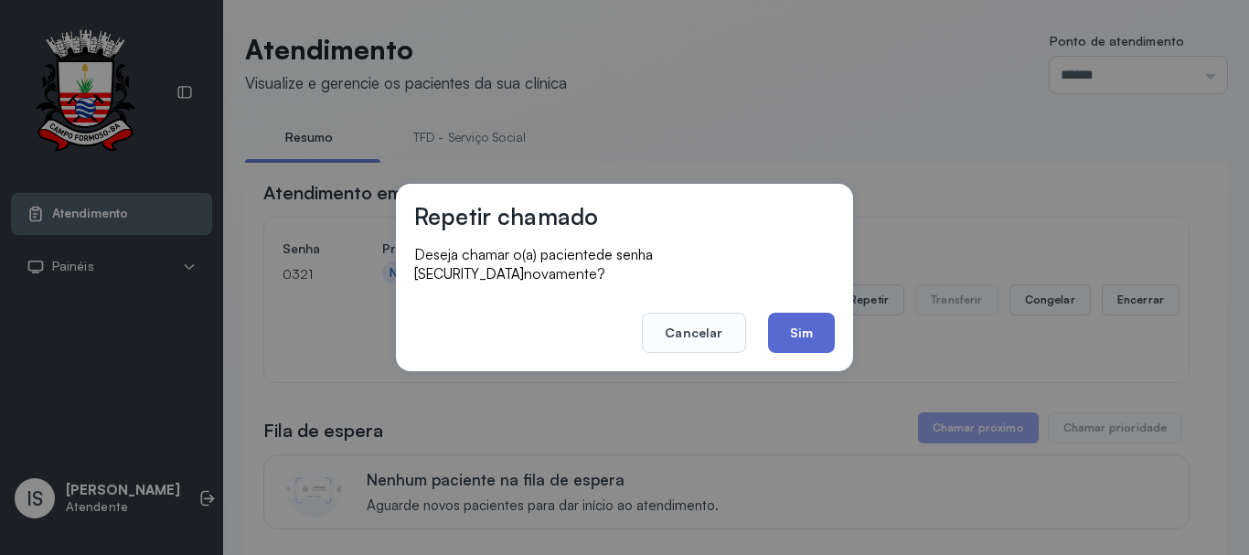
click at [796, 328] on button "Sim" at bounding box center [801, 333] width 67 height 40
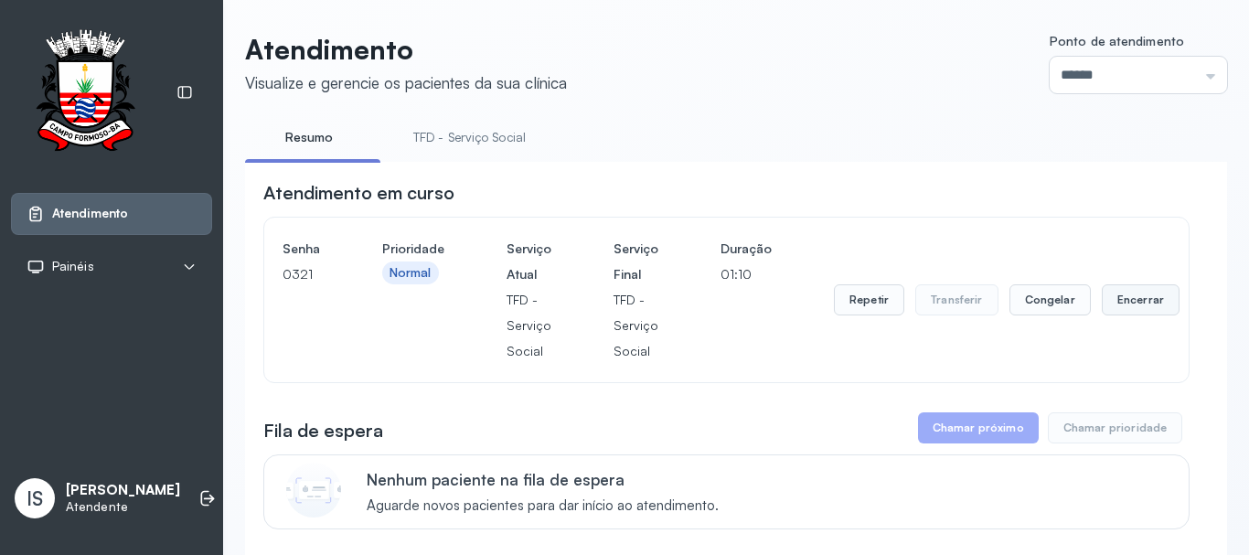
click at [1123, 307] on button "Encerrar" at bounding box center [1141, 299] width 78 height 31
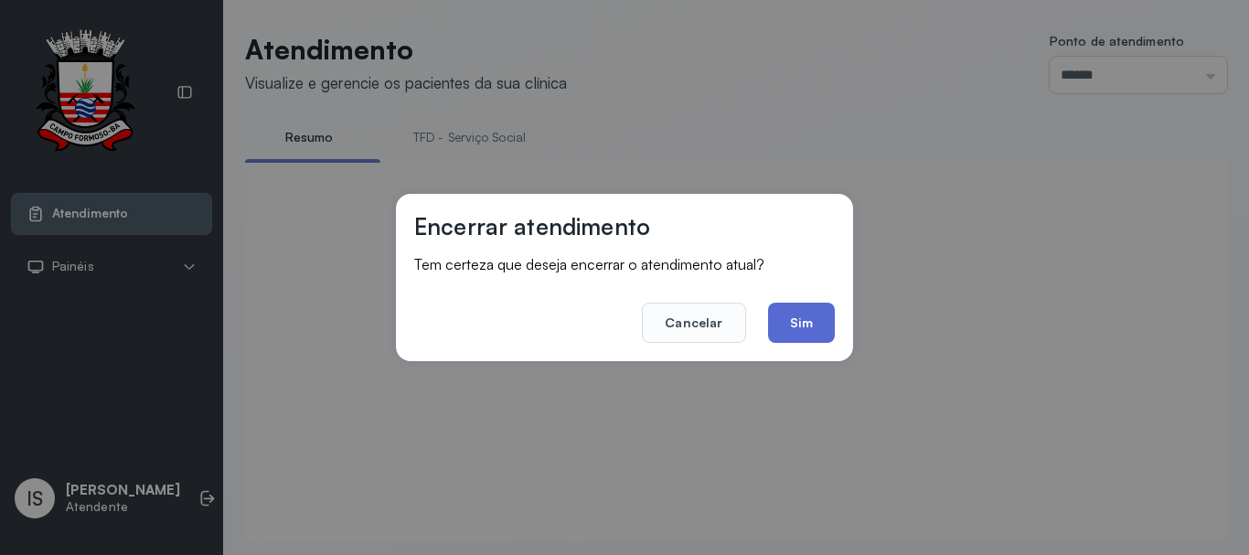
click at [808, 334] on button "Sim" at bounding box center [801, 323] width 67 height 40
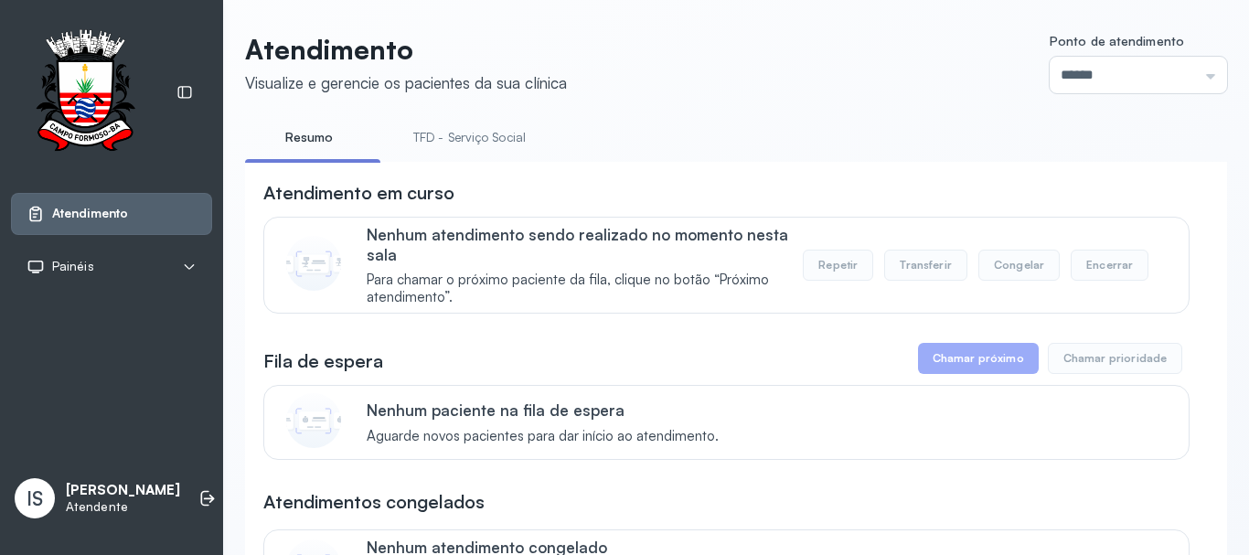
click at [454, 142] on link "TFD - Serviço Social" at bounding box center [469, 137] width 149 height 30
click at [482, 140] on link "TFD - Serviço Social" at bounding box center [469, 137] width 149 height 30
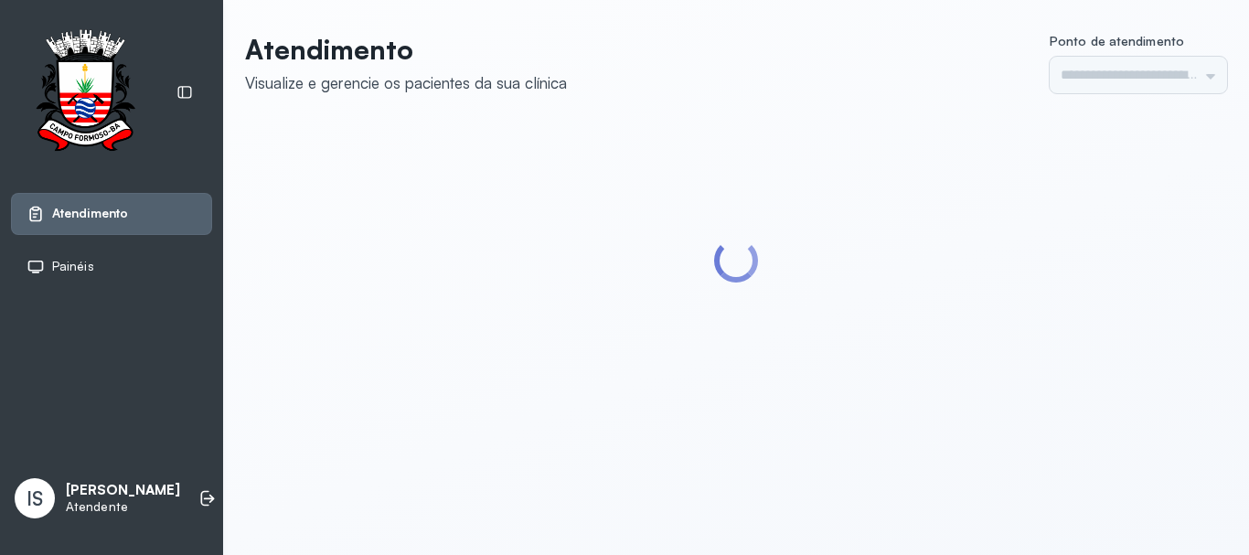
type input "******"
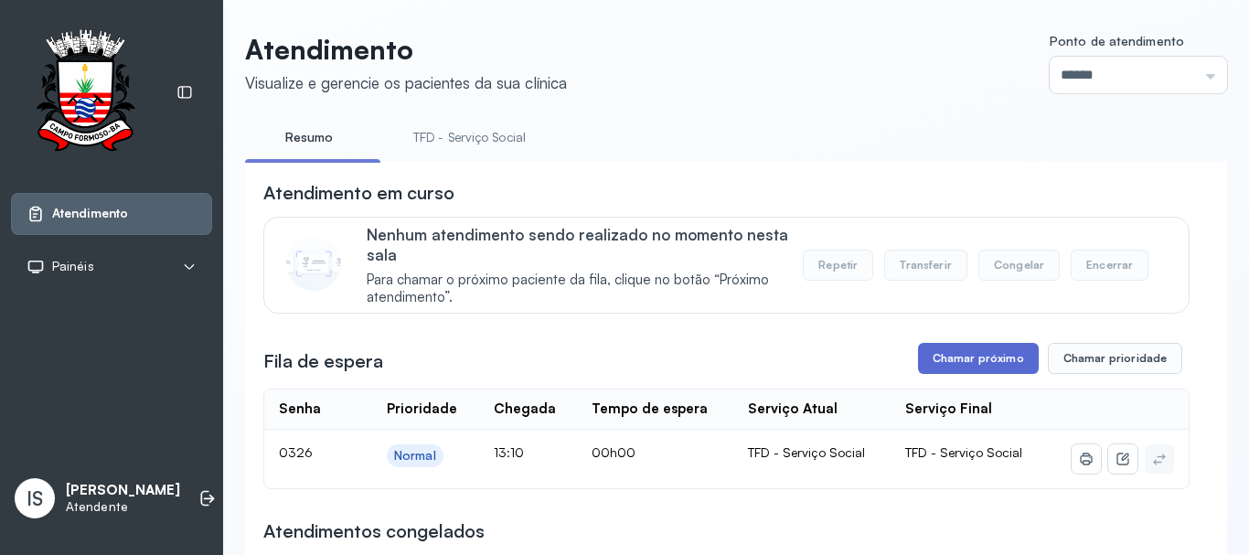
click at [937, 362] on button "Chamar próximo" at bounding box center [978, 358] width 121 height 31
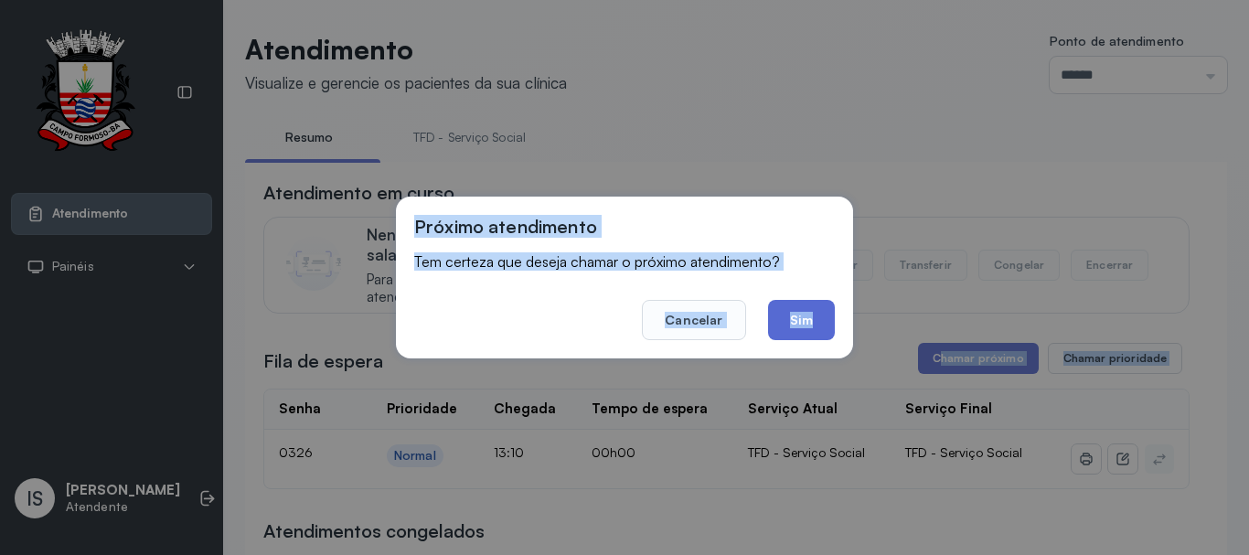
click at [818, 324] on button "Sim" at bounding box center [801, 320] width 67 height 40
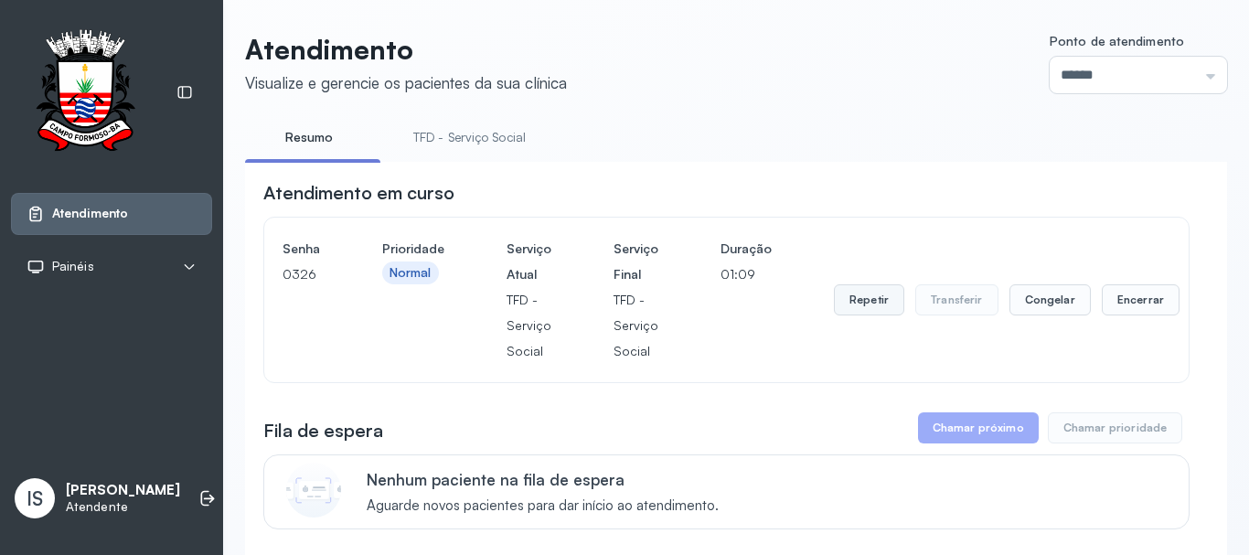
click at [861, 306] on button "Repetir" at bounding box center [869, 299] width 70 height 31
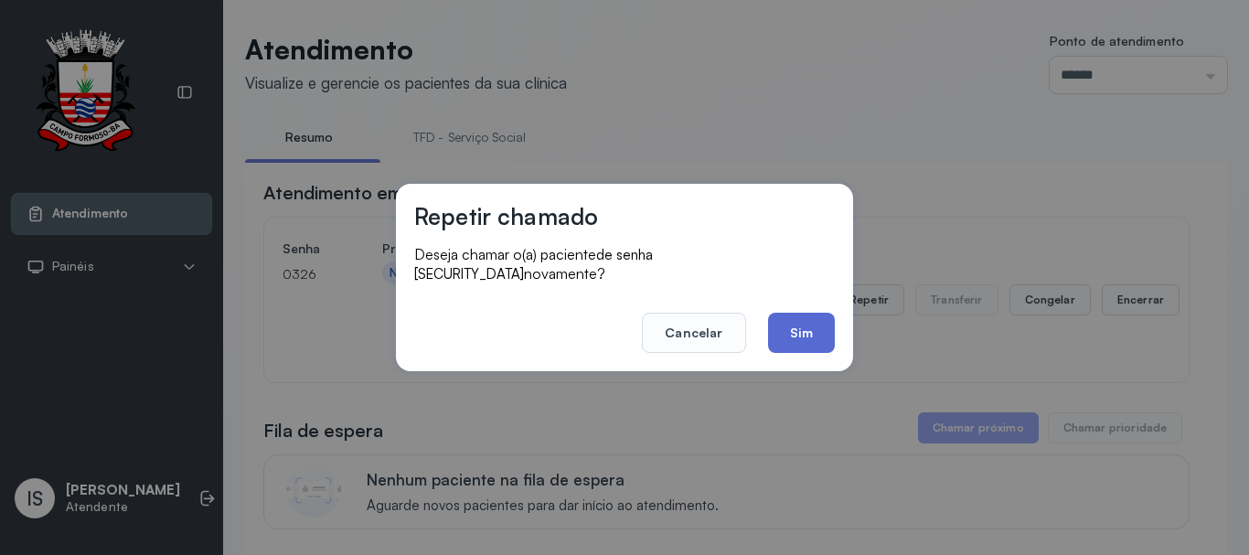
click at [809, 328] on button "Sim" at bounding box center [801, 333] width 67 height 40
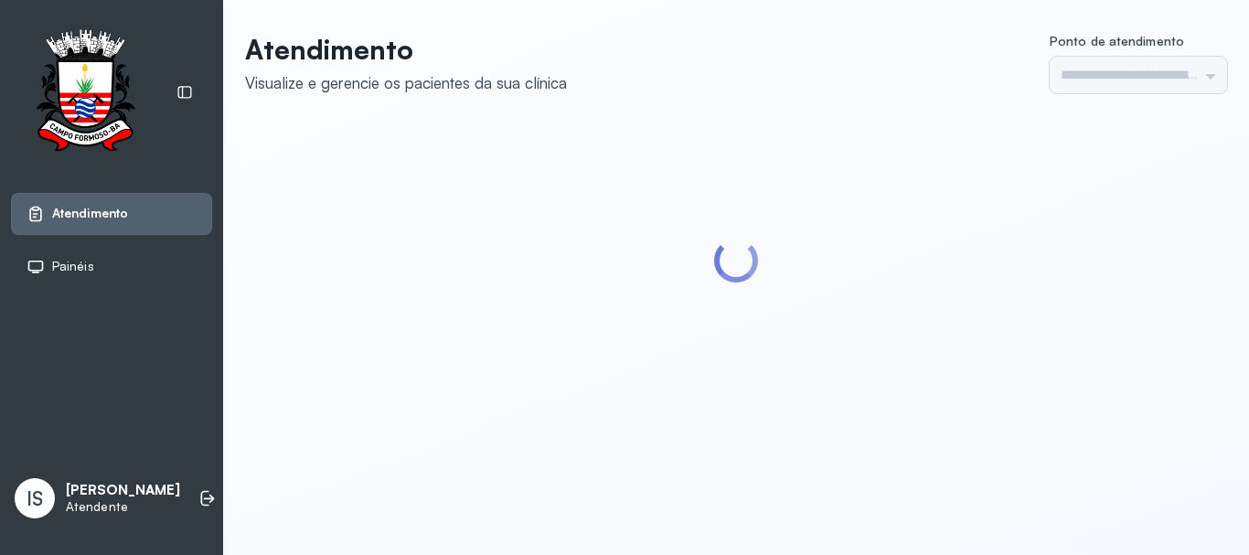
type input "******"
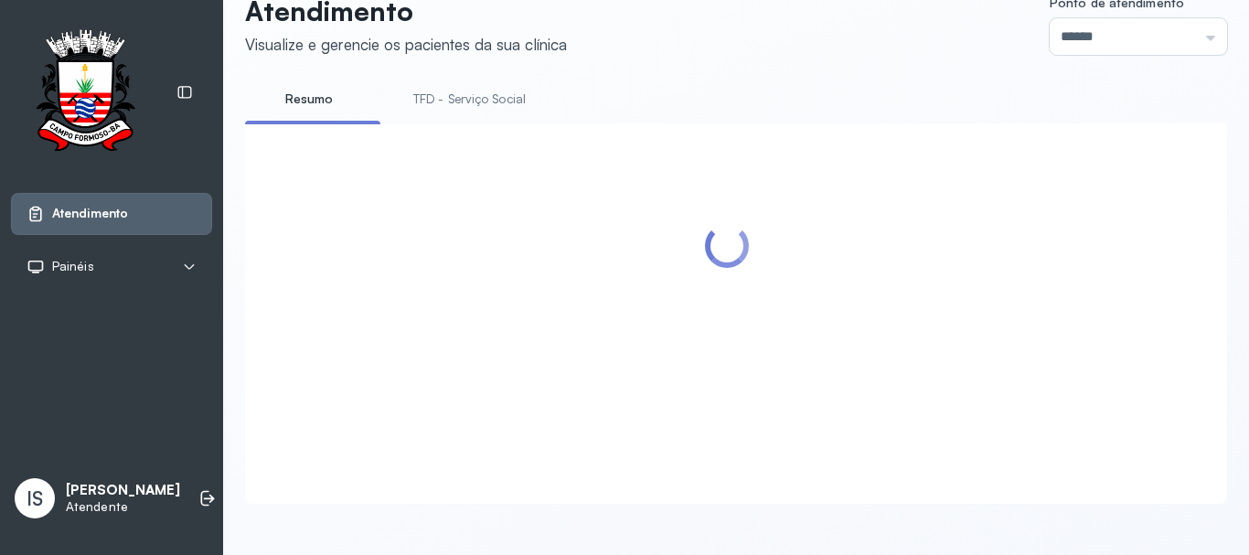
scroll to position [91, 0]
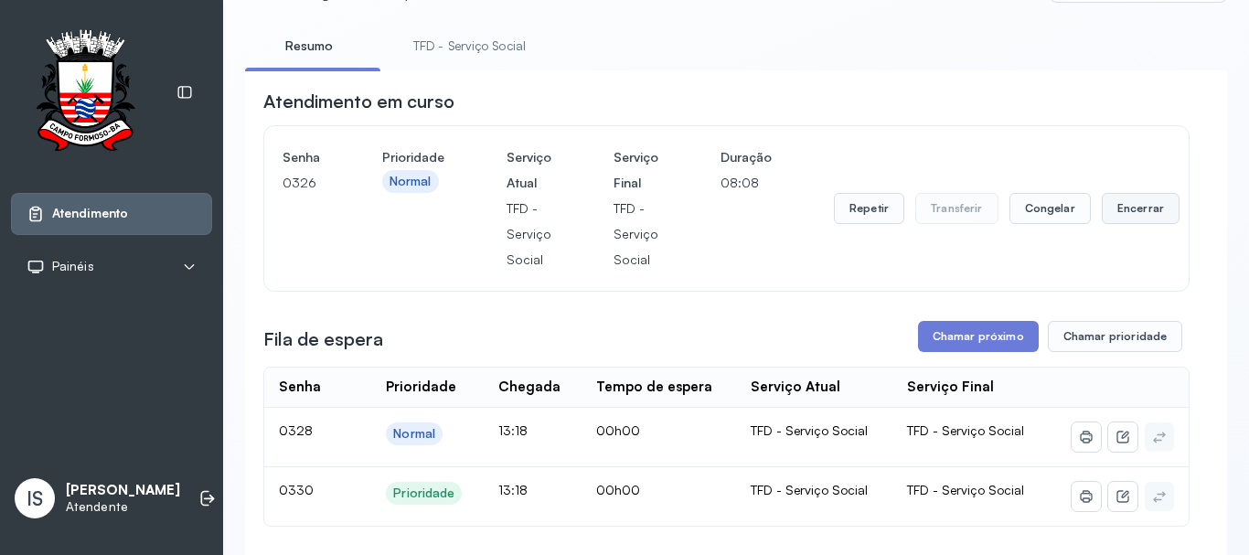
click at [1112, 200] on button "Encerrar" at bounding box center [1141, 208] width 78 height 31
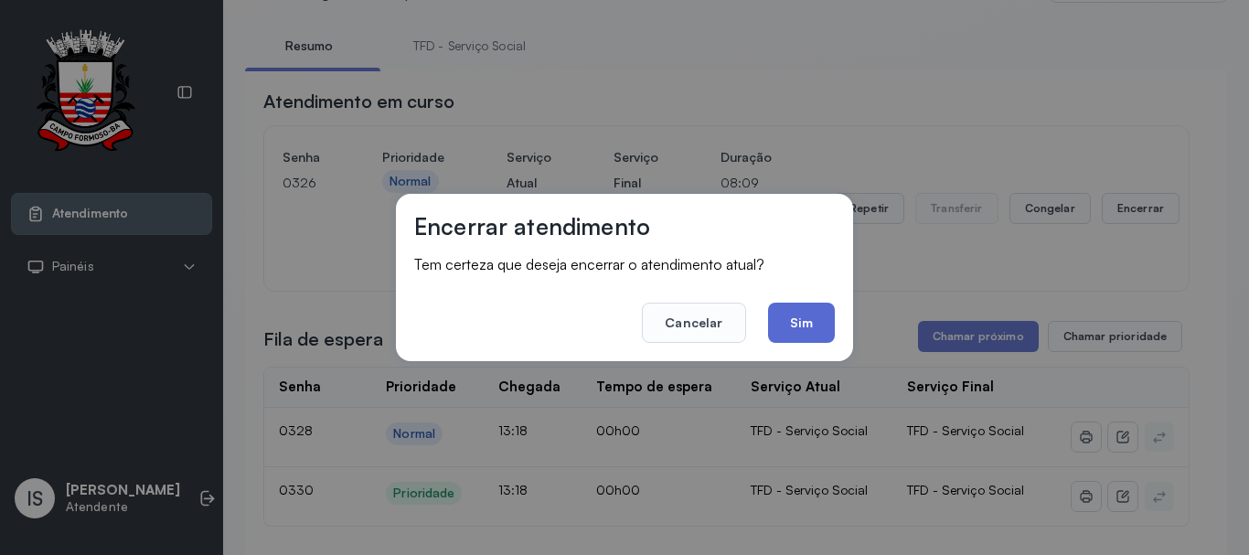
click at [815, 314] on button "Sim" at bounding box center [801, 323] width 67 height 40
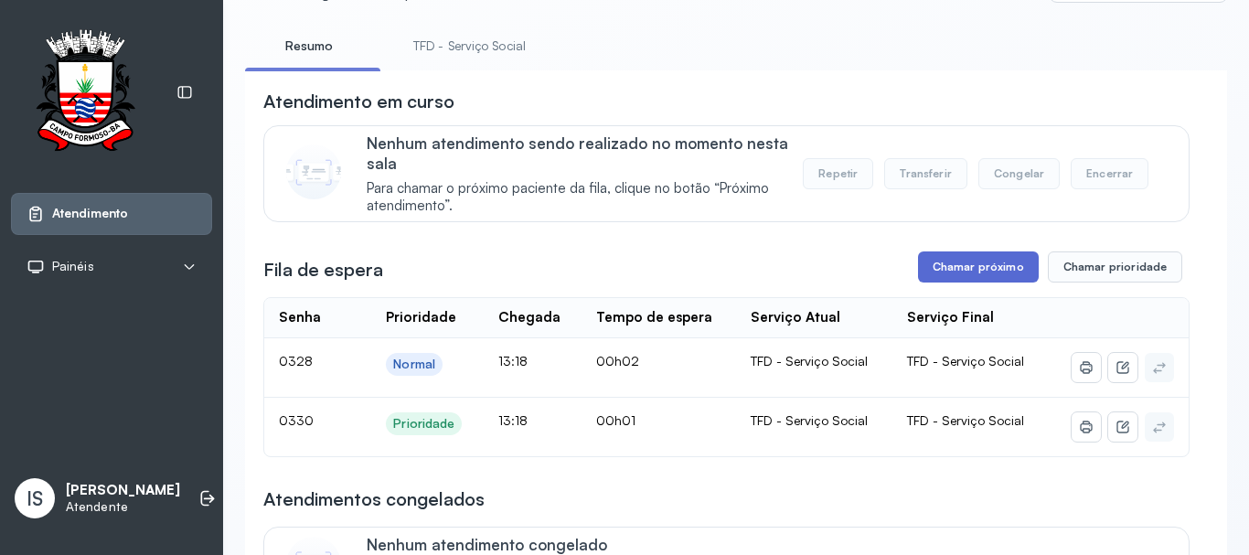
click at [1015, 269] on button "Chamar próximo" at bounding box center [978, 266] width 121 height 31
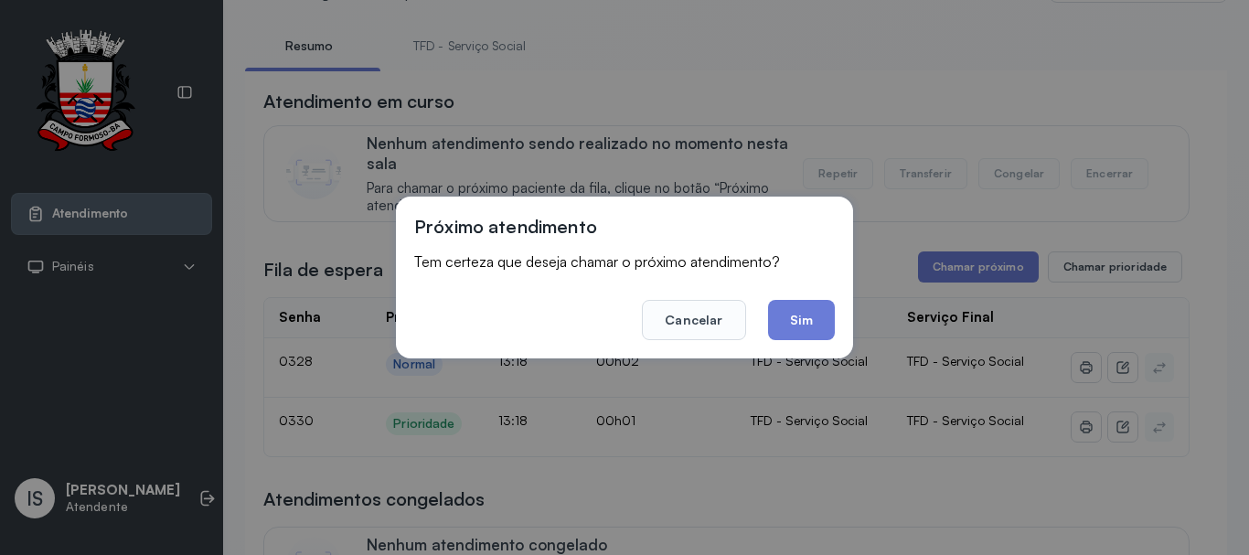
click at [803, 330] on button "Sim" at bounding box center [801, 320] width 67 height 40
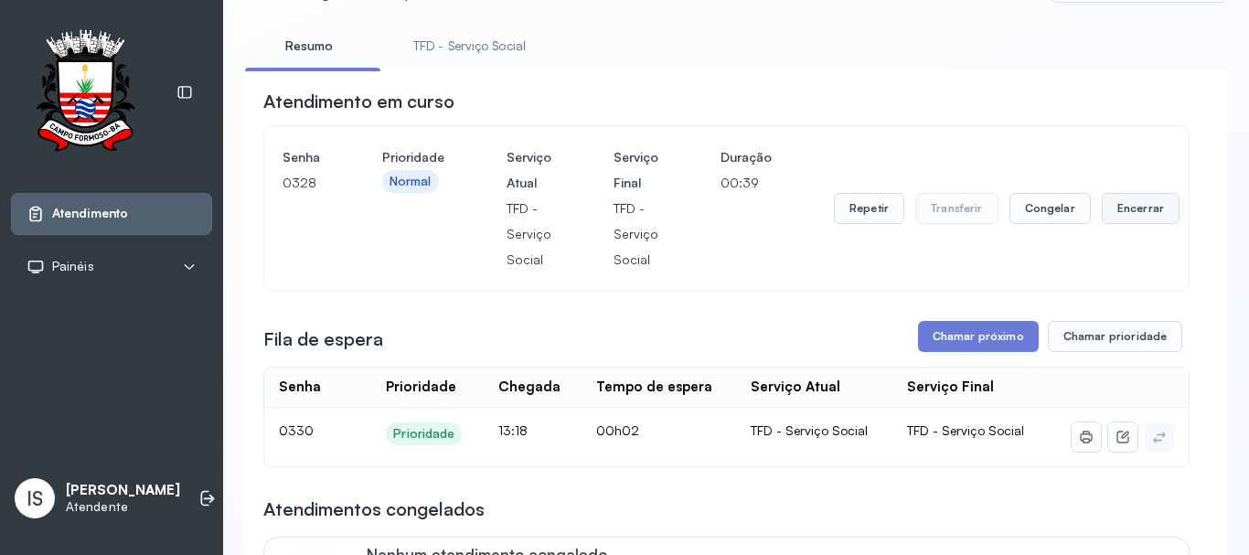
click at [1102, 218] on button "Encerrar" at bounding box center [1141, 208] width 78 height 31
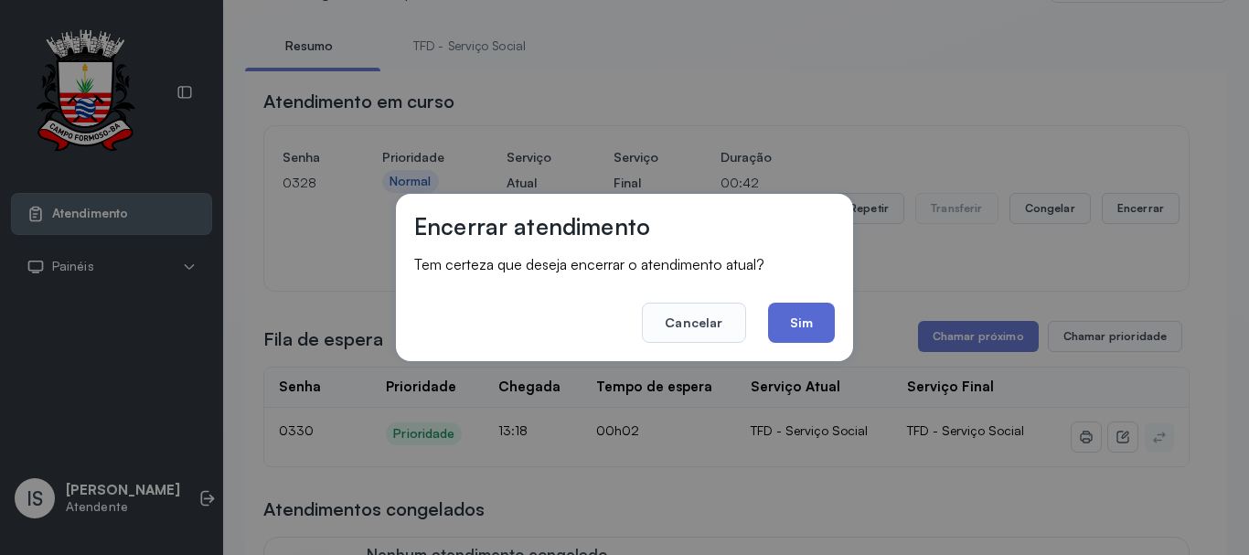
click at [789, 321] on button "Sim" at bounding box center [801, 323] width 67 height 40
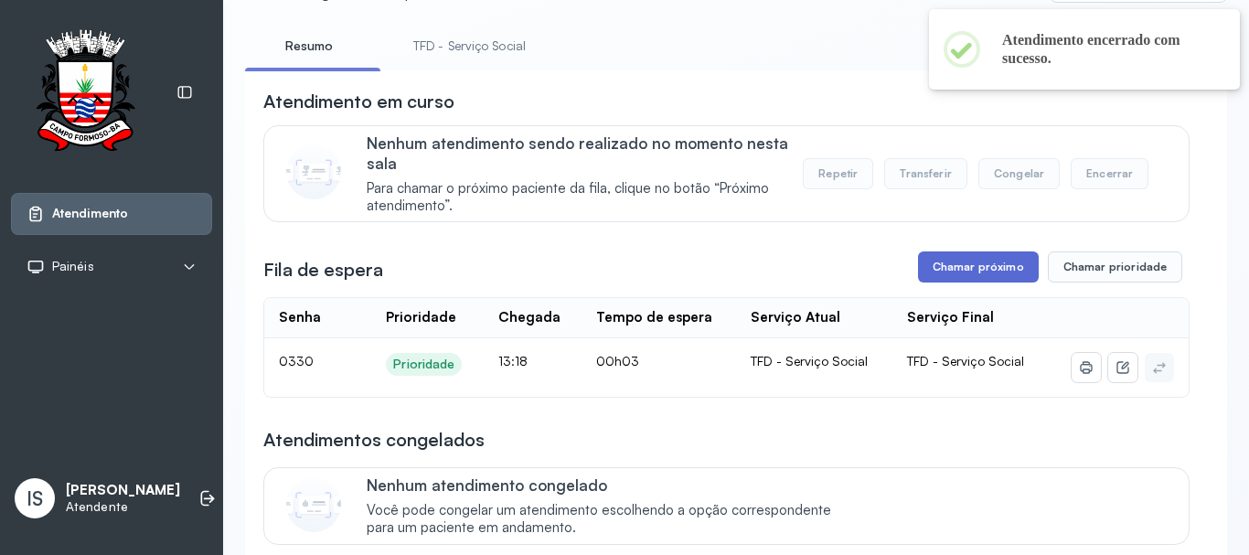
click at [949, 265] on button "Chamar próximo" at bounding box center [978, 266] width 121 height 31
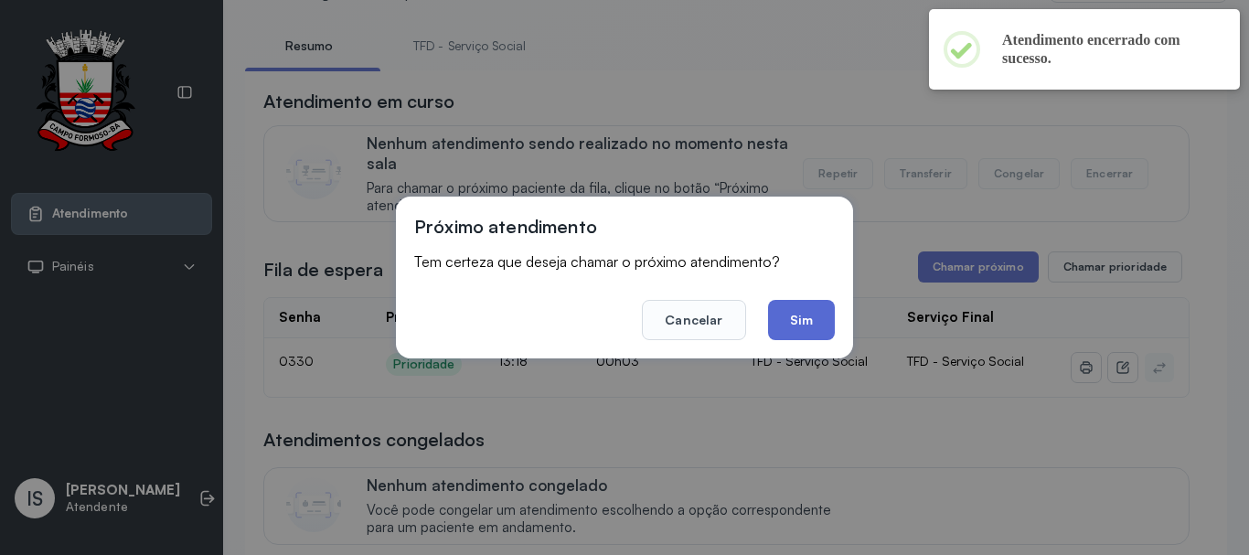
click at [810, 322] on button "Sim" at bounding box center [801, 320] width 67 height 40
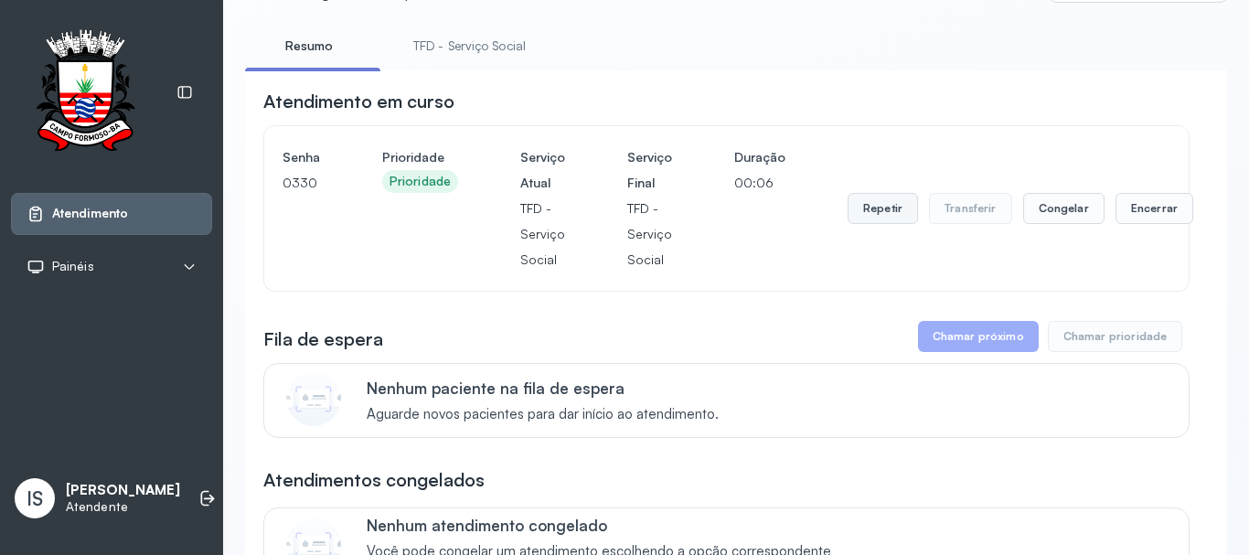
click at [866, 208] on button "Repetir" at bounding box center [882, 208] width 70 height 31
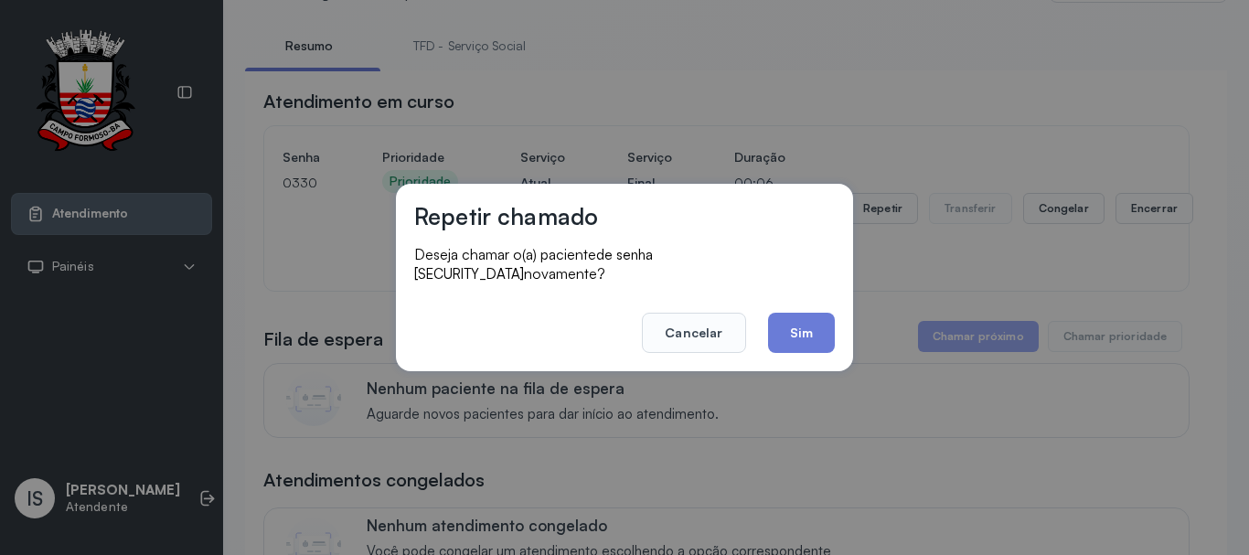
click at [793, 332] on button "Sim" at bounding box center [801, 333] width 67 height 40
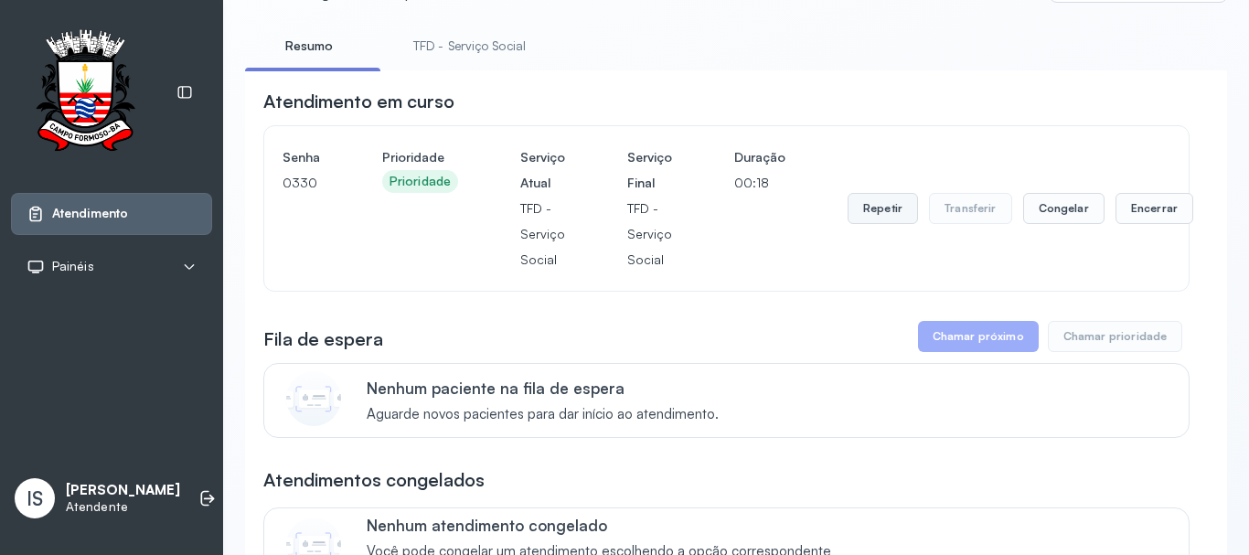
click at [878, 205] on button "Repetir" at bounding box center [882, 208] width 70 height 31
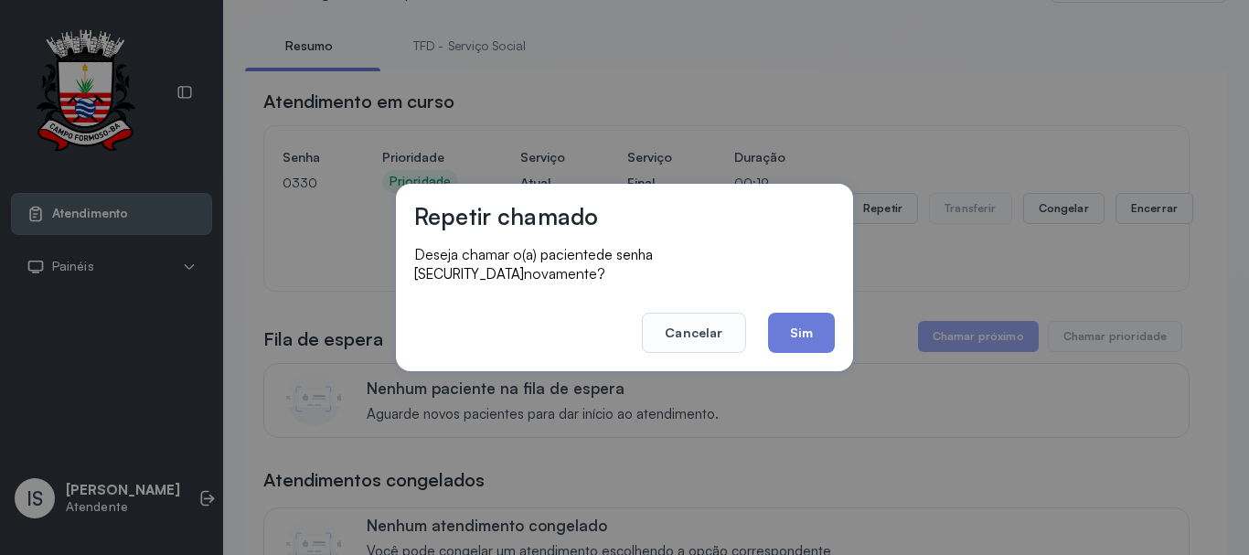
click at [790, 316] on button "Sim" at bounding box center [801, 333] width 67 height 40
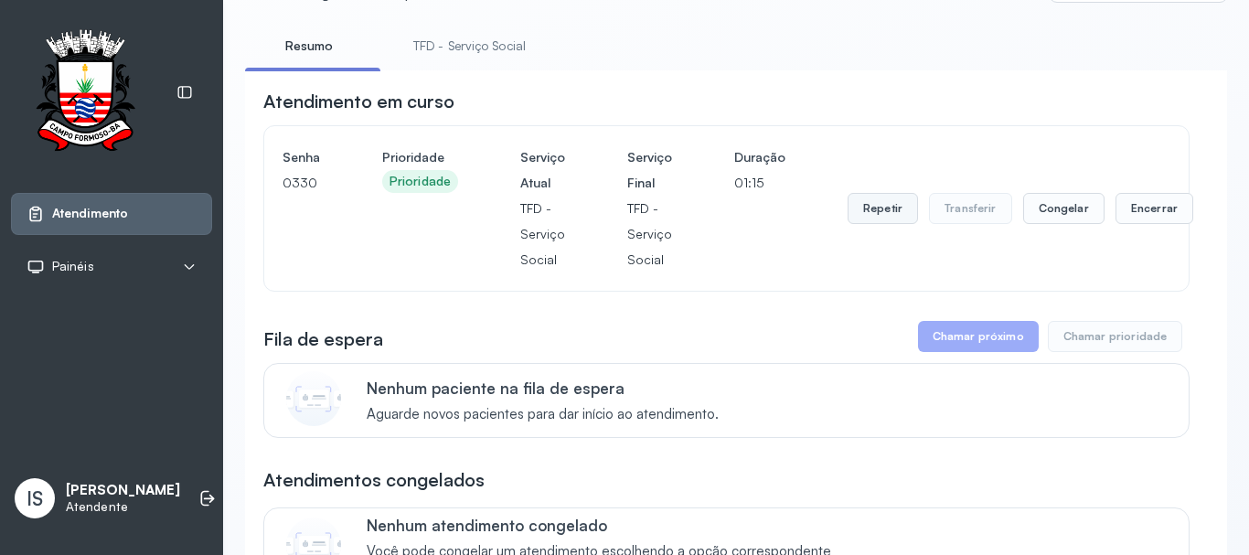
click at [868, 210] on button "Repetir" at bounding box center [882, 208] width 70 height 31
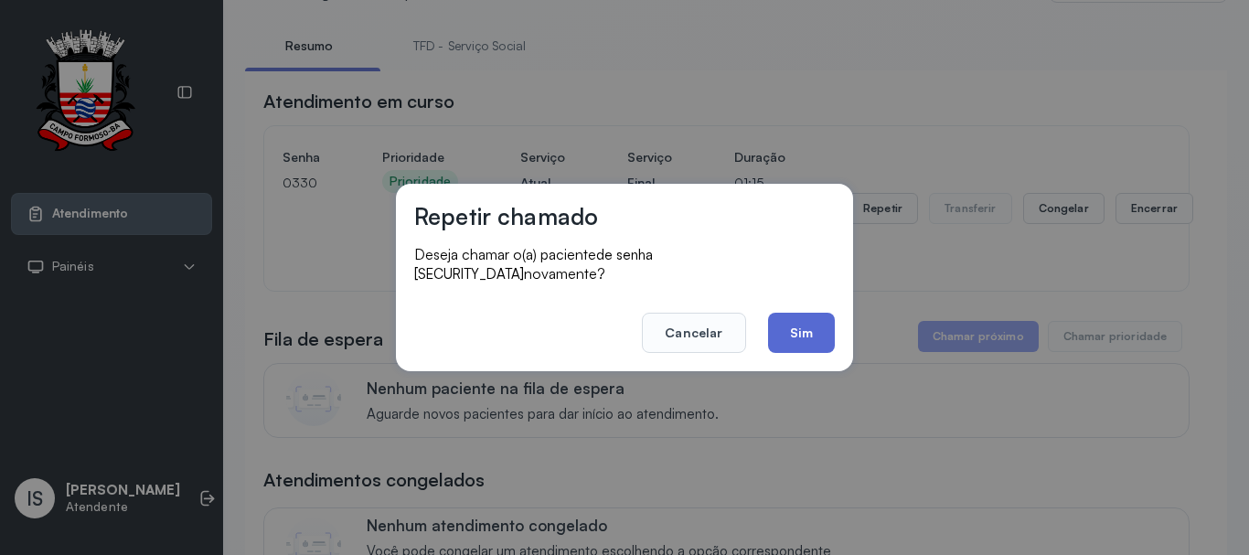
click at [809, 333] on button "Sim" at bounding box center [801, 333] width 67 height 40
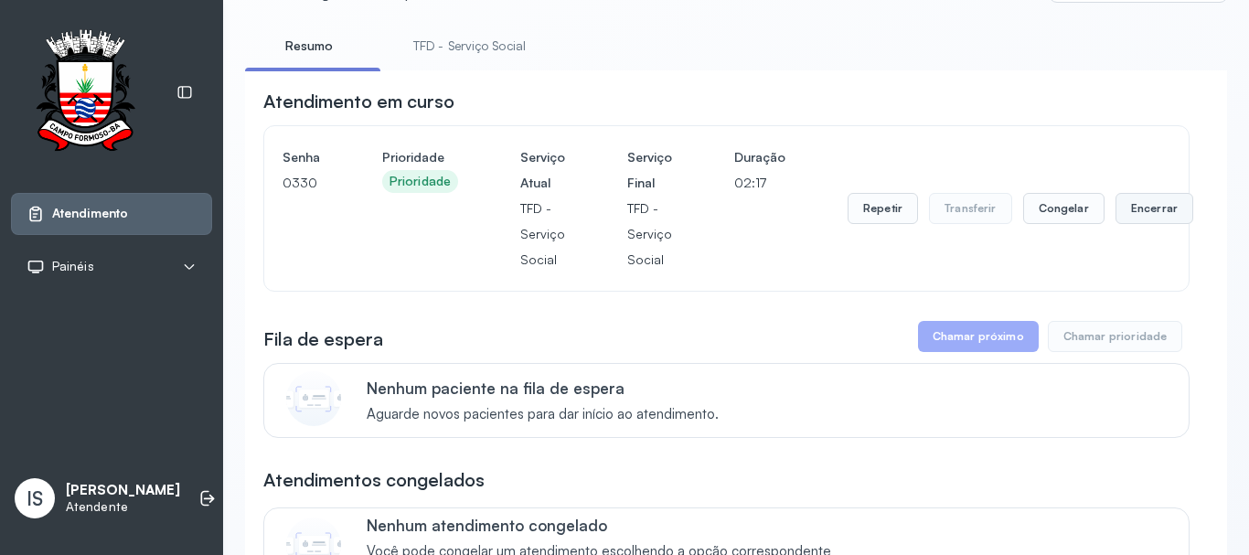
click at [1144, 203] on button "Encerrar" at bounding box center [1154, 208] width 78 height 31
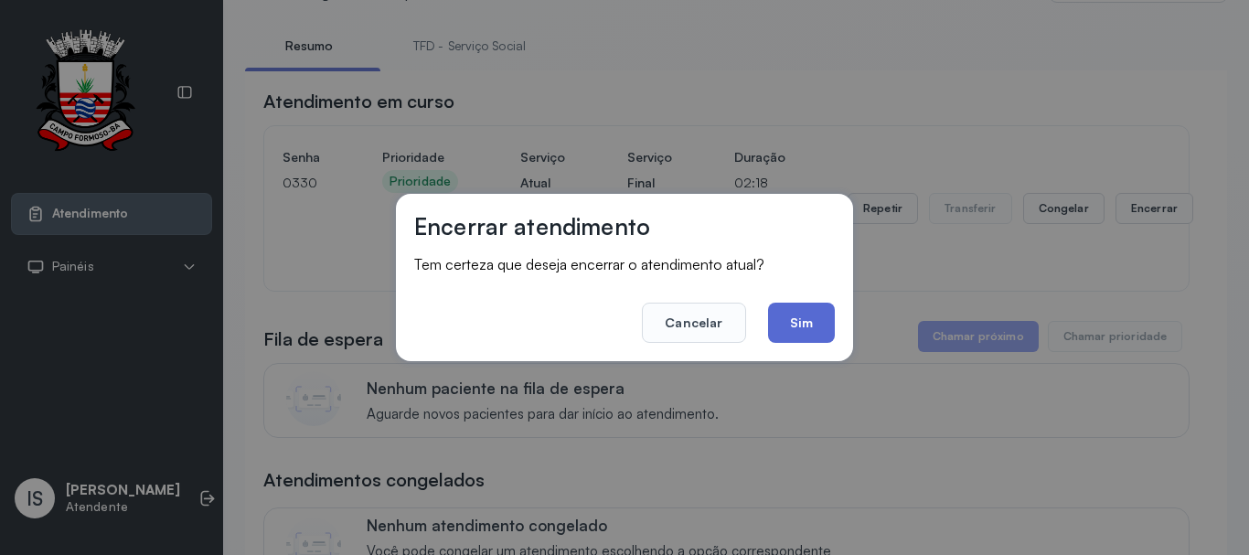
drag, startPoint x: 747, startPoint y: 315, endPoint x: 790, endPoint y: 307, distance: 43.7
click at [777, 309] on footer "Cancelar Sim" at bounding box center [624, 310] width 421 height 66
click at [792, 307] on button "Sim" at bounding box center [801, 323] width 67 height 40
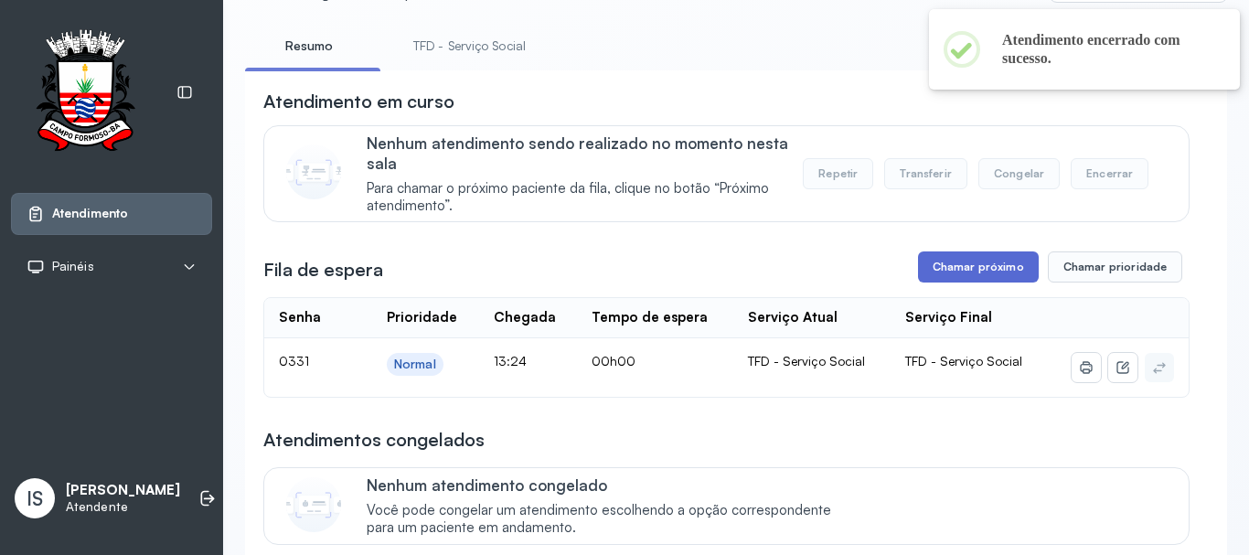
click at [922, 271] on button "Chamar próximo" at bounding box center [978, 266] width 121 height 31
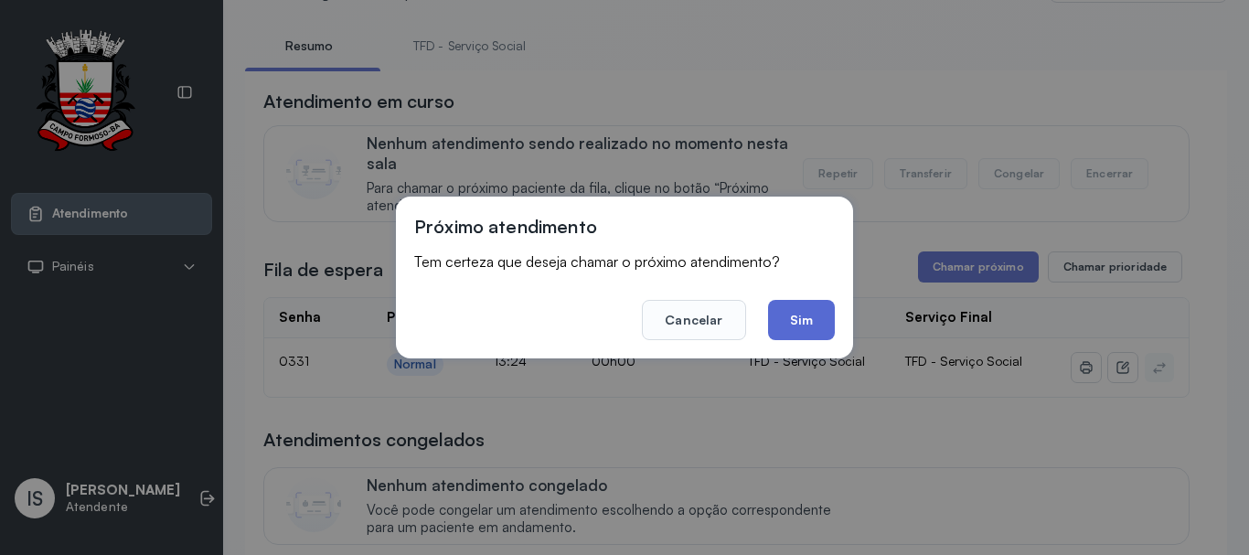
click at [799, 326] on button "Sim" at bounding box center [801, 320] width 67 height 40
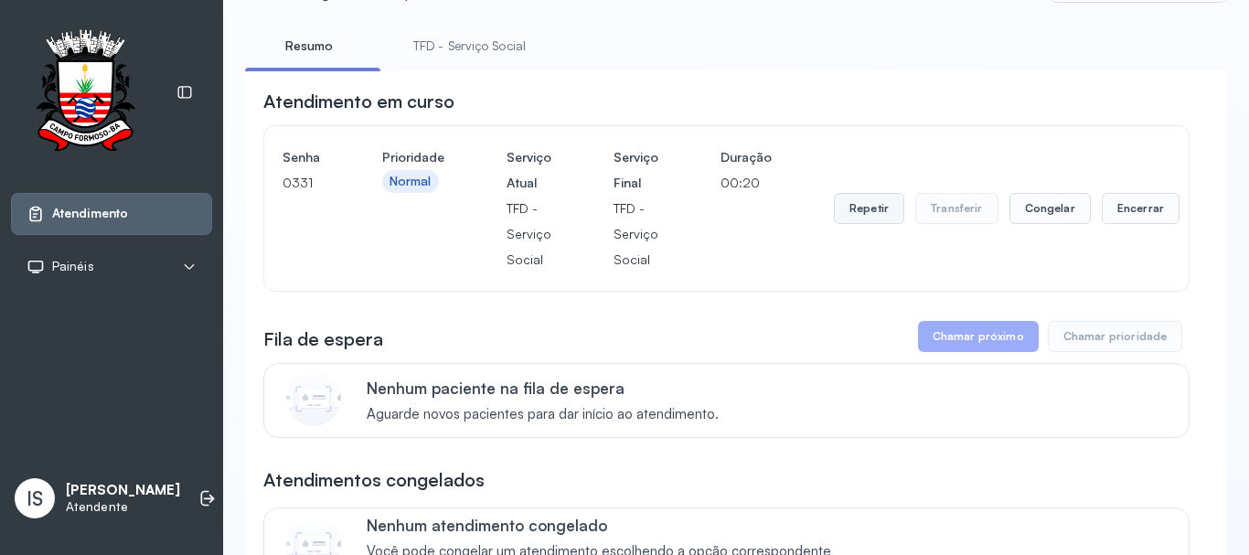
click at [857, 224] on button "Repetir" at bounding box center [869, 208] width 70 height 31
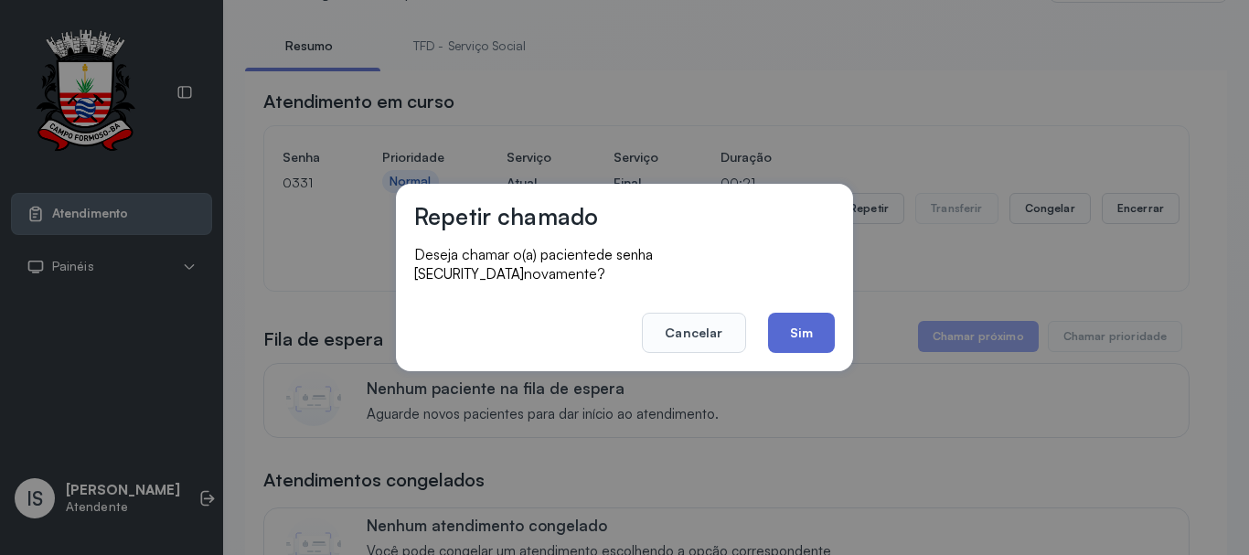
click at [796, 320] on button "Sim" at bounding box center [801, 333] width 67 height 40
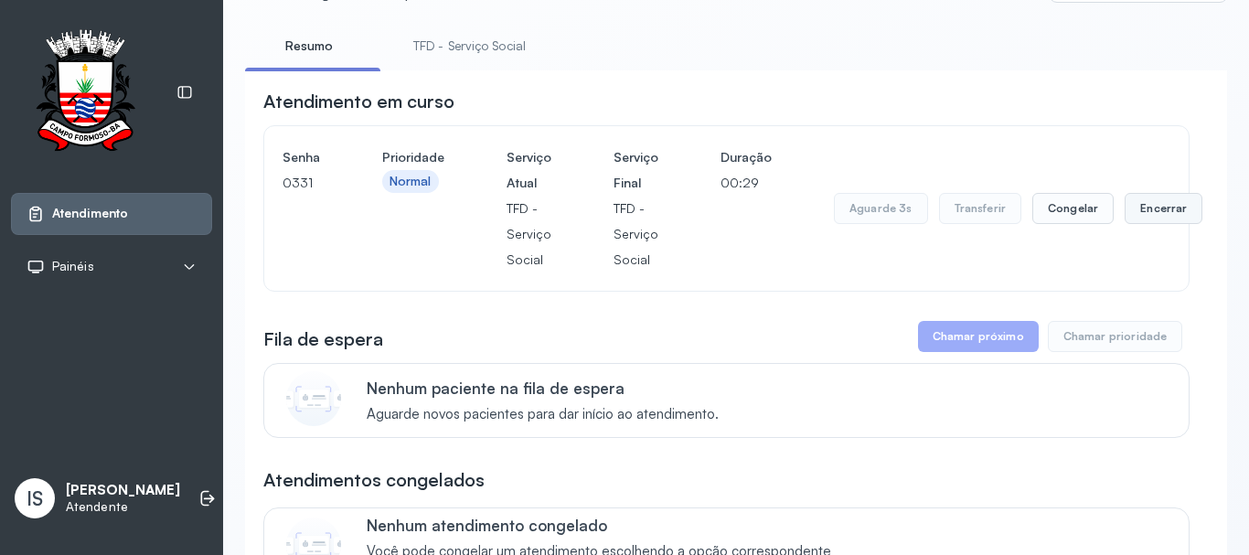
click at [1124, 214] on button "Encerrar" at bounding box center [1163, 208] width 78 height 31
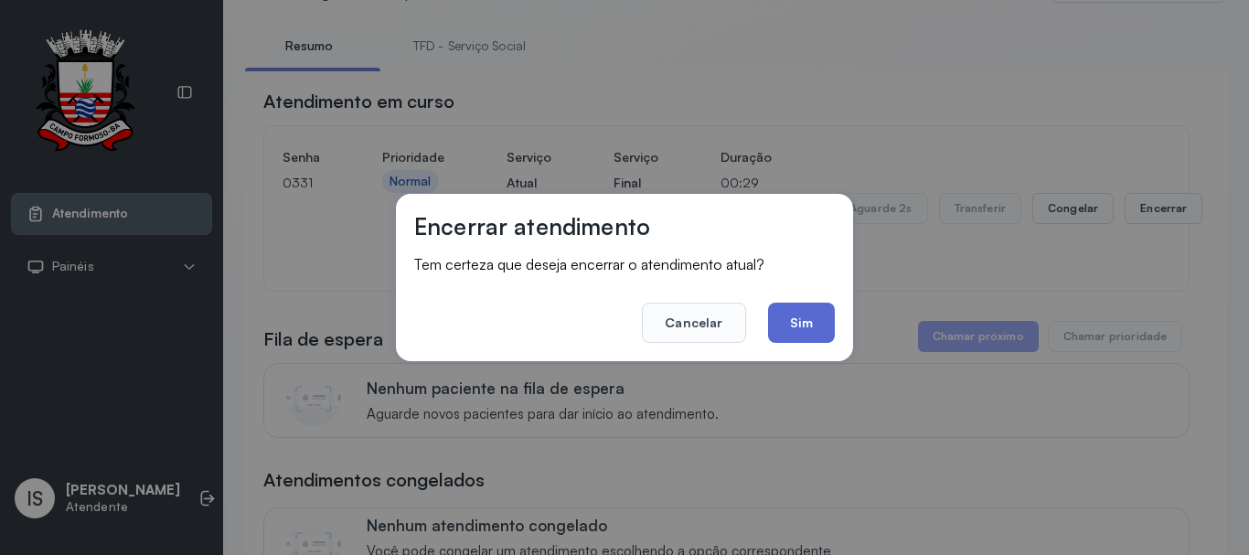
click at [797, 321] on button "Sim" at bounding box center [801, 323] width 67 height 40
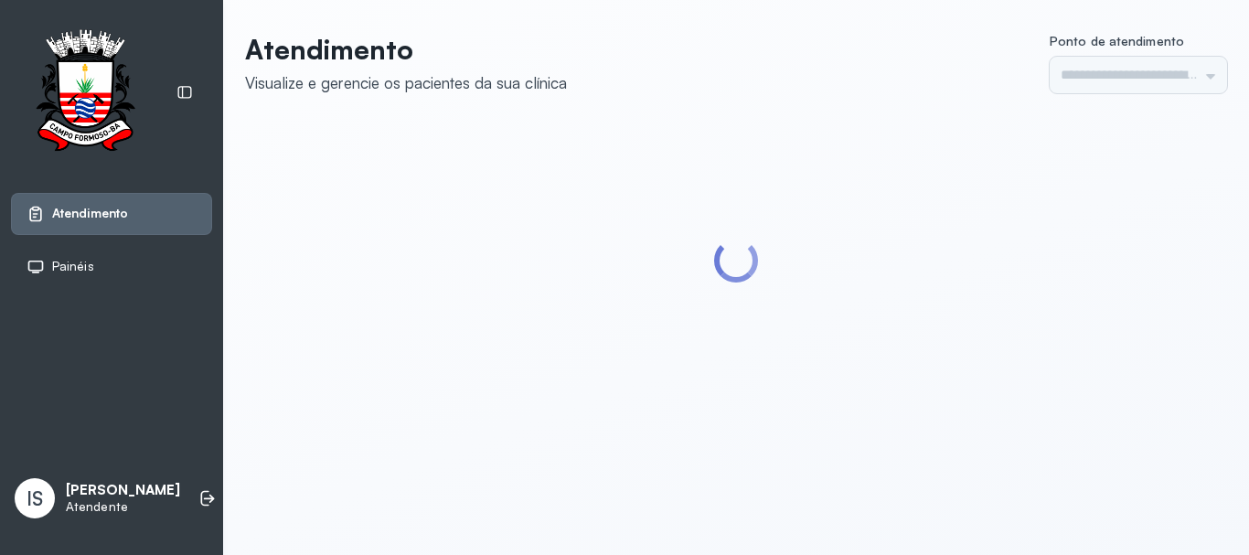
type input "******"
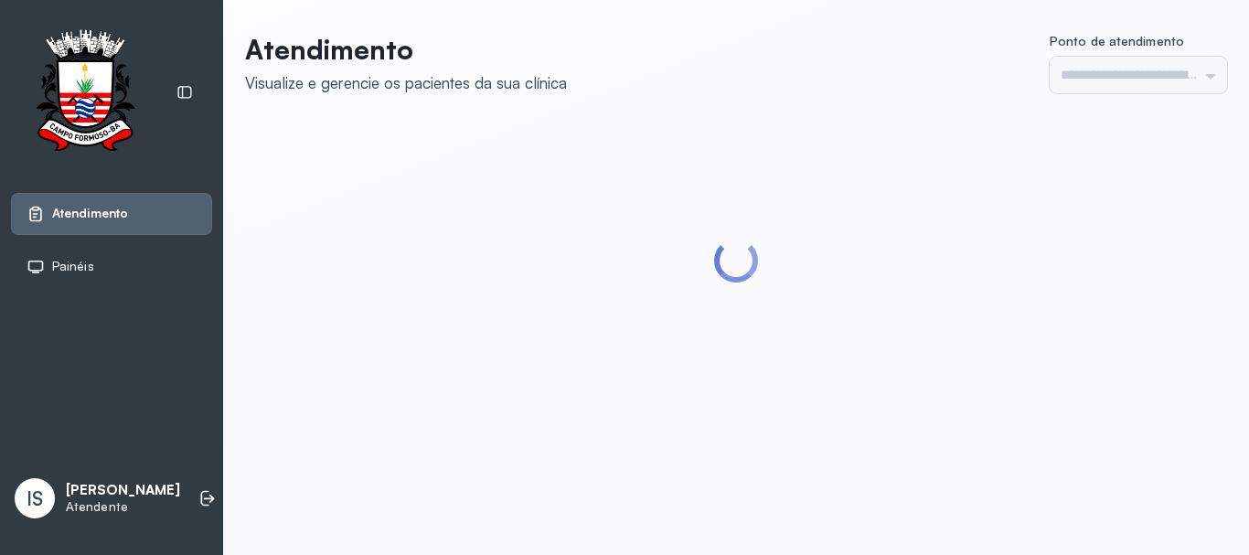
type input "******"
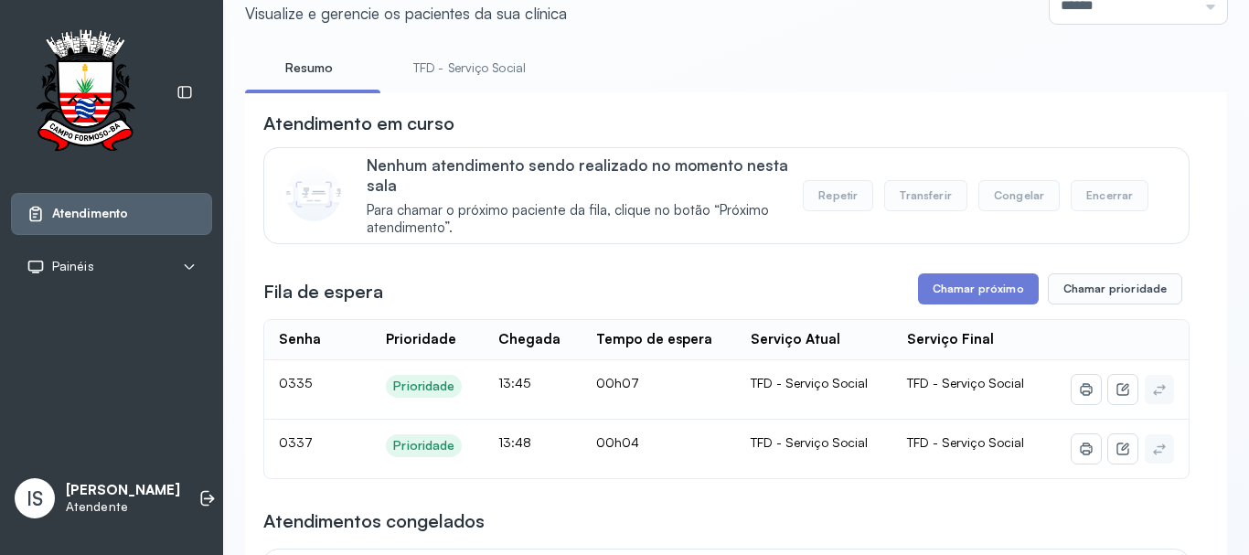
scroll to position [183, 0]
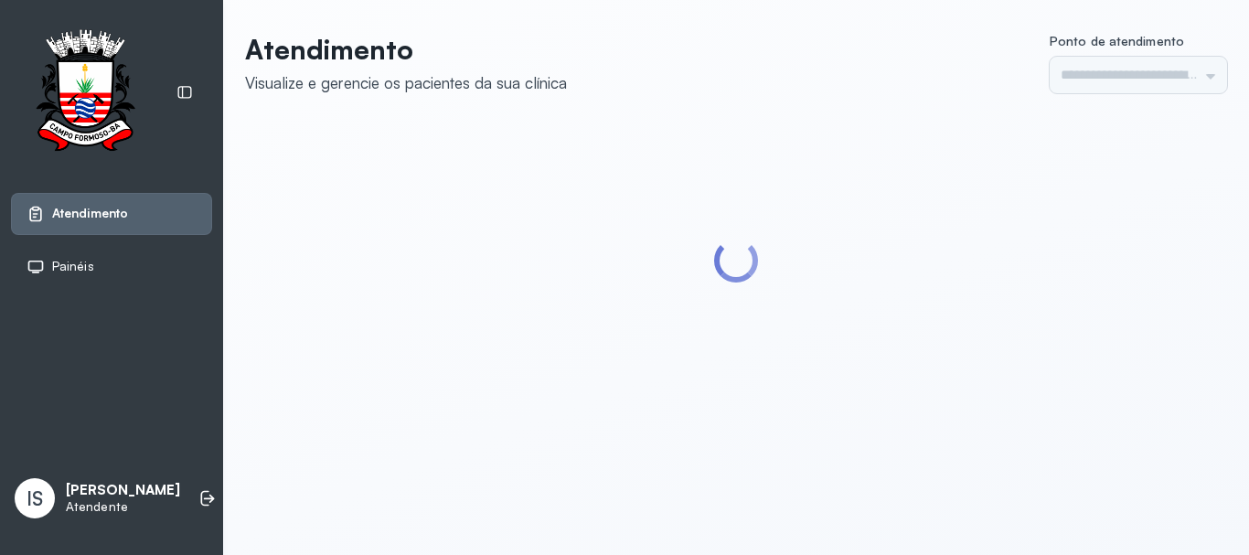
type input "******"
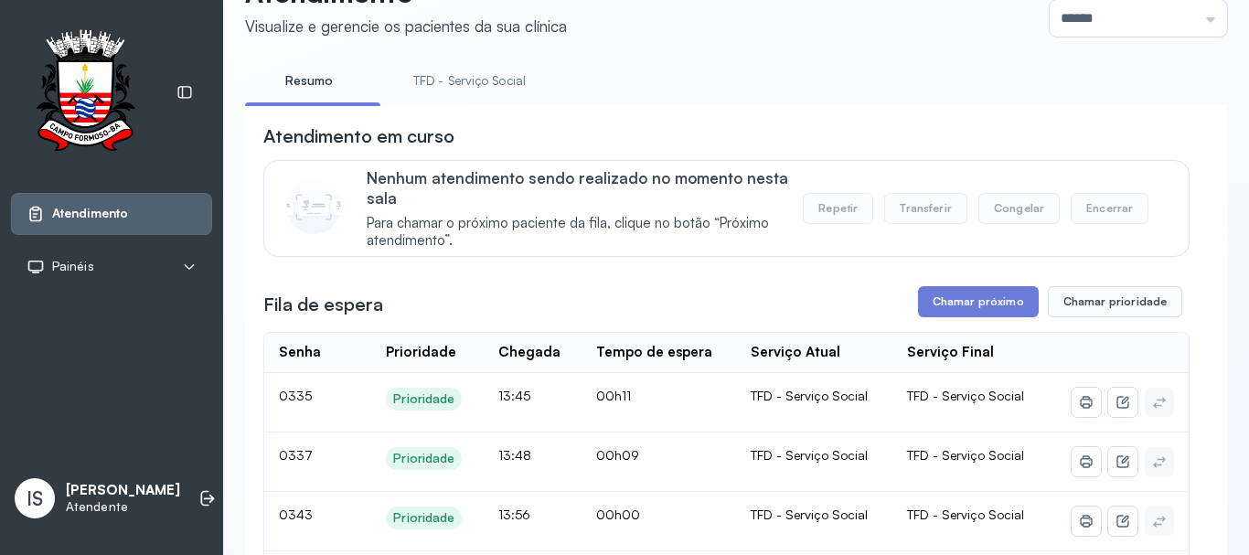
scroll to position [274, 0]
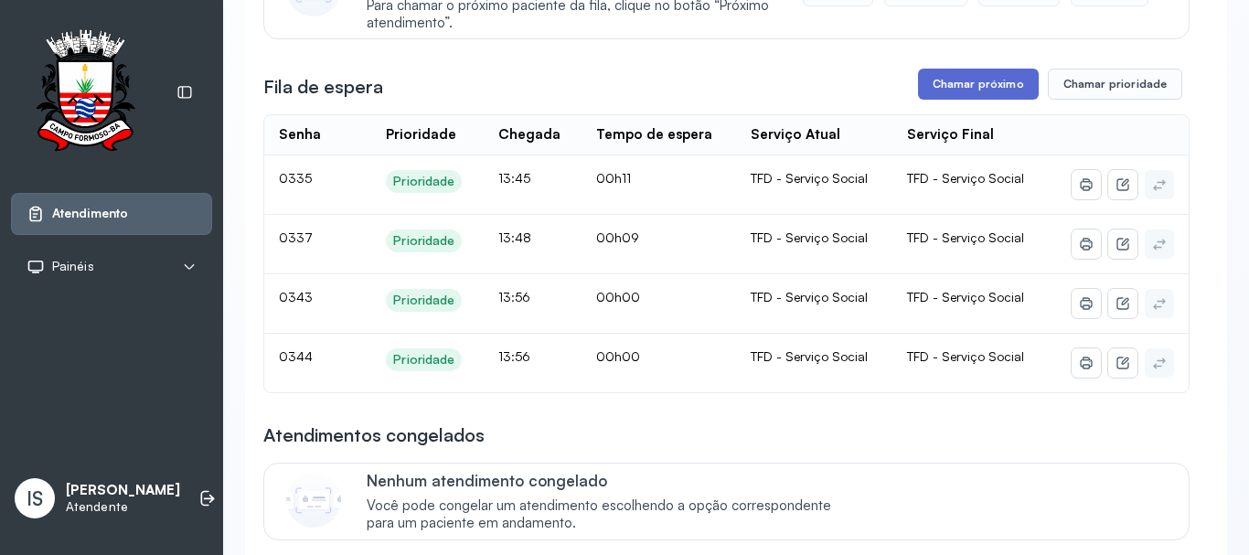
click at [965, 100] on button "Chamar próximo" at bounding box center [978, 84] width 121 height 31
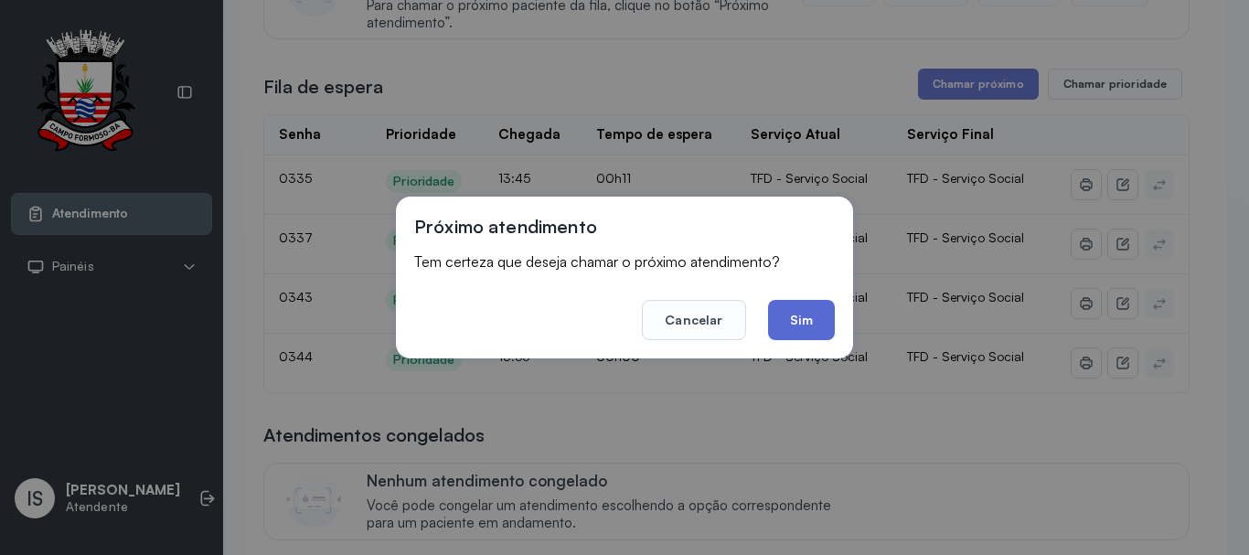
click at [812, 324] on button "Sim" at bounding box center [801, 320] width 67 height 40
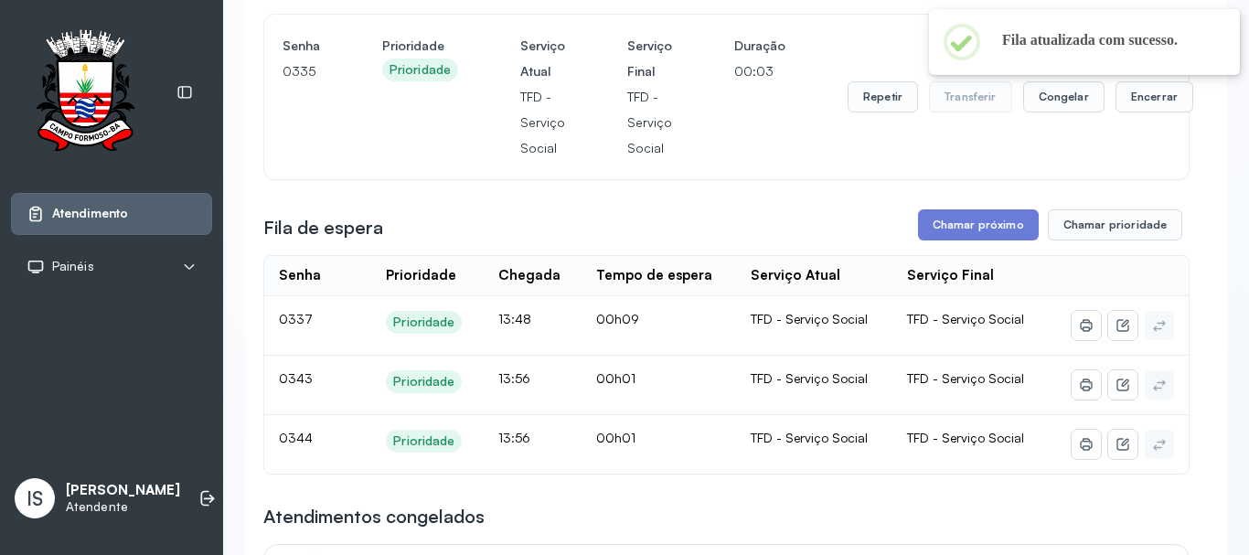
scroll to position [183, 0]
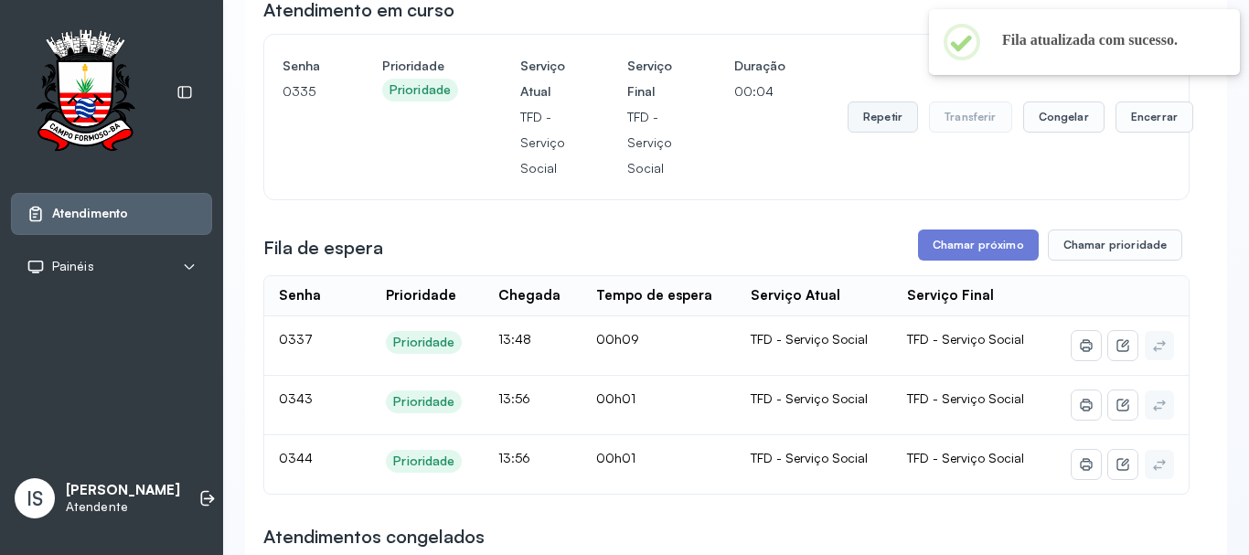
click at [906, 121] on button "Repetir" at bounding box center [882, 116] width 70 height 31
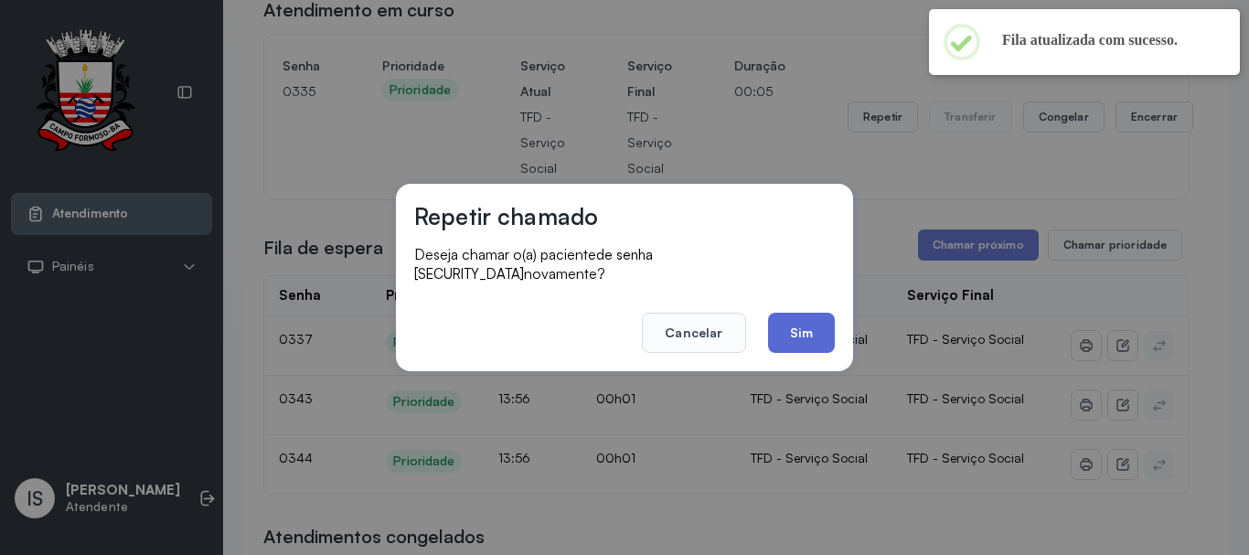
click at [789, 328] on button "Sim" at bounding box center [801, 333] width 67 height 40
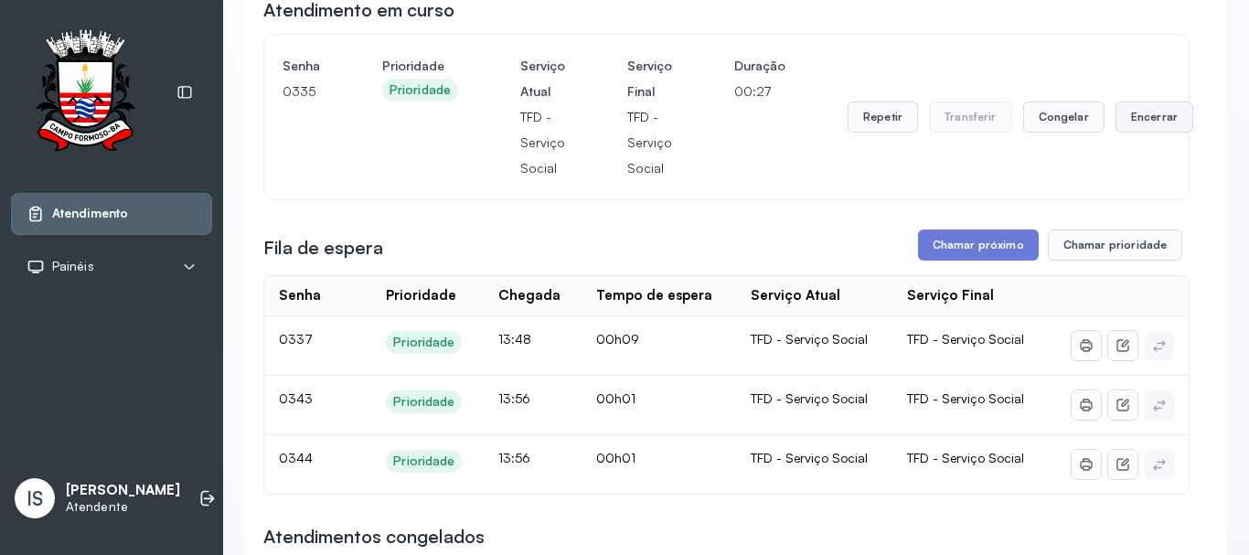
click at [1143, 133] on button "Encerrar" at bounding box center [1154, 116] width 78 height 31
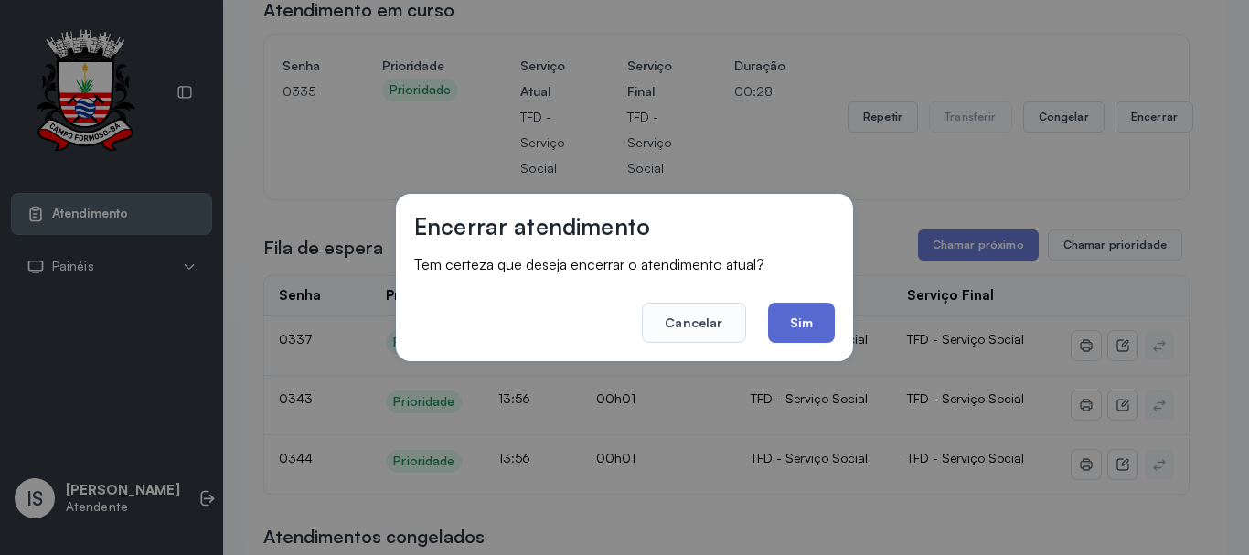
click at [809, 306] on button "Sim" at bounding box center [801, 323] width 67 height 40
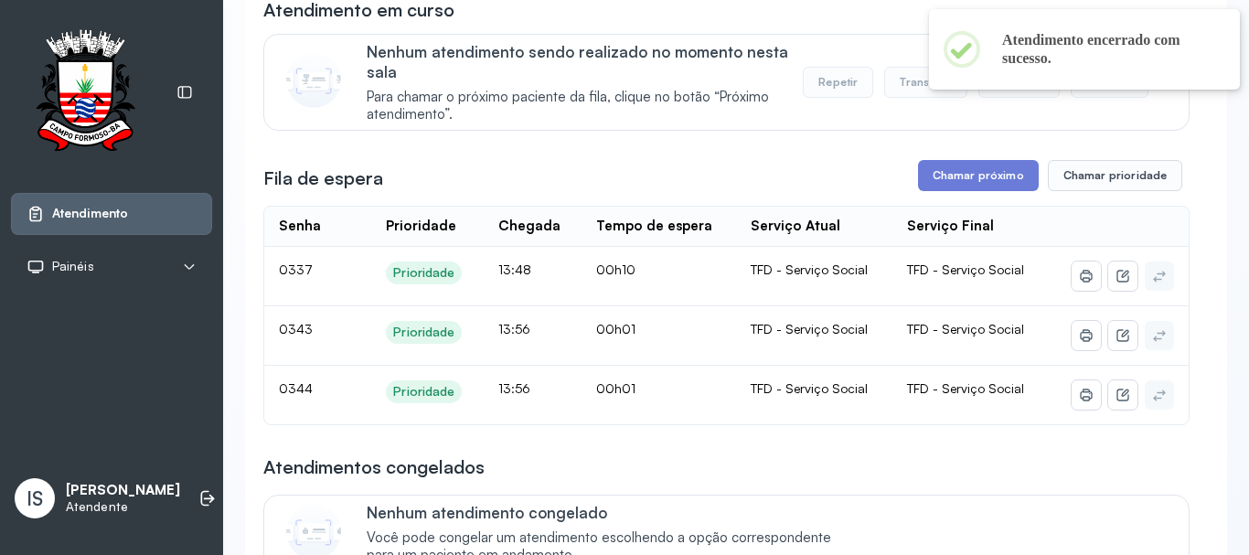
scroll to position [0, 0]
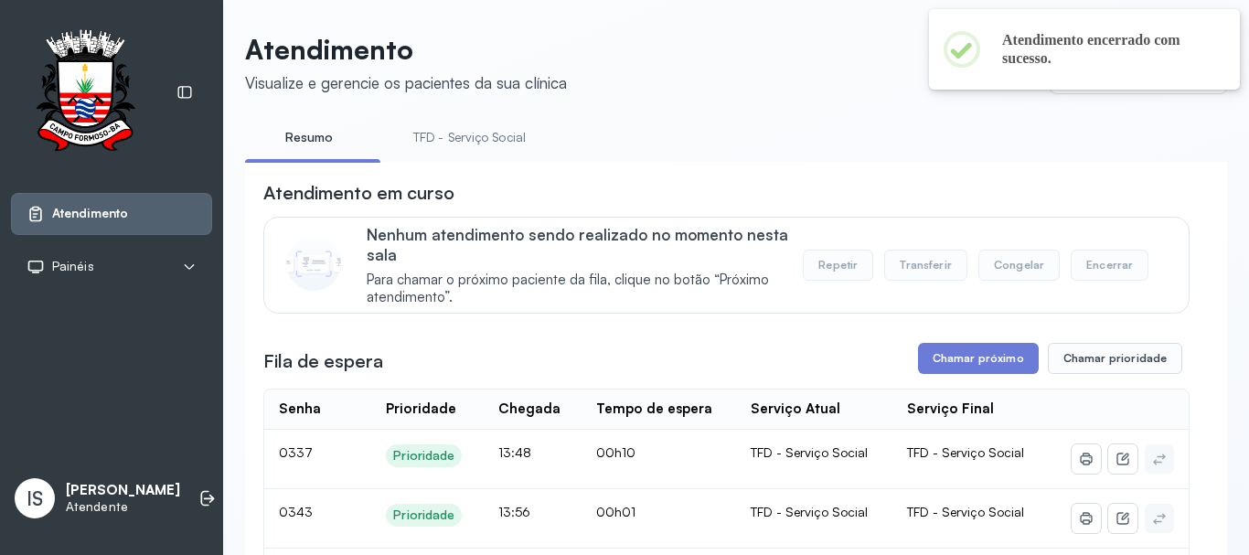
click at [431, 144] on link "TFD - Serviço Social" at bounding box center [469, 137] width 149 height 30
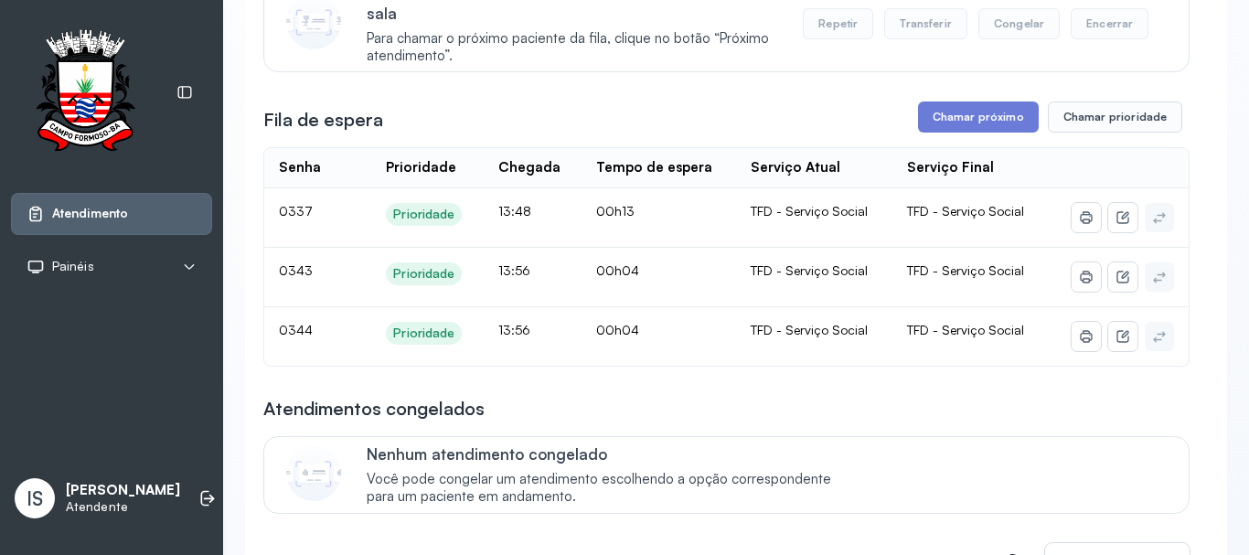
scroll to position [274, 0]
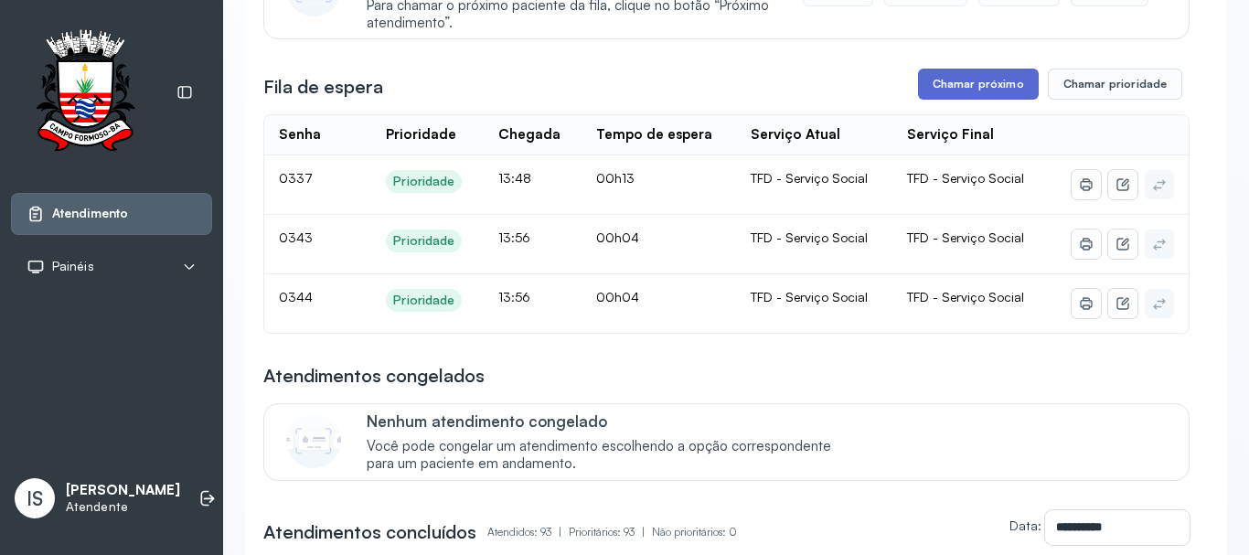
click at [918, 80] on button "Chamar próximo" at bounding box center [978, 84] width 121 height 31
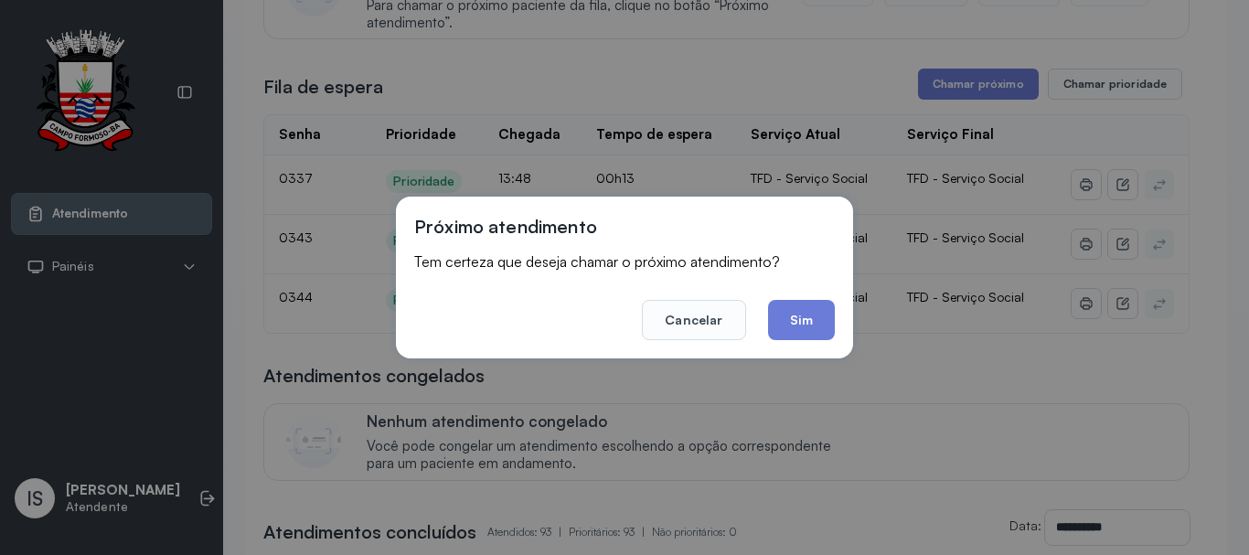
drag, startPoint x: 817, startPoint y: 300, endPoint x: 811, endPoint y: 312, distance: 13.5
click at [814, 306] on button "Sim" at bounding box center [801, 320] width 67 height 40
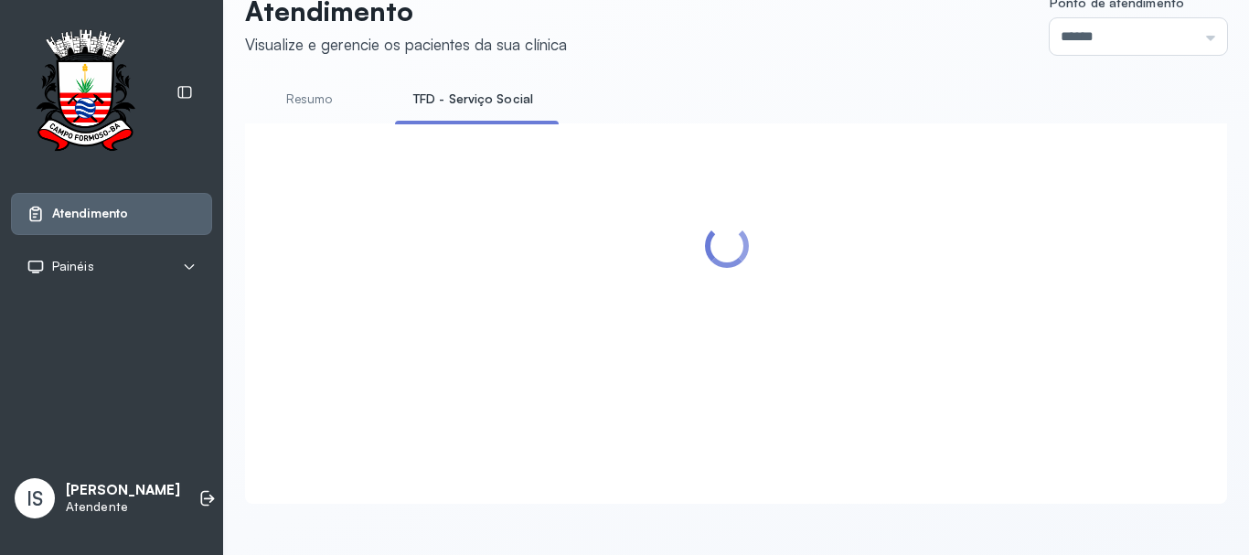
scroll to position [57, 0]
click at [805, 320] on div at bounding box center [726, 292] width 926 height 300
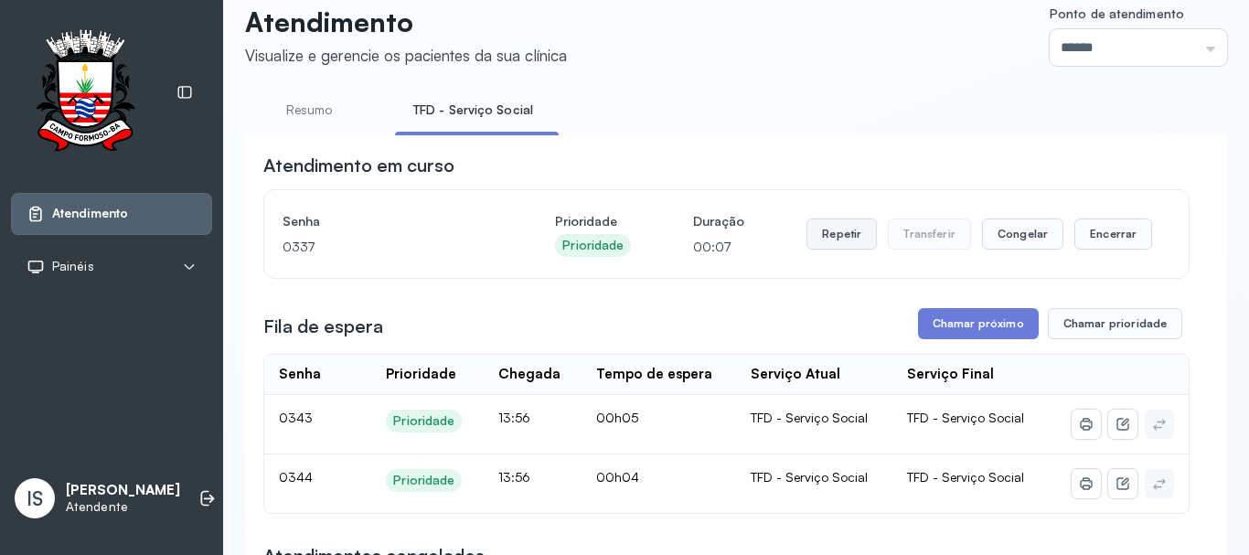
scroll to position [0, 0]
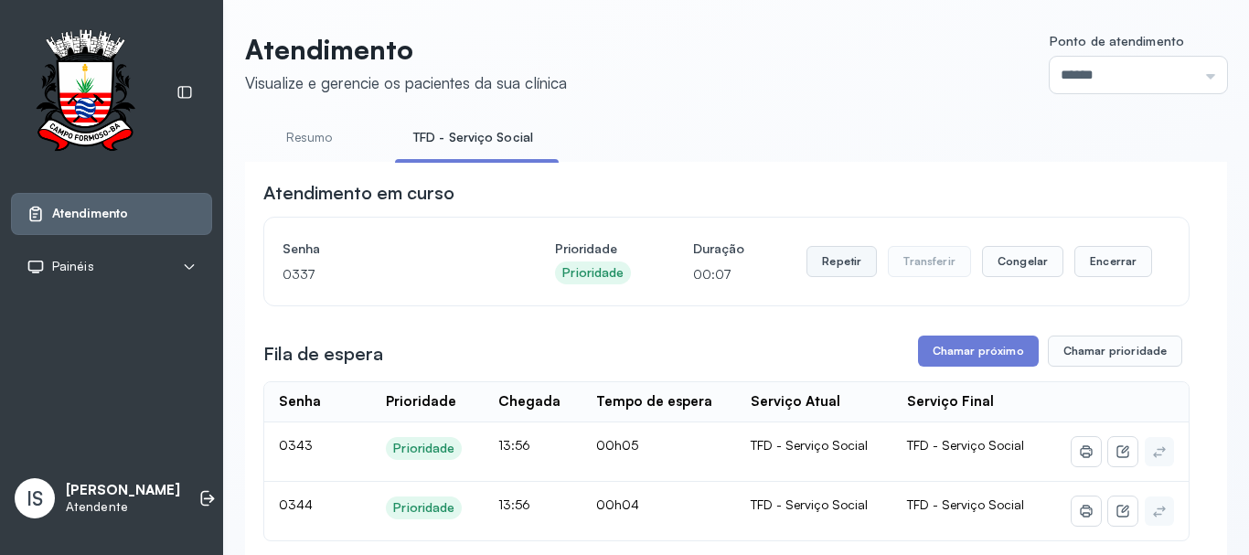
click at [845, 265] on button "Repetir" at bounding box center [841, 261] width 70 height 31
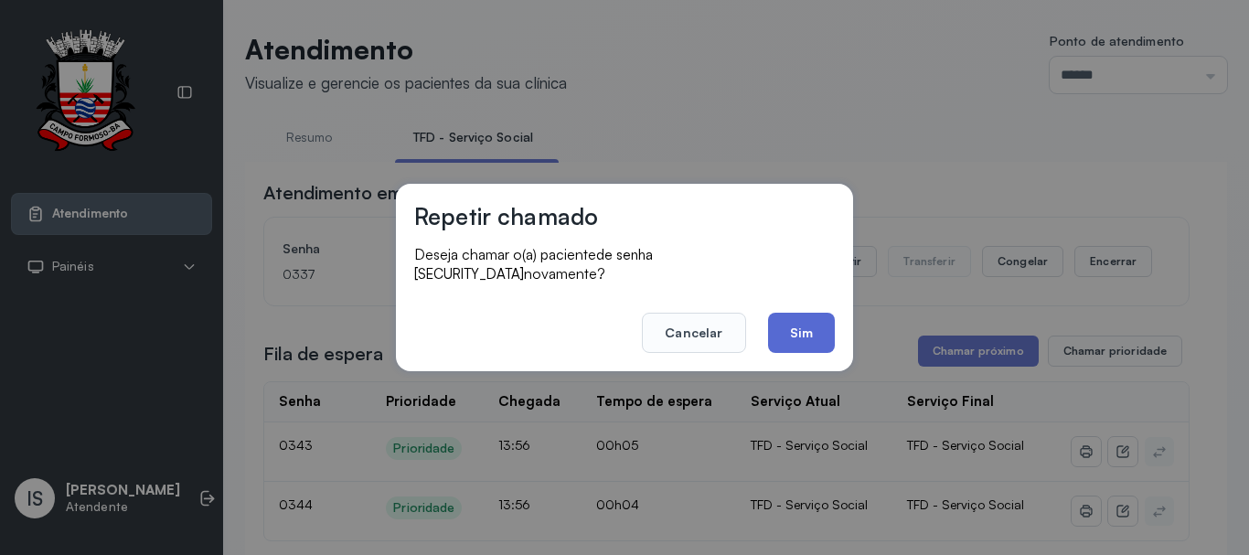
click at [801, 321] on button "Sim" at bounding box center [801, 333] width 67 height 40
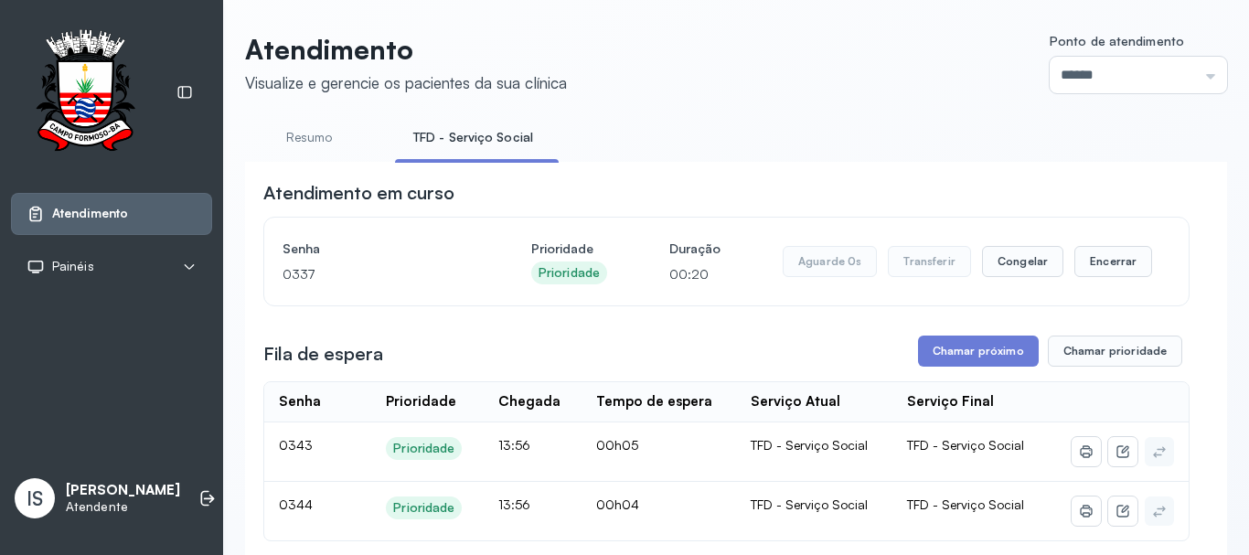
scroll to position [91, 0]
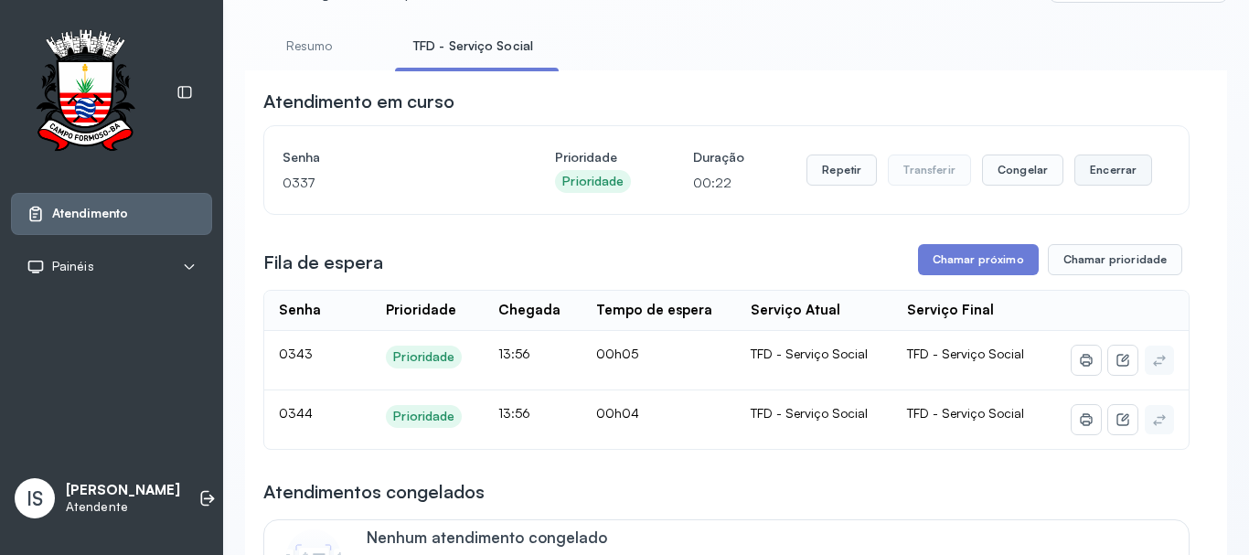
click at [1097, 177] on button "Encerrar" at bounding box center [1113, 169] width 78 height 31
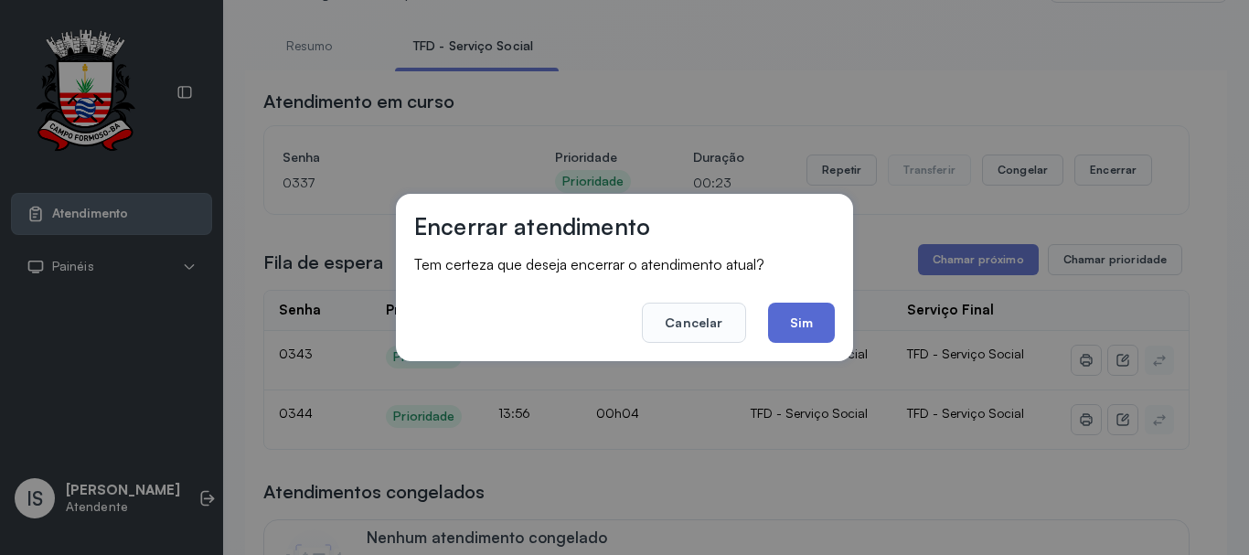
click at [789, 321] on button "Sim" at bounding box center [801, 323] width 67 height 40
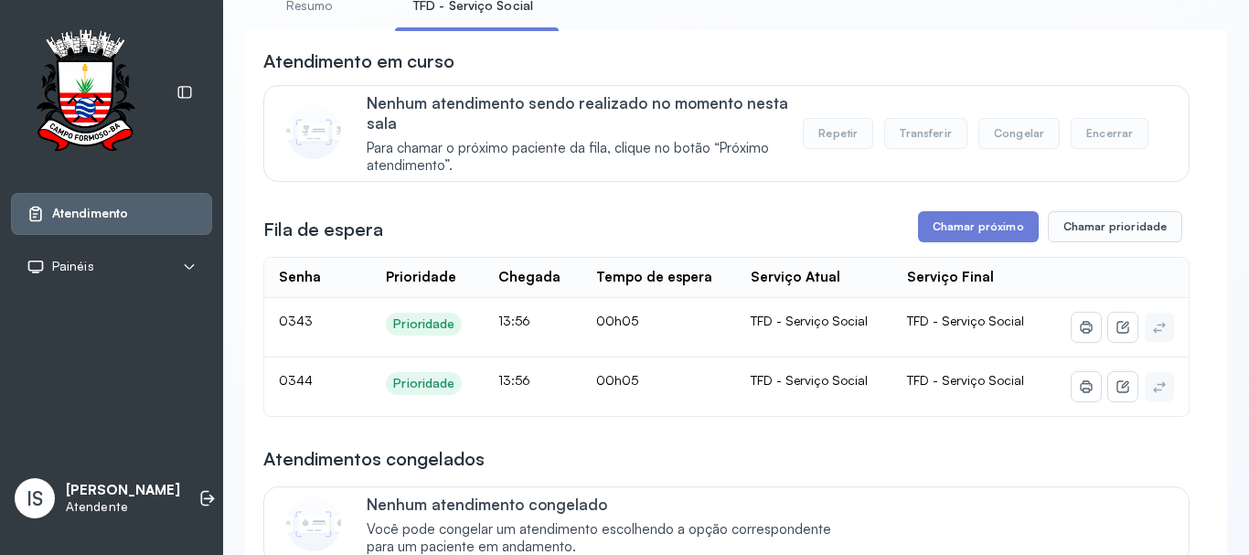
scroll to position [183, 0]
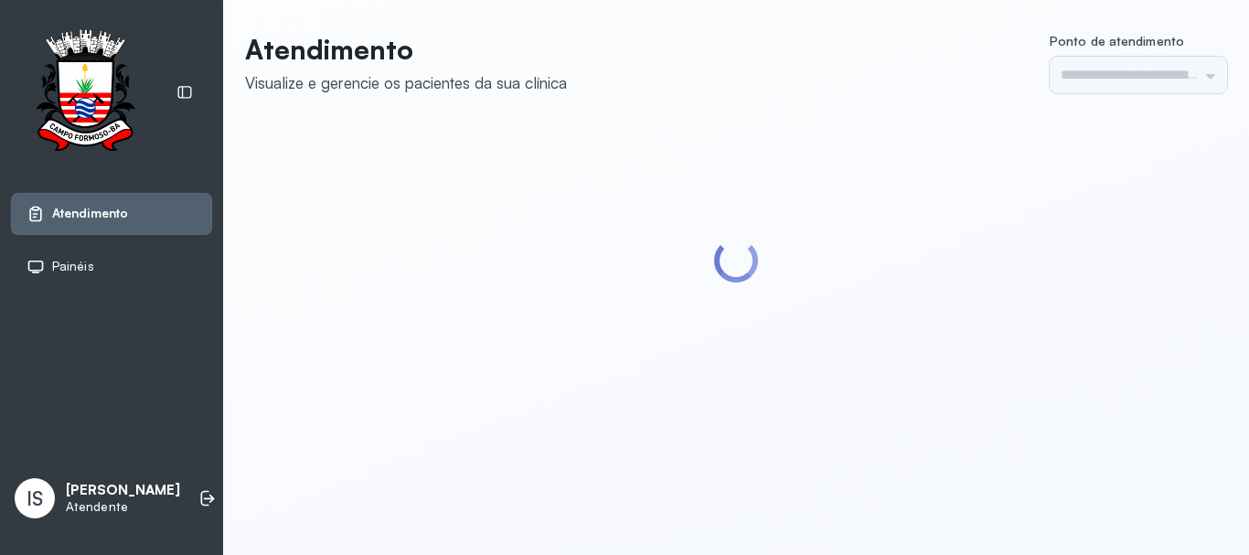
type input "******"
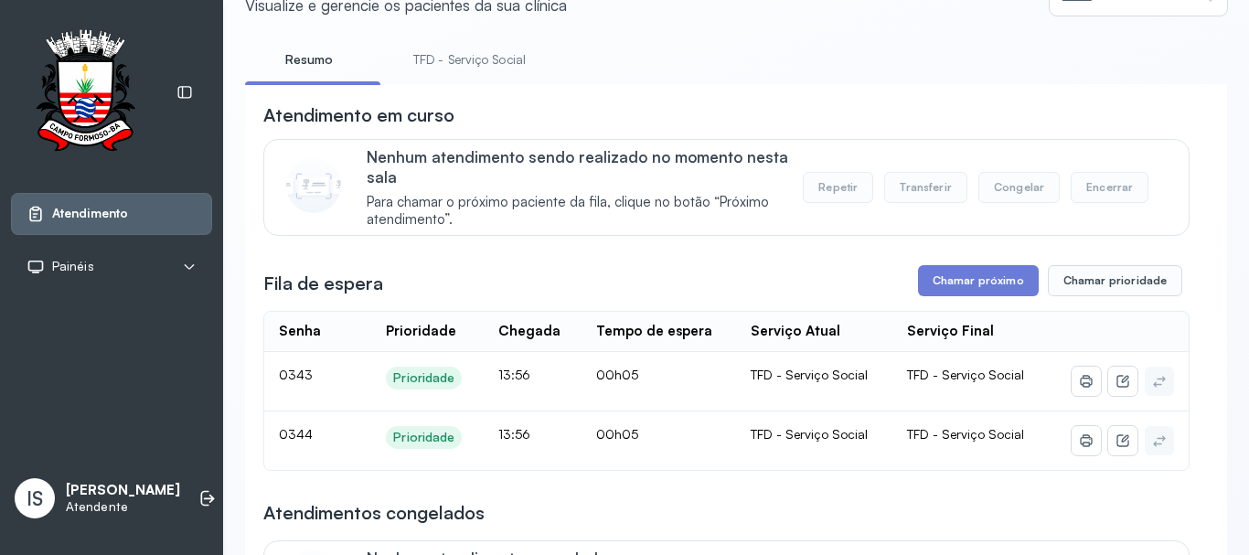
scroll to position [183, 0]
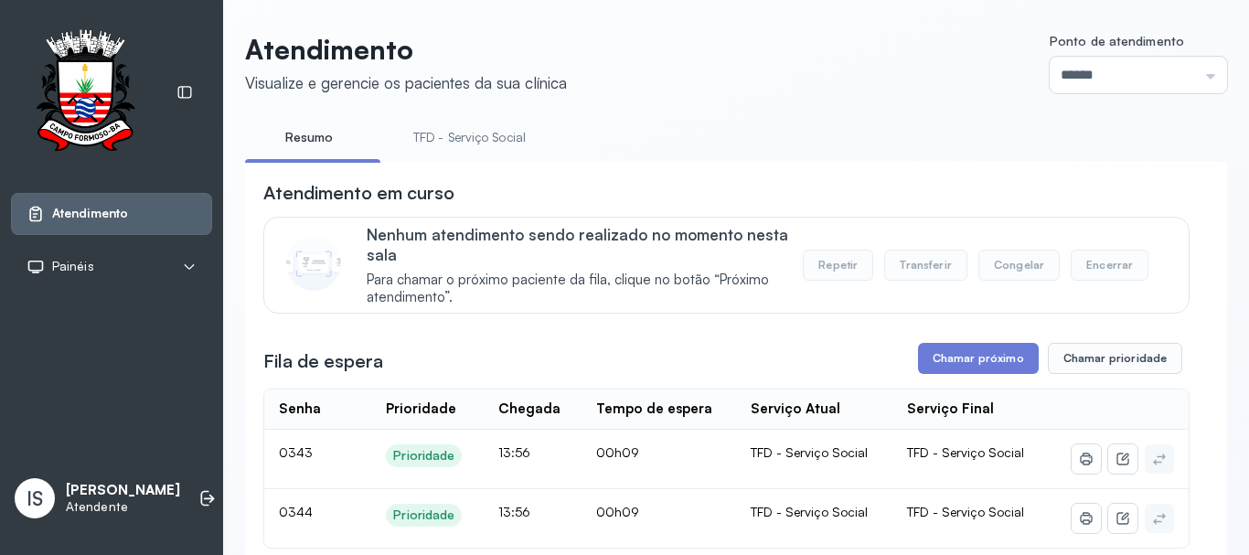
scroll to position [91, 0]
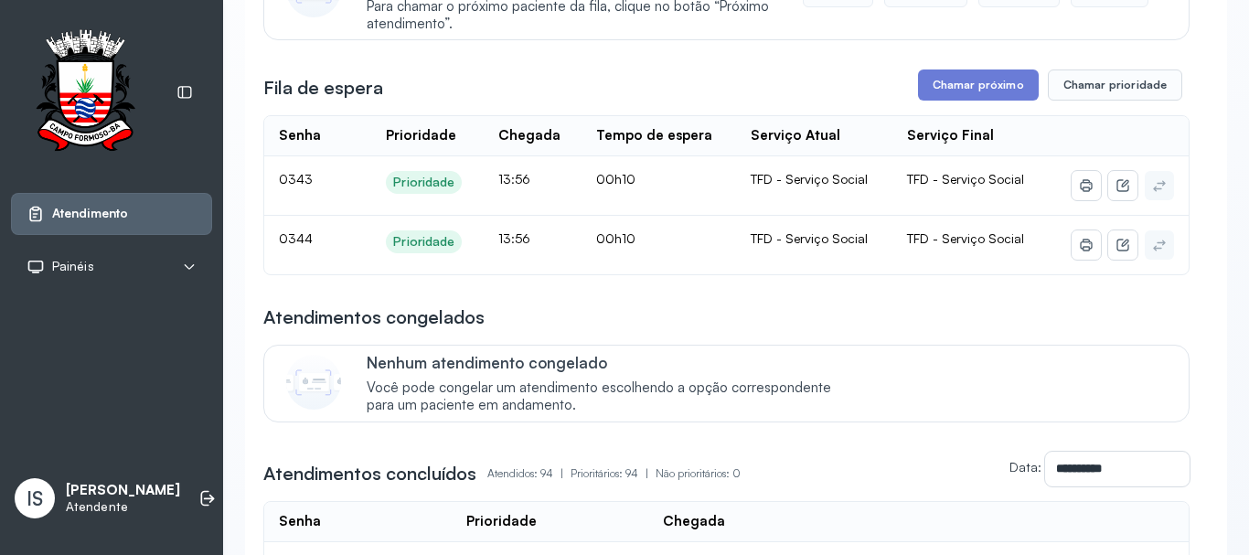
scroll to position [274, 0]
click at [961, 79] on button "Chamar próximo" at bounding box center [978, 84] width 121 height 31
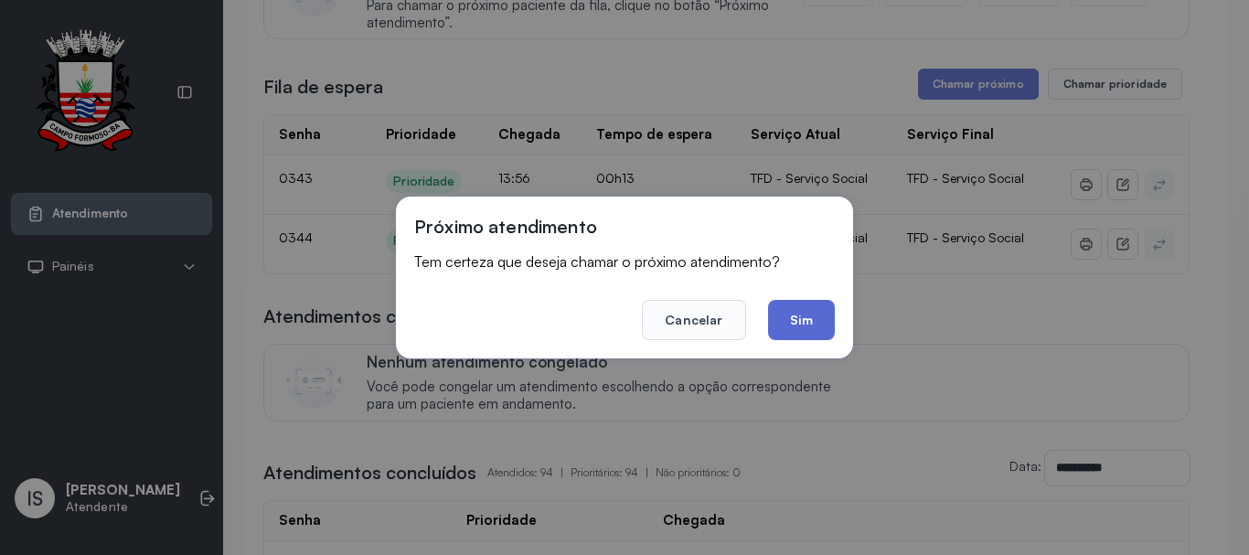
click at [810, 307] on button "Sim" at bounding box center [801, 320] width 67 height 40
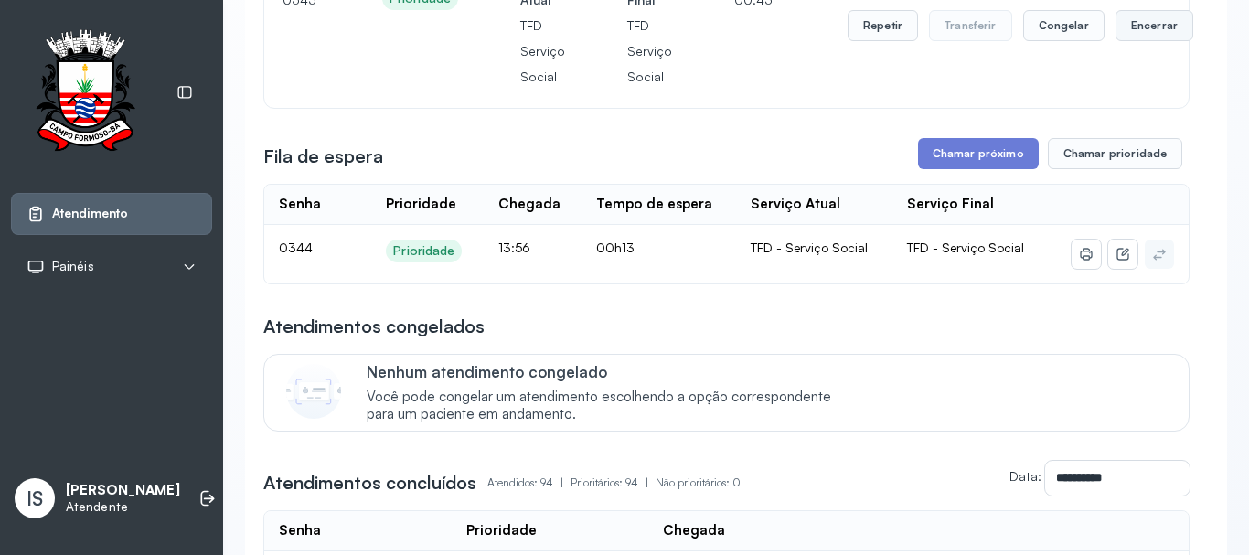
click at [1151, 33] on button "Encerrar" at bounding box center [1154, 25] width 78 height 31
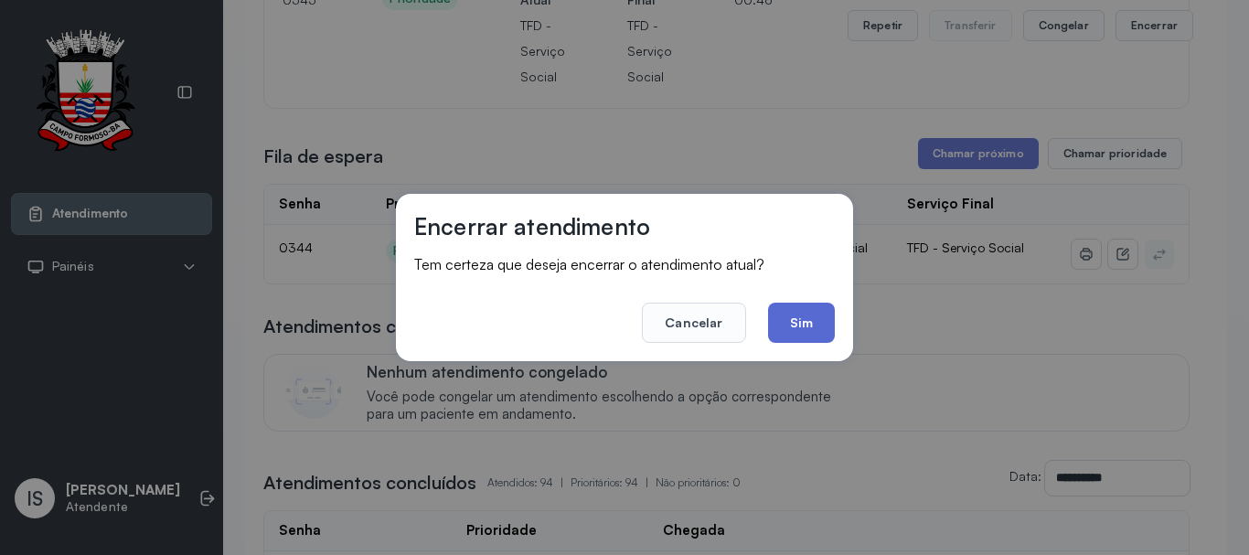
click at [795, 327] on button "Sim" at bounding box center [801, 323] width 67 height 40
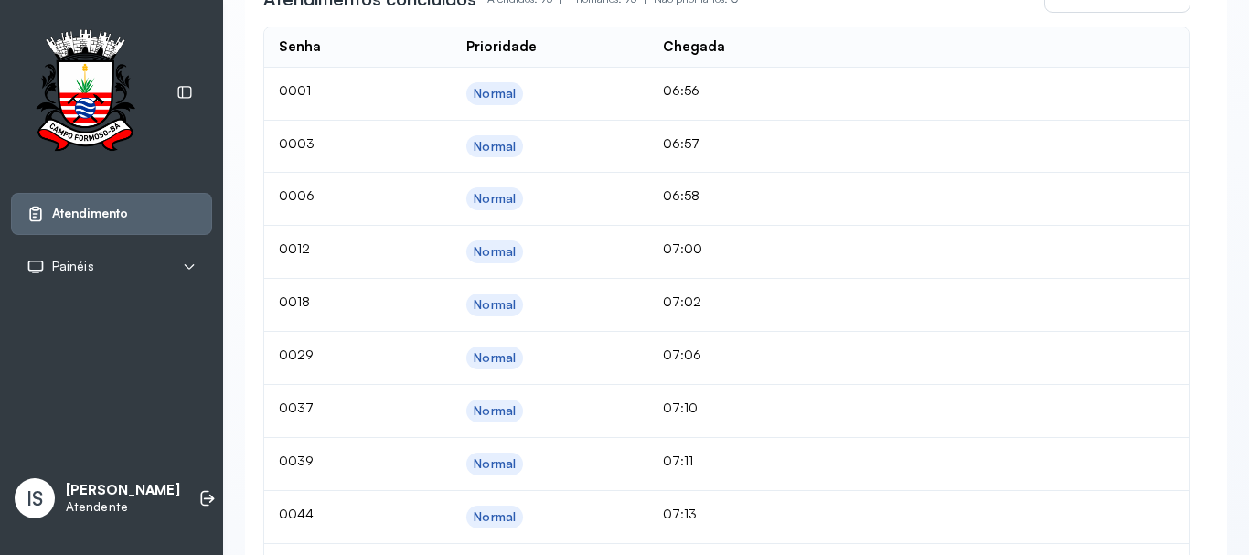
scroll to position [291, 0]
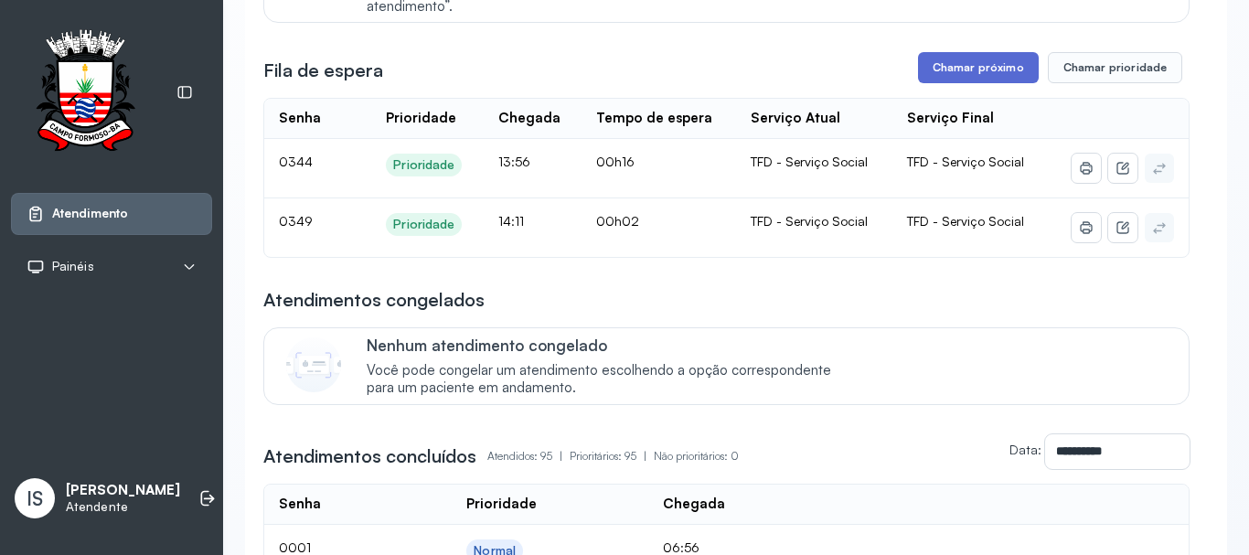
click at [985, 73] on button "Chamar próximo" at bounding box center [978, 67] width 121 height 31
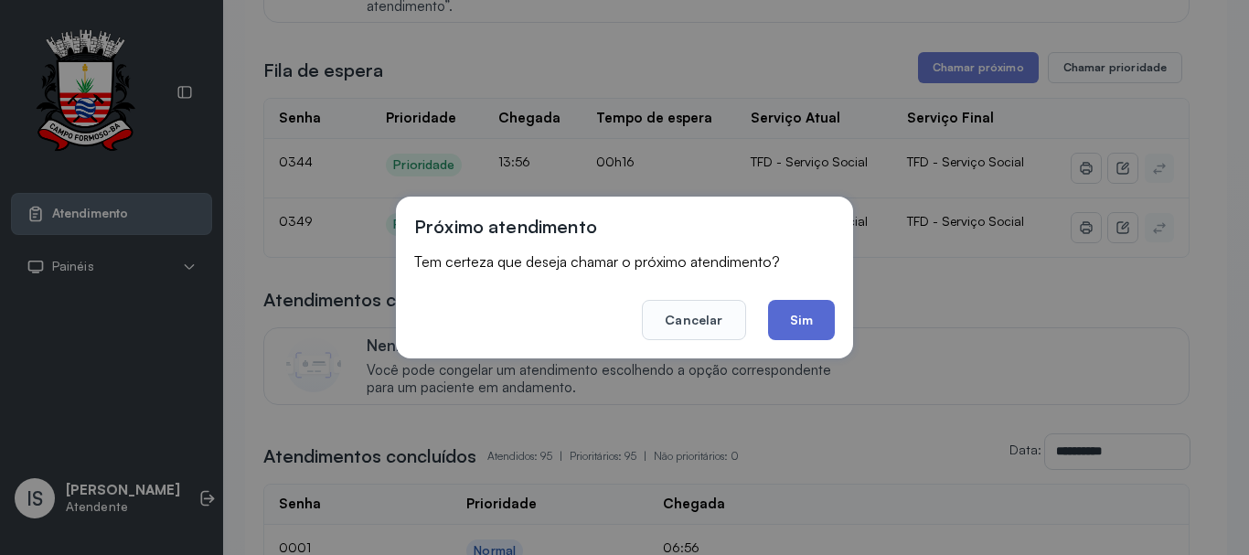
click at [804, 321] on button "Sim" at bounding box center [801, 320] width 67 height 40
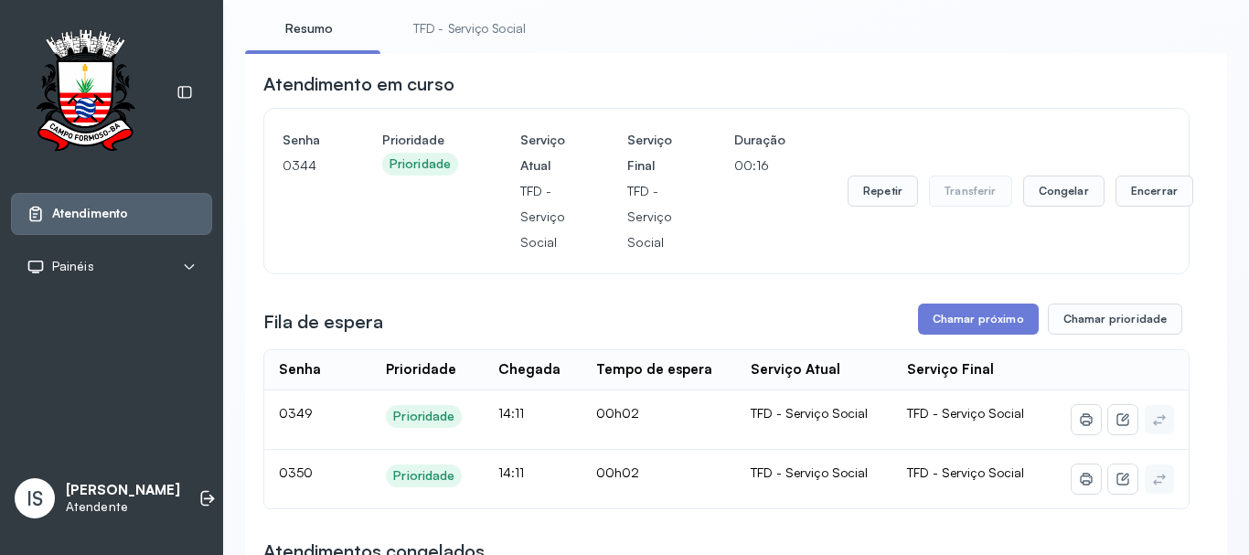
scroll to position [108, 0]
click at [1145, 202] on button "Encerrar" at bounding box center [1154, 191] width 78 height 31
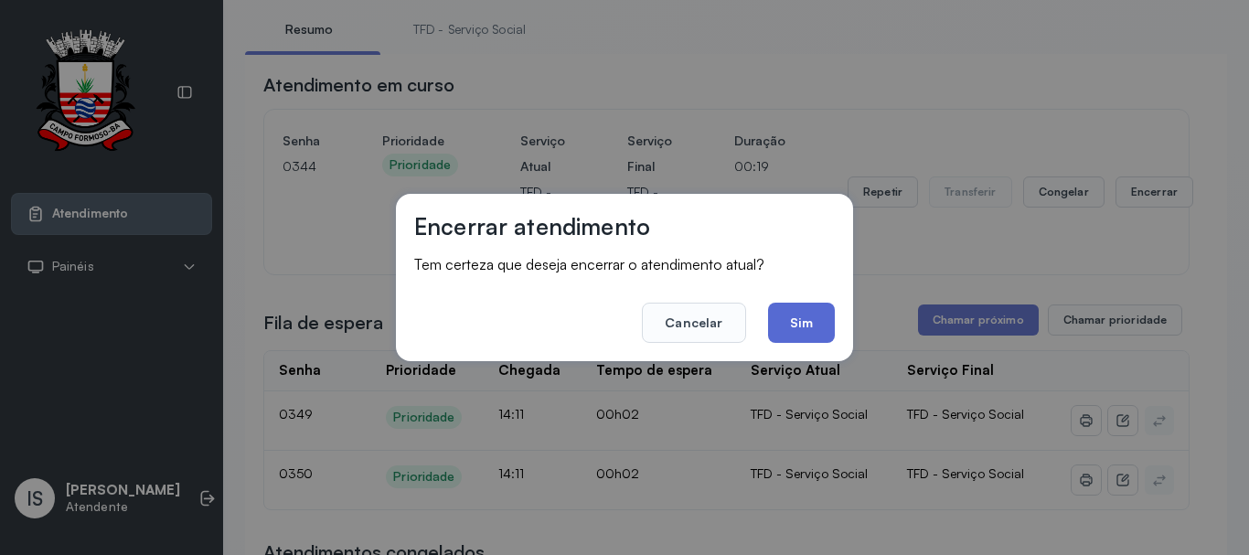
click at [796, 335] on button "Sim" at bounding box center [801, 323] width 67 height 40
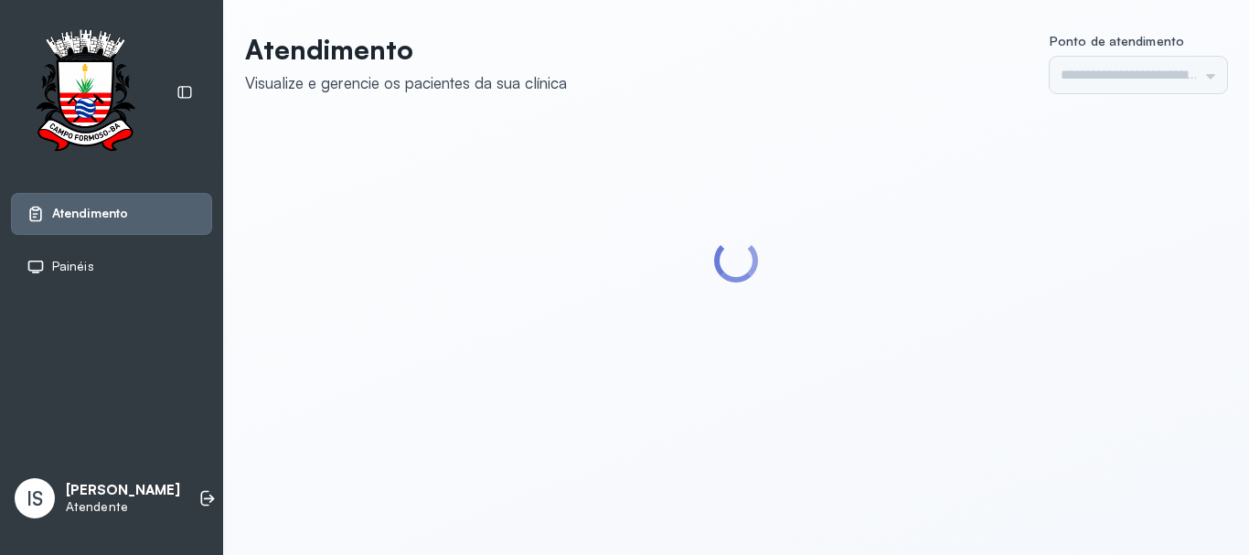
type input "******"
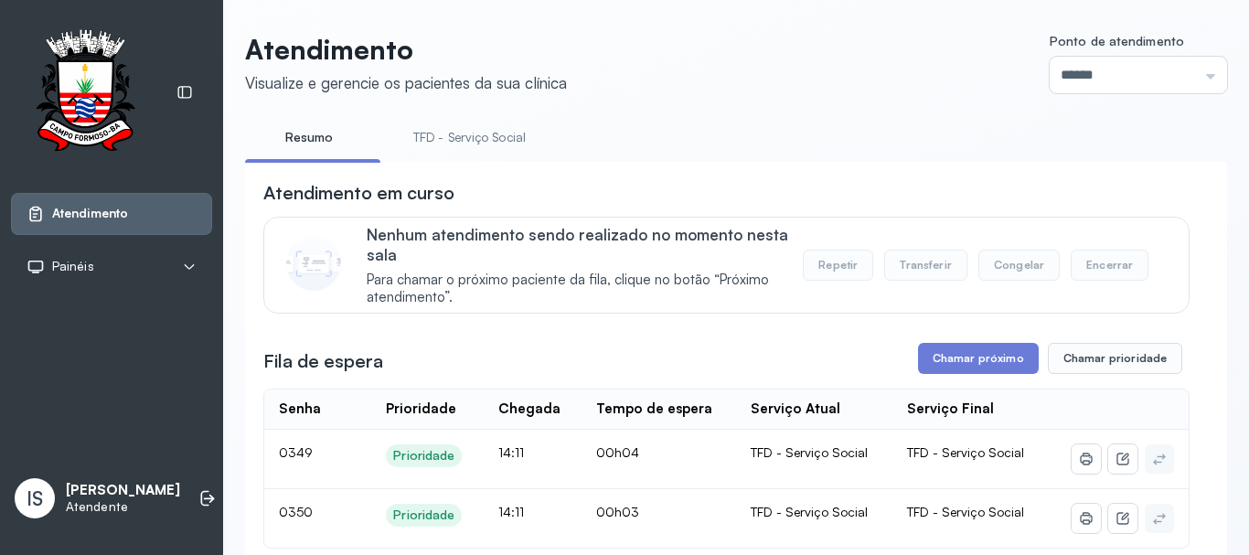
scroll to position [183, 0]
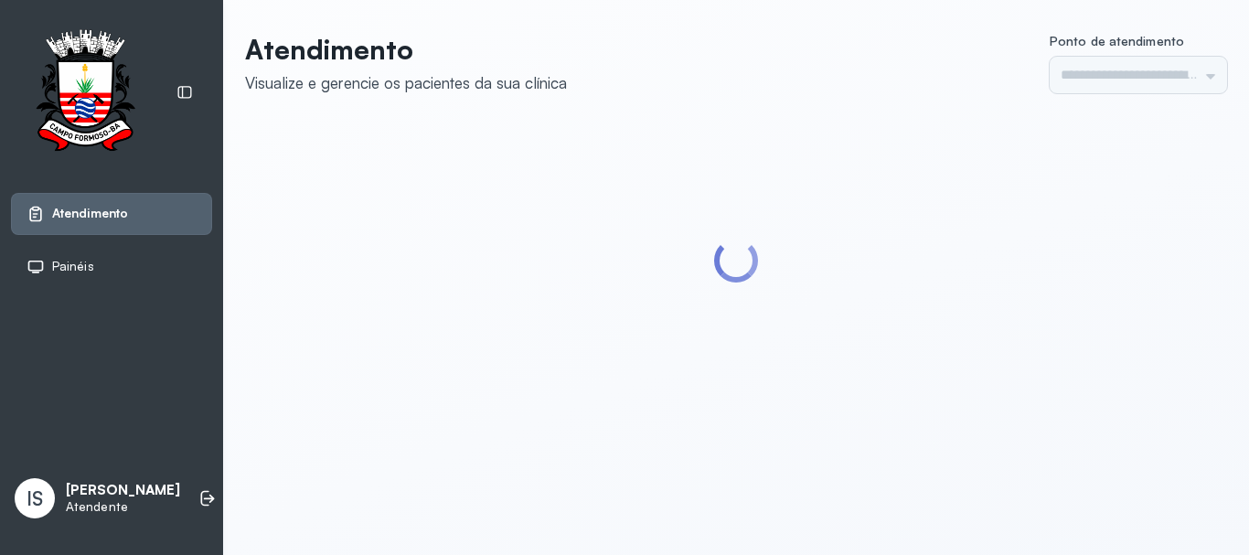
type input "******"
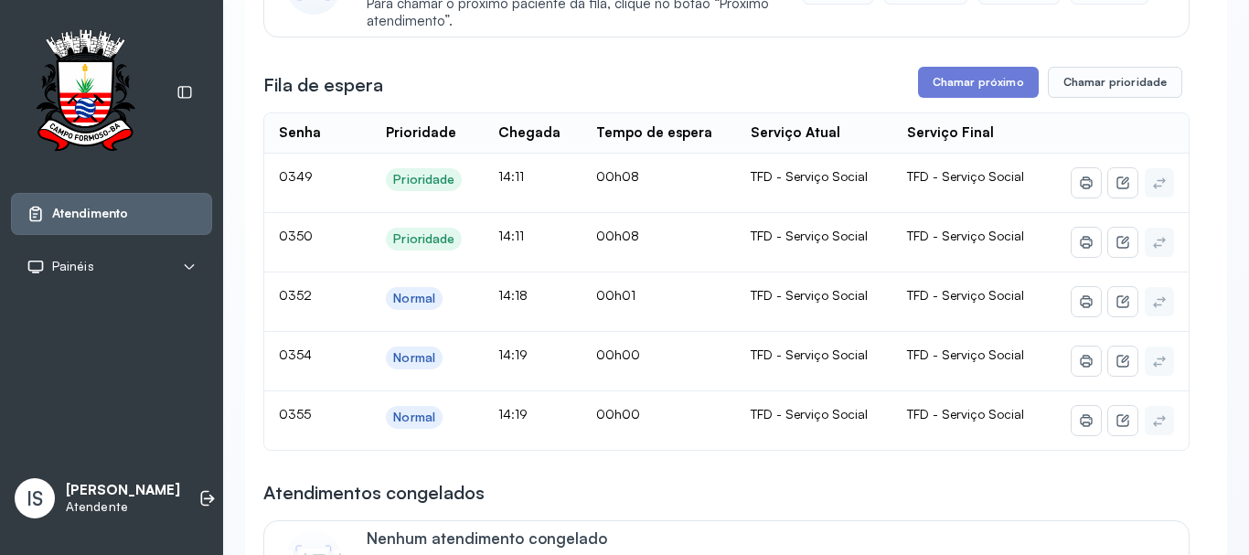
scroll to position [274, 0]
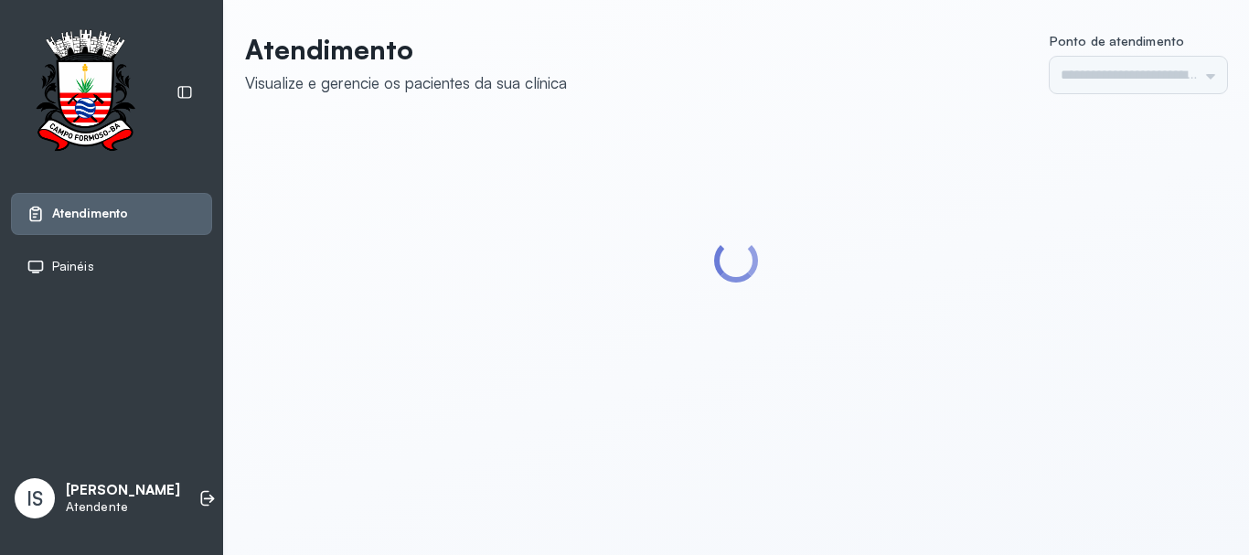
type input "******"
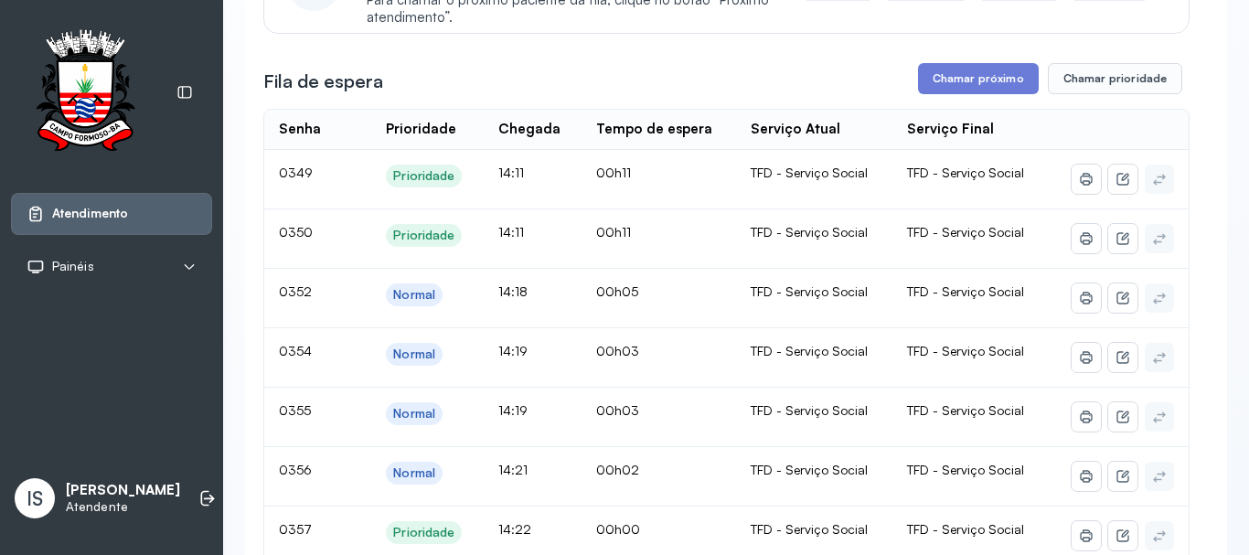
scroll to position [274, 0]
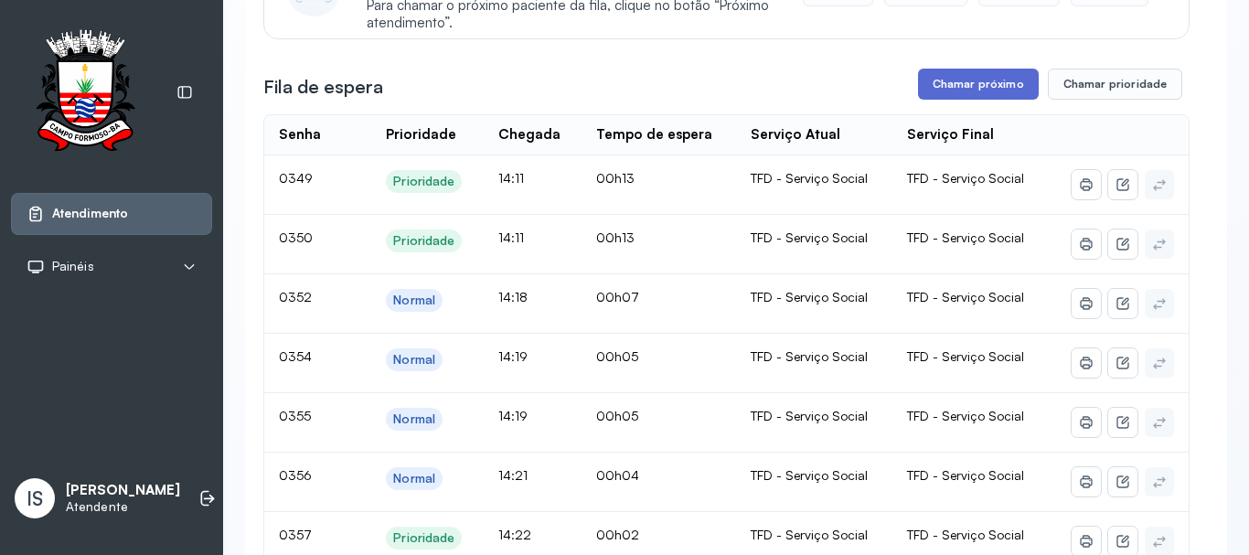
click at [967, 100] on button "Chamar próximo" at bounding box center [978, 84] width 121 height 31
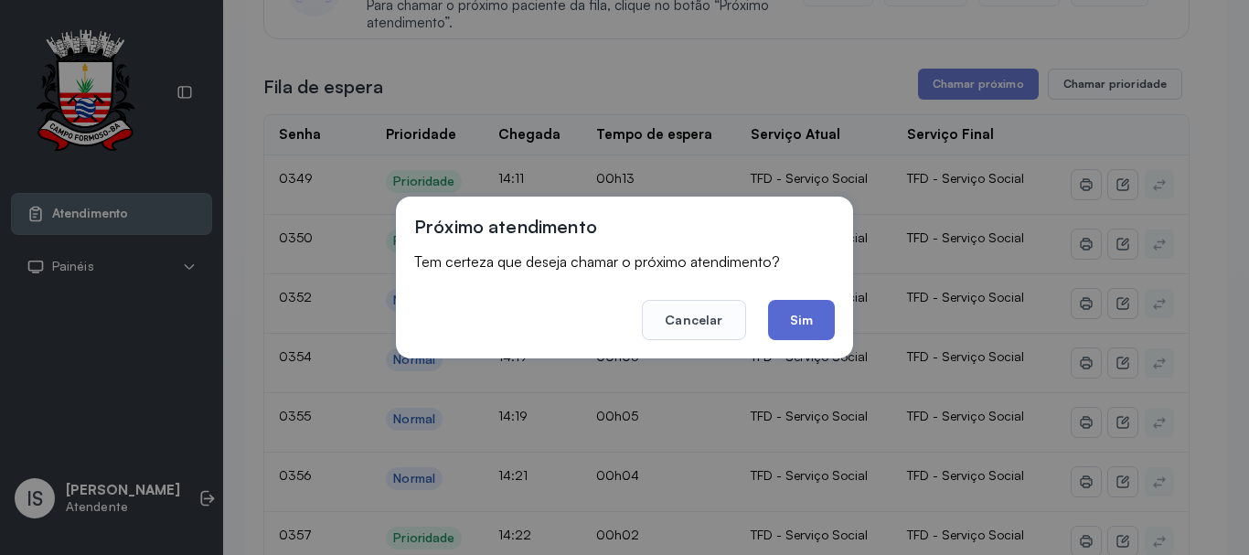
click at [793, 312] on button "Sim" at bounding box center [801, 320] width 67 height 40
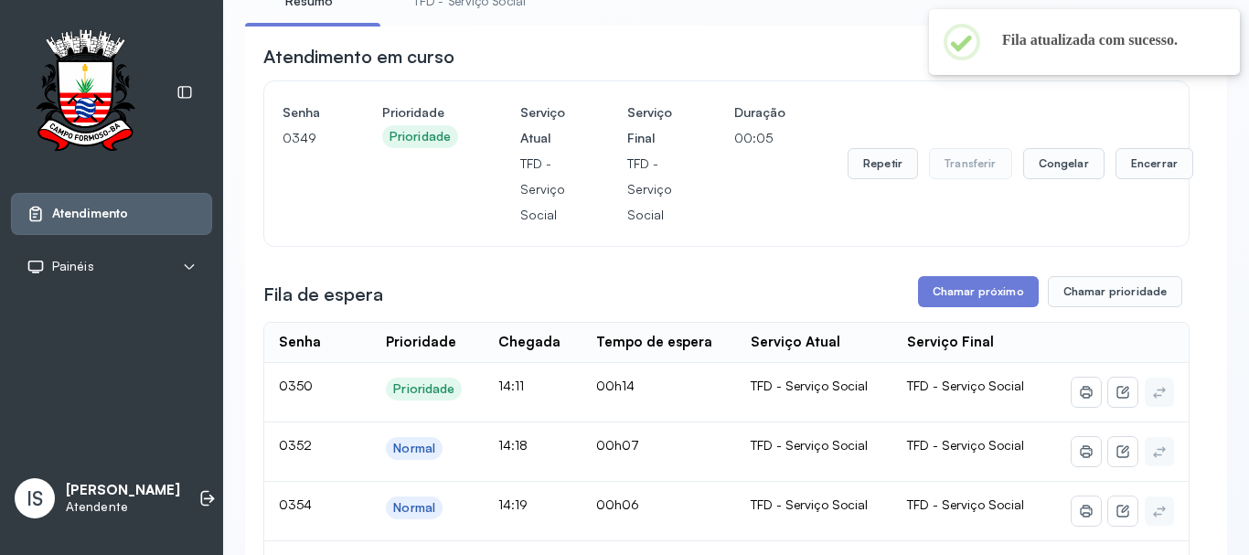
scroll to position [91, 0]
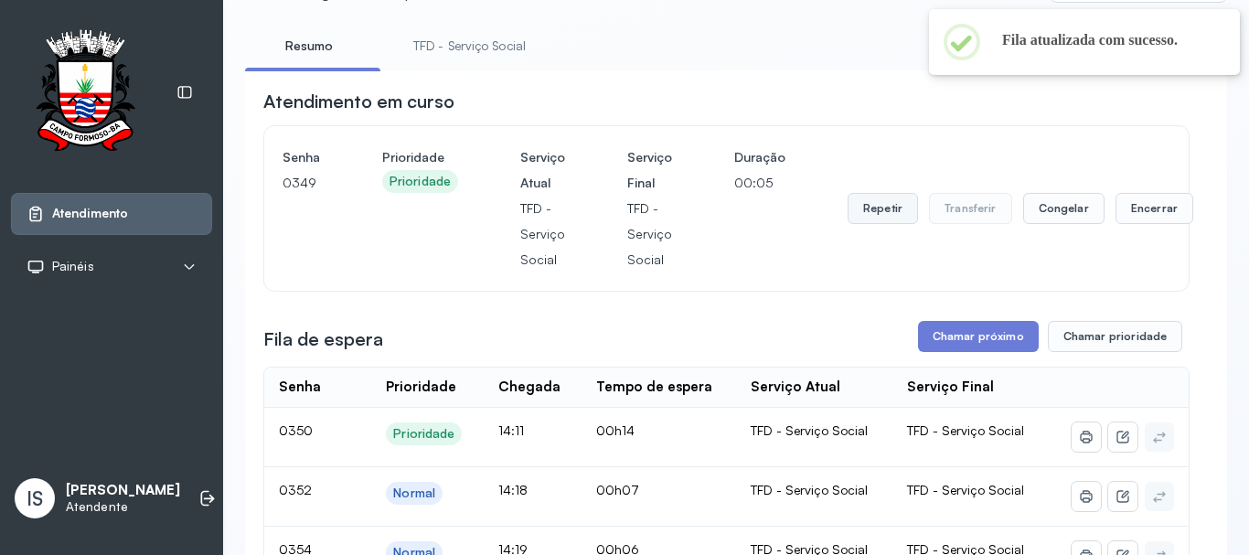
click at [876, 204] on button "Repetir" at bounding box center [882, 208] width 70 height 31
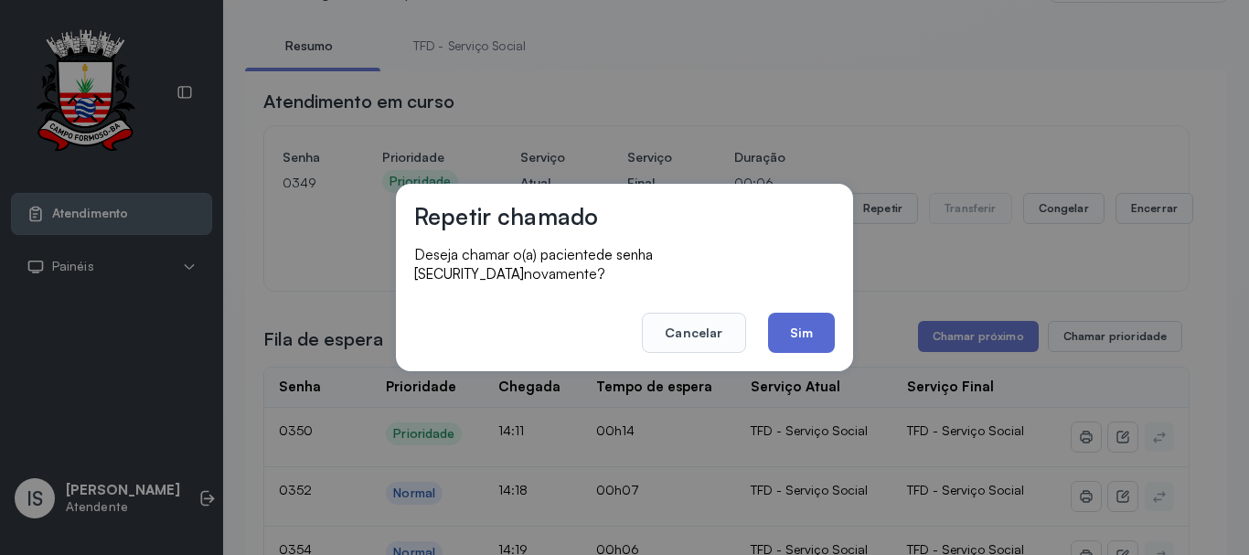
click at [797, 325] on button "Sim" at bounding box center [801, 333] width 67 height 40
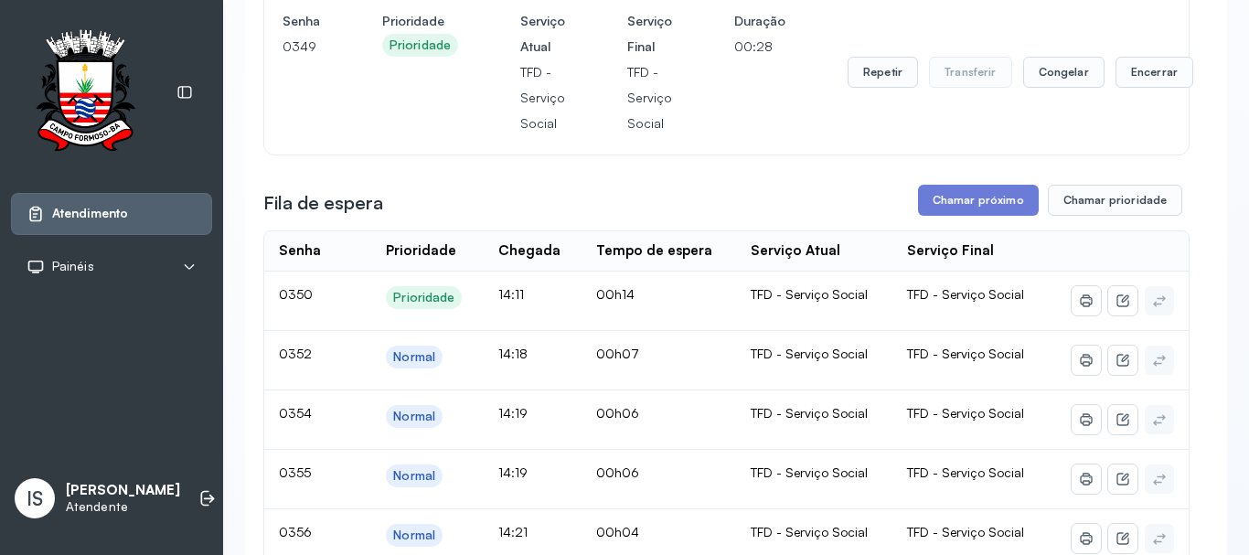
scroll to position [183, 0]
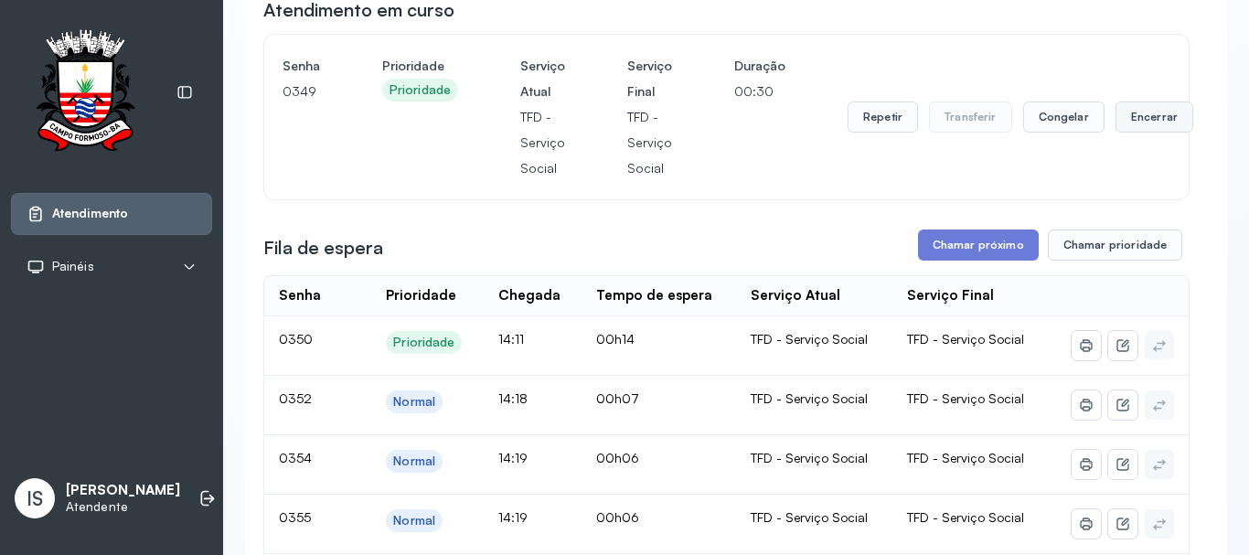
click at [1155, 128] on button "Encerrar" at bounding box center [1154, 116] width 78 height 31
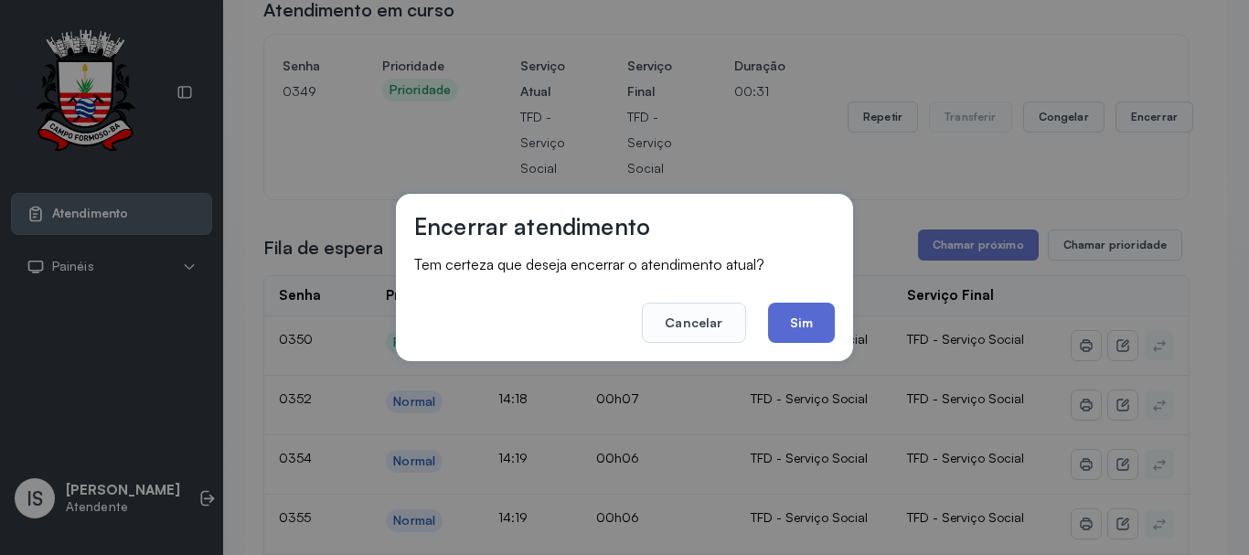
click at [802, 320] on button "Sim" at bounding box center [801, 323] width 67 height 40
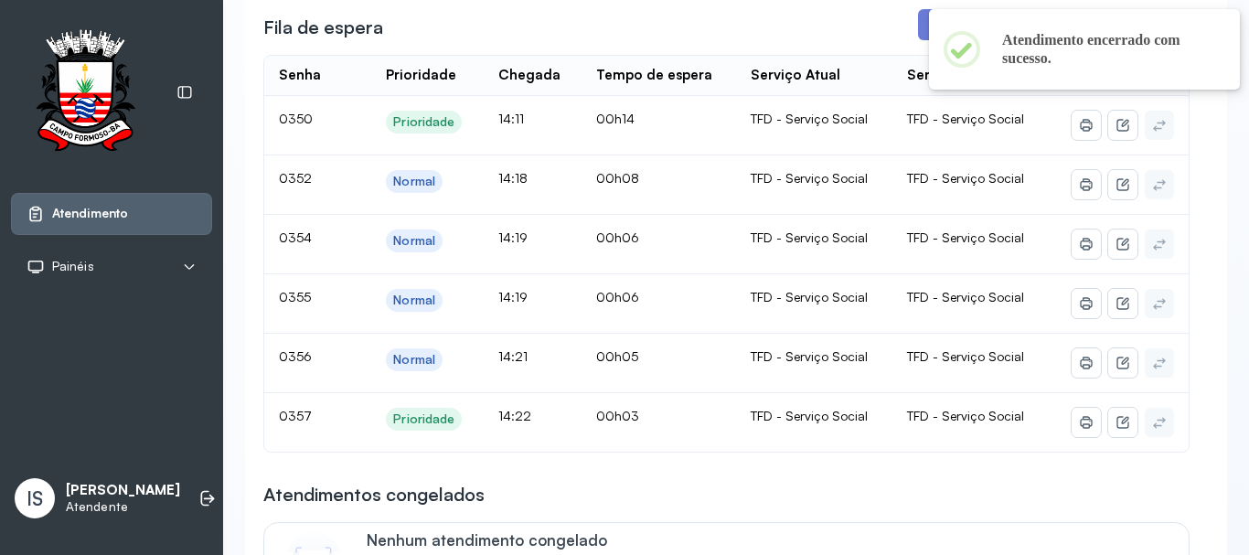
scroll to position [366, 0]
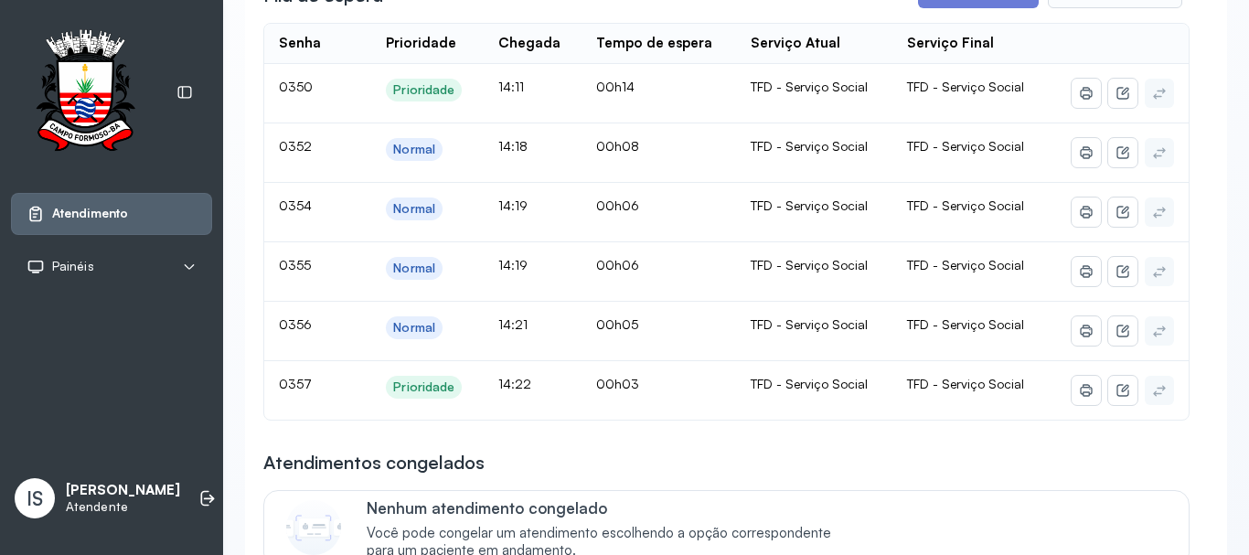
click at [761, 420] on td "TFD - Serviço Social" at bounding box center [814, 390] width 156 height 59
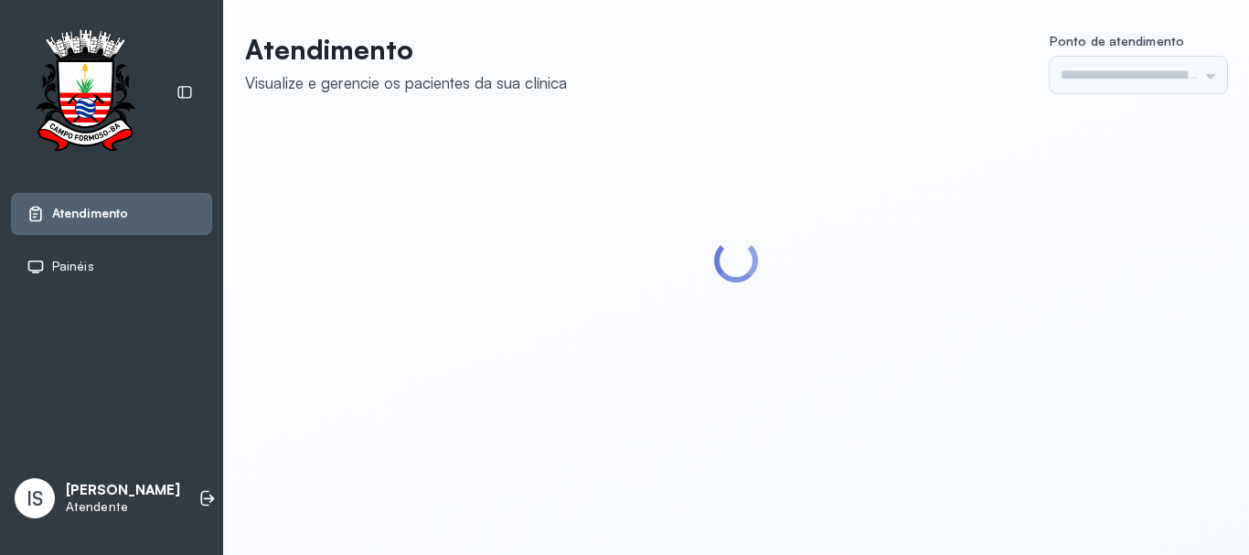
type input "******"
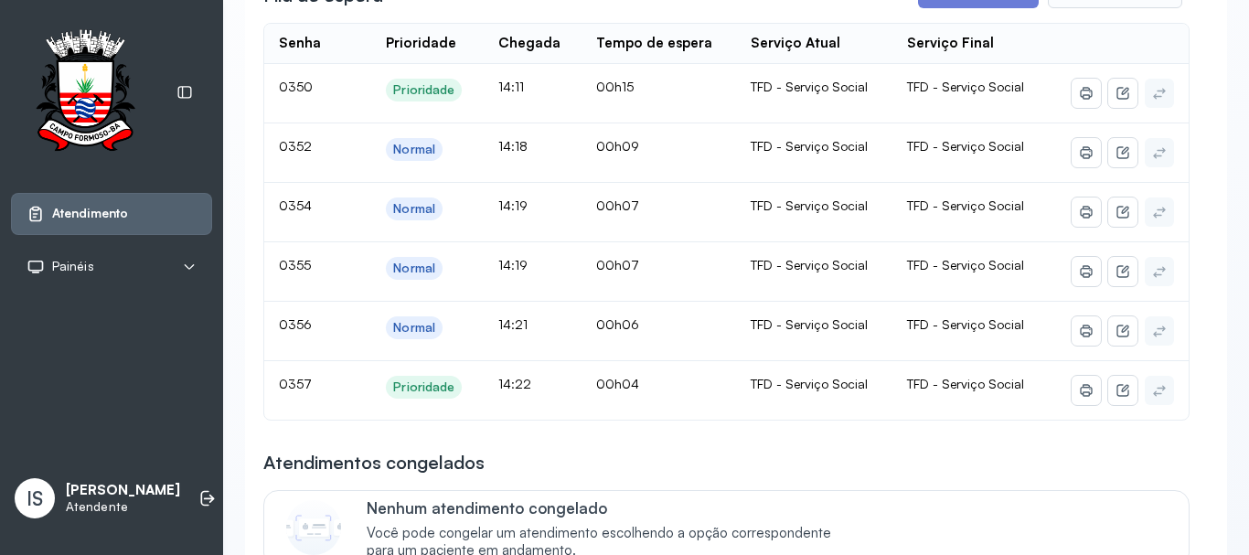
scroll to position [274, 0]
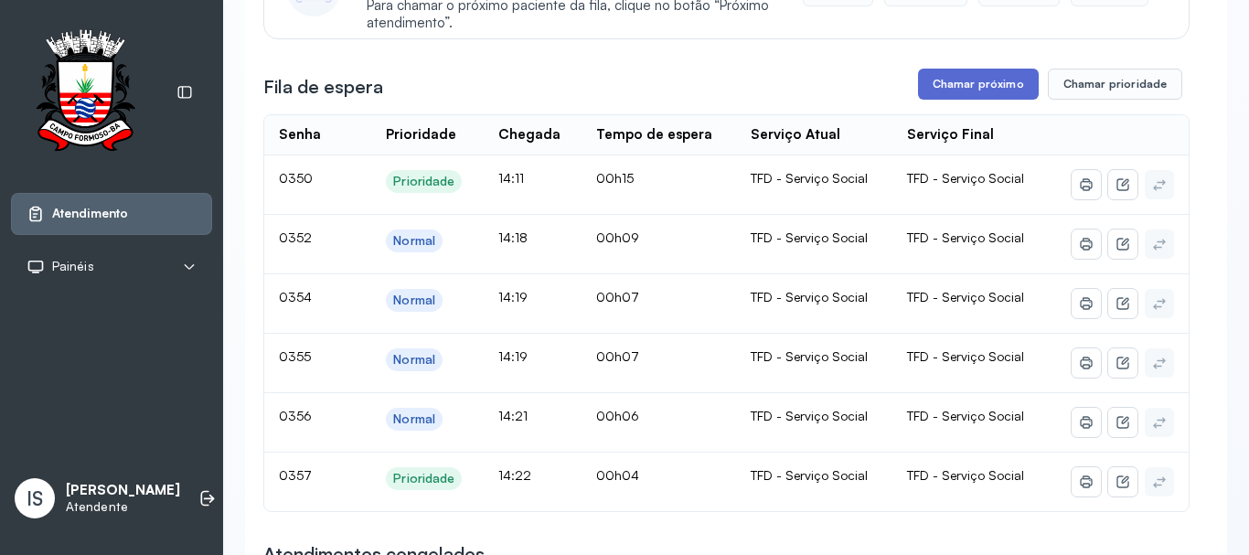
click at [971, 100] on button "Chamar próximo" at bounding box center [978, 84] width 121 height 31
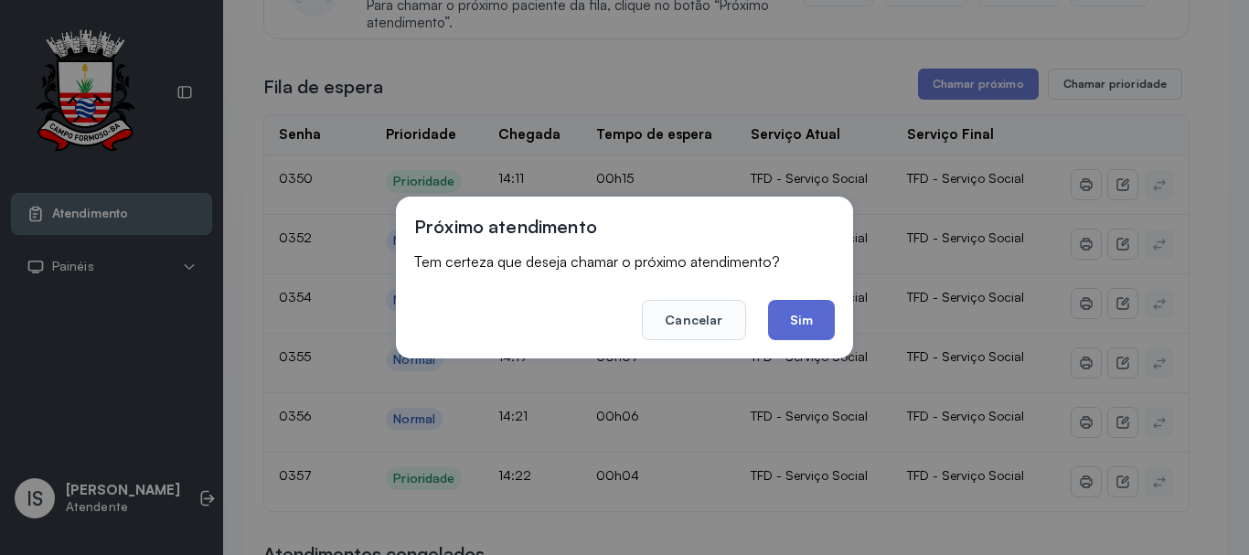
click at [784, 306] on button "Sim" at bounding box center [801, 320] width 67 height 40
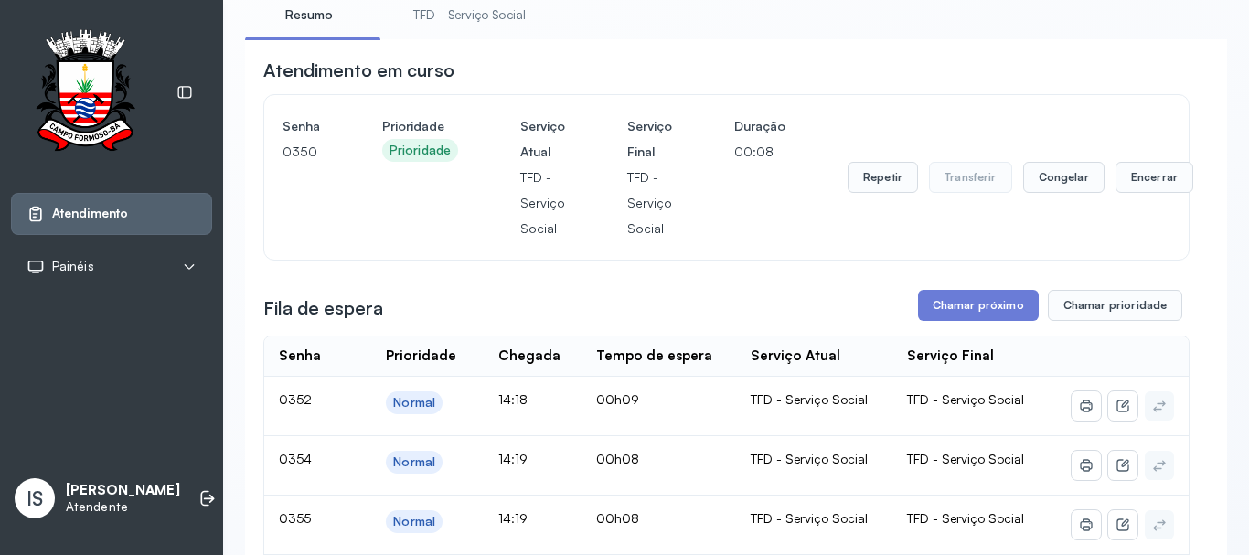
scroll to position [91, 0]
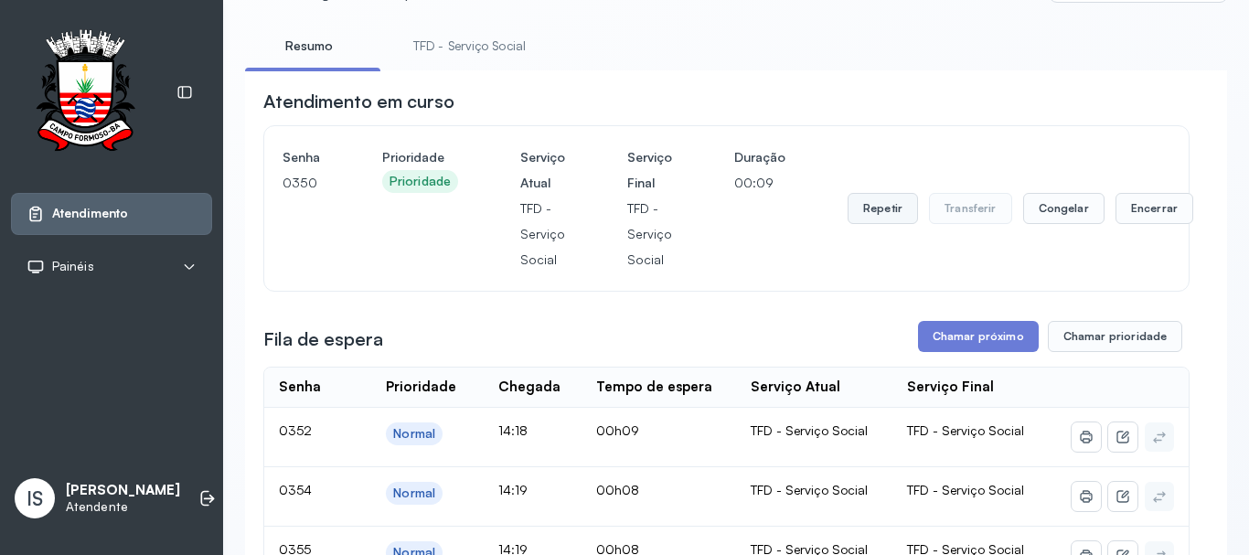
click at [850, 207] on button "Repetir" at bounding box center [882, 208] width 70 height 31
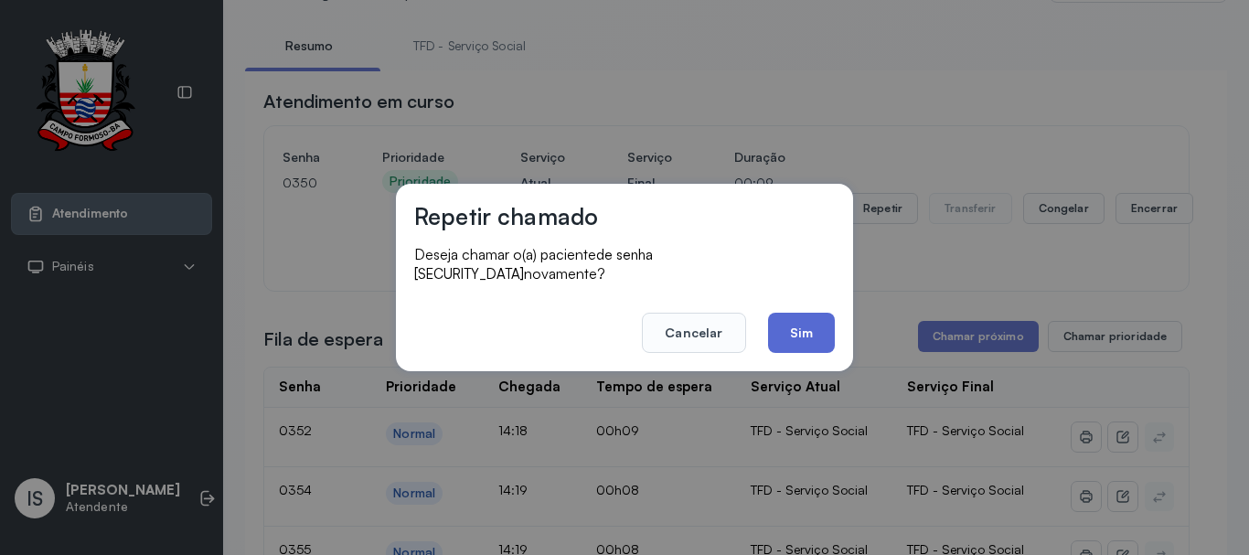
click at [797, 327] on button "Sim" at bounding box center [801, 333] width 67 height 40
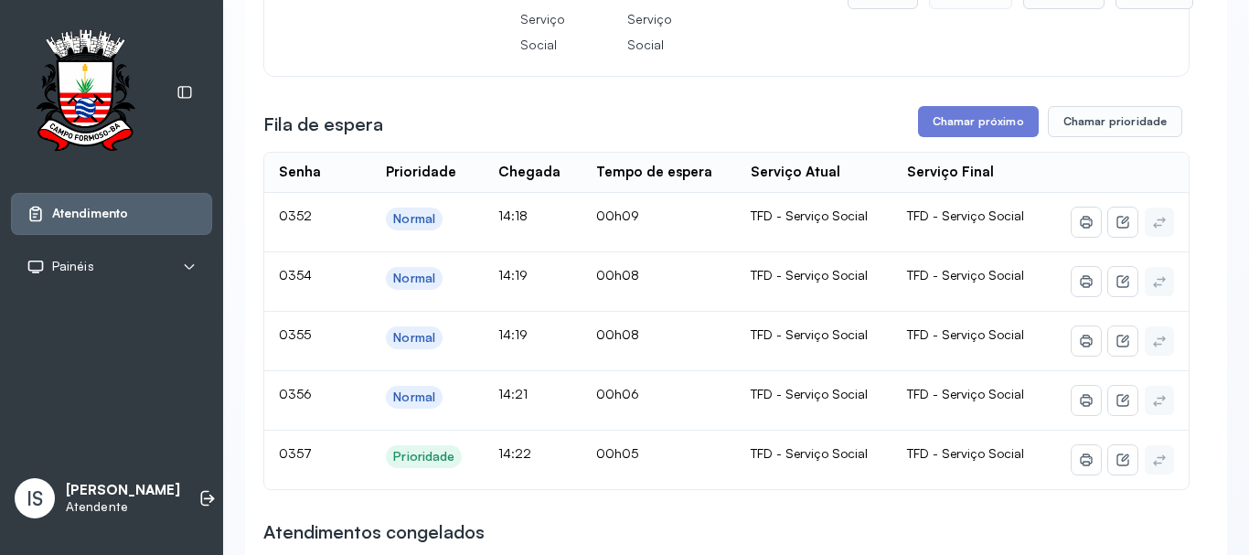
scroll to position [274, 0]
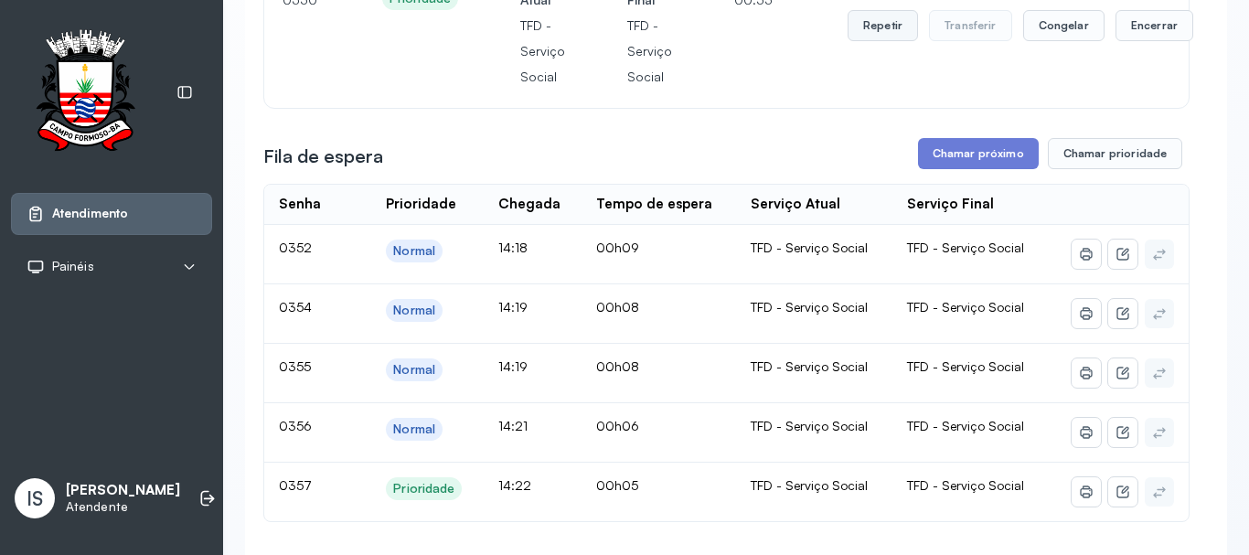
click at [876, 18] on button "Repetir" at bounding box center [882, 25] width 70 height 31
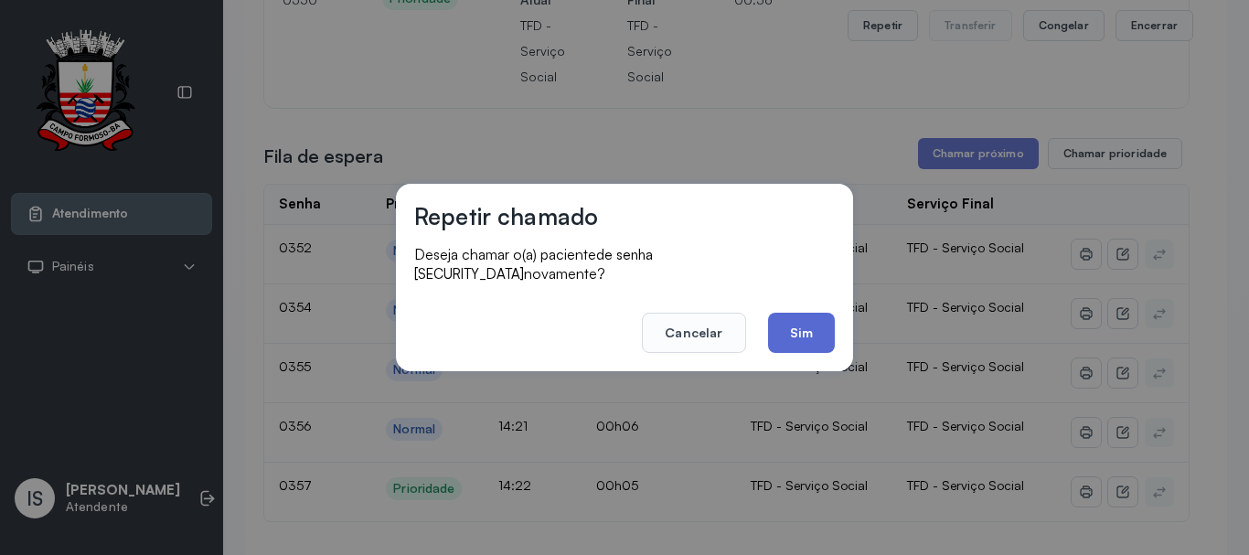
click at [809, 313] on button "Sim" at bounding box center [801, 333] width 67 height 40
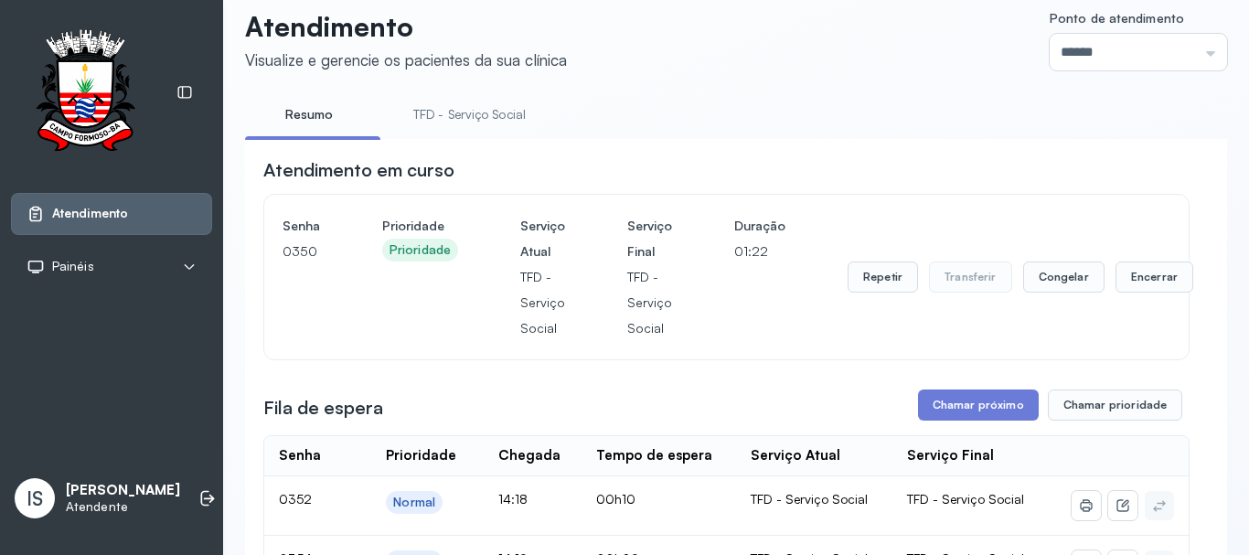
scroll to position [0, 0]
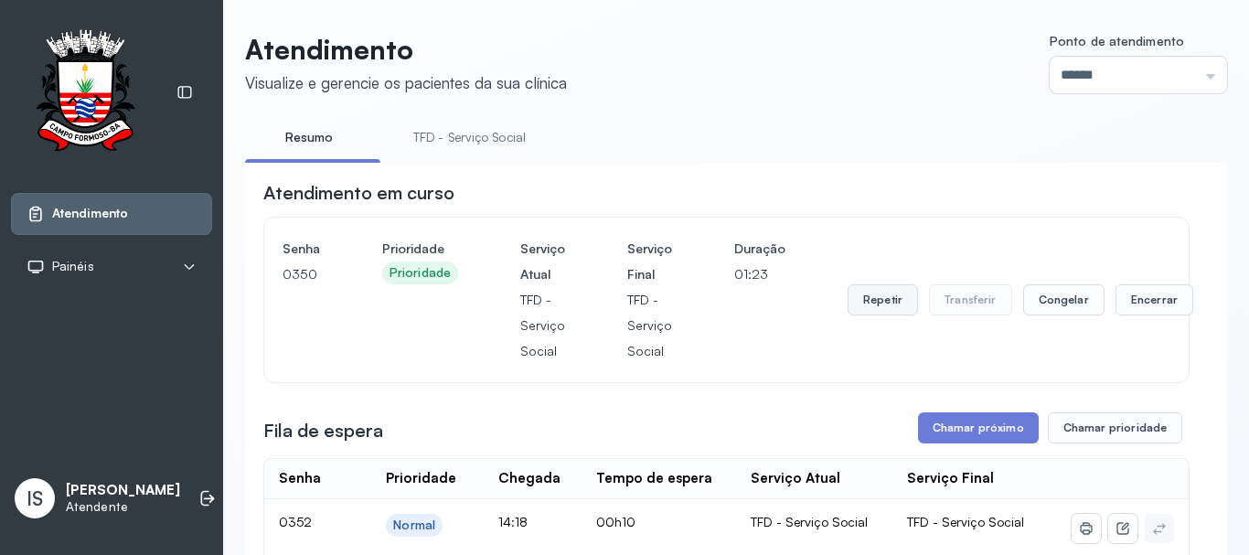
click at [854, 298] on button "Repetir" at bounding box center [882, 299] width 70 height 31
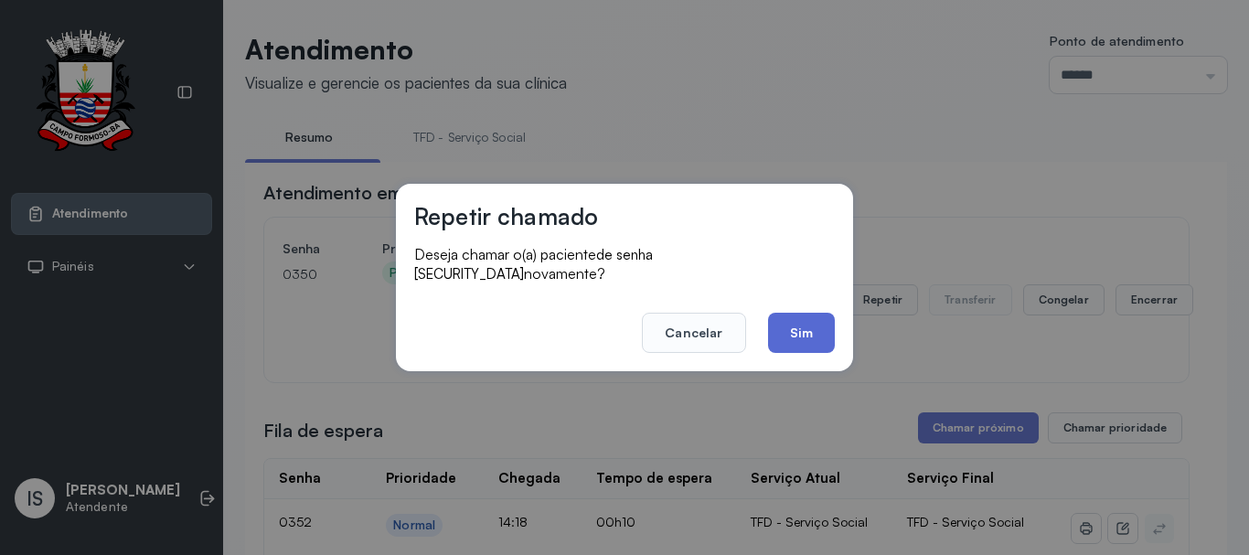
click at [815, 327] on button "Sim" at bounding box center [801, 333] width 67 height 40
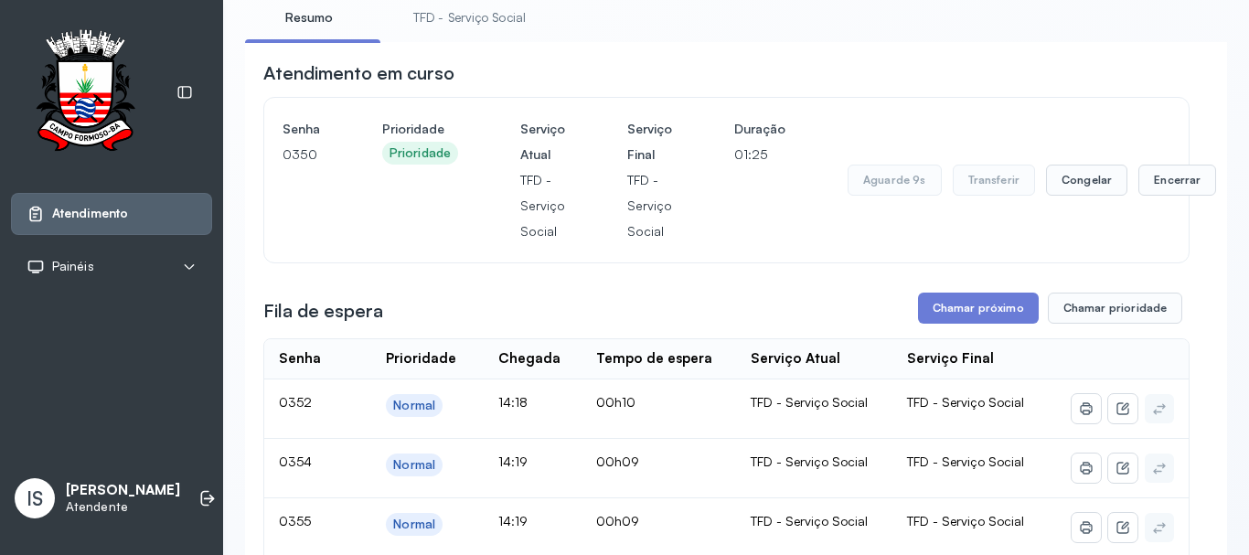
scroll to position [91, 0]
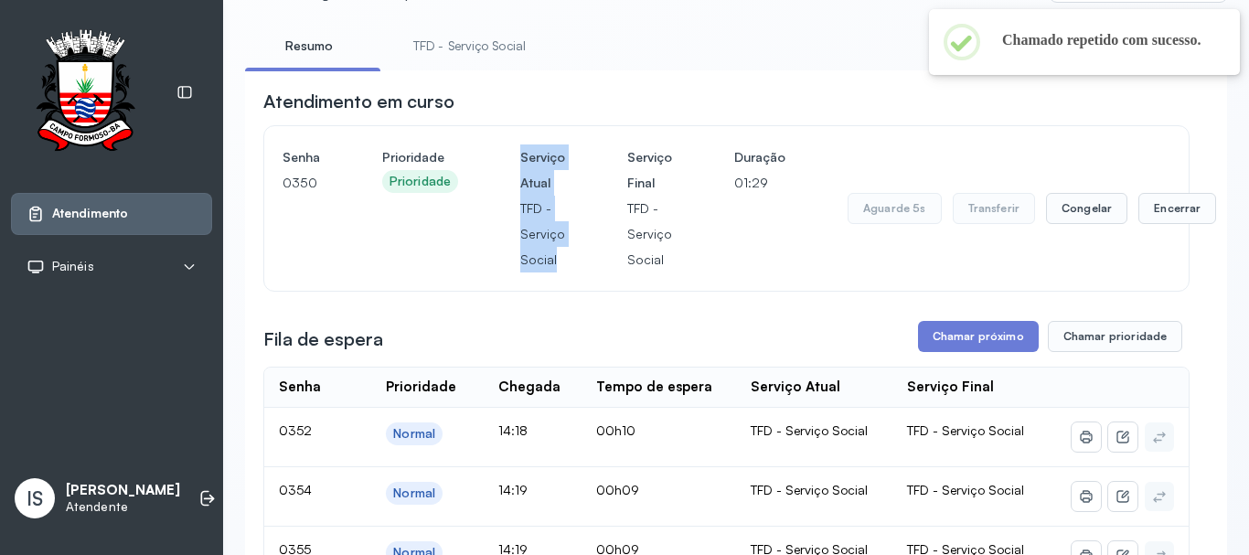
drag, startPoint x: 477, startPoint y: 184, endPoint x: 599, endPoint y: 301, distance: 168.7
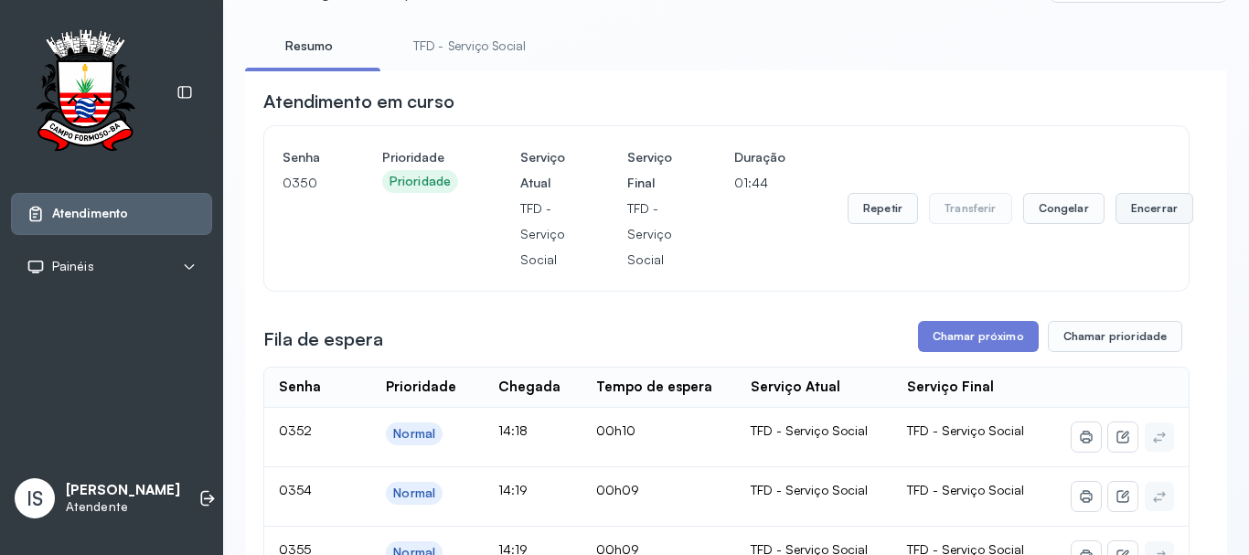
click at [1151, 222] on button "Encerrar" at bounding box center [1154, 208] width 78 height 31
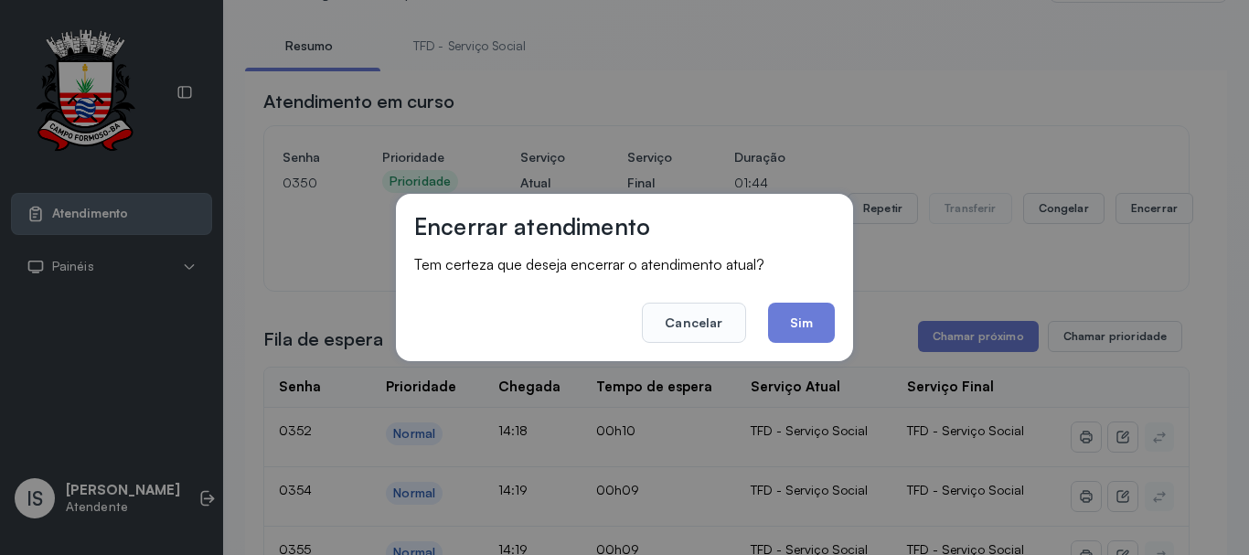
click at [761, 316] on footer "Cancelar Sim" at bounding box center [624, 310] width 421 height 66
click at [832, 327] on button "Sim" at bounding box center [801, 323] width 67 height 40
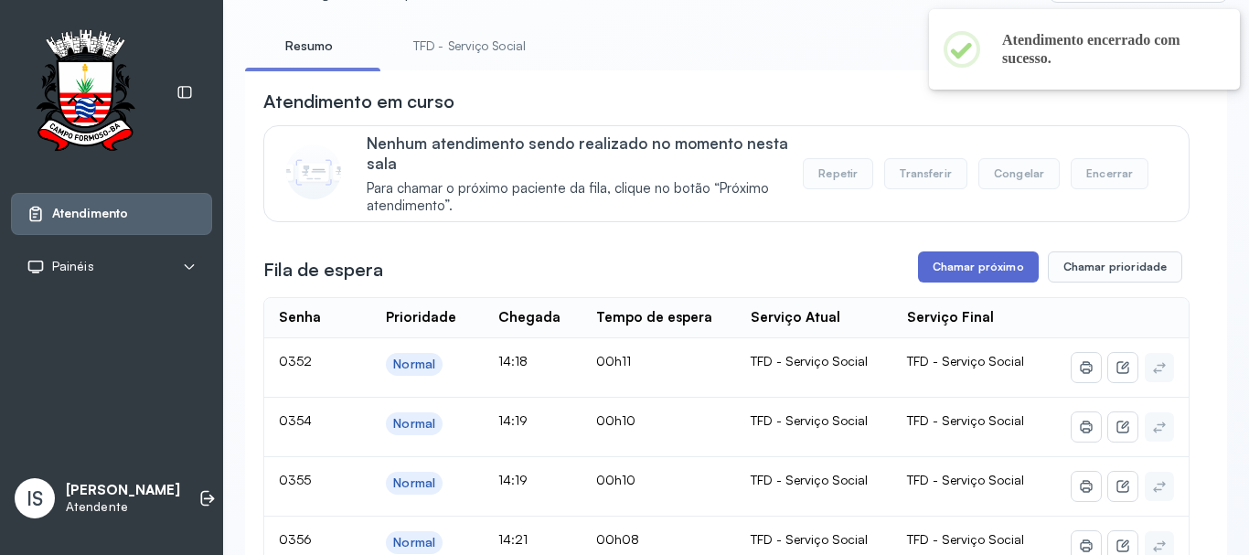
click at [930, 263] on button "Chamar próximo" at bounding box center [978, 266] width 121 height 31
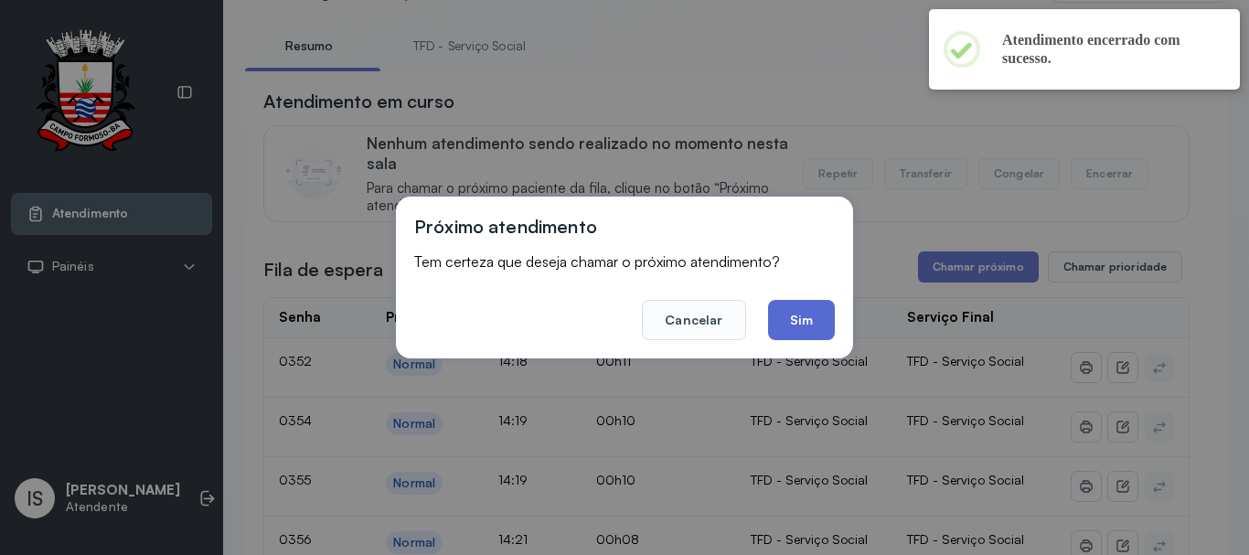
click at [798, 314] on button "Sim" at bounding box center [801, 320] width 67 height 40
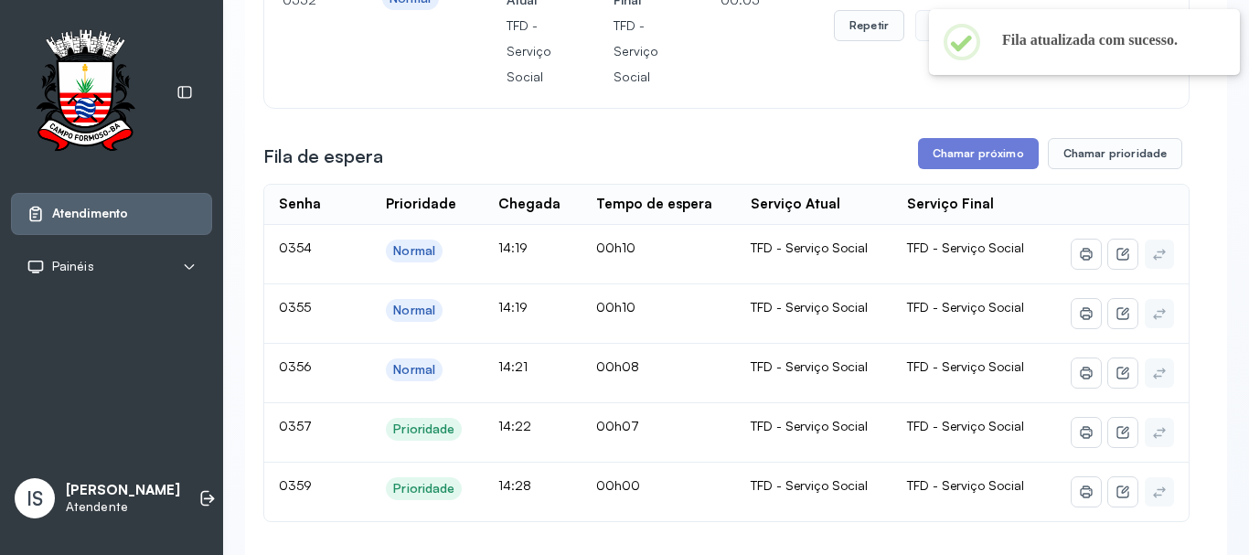
scroll to position [183, 0]
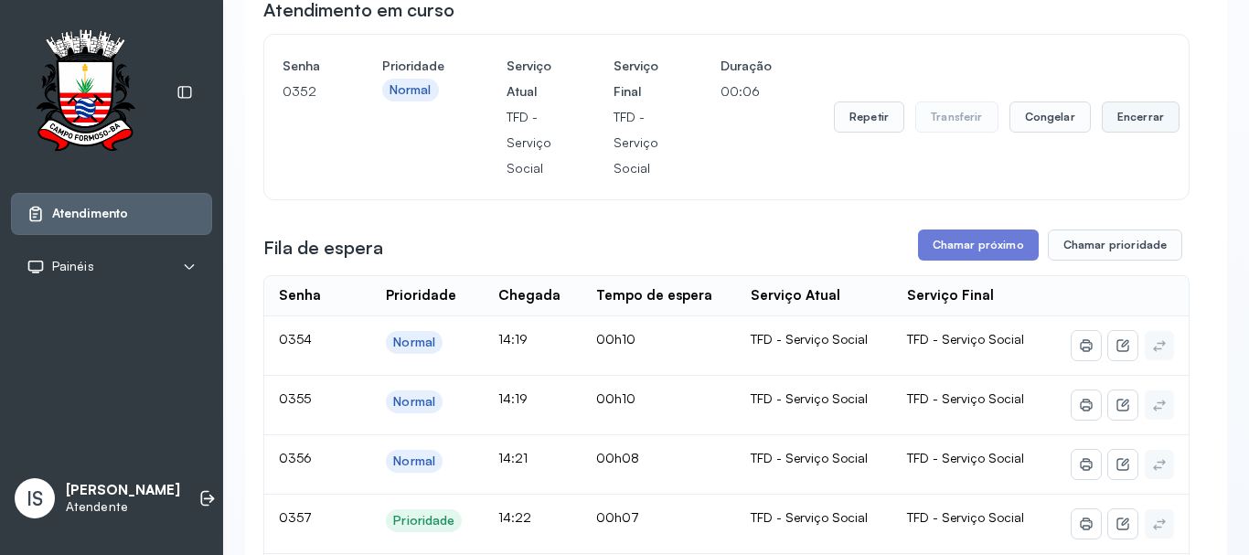
click at [1135, 117] on button "Encerrar" at bounding box center [1141, 116] width 78 height 31
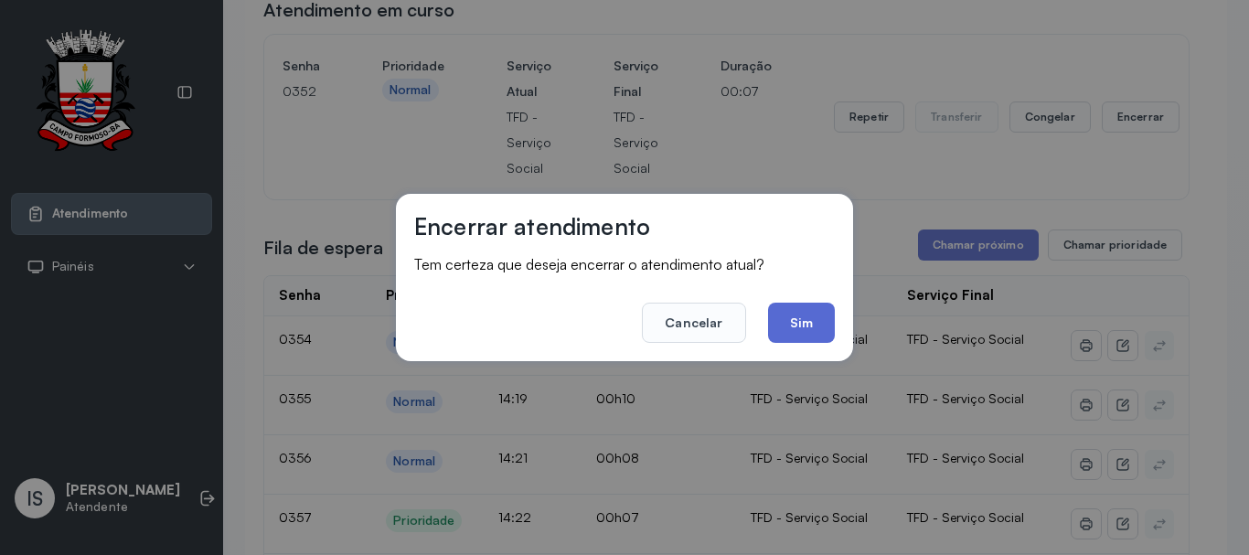
click at [807, 321] on button "Sim" at bounding box center [801, 323] width 67 height 40
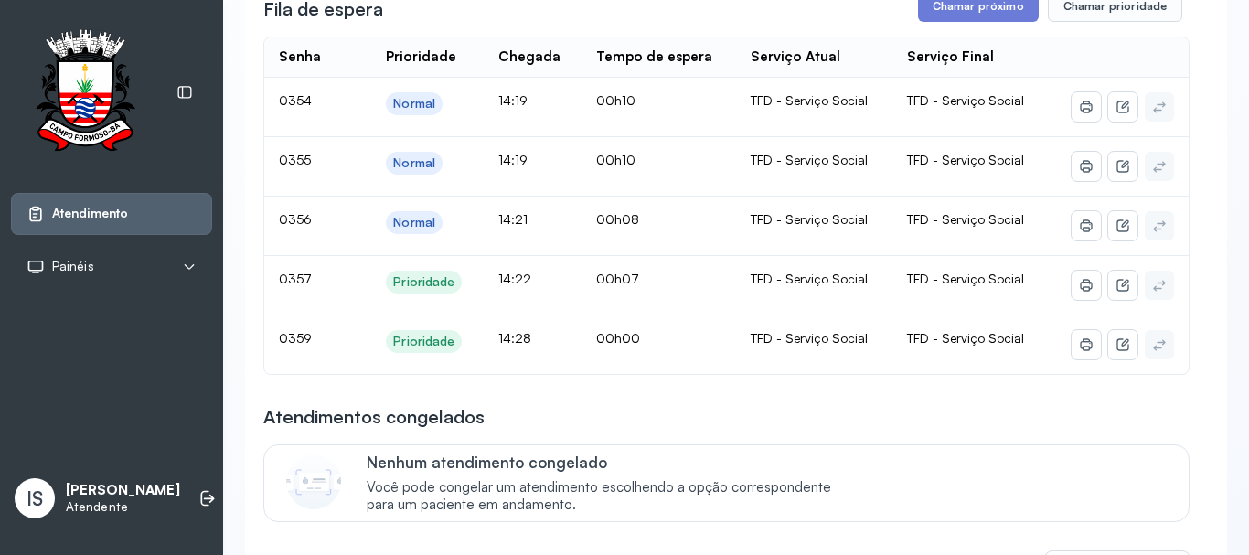
scroll to position [366, 0]
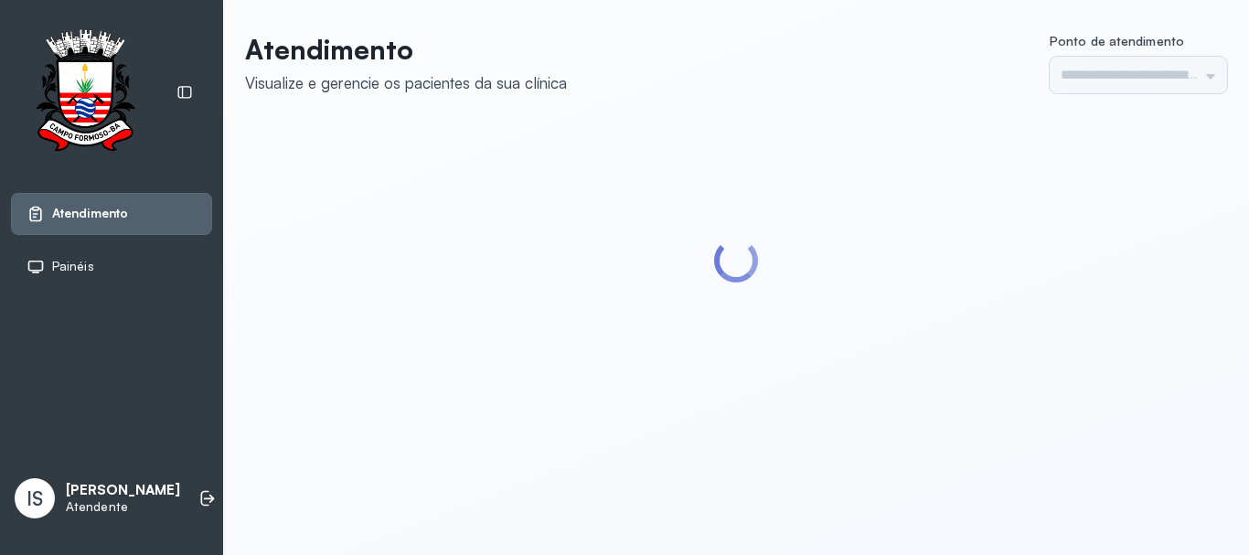
type input "******"
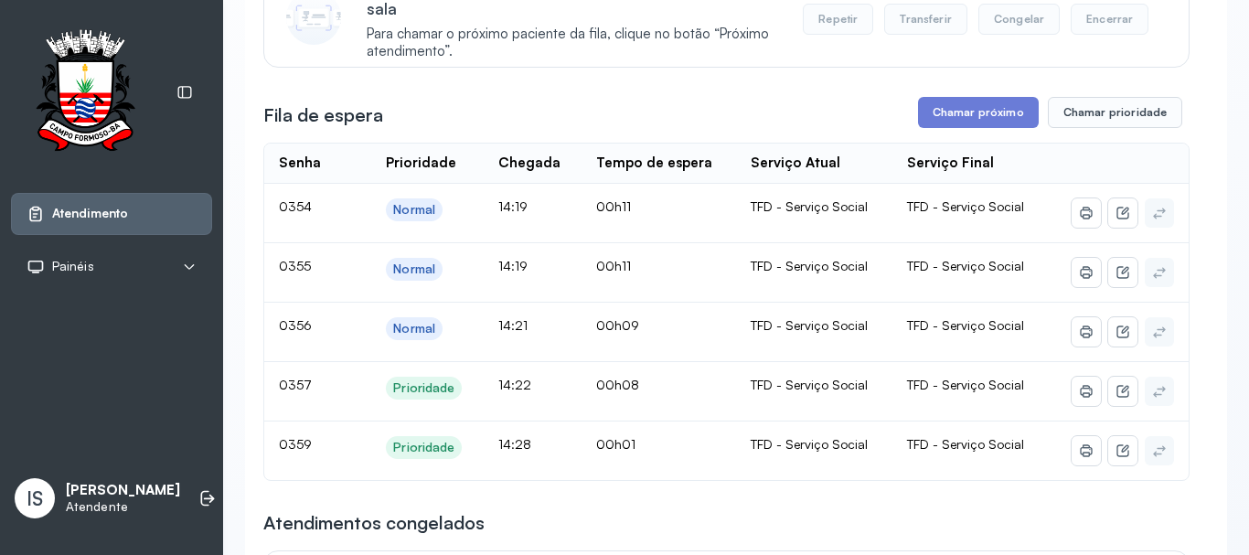
scroll to position [274, 0]
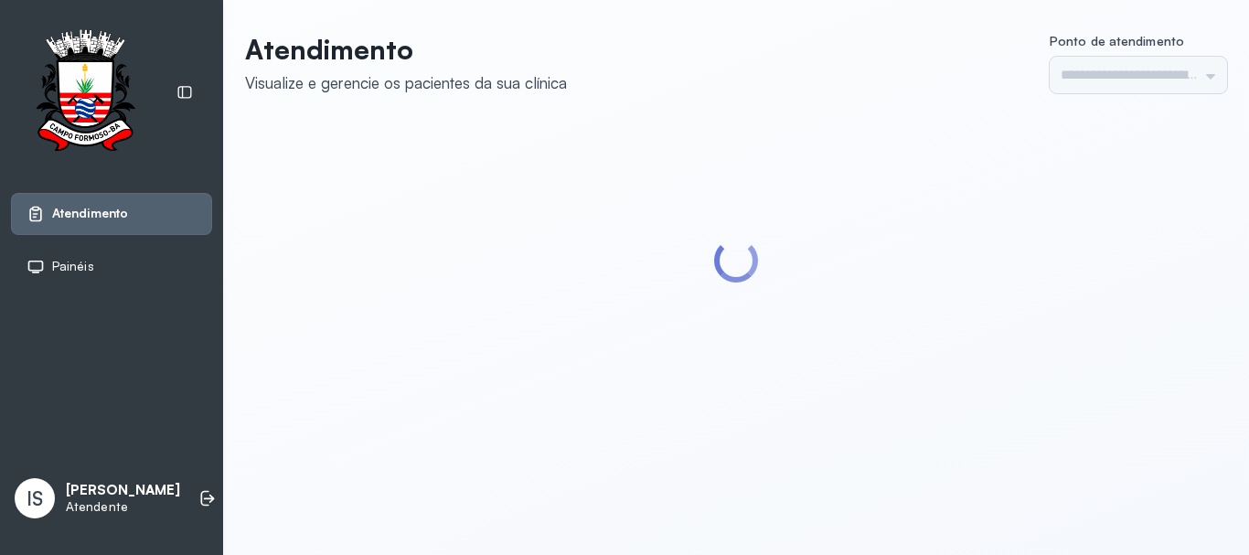
type input "******"
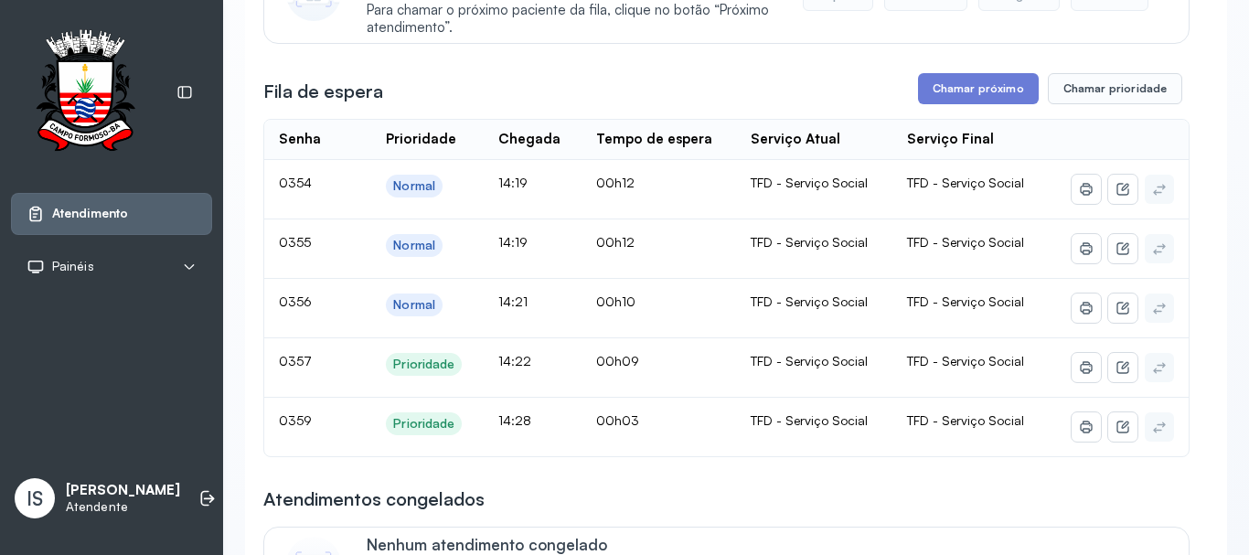
scroll to position [274, 0]
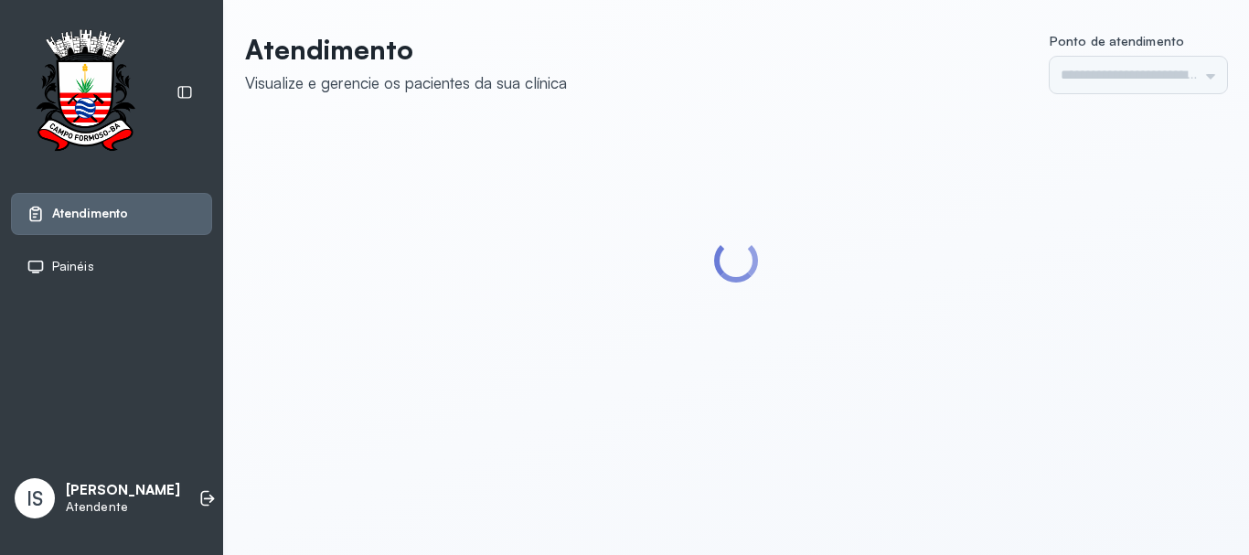
type input "******"
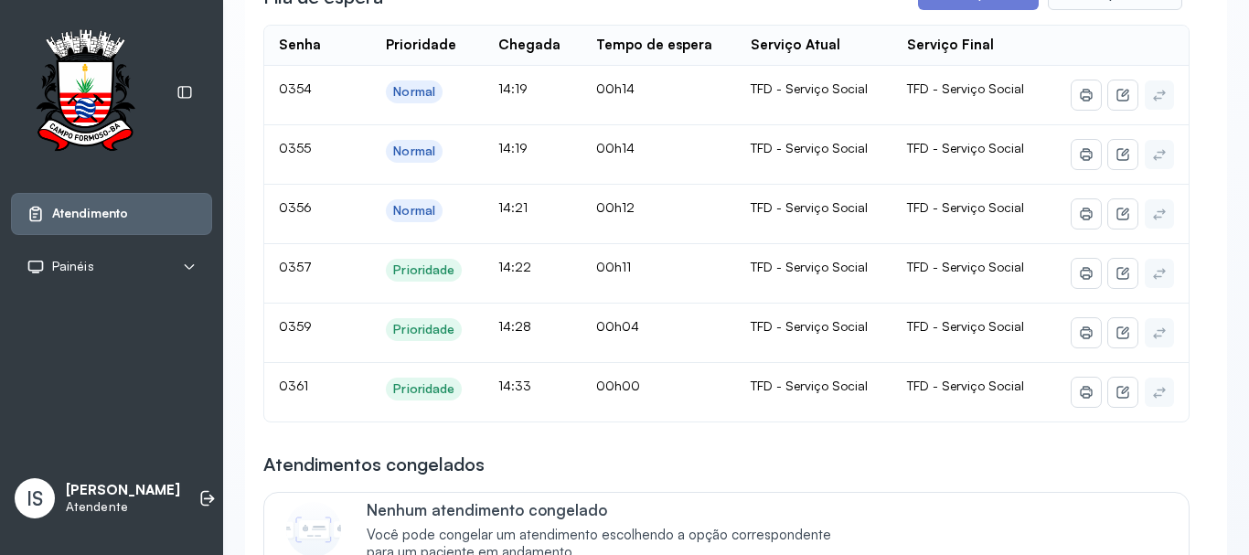
scroll to position [366, 0]
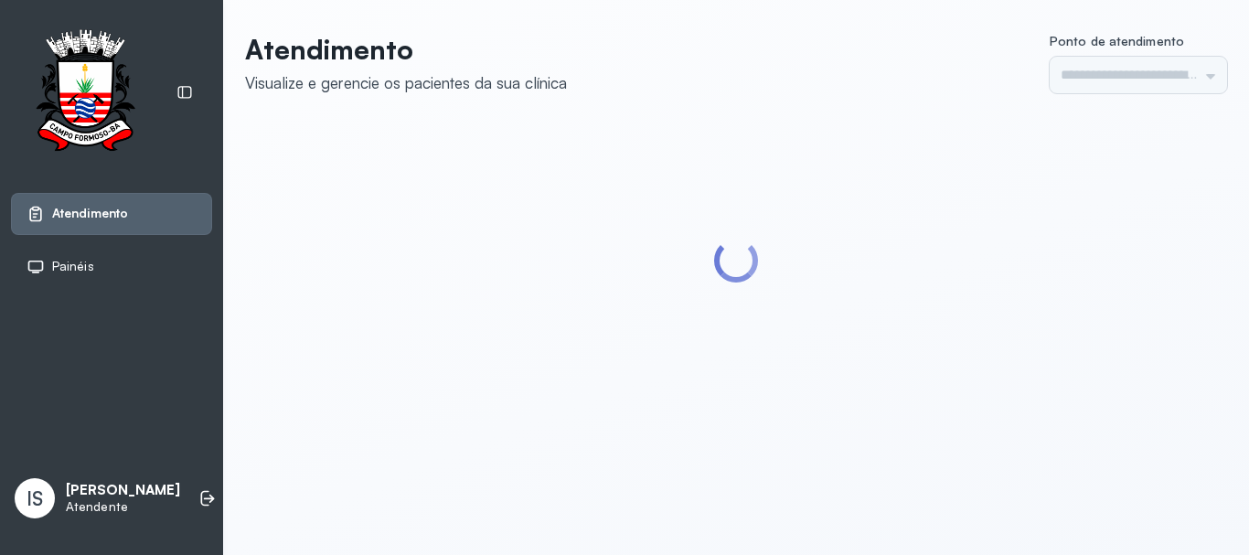
type input "******"
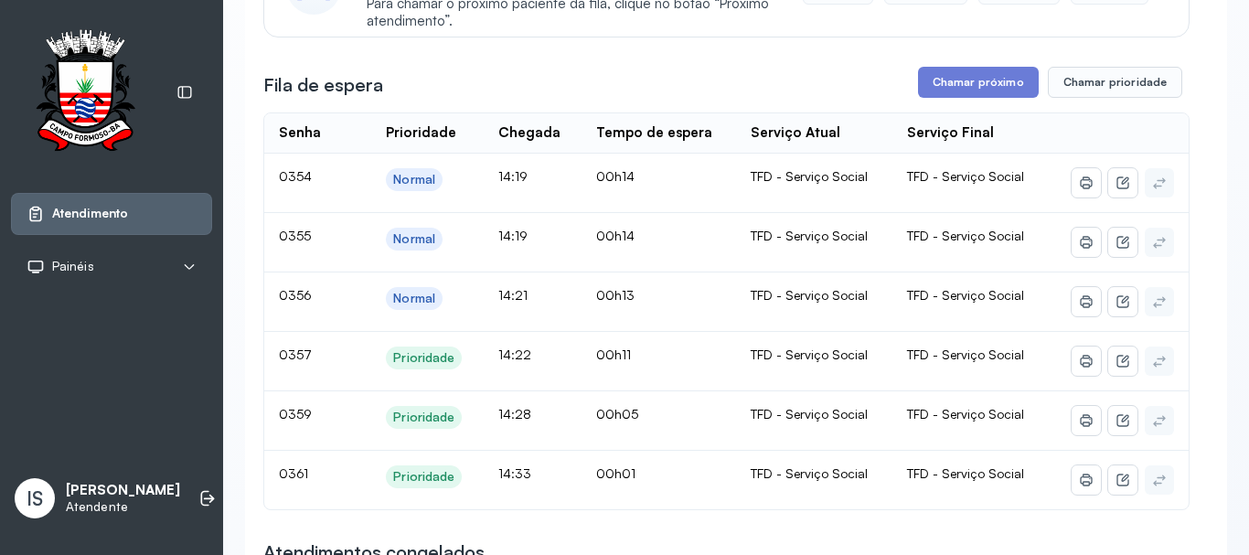
scroll to position [274, 0]
click at [987, 77] on button "Chamar próximo" at bounding box center [978, 84] width 121 height 31
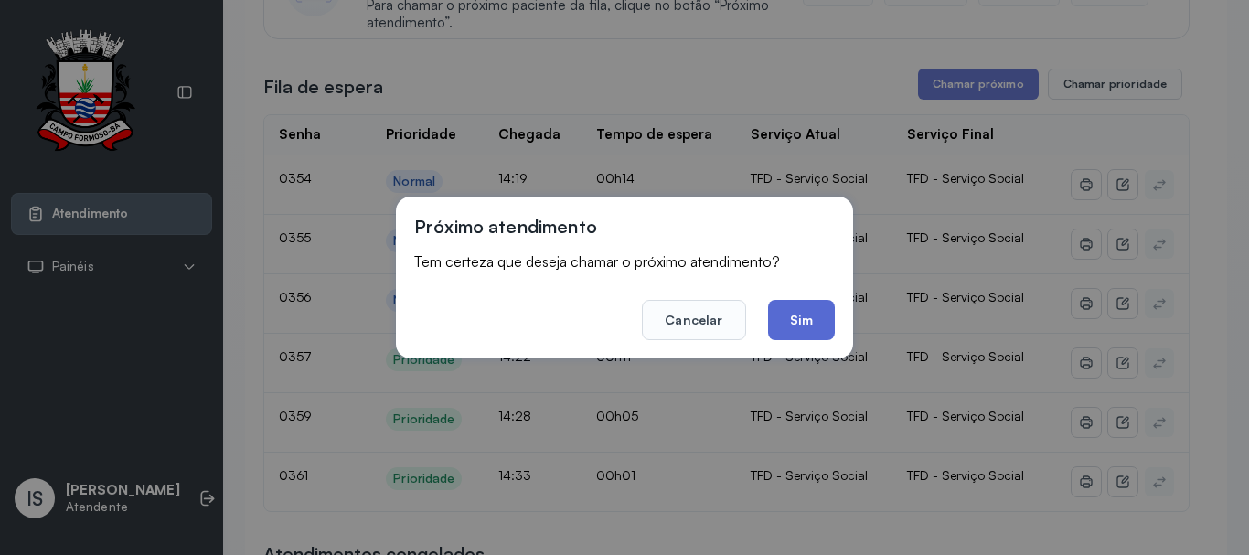
click at [790, 316] on button "Sim" at bounding box center [801, 320] width 67 height 40
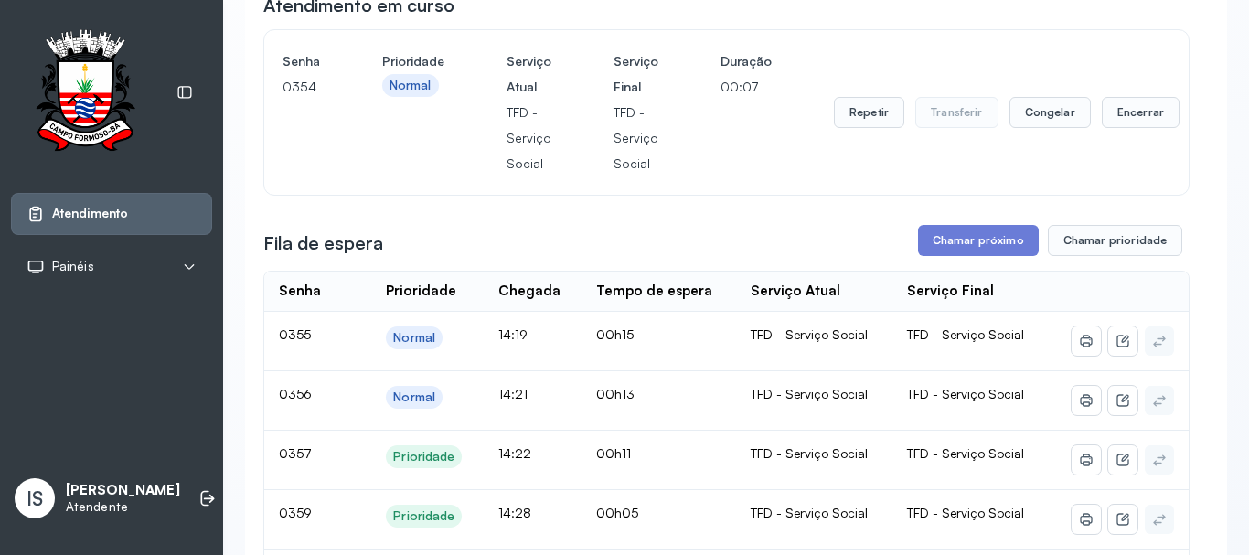
scroll to position [183, 0]
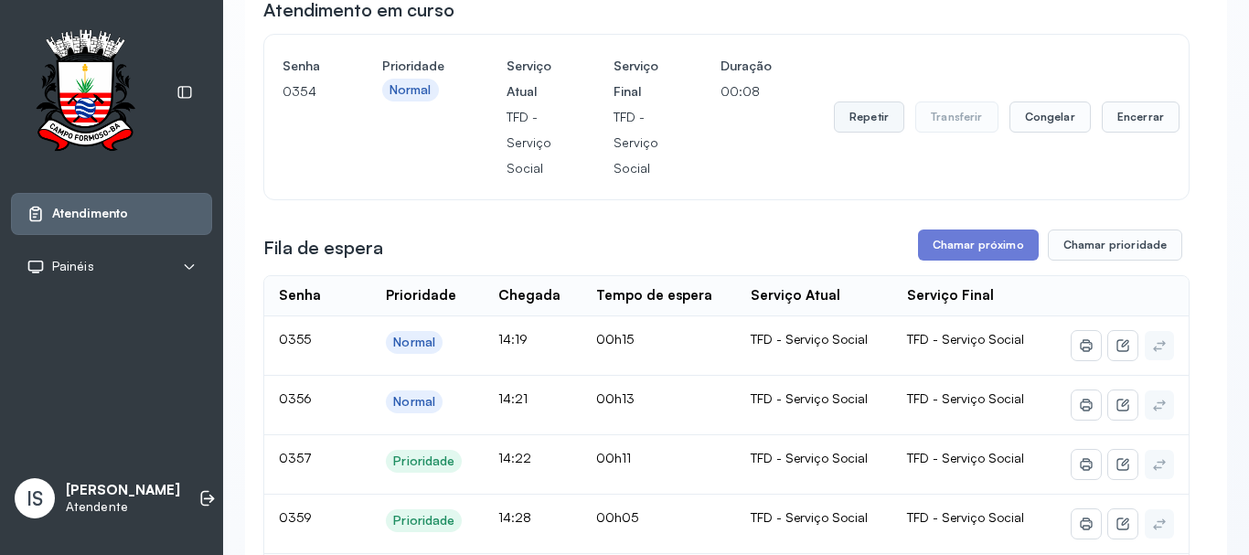
click at [875, 126] on button "Repetir" at bounding box center [869, 116] width 70 height 31
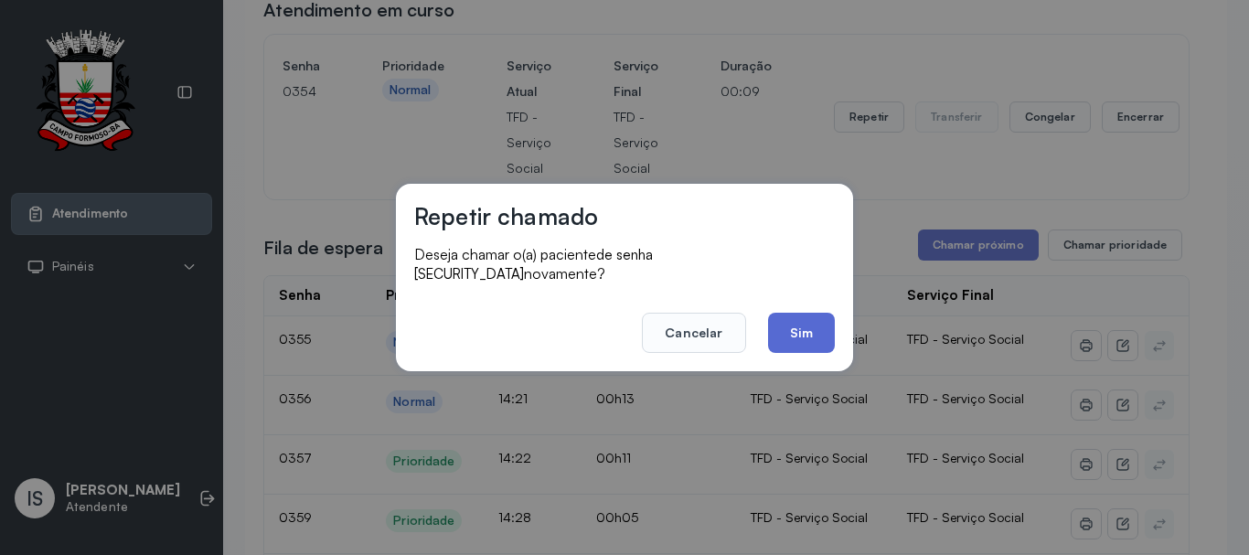
click at [793, 323] on button "Sim" at bounding box center [801, 333] width 67 height 40
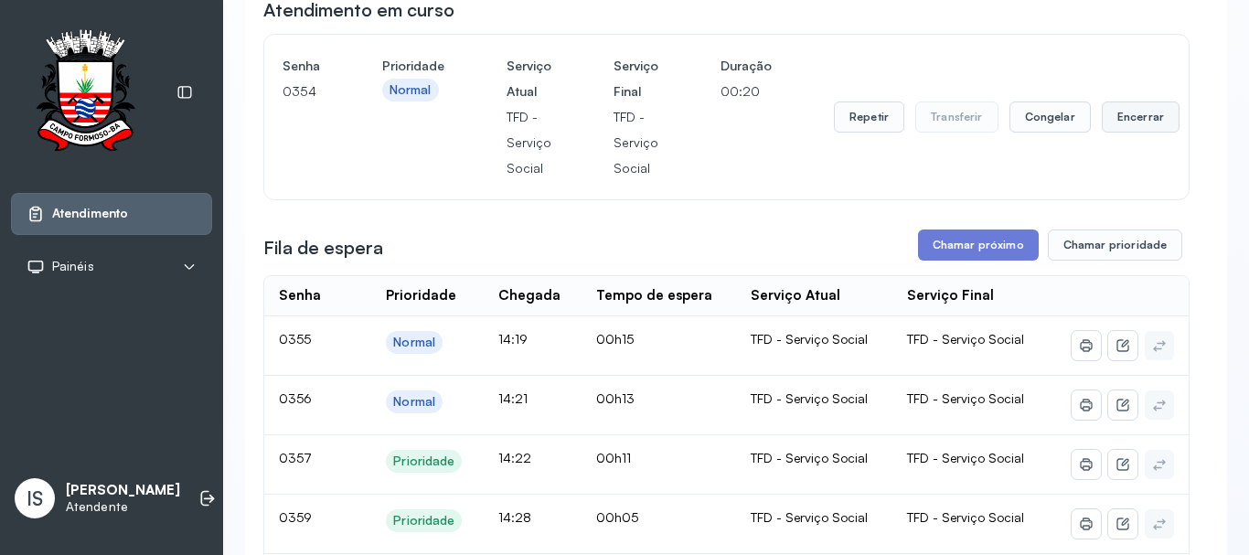
click at [1127, 122] on button "Encerrar" at bounding box center [1141, 116] width 78 height 31
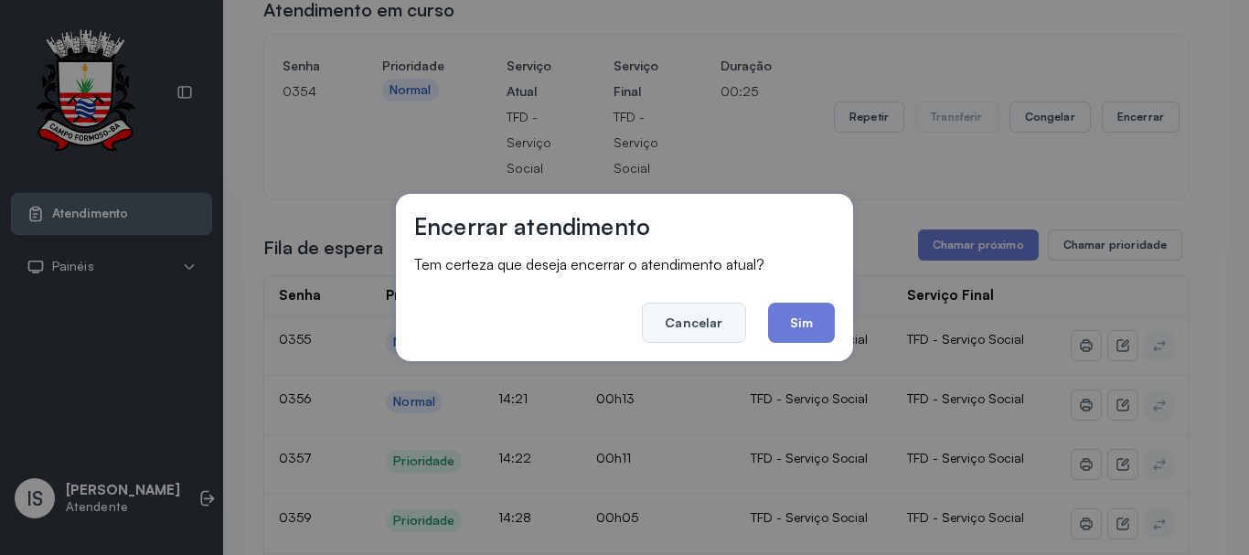
click at [733, 320] on button "Cancelar" at bounding box center [693, 323] width 103 height 40
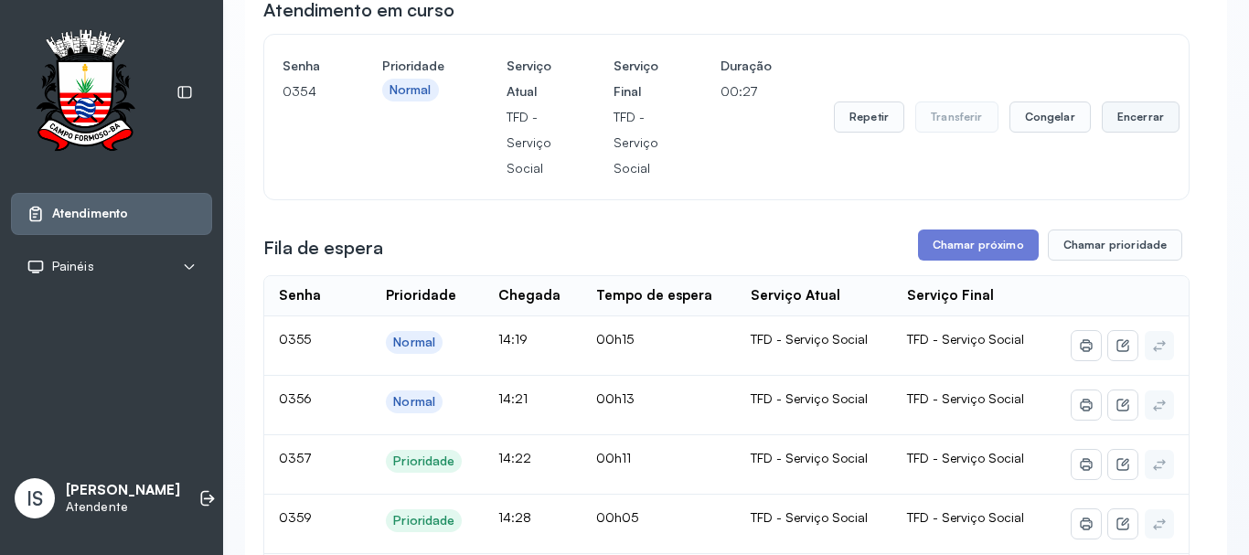
click at [1145, 123] on button "Encerrar" at bounding box center [1141, 116] width 78 height 31
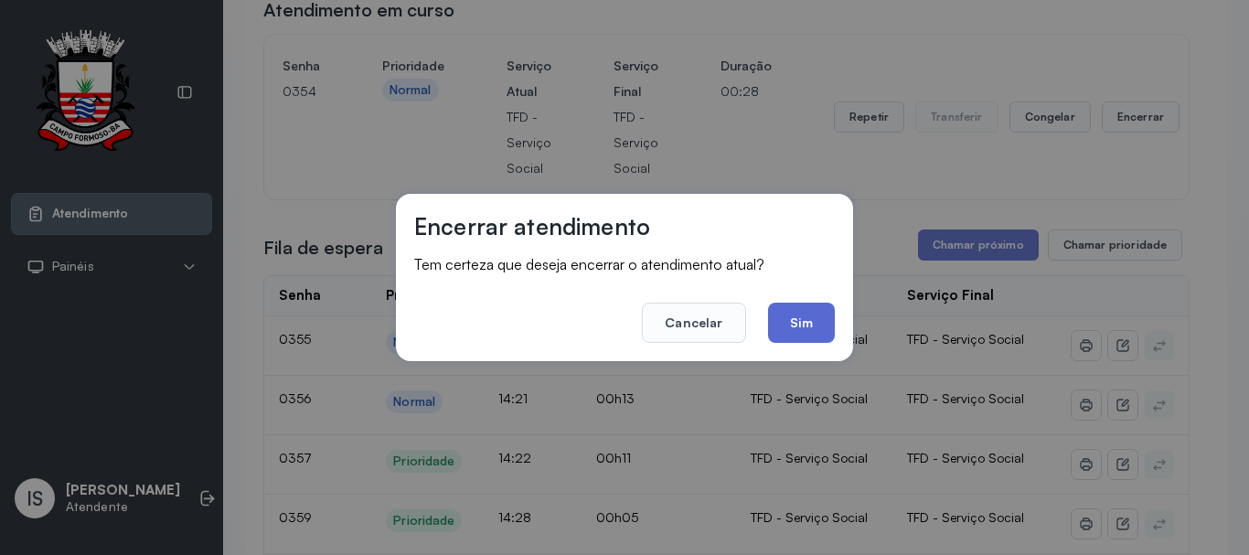
click at [788, 326] on button "Sim" at bounding box center [801, 323] width 67 height 40
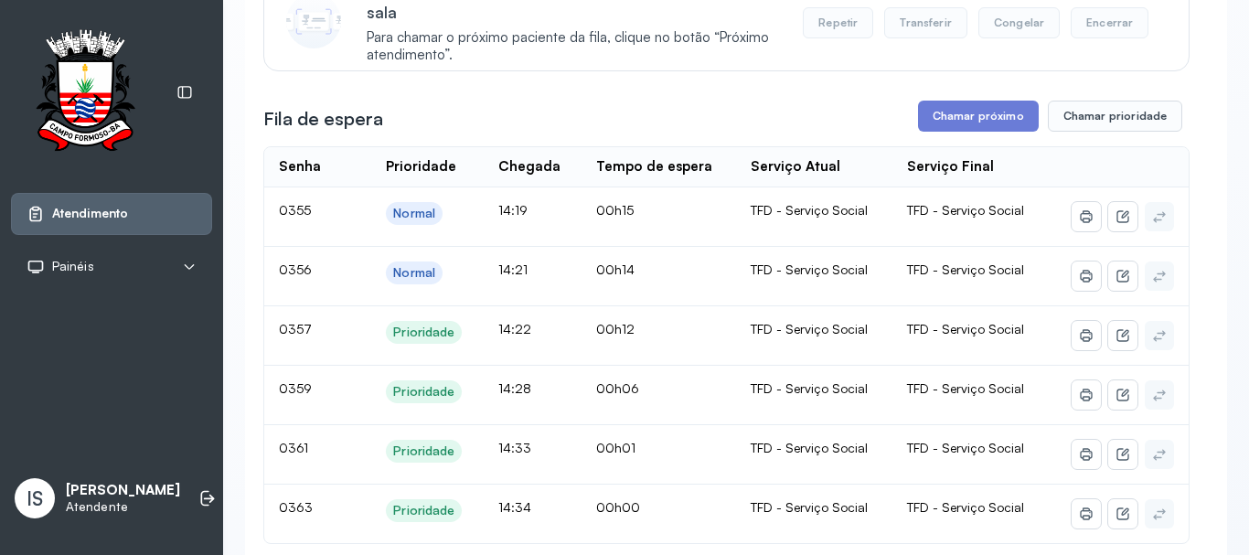
scroll to position [274, 0]
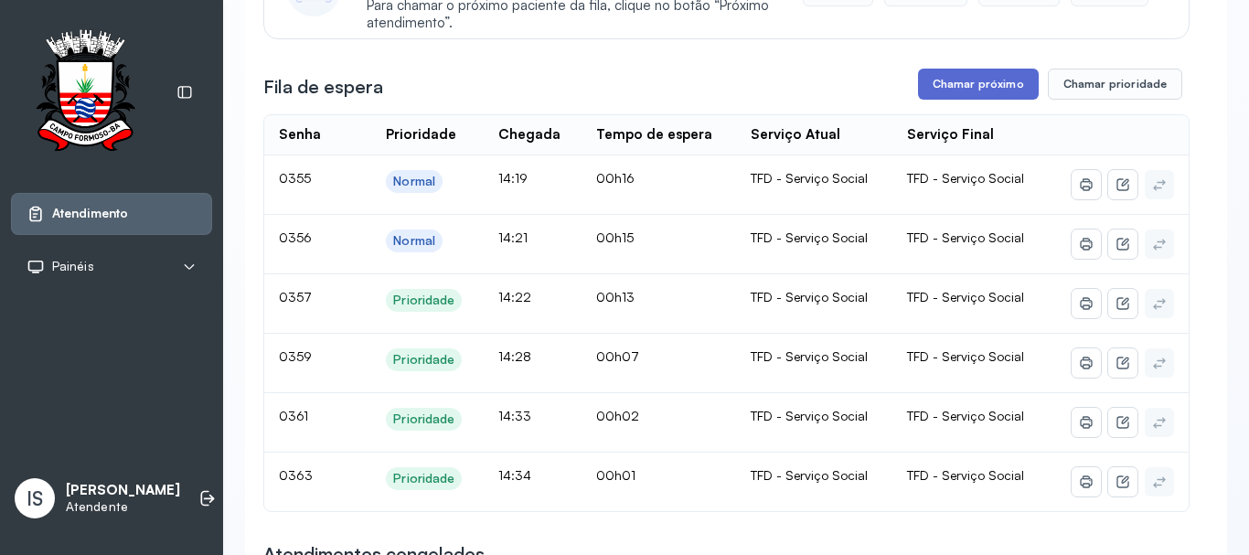
click at [990, 93] on button "Chamar próximo" at bounding box center [978, 84] width 121 height 31
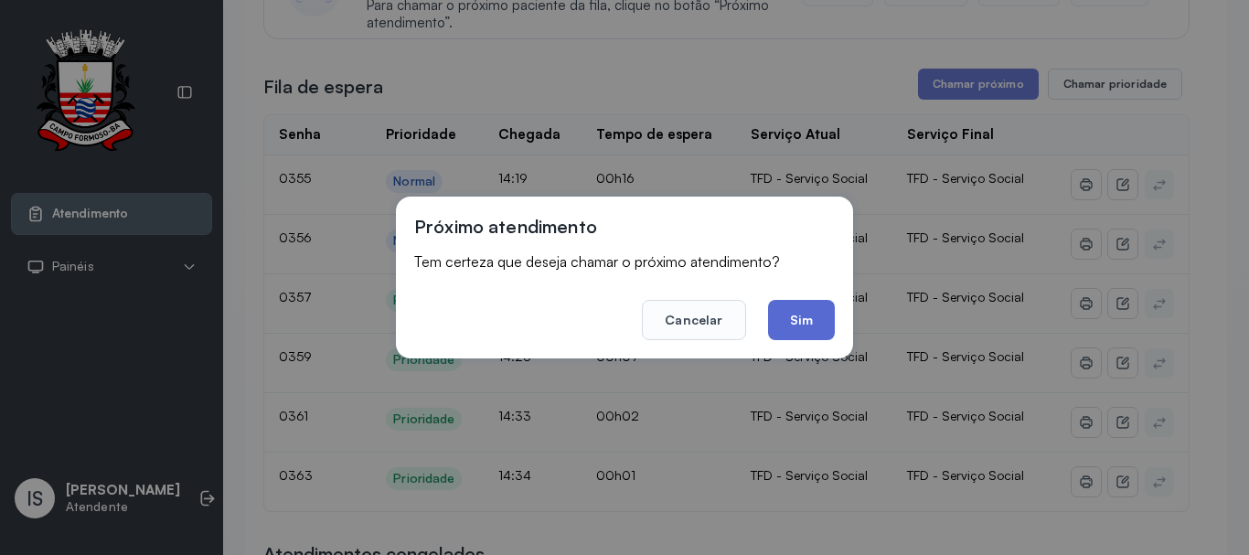
click at [808, 316] on button "Sim" at bounding box center [801, 320] width 67 height 40
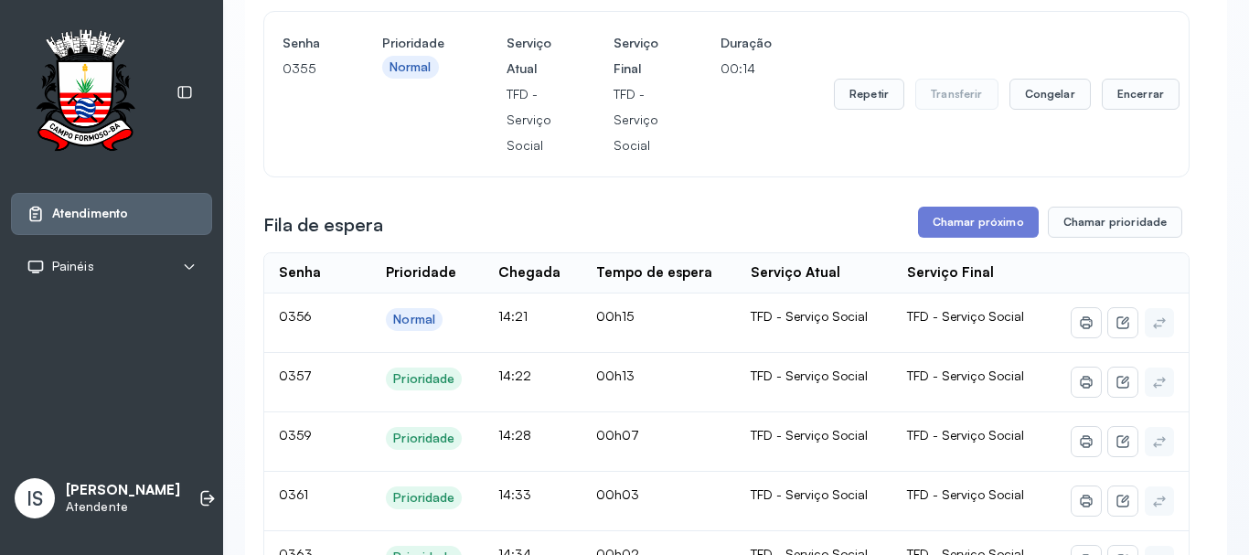
scroll to position [183, 0]
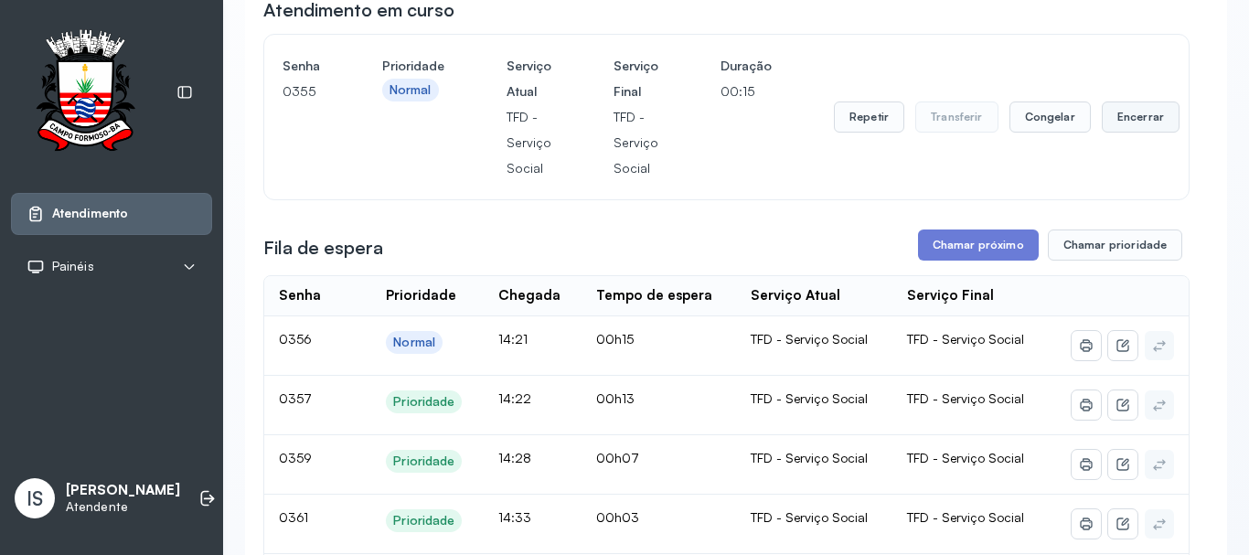
click at [1119, 114] on button "Encerrar" at bounding box center [1141, 116] width 78 height 31
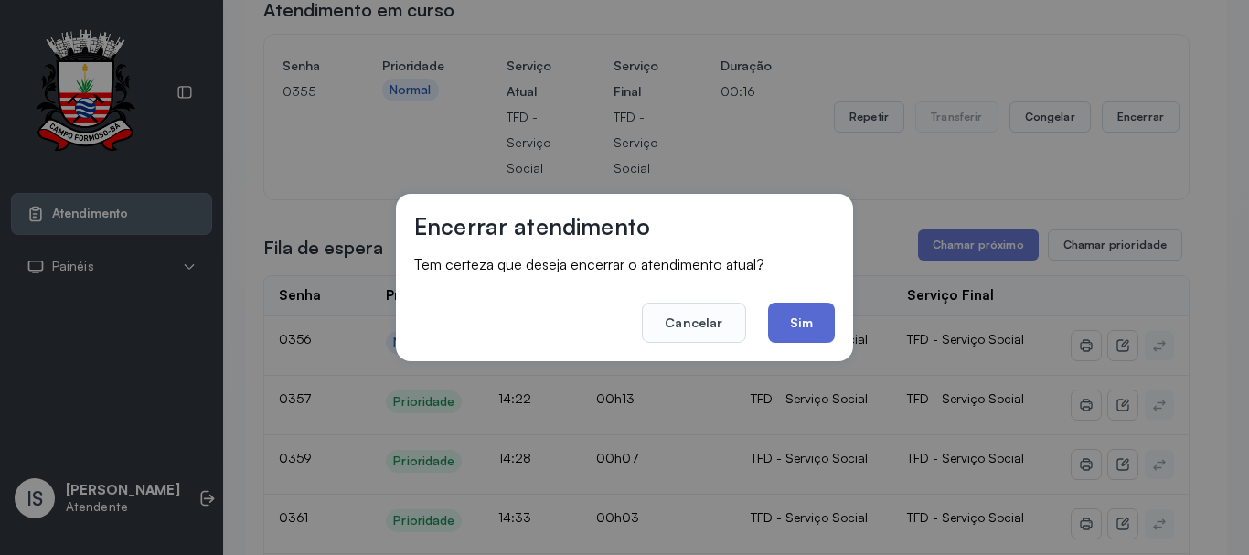
click at [787, 329] on button "Sim" at bounding box center [801, 323] width 67 height 40
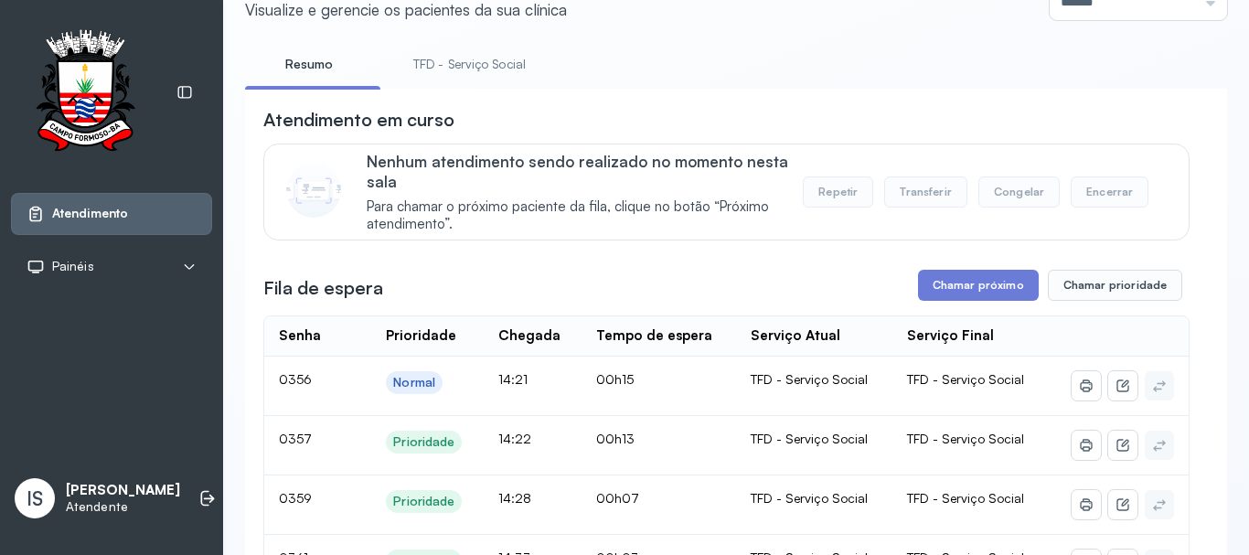
scroll to position [0, 0]
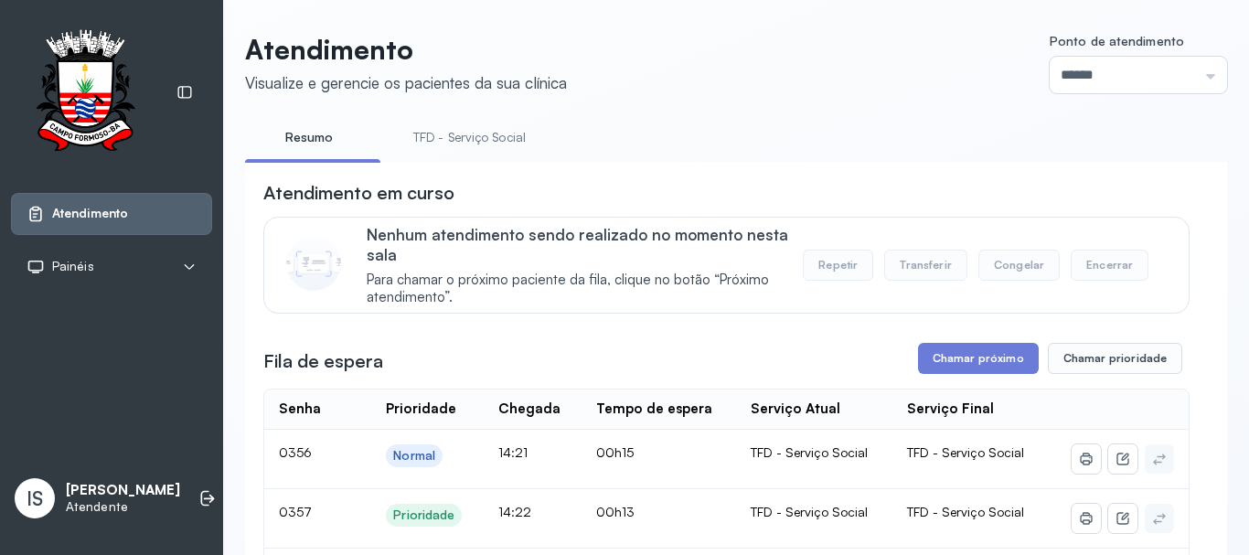
click at [449, 139] on link "TFD - Serviço Social" at bounding box center [469, 137] width 149 height 30
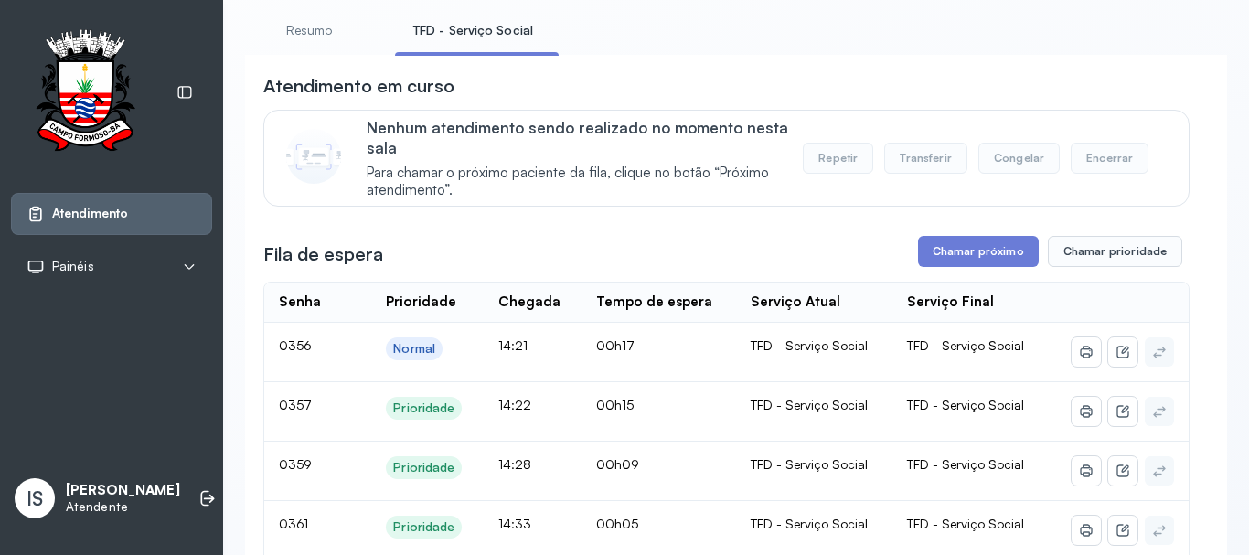
scroll to position [91, 0]
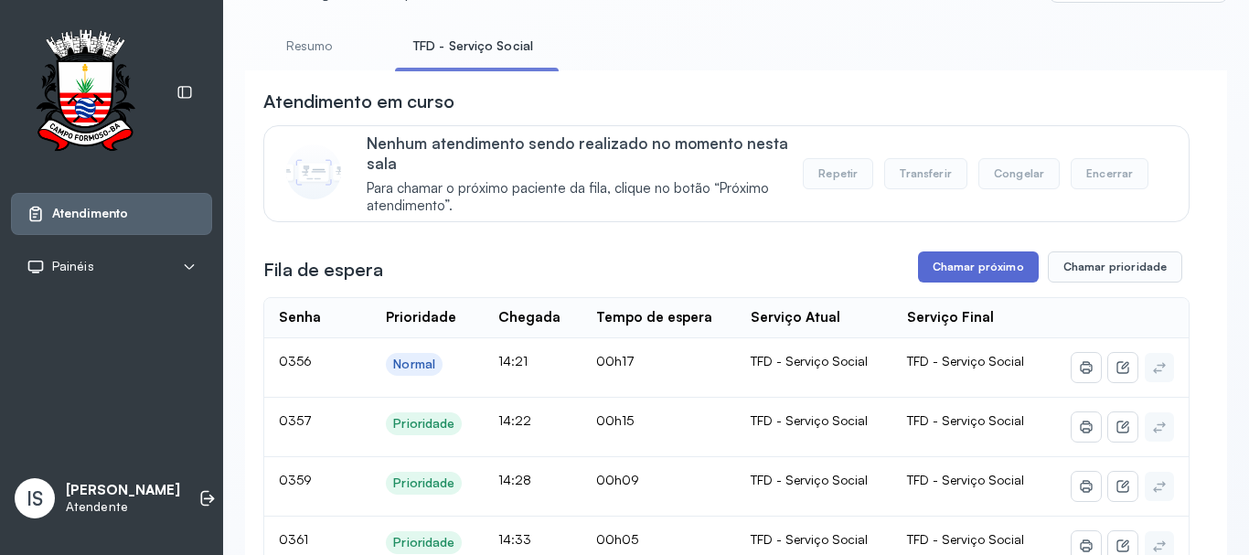
click at [983, 279] on button "Chamar próximo" at bounding box center [978, 266] width 121 height 31
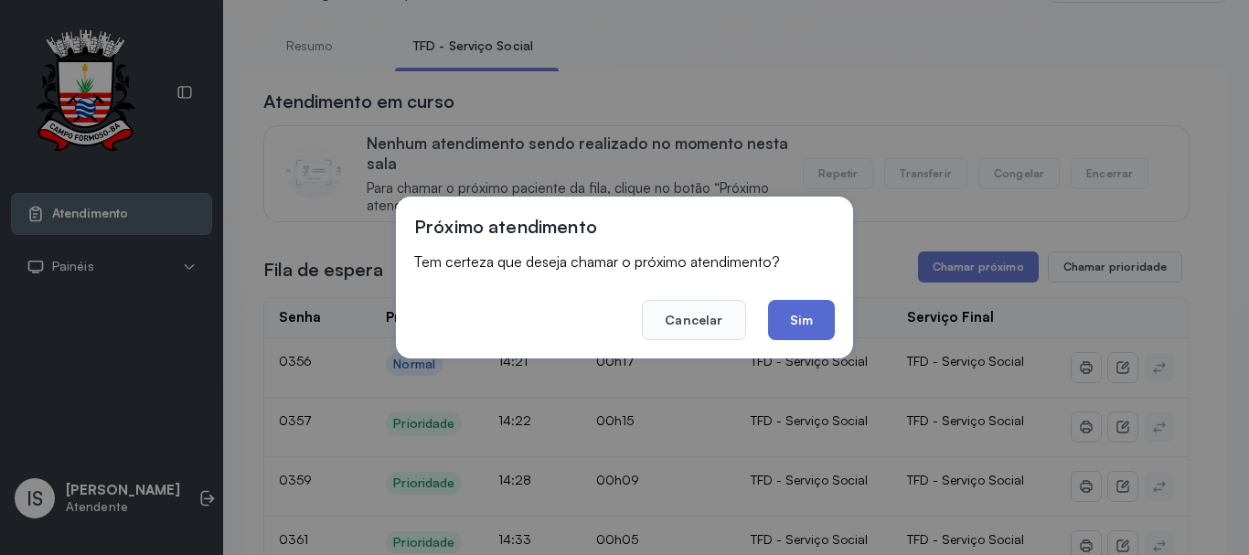
click at [815, 325] on button "Sim" at bounding box center [801, 320] width 67 height 40
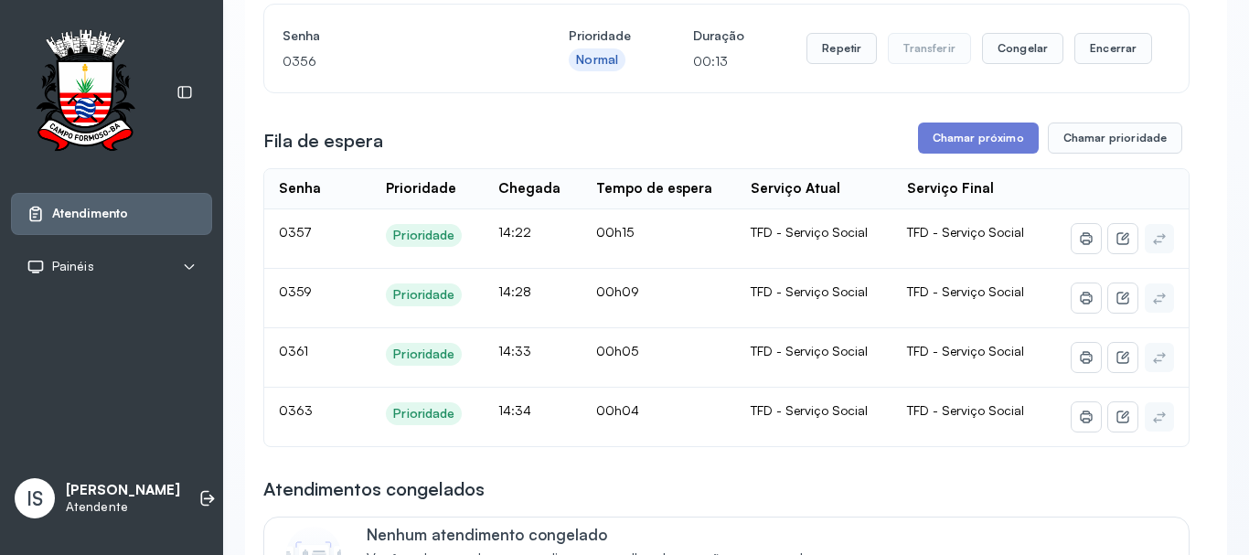
scroll to position [183, 0]
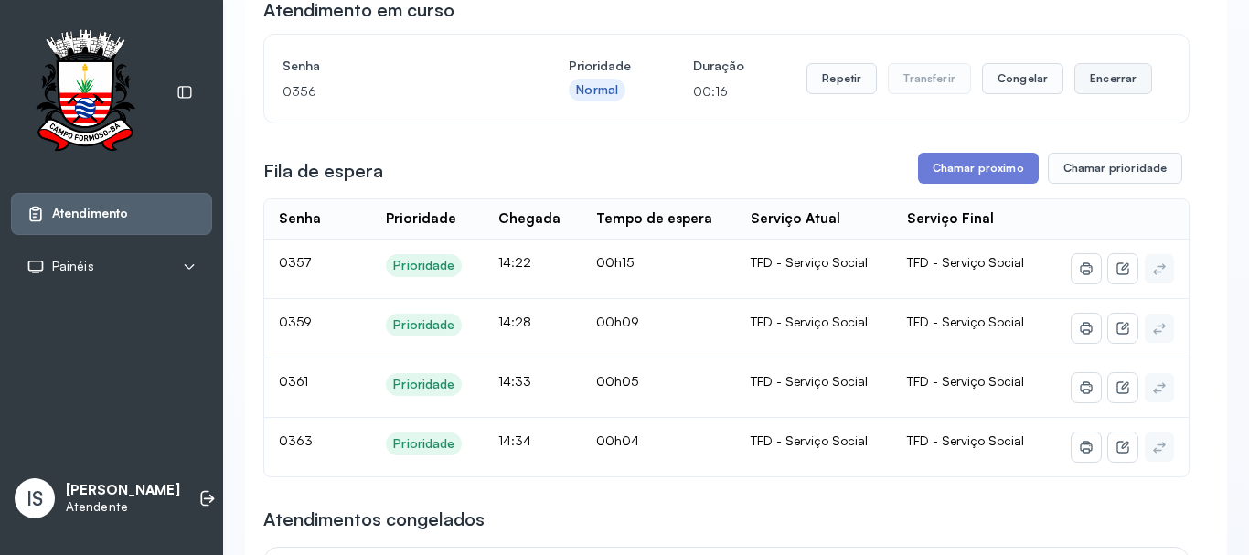
click at [1093, 94] on button "Encerrar" at bounding box center [1113, 78] width 78 height 31
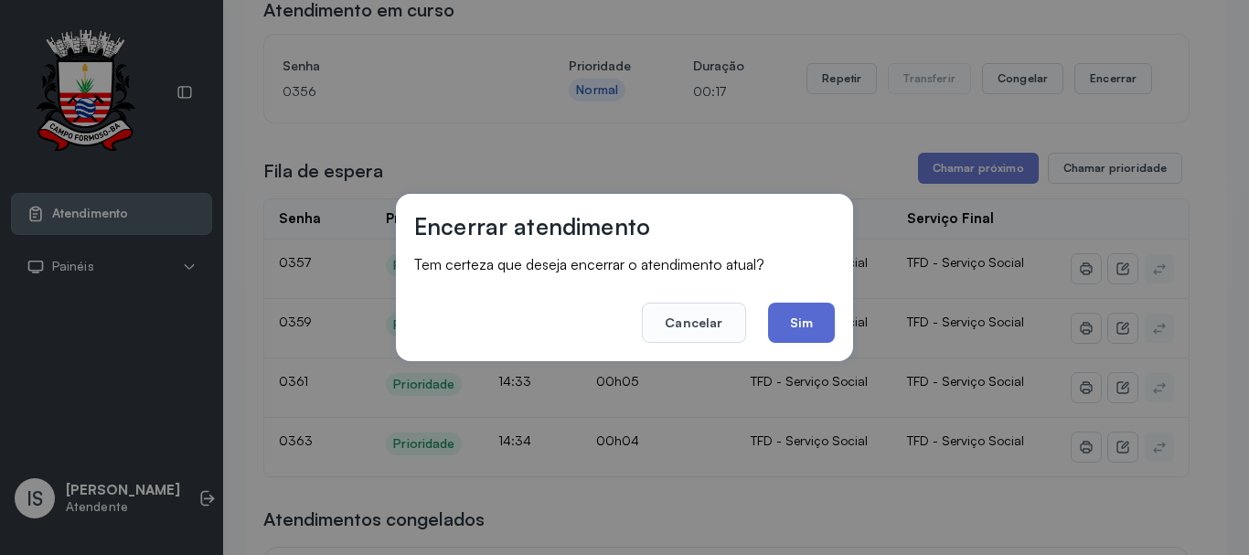
click at [820, 325] on button "Sim" at bounding box center [801, 323] width 67 height 40
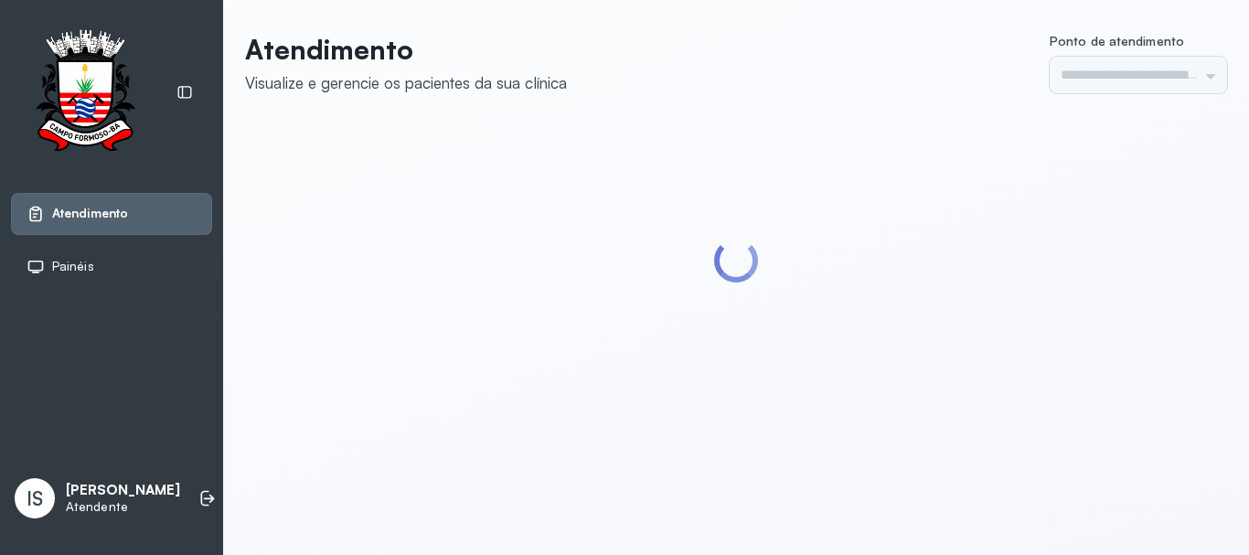
type input "******"
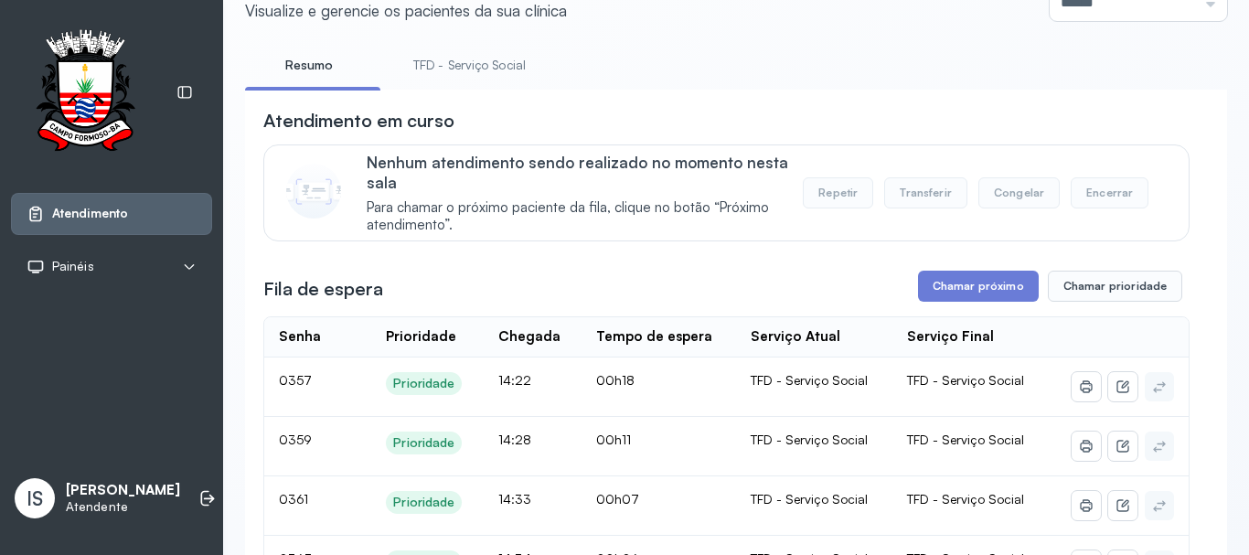
scroll to position [183, 0]
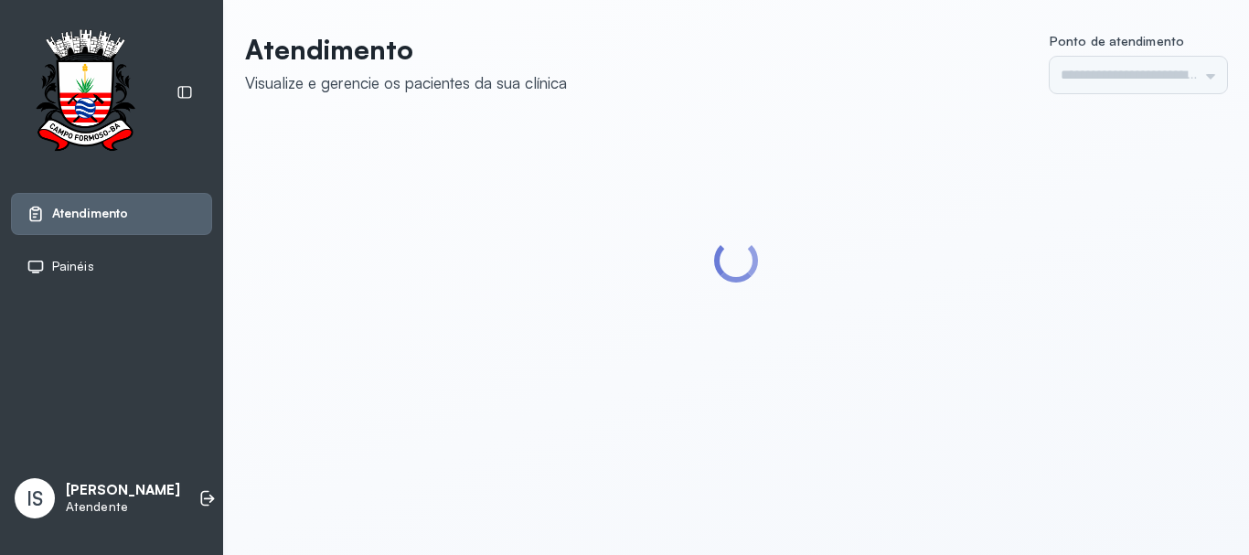
type input "******"
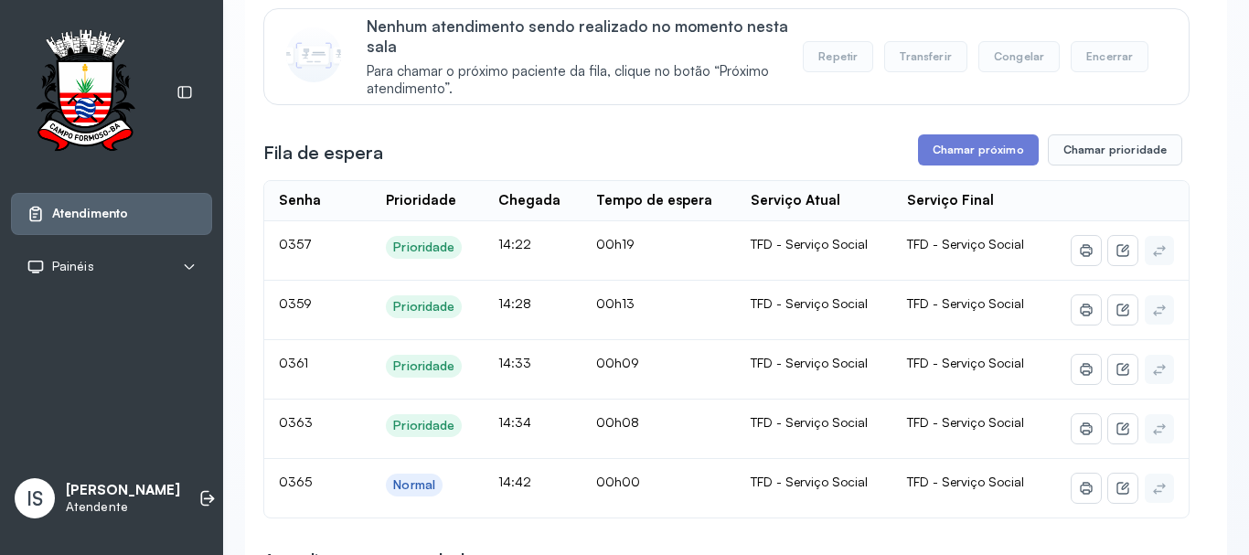
scroll to position [183, 0]
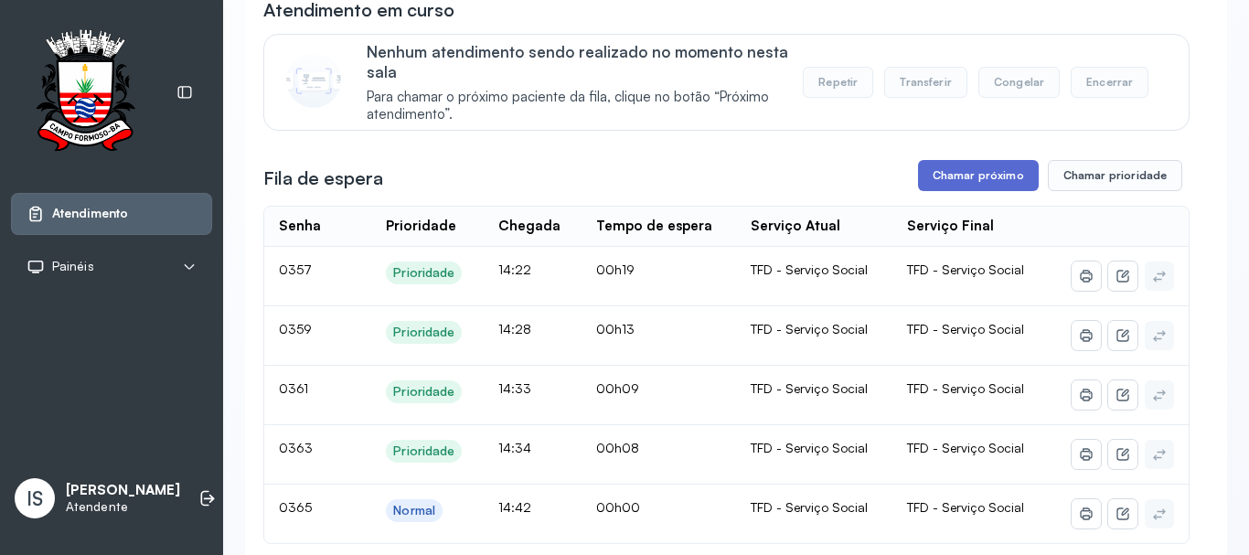
click at [957, 176] on button "Chamar próximo" at bounding box center [978, 175] width 121 height 31
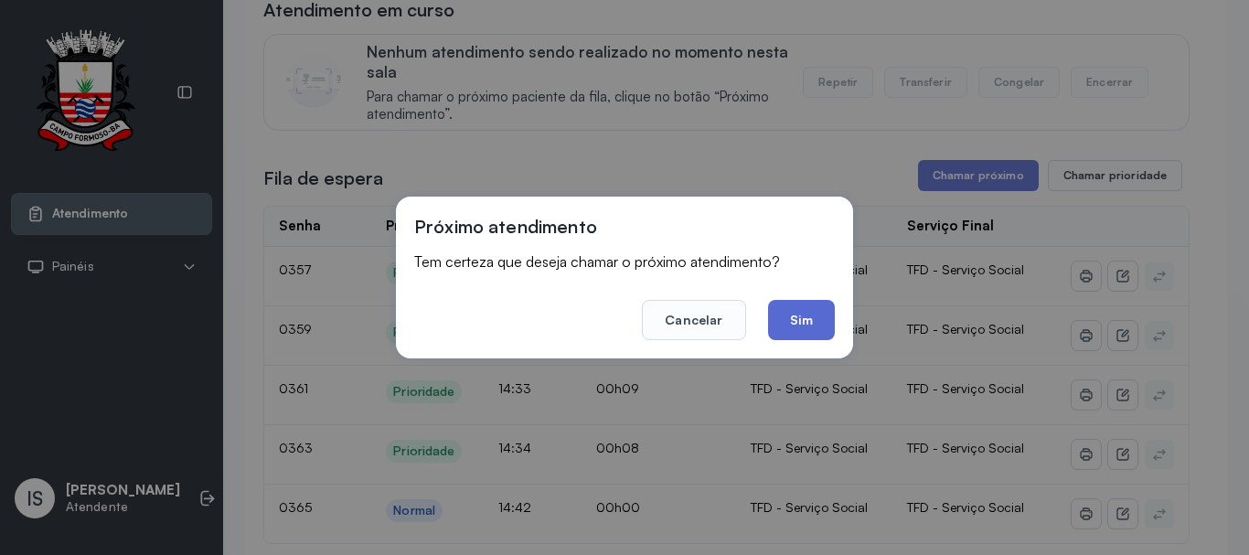
click at [822, 317] on button "Sim" at bounding box center [801, 320] width 67 height 40
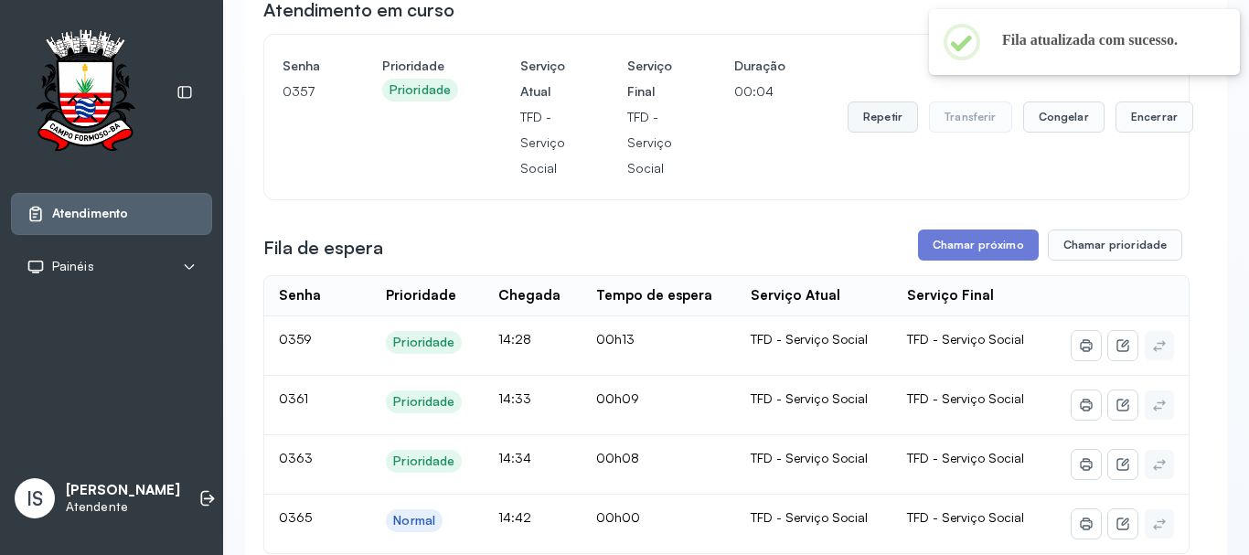
click at [900, 118] on button "Repetir" at bounding box center [882, 116] width 70 height 31
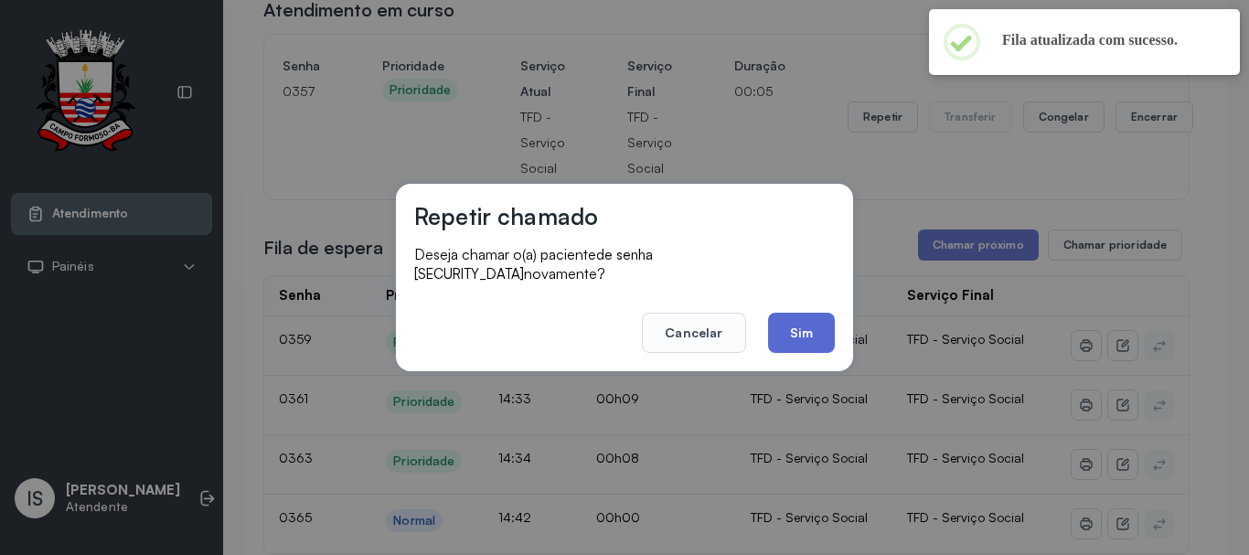
click at [793, 331] on button "Sim" at bounding box center [801, 333] width 67 height 40
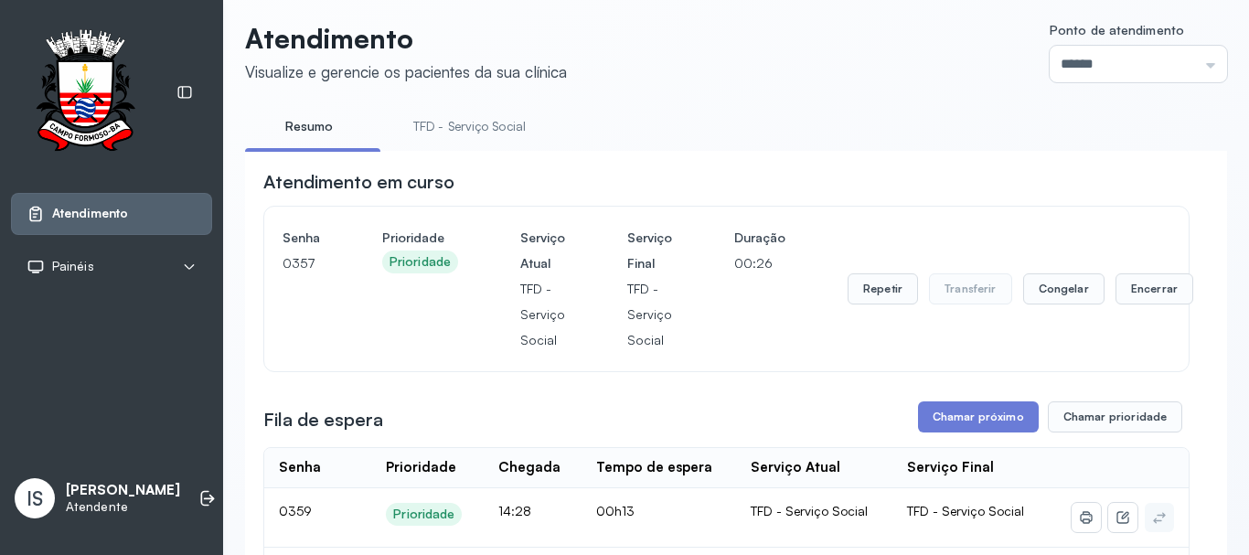
scroll to position [0, 0]
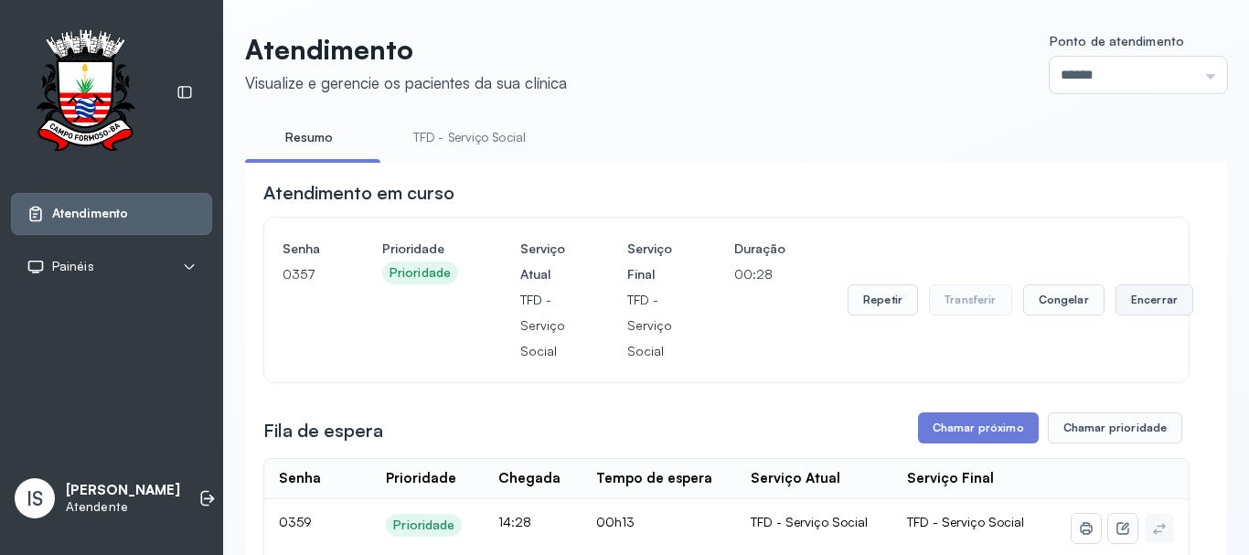
click at [1147, 298] on button "Encerrar" at bounding box center [1154, 299] width 78 height 31
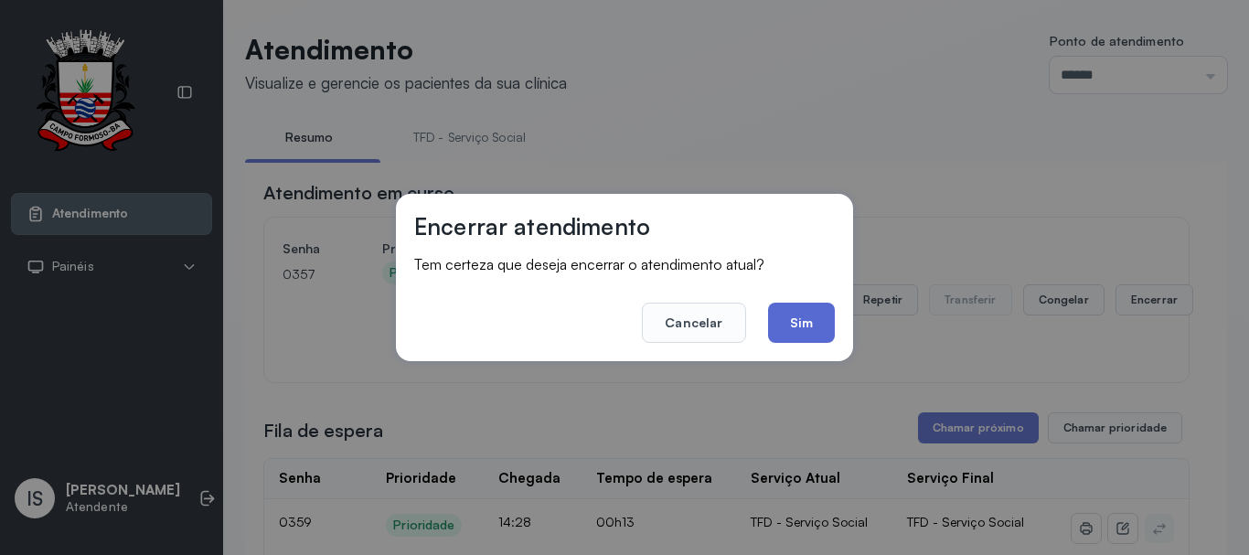
click at [818, 333] on button "Sim" at bounding box center [801, 323] width 67 height 40
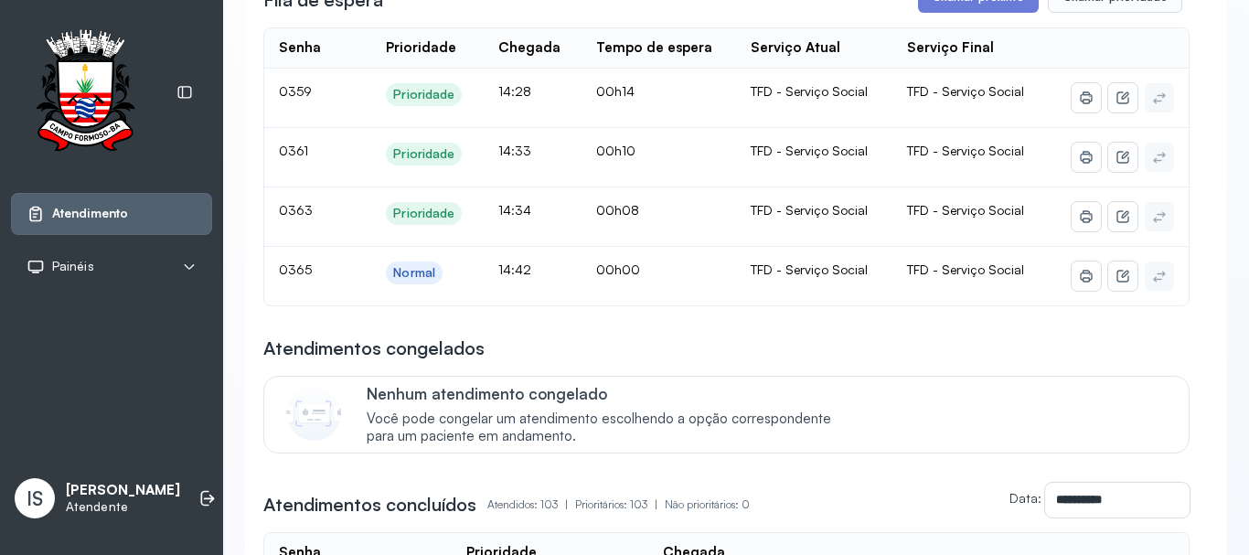
scroll to position [366, 0]
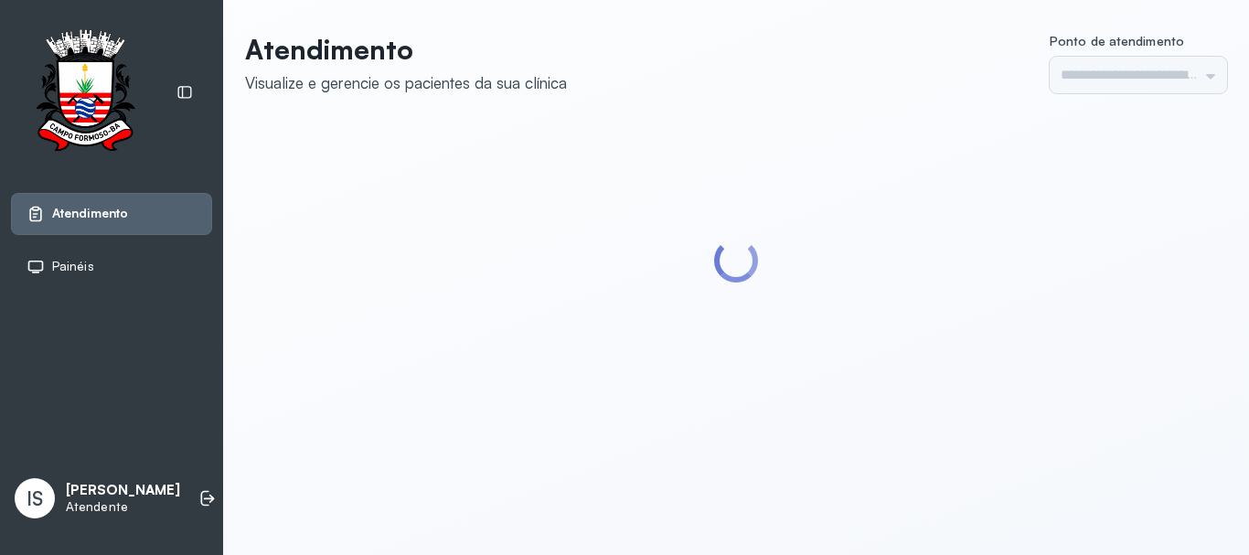
type input "******"
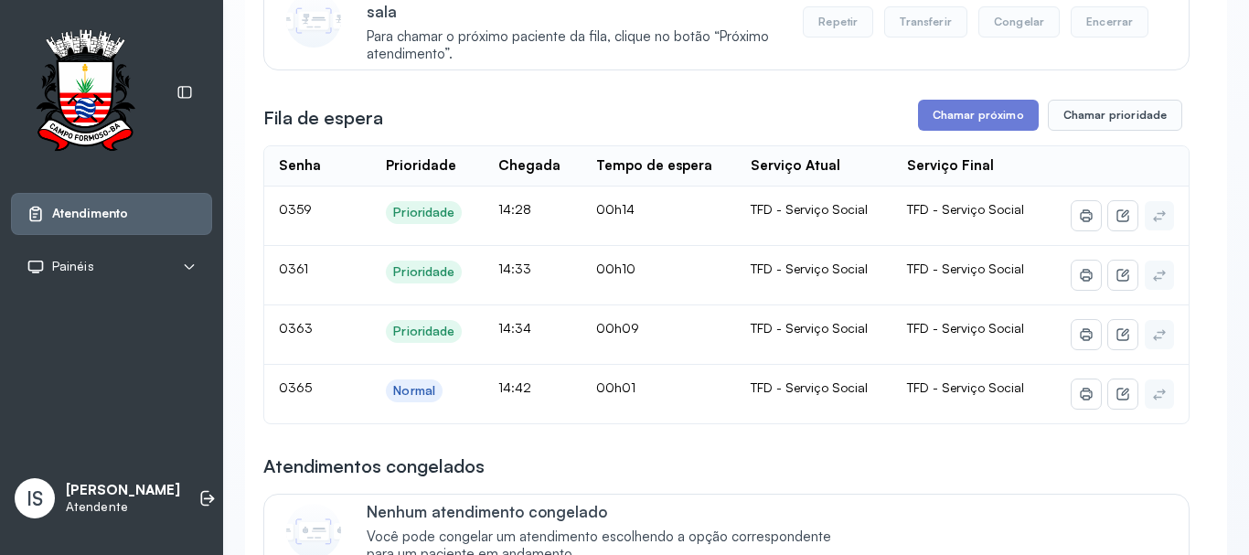
scroll to position [274, 0]
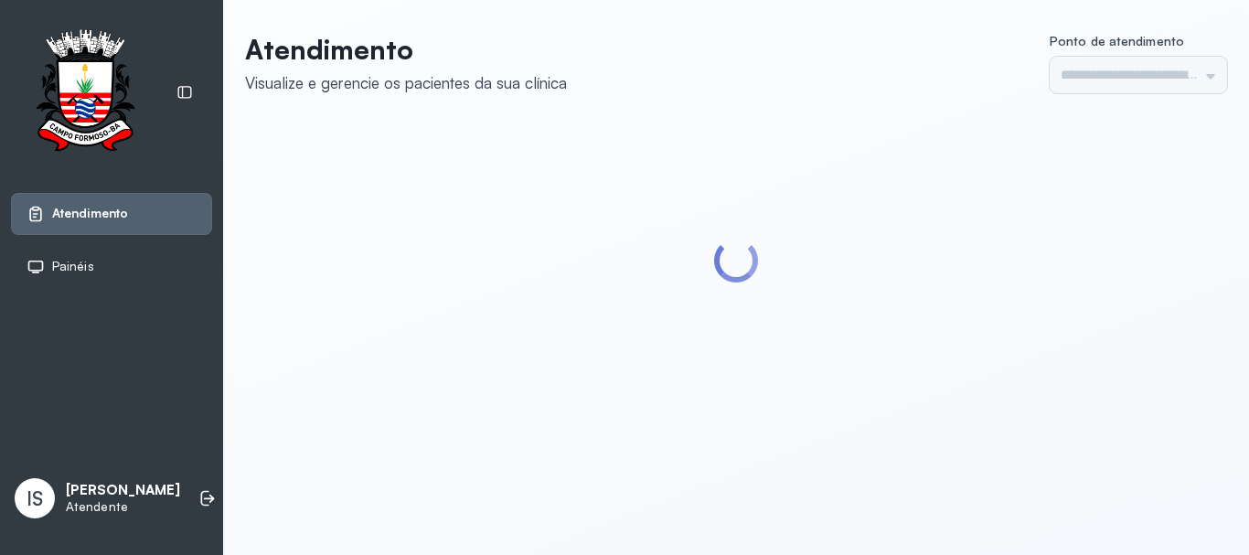
type input "******"
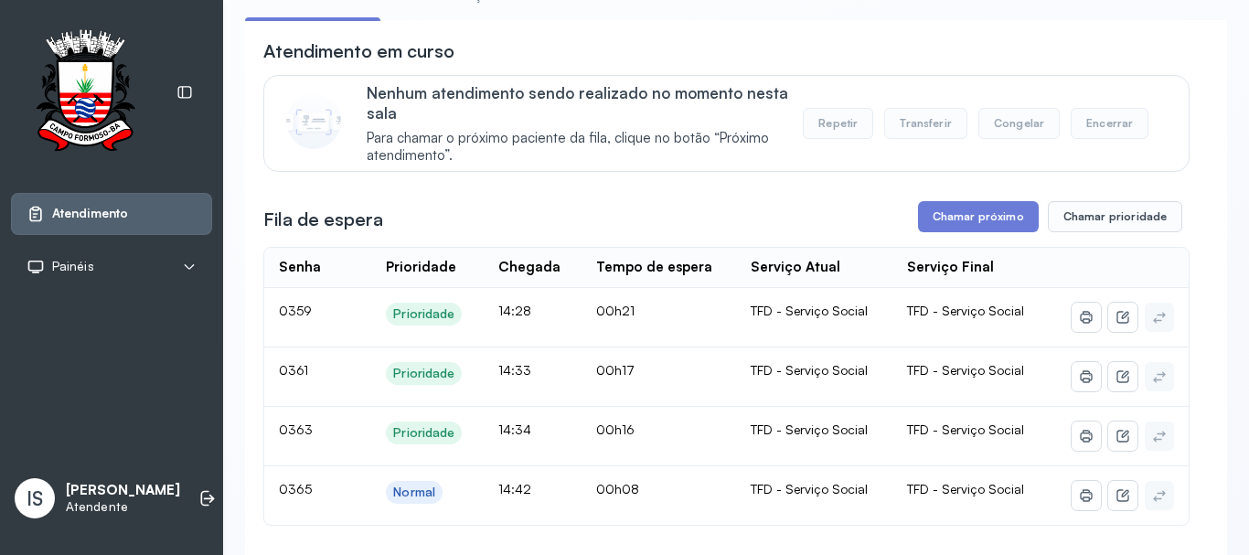
scroll to position [240, 0]
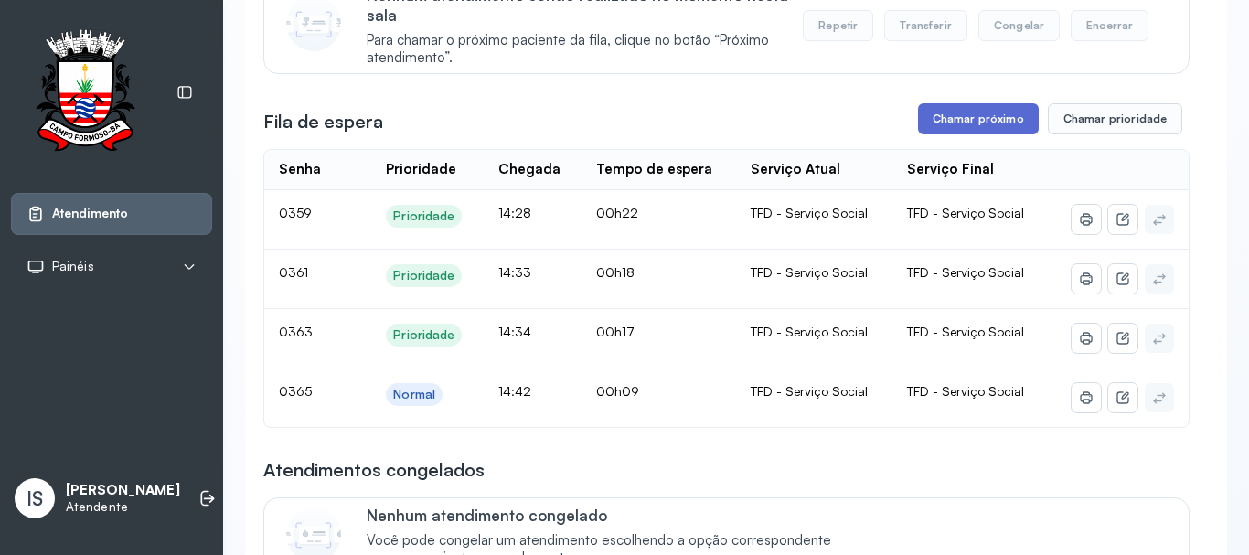
click at [944, 130] on button "Chamar próximo" at bounding box center [978, 118] width 121 height 31
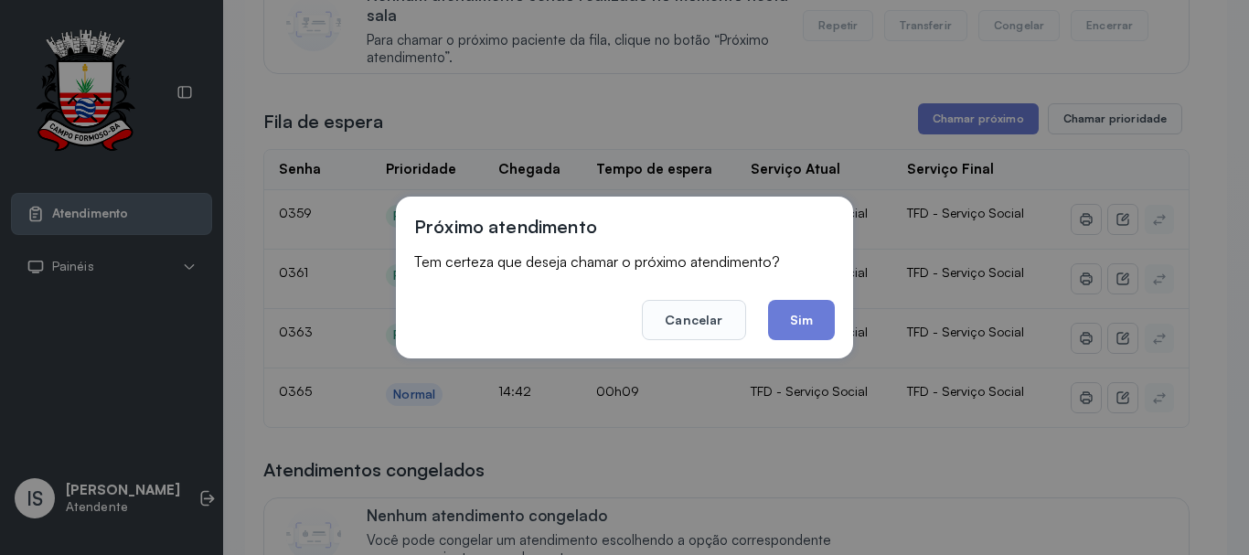
click at [809, 318] on button "Sim" at bounding box center [801, 320] width 67 height 40
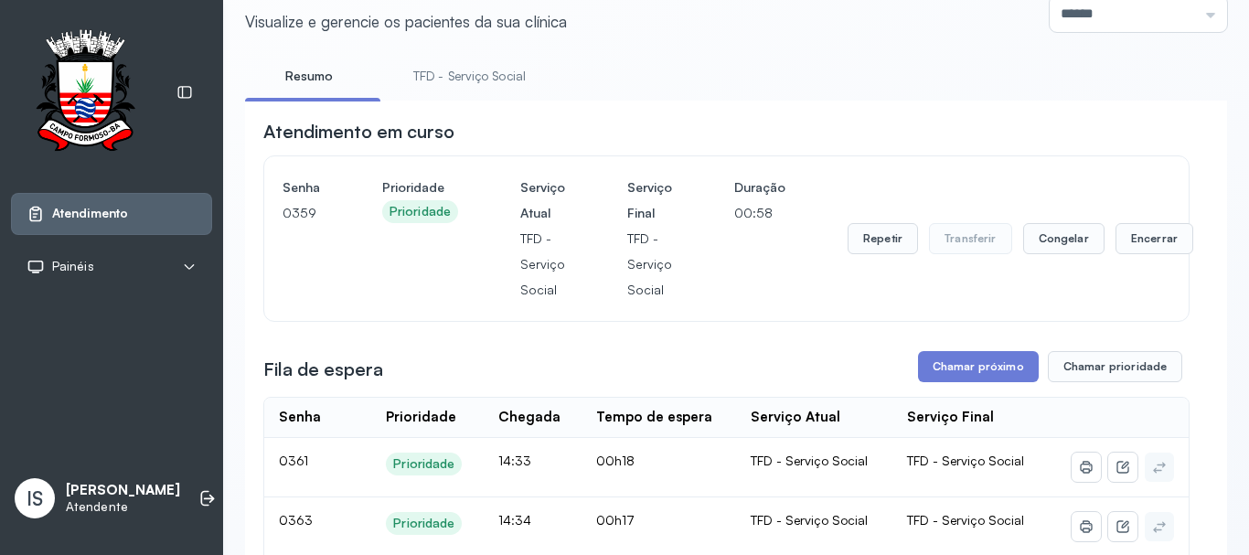
scroll to position [57, 0]
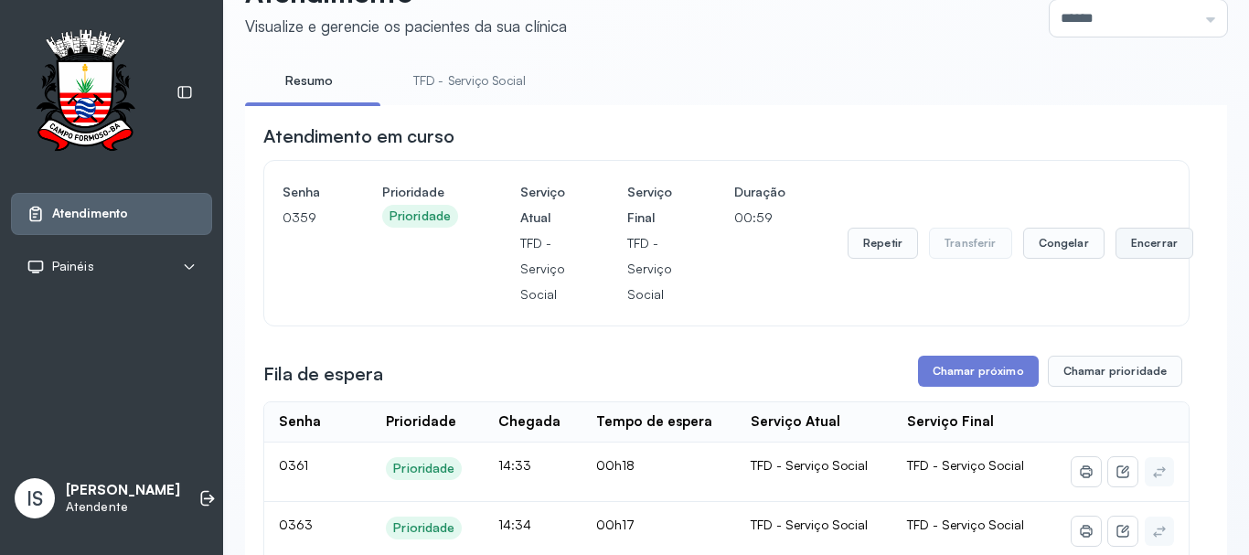
click at [1126, 245] on button "Encerrar" at bounding box center [1154, 243] width 78 height 31
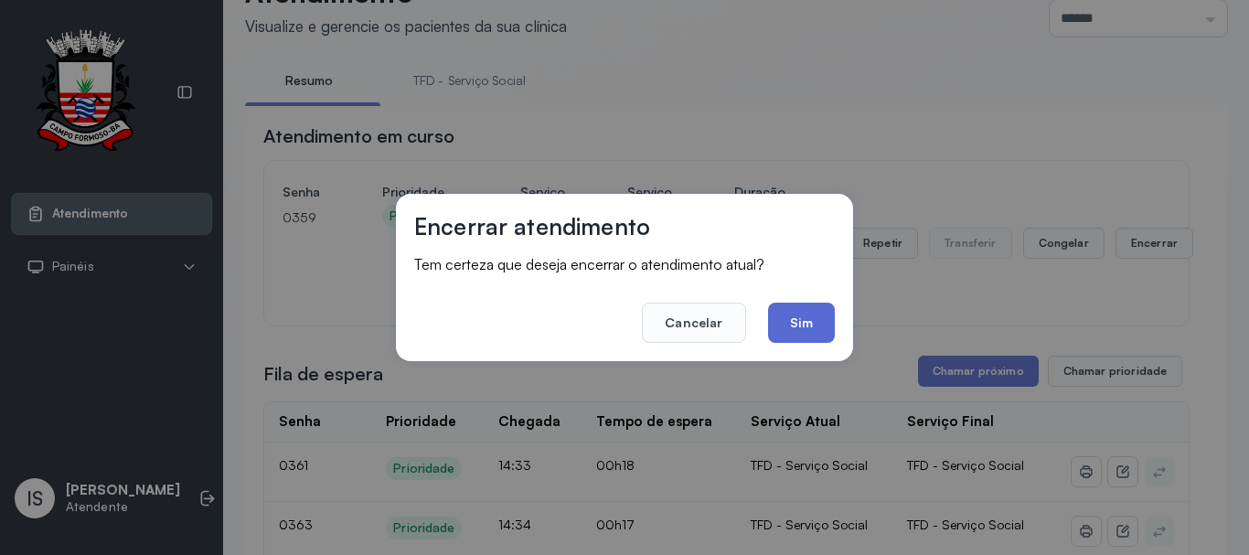
click at [811, 328] on button "Sim" at bounding box center [801, 323] width 67 height 40
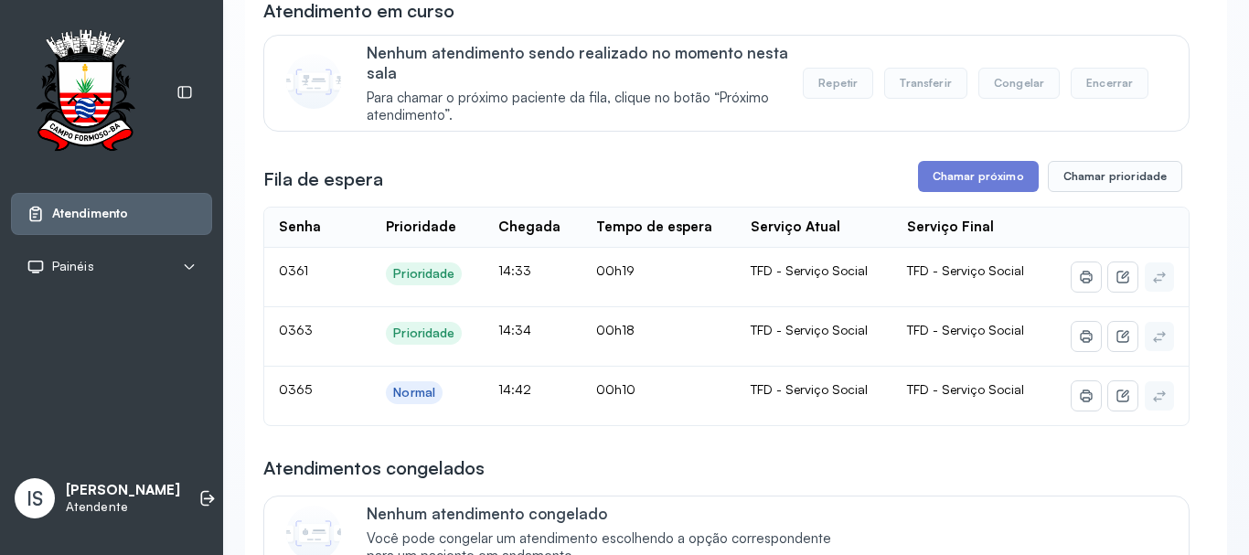
scroll to position [183, 0]
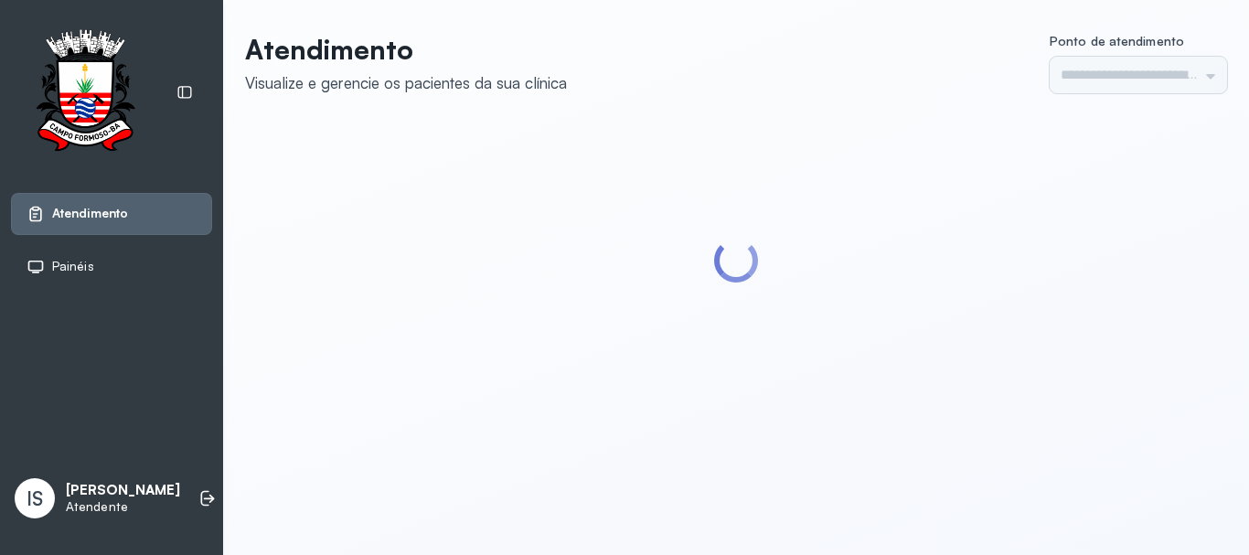
type input "******"
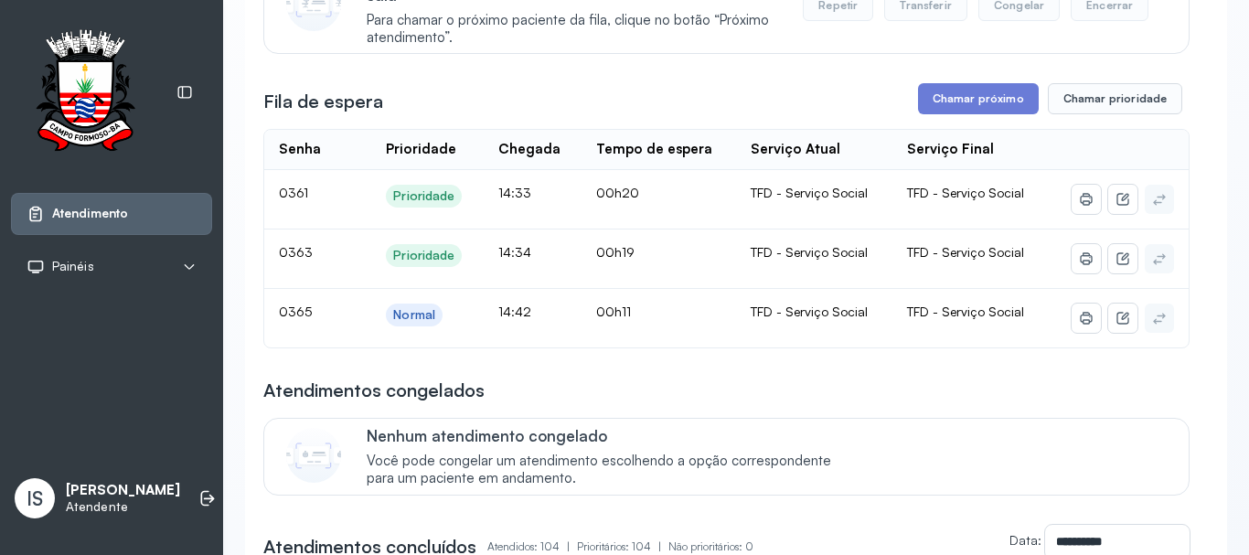
scroll to position [274, 0]
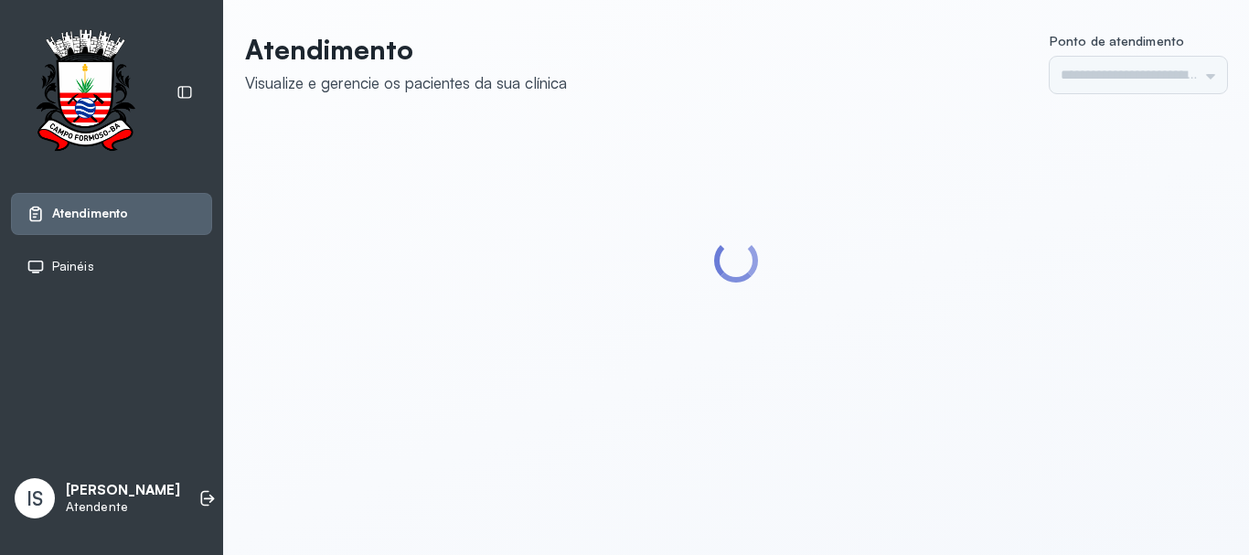
type input "******"
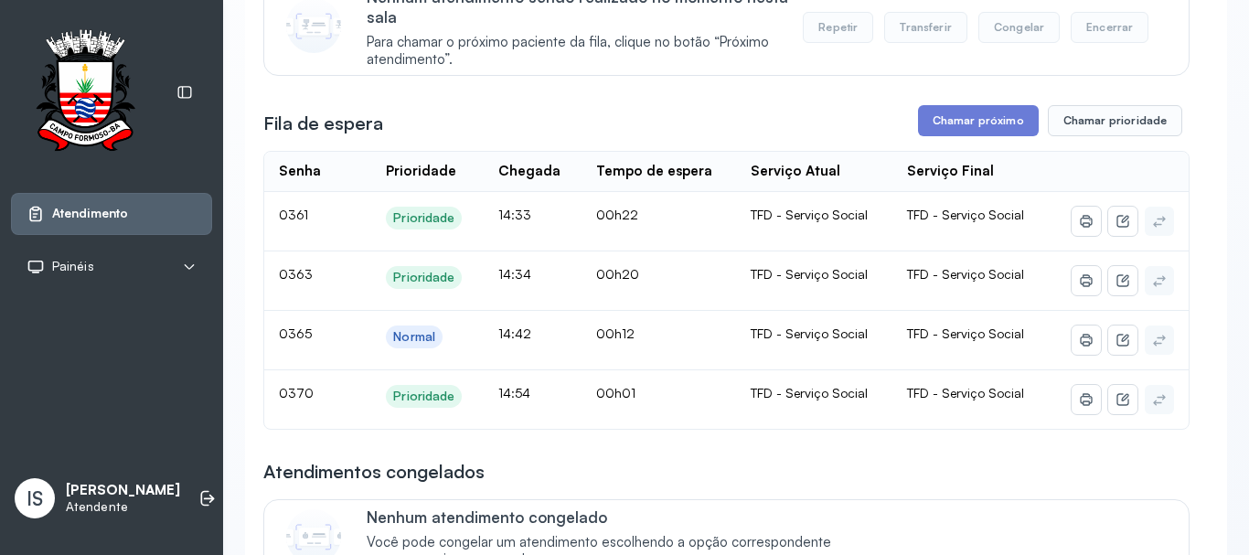
scroll to position [240, 0]
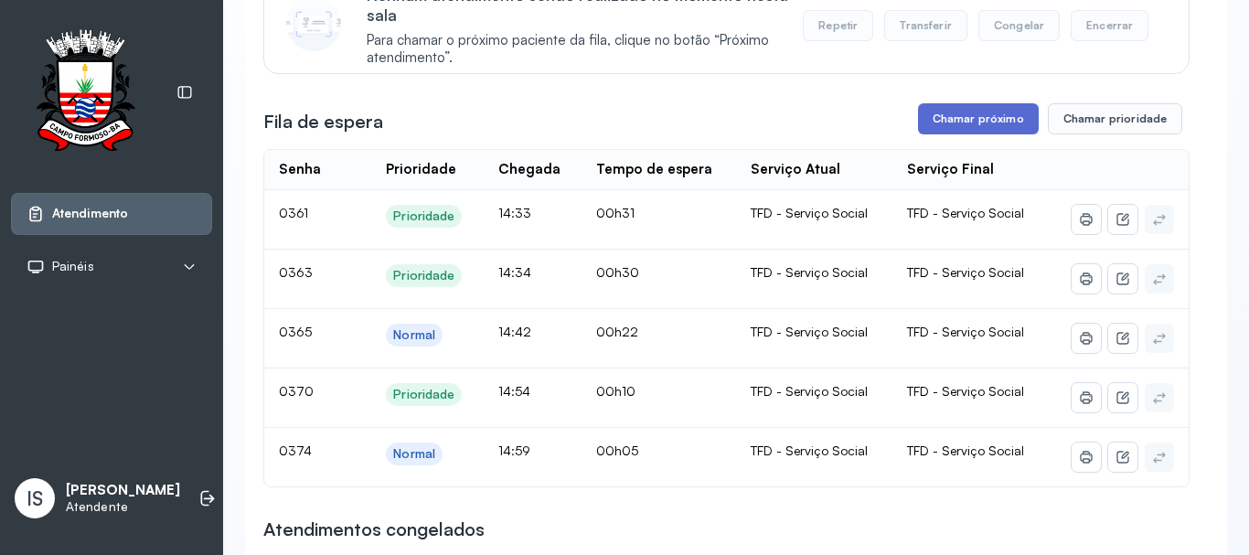
click at [948, 128] on button "Chamar próximo" at bounding box center [978, 118] width 121 height 31
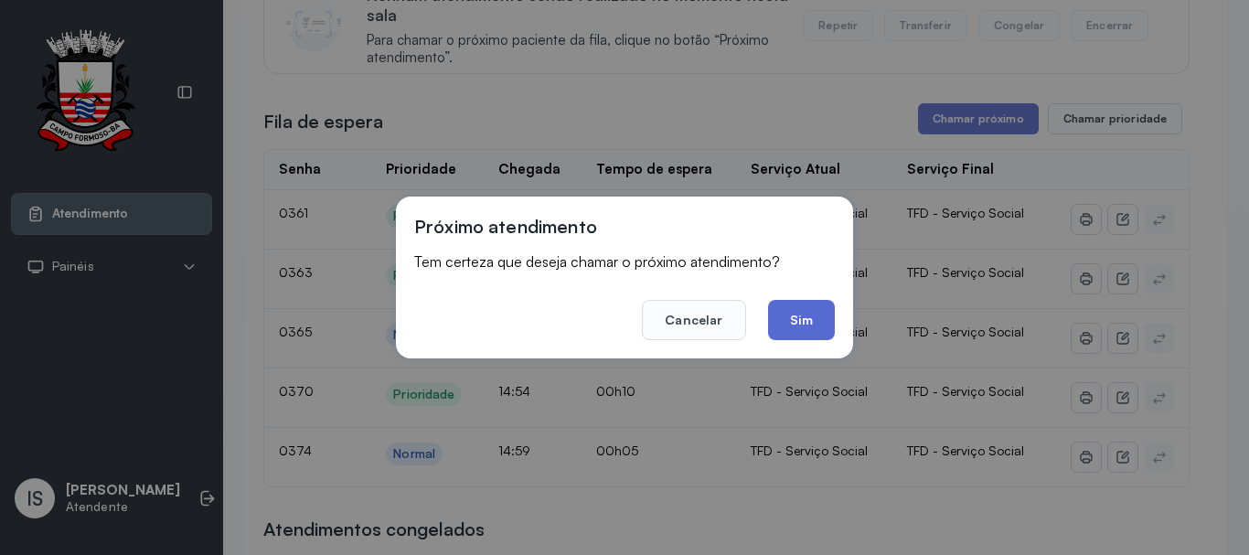
click at [784, 320] on button "Sim" at bounding box center [801, 320] width 67 height 40
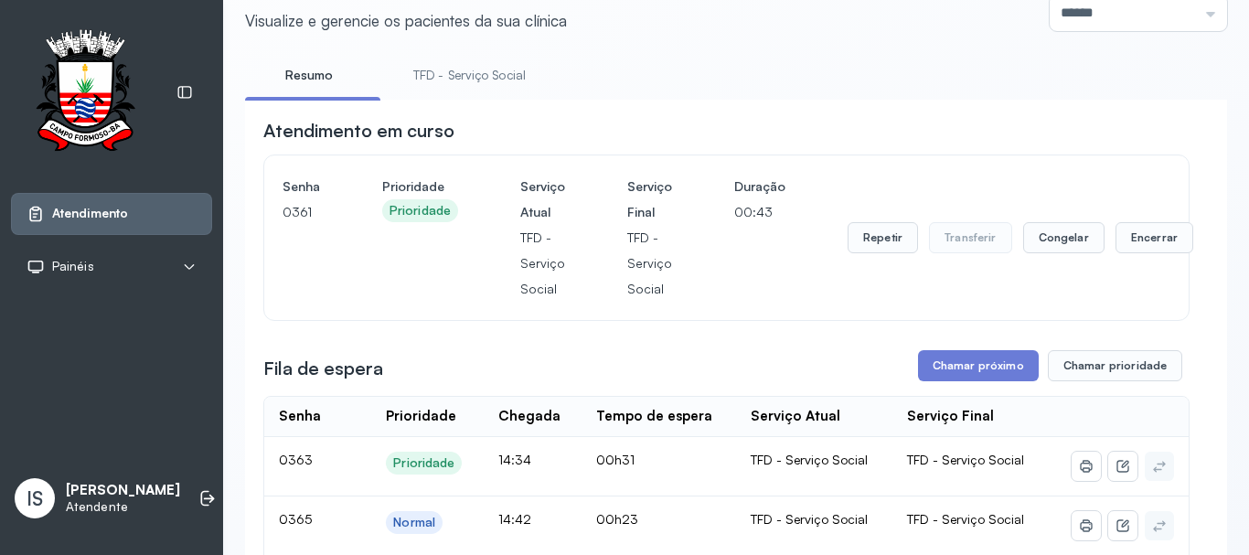
scroll to position [57, 0]
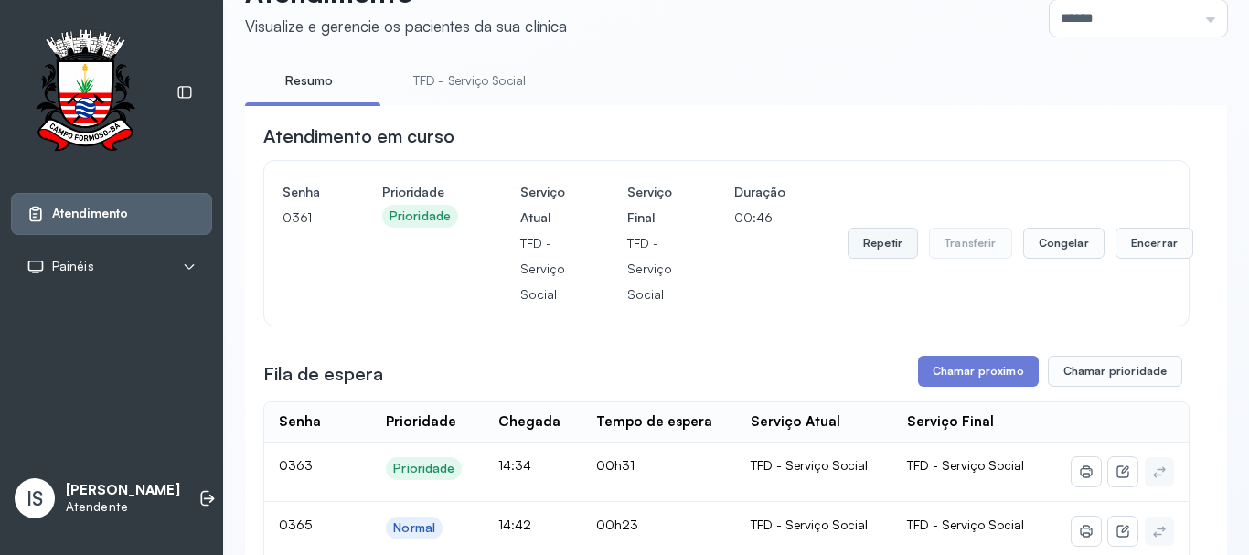
click at [889, 253] on button "Repetir" at bounding box center [882, 243] width 70 height 31
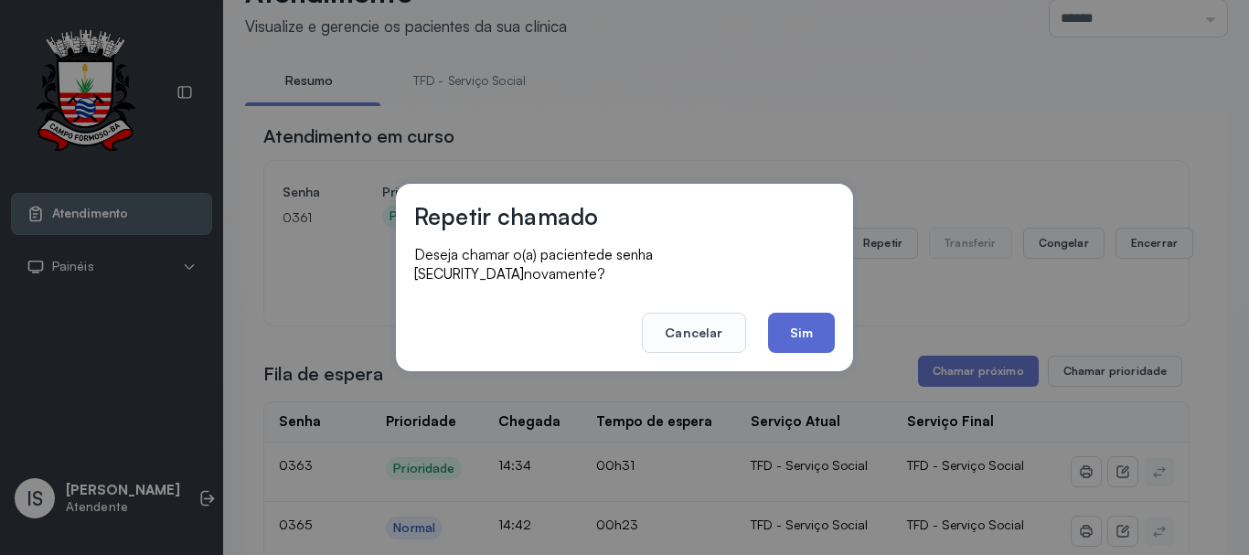
click at [795, 329] on button "Sim" at bounding box center [801, 333] width 67 height 40
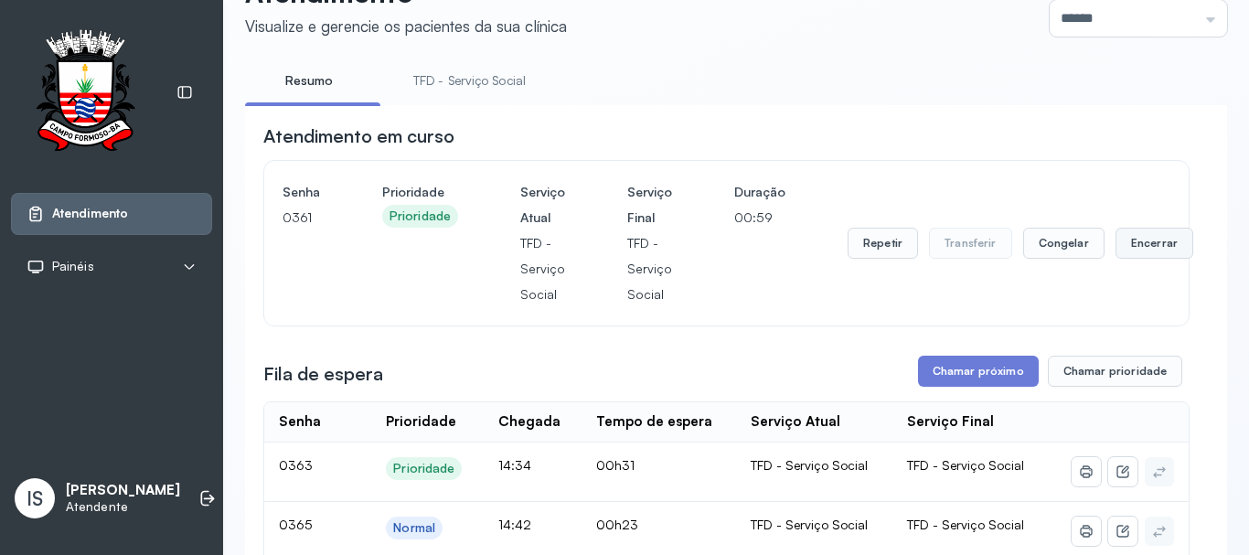
click at [1127, 257] on button "Encerrar" at bounding box center [1154, 243] width 78 height 31
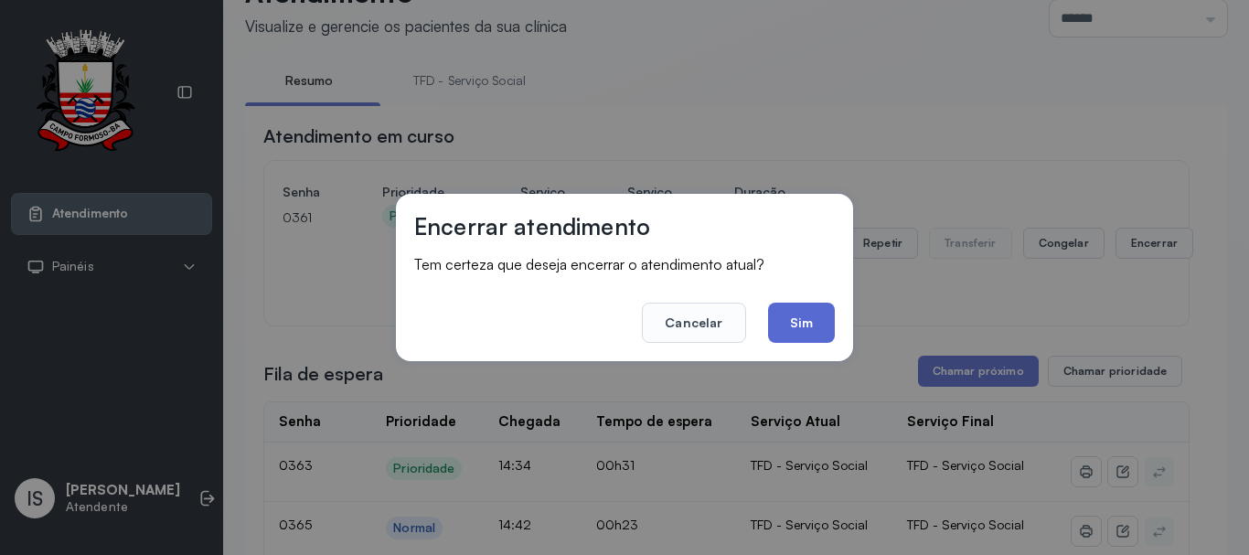
click at [804, 338] on button "Sim" at bounding box center [801, 323] width 67 height 40
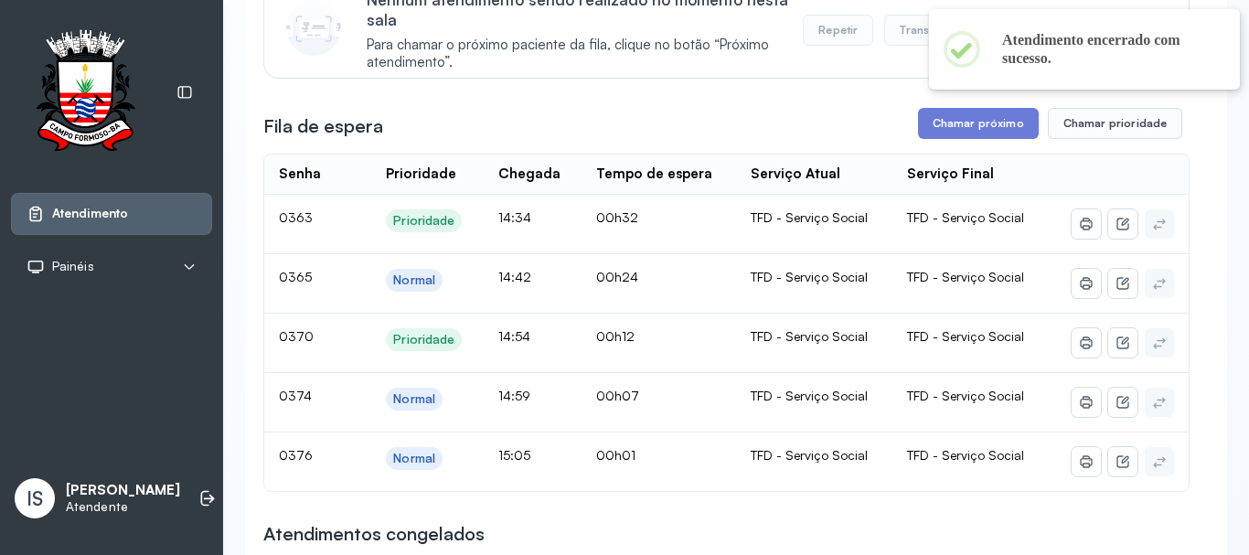
scroll to position [331, 0]
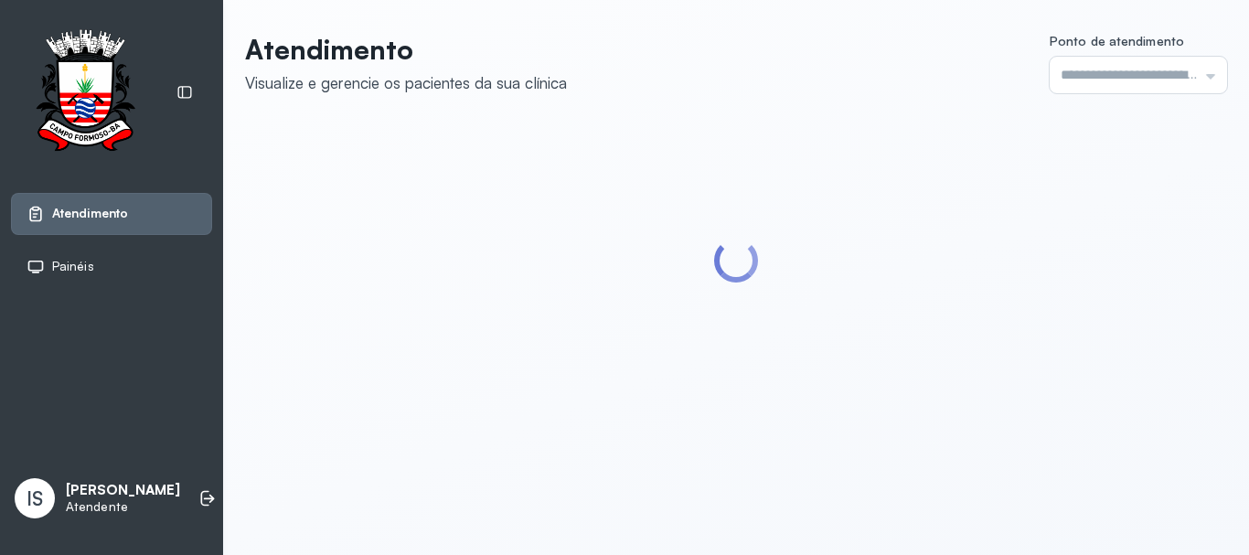
type input "******"
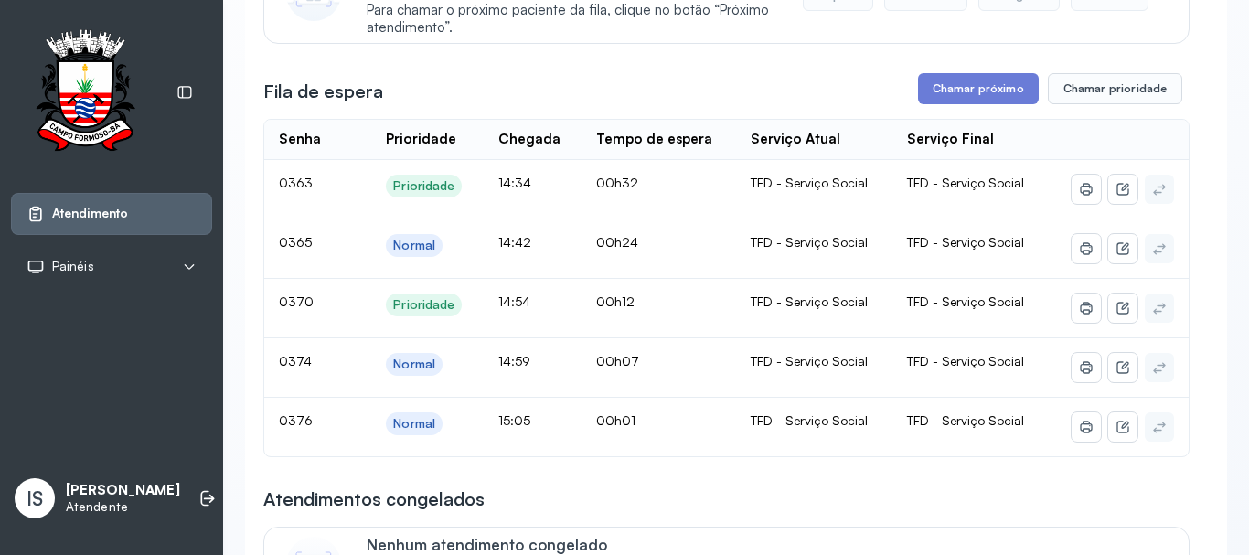
scroll to position [240, 0]
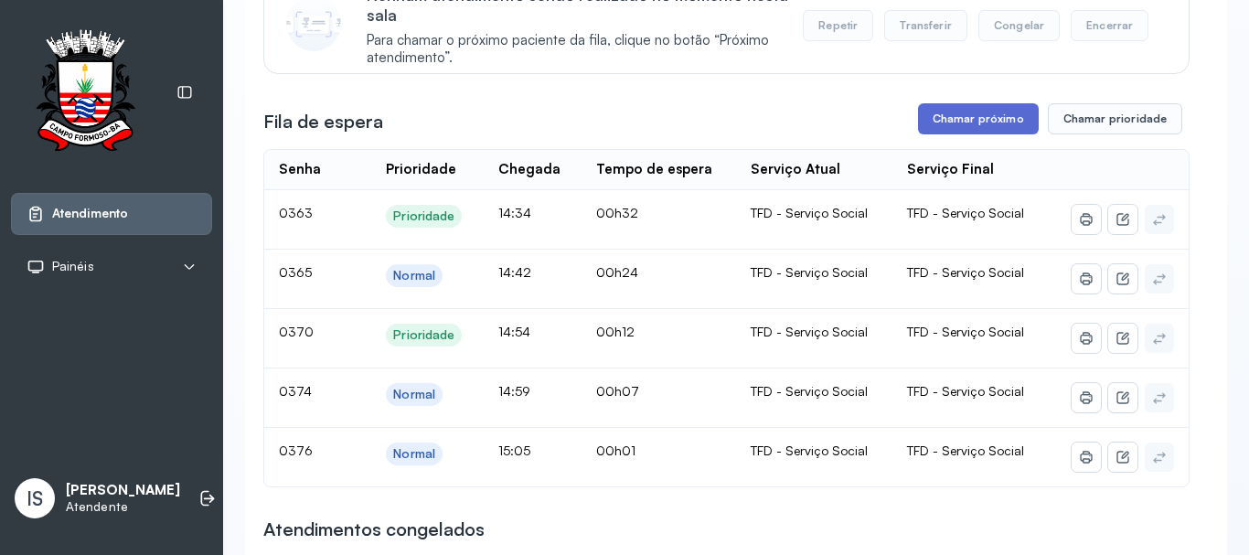
drag, startPoint x: 962, startPoint y: 142, endPoint x: 962, endPoint y: 129, distance: 12.8
click at [961, 118] on button "Chamar próximo" at bounding box center [978, 118] width 121 height 31
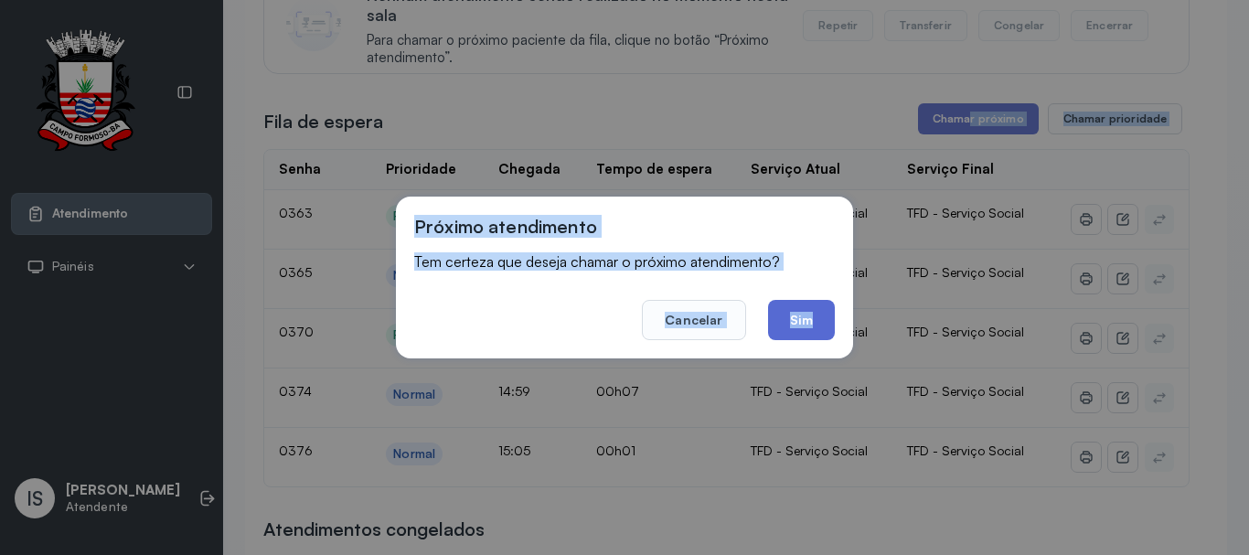
click at [786, 315] on button "Sim" at bounding box center [801, 320] width 67 height 40
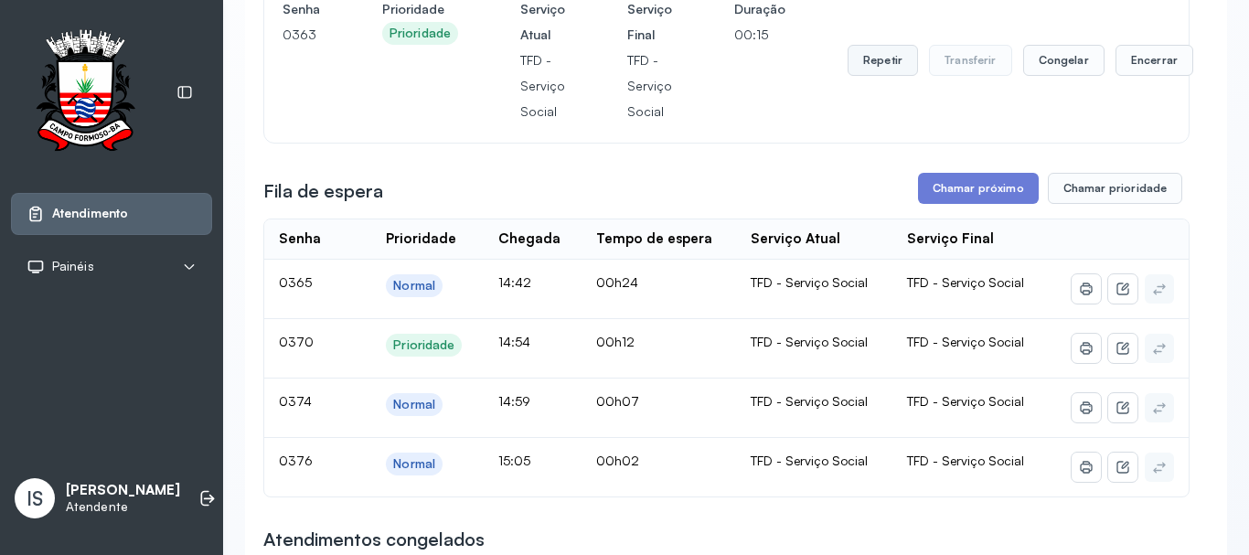
click at [868, 70] on button "Repetir" at bounding box center [882, 60] width 70 height 31
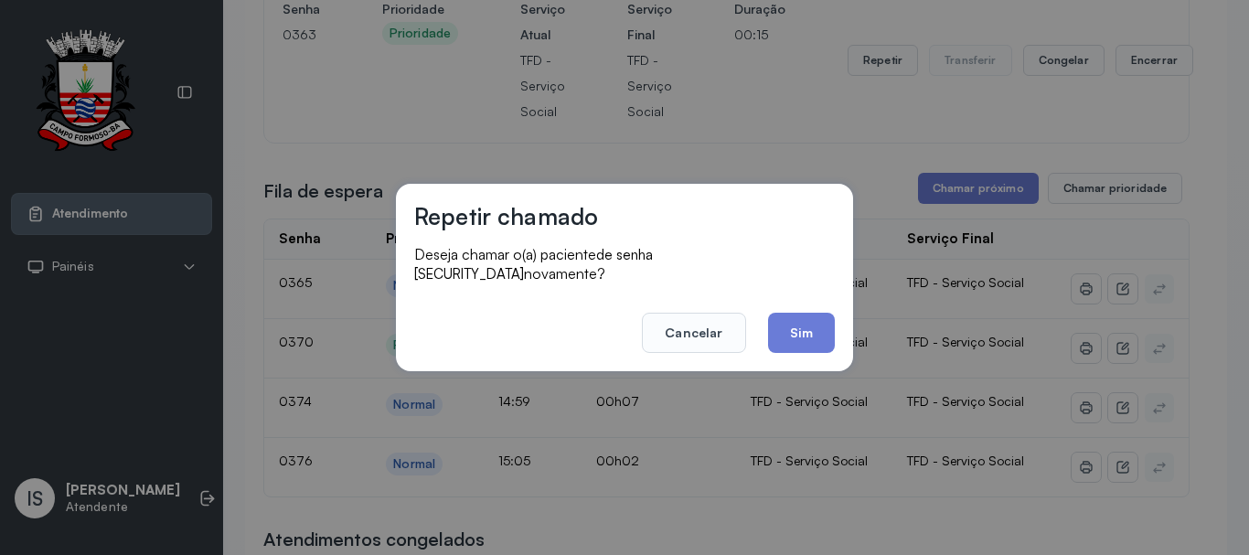
click at [796, 351] on div "Repetir chamado Deseja chamar o(a) paciente de senha 0363 novamente? Cancelar S…" at bounding box center [624, 277] width 457 height 187
click at [786, 338] on button "Sim" at bounding box center [801, 333] width 67 height 40
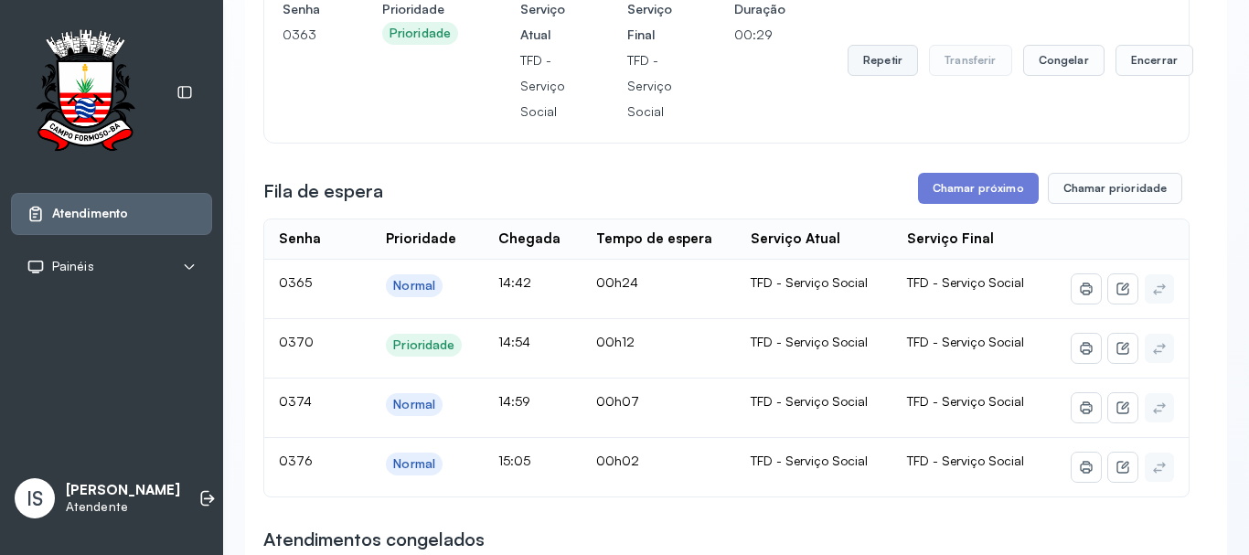
click at [879, 75] on button "Repetir" at bounding box center [882, 60] width 70 height 31
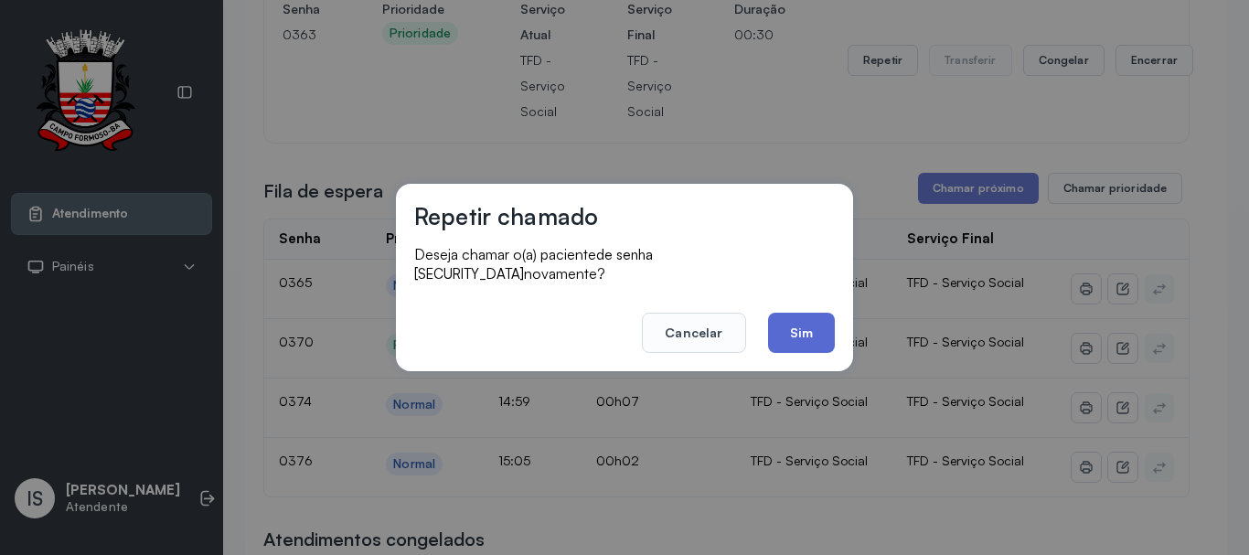
click at [793, 323] on button "Sim" at bounding box center [801, 333] width 67 height 40
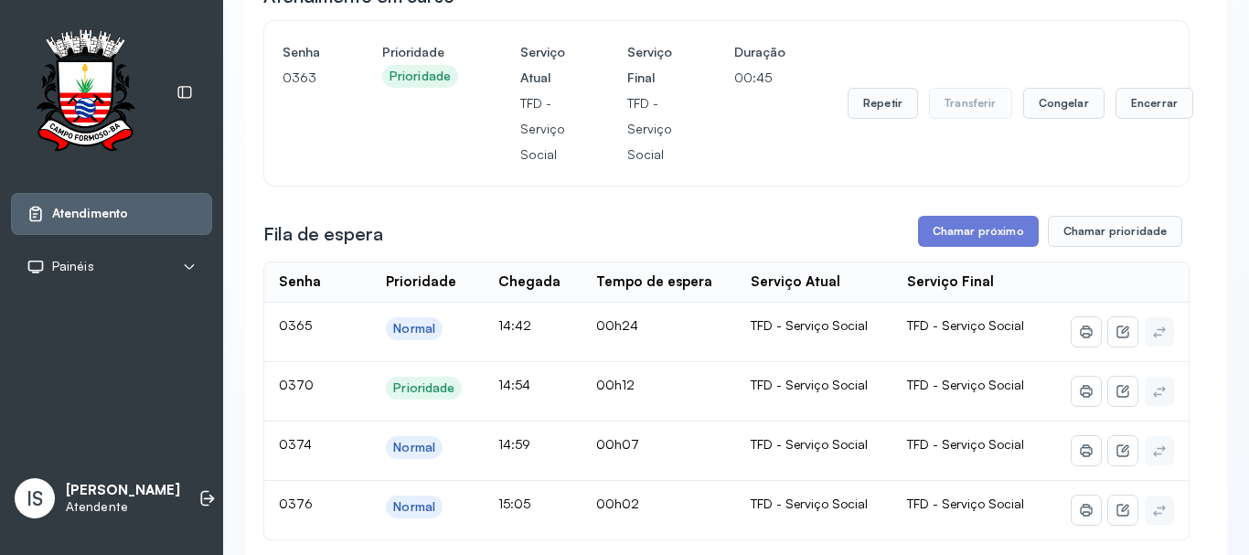
scroll to position [57, 0]
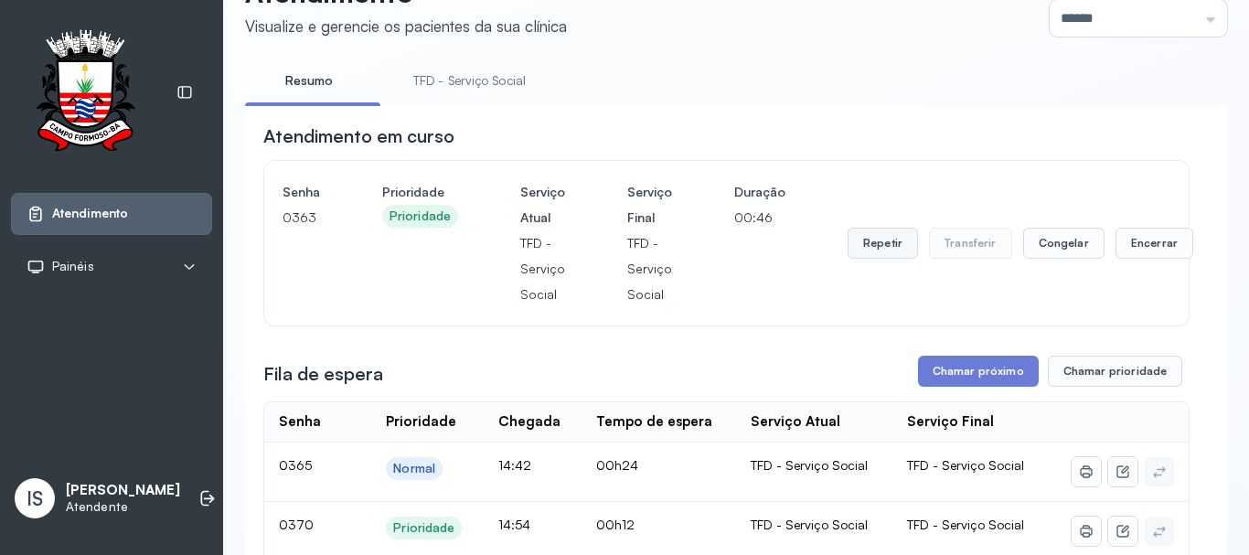
click at [872, 248] on button "Repetir" at bounding box center [882, 243] width 70 height 31
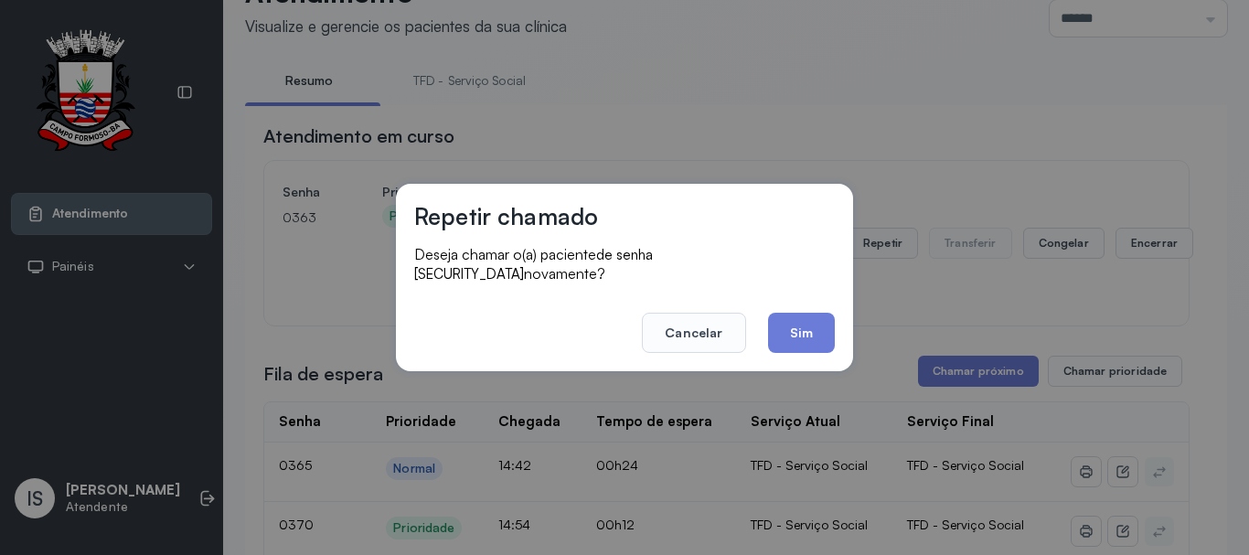
click at [836, 325] on div "Repetir chamado Deseja chamar o(a) paciente de senha 0363 novamente? Cancelar S…" at bounding box center [624, 277] width 457 height 187
click at [818, 329] on button "Sim" at bounding box center [801, 333] width 67 height 40
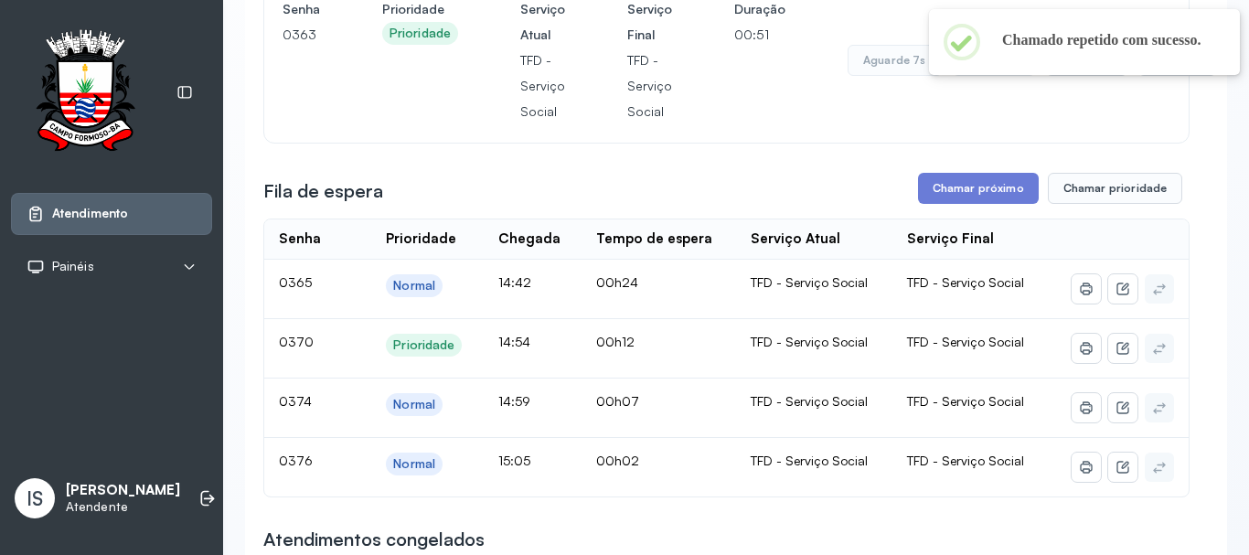
scroll to position [148, 0]
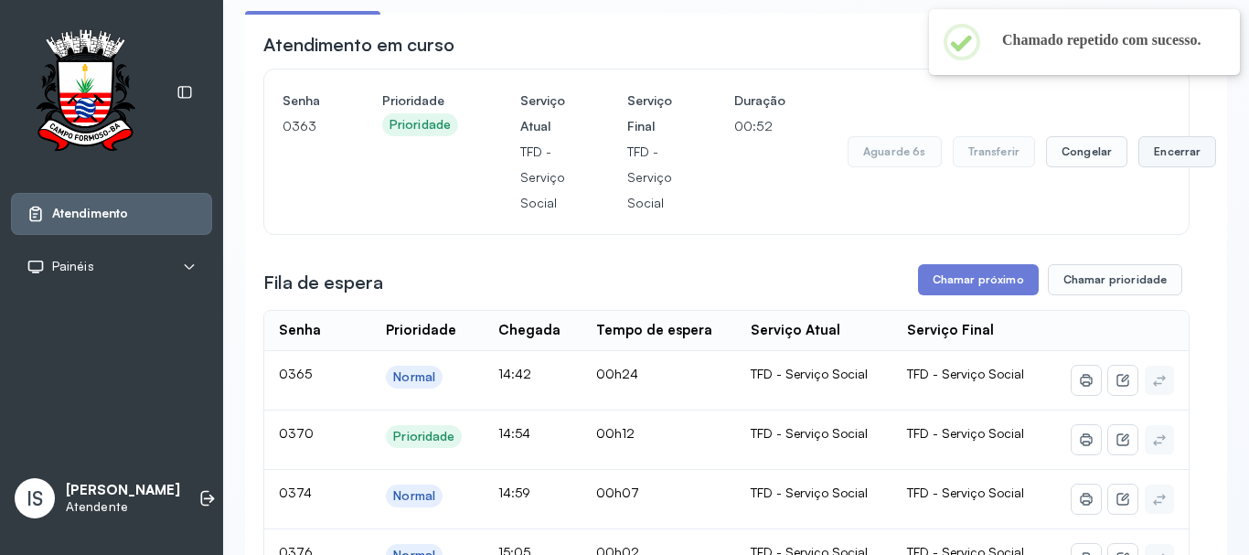
click at [1157, 159] on button "Encerrar" at bounding box center [1177, 151] width 78 height 31
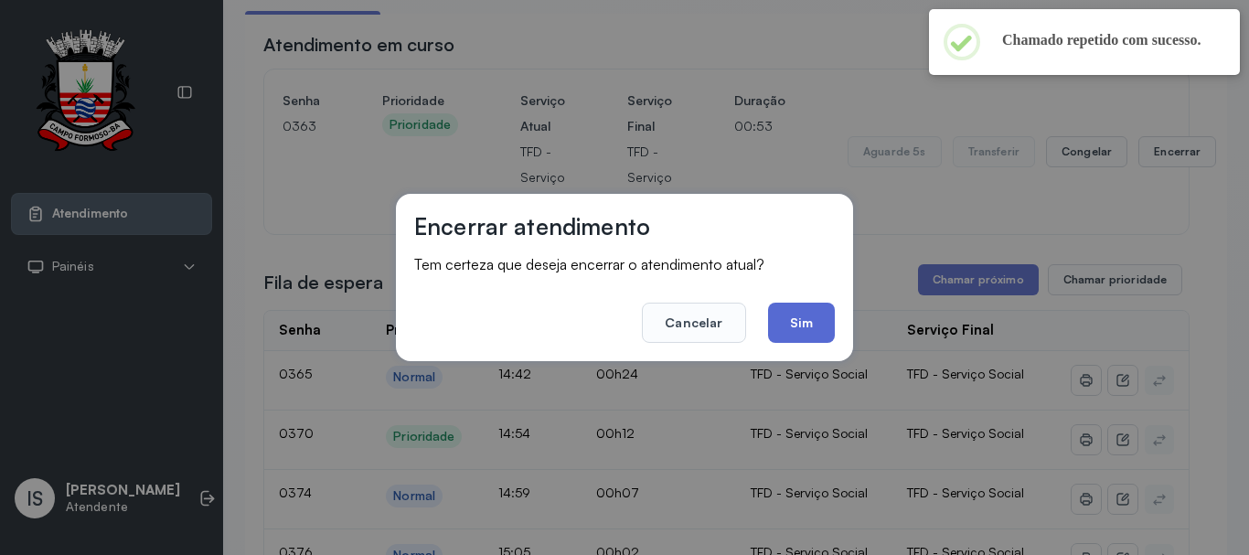
click at [817, 318] on button "Sim" at bounding box center [801, 323] width 67 height 40
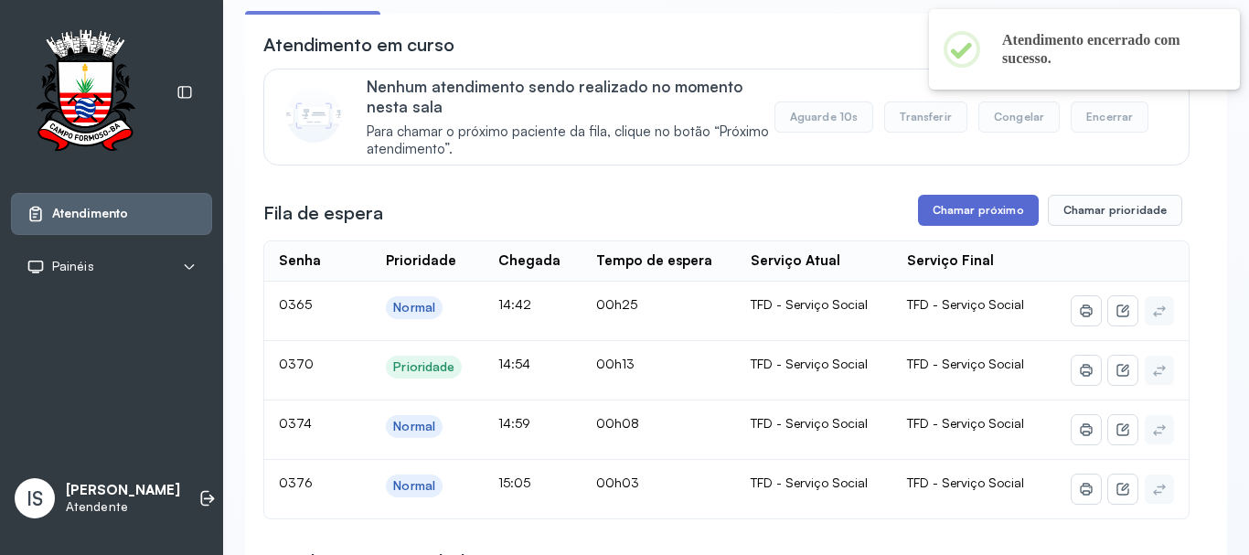
click at [925, 219] on button "Chamar próximo" at bounding box center [978, 210] width 121 height 31
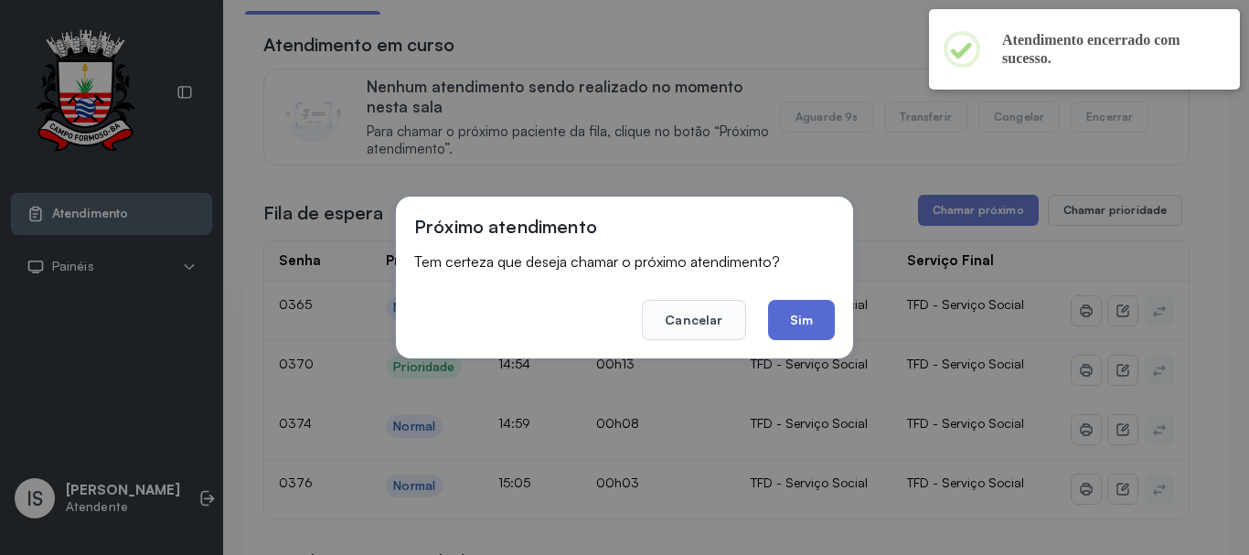
click at [809, 318] on button "Sim" at bounding box center [801, 320] width 67 height 40
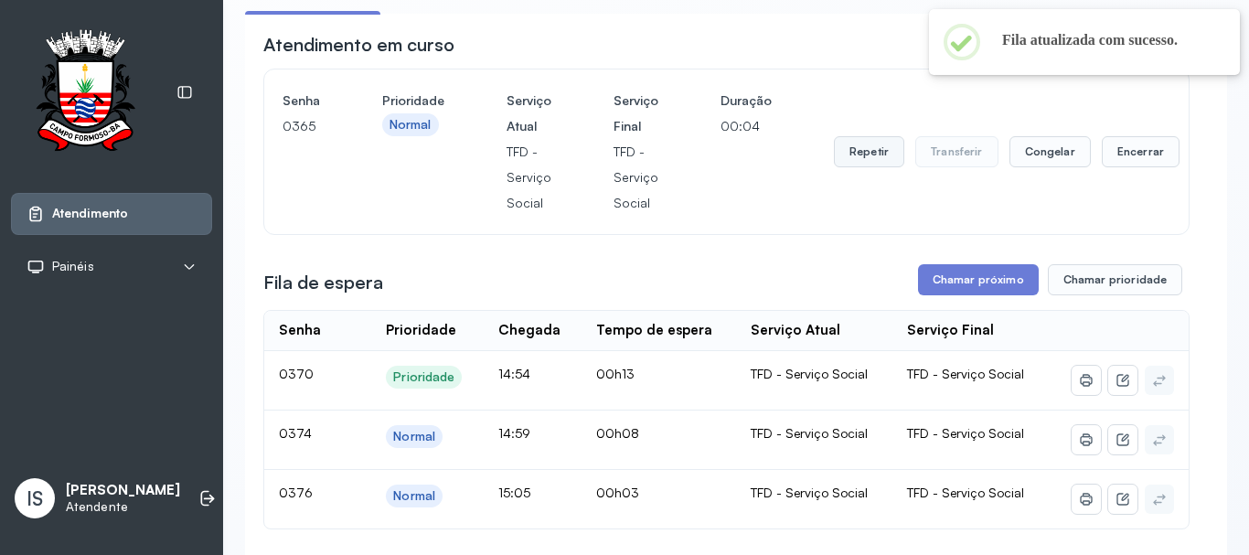
click at [863, 166] on button "Repetir" at bounding box center [869, 151] width 70 height 31
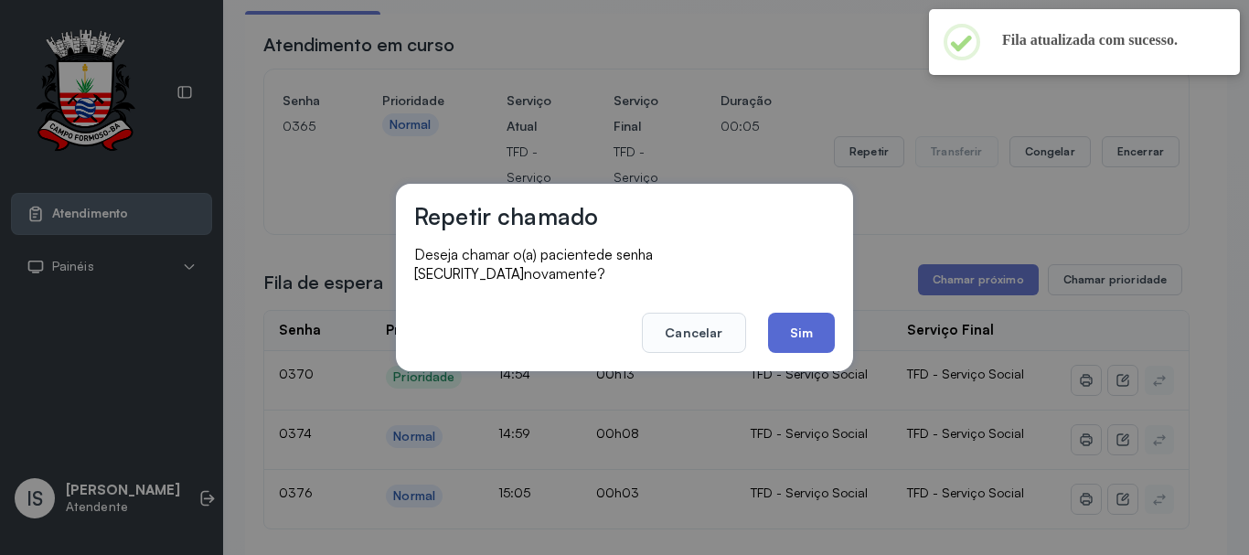
click at [815, 313] on button "Sim" at bounding box center [801, 333] width 67 height 40
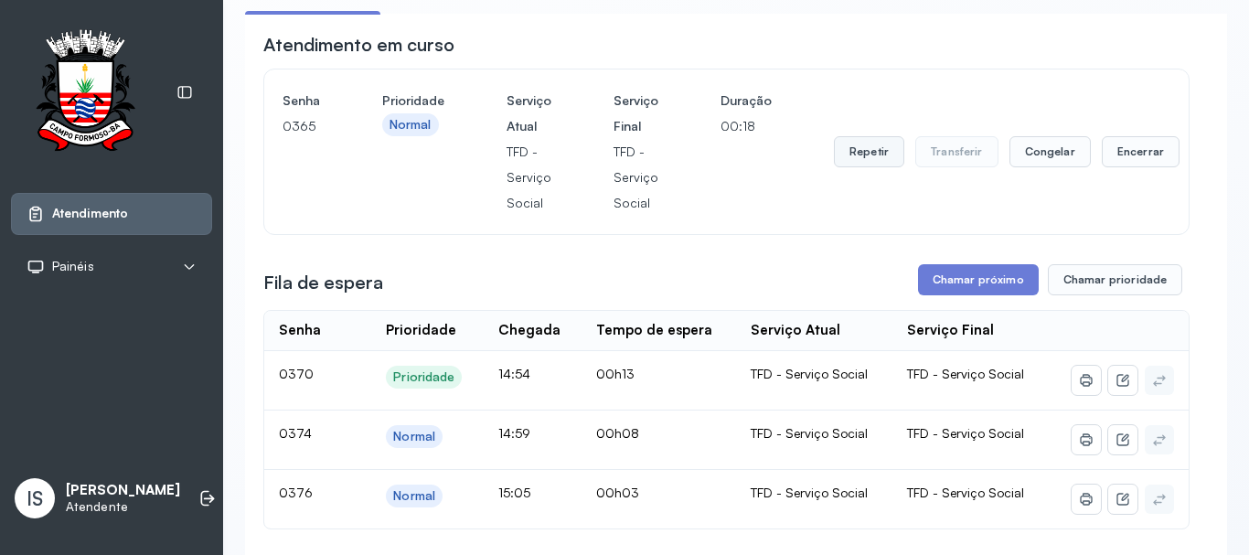
click at [861, 154] on button "Repetir" at bounding box center [869, 151] width 70 height 31
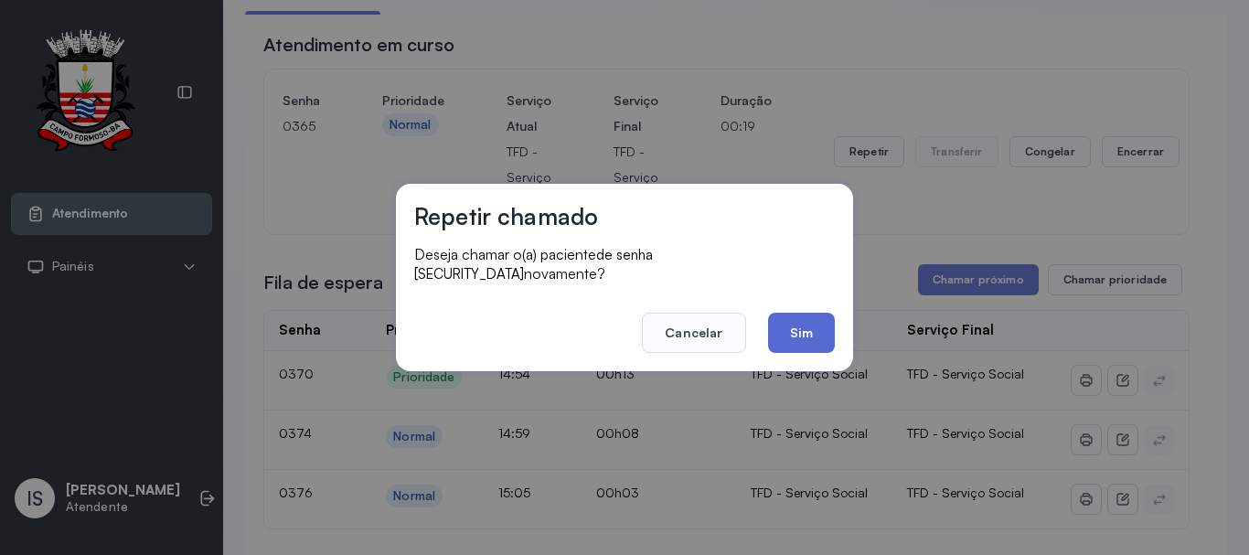
click at [810, 314] on button "Sim" at bounding box center [801, 333] width 67 height 40
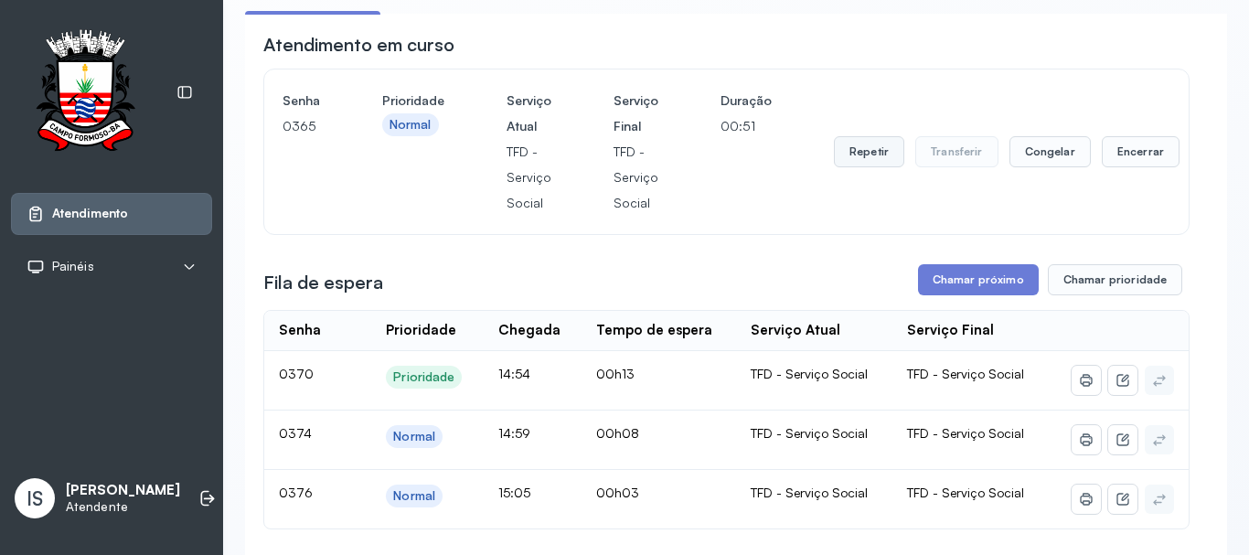
click at [867, 155] on button "Repetir" at bounding box center [869, 151] width 70 height 31
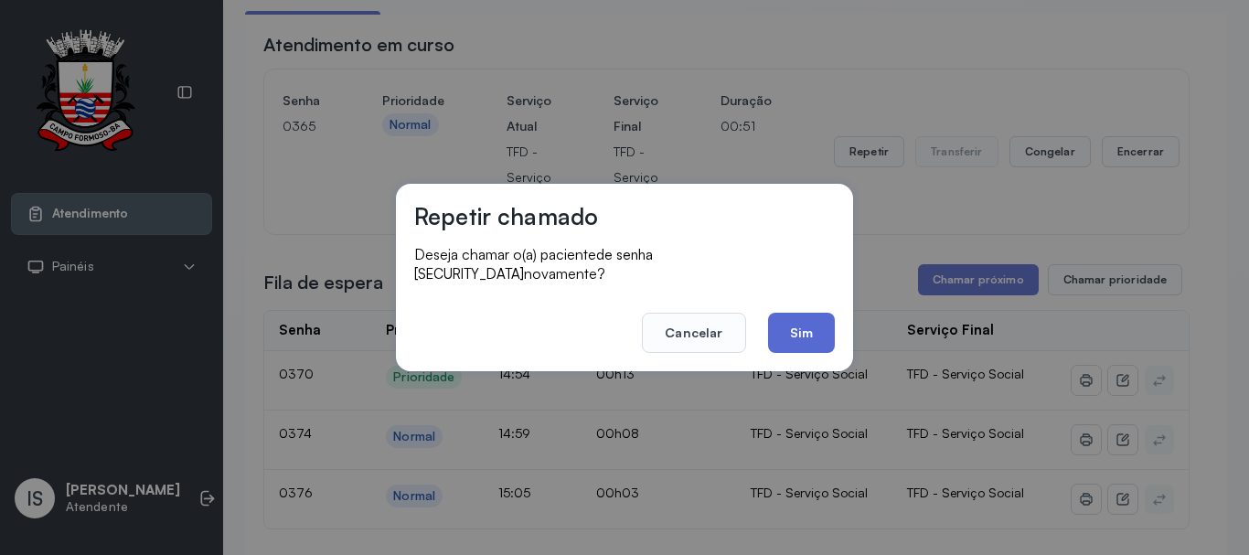
click at [816, 325] on button "Sim" at bounding box center [801, 333] width 67 height 40
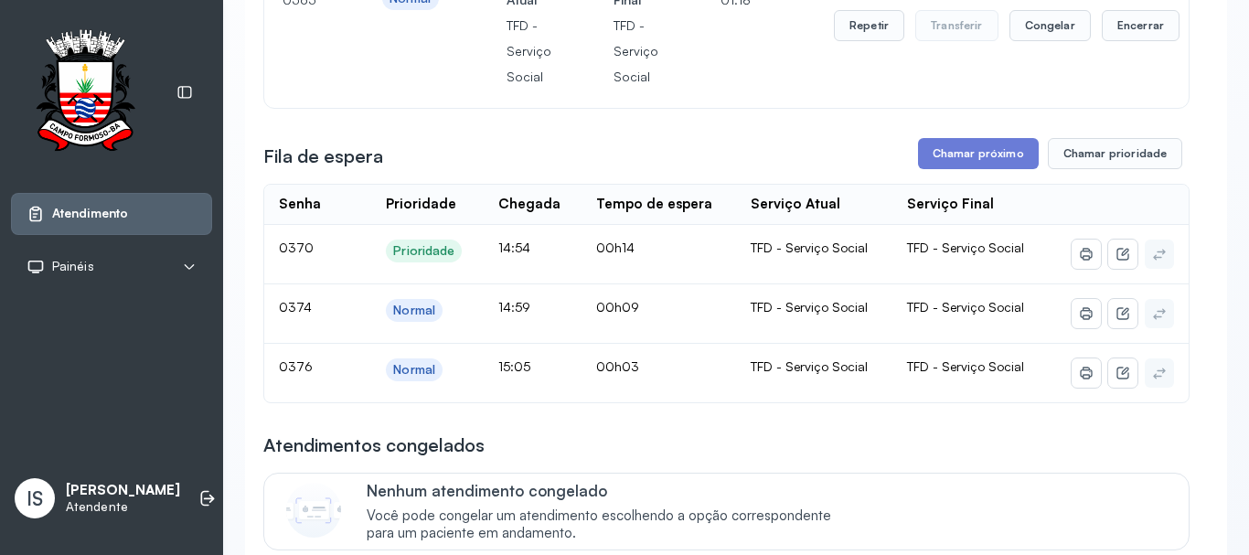
scroll to position [0, 0]
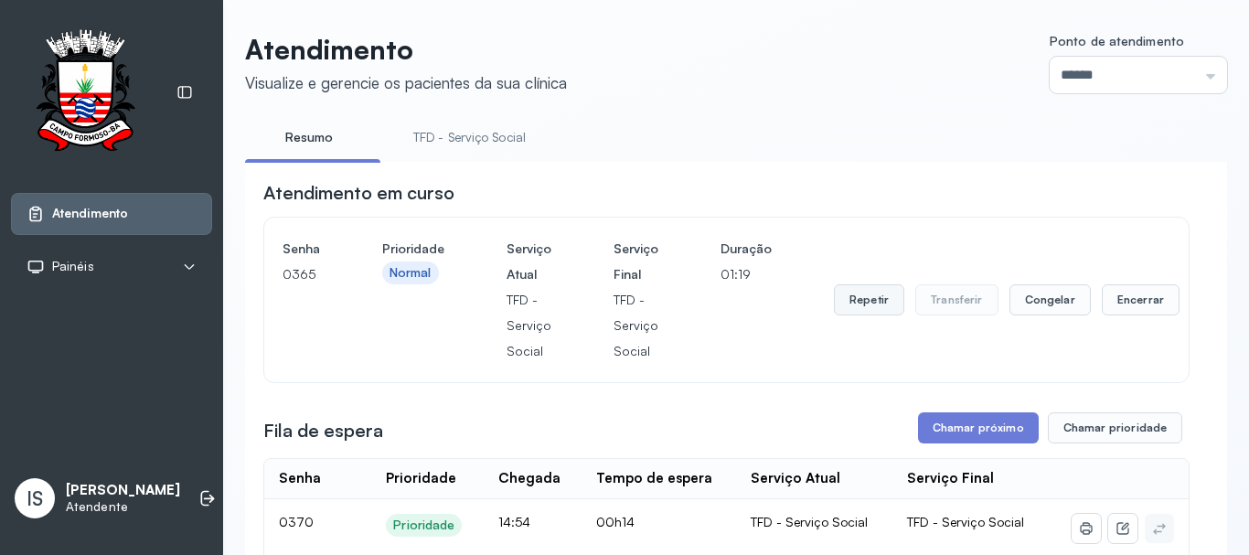
click at [868, 298] on button "Repetir" at bounding box center [869, 299] width 70 height 31
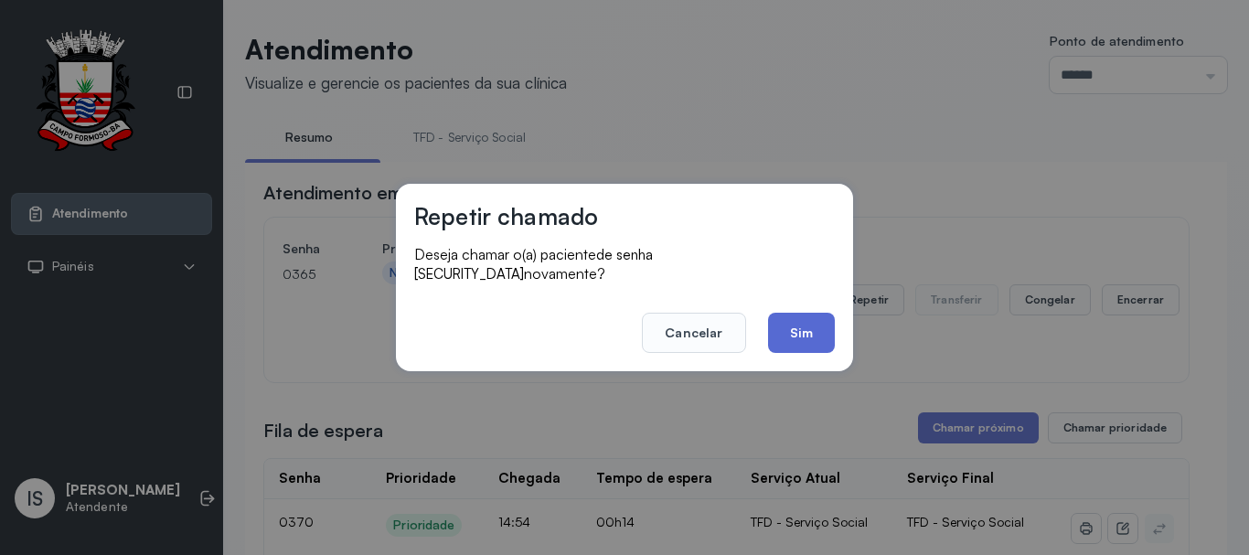
click at [810, 329] on button "Sim" at bounding box center [801, 333] width 67 height 40
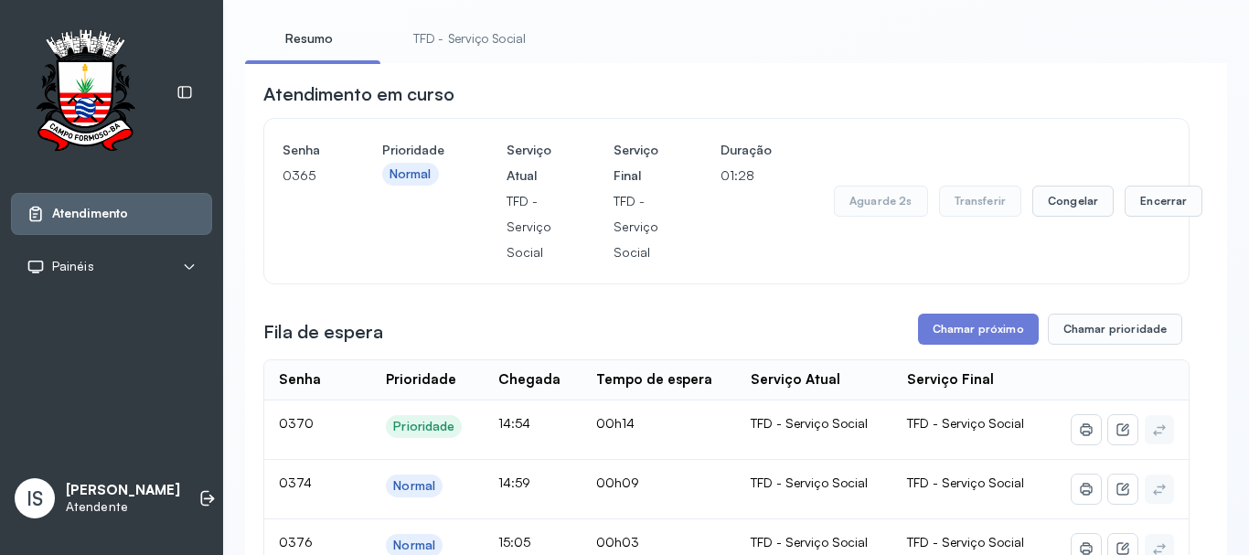
scroll to position [91, 0]
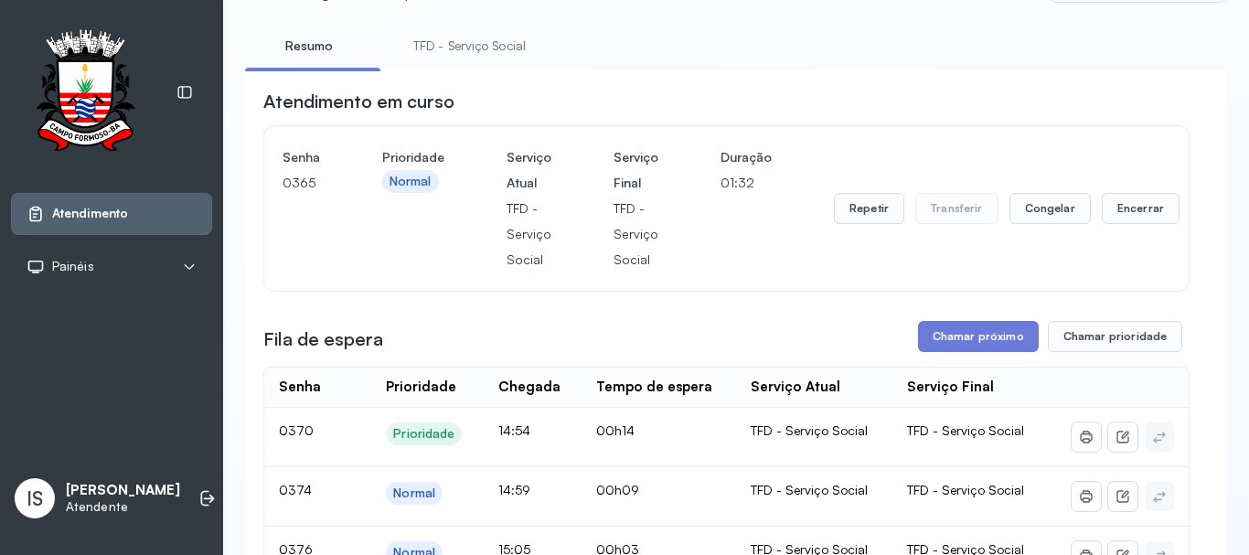
click at [876, 224] on button "Repetir" at bounding box center [869, 208] width 70 height 31
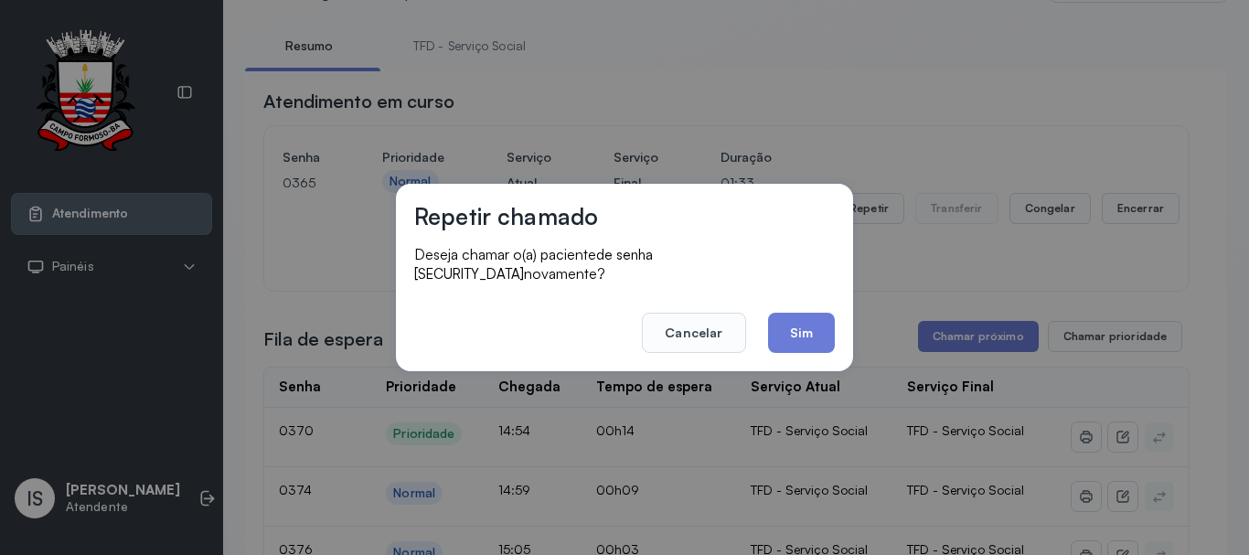
click at [829, 314] on button "Sim" at bounding box center [801, 333] width 67 height 40
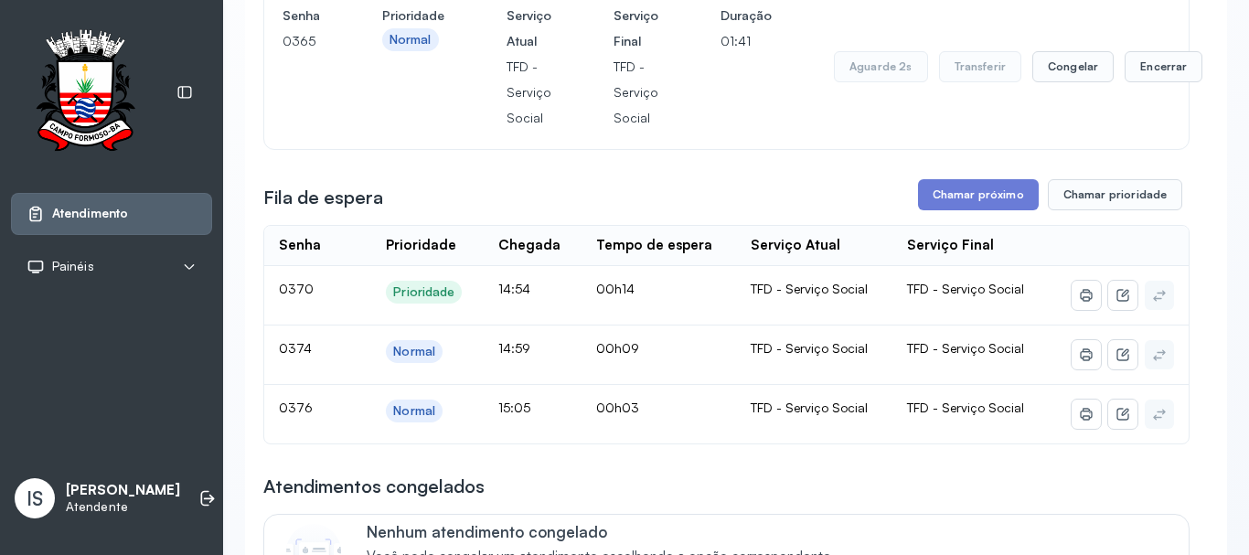
scroll to position [274, 0]
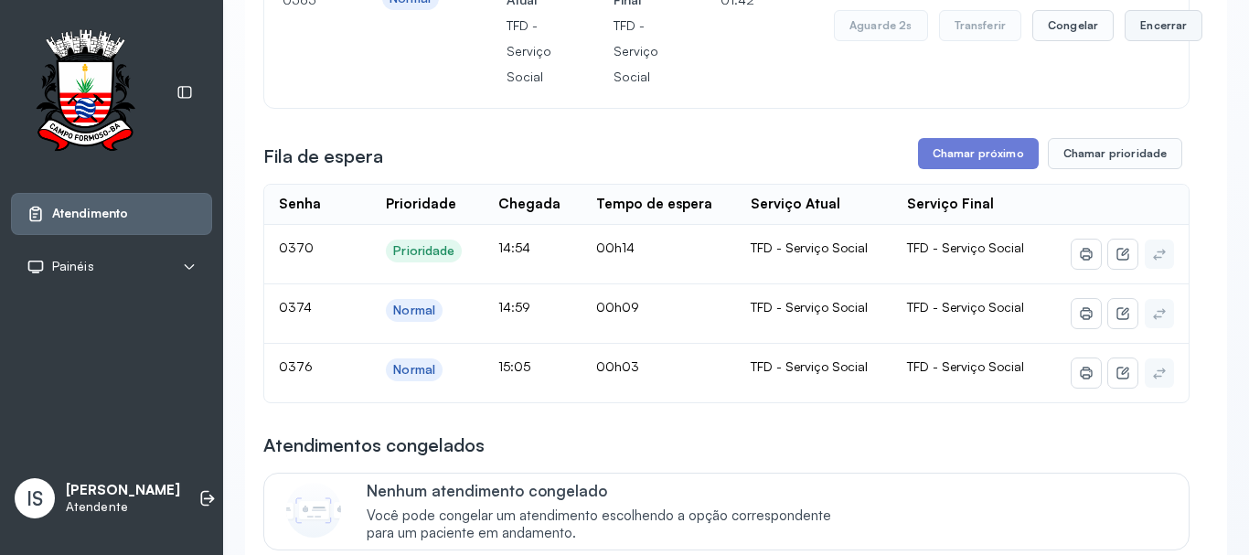
click at [1129, 41] on button "Encerrar" at bounding box center [1163, 25] width 78 height 31
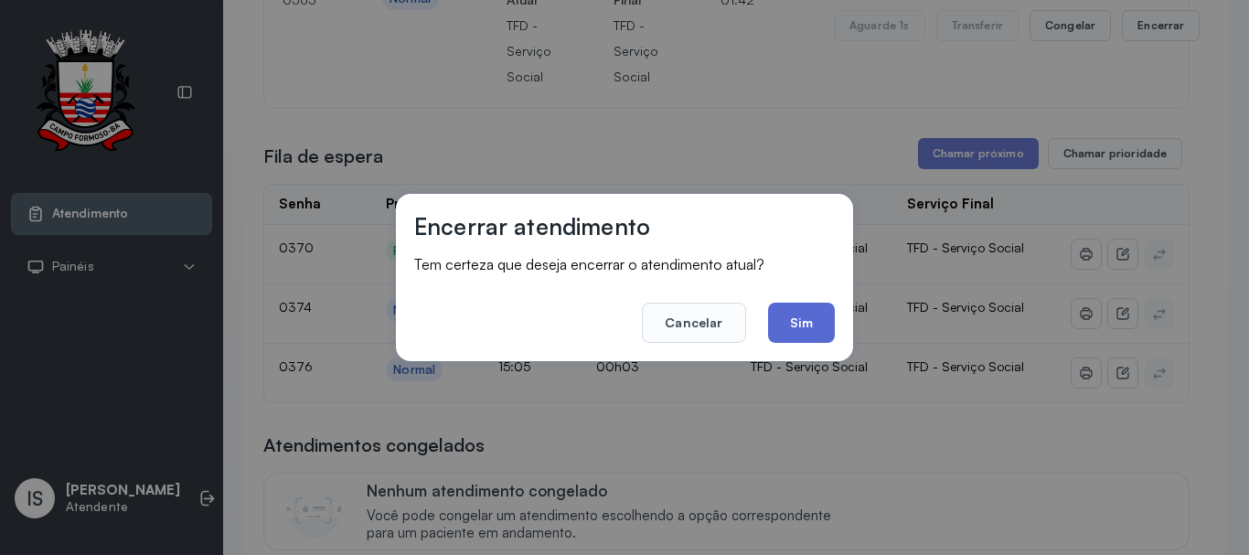
click at [793, 338] on button "Sim" at bounding box center [801, 323] width 67 height 40
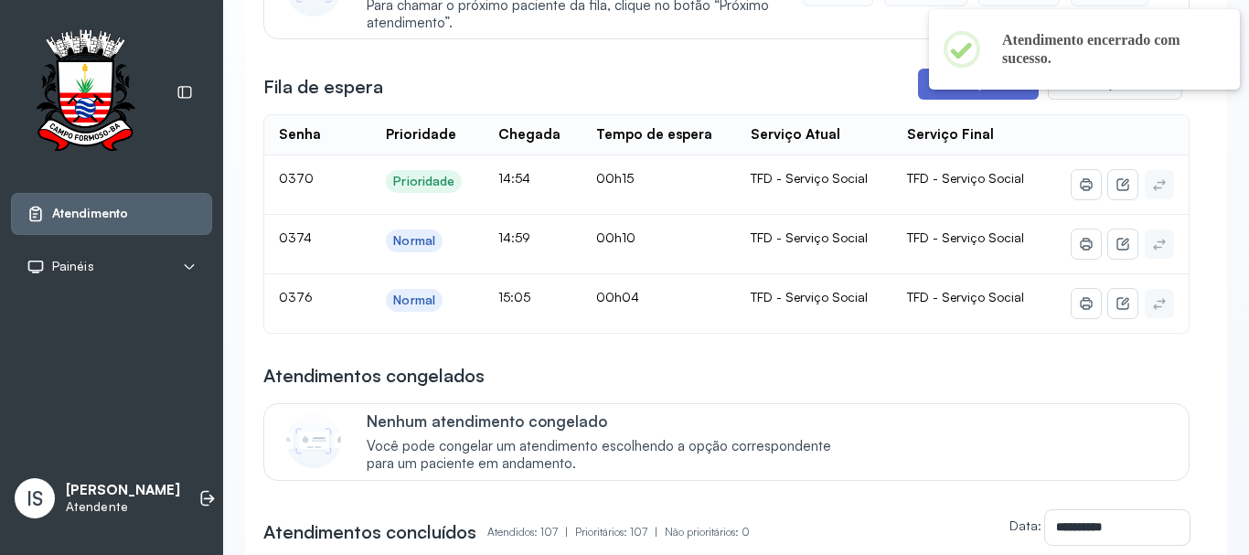
click at [925, 97] on button "Chamar próximo" at bounding box center [978, 84] width 121 height 31
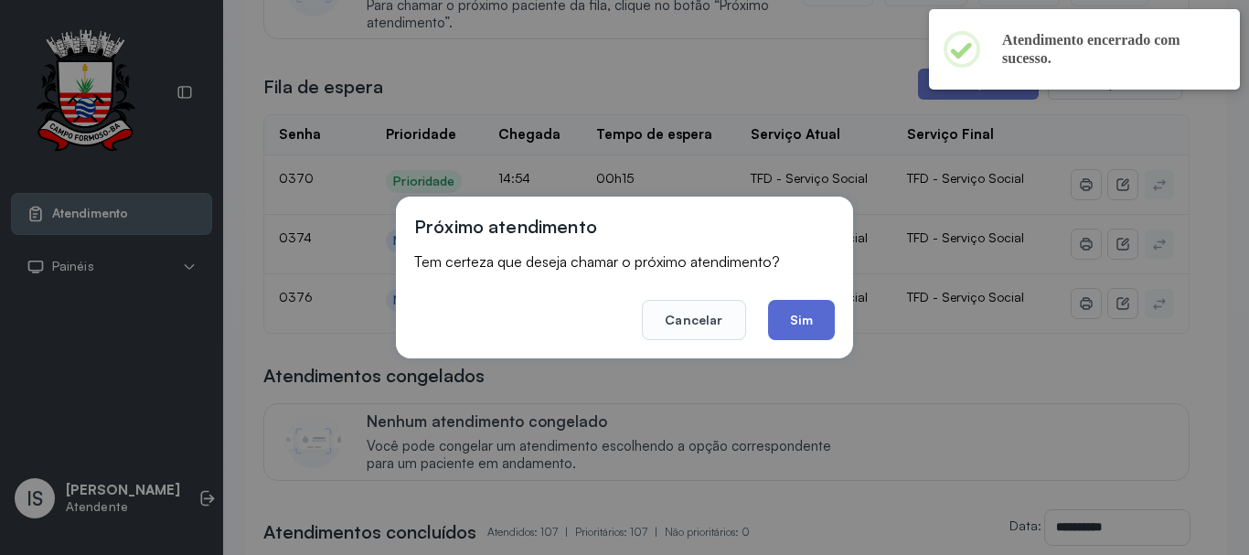
click at [815, 316] on button "Sim" at bounding box center [801, 320] width 67 height 40
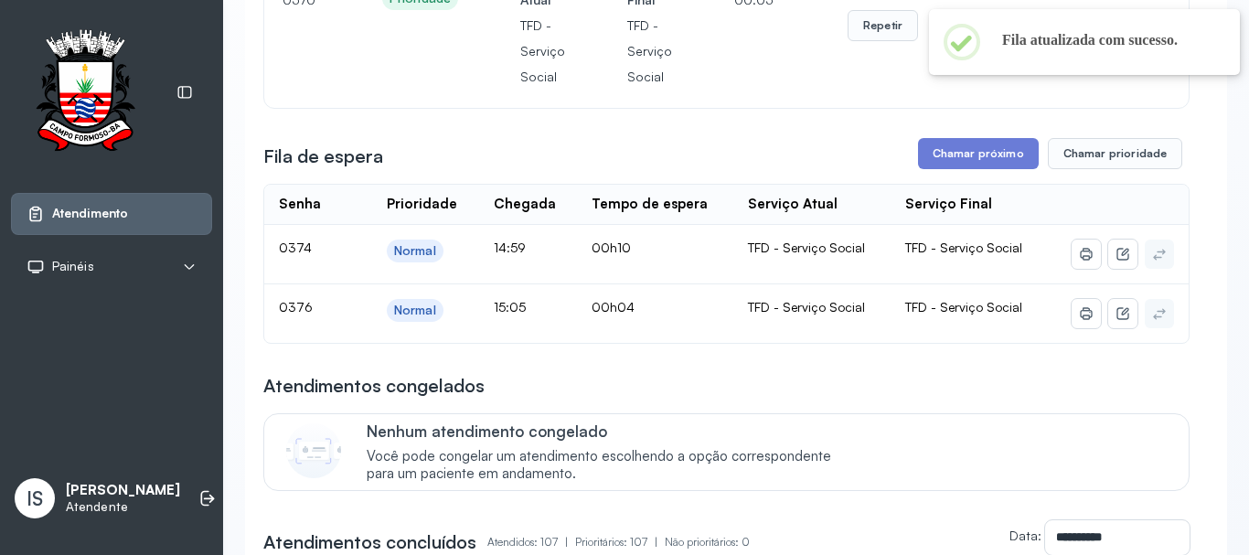
scroll to position [183, 0]
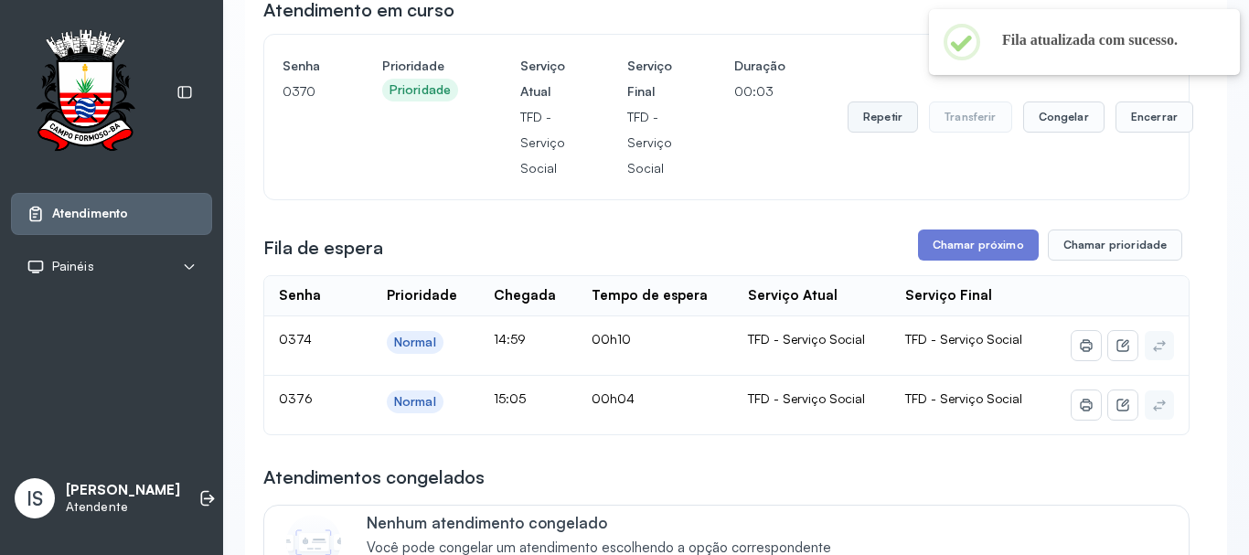
click at [857, 133] on button "Repetir" at bounding box center [882, 116] width 70 height 31
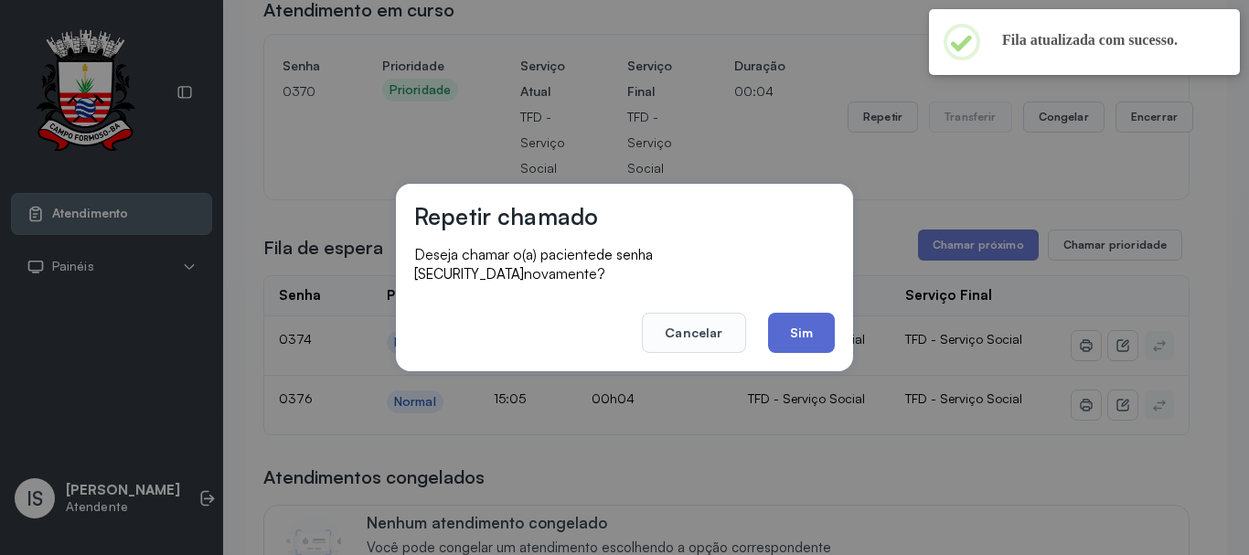
click at [804, 335] on button "Sim" at bounding box center [801, 333] width 67 height 40
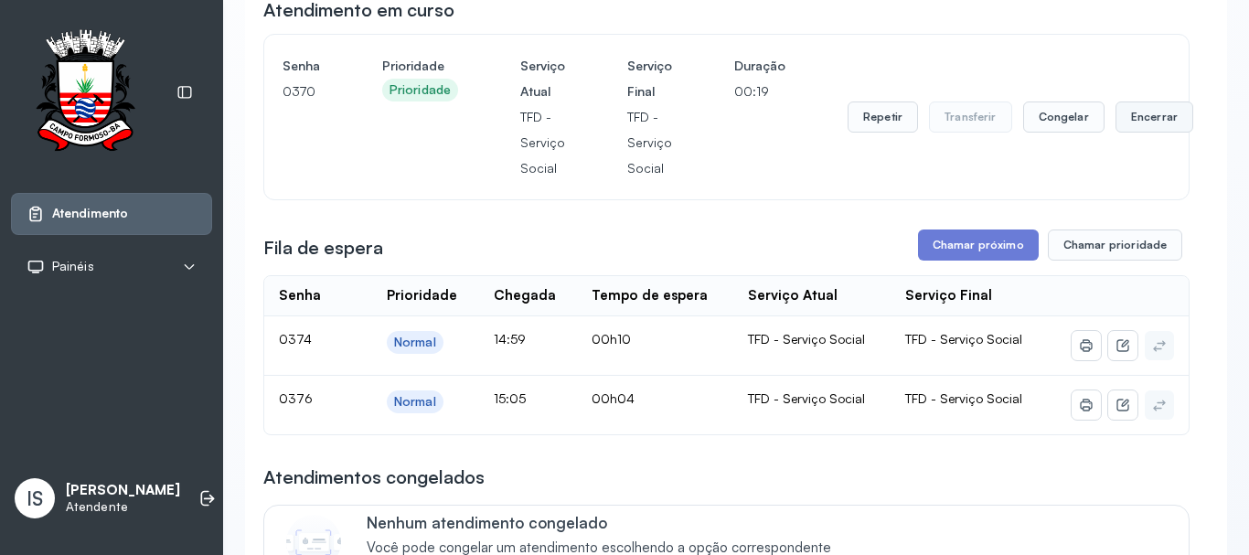
click at [1137, 126] on button "Encerrar" at bounding box center [1154, 116] width 78 height 31
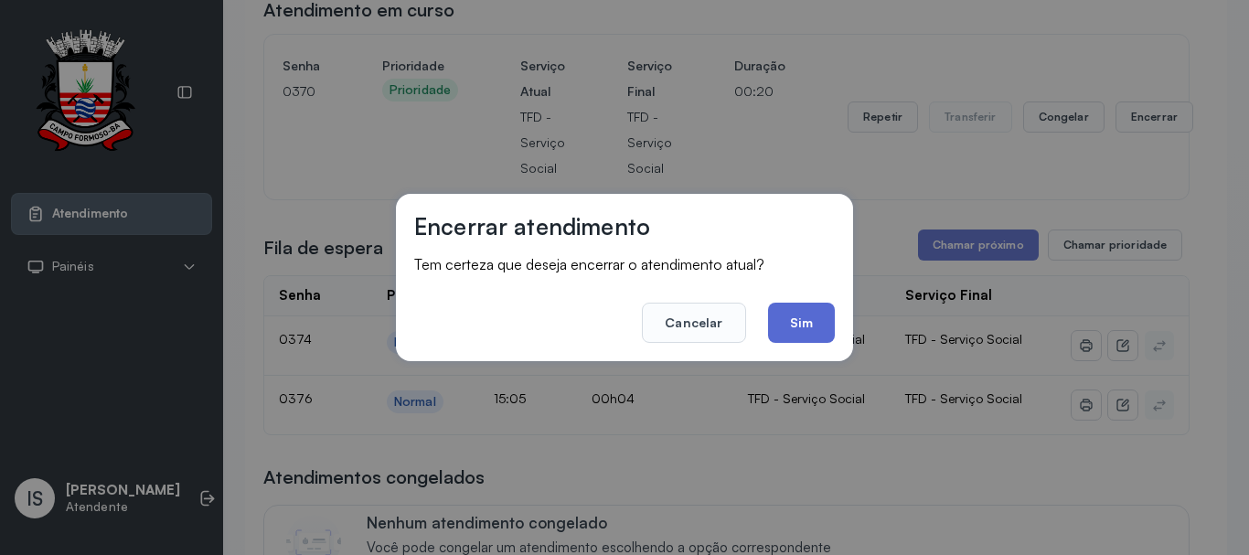
click at [822, 324] on button "Sim" at bounding box center [801, 323] width 67 height 40
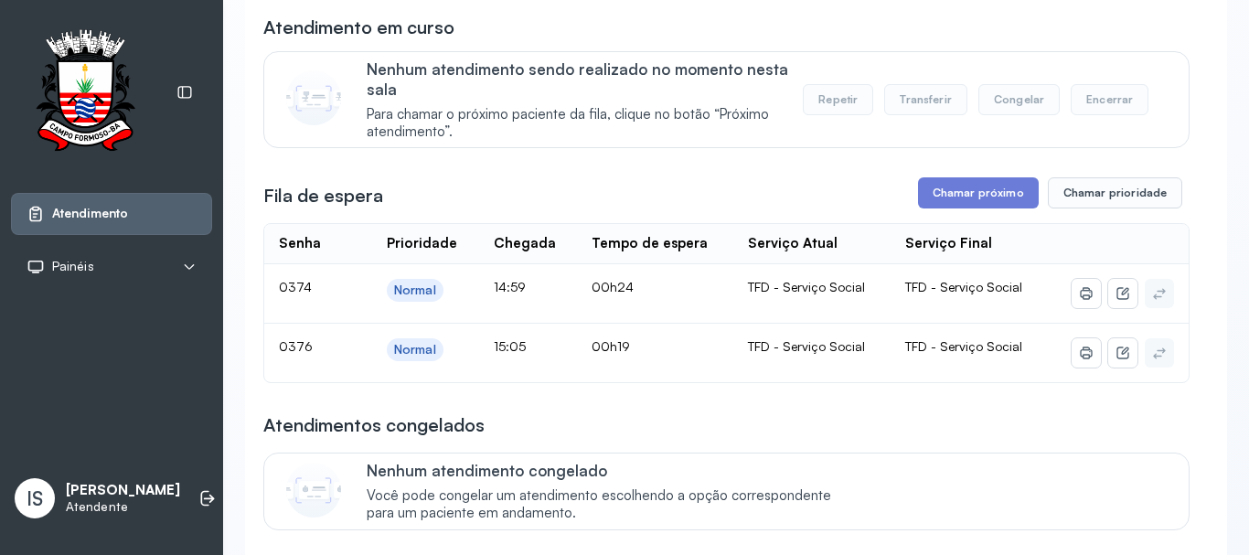
scroll to position [183, 0]
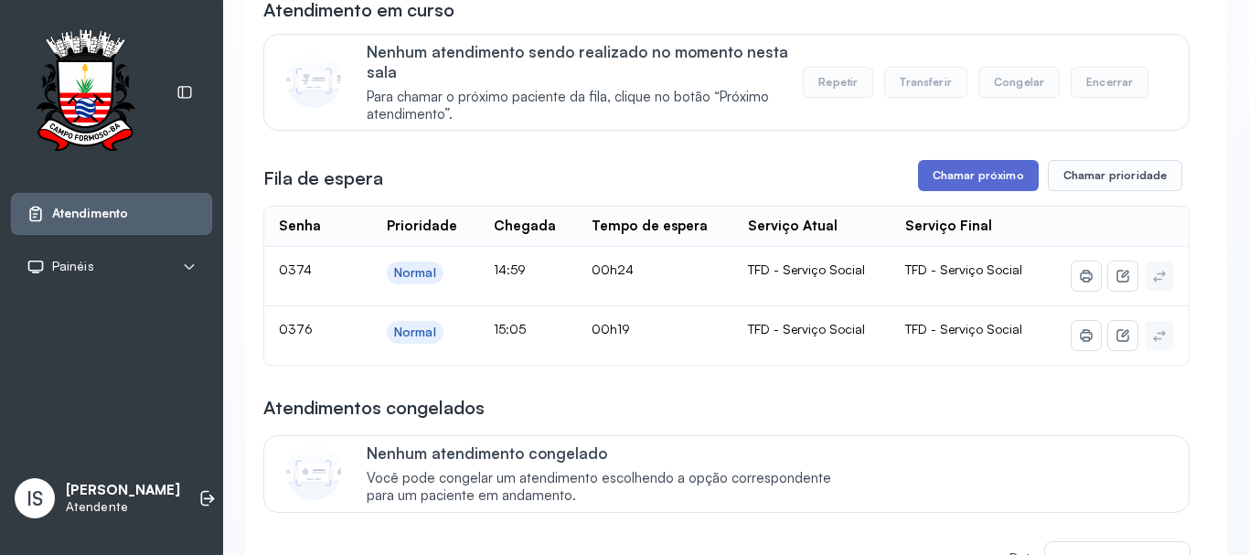
click at [974, 178] on button "Chamar próximo" at bounding box center [978, 175] width 121 height 31
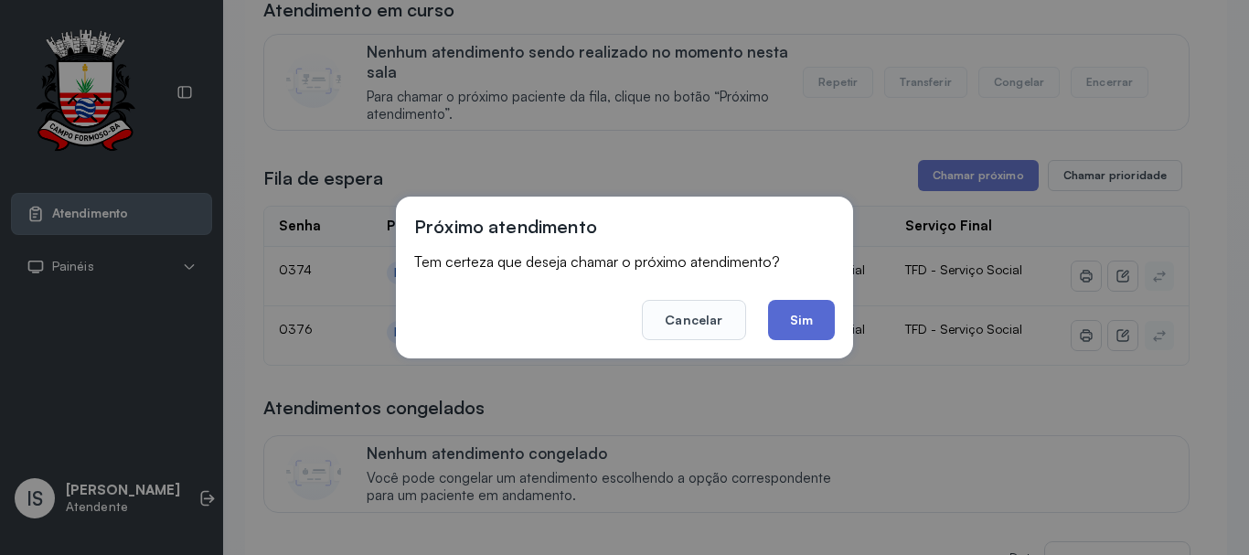
click at [808, 327] on button "Sim" at bounding box center [801, 320] width 67 height 40
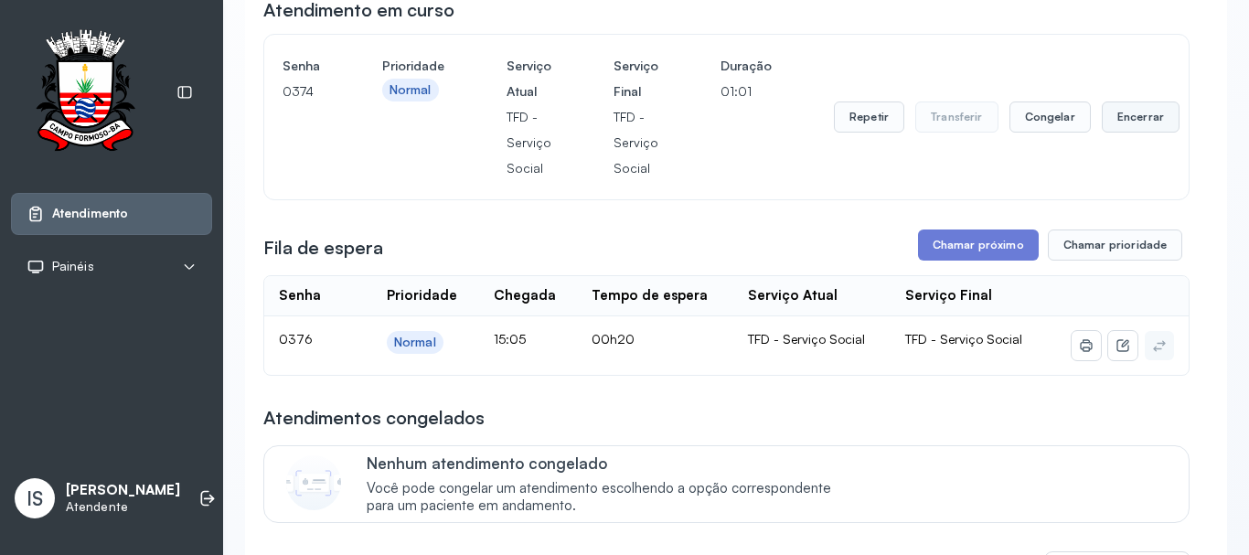
click at [1117, 124] on button "Encerrar" at bounding box center [1141, 116] width 78 height 31
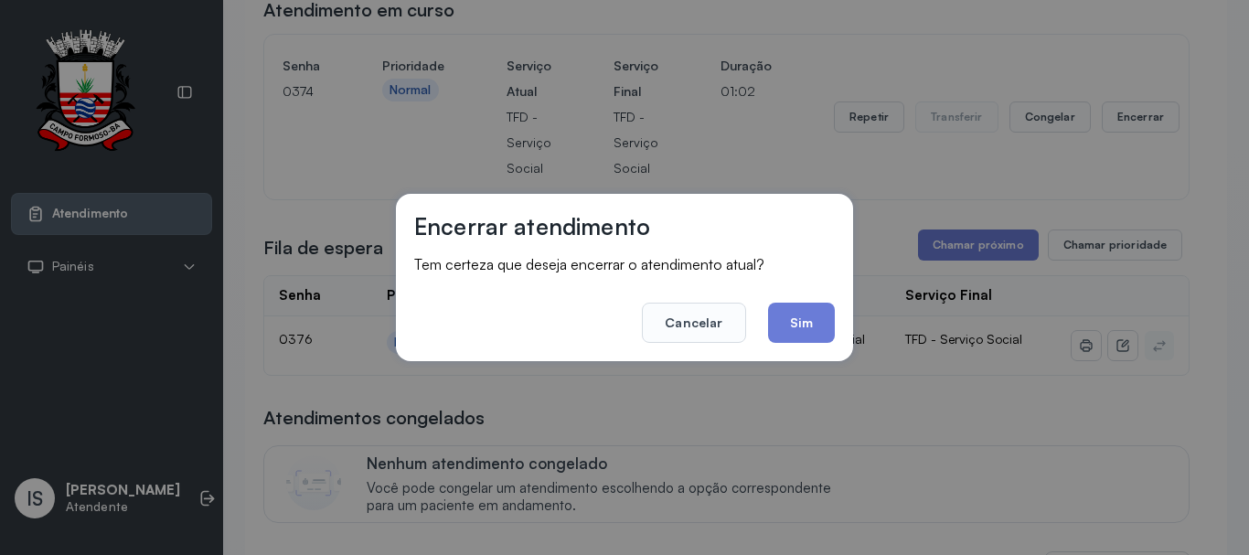
drag, startPoint x: 809, startPoint y: 325, endPoint x: 800, endPoint y: 320, distance: 10.2
click at [803, 322] on button "Sim" at bounding box center [801, 323] width 67 height 40
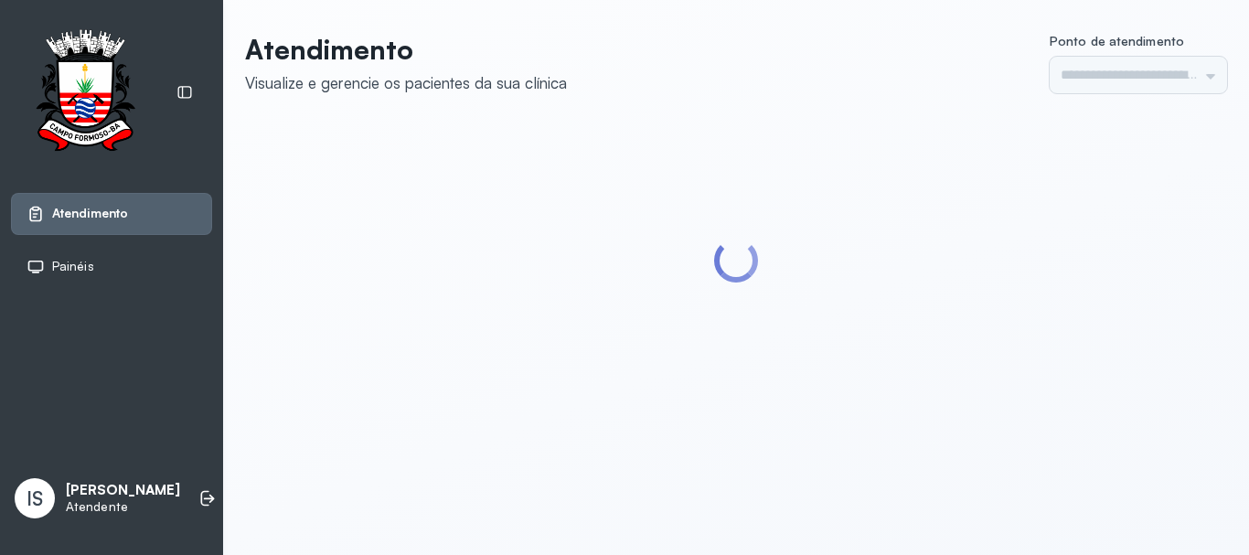
type input "******"
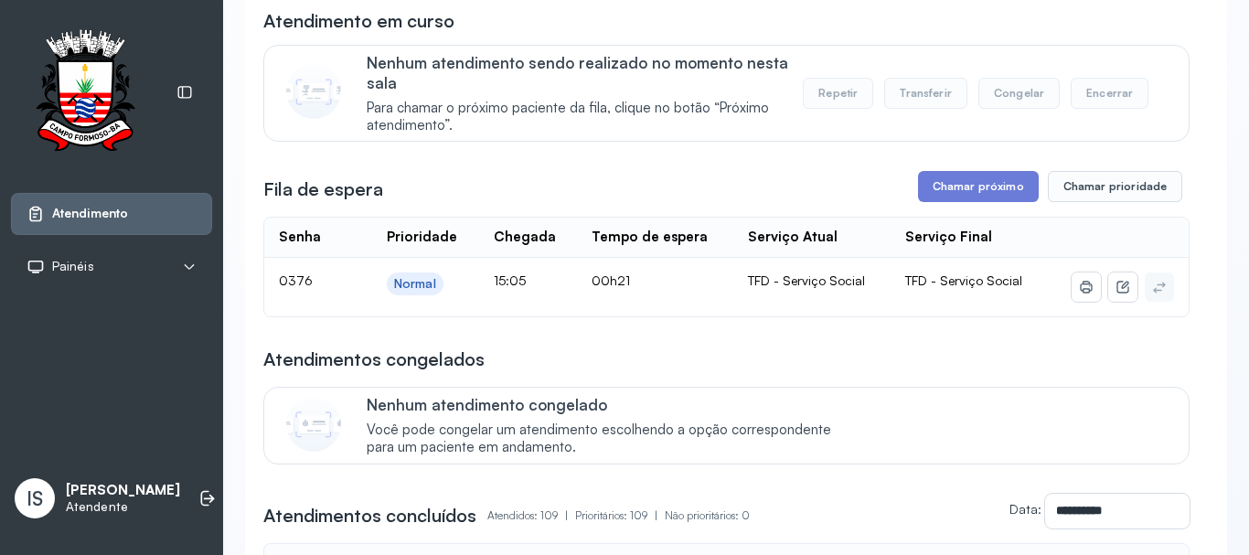
scroll to position [183, 0]
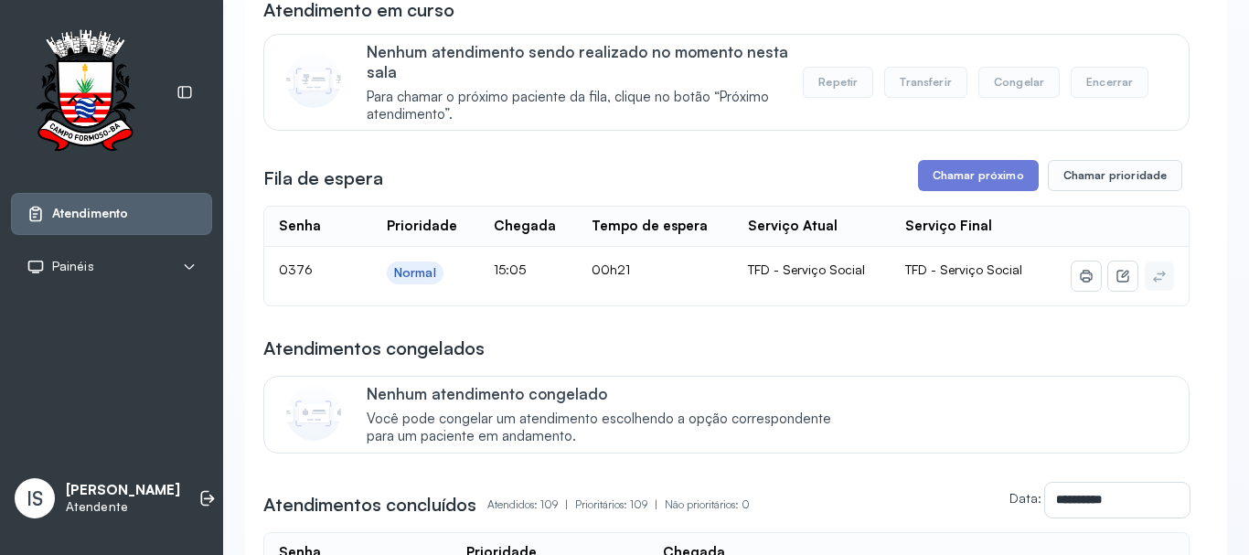
click at [928, 350] on div "Atendimentos congelados" at bounding box center [726, 348] width 926 height 26
click at [946, 175] on button "Chamar próximo" at bounding box center [978, 175] width 121 height 31
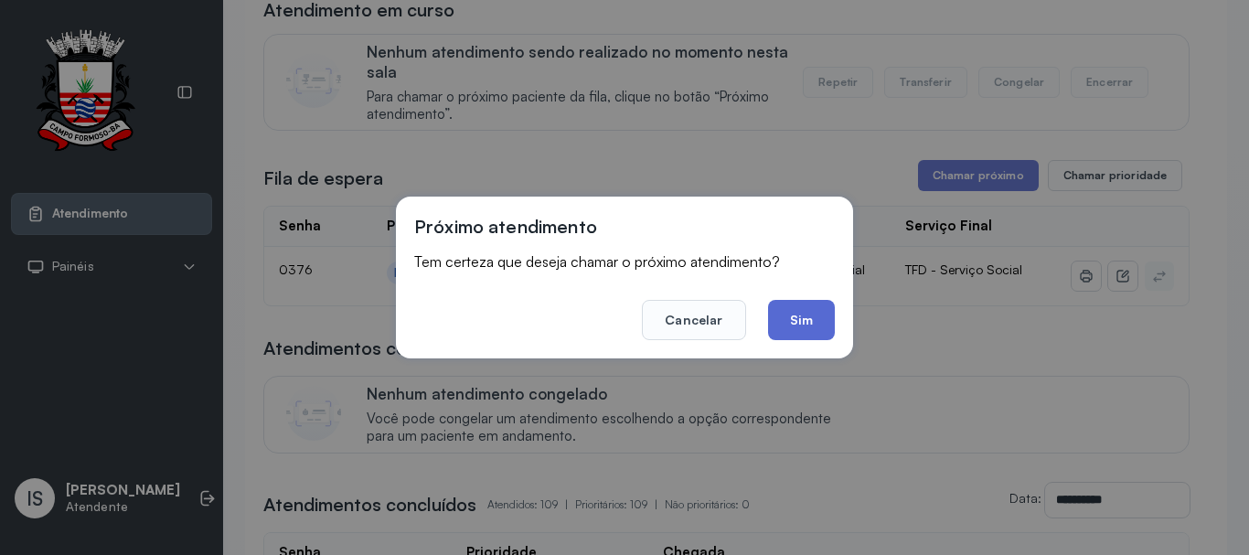
click at [800, 327] on button "Sim" at bounding box center [801, 320] width 67 height 40
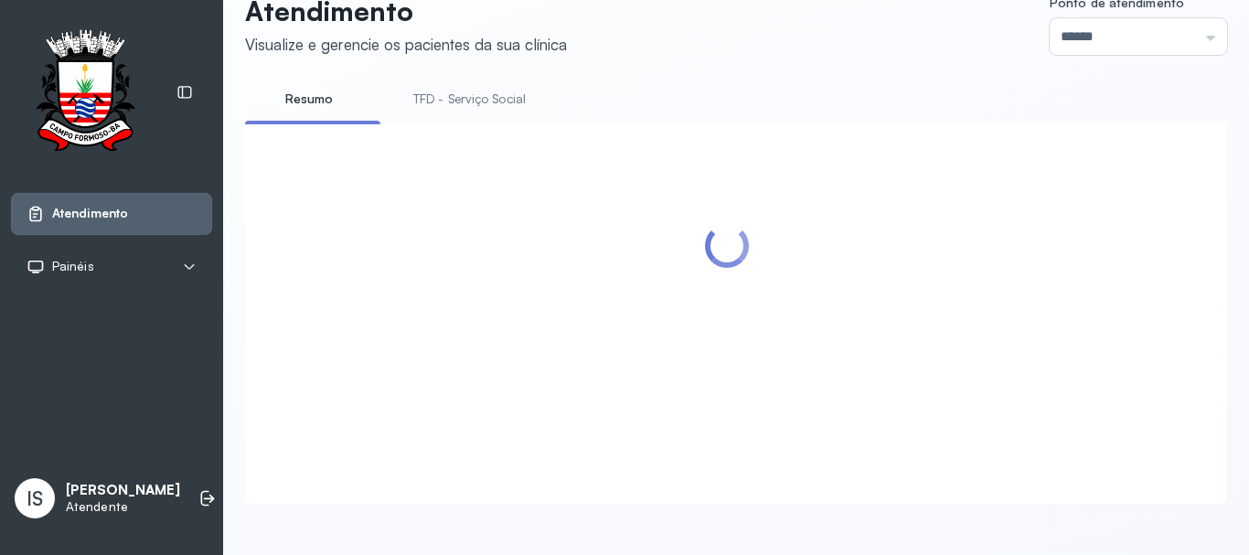
scroll to position [57, 0]
click at [440, 84] on link "TFD - Serviço Social" at bounding box center [469, 99] width 149 height 30
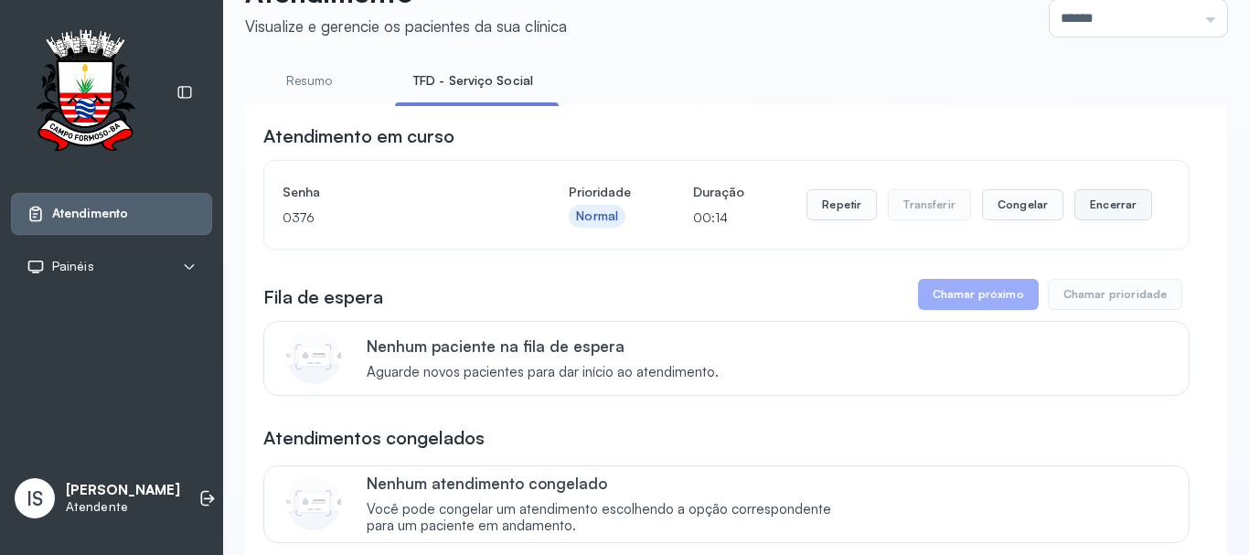
click at [1089, 212] on button "Encerrar" at bounding box center [1113, 204] width 78 height 31
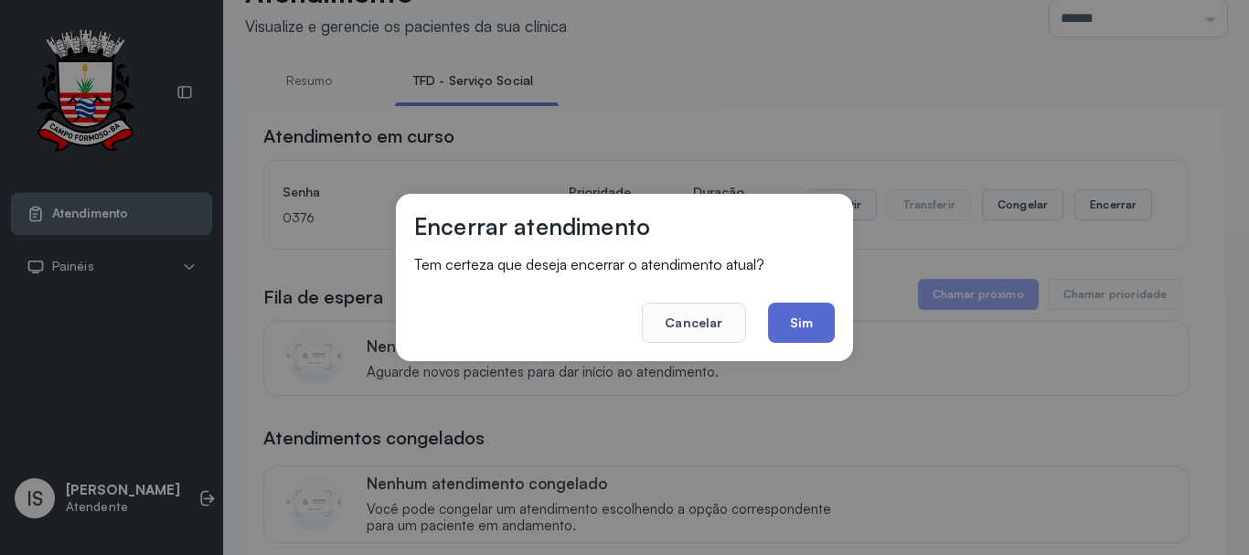
click at [832, 336] on button "Sim" at bounding box center [801, 323] width 67 height 40
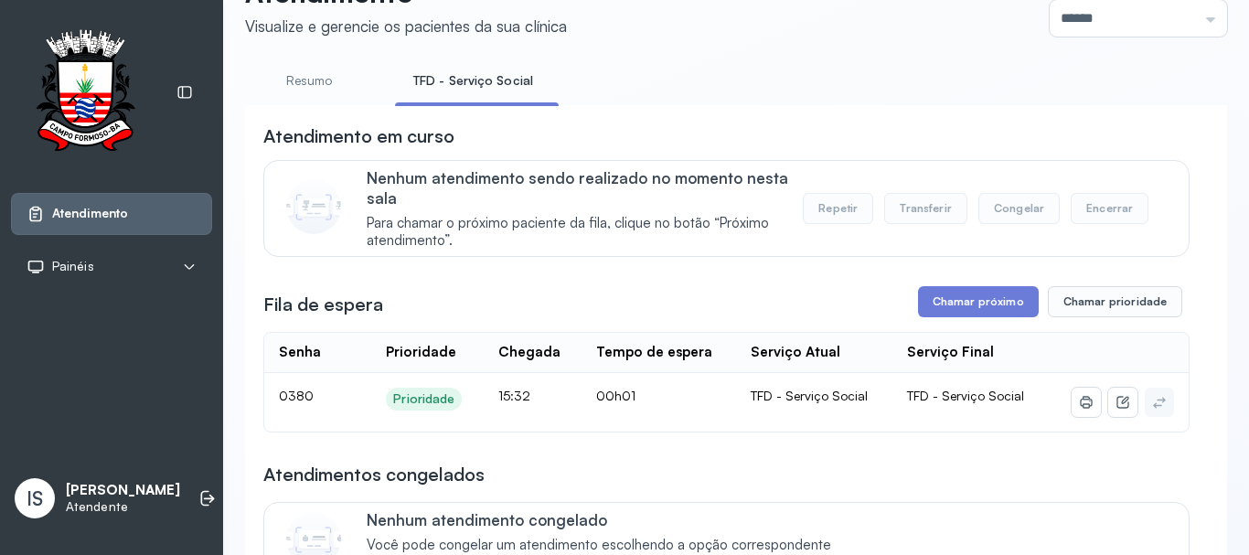
scroll to position [0, 0]
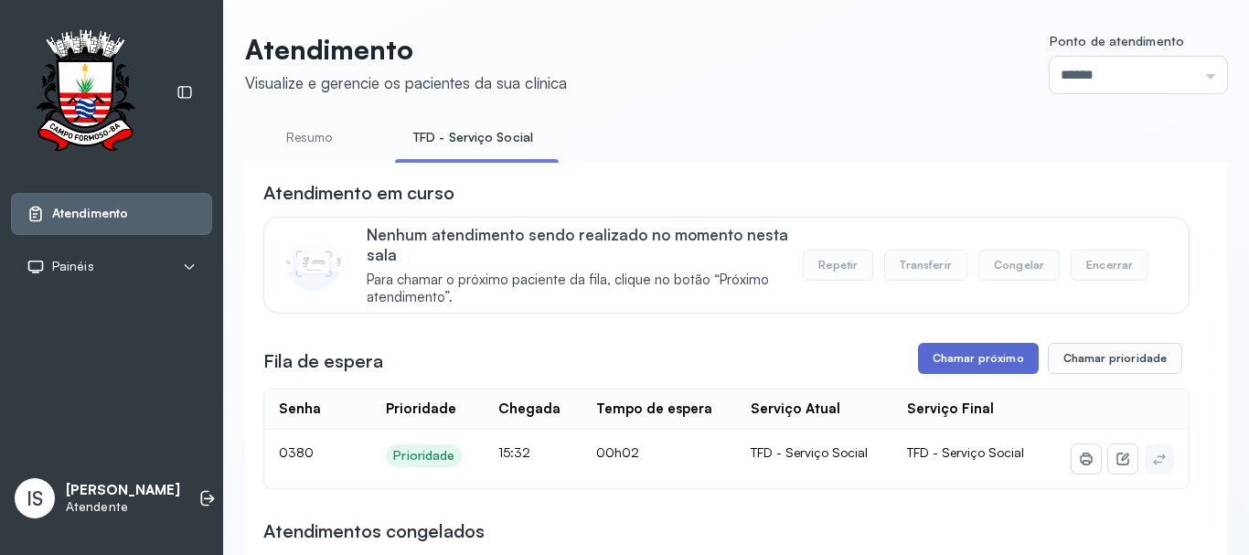
click at [980, 371] on button "Chamar próximo" at bounding box center [978, 358] width 121 height 31
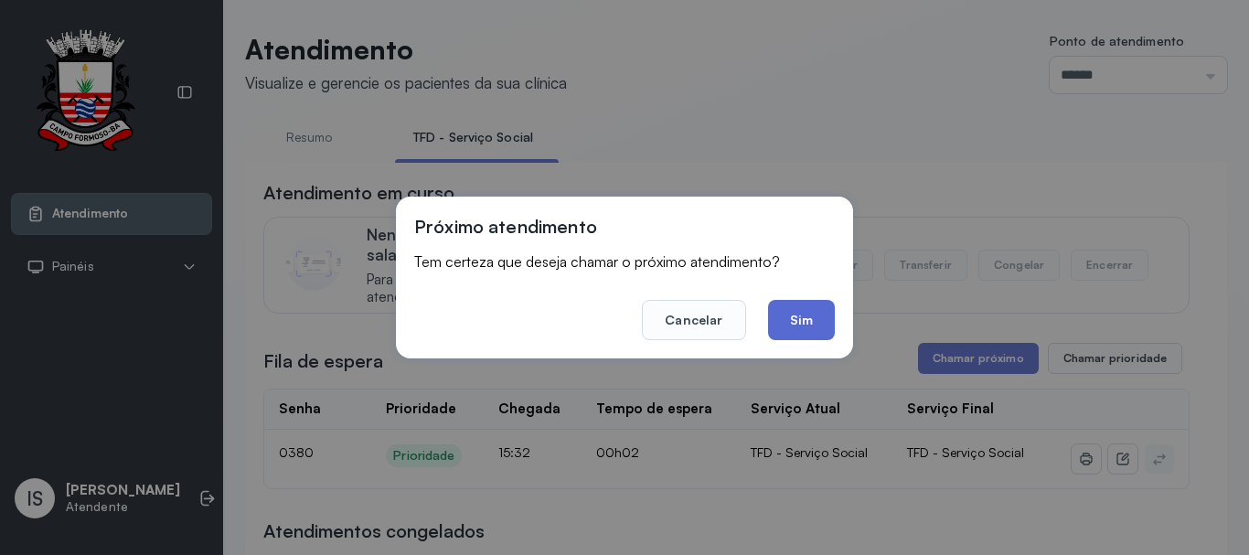
click at [826, 339] on button "Sim" at bounding box center [801, 320] width 67 height 40
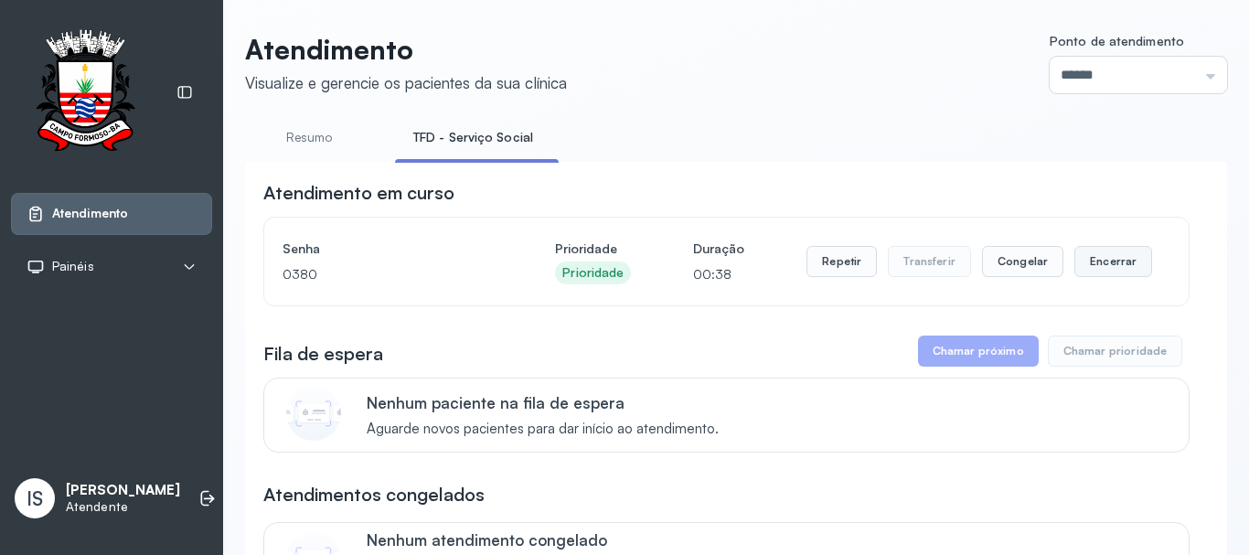
click at [1076, 259] on button "Encerrar" at bounding box center [1113, 261] width 78 height 31
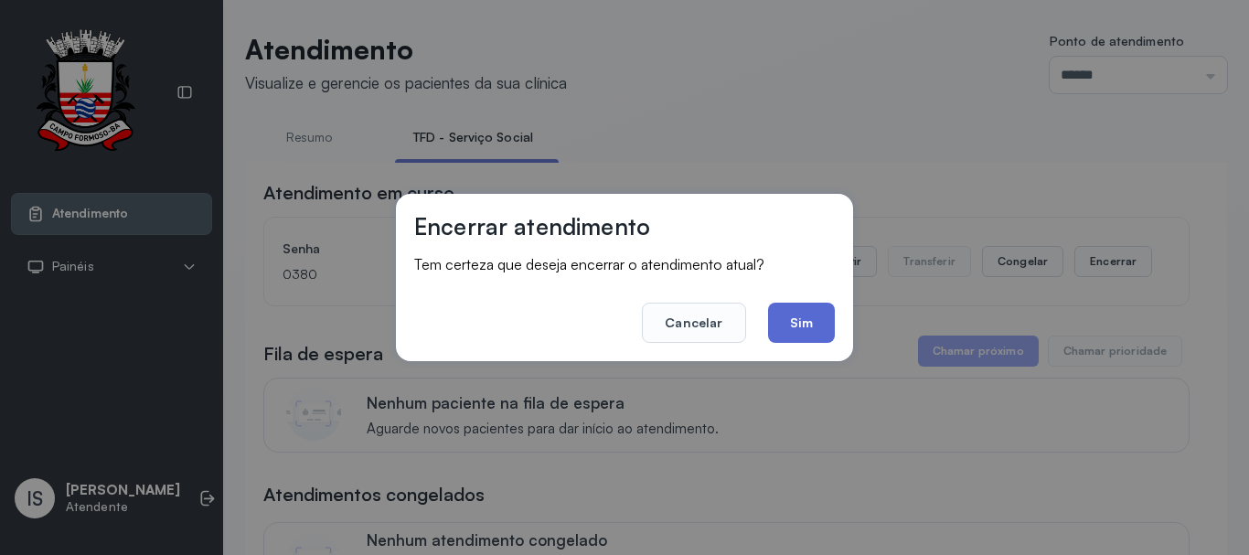
click at [771, 336] on button "Sim" at bounding box center [801, 323] width 67 height 40
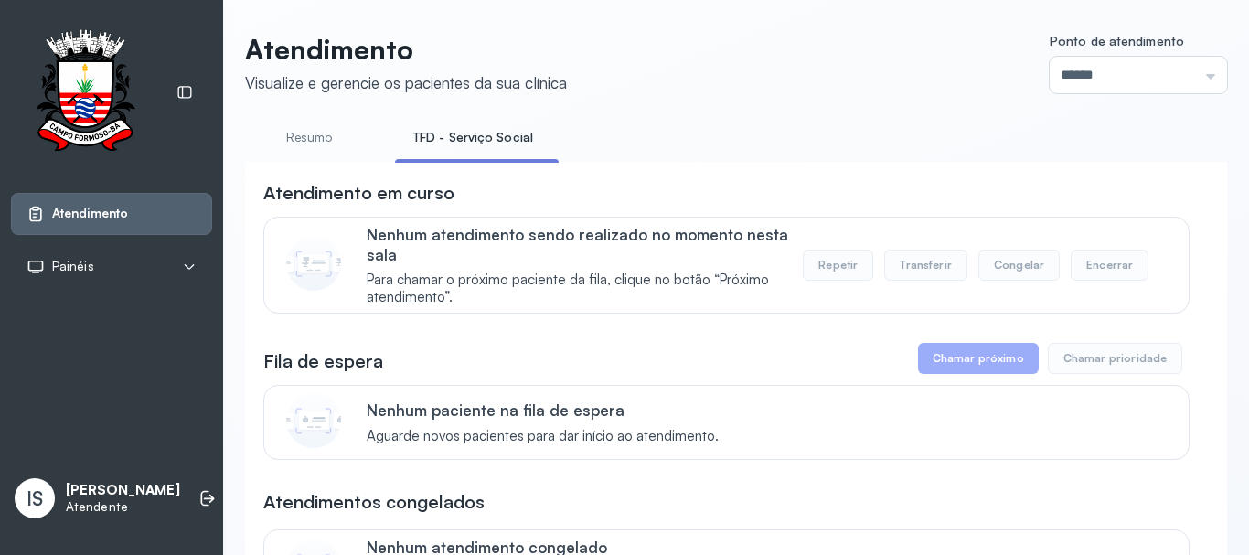
drag, startPoint x: 770, startPoint y: 338, endPoint x: 397, endPoint y: 314, distance: 373.7
click at [397, 314] on div "Nenhum atendimento sendo realizado no momento nesta sala Para chamar o próximo …" at bounding box center [726, 265] width 926 height 97
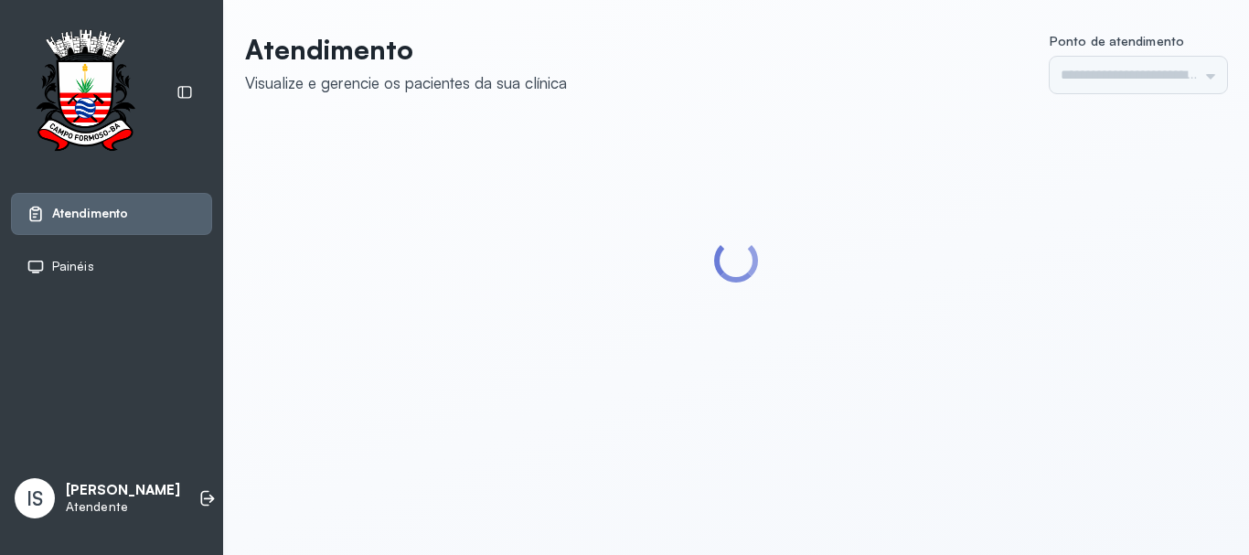
type input "******"
